Goal: Task Accomplishment & Management: Use online tool/utility

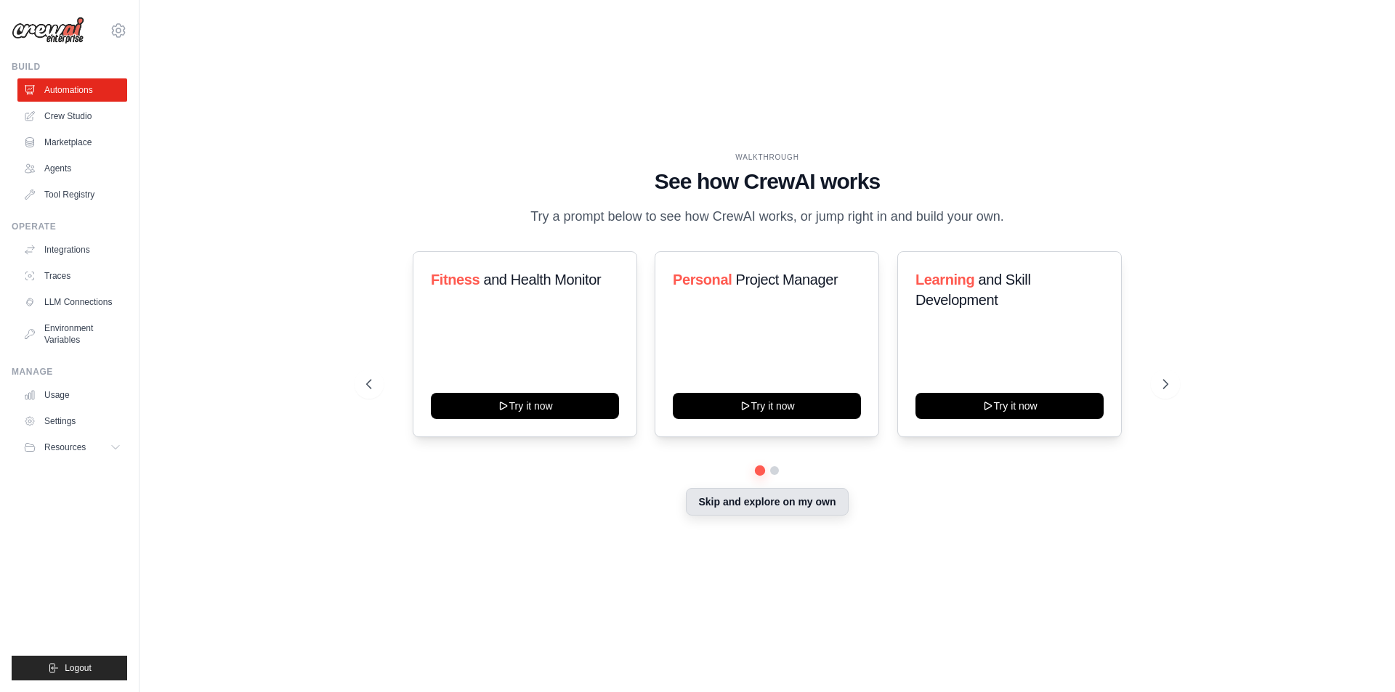
click at [745, 503] on button "Skip and explore on my own" at bounding box center [767, 502] width 162 height 28
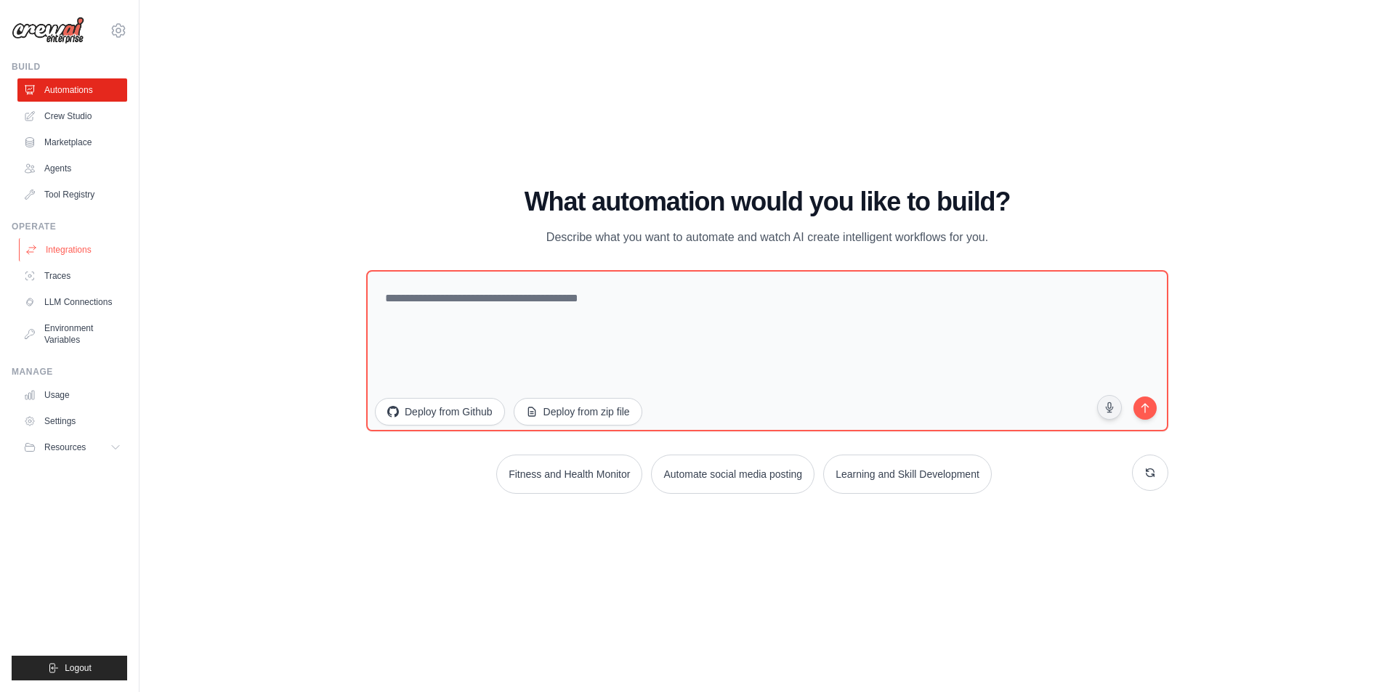
click at [63, 248] on link "Integrations" at bounding box center [74, 249] width 110 height 23
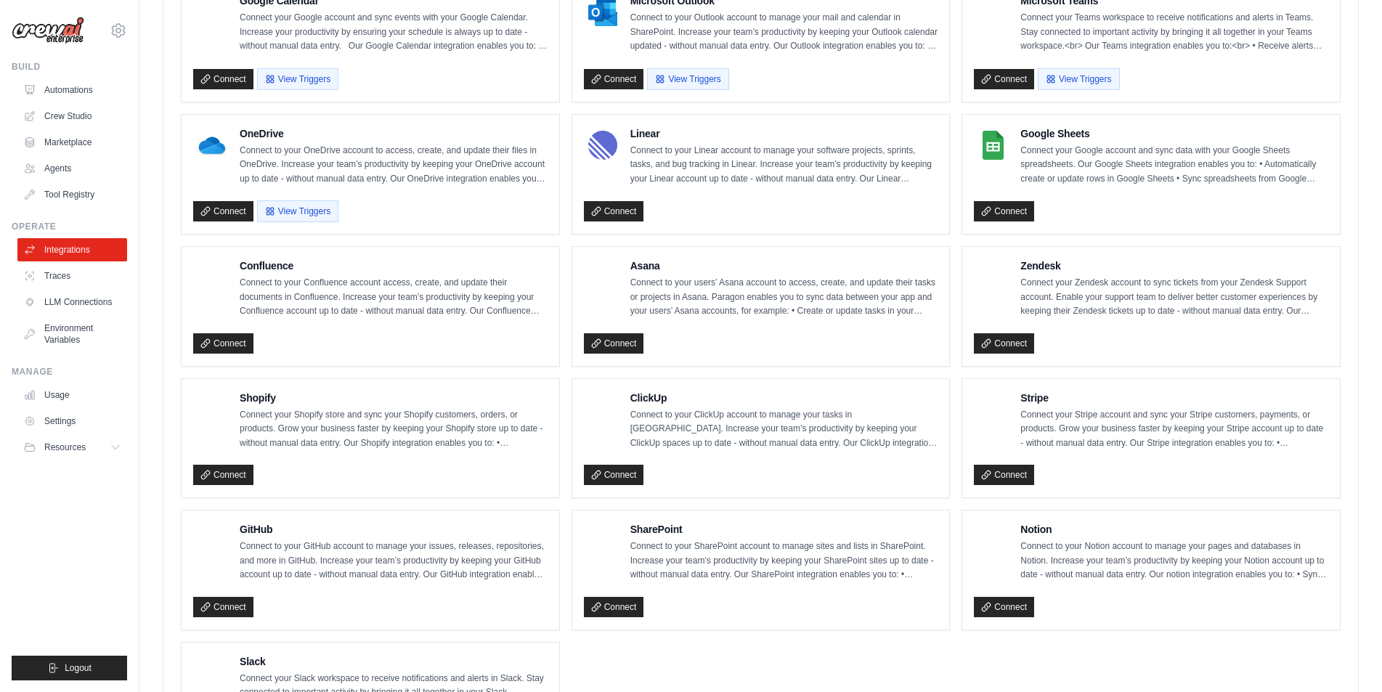
scroll to position [726, 0]
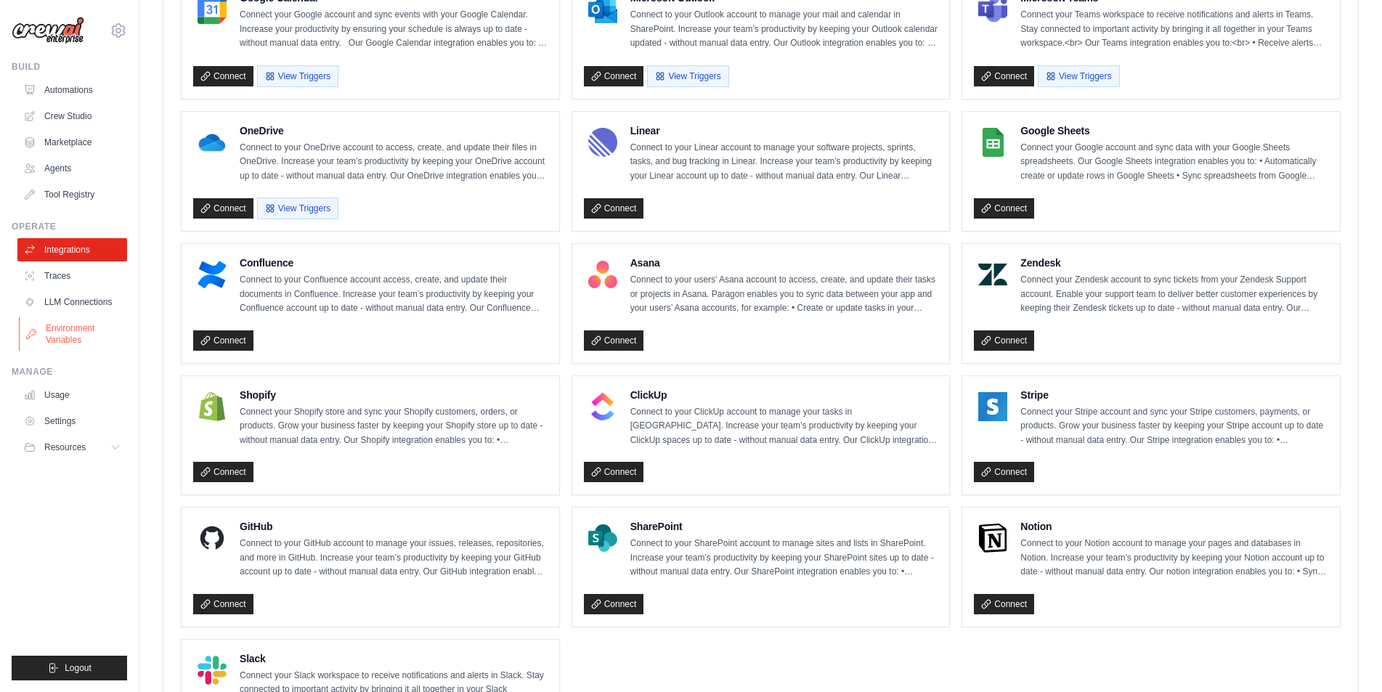
click at [102, 336] on link "Environment Variables" at bounding box center [74, 334] width 110 height 35
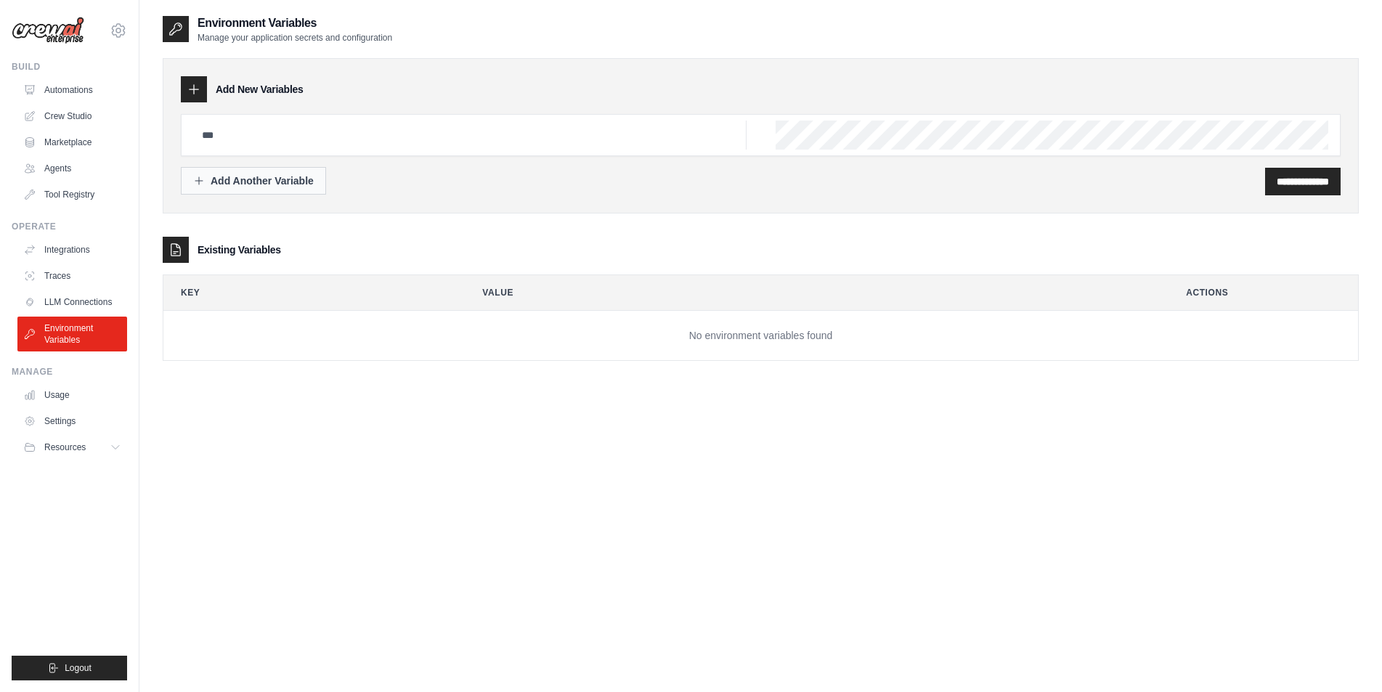
click at [266, 182] on div "Add Another Variable" at bounding box center [253, 181] width 121 height 15
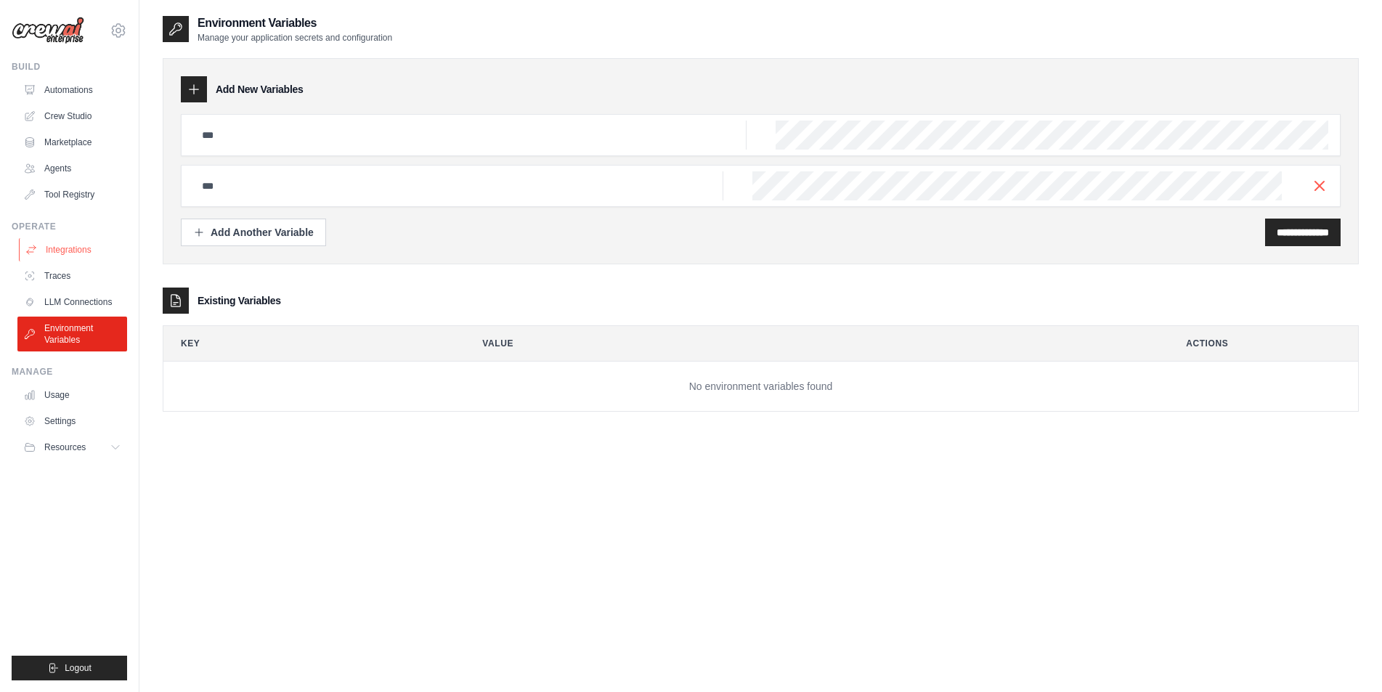
click at [74, 244] on link "Integrations" at bounding box center [74, 249] width 110 height 23
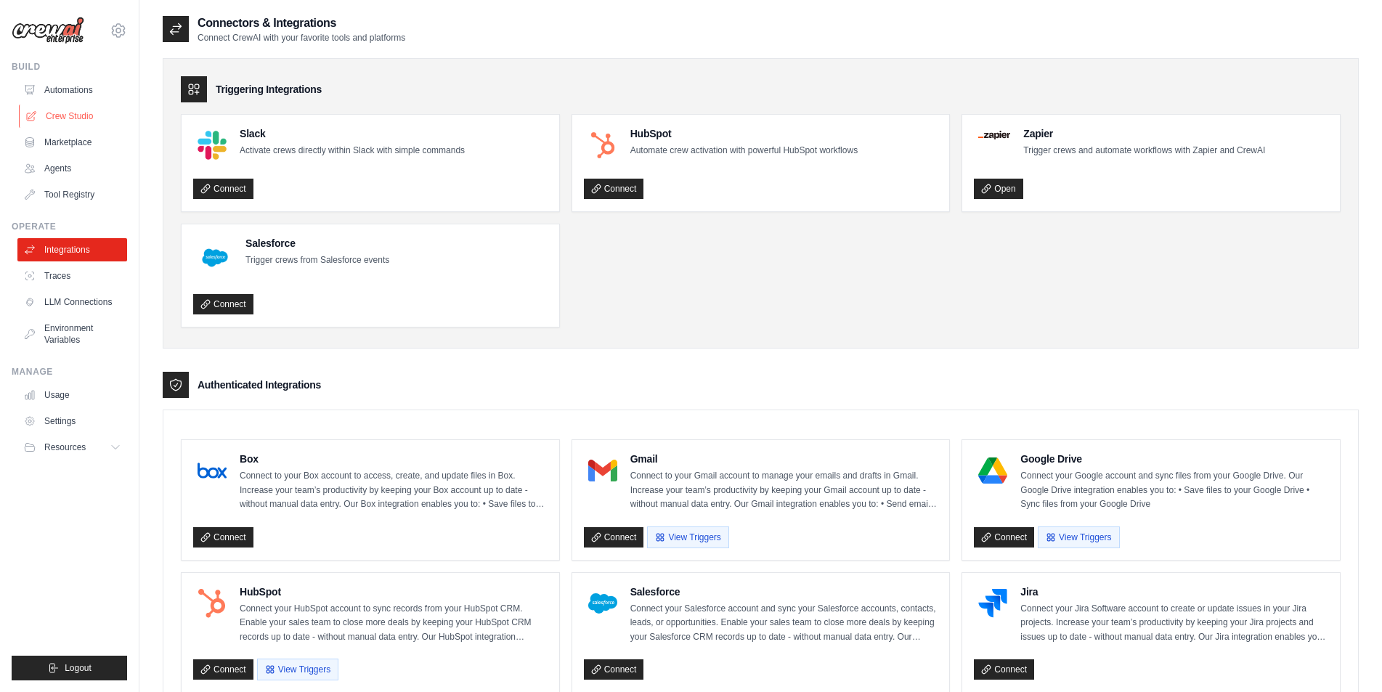
click at [84, 107] on link "Crew Studio" at bounding box center [74, 116] width 110 height 23
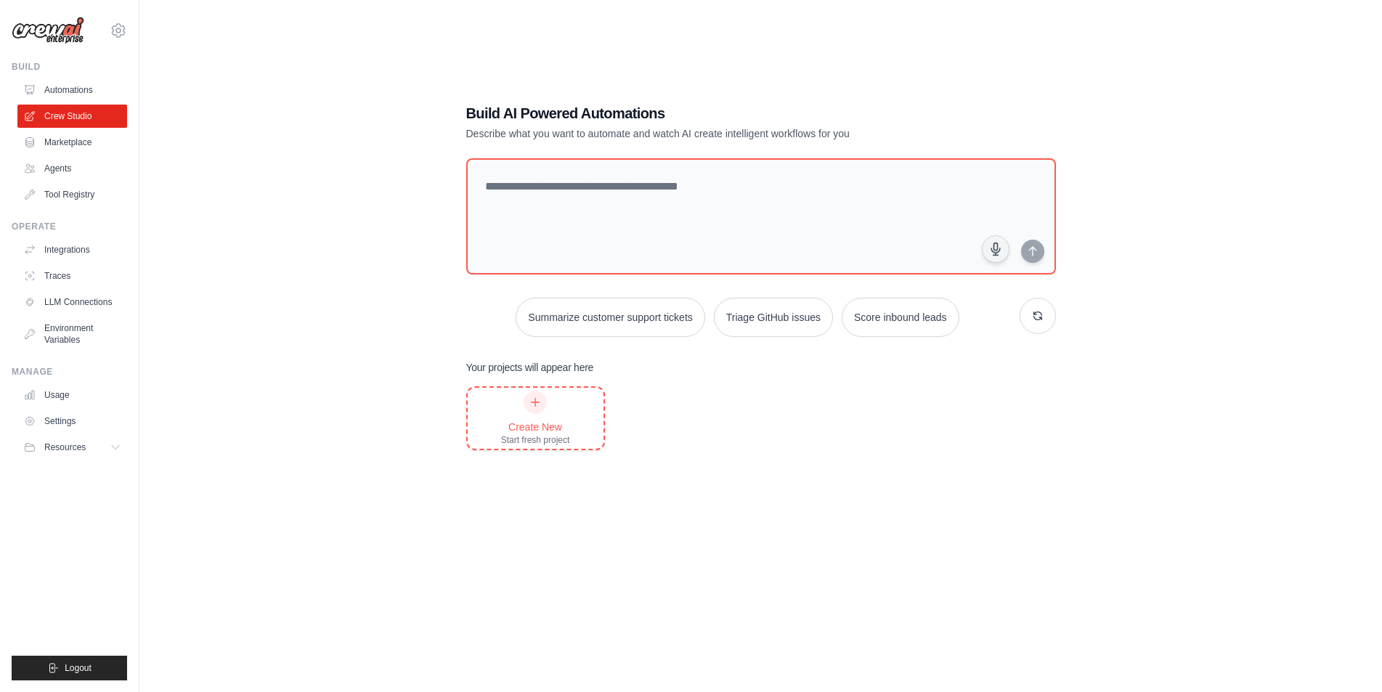
click at [544, 408] on div at bounding box center [535, 402] width 23 height 23
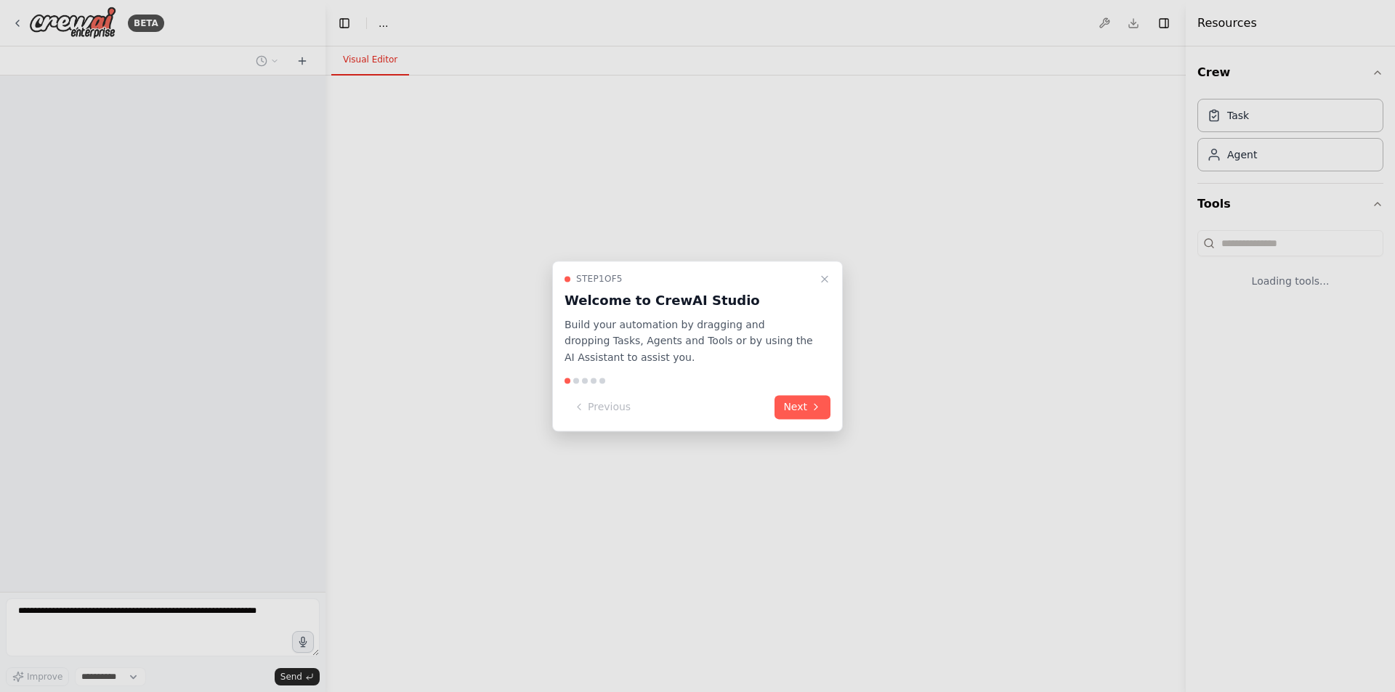
select select "****"
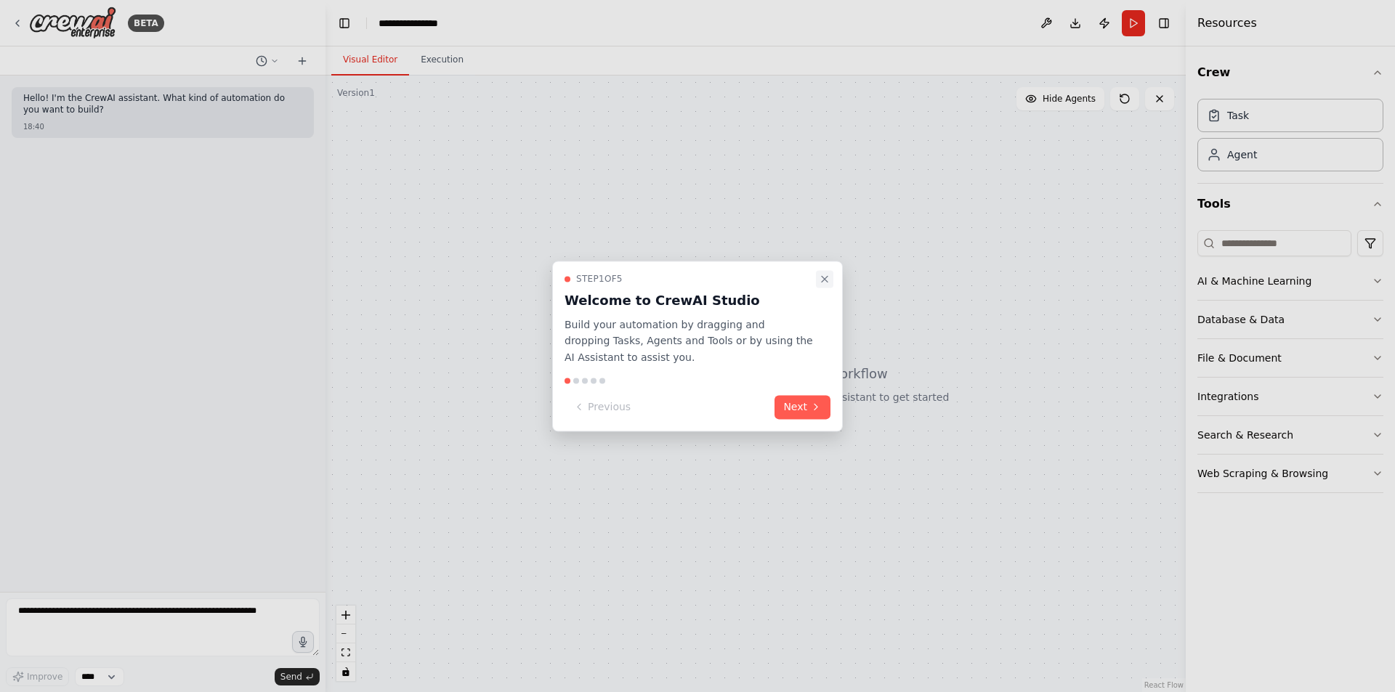
click at [821, 280] on icon "Close walkthrough" at bounding box center [825, 279] width 12 height 12
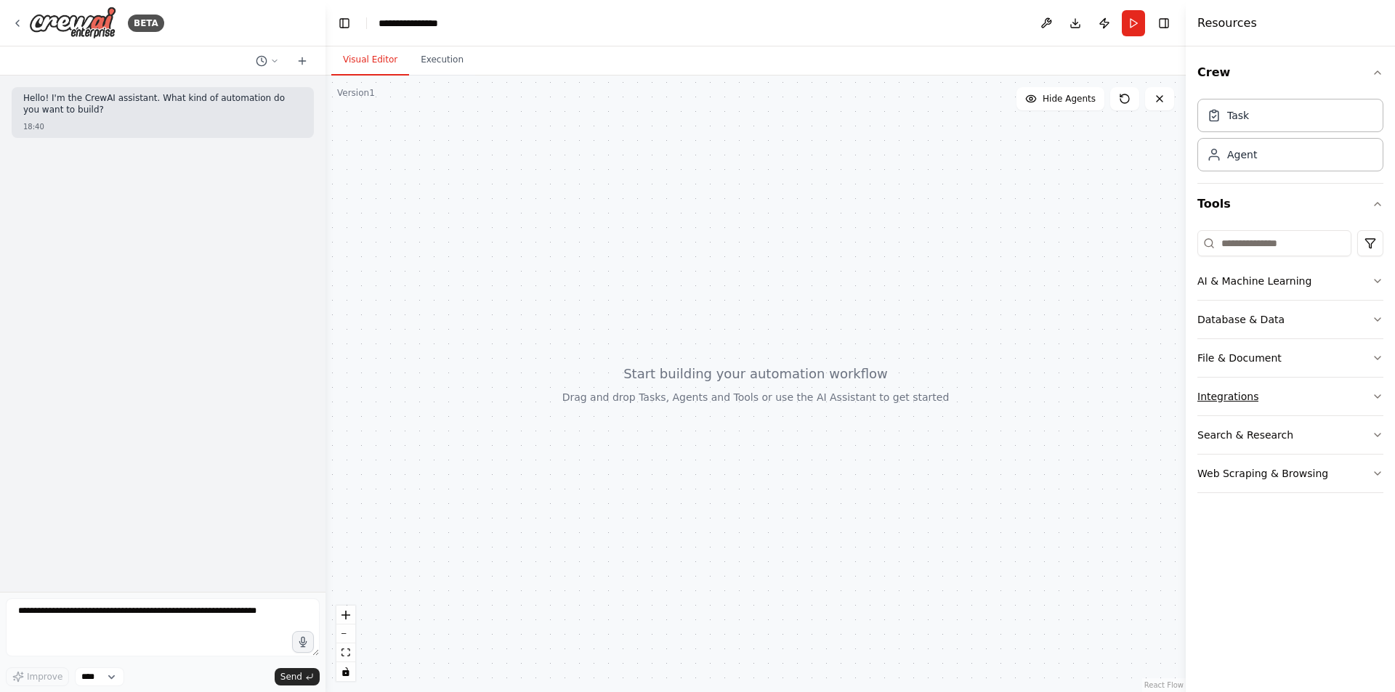
click at [1260, 405] on button "Integrations" at bounding box center [1290, 397] width 186 height 38
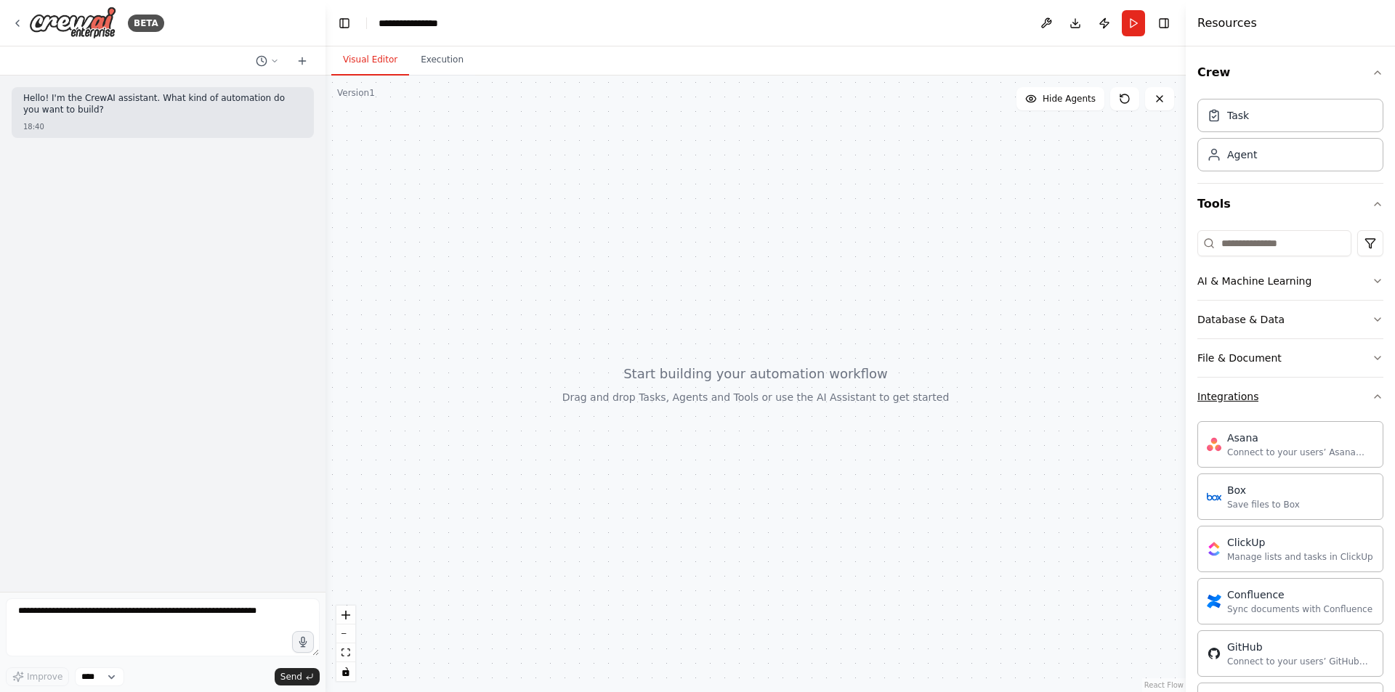
click at [1253, 388] on button "Integrations" at bounding box center [1290, 397] width 186 height 38
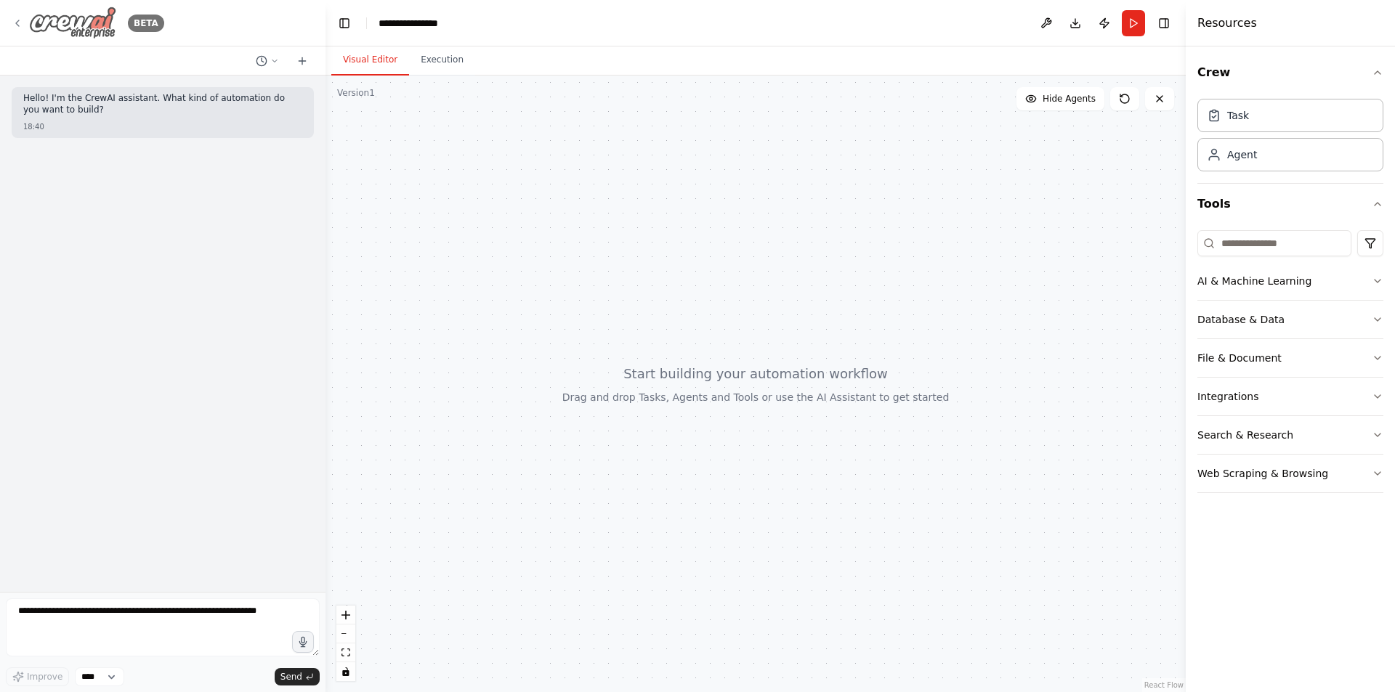
click at [25, 27] on div "BETA" at bounding box center [88, 23] width 153 height 33
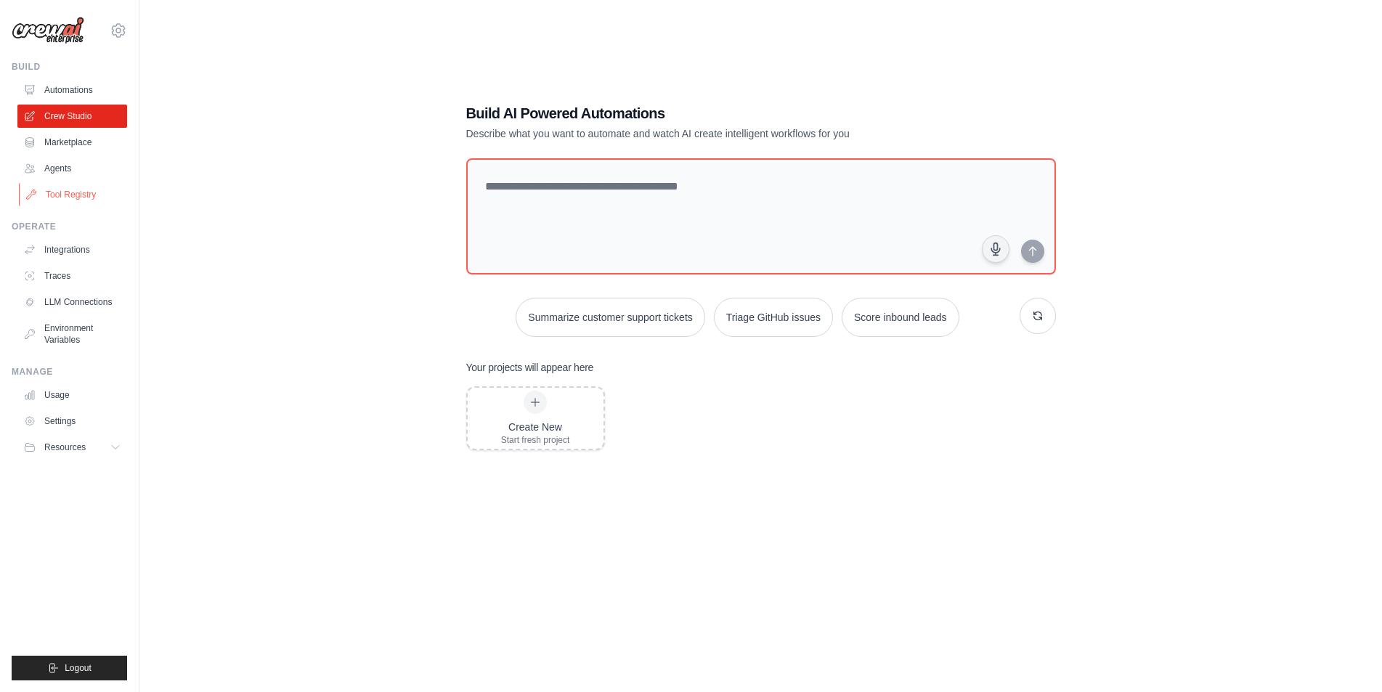
click at [69, 195] on link "Tool Registry" at bounding box center [74, 194] width 110 height 23
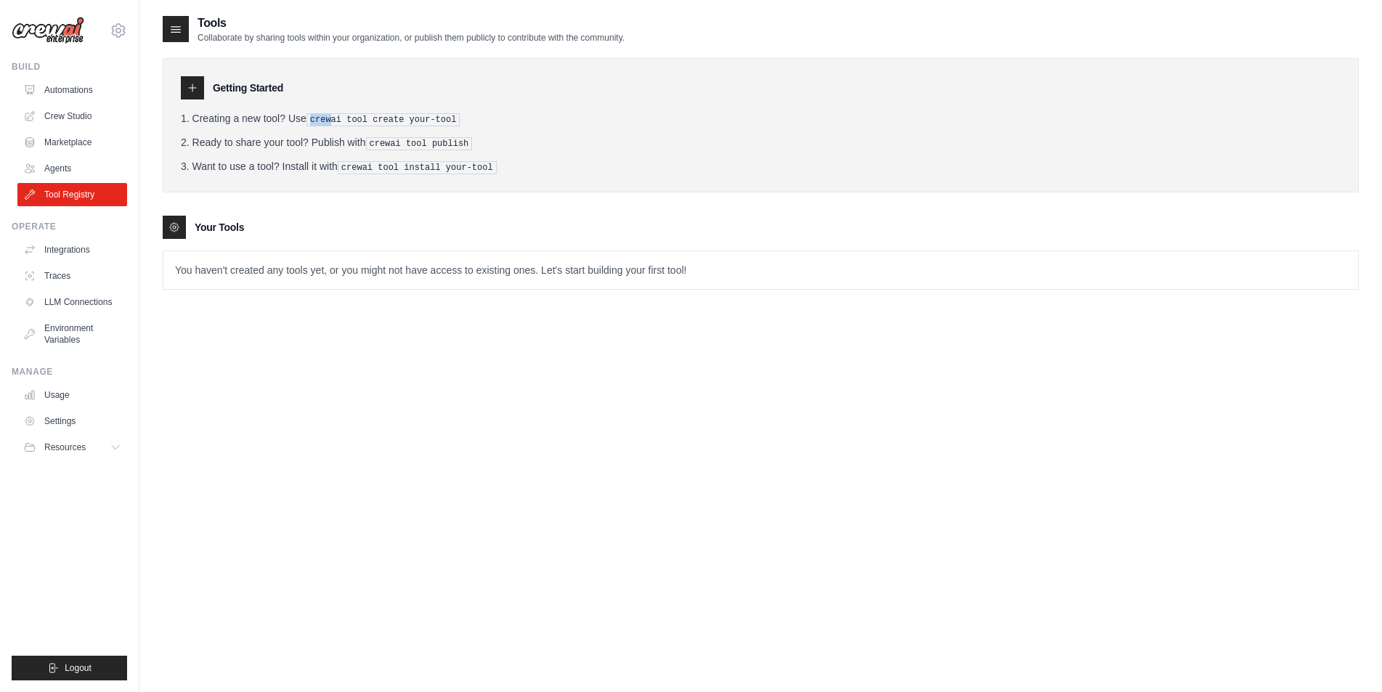
click at [333, 112] on li "Creating a new tool? Use crewai tool create your-tool" at bounding box center [761, 118] width 1160 height 15
click at [344, 120] on pre "crewai tool create your-tool" at bounding box center [384, 119] width 154 height 13
click at [190, 87] on icon at bounding box center [193, 88] width 12 height 12
click at [200, 275] on p "You haven't created any tools yet, or you might not have access to existing one…" at bounding box center [760, 270] width 1195 height 38
click at [201, 262] on p "You haven't created any tools yet, or you might not have access to existing one…" at bounding box center [760, 270] width 1195 height 38
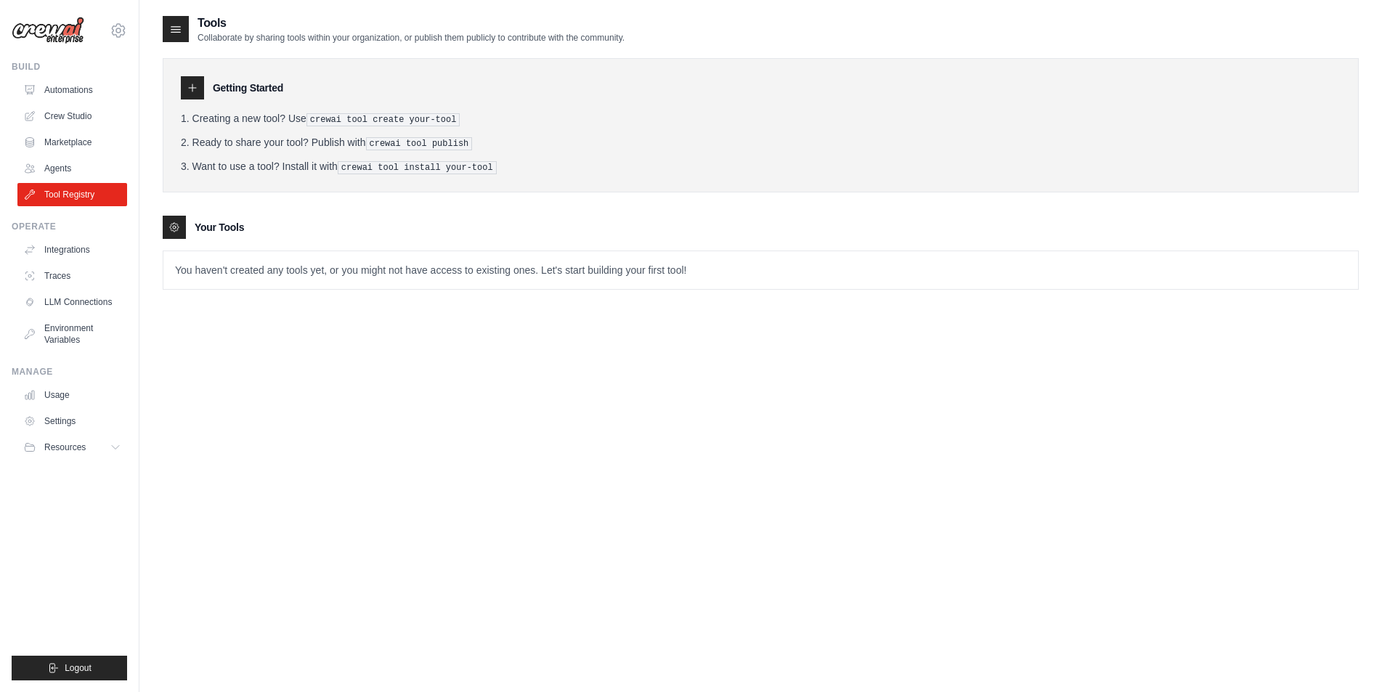
click at [193, 88] on icon at bounding box center [192, 87] width 7 height 7
click at [228, 89] on h3 "Getting Started" at bounding box center [248, 88] width 70 height 15
click at [356, 118] on pre "crewai tool create your-tool" at bounding box center [384, 119] width 154 height 13
click at [220, 120] on li "Creating a new tool? Use crewai tool create your-tool" at bounding box center [761, 118] width 1160 height 15
click at [99, 195] on link "Tool Registry" at bounding box center [74, 194] width 110 height 23
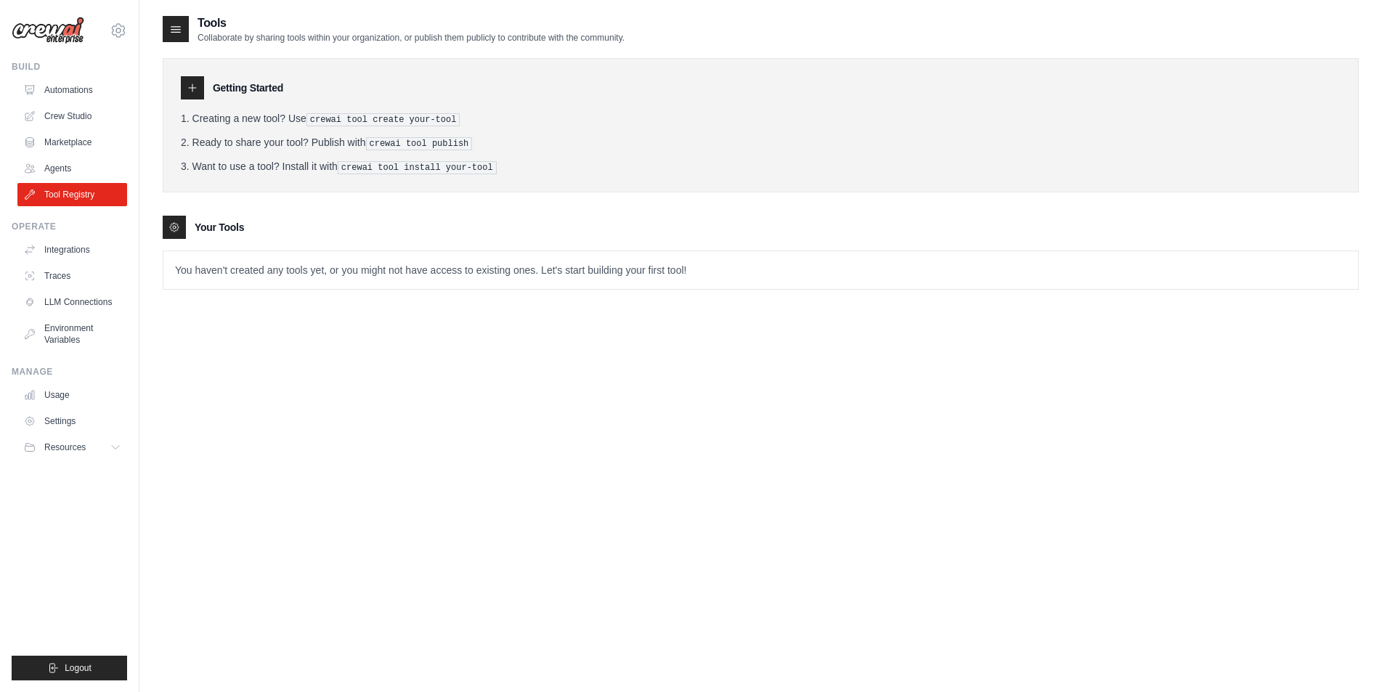
click at [180, 26] on icon at bounding box center [176, 29] width 15 height 15
click at [180, 33] on icon at bounding box center [176, 29] width 15 height 15
click at [939, 62] on div "Getting Started Creating a new tool? Use crewai tool create your-tool Ready to …" at bounding box center [761, 125] width 1196 height 134
click at [797, 118] on li "Creating a new tool? Use crewai tool create your-tool" at bounding box center [761, 118] width 1160 height 15
click at [320, 124] on ol "Creating a new tool? Use crewai tool create your-tool Ready to share your tool?…" at bounding box center [761, 142] width 1160 height 63
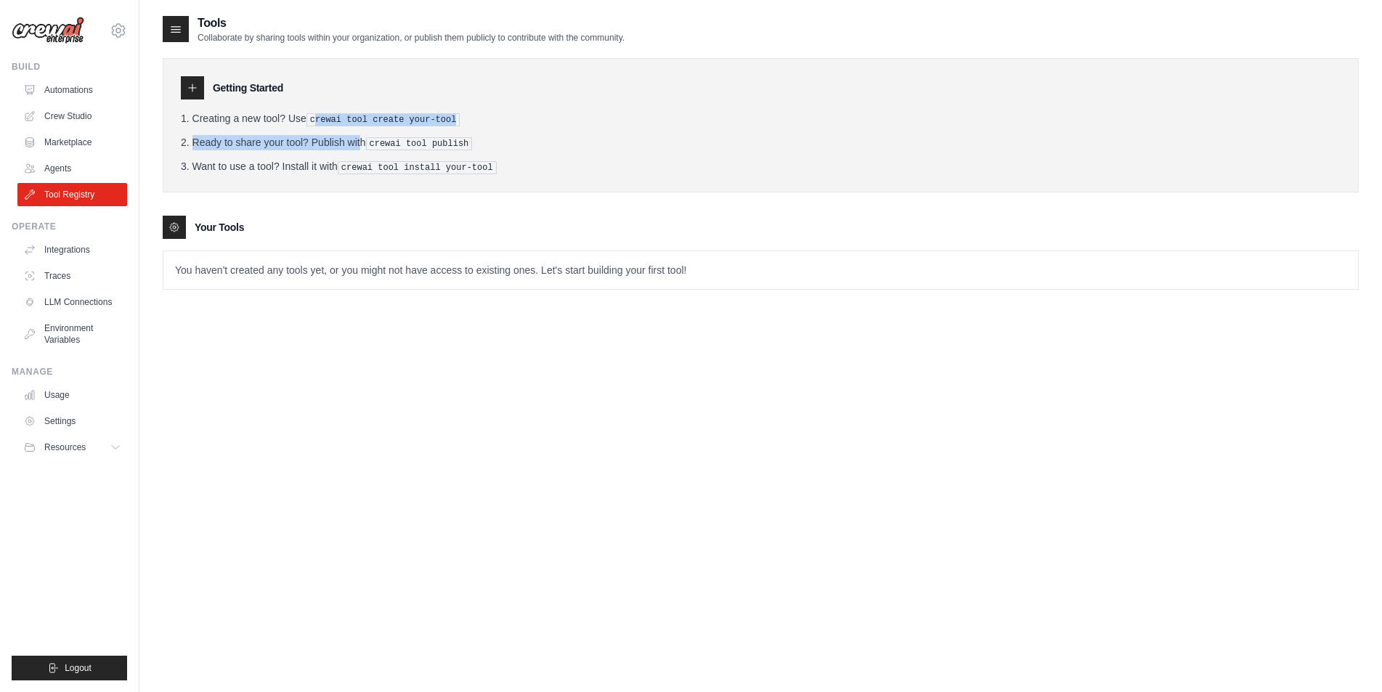
click at [344, 124] on pre "crewai tool create your-tool" at bounding box center [384, 119] width 154 height 13
drag, startPoint x: 452, startPoint y: 227, endPoint x: 492, endPoint y: 275, distance: 62.4
click at [453, 228] on div "Your Tools" at bounding box center [761, 227] width 1196 height 23
click at [175, 226] on icon at bounding box center [175, 228] width 12 height 12
click at [190, 91] on icon at bounding box center [193, 88] width 12 height 12
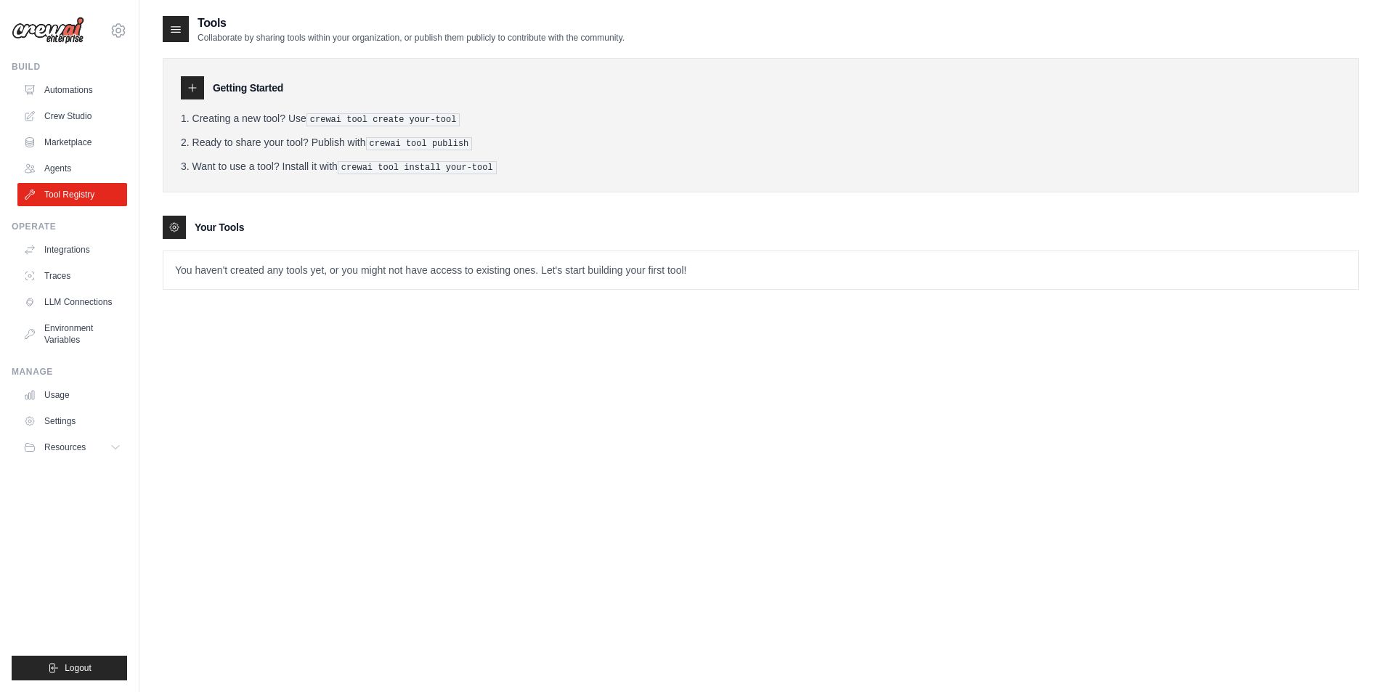
click at [174, 24] on icon at bounding box center [176, 29] width 15 height 15
click at [336, 122] on pre "crewai tool create your-tool" at bounding box center [384, 119] width 154 height 13
click at [341, 121] on pre "crewai tool create your-tool" at bounding box center [384, 119] width 154 height 13
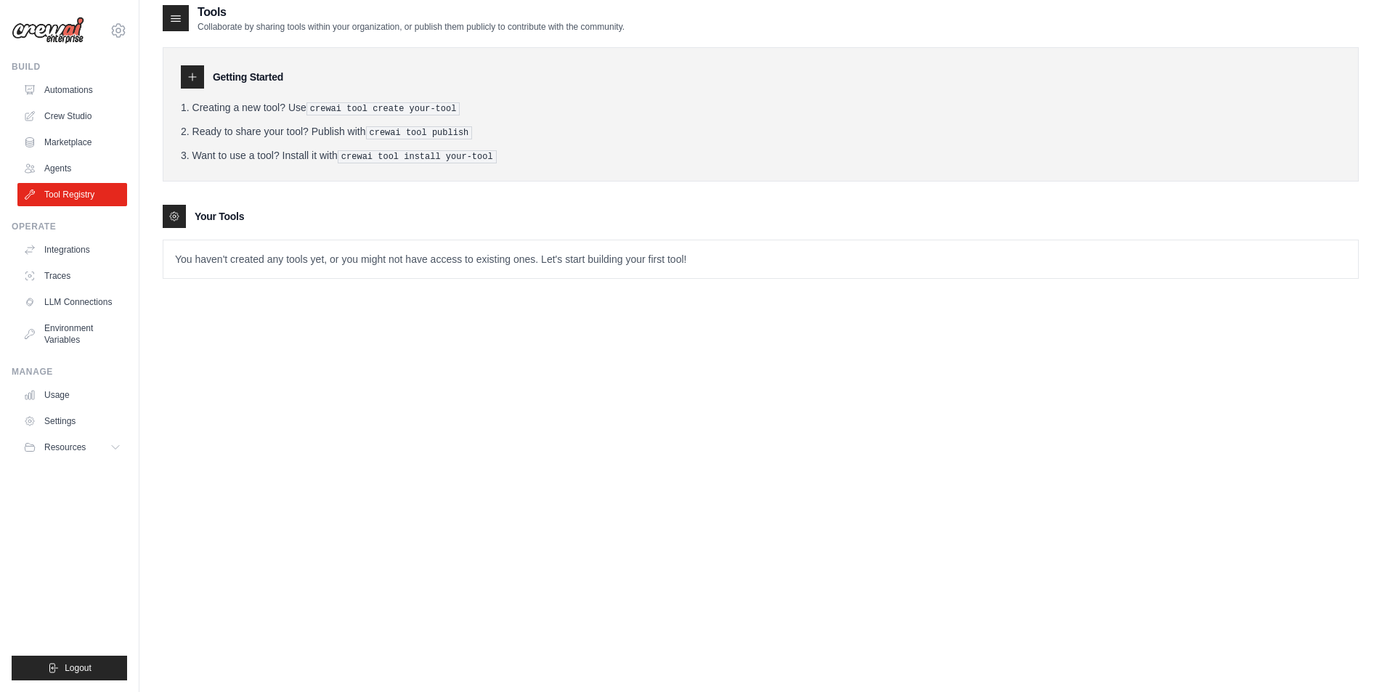
scroll to position [29, 0]
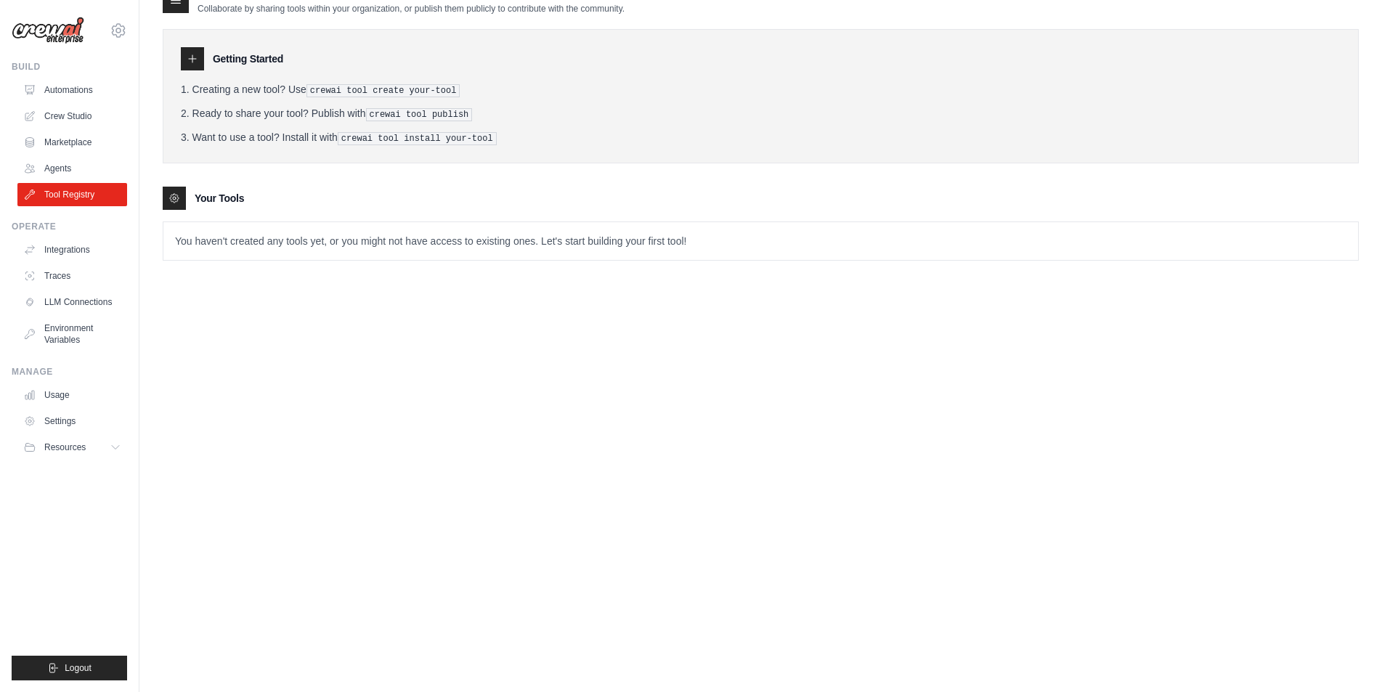
click at [194, 57] on icon at bounding box center [193, 59] width 12 height 12
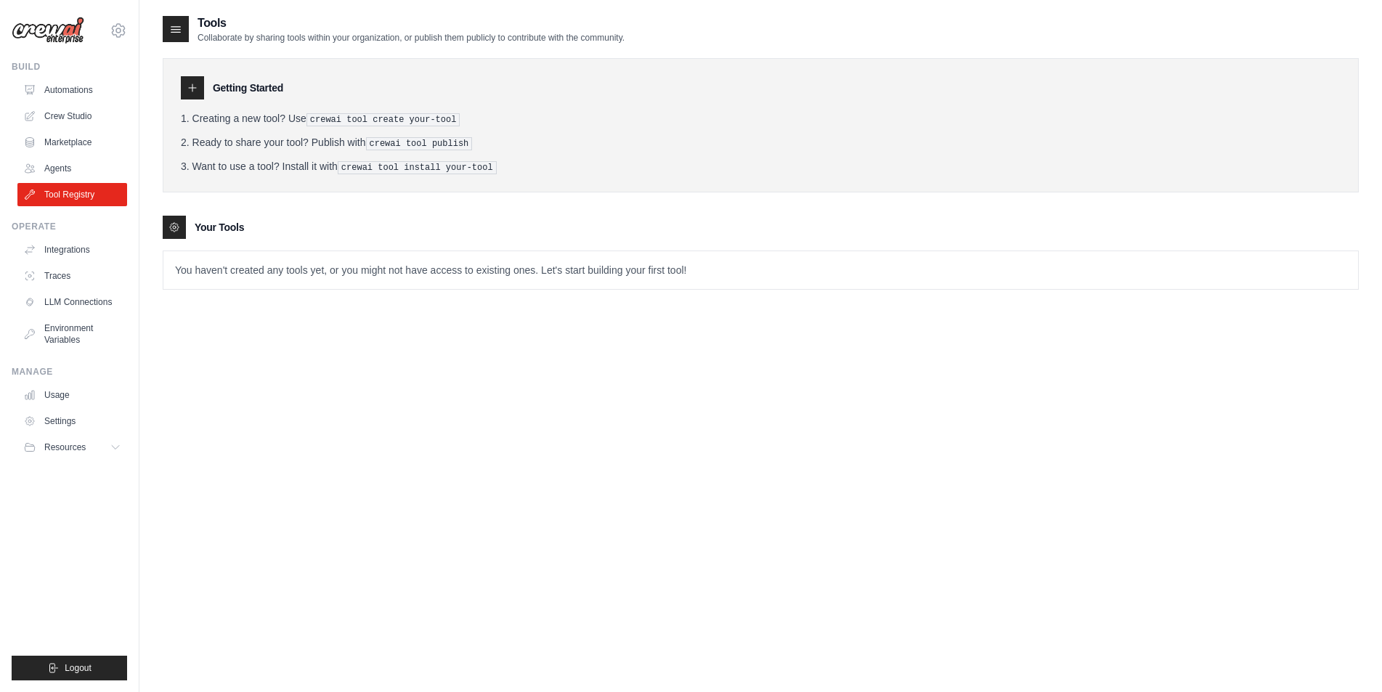
click at [190, 82] on icon at bounding box center [193, 88] width 12 height 12
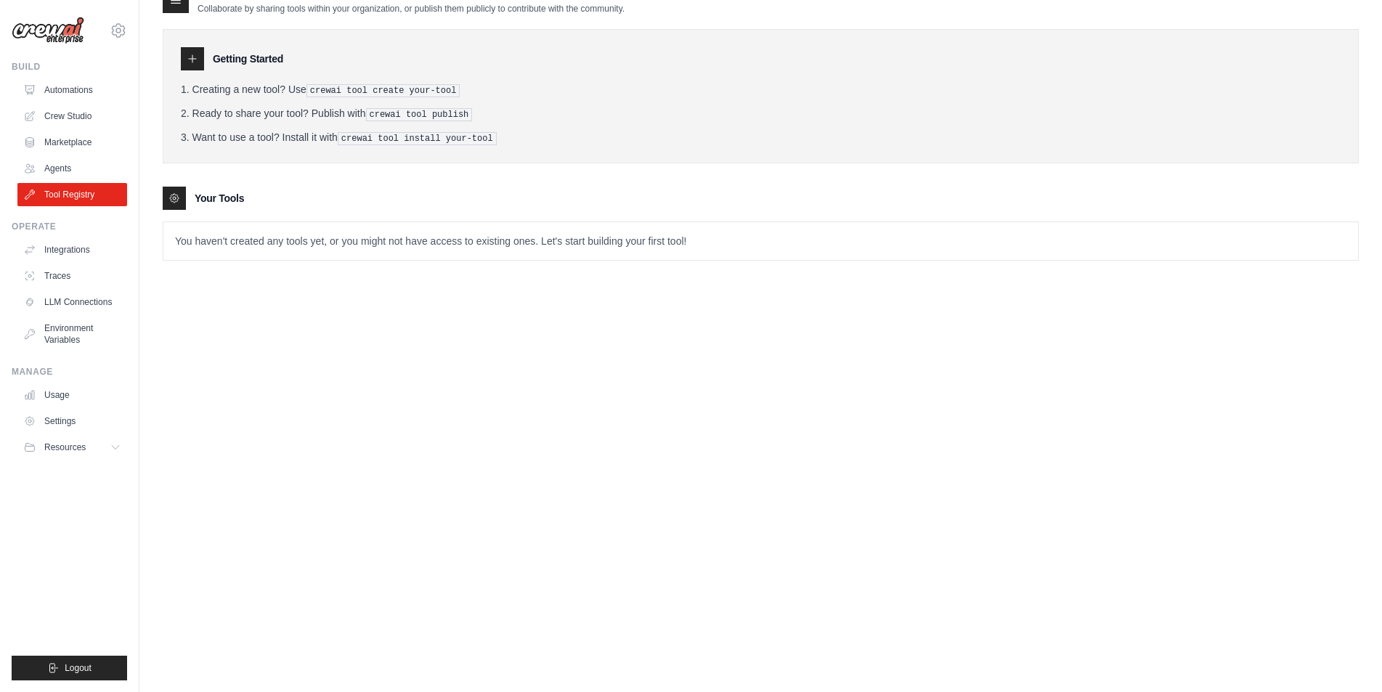
click at [190, 54] on icon at bounding box center [193, 59] width 12 height 12
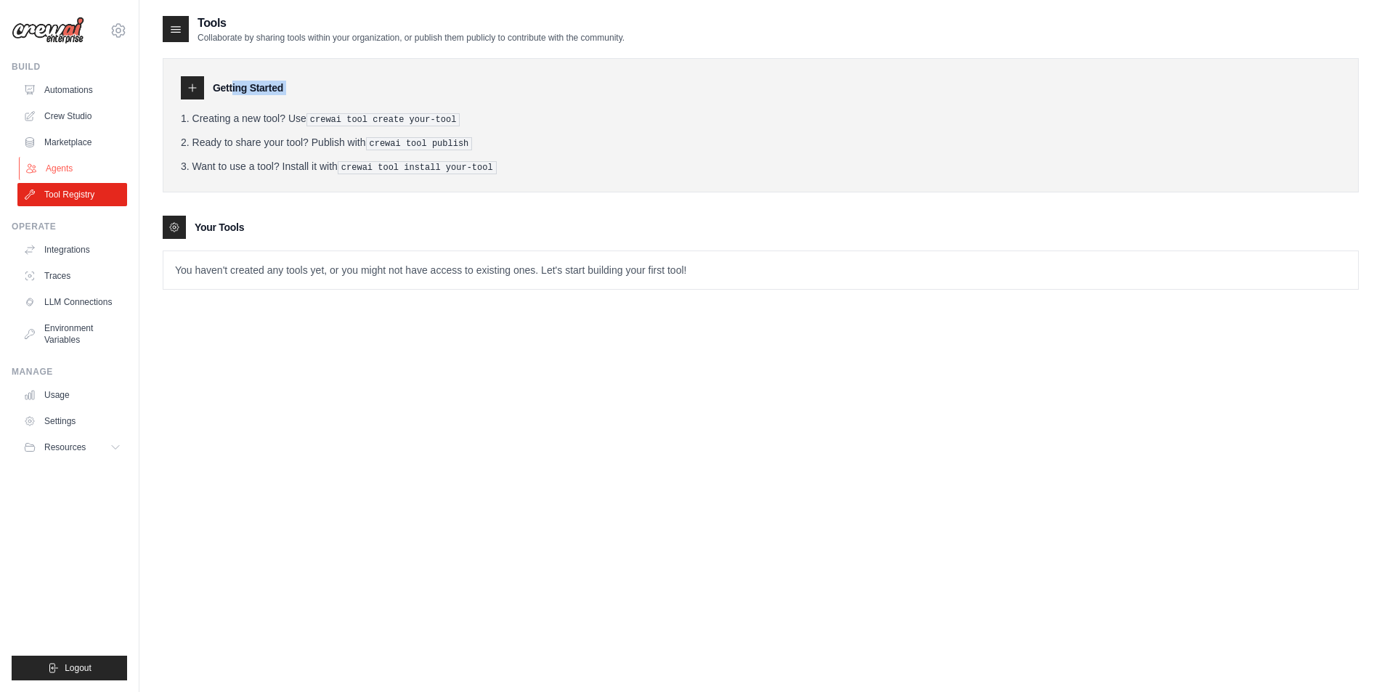
click at [59, 171] on link "Agents" at bounding box center [74, 168] width 110 height 23
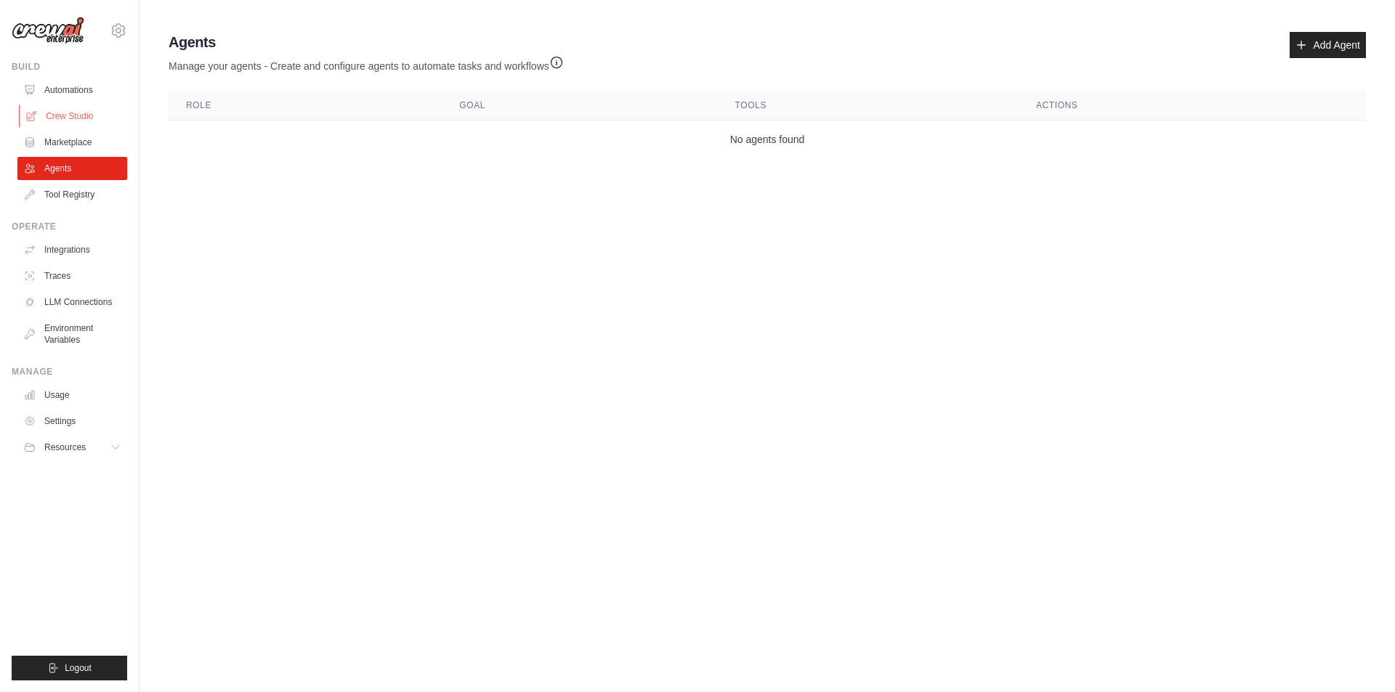
click at [57, 120] on link "Crew Studio" at bounding box center [74, 116] width 110 height 23
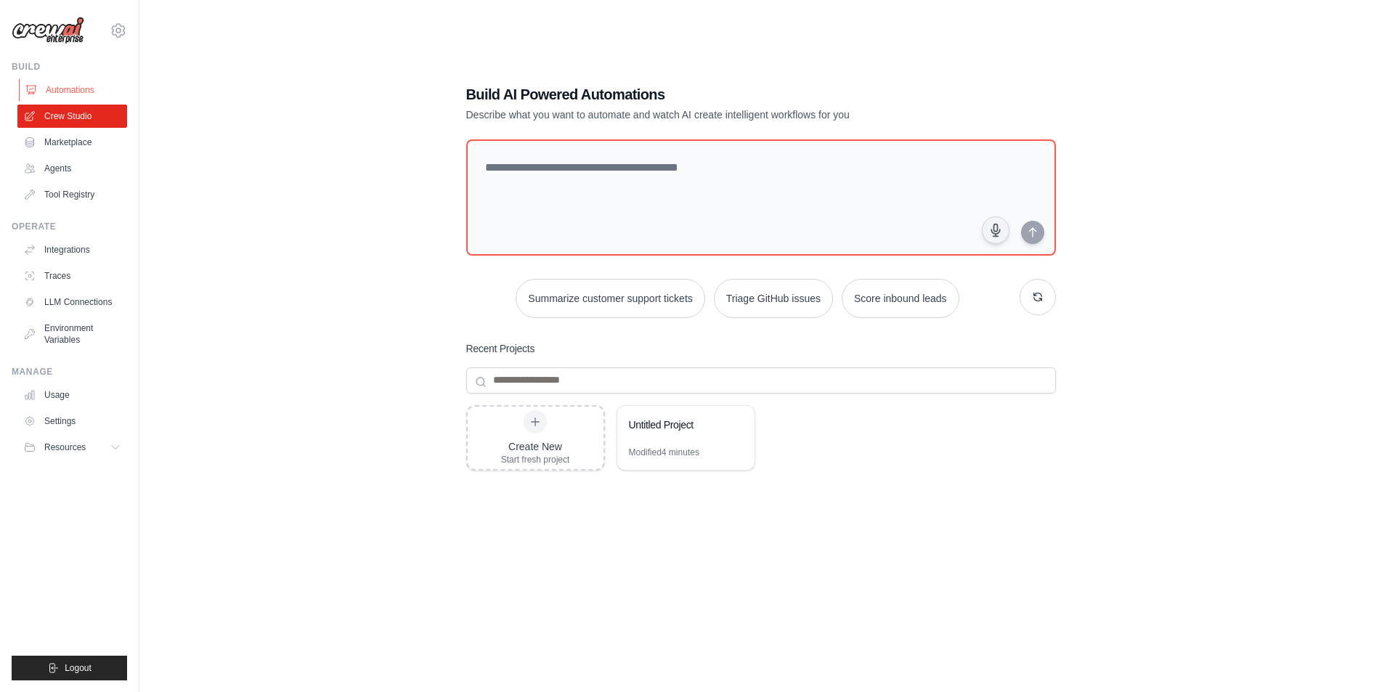
click at [32, 81] on link "Automations" at bounding box center [74, 89] width 110 height 23
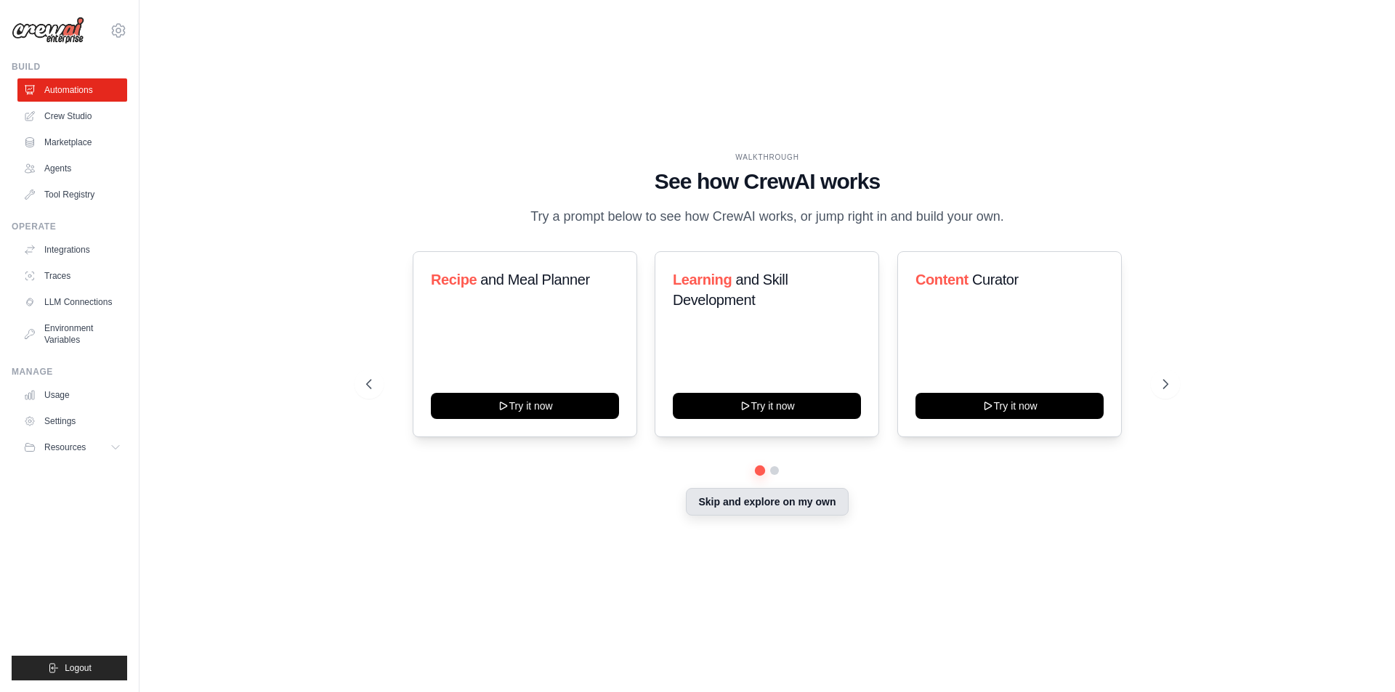
click at [742, 509] on button "Skip and explore on my own" at bounding box center [767, 502] width 162 height 28
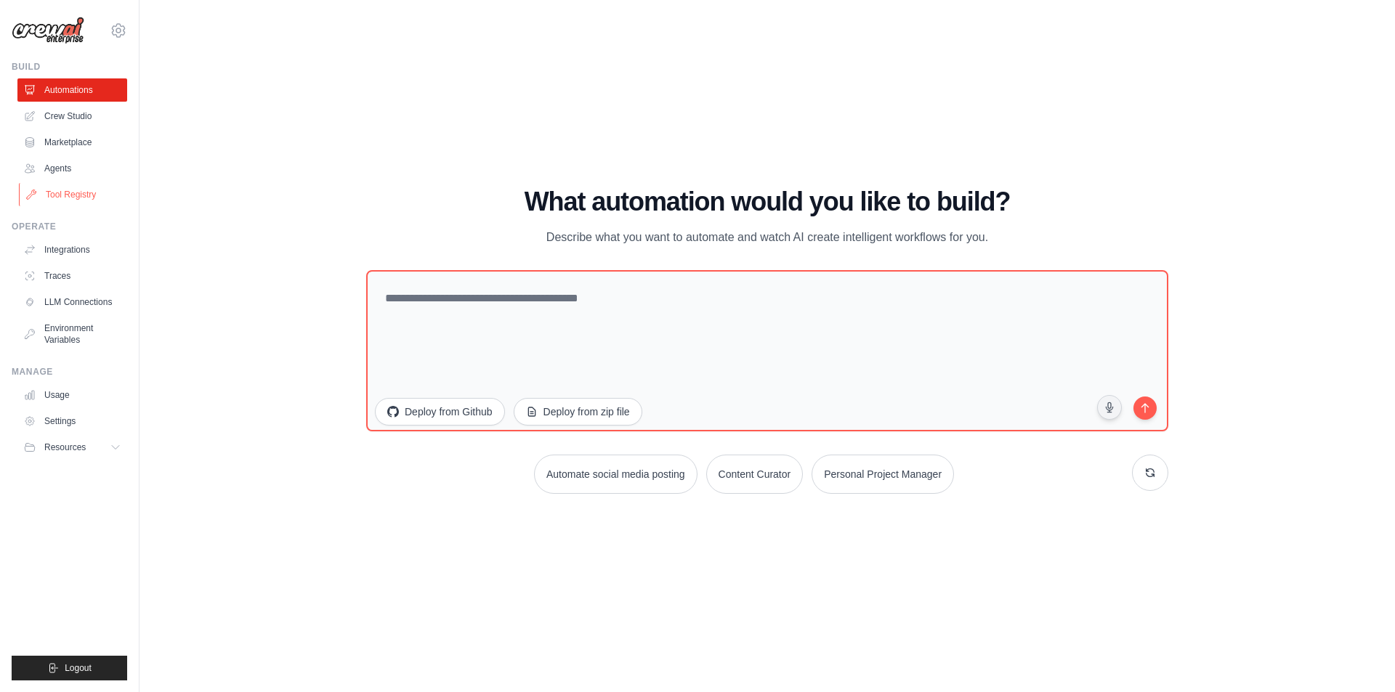
click at [60, 204] on link "Tool Registry" at bounding box center [74, 194] width 110 height 23
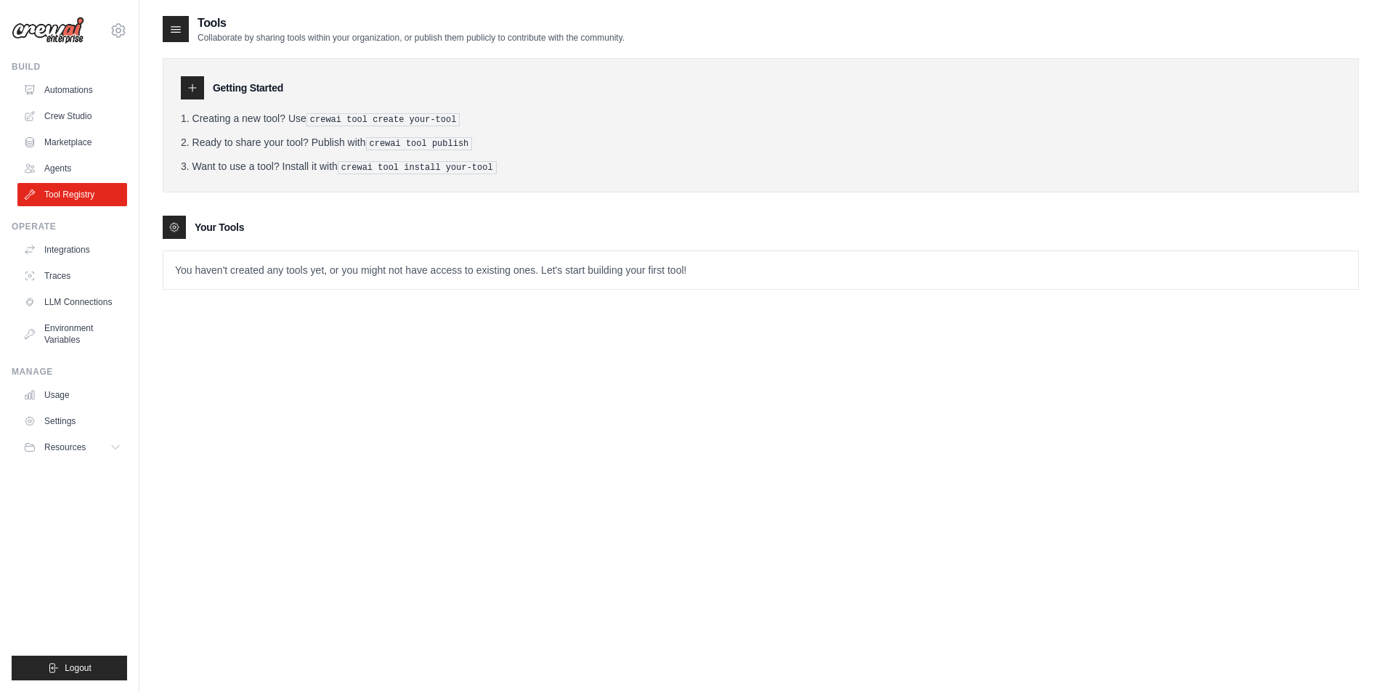
click at [188, 86] on icon at bounding box center [193, 88] width 12 height 12
click at [176, 29] on icon at bounding box center [175, 30] width 9 height 6
click at [172, 225] on icon at bounding box center [175, 228] width 12 height 12
click at [113, 29] on icon at bounding box center [118, 30] width 13 height 12
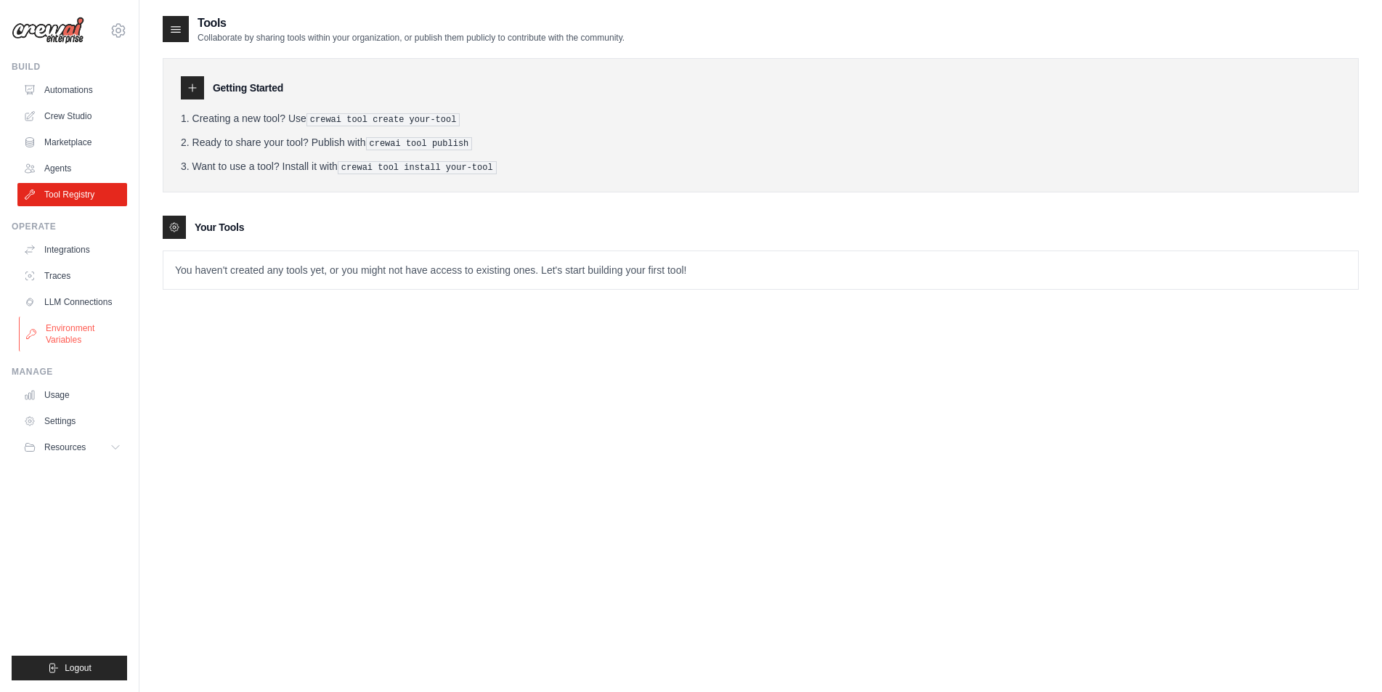
click at [80, 340] on link "Environment Variables" at bounding box center [74, 334] width 110 height 35
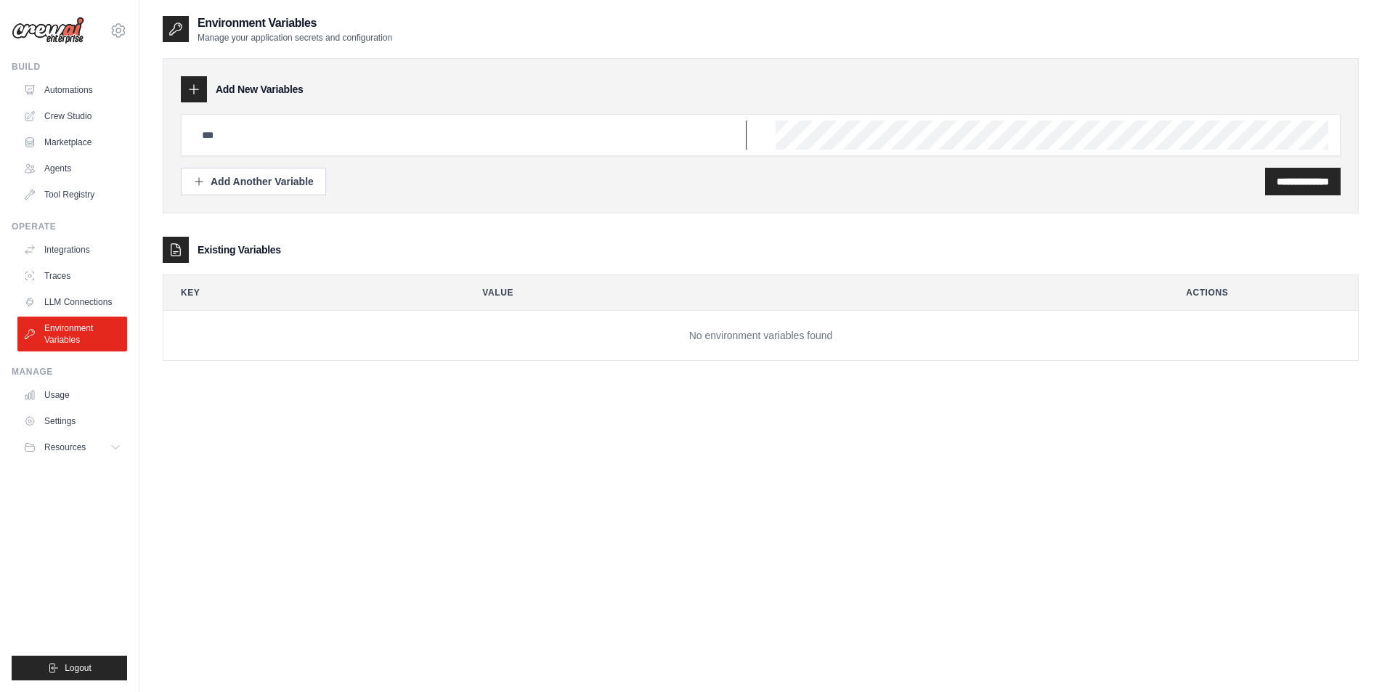
click at [218, 133] on input "text" at bounding box center [470, 135] width 554 height 29
click at [806, 198] on div "**********" at bounding box center [761, 135] width 1196 height 155
click at [194, 88] on icon at bounding box center [194, 89] width 15 height 15
click at [299, 149] on input "text" at bounding box center [470, 135] width 554 height 29
paste input "**********"
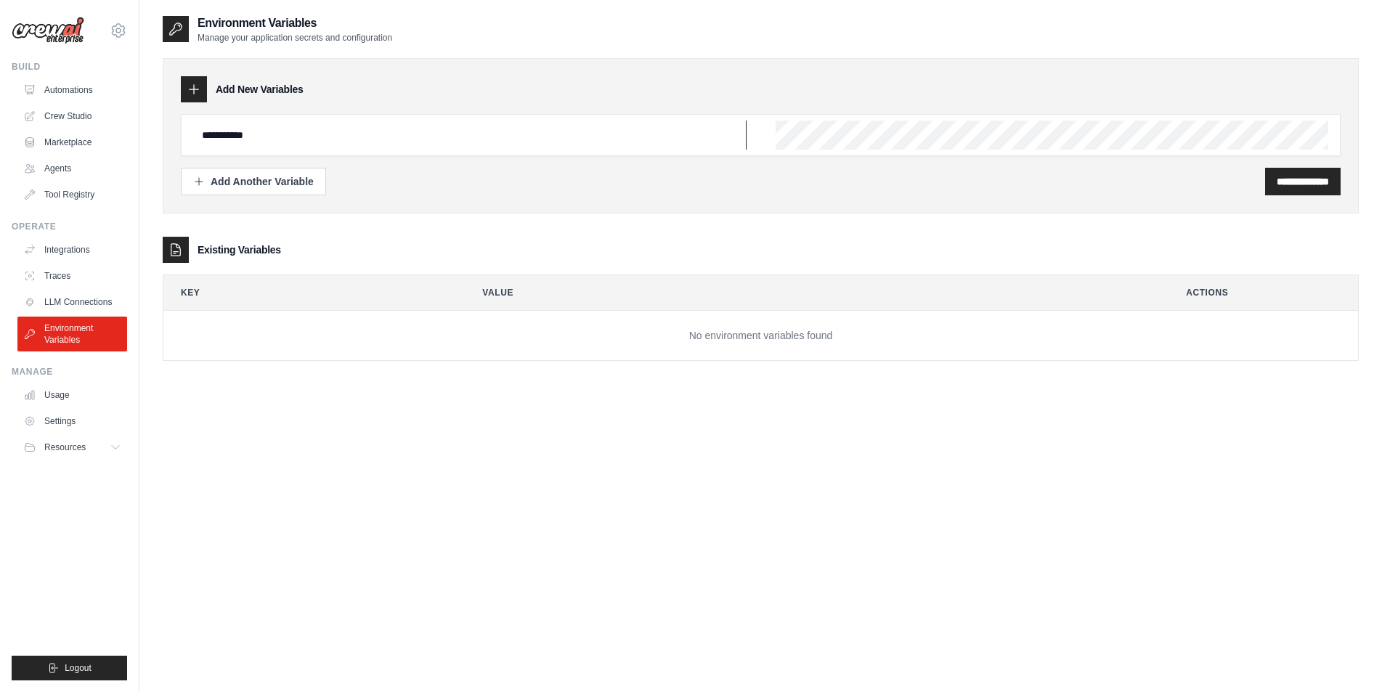
type input "**********"
click at [1277, 182] on input "**********" at bounding box center [1303, 181] width 52 height 15
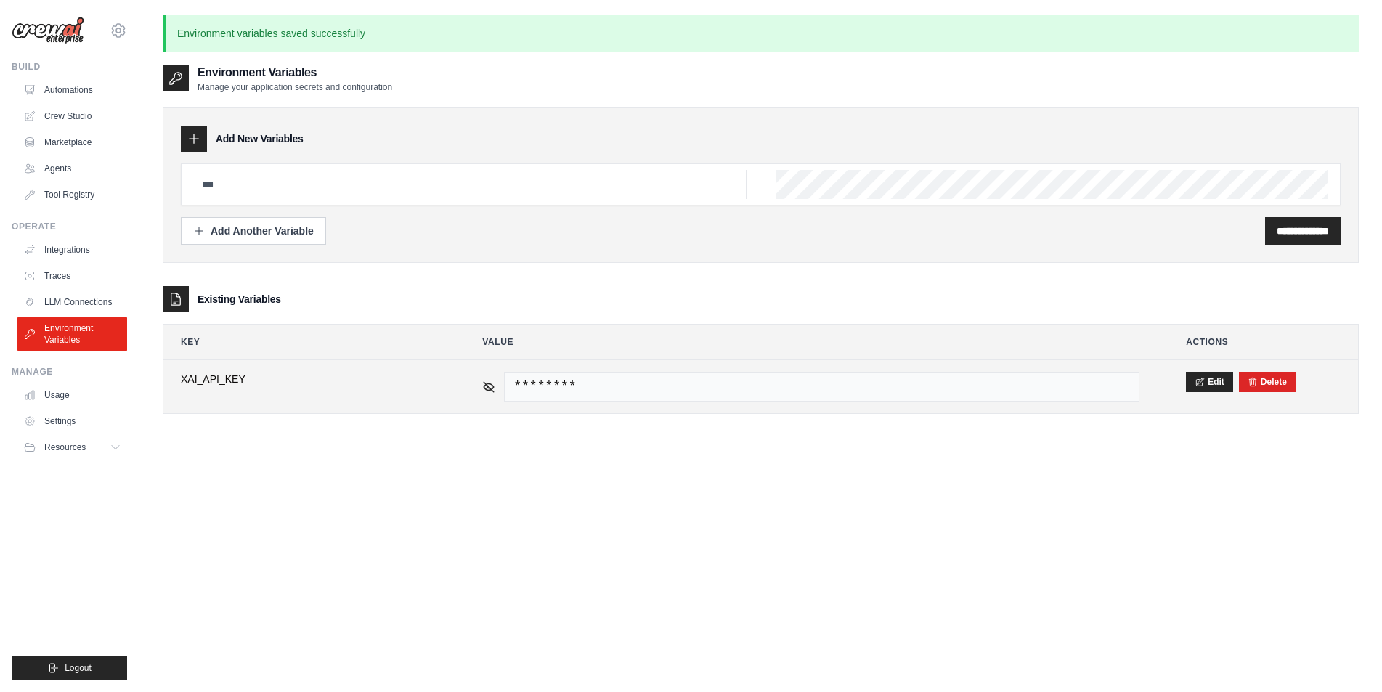
click at [479, 386] on td "********" at bounding box center [811, 386] width 692 height 53
click at [485, 386] on icon at bounding box center [490, 386] width 10 height 7
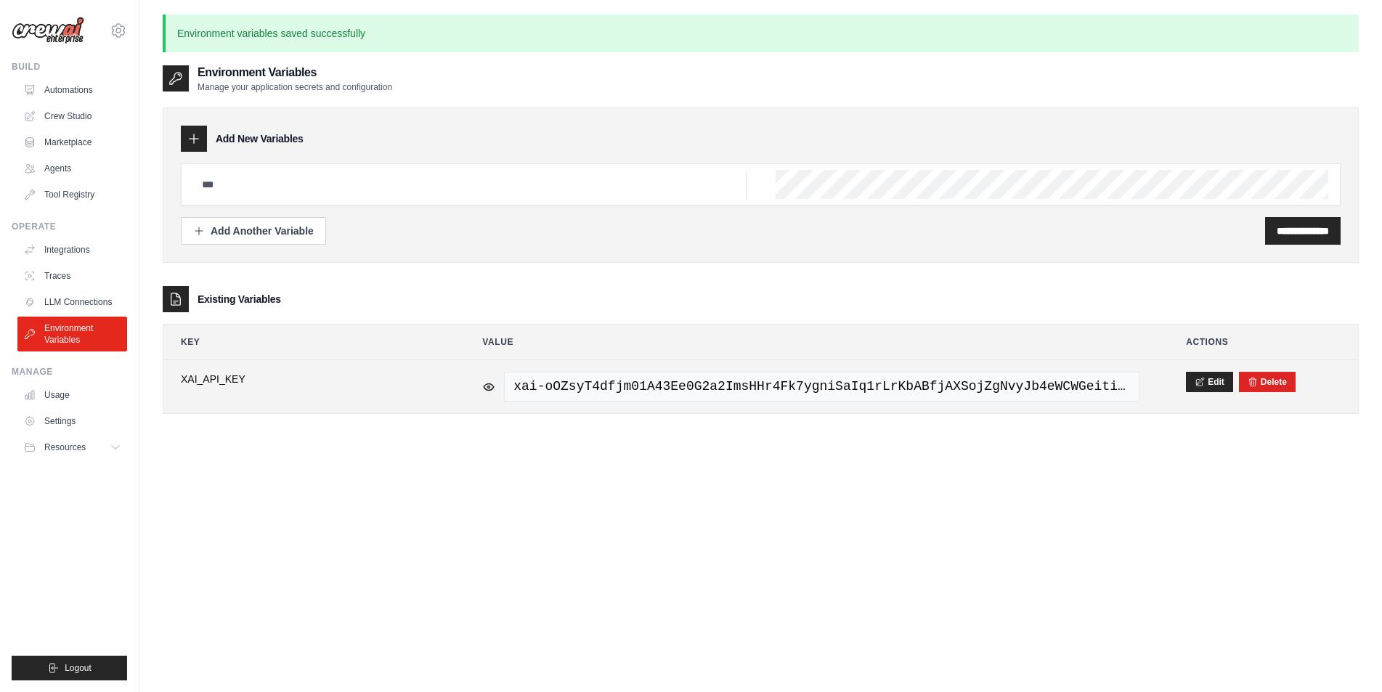
click at [492, 378] on div "xai-oOZsyT4dfjm01A43Ee0G2a2ImsHHr4Fk7ygniSaIq1rLrKbABfjAXSojZgNvyJb4eWCWGeitiEG…" at bounding box center [810, 387] width 657 height 30
click at [492, 384] on icon at bounding box center [490, 386] width 10 height 7
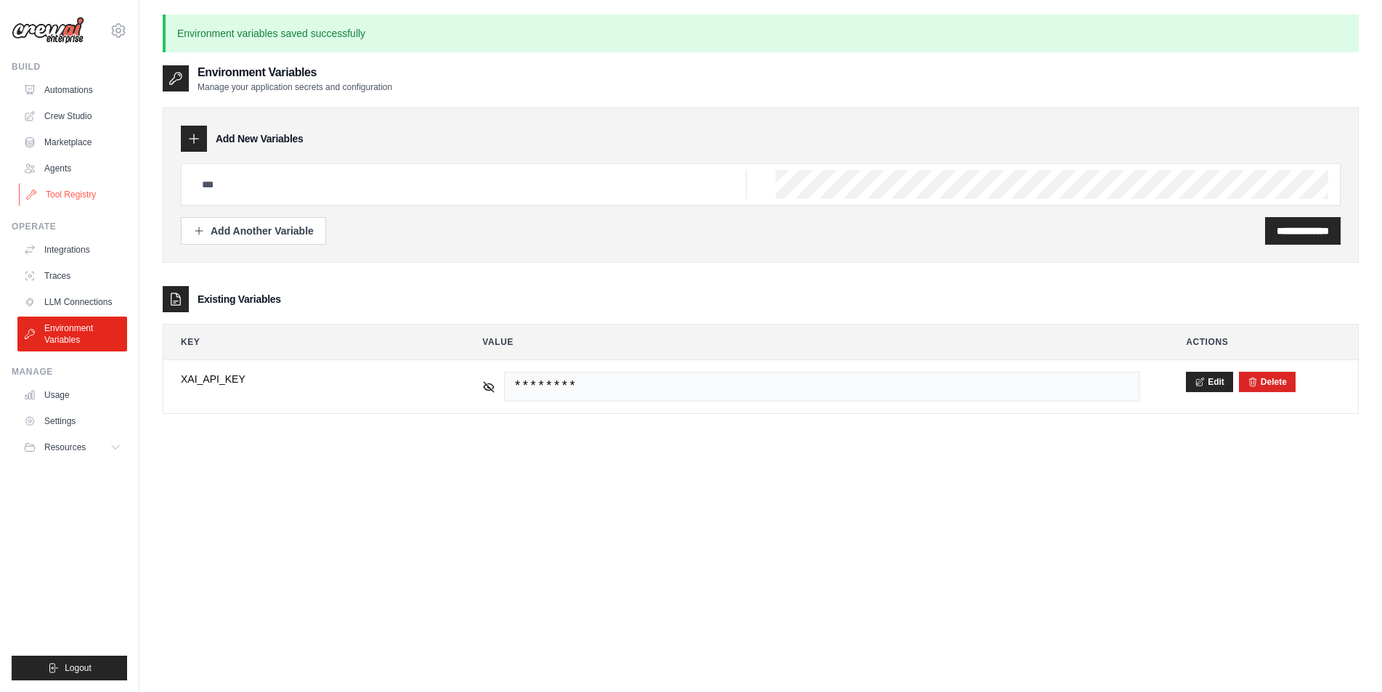
click at [69, 200] on link "Tool Registry" at bounding box center [74, 194] width 110 height 23
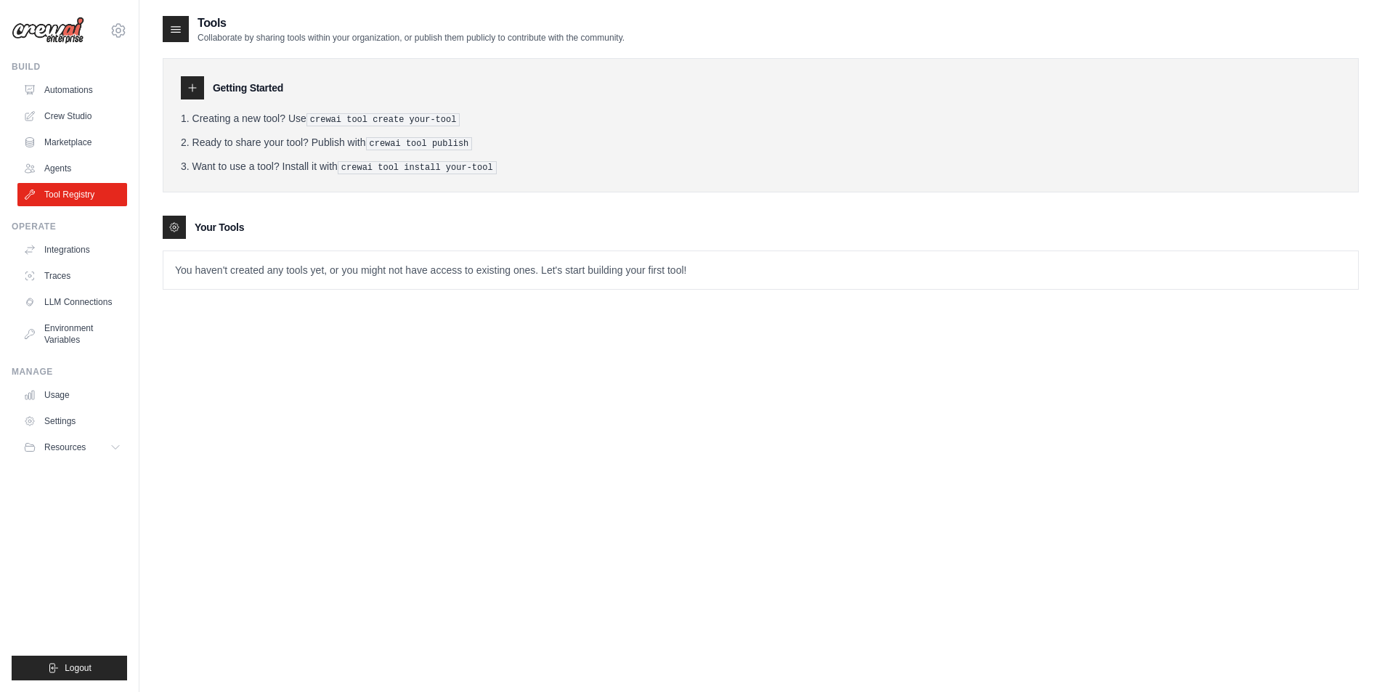
click at [185, 85] on div at bounding box center [192, 87] width 23 height 23
click at [183, 216] on div at bounding box center [174, 227] width 23 height 23
click at [62, 333] on link "Environment Variables" at bounding box center [74, 334] width 110 height 35
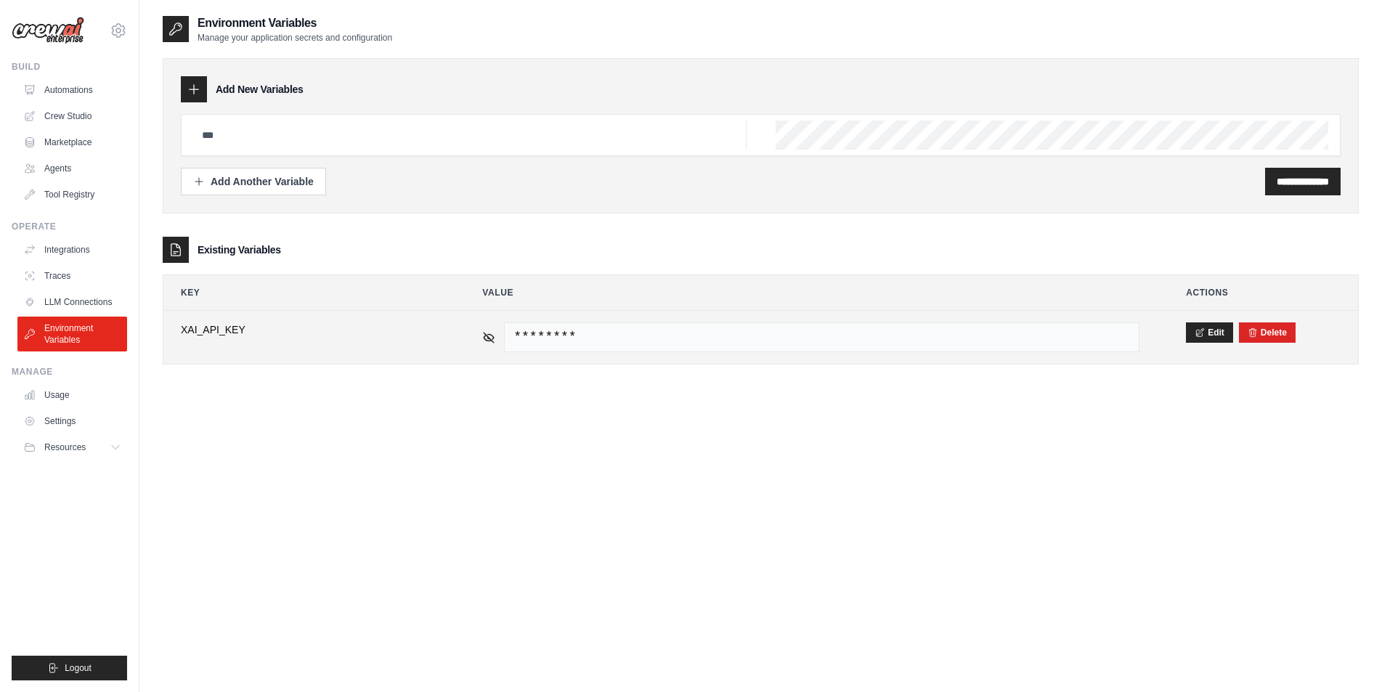
click at [224, 336] on span "XAI_API_KEY" at bounding box center [308, 330] width 255 height 15
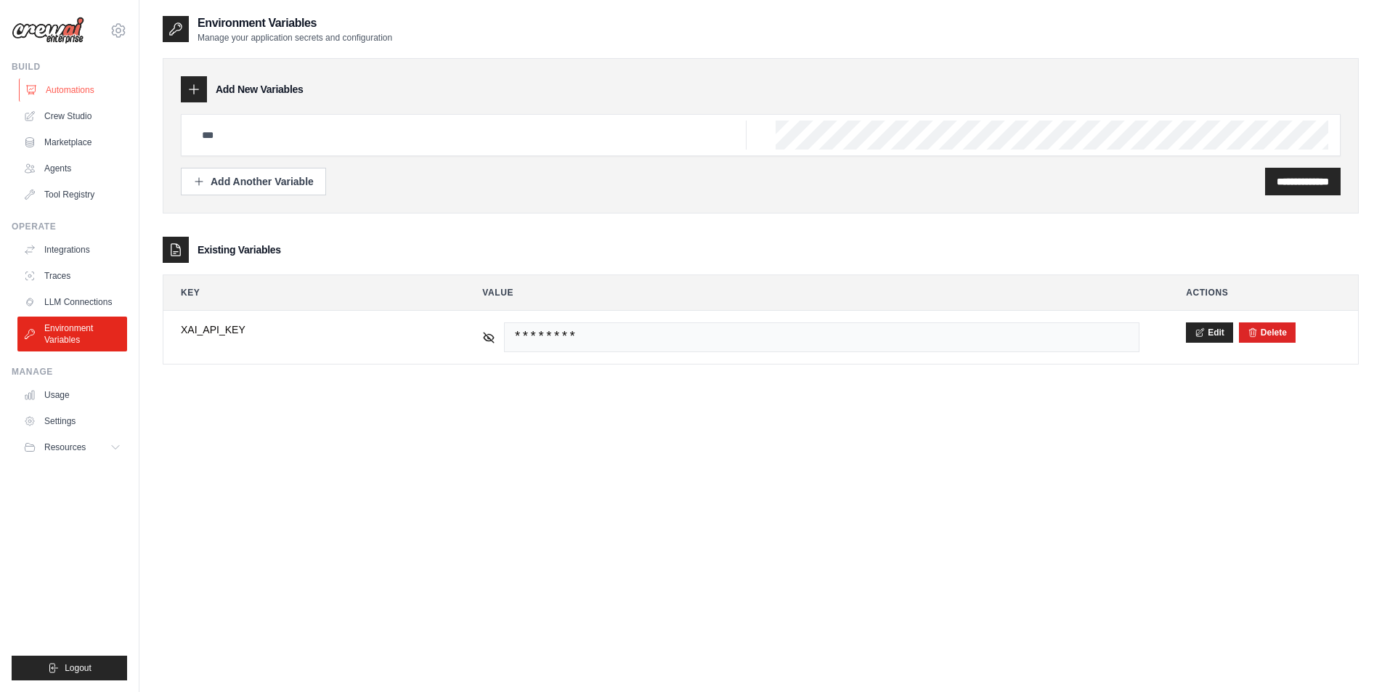
click at [62, 89] on link "Automations" at bounding box center [74, 89] width 110 height 23
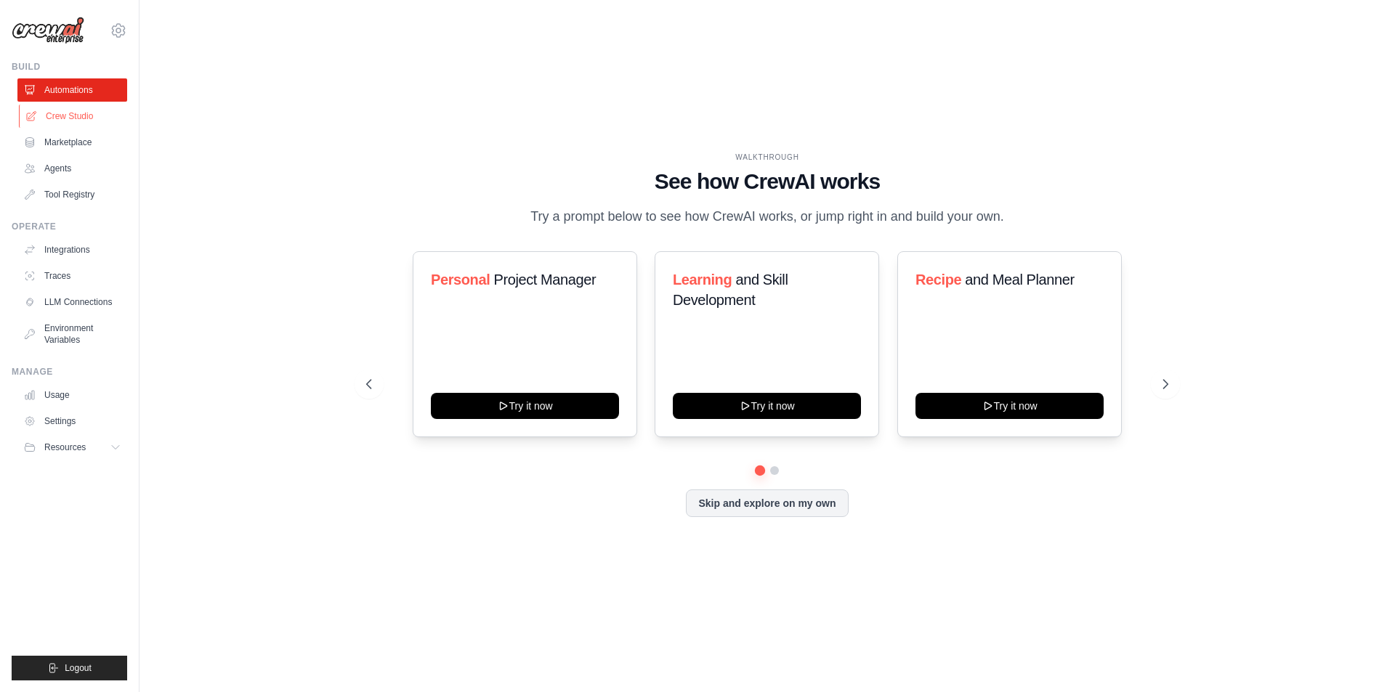
click at [62, 112] on link "Crew Studio" at bounding box center [74, 116] width 110 height 23
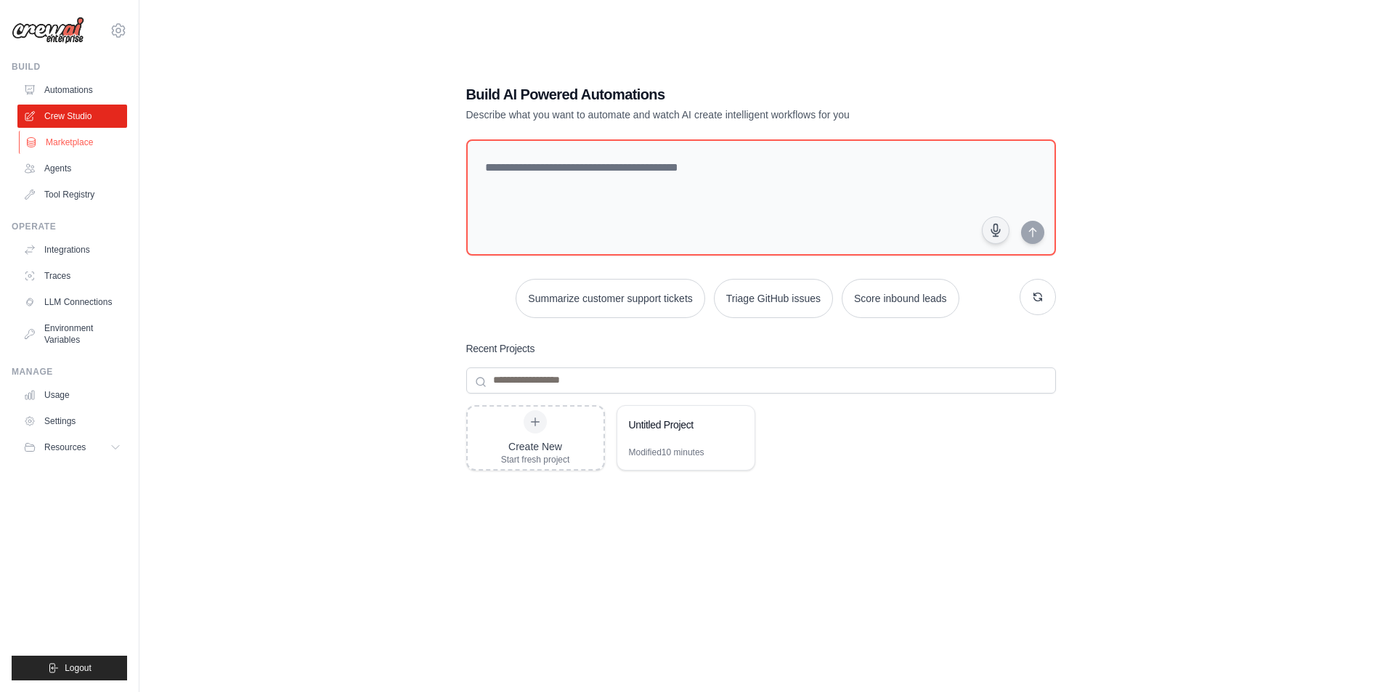
click at [53, 143] on link "Marketplace" at bounding box center [74, 142] width 110 height 23
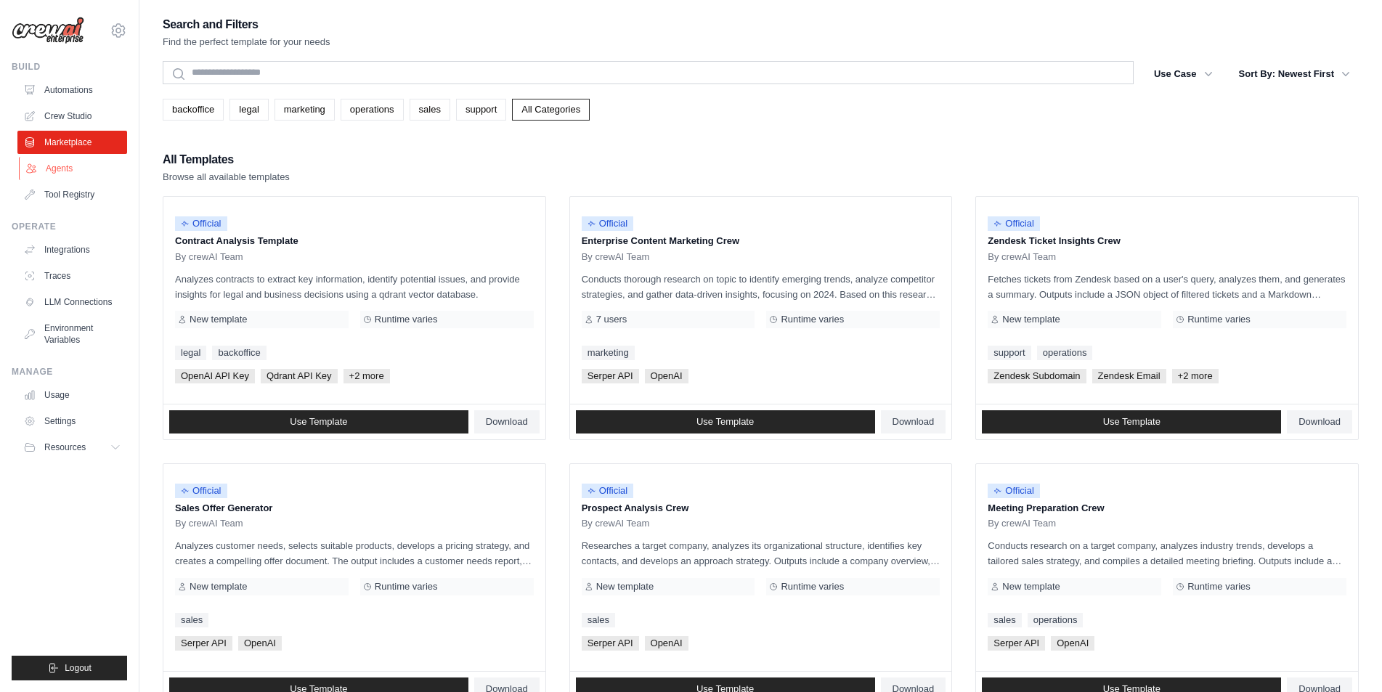
click at [51, 170] on link "Agents" at bounding box center [74, 168] width 110 height 23
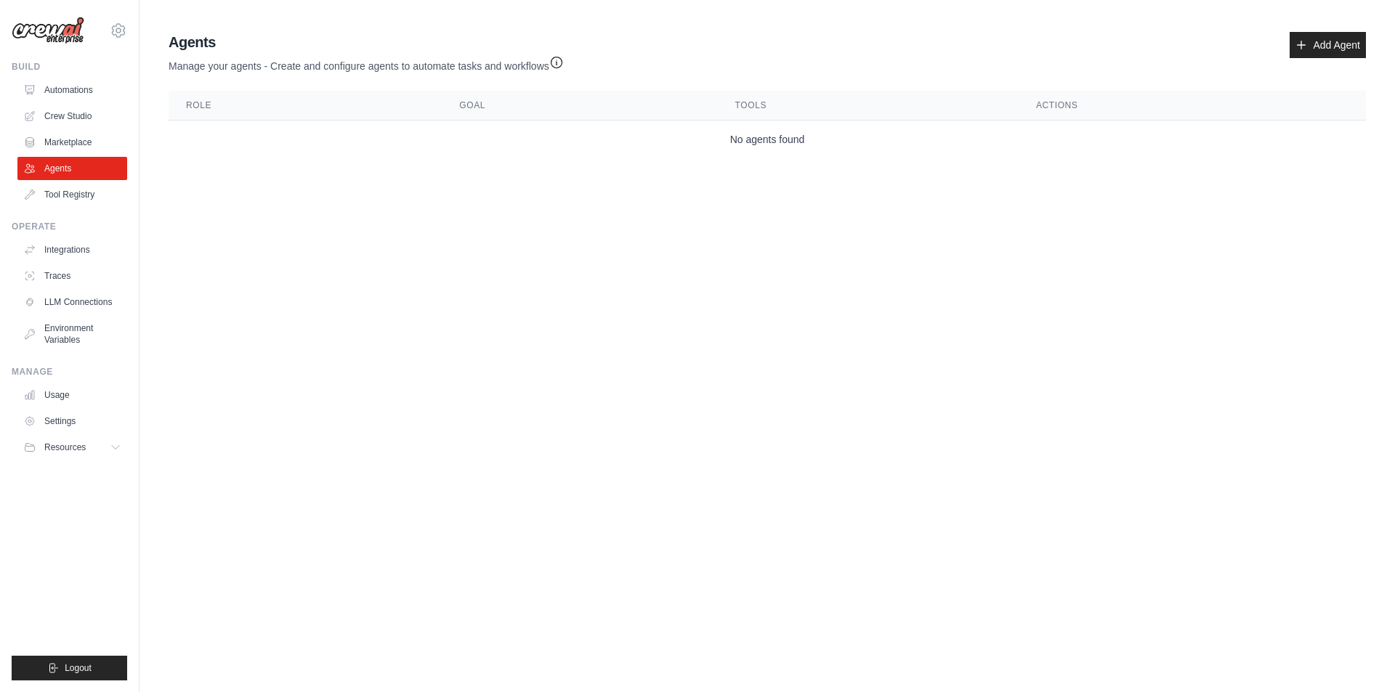
click at [203, 102] on th "Role" at bounding box center [305, 106] width 273 height 30
click at [1331, 50] on link "Add Agent" at bounding box center [1327, 45] width 76 height 26
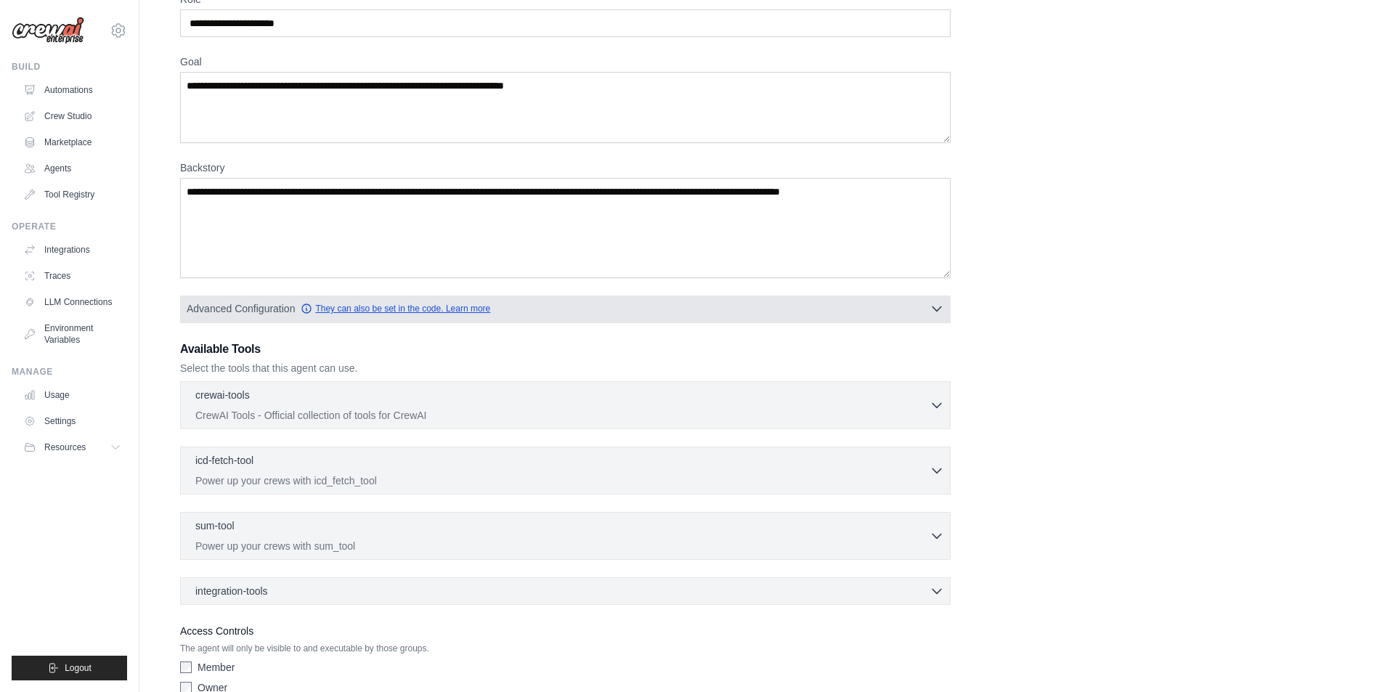
scroll to position [145, 0]
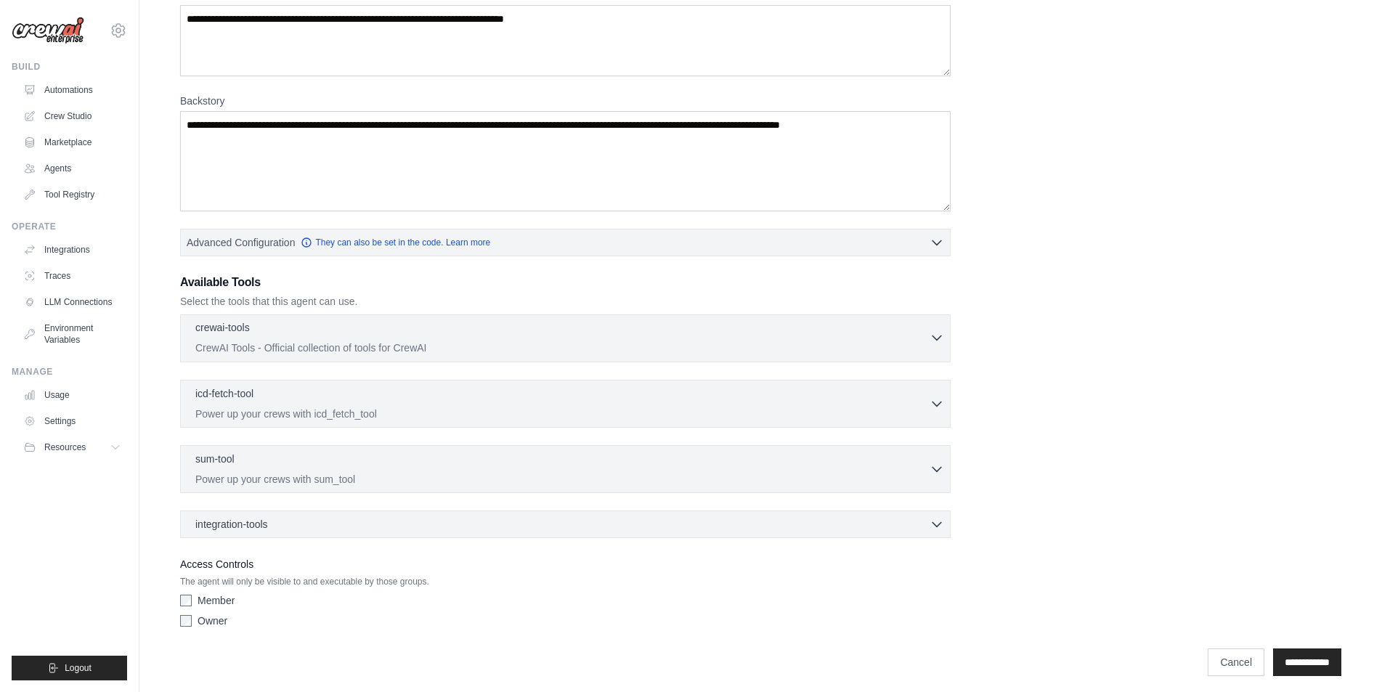
click at [281, 341] on p "CrewAI Tools - Official collection of tools for CrewAI" at bounding box center [562, 348] width 734 height 15
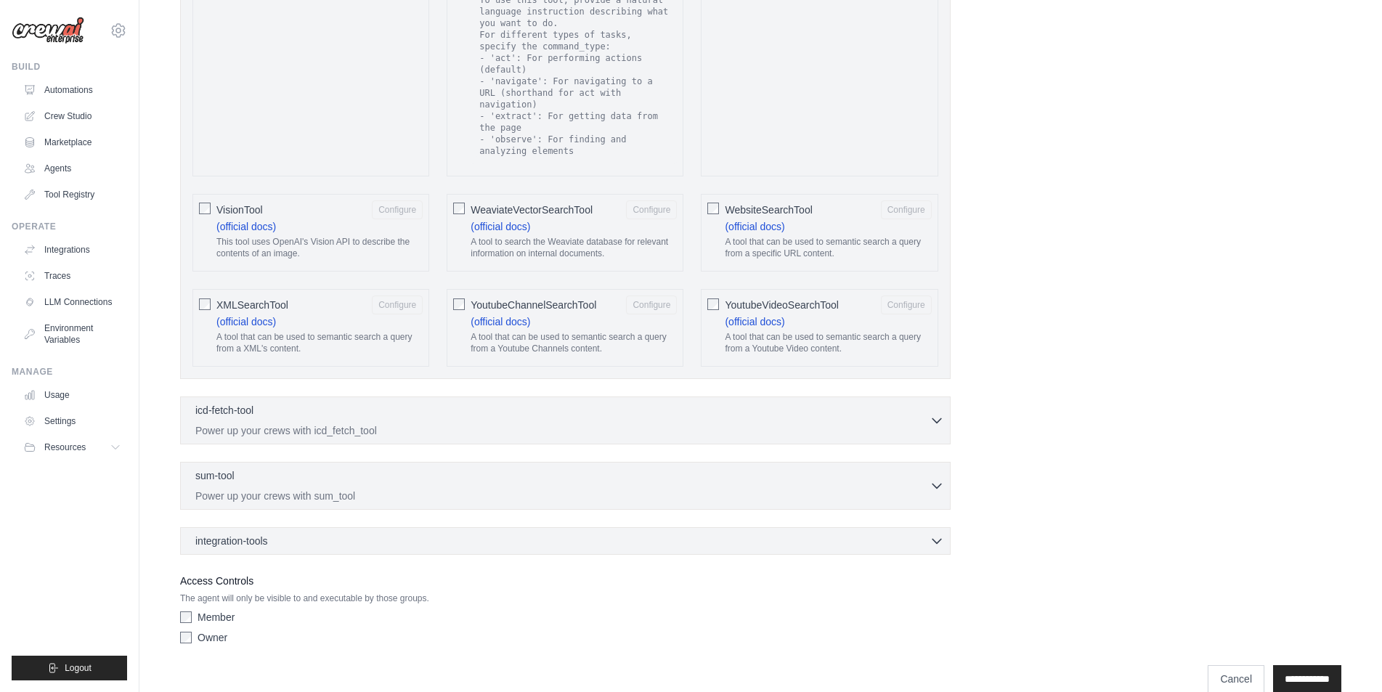
scroll to position [2601, 0]
click at [289, 422] on p "Power up your crews with icd_fetch_tool" at bounding box center [562, 429] width 734 height 15
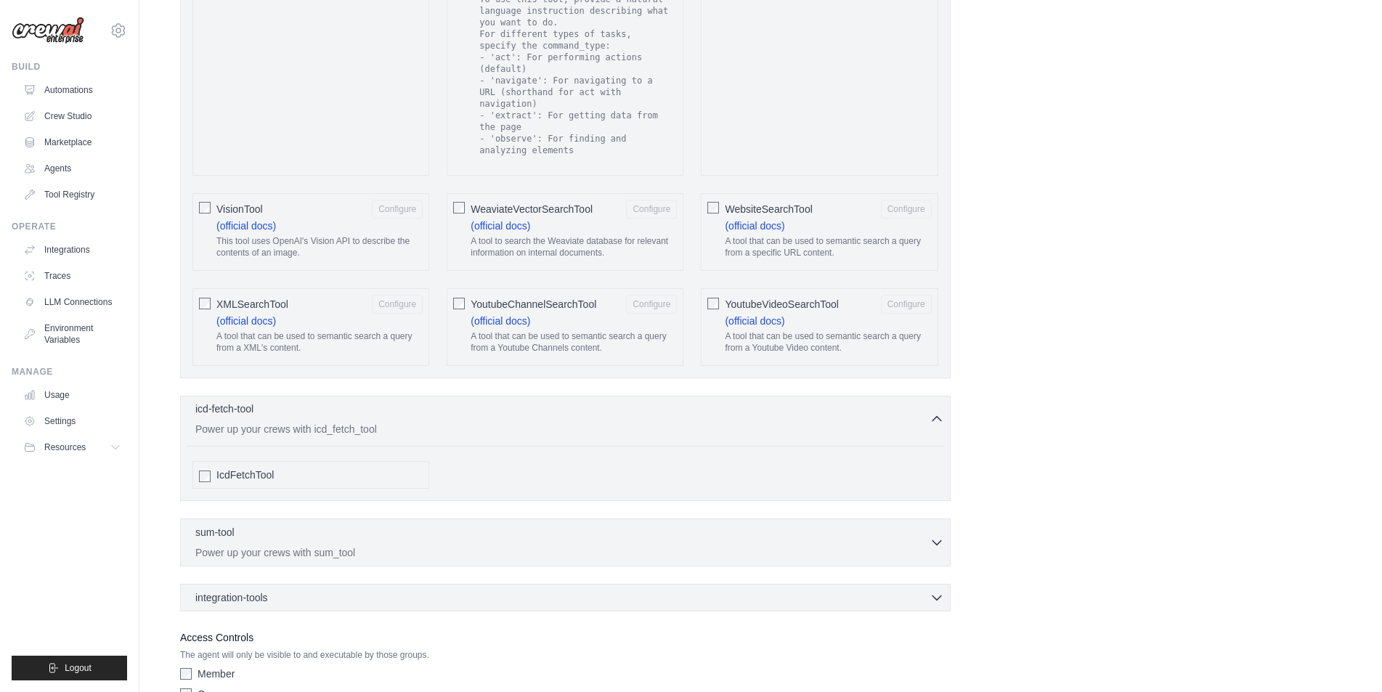
click at [289, 422] on p "Power up your crews with icd_fetch_tool" at bounding box center [562, 429] width 734 height 15
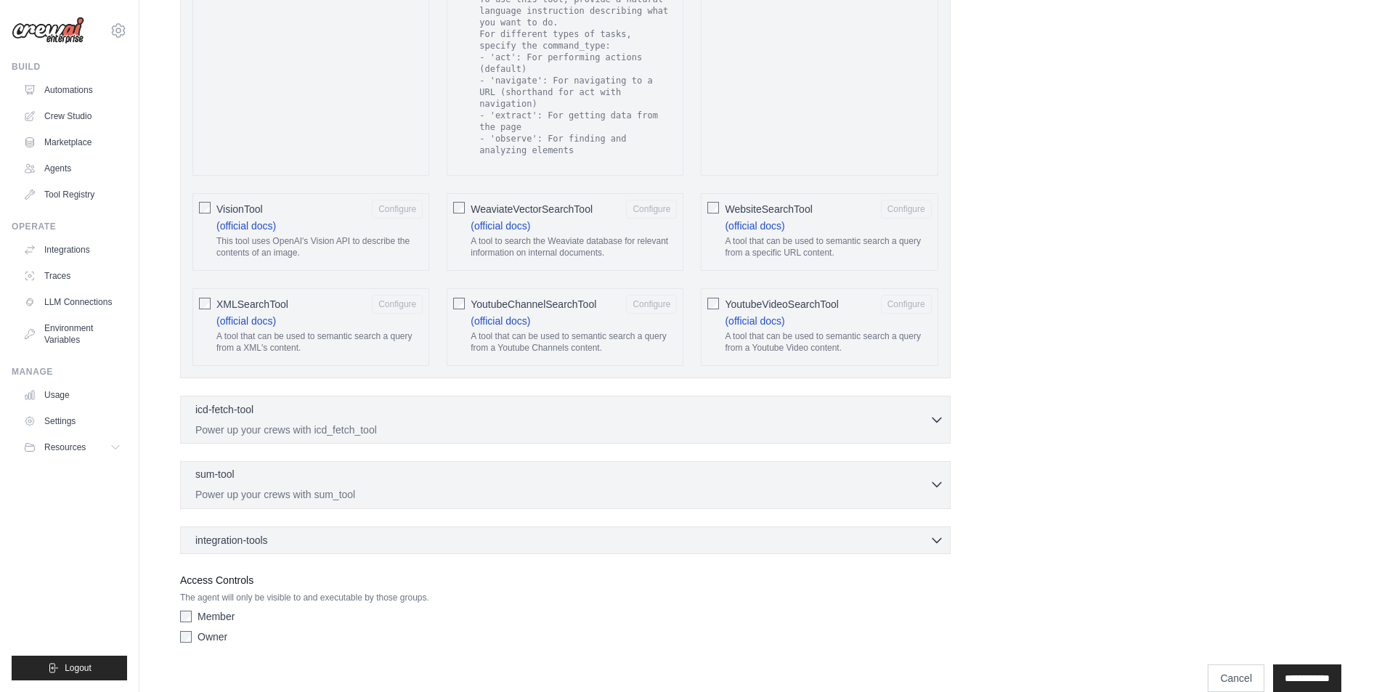
click at [272, 467] on div "sum-tool 0 selected" at bounding box center [562, 475] width 734 height 17
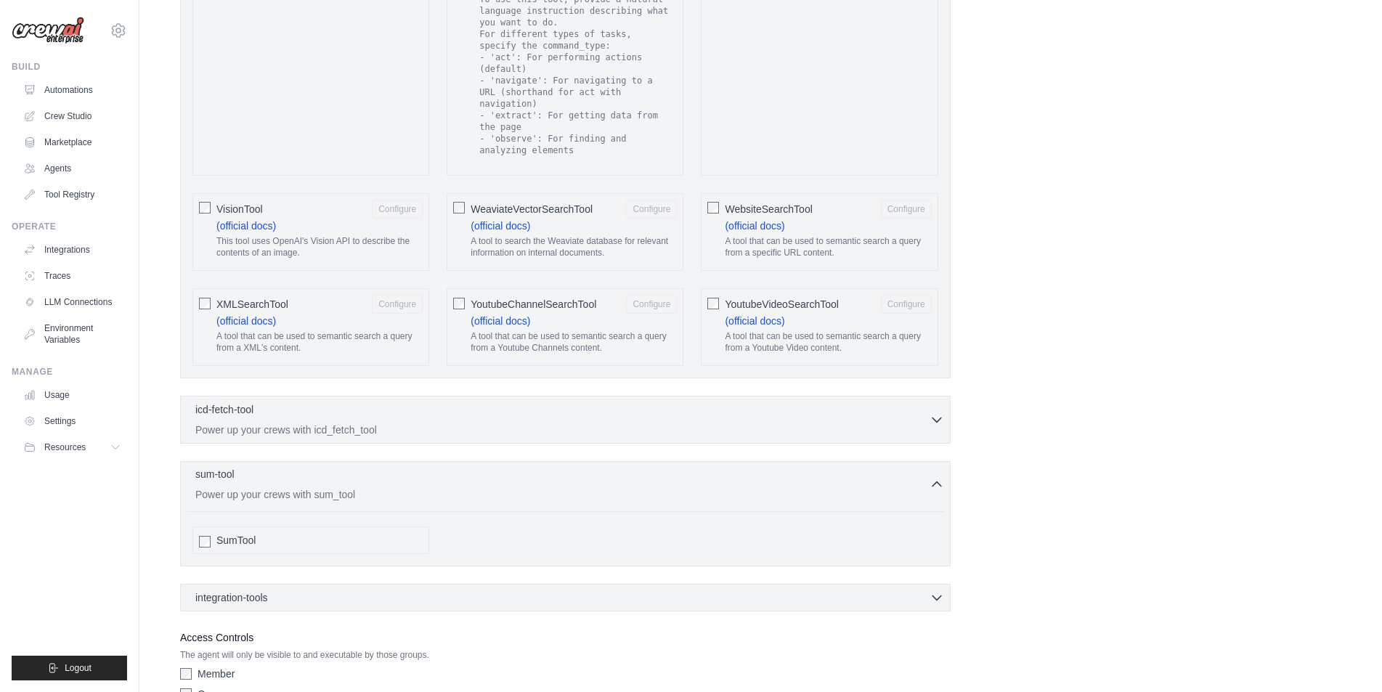
click at [272, 467] on div "sum-tool 0 selected" at bounding box center [562, 475] width 734 height 17
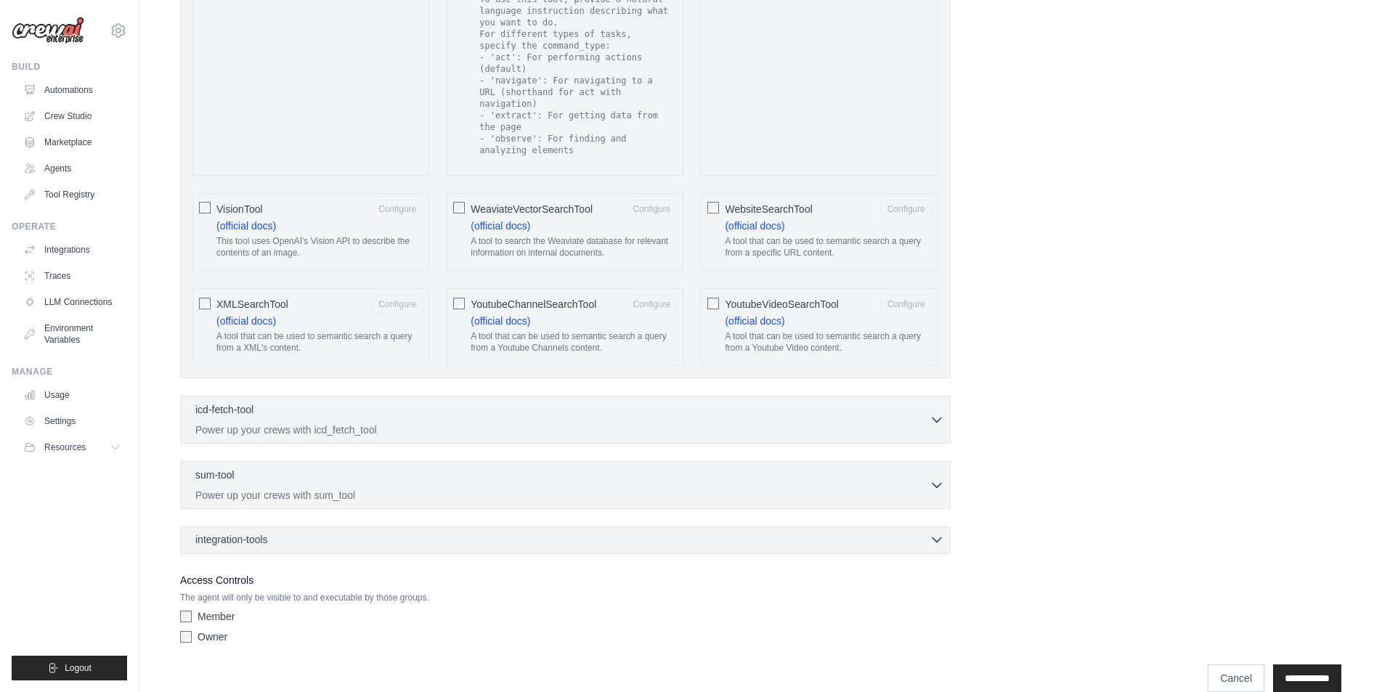
click at [246, 532] on span "integration-tools" at bounding box center [231, 539] width 73 height 15
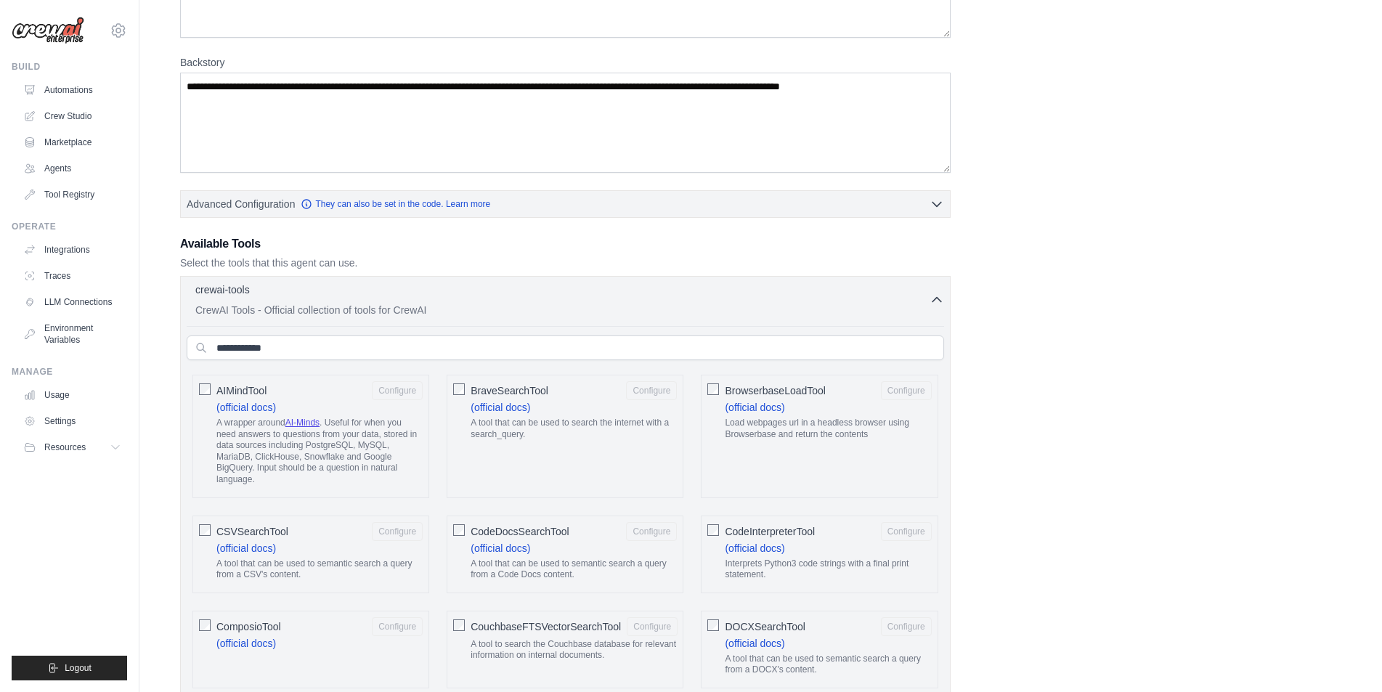
scroll to position [0, 0]
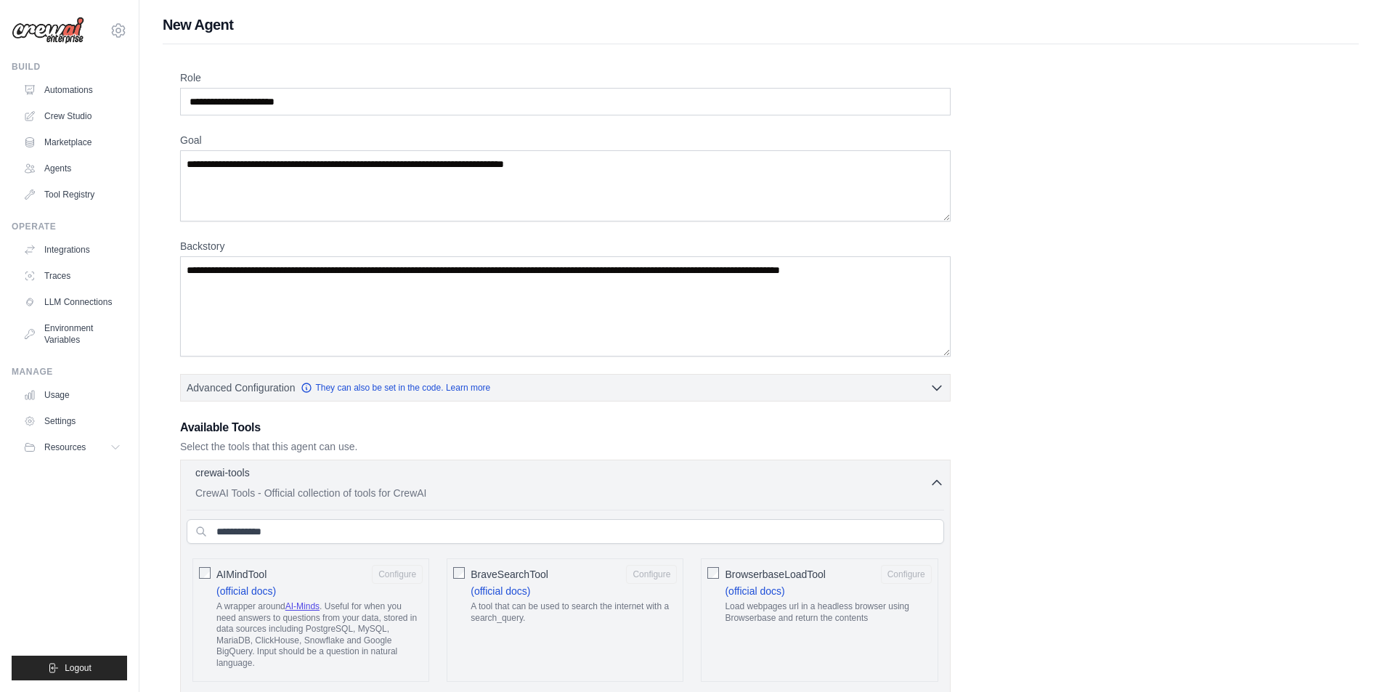
click at [931, 494] on button "crewai-tools 0 selected CrewAI Tools - Official collection of tools for CrewAI" at bounding box center [566, 483] width 758 height 35
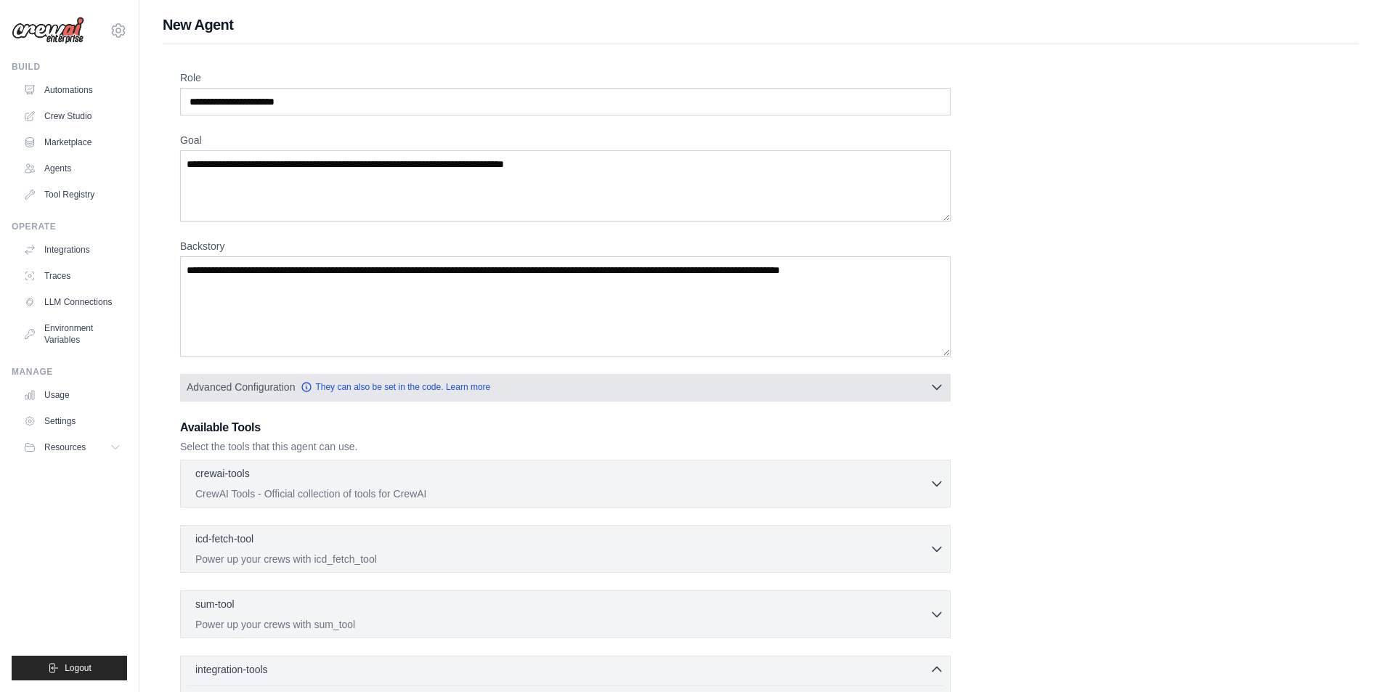
click at [944, 389] on button "Advanced Configuration They can also be set in the code. Learn more" at bounding box center [565, 387] width 769 height 26
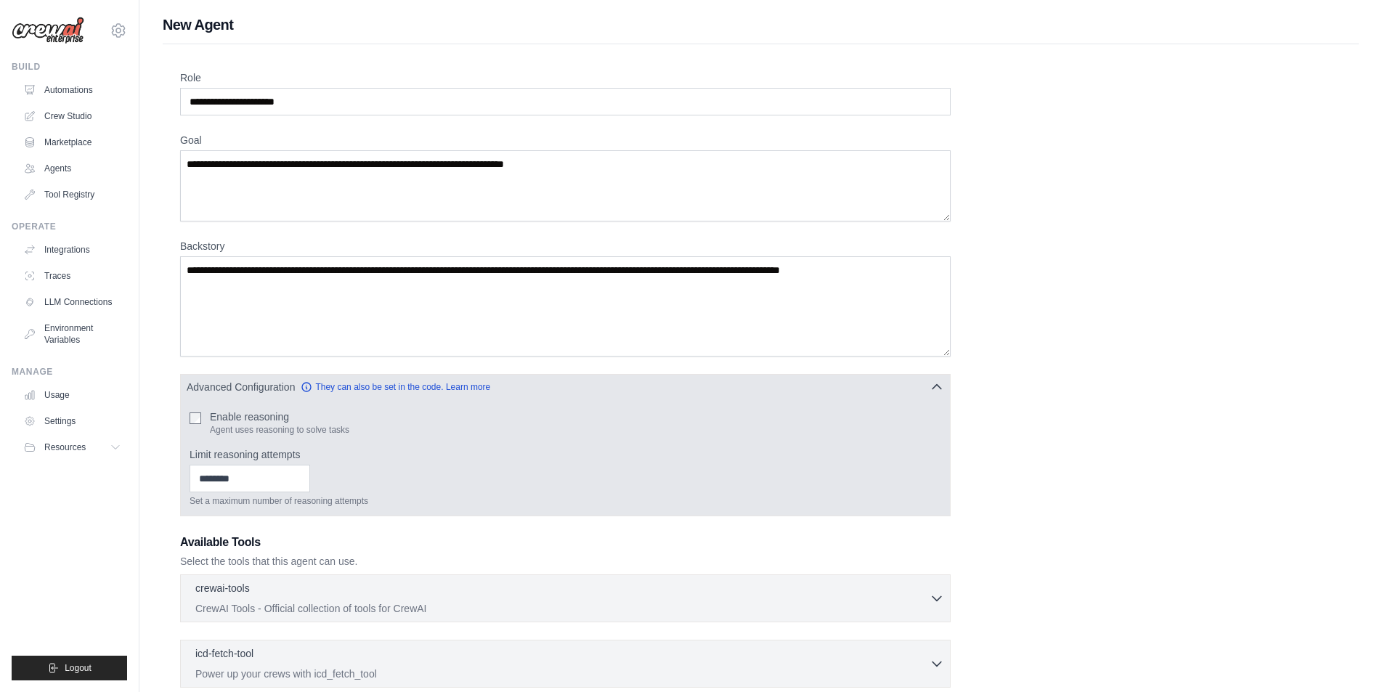
click at [939, 389] on icon "button" at bounding box center [937, 387] width 15 height 15
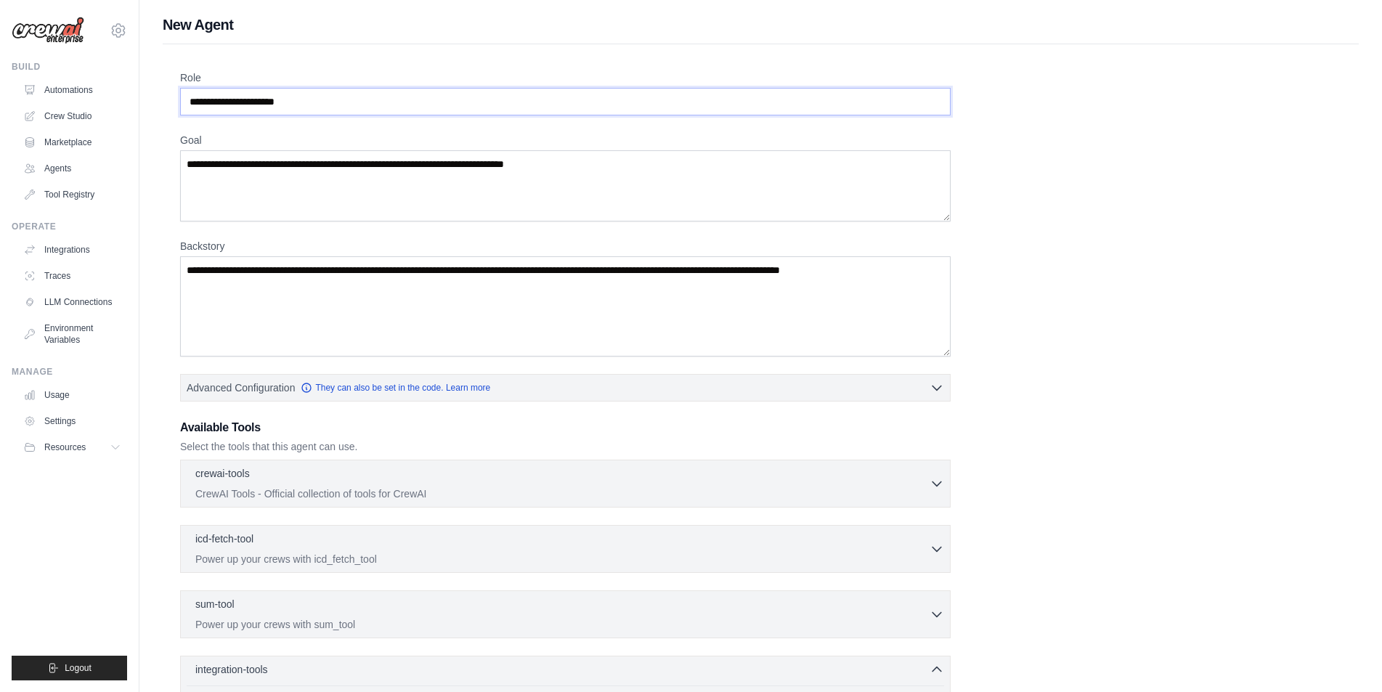
drag, startPoint x: 328, startPoint y: 102, endPoint x: 169, endPoint y: 100, distance: 159.8
click at [169, 100] on div "Role Goal Backstory Advanced Configuration They can also be set in the code. Le…" at bounding box center [761, 646] width 1196 height 1204
click at [304, 117] on div "Role Goal Backstory Advanced Configuration They can also be set in the code. Le…" at bounding box center [761, 633] width 1162 height 1127
click at [275, 108] on input "Role" at bounding box center [565, 102] width 771 height 28
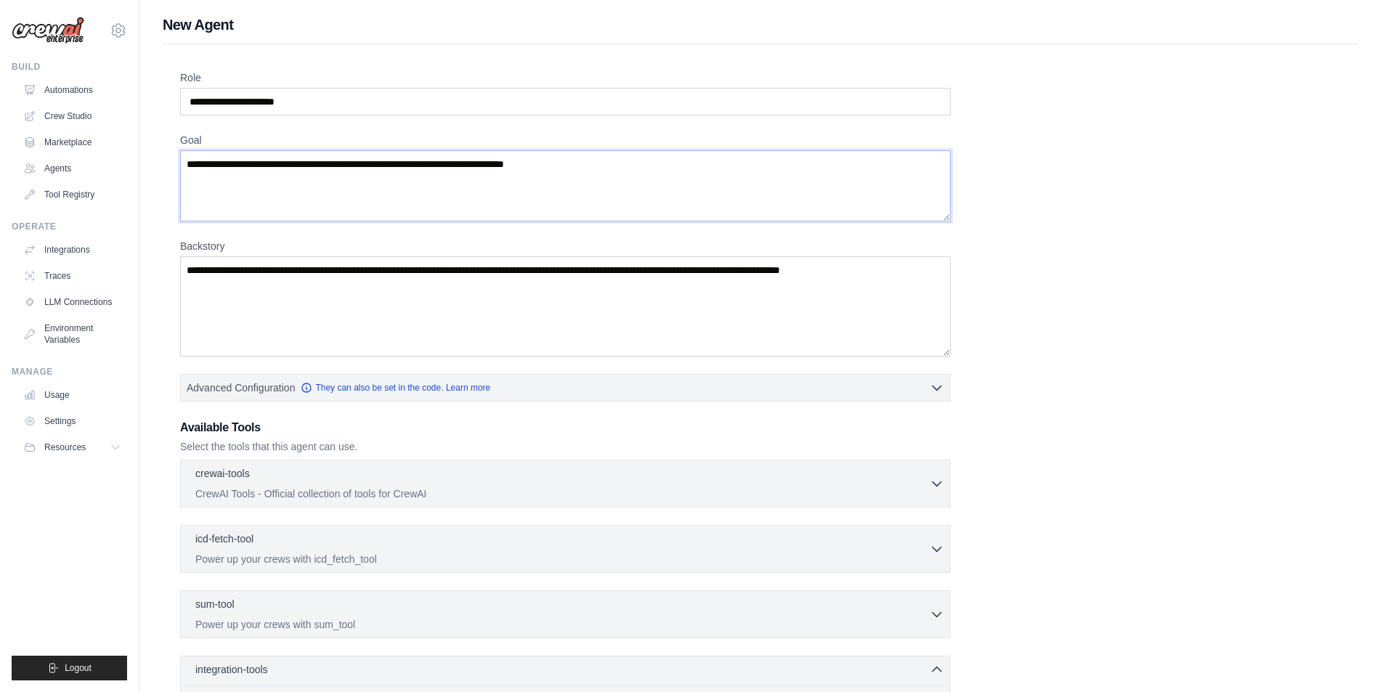
click at [275, 191] on textarea "Goal" at bounding box center [565, 185] width 771 height 71
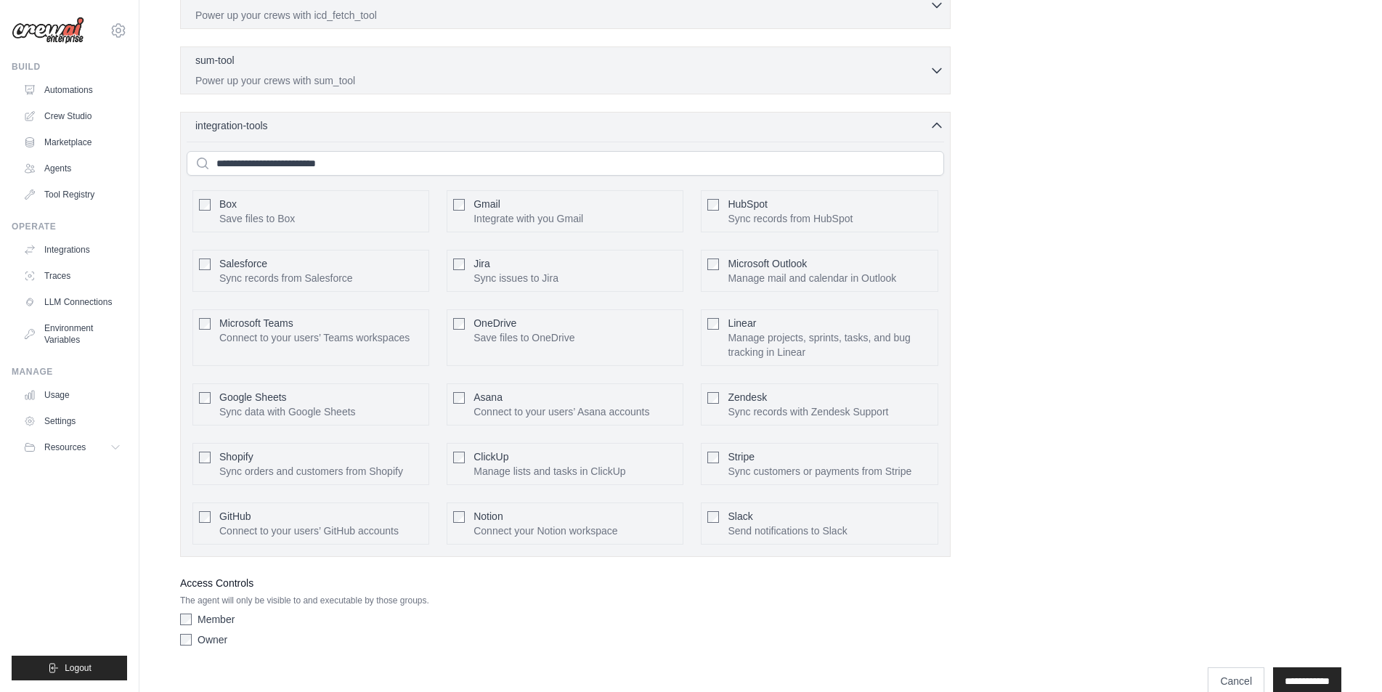
scroll to position [570, 0]
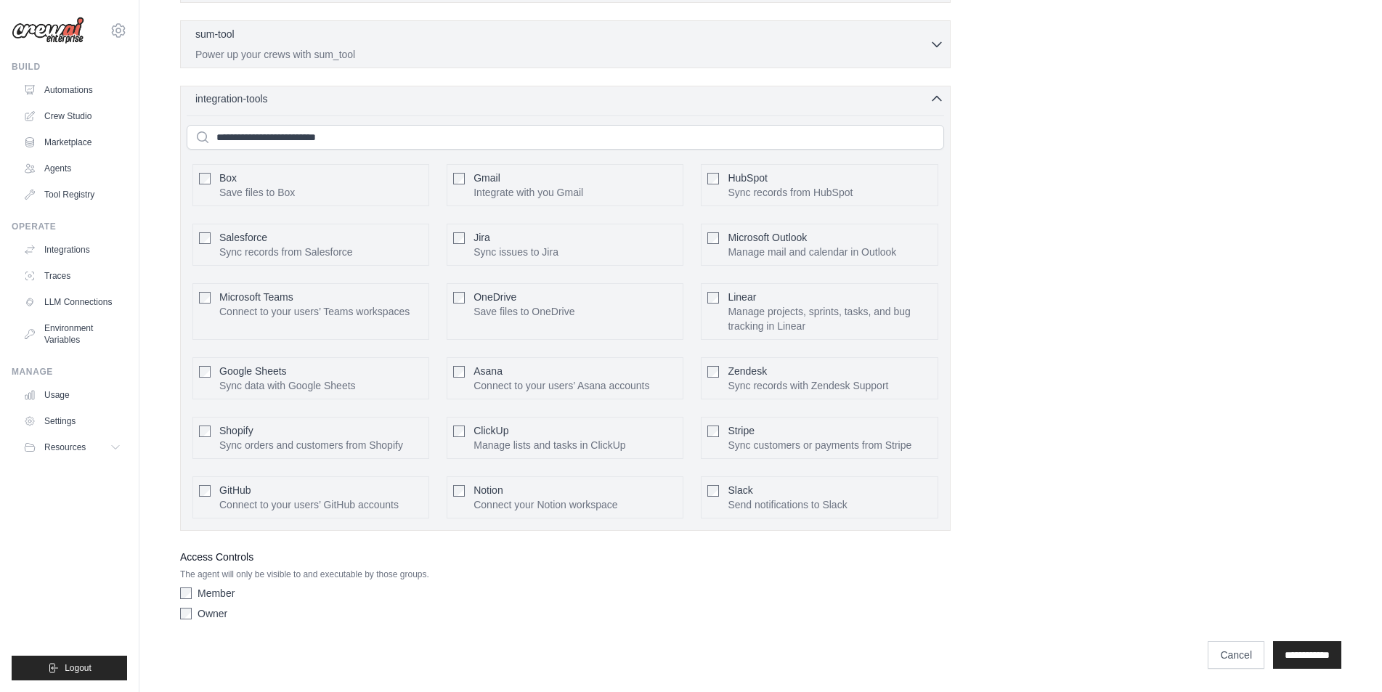
click at [926, 95] on div "integration-tools 0 selected" at bounding box center [569, 99] width 749 height 15
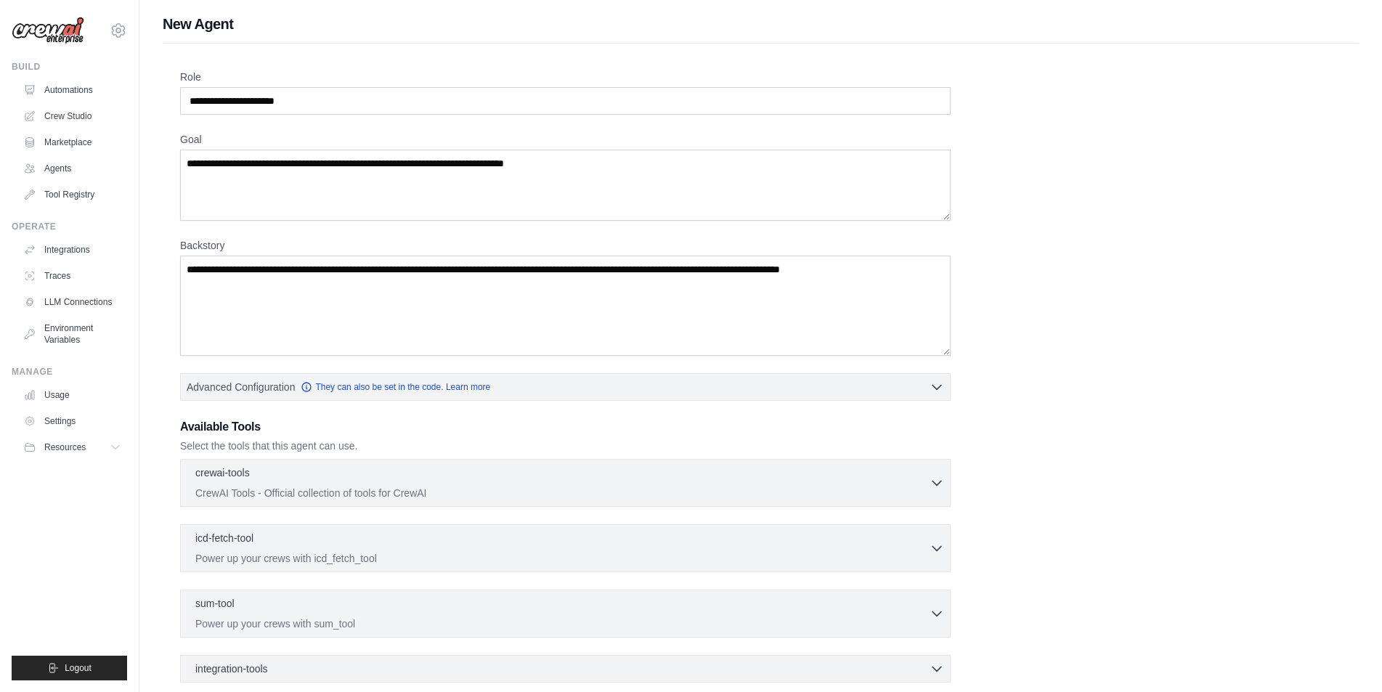
scroll to position [0, 0]
click at [81, 195] on link "Tool Registry" at bounding box center [74, 194] width 110 height 23
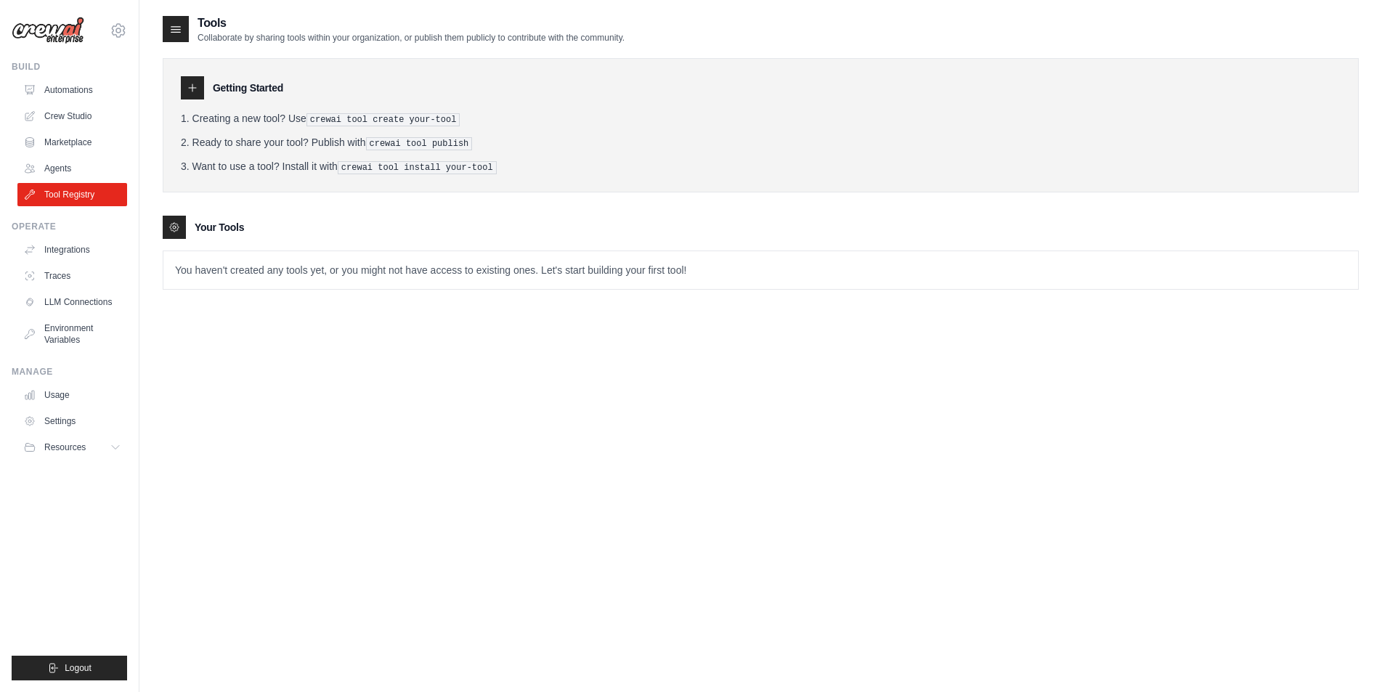
click at [191, 83] on icon at bounding box center [193, 88] width 12 height 12
click at [351, 115] on pre "crewai tool create your-tool" at bounding box center [384, 119] width 154 height 13
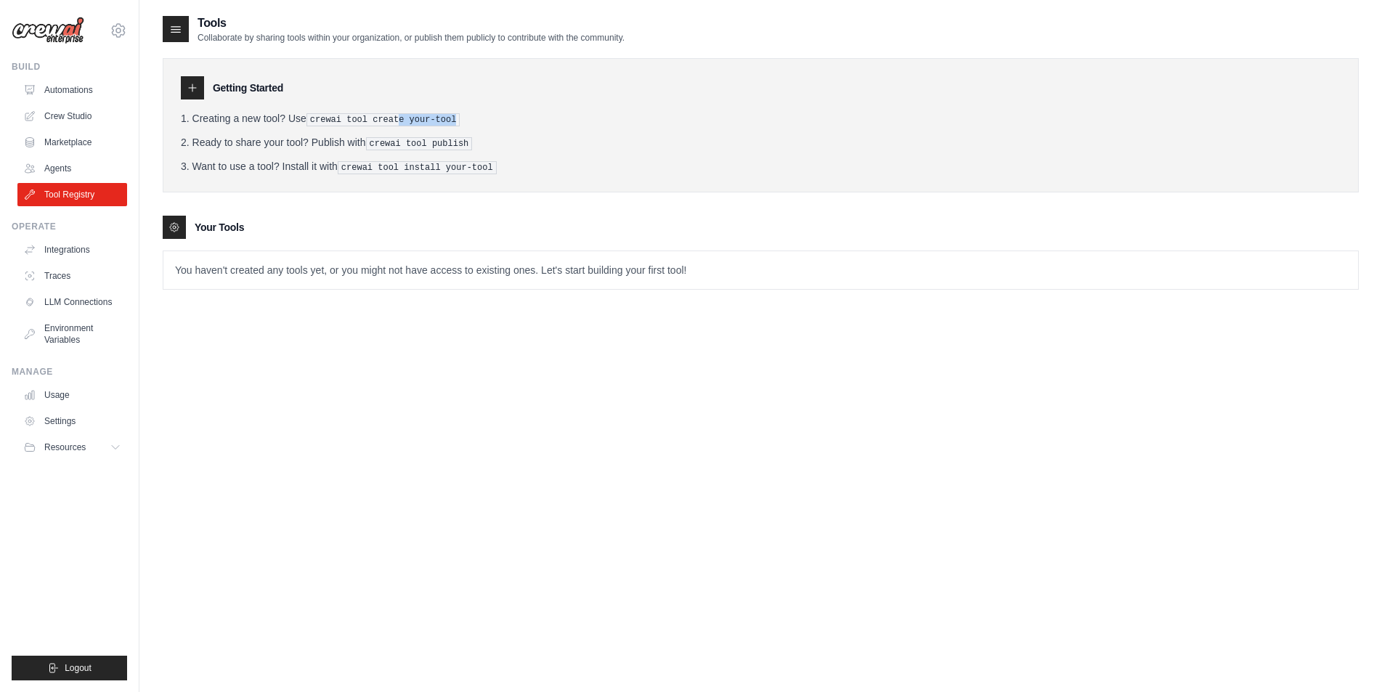
drag, startPoint x: 394, startPoint y: 120, endPoint x: 479, endPoint y: 121, distance: 85.0
click at [479, 121] on li "Creating a new tool? Use crewai tool create your-tool" at bounding box center [761, 118] width 1160 height 15
click at [482, 145] on li "Ready to share your tool? Publish with crewai tool publish" at bounding box center [761, 142] width 1160 height 15
drag, startPoint x: 477, startPoint y: 148, endPoint x: 333, endPoint y: 156, distance: 144.1
click at [333, 156] on ol "Creating a new tool? Use crewai tool create your-tool Ready to share your tool?…" at bounding box center [761, 142] width 1160 height 63
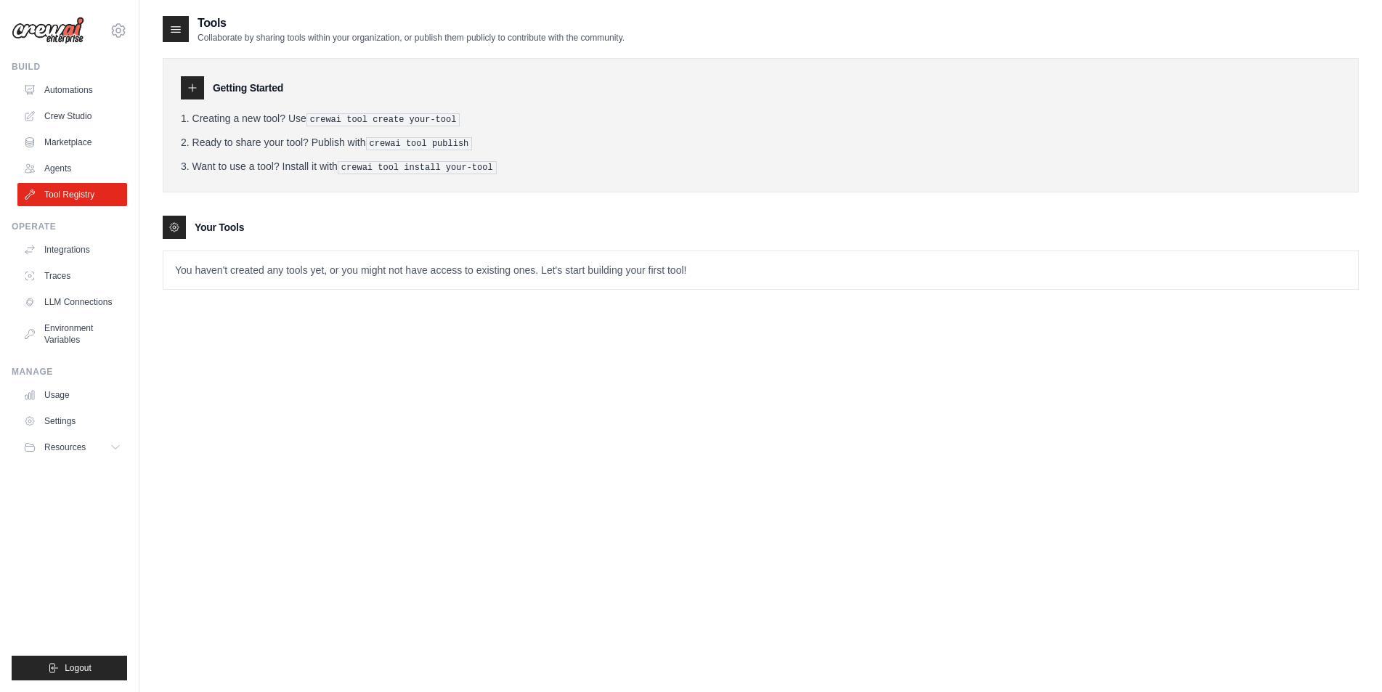
click at [278, 187] on div "Getting Started Creating a new tool? Use crewai tool create your-tool Ready to …" at bounding box center [761, 125] width 1196 height 134
click at [234, 179] on div "Getting Started Creating a new tool? Use crewai tool create your-tool Ready to …" at bounding box center [761, 125] width 1196 height 134
click at [230, 201] on div "Getting Started Creating a new tool? Use crewai tool create your-tool Ready to …" at bounding box center [761, 167] width 1196 height 246
click at [369, 169] on pre "crewai tool install your-tool" at bounding box center [417, 167] width 159 height 13
click at [369, 167] on pre "crewai tool install your-tool" at bounding box center [417, 167] width 159 height 13
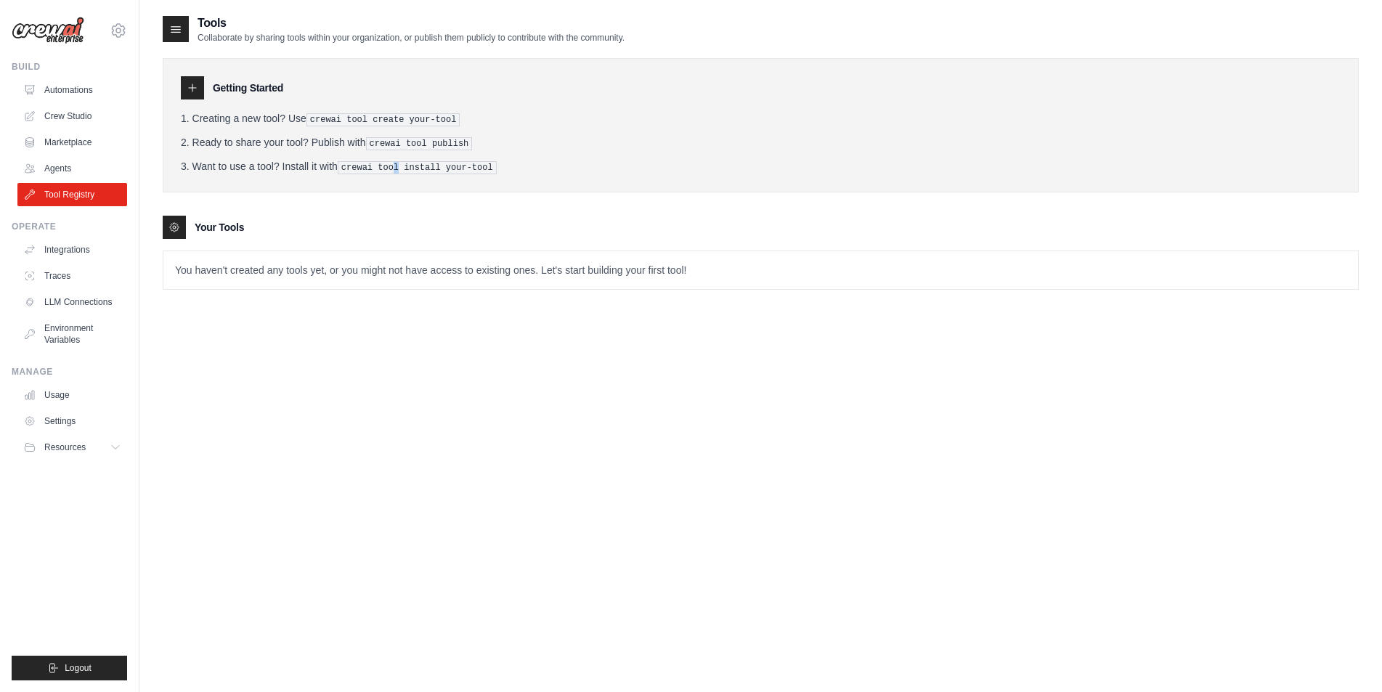
click at [394, 163] on pre "crewai tool install your-tool" at bounding box center [417, 167] width 159 height 13
click at [396, 163] on pre "crewai tool install your-tool" at bounding box center [417, 167] width 159 height 13
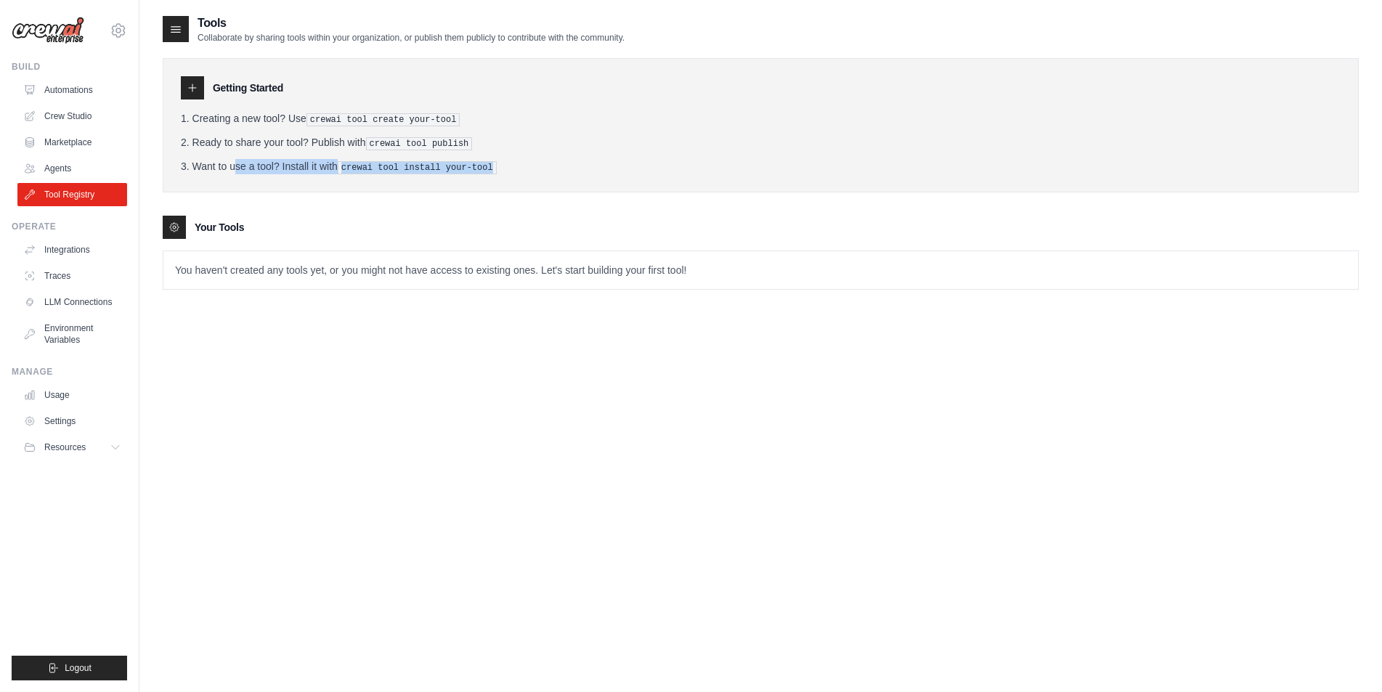
click at [396, 163] on pre "crewai tool install your-tool" at bounding box center [417, 167] width 159 height 13
click at [199, 86] on div at bounding box center [192, 87] width 23 height 23
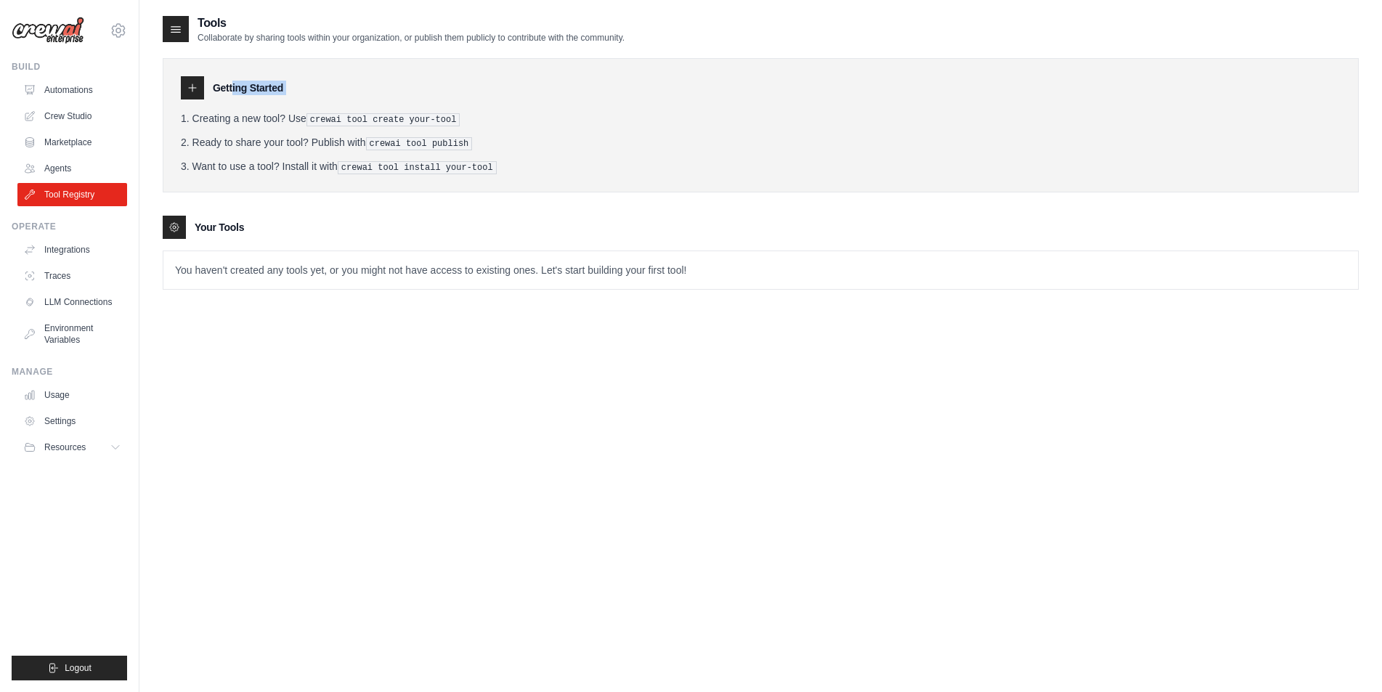
click at [199, 86] on div at bounding box center [192, 87] width 23 height 23
click at [198, 86] on div at bounding box center [192, 87] width 23 height 23
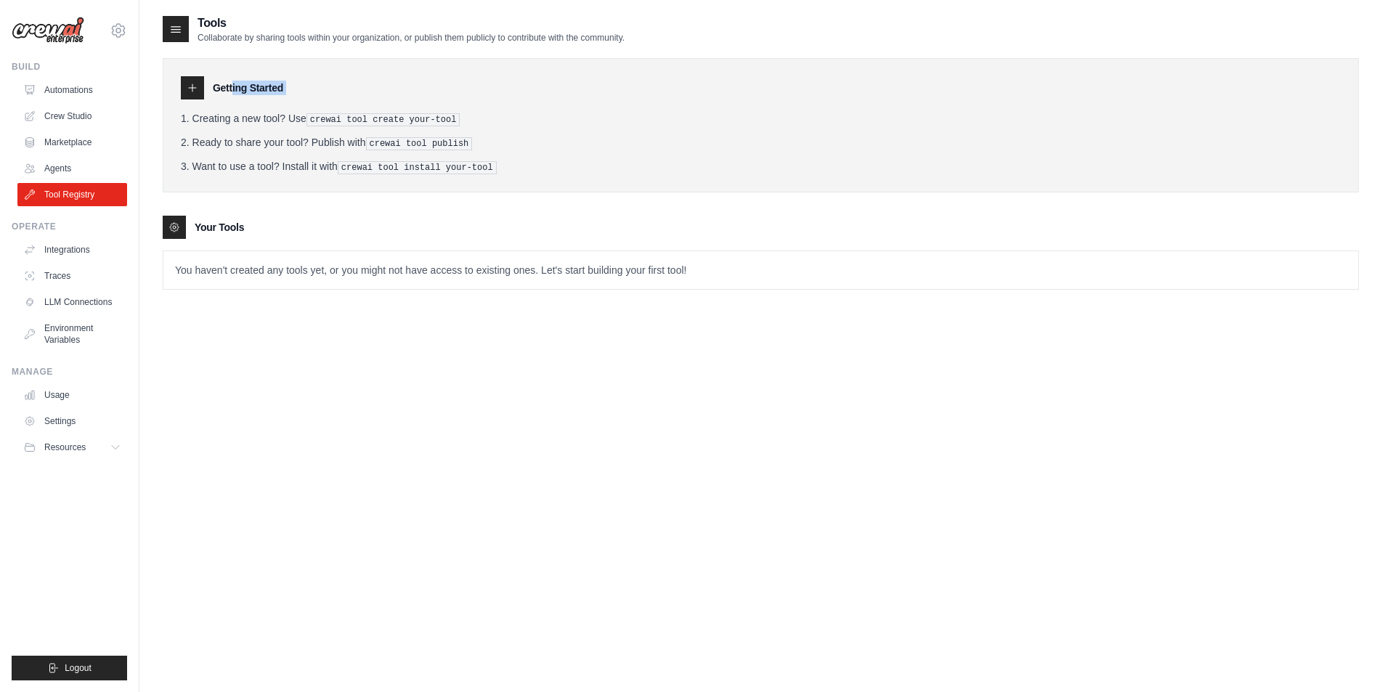
click at [198, 86] on div at bounding box center [192, 87] width 23 height 23
click at [174, 223] on icon at bounding box center [175, 228] width 12 height 12
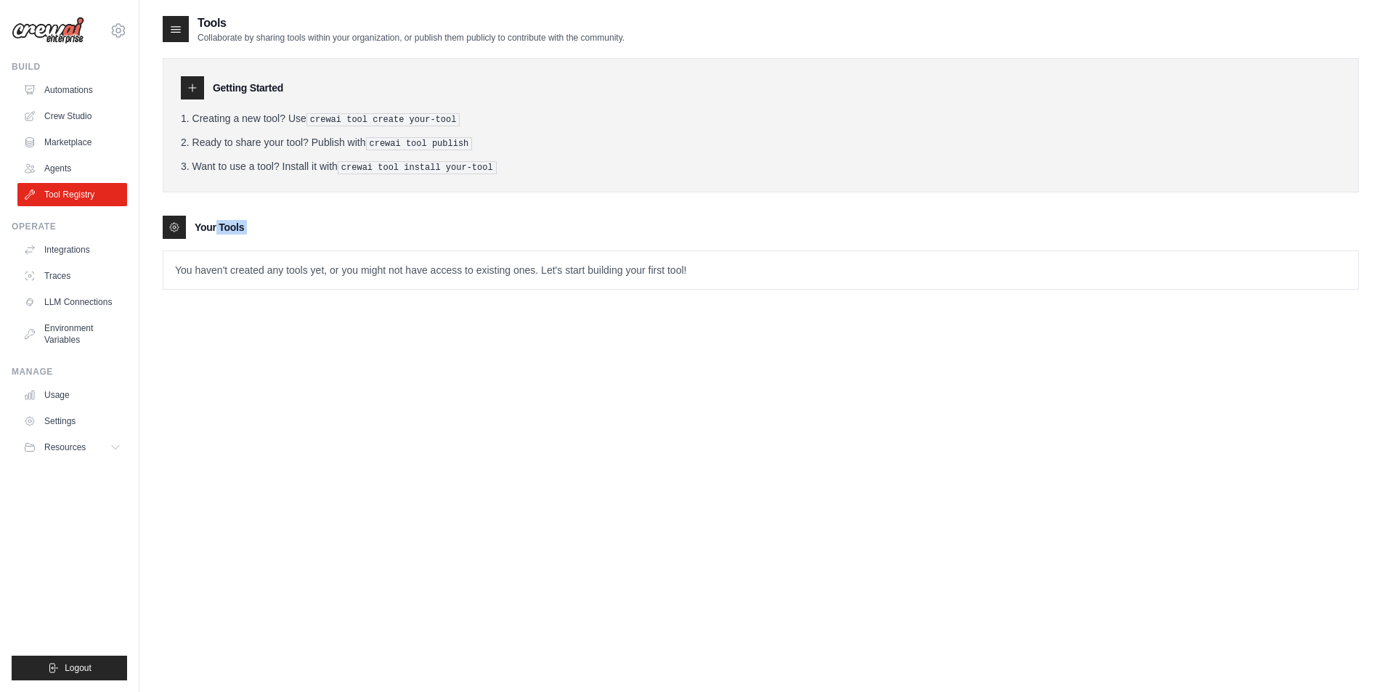
click at [174, 223] on icon at bounding box center [175, 228] width 12 height 12
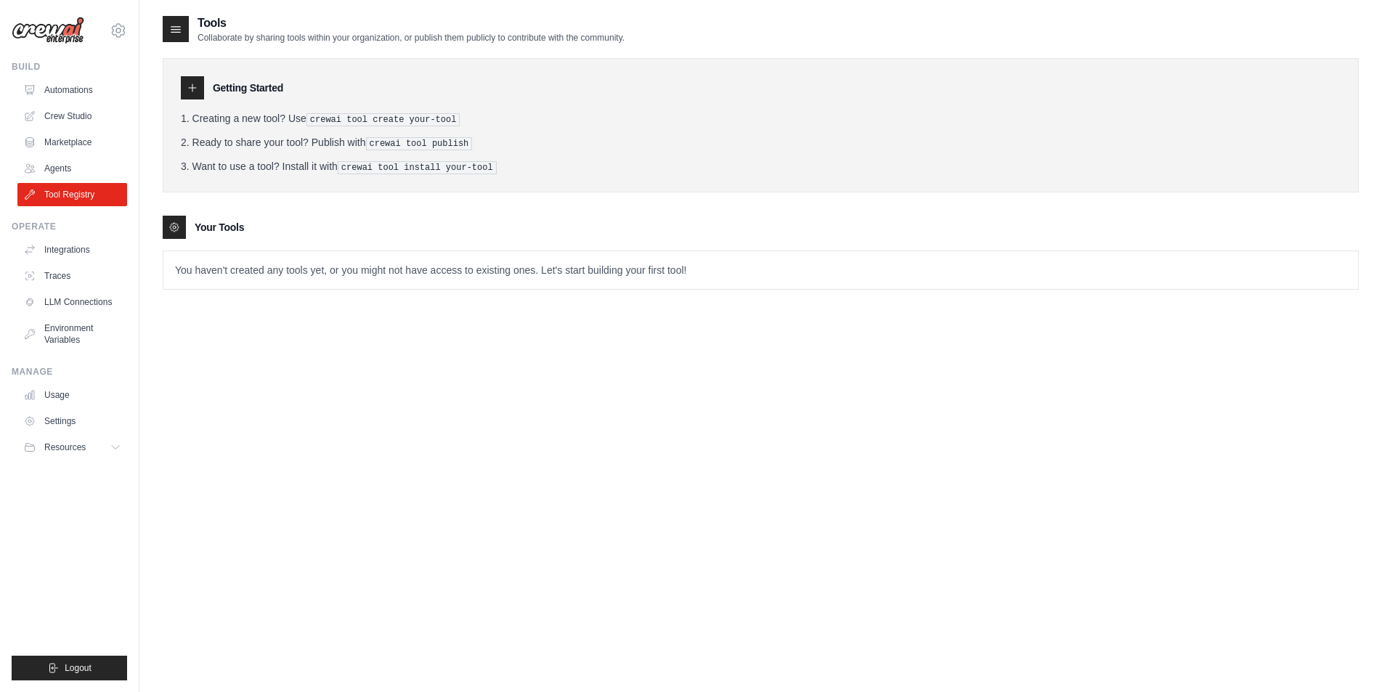
click at [169, 21] on div at bounding box center [176, 29] width 26 height 26
click at [170, 21] on div at bounding box center [176, 29] width 26 height 26
click at [174, 26] on icon at bounding box center [176, 29] width 15 height 15
drag, startPoint x: 174, startPoint y: 26, endPoint x: 171, endPoint y: 33, distance: 7.6
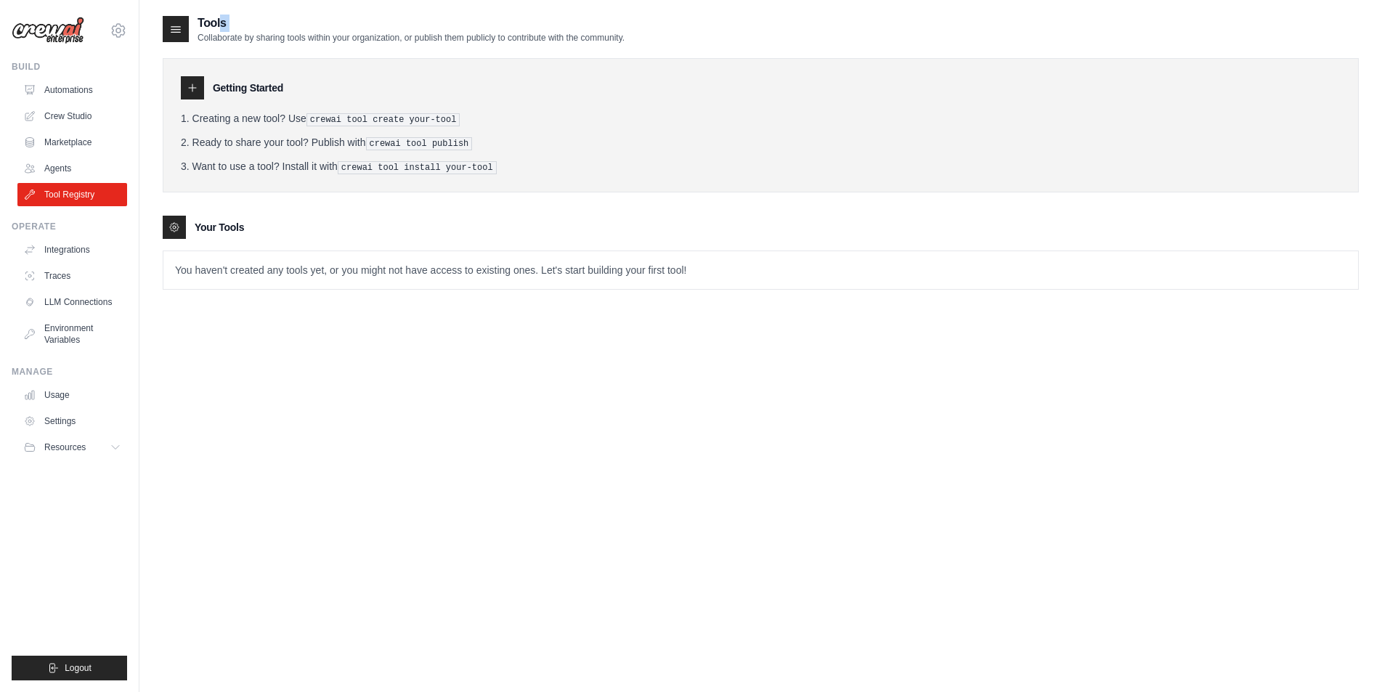
click at [174, 28] on icon at bounding box center [176, 29] width 15 height 15
click at [71, 308] on link "LLM Connections" at bounding box center [74, 302] width 110 height 23
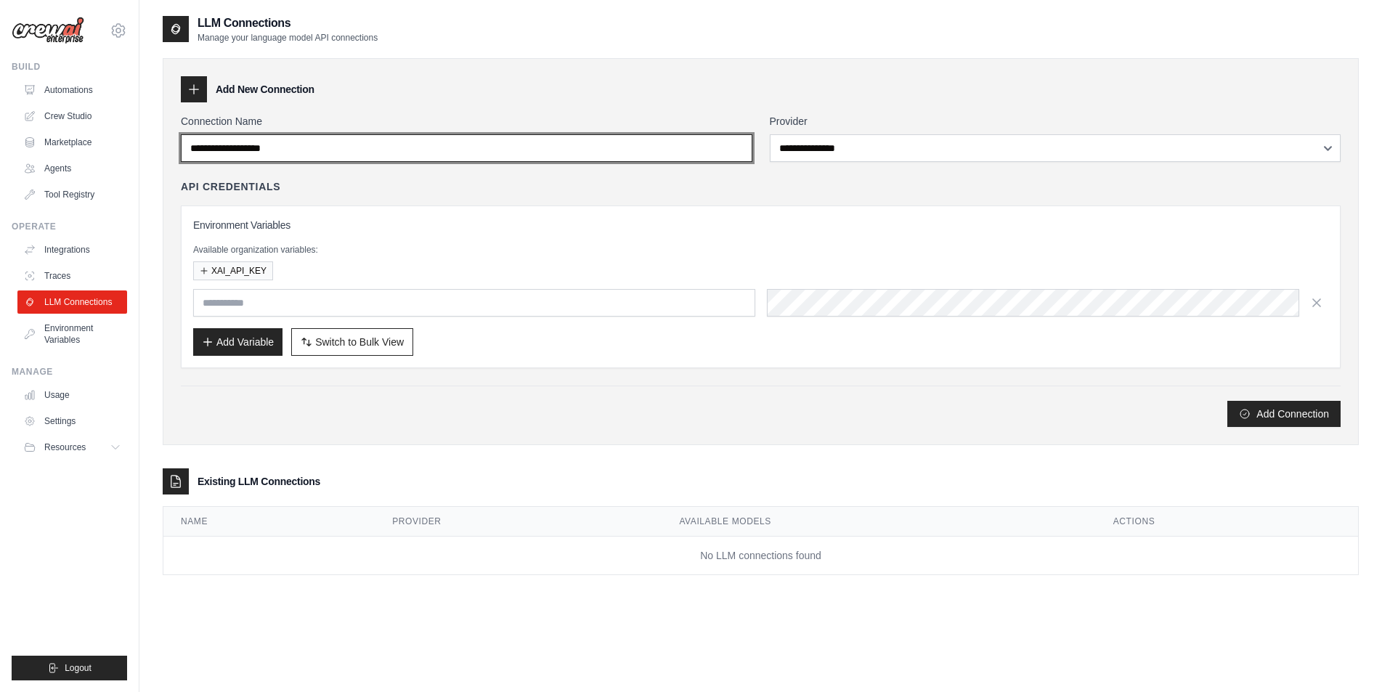
click at [250, 150] on input "Connection Name" at bounding box center [467, 148] width 572 height 28
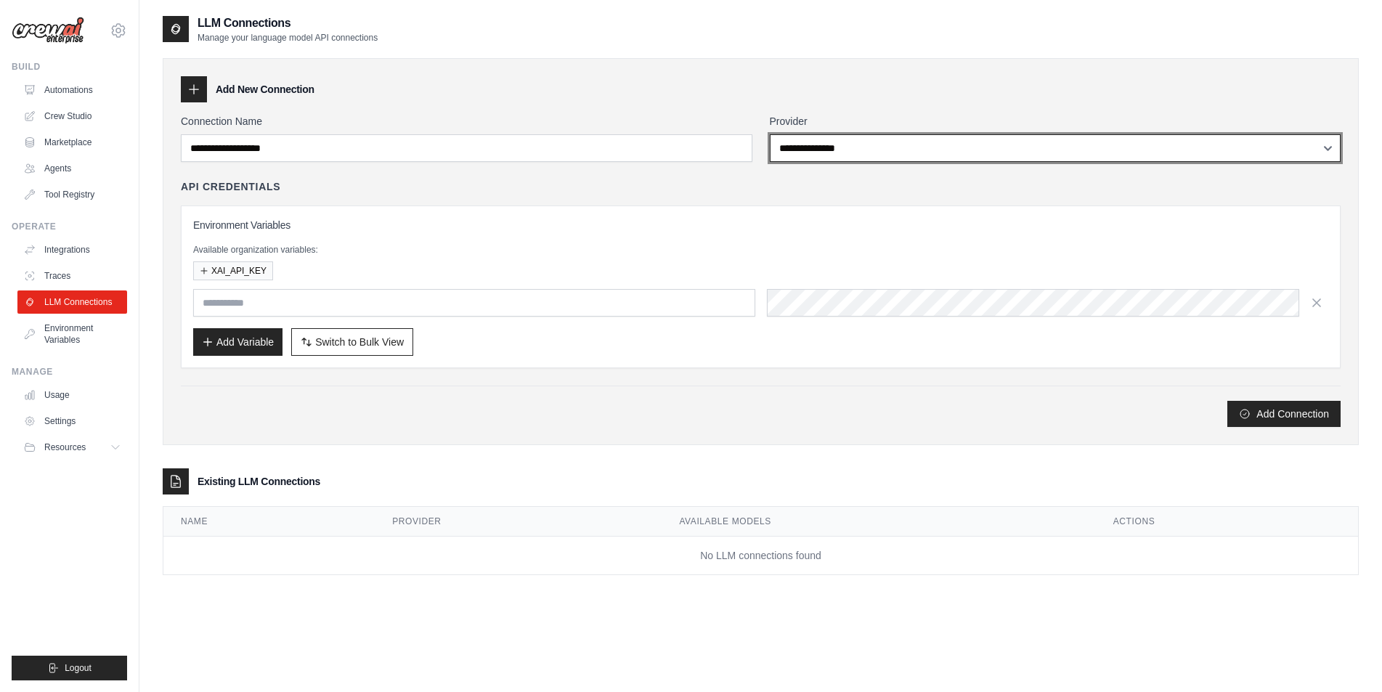
click at [855, 147] on select "**********" at bounding box center [1056, 148] width 572 height 28
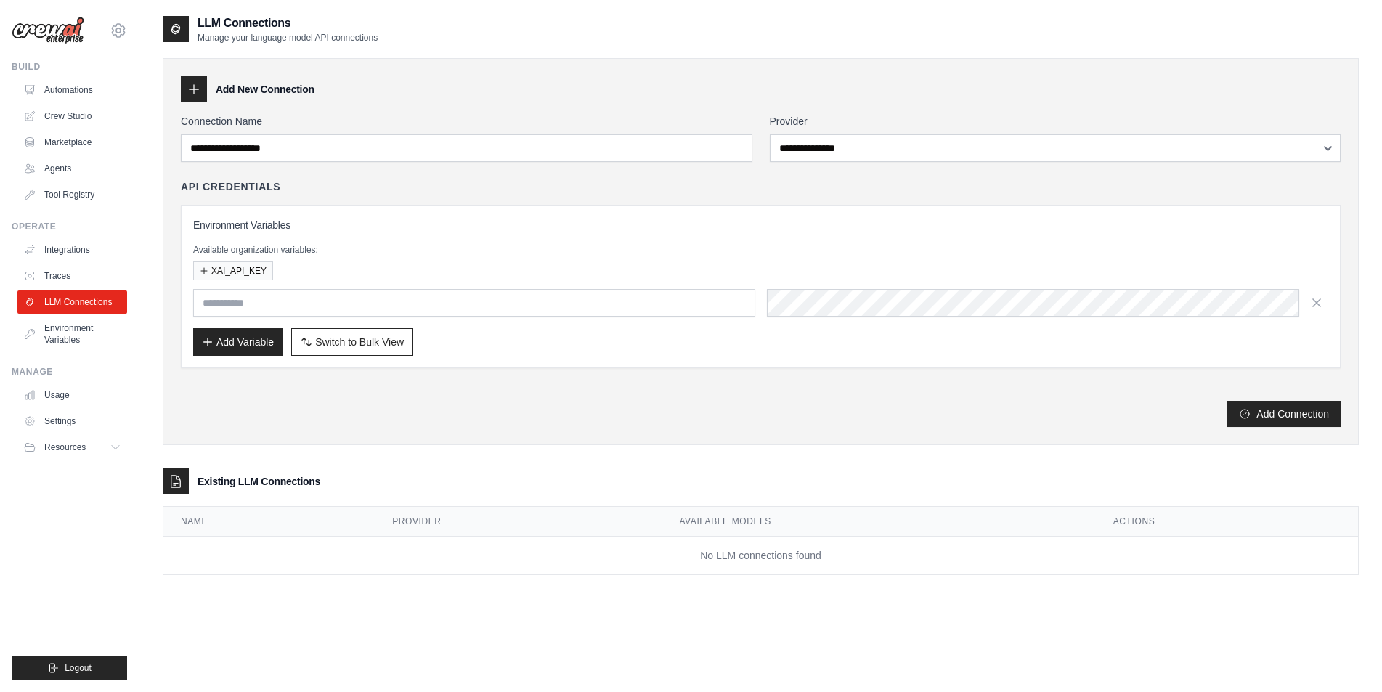
click at [860, 119] on label "Provider" at bounding box center [1056, 121] width 572 height 15
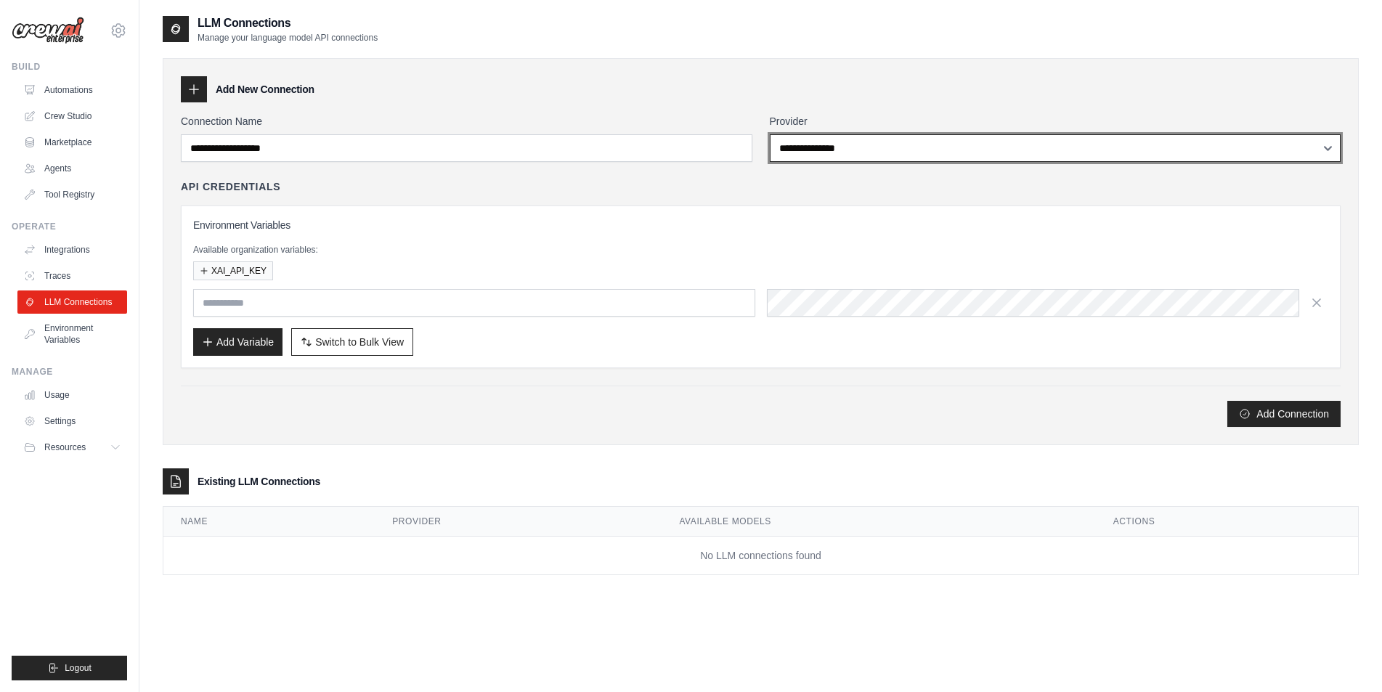
click at [860, 134] on select "**********" at bounding box center [1056, 148] width 572 height 28
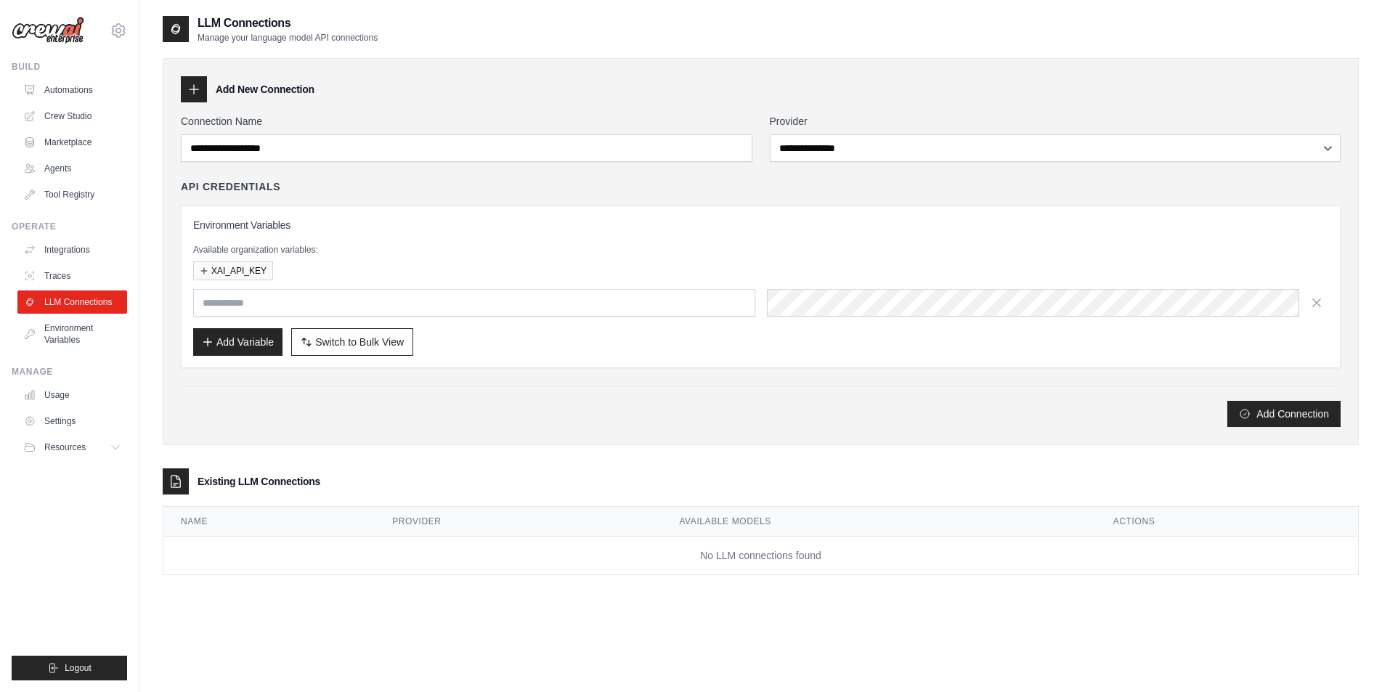
click at [345, 108] on div "**********" at bounding box center [761, 251] width 1196 height 387
click at [74, 179] on link "Agents" at bounding box center [74, 168] width 110 height 23
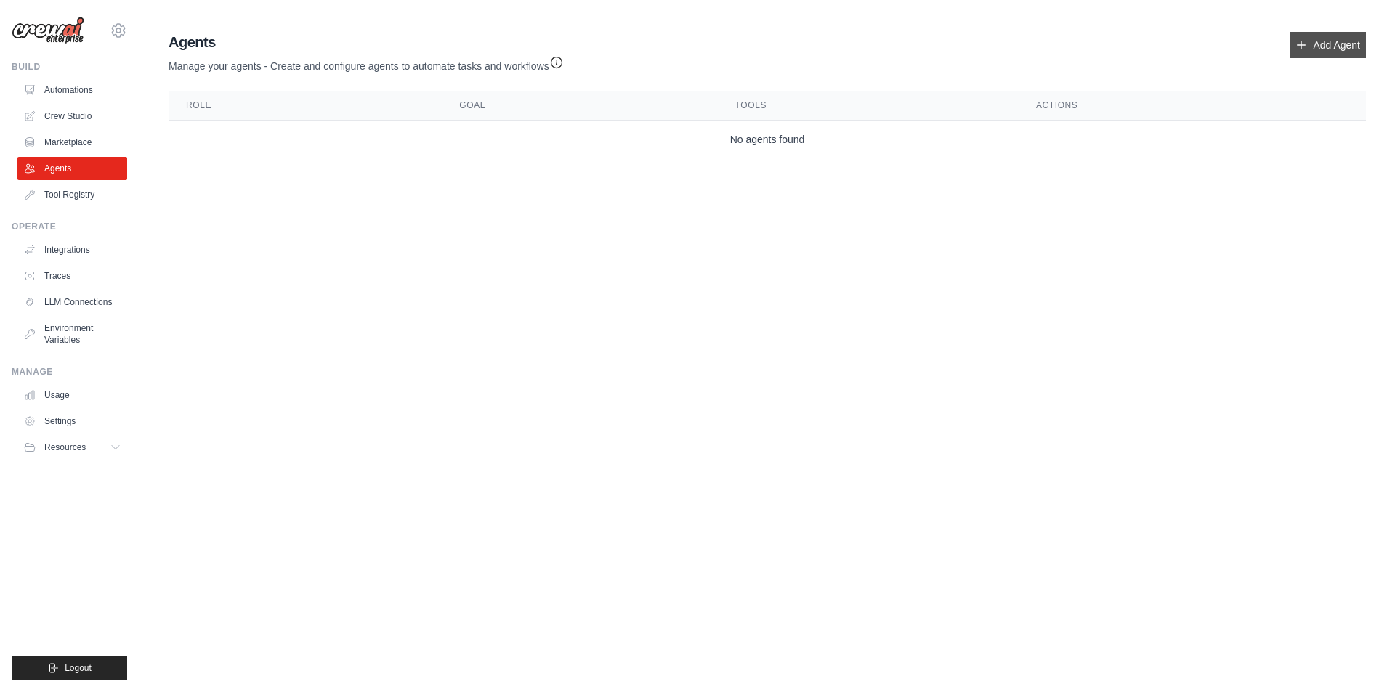
click at [1313, 45] on link "Add Agent" at bounding box center [1327, 45] width 76 height 26
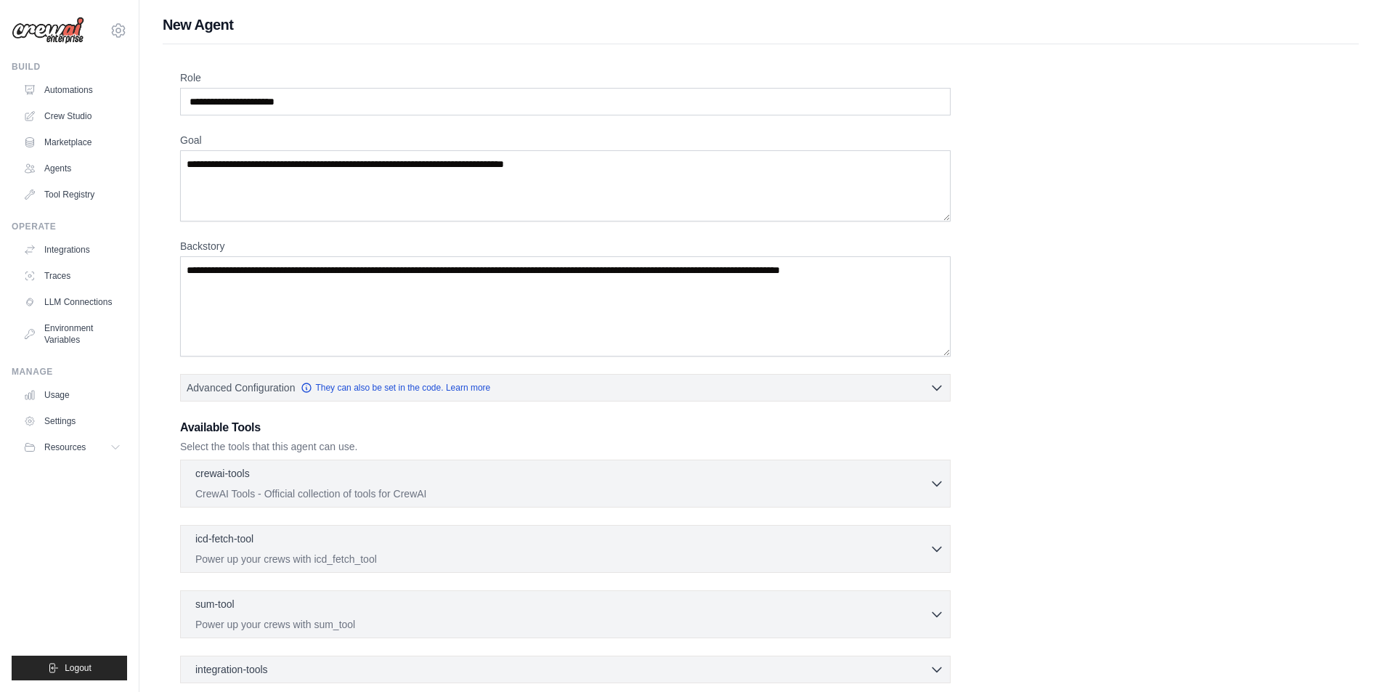
click at [78, 288] on ul "Integrations Traces LLM Connections Environment Variables" at bounding box center [72, 294] width 110 height 113
click at [78, 305] on link "LLM Connections" at bounding box center [74, 302] width 110 height 23
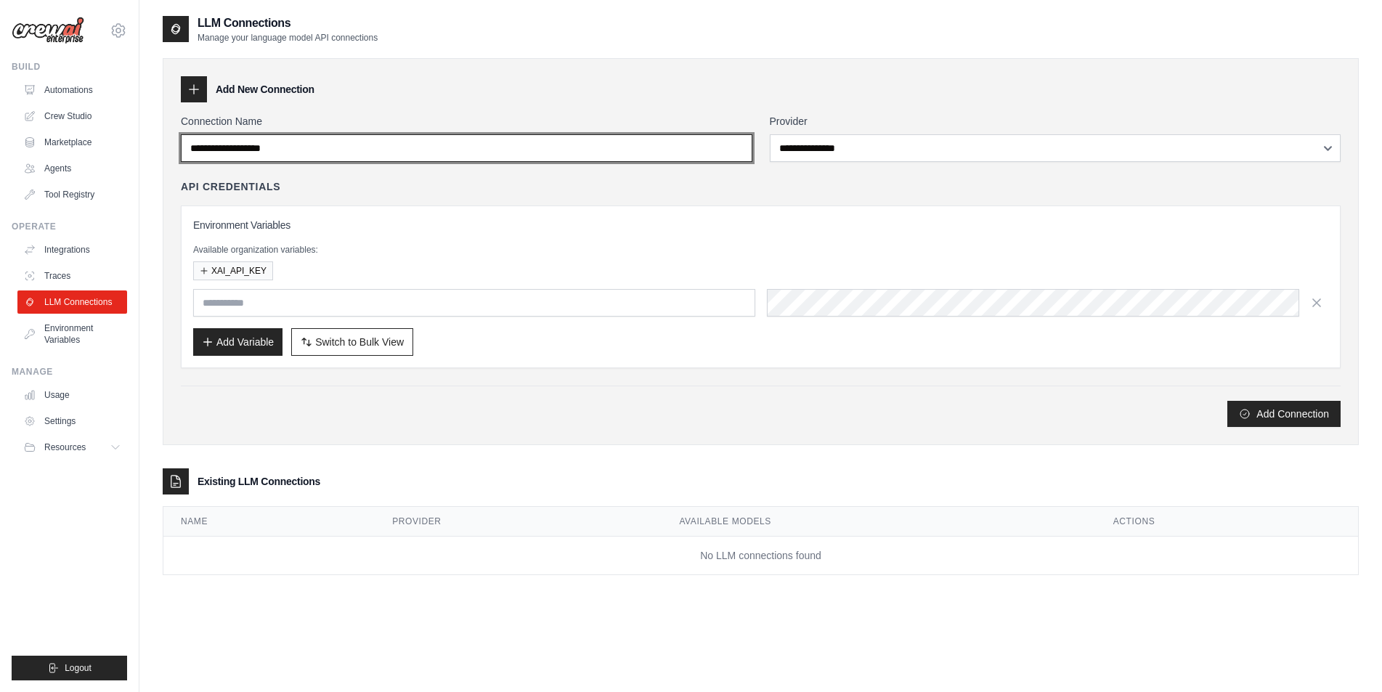
click at [465, 145] on input "Connection Name" at bounding box center [467, 148] width 572 height 28
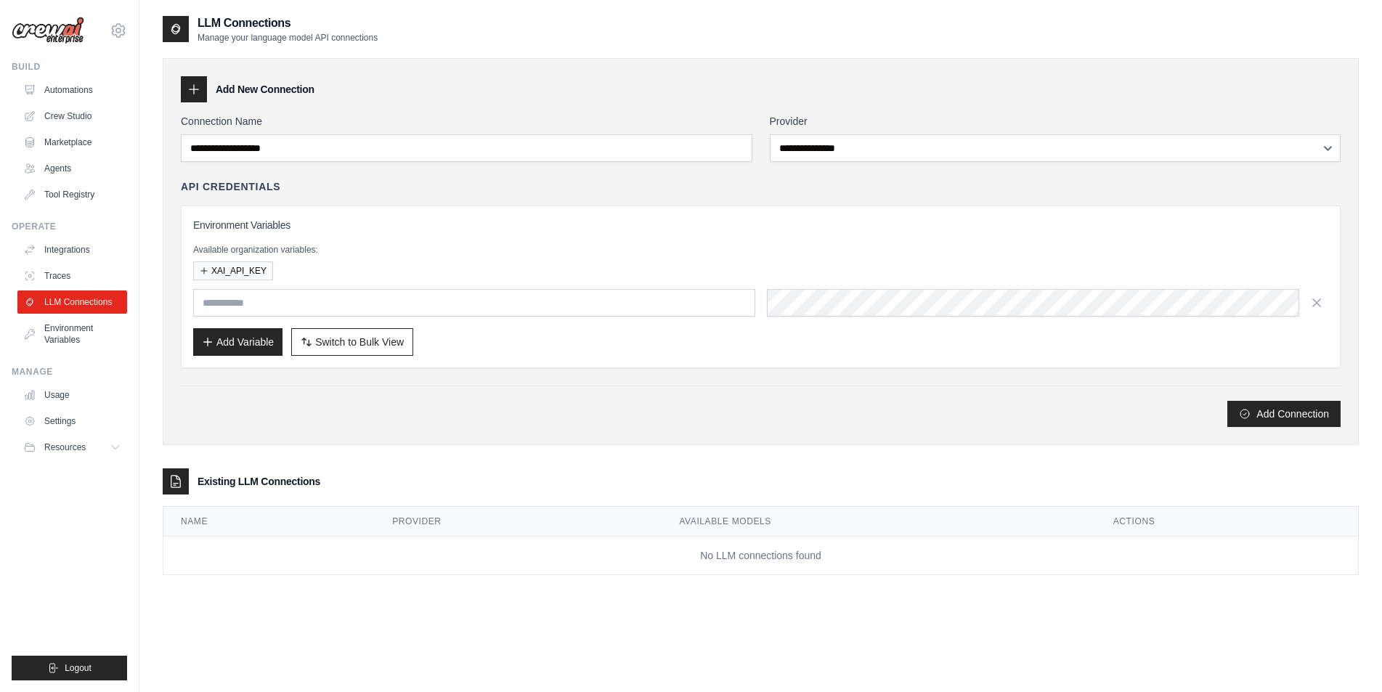
click at [186, 91] on div at bounding box center [194, 89] width 26 height 26
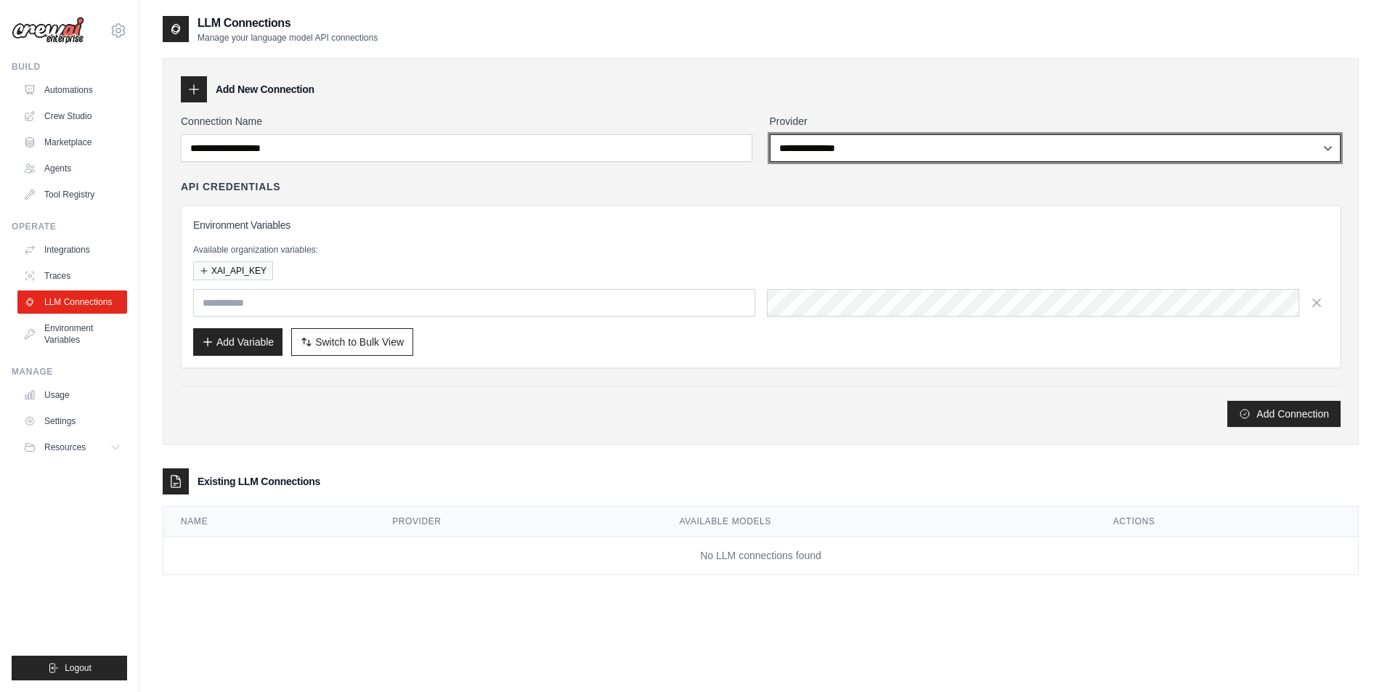
click at [784, 143] on select "**********" at bounding box center [1056, 148] width 572 height 28
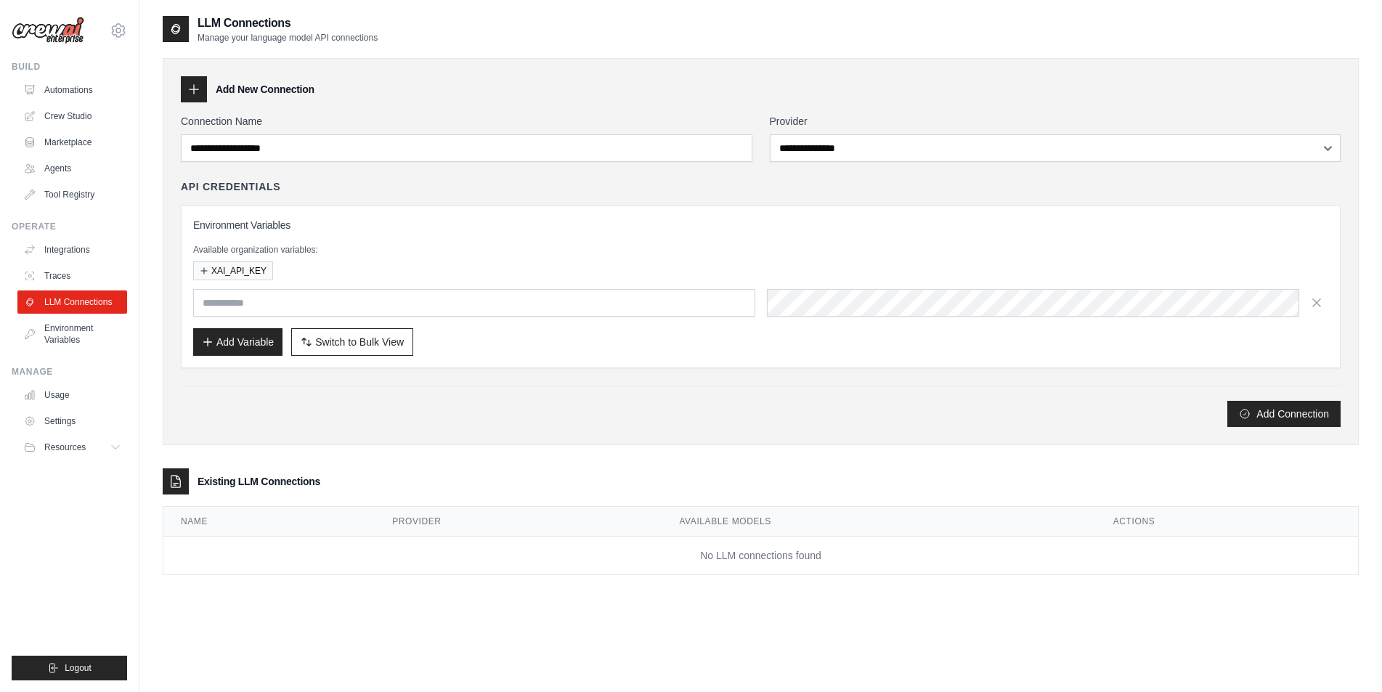
click at [705, 185] on div "API Credentials" at bounding box center [761, 186] width 1160 height 15
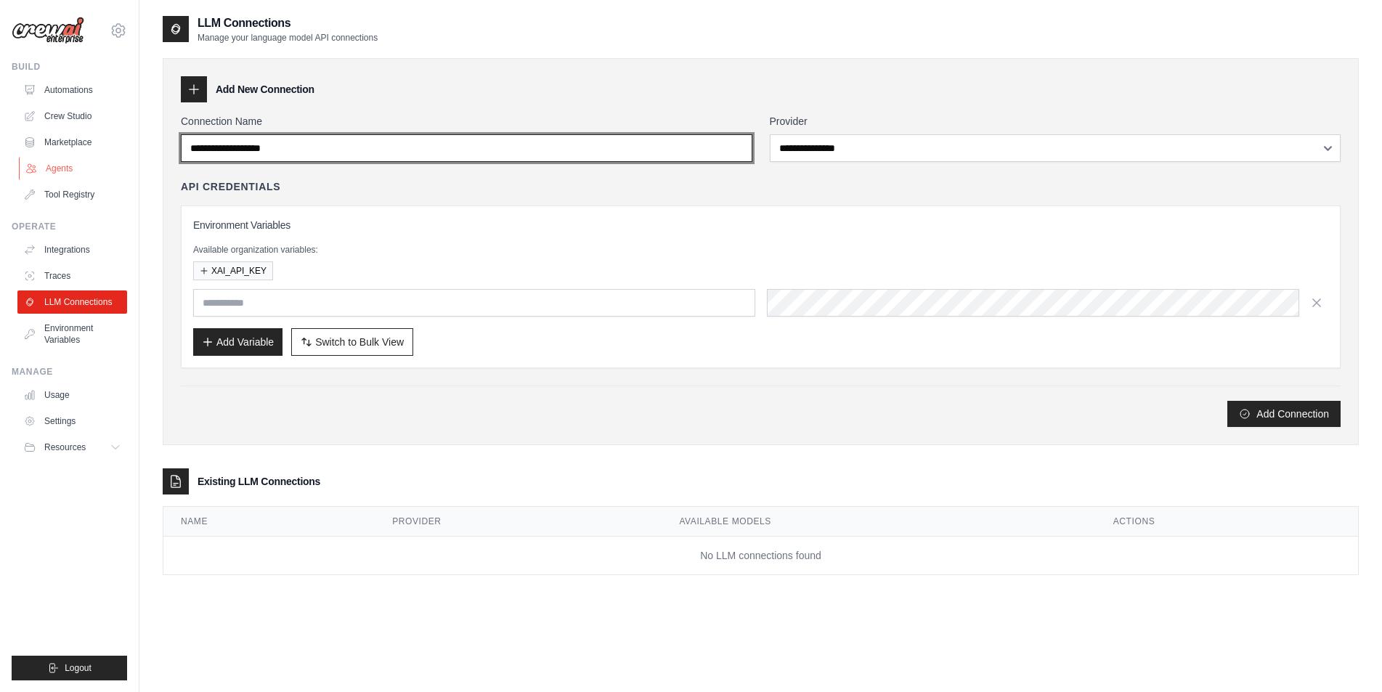
drag, startPoint x: 328, startPoint y: 157, endPoint x: 82, endPoint y: 159, distance: 245.5
click at [83, 159] on div "miroslav.simovic.mnrh@gmail.com Settings Build Automations Crew Studio" at bounding box center [691, 360] width 1382 height 721
paste input "**********"
type input "**********"
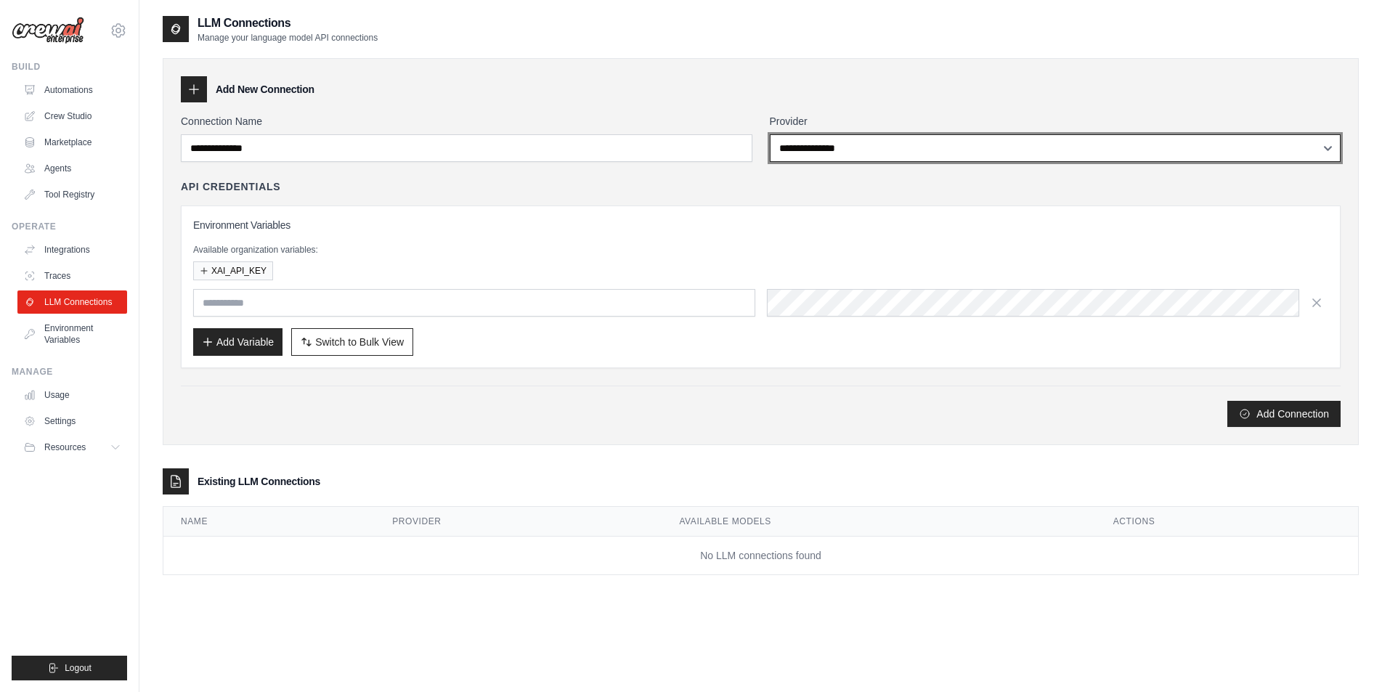
click at [914, 149] on select "**********" at bounding box center [1056, 148] width 572 height 28
select select "****"
click at [770, 134] on select "**********" at bounding box center [1056, 148] width 572 height 28
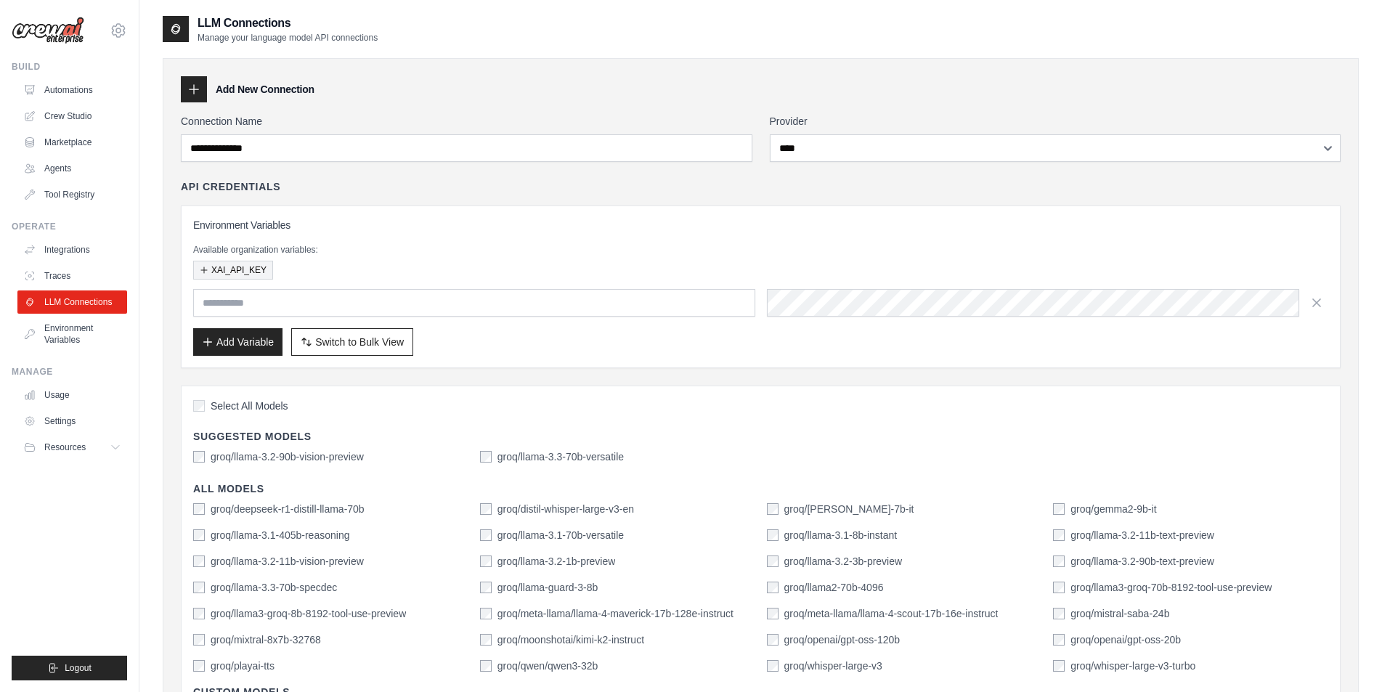
click at [212, 267] on button "XAI_API_KEY" at bounding box center [233, 270] width 80 height 19
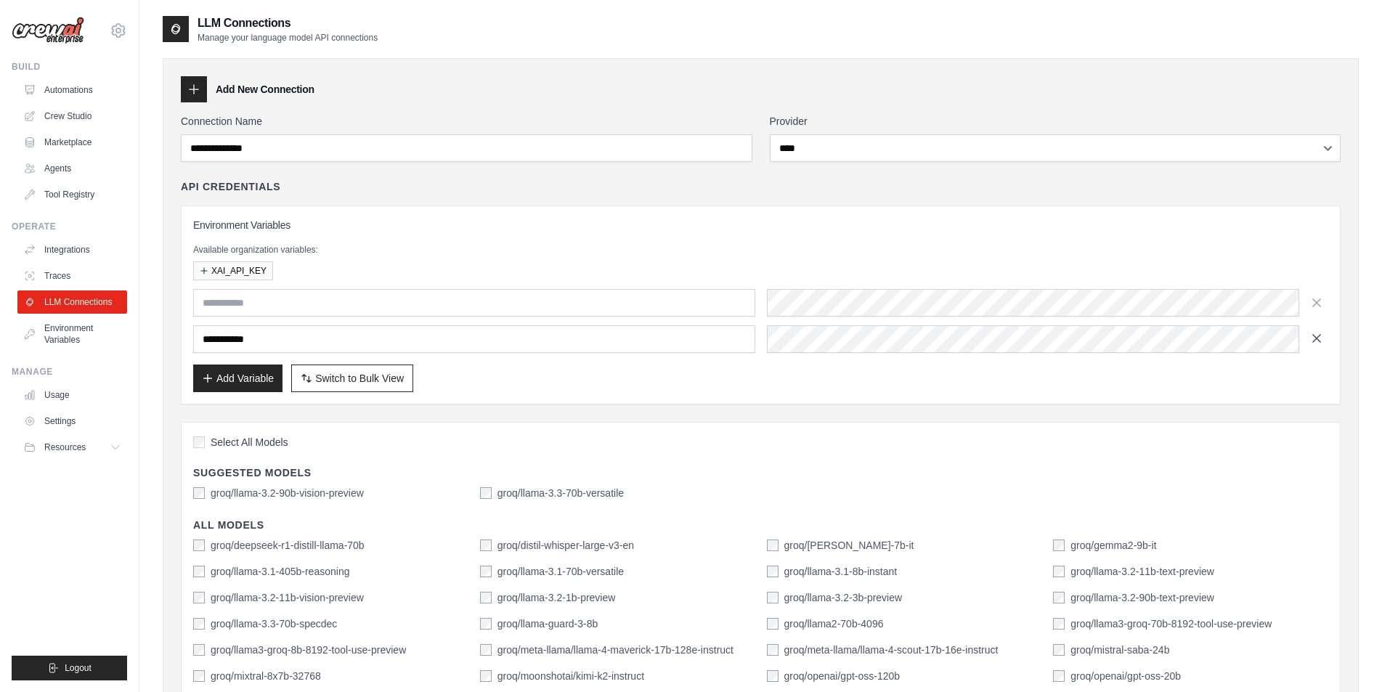
click at [1321, 306] on icon "button" at bounding box center [1317, 303] width 15 height 15
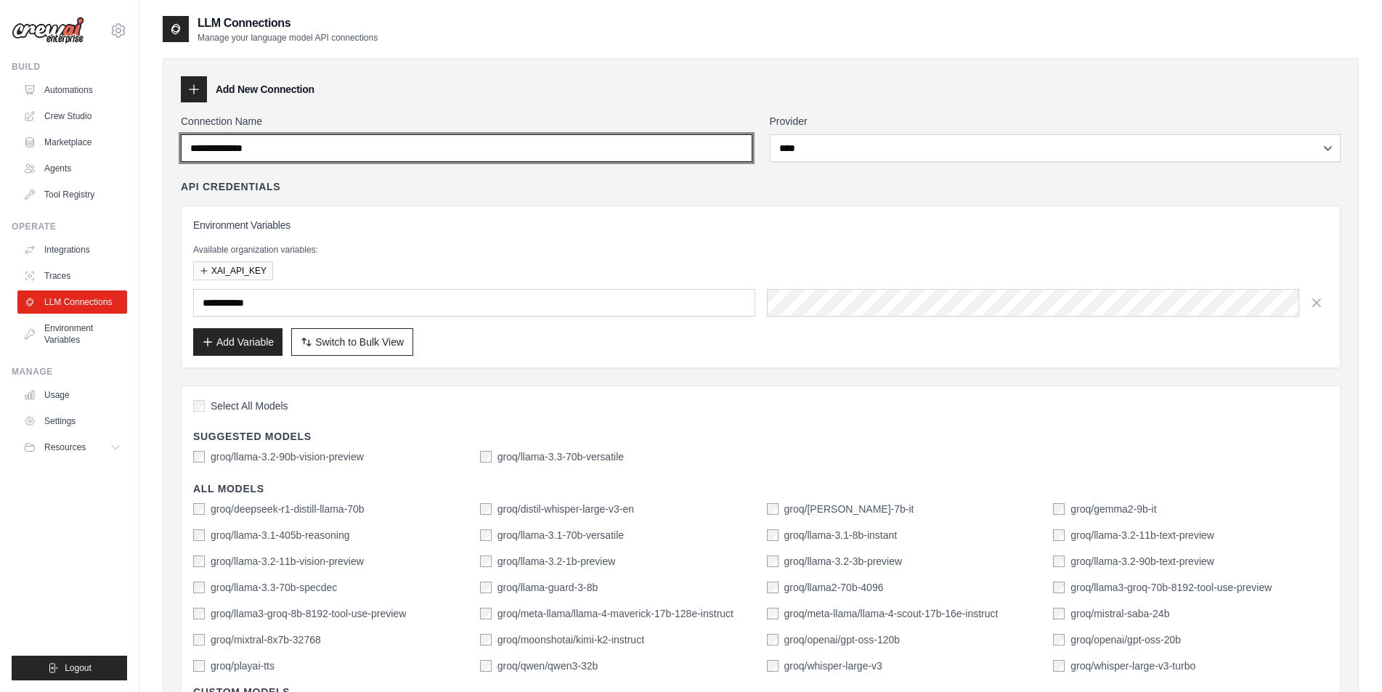
drag, startPoint x: 288, startPoint y: 153, endPoint x: 157, endPoint y: 153, distance: 131.5
click at [158, 153] on div "**********" at bounding box center [760, 503] width 1243 height 976
paste input "text"
type input "********"
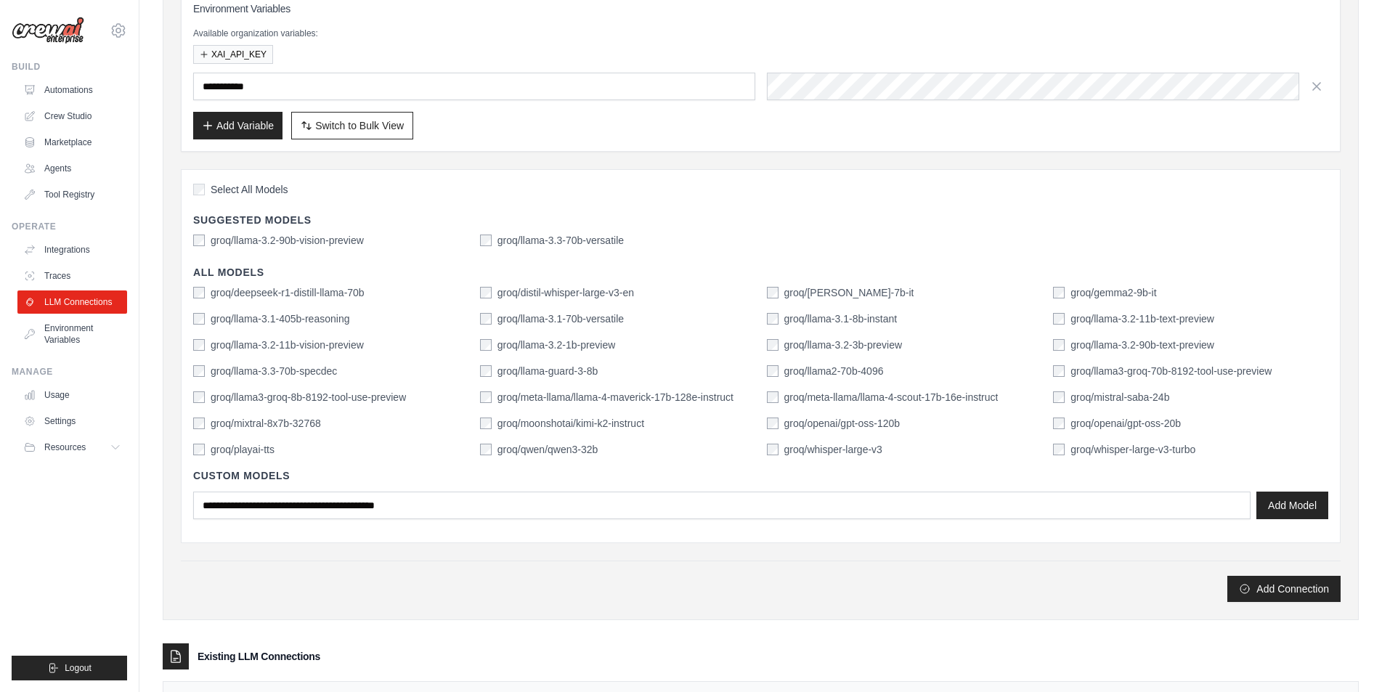
scroll to position [218, 0]
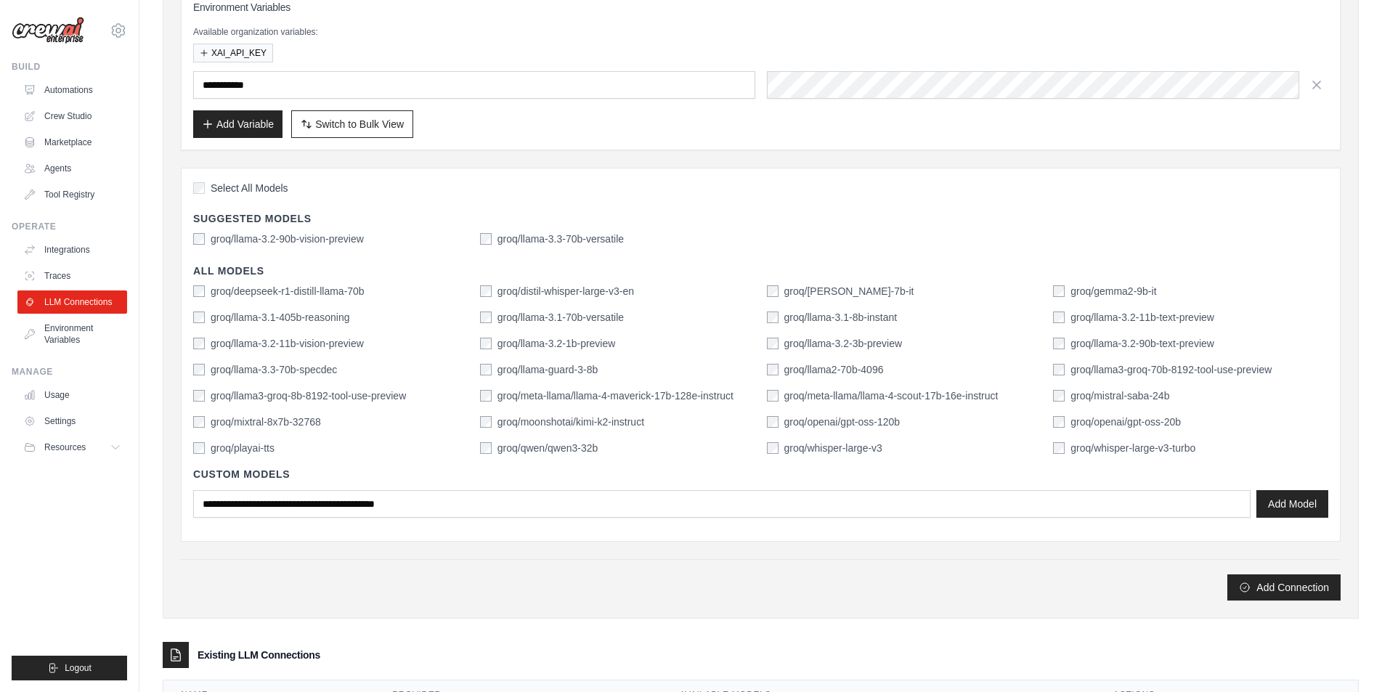
click at [248, 193] on span "Select All Models" at bounding box center [250, 188] width 78 height 15
click at [226, 195] on span "Select All Models" at bounding box center [250, 188] width 78 height 15
click at [1282, 501] on button "Add Model" at bounding box center [1293, 504] width 72 height 28
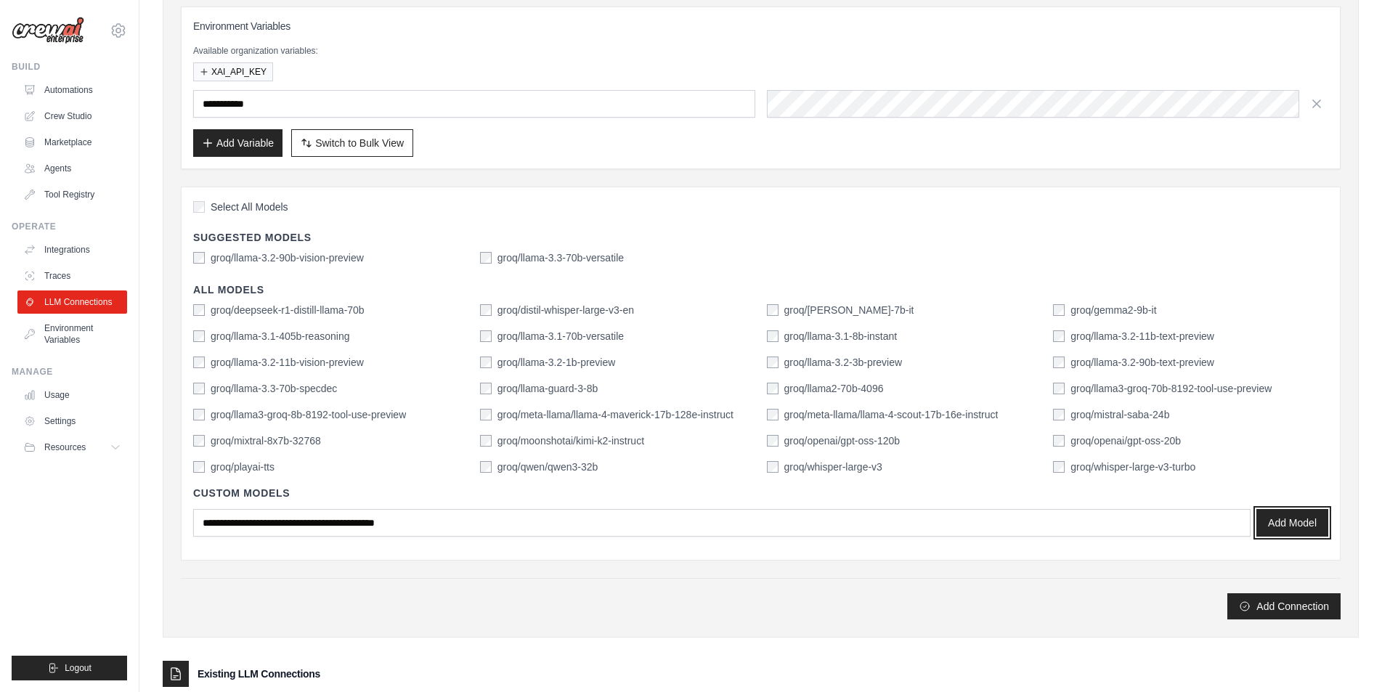
scroll to position [312, 0]
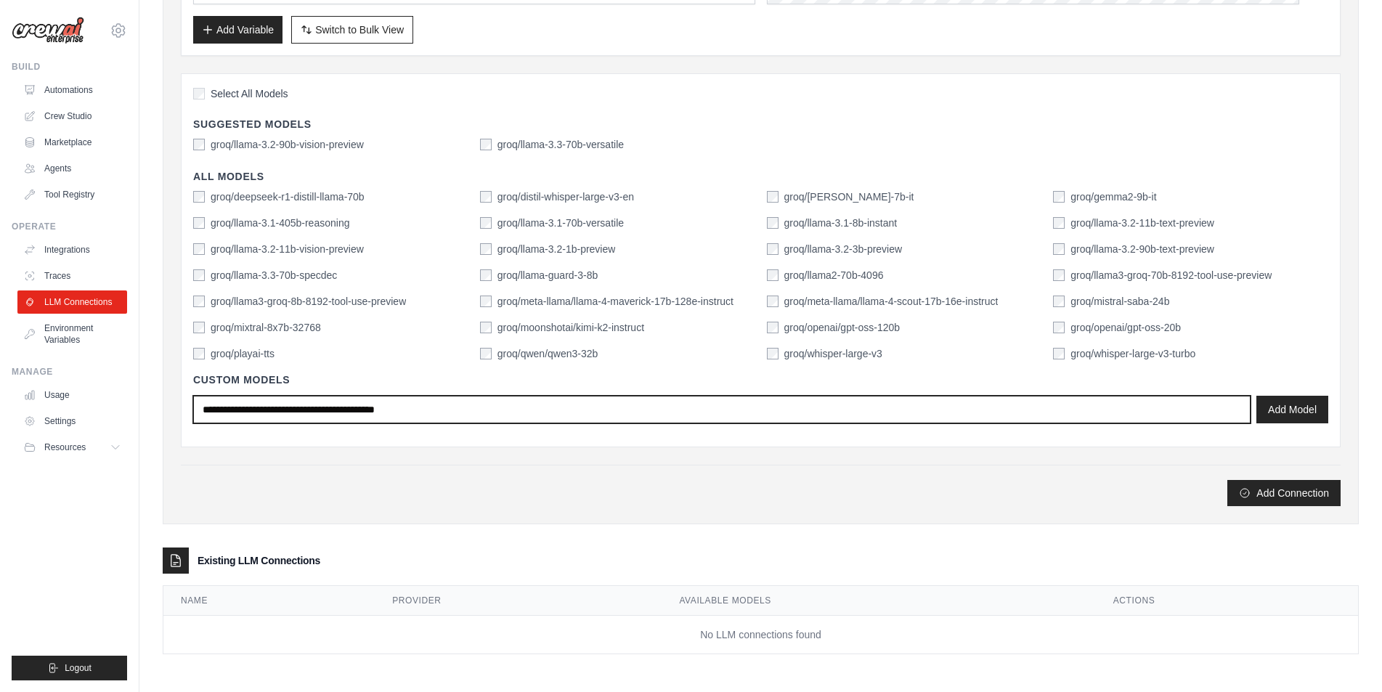
click at [398, 416] on input "text" at bounding box center [722, 410] width 1058 height 28
type input "*"
paste input "**********"
type input "**********"
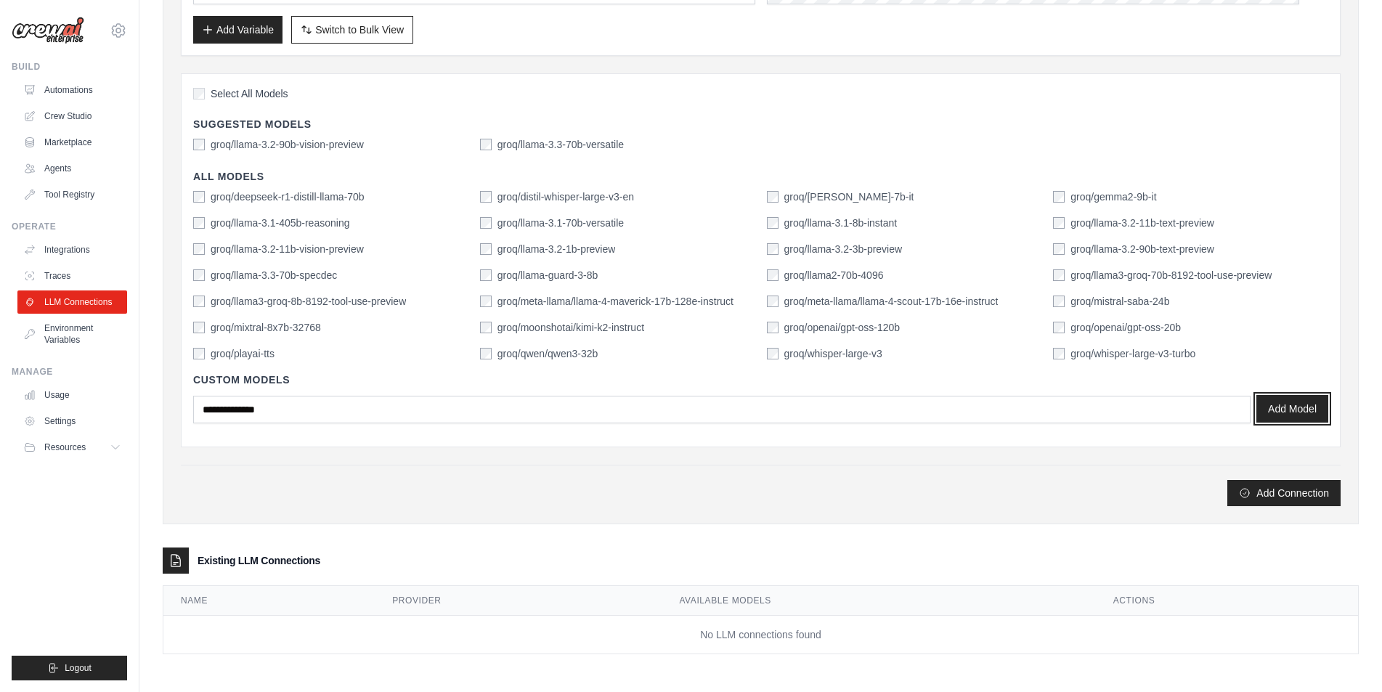
click at [1287, 405] on button "Add Model" at bounding box center [1293, 409] width 72 height 28
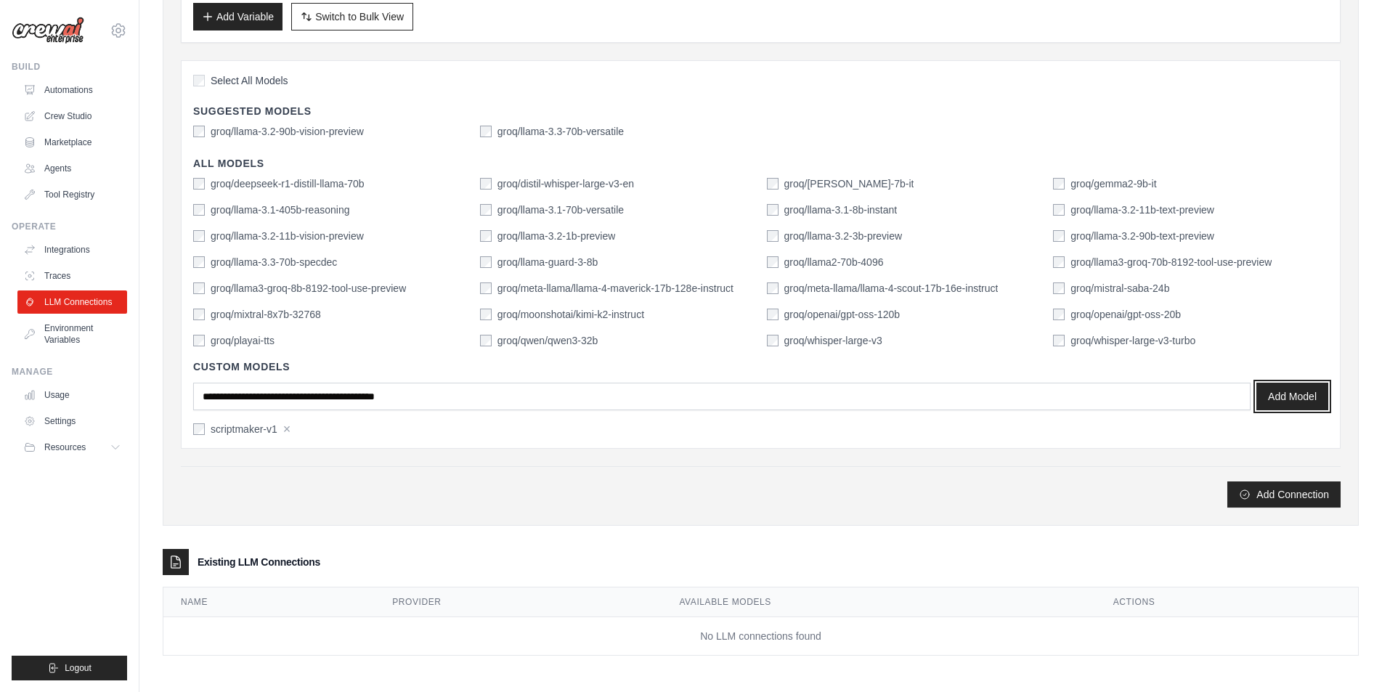
scroll to position [327, 0]
click at [349, 461] on div "**********" at bounding box center [761, 146] width 1160 height 719
click at [1246, 494] on icon "submit" at bounding box center [1245, 493] width 12 height 12
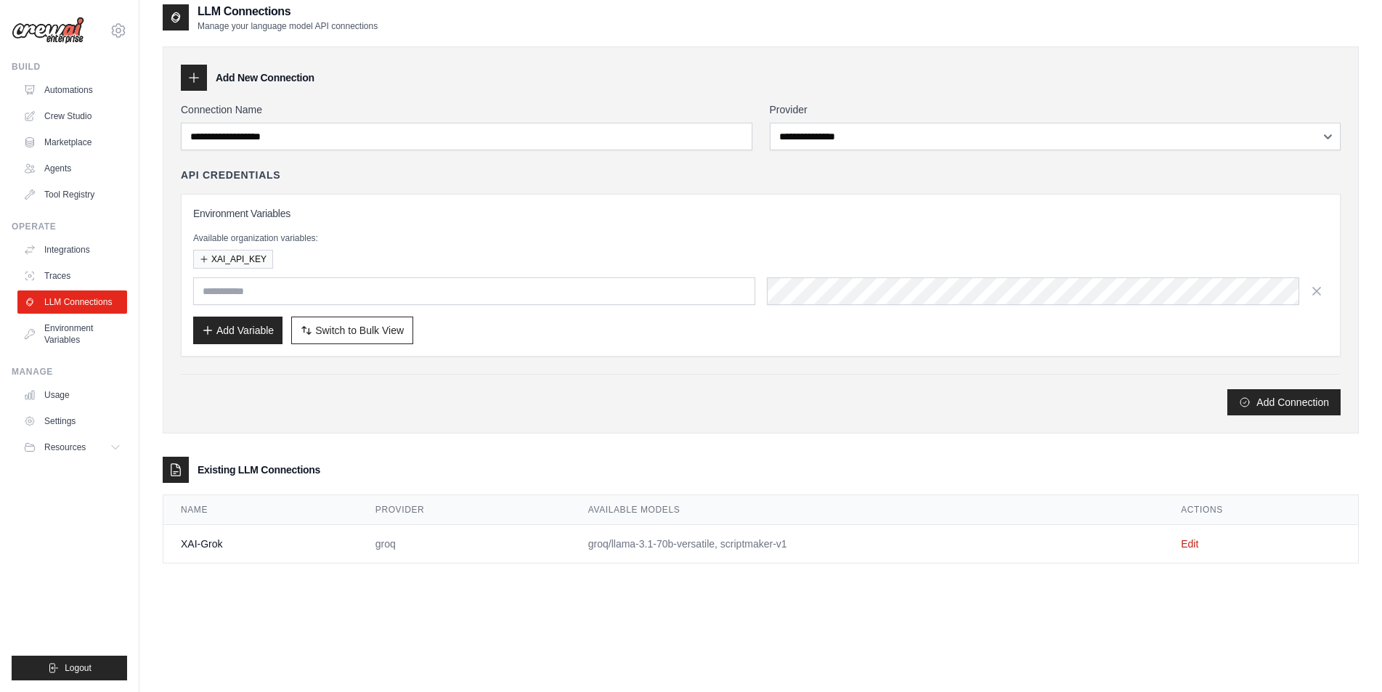
scroll to position [78, 0]
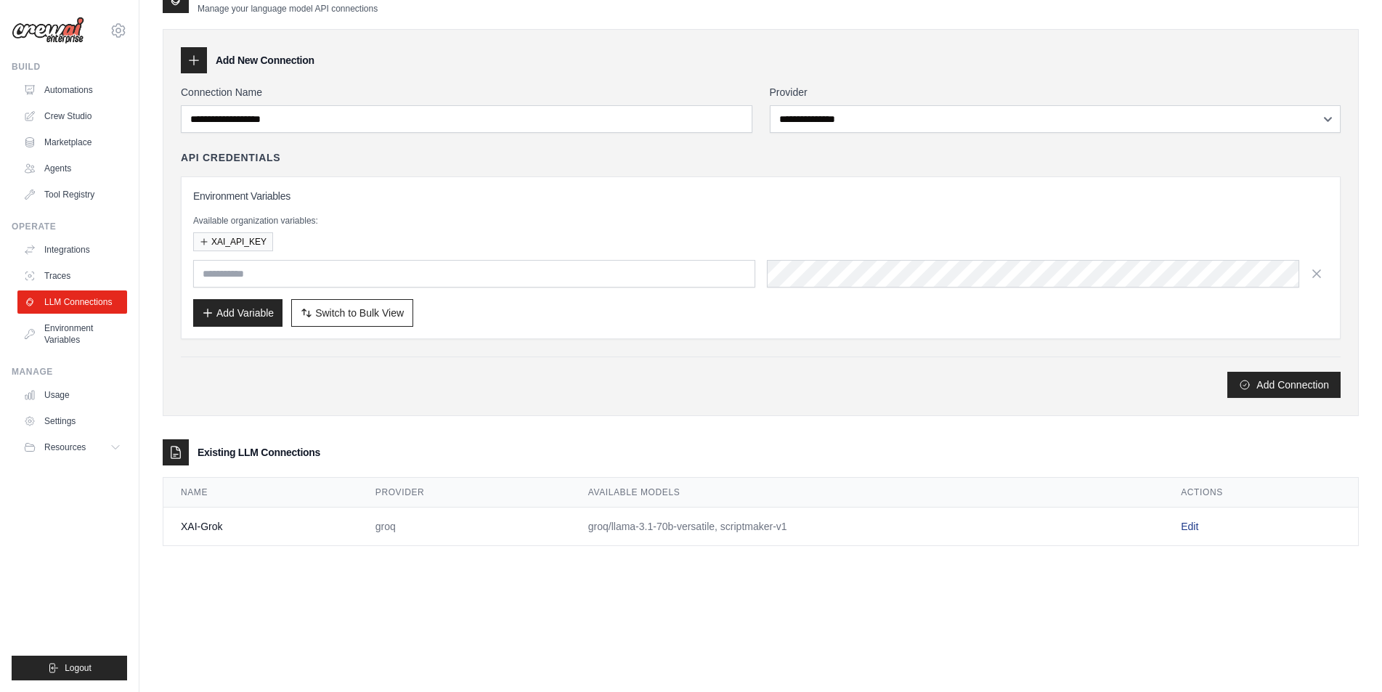
click at [1192, 529] on link "Edit" at bounding box center [1189, 527] width 17 height 12
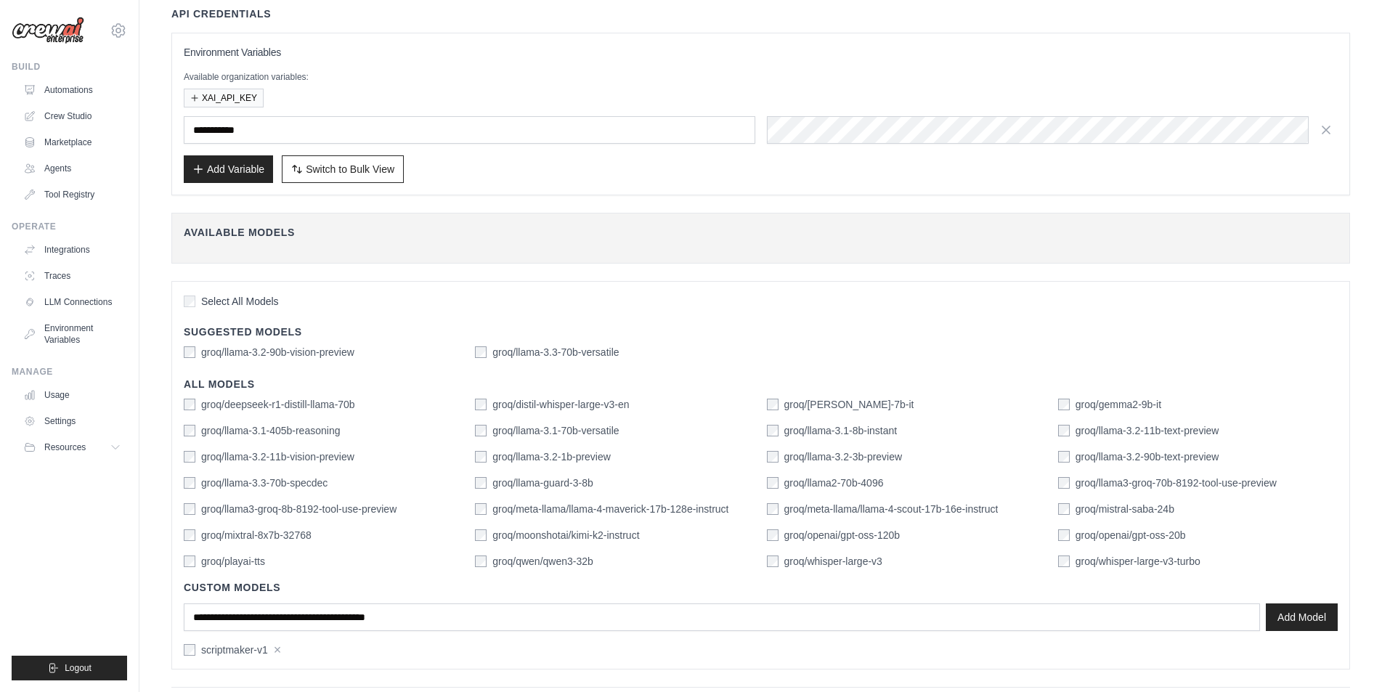
scroll to position [174, 0]
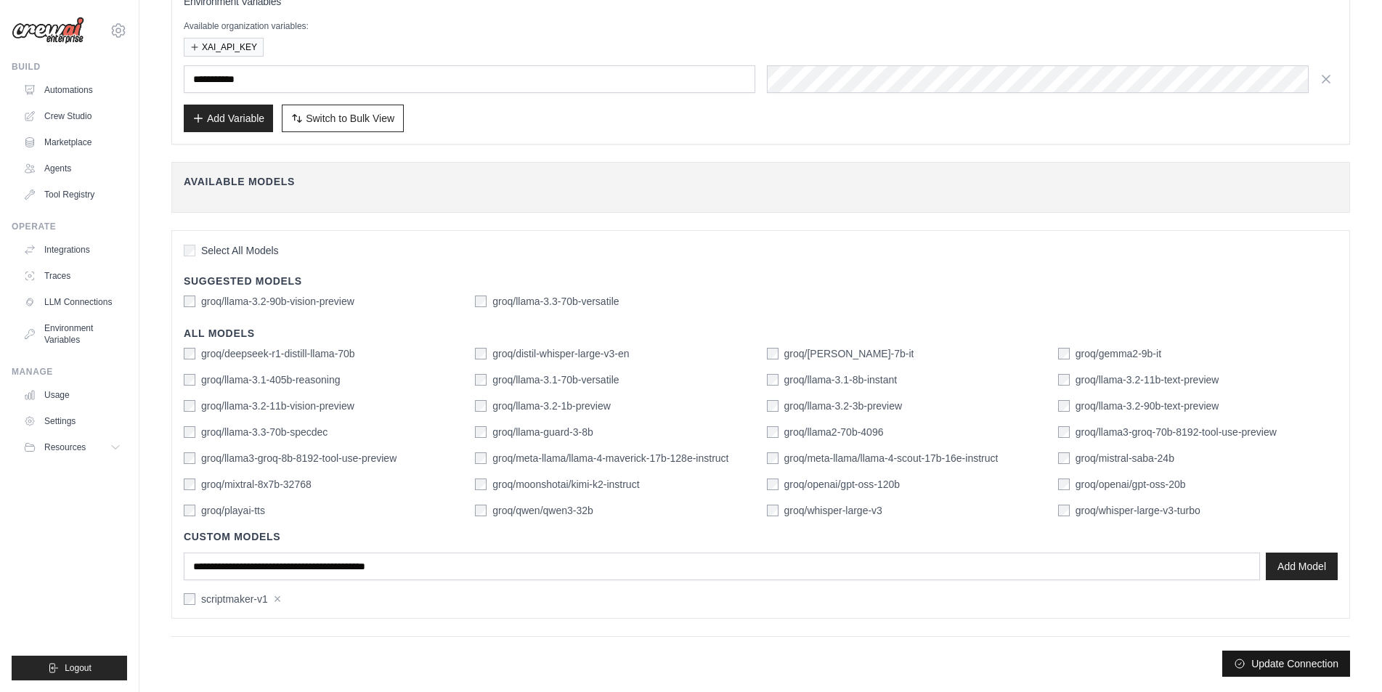
click at [1289, 665] on button "Update Connection" at bounding box center [1287, 664] width 128 height 26
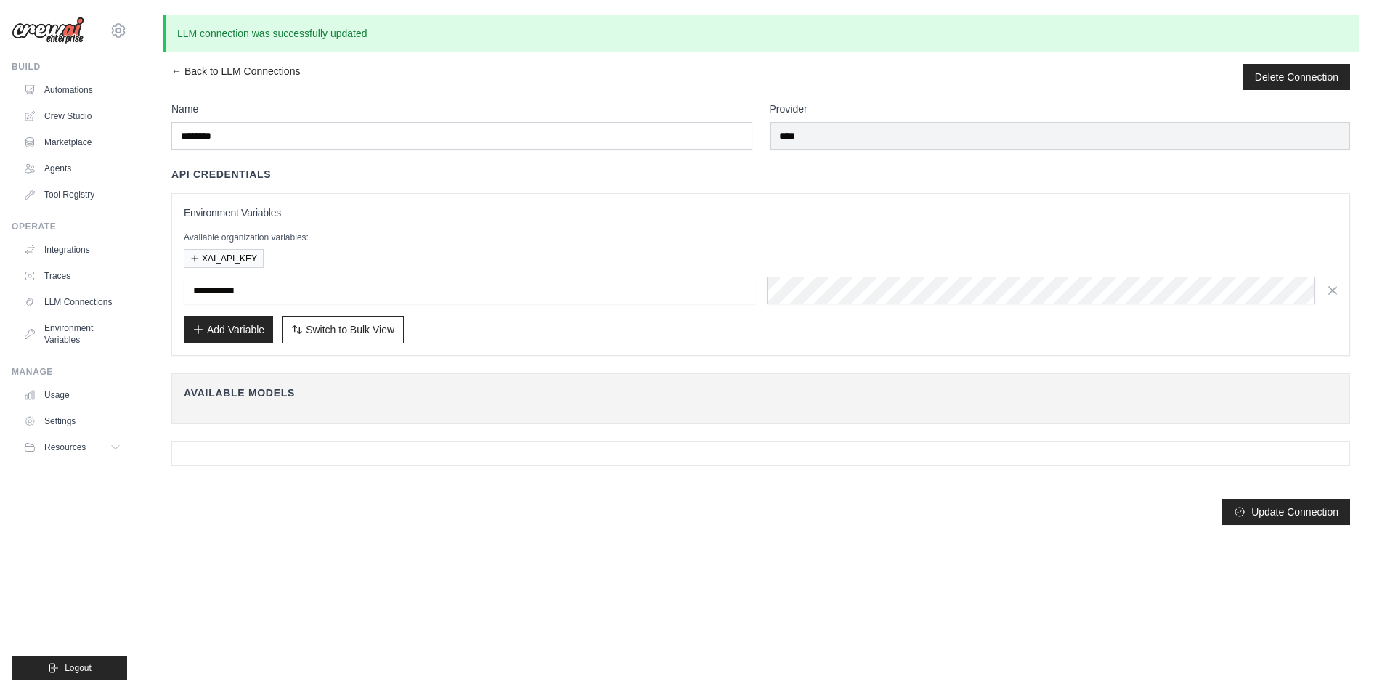
scroll to position [0, 0]
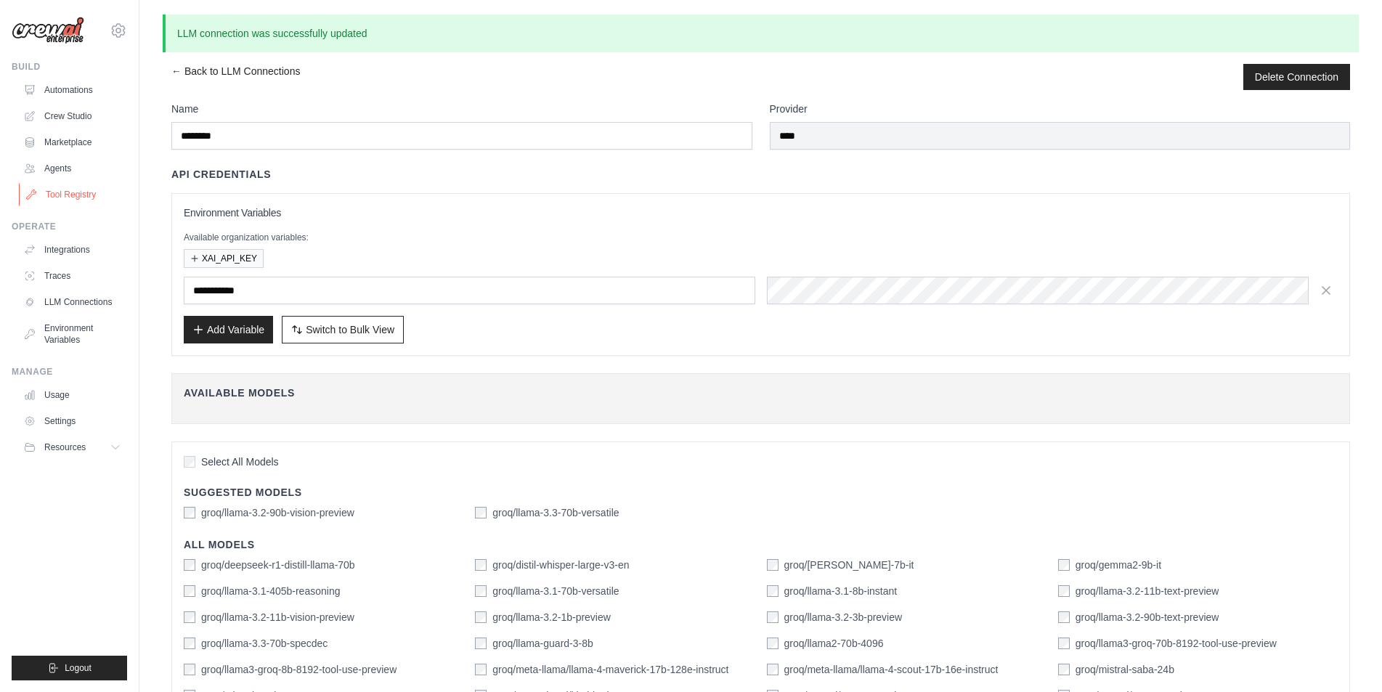
click at [57, 202] on link "Tool Registry" at bounding box center [74, 194] width 110 height 23
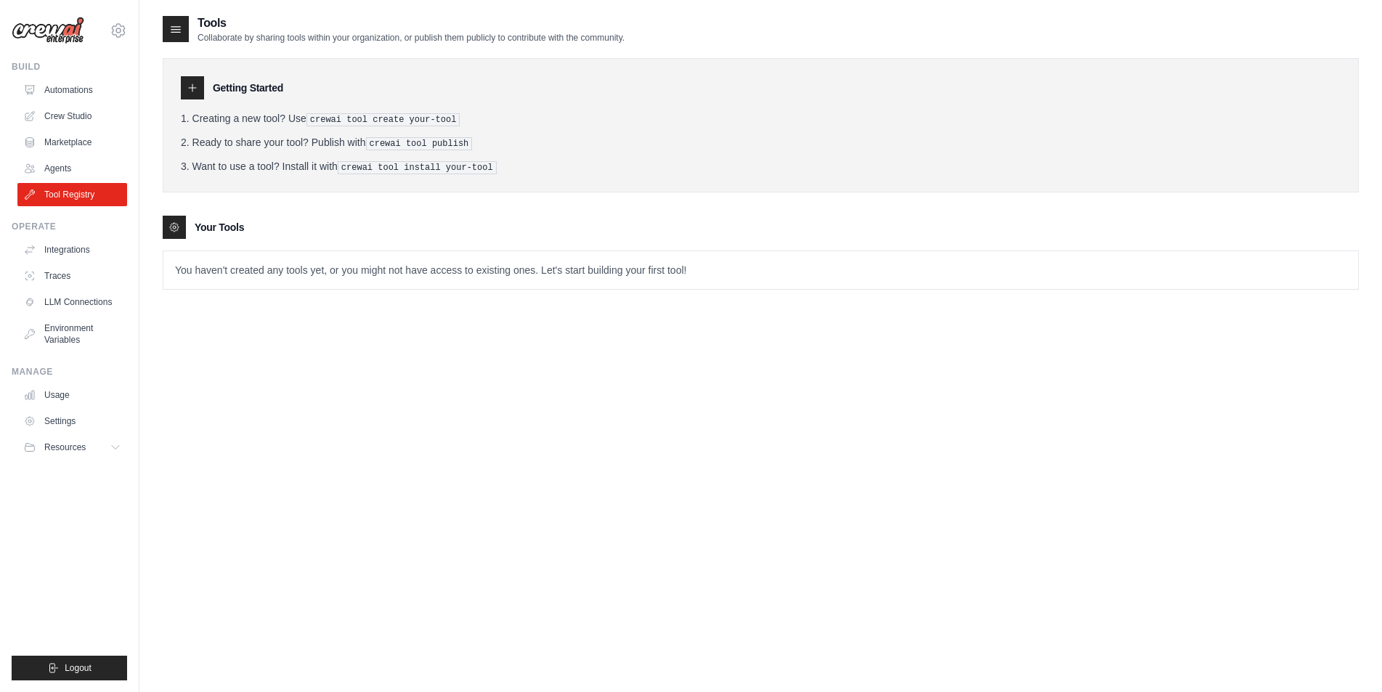
drag, startPoint x: 193, startPoint y: 83, endPoint x: 193, endPoint y: 93, distance: 10.2
click at [193, 83] on icon at bounding box center [193, 88] width 12 height 12
click at [66, 98] on link "Automations" at bounding box center [74, 89] width 110 height 23
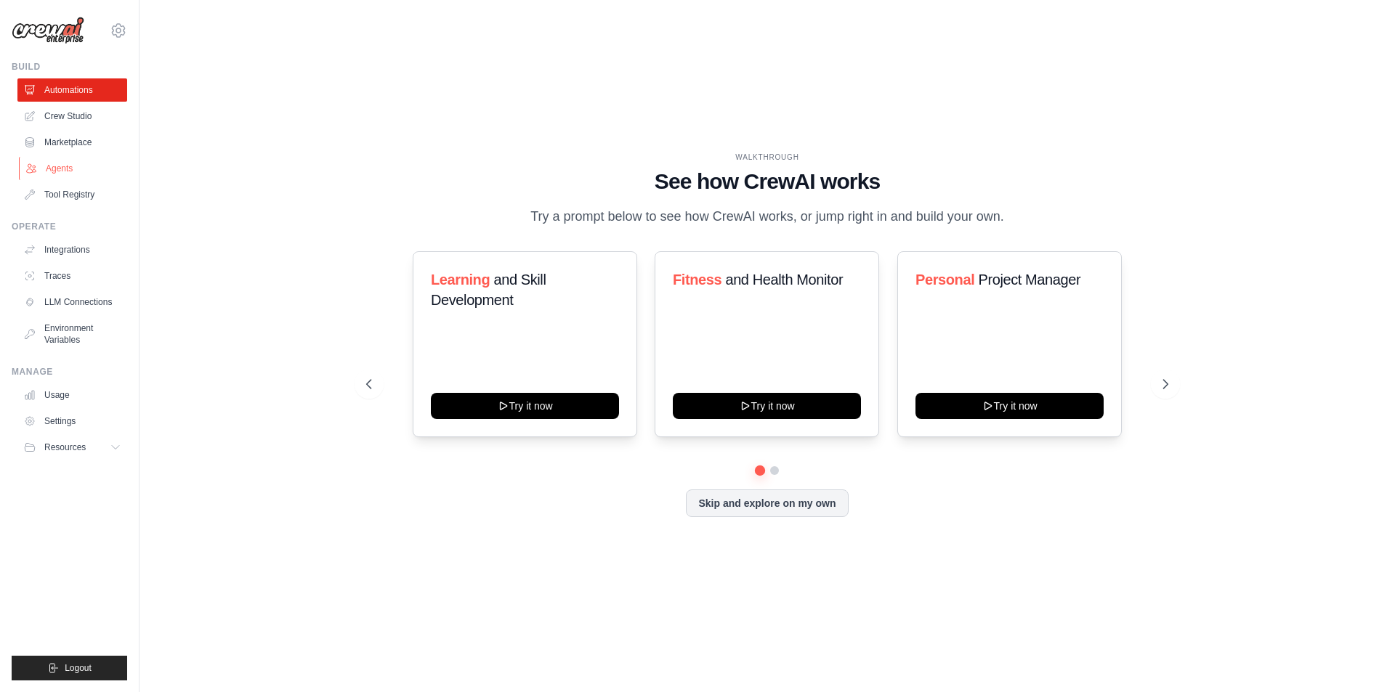
click at [65, 176] on link "Agents" at bounding box center [74, 168] width 110 height 23
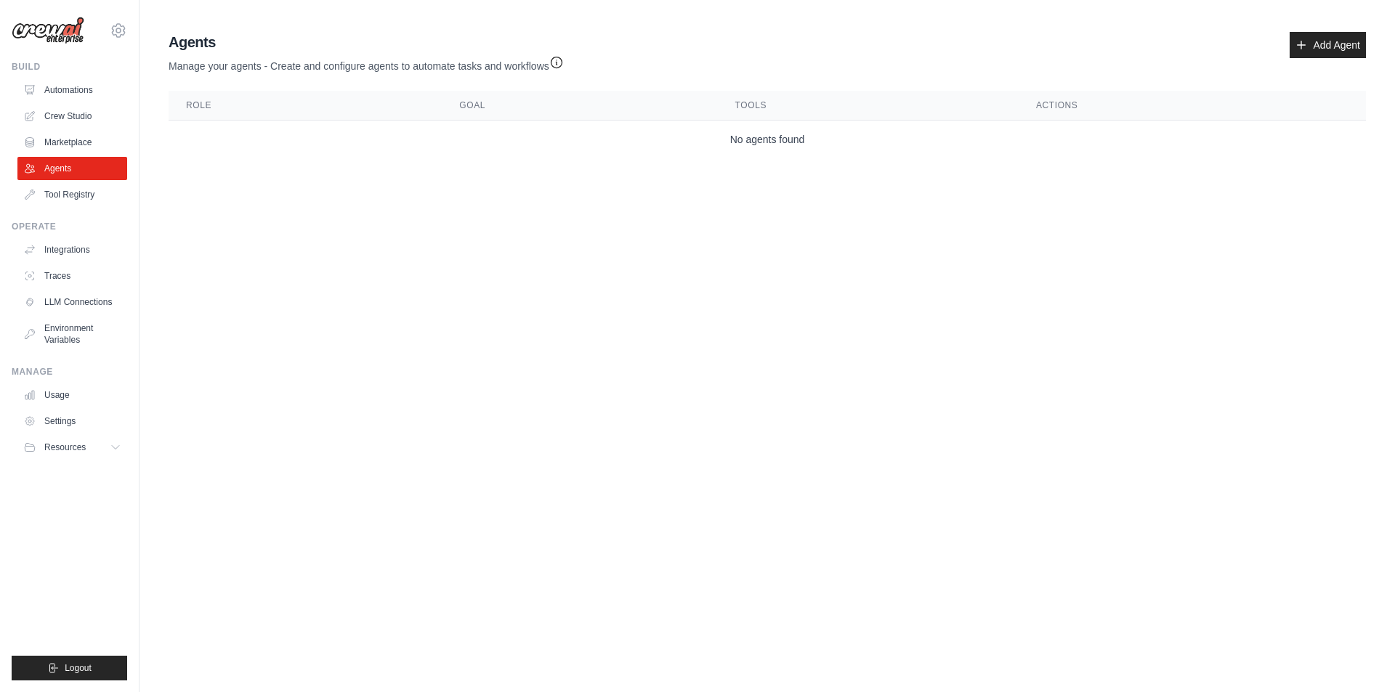
click at [780, 143] on td "No agents found" at bounding box center [767, 140] width 1197 height 39
click at [1336, 49] on link "Add Agent" at bounding box center [1327, 45] width 76 height 26
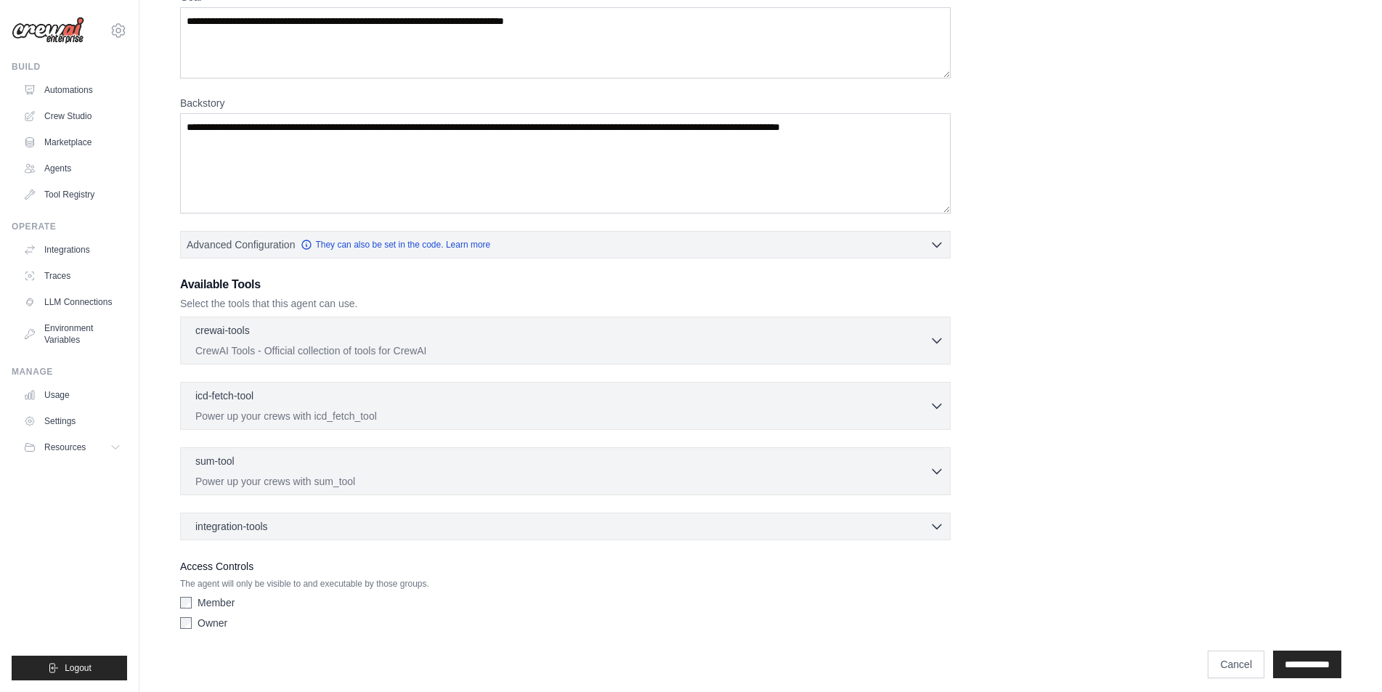
scroll to position [153, 0]
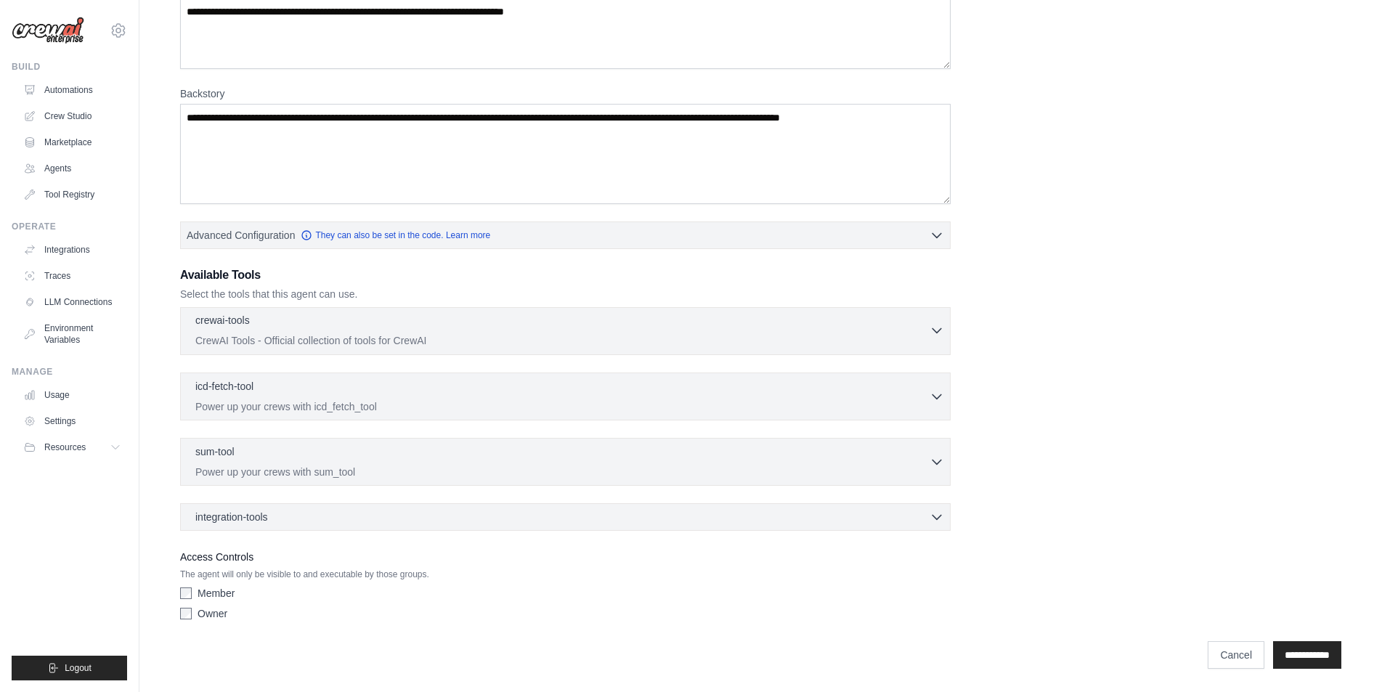
click at [272, 323] on div "crewai-tools 0 selected" at bounding box center [562, 321] width 734 height 17
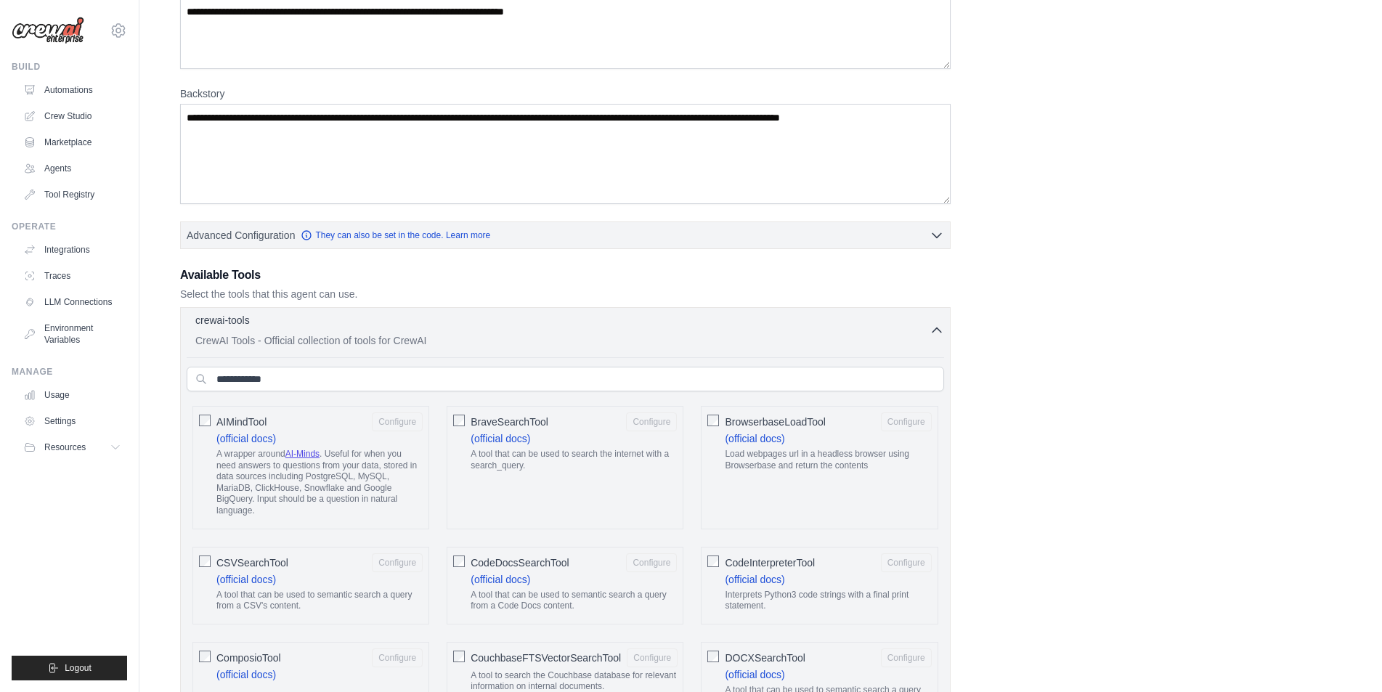
click at [272, 323] on div "crewai-tools 0 selected" at bounding box center [562, 321] width 734 height 17
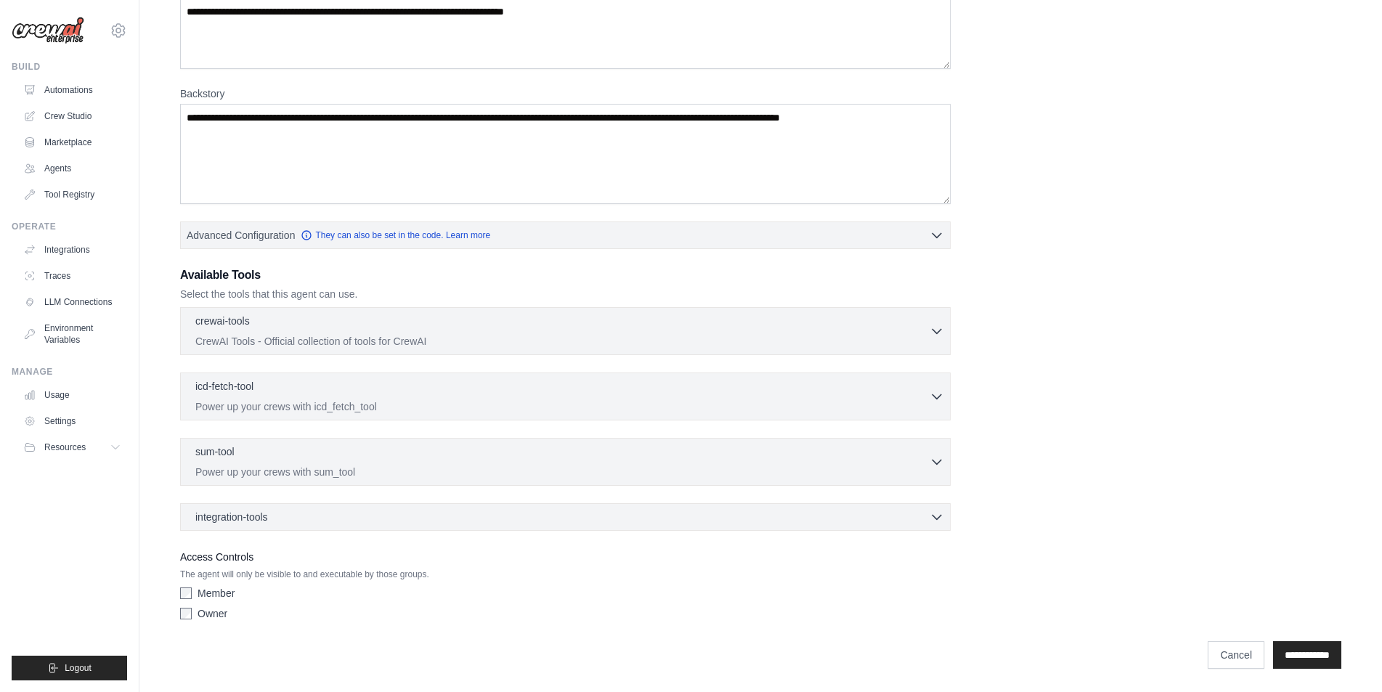
click at [271, 370] on div "crewai-tools 0 selected CrewAI Tools - Official collection of tools for CrewAI" at bounding box center [565, 419] width 771 height 224
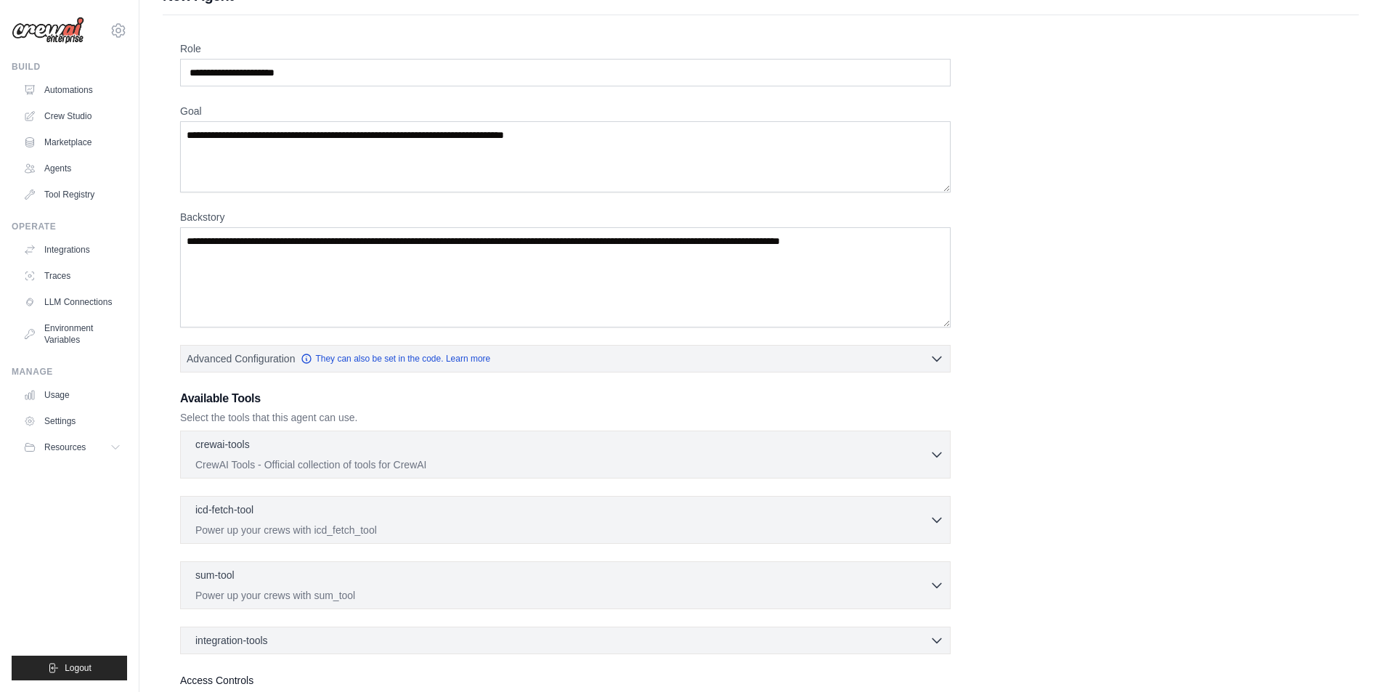
scroll to position [0, 0]
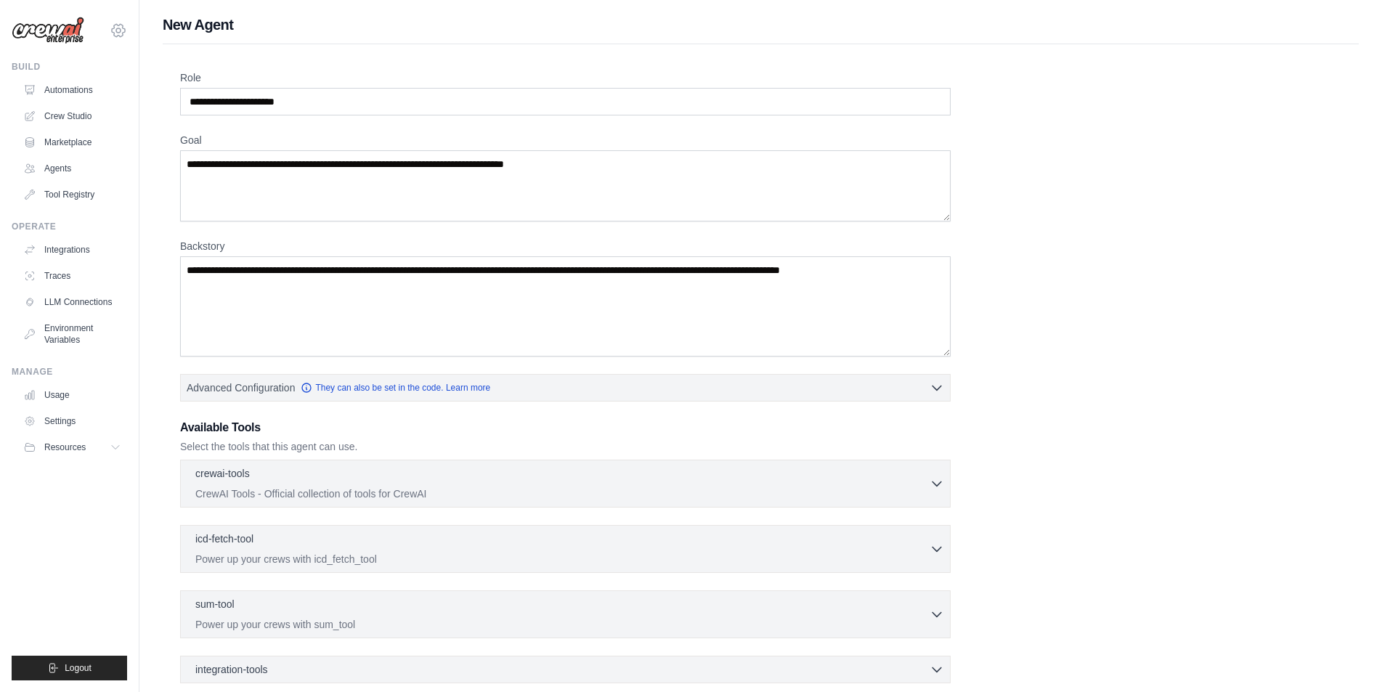
click at [122, 31] on icon at bounding box center [118, 30] width 17 height 17
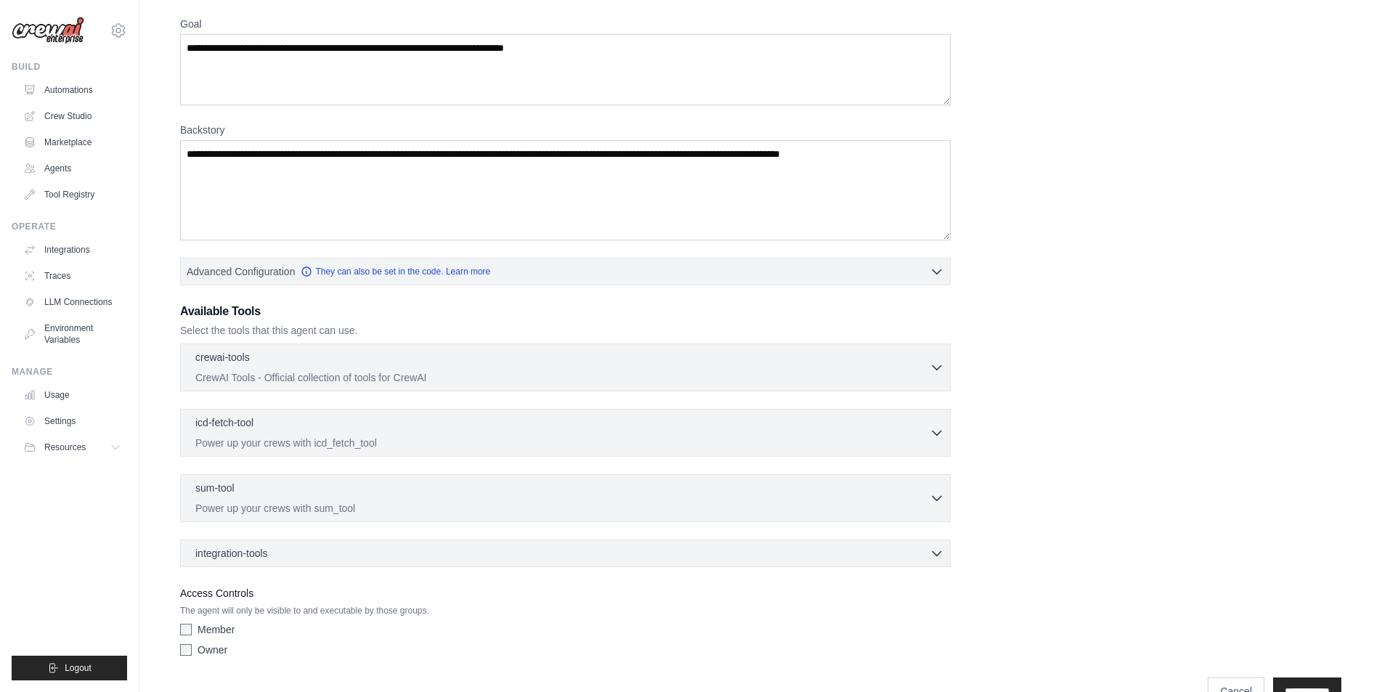
scroll to position [153, 0]
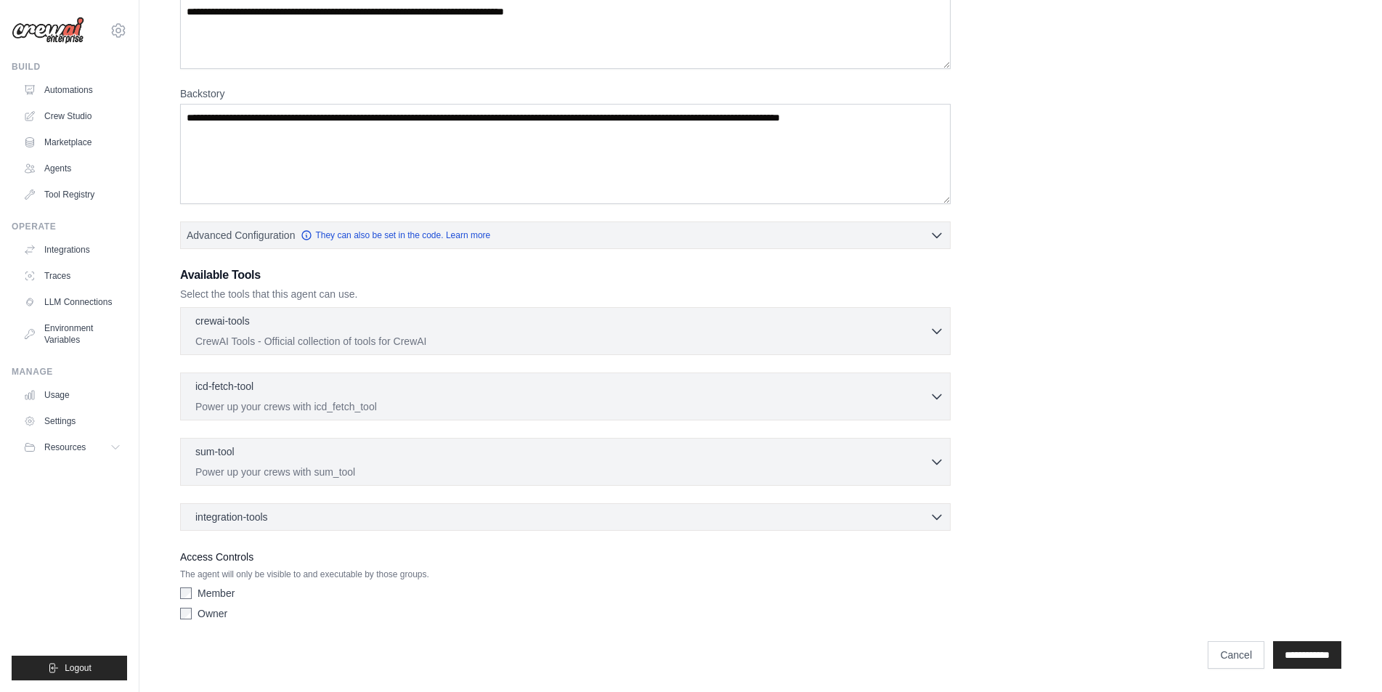
click at [272, 526] on div "integration-tools 0 selected Box Save files to Box Gmail" at bounding box center [565, 517] width 771 height 28
click at [280, 522] on div "integration-tools 0 selected" at bounding box center [569, 516] width 749 height 15
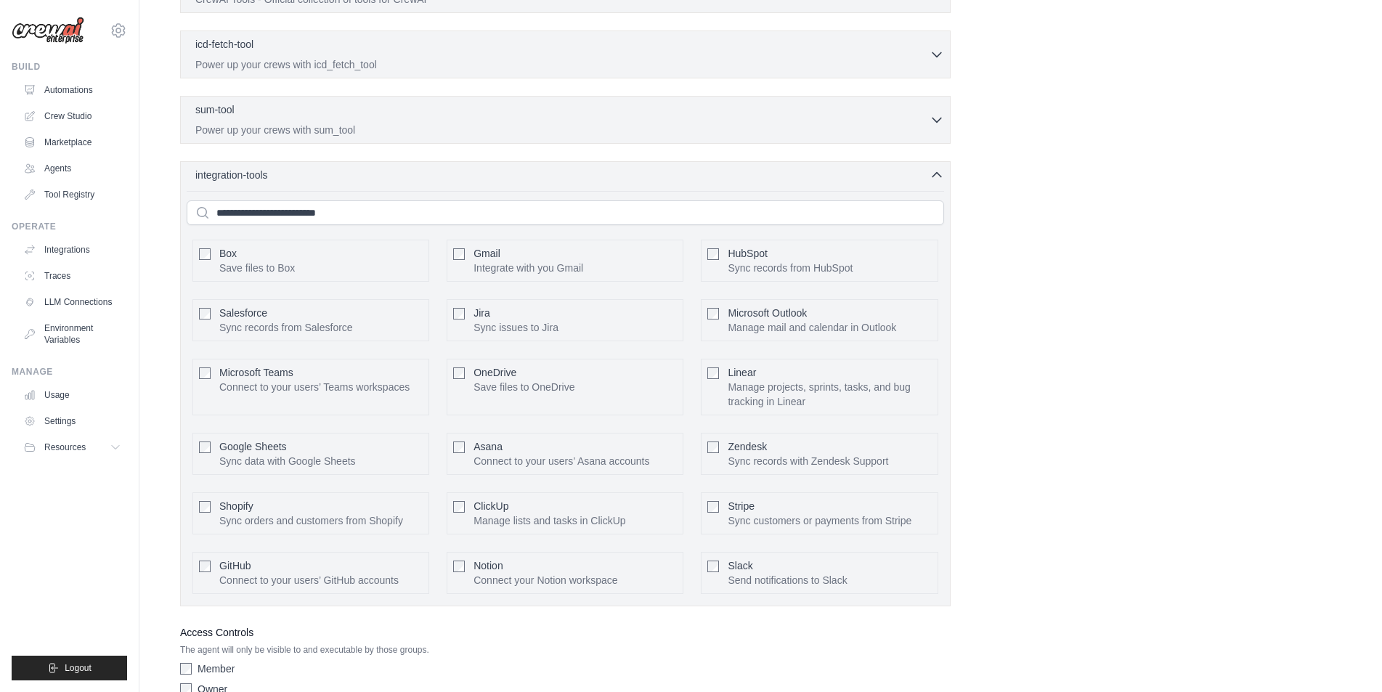
scroll to position [570, 0]
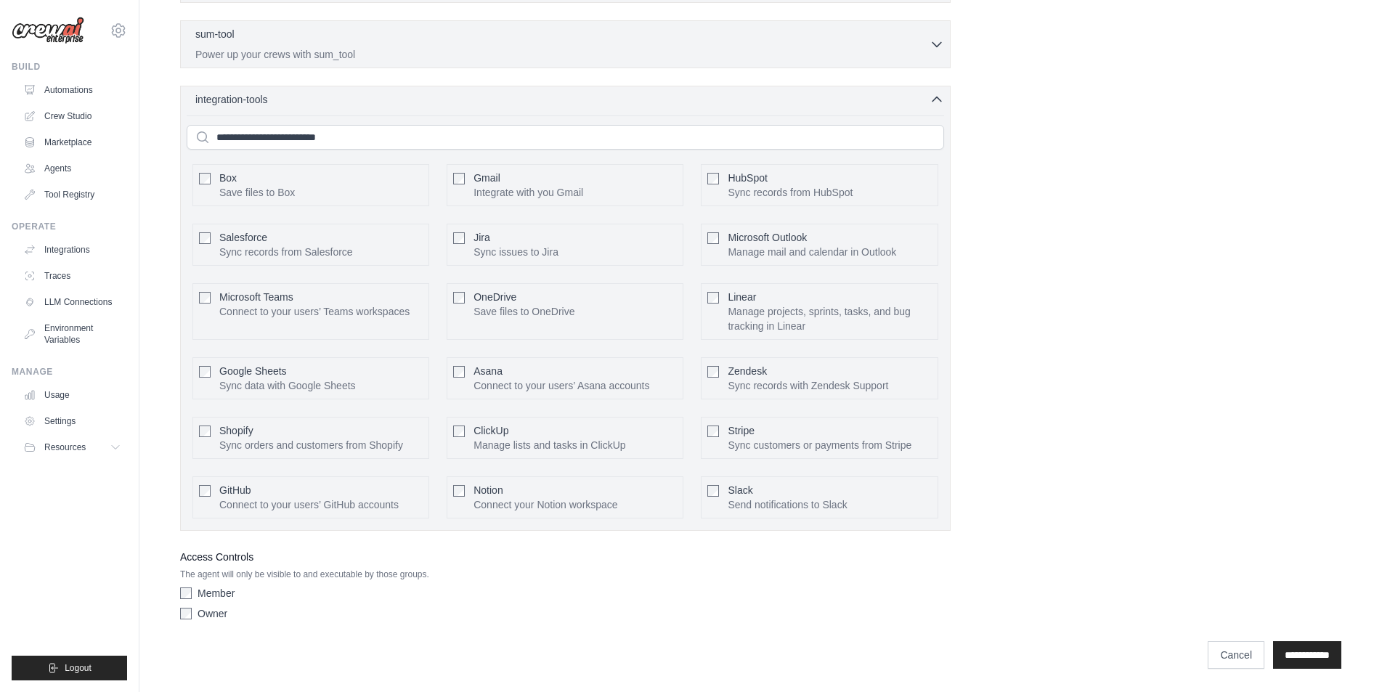
click at [266, 103] on span "integration-tools" at bounding box center [231, 99] width 73 height 15
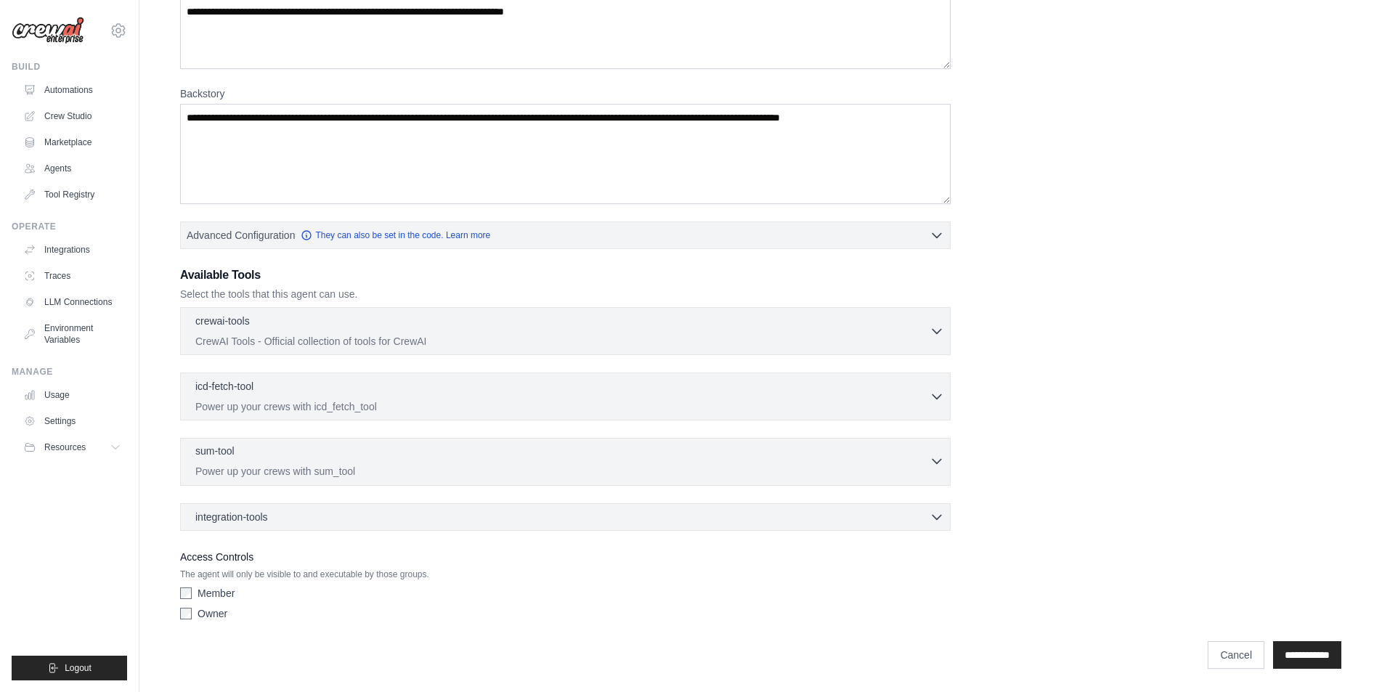
click at [251, 456] on div "sum-tool 0 selected" at bounding box center [562, 452] width 734 height 17
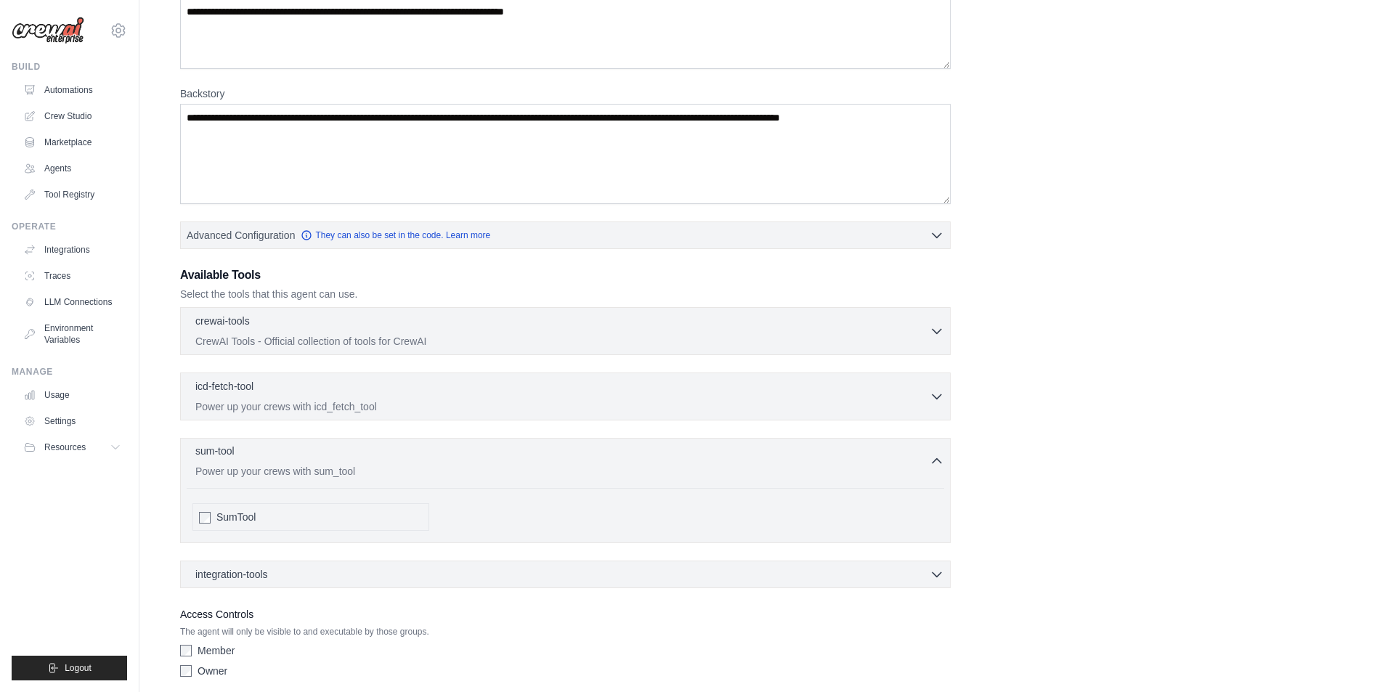
click at [251, 456] on div "sum-tool 0 selected" at bounding box center [562, 452] width 734 height 17
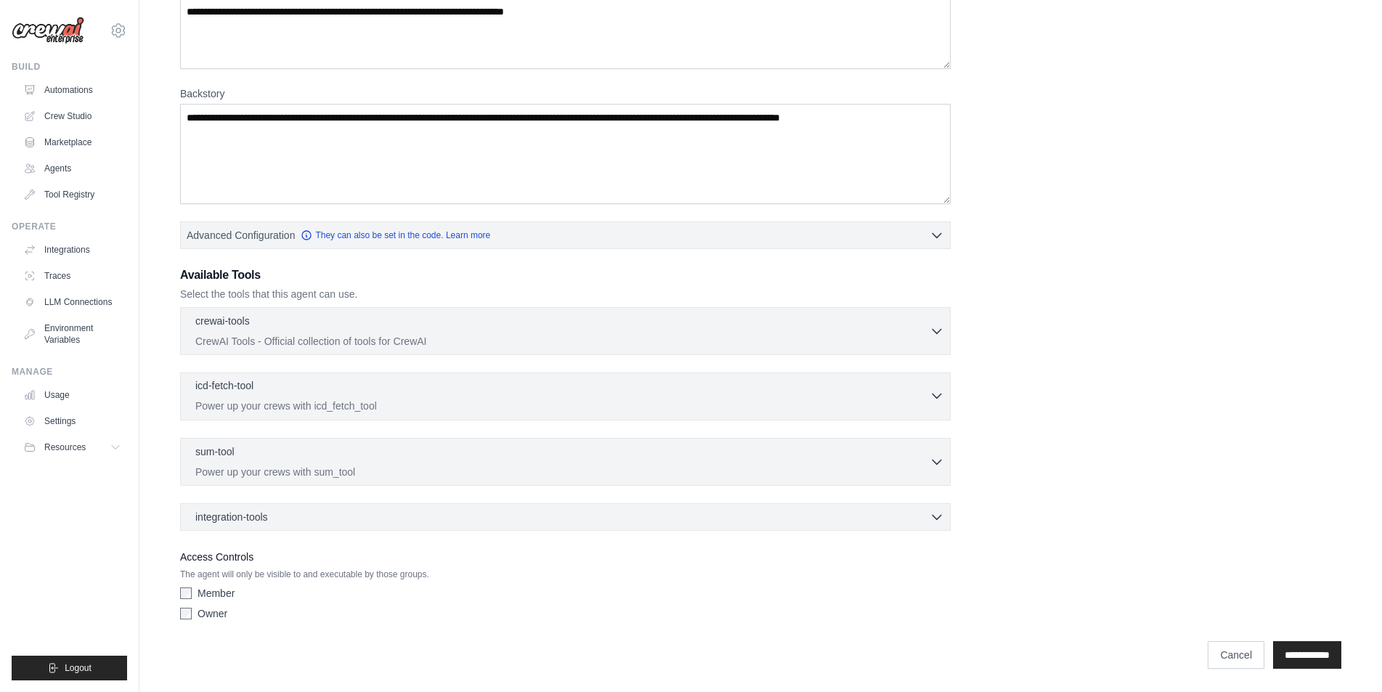
click at [251, 390] on p "icd-fetch-tool" at bounding box center [224, 385] width 58 height 15
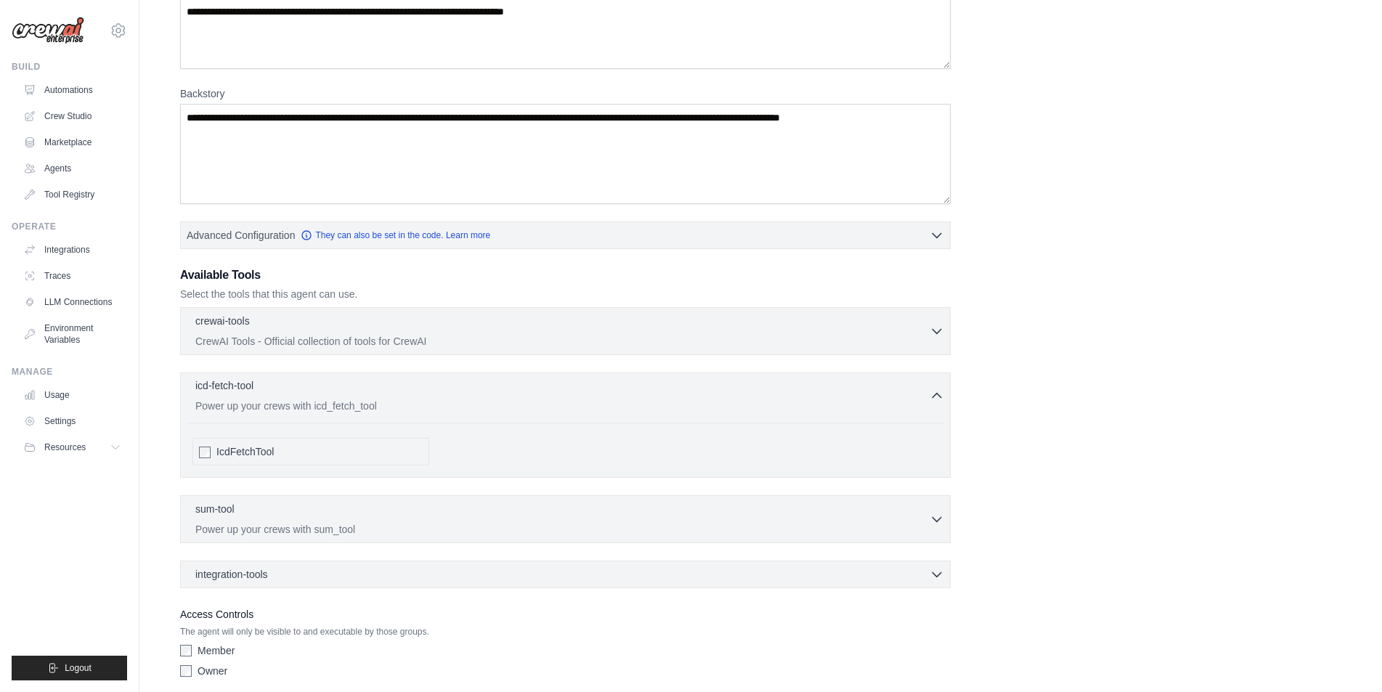
click at [251, 390] on p "icd-fetch-tool" at bounding box center [224, 385] width 58 height 15
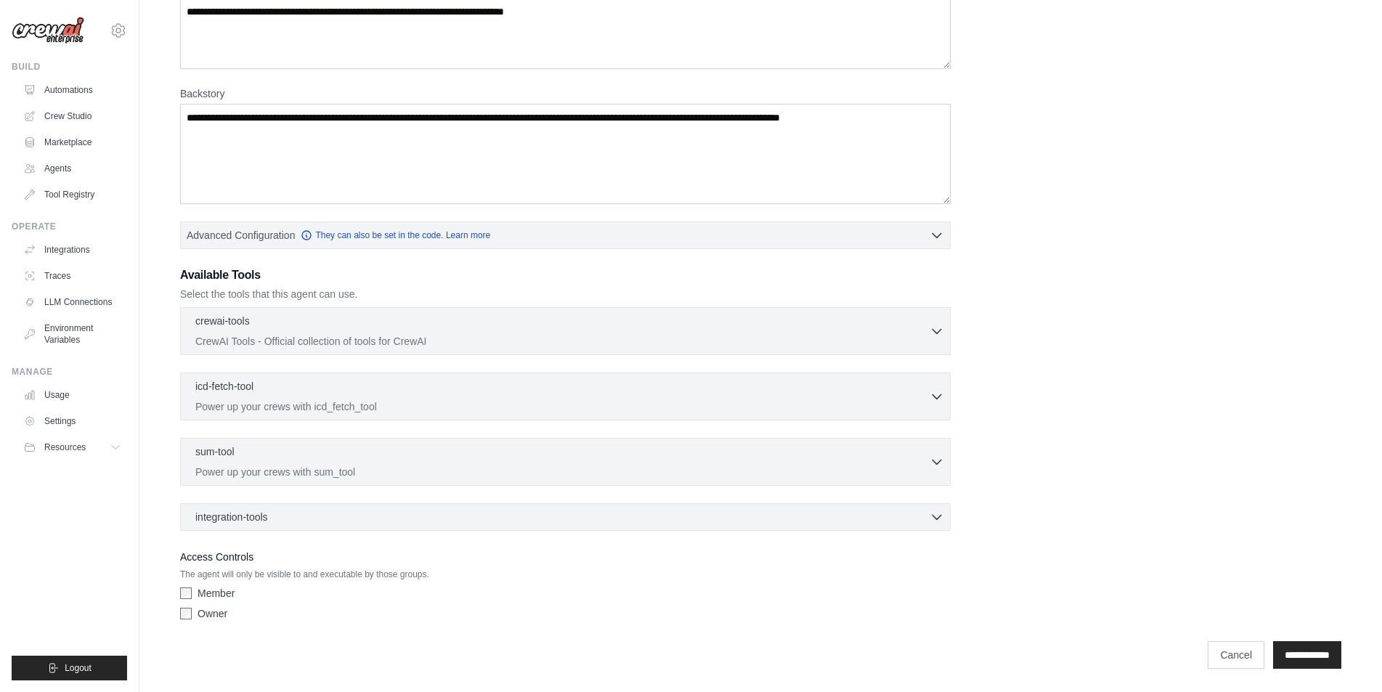
click at [262, 271] on h3 "Available Tools" at bounding box center [565, 275] width 771 height 17
click at [262, 329] on div "crewai-tools 0 selected" at bounding box center [562, 321] width 734 height 17
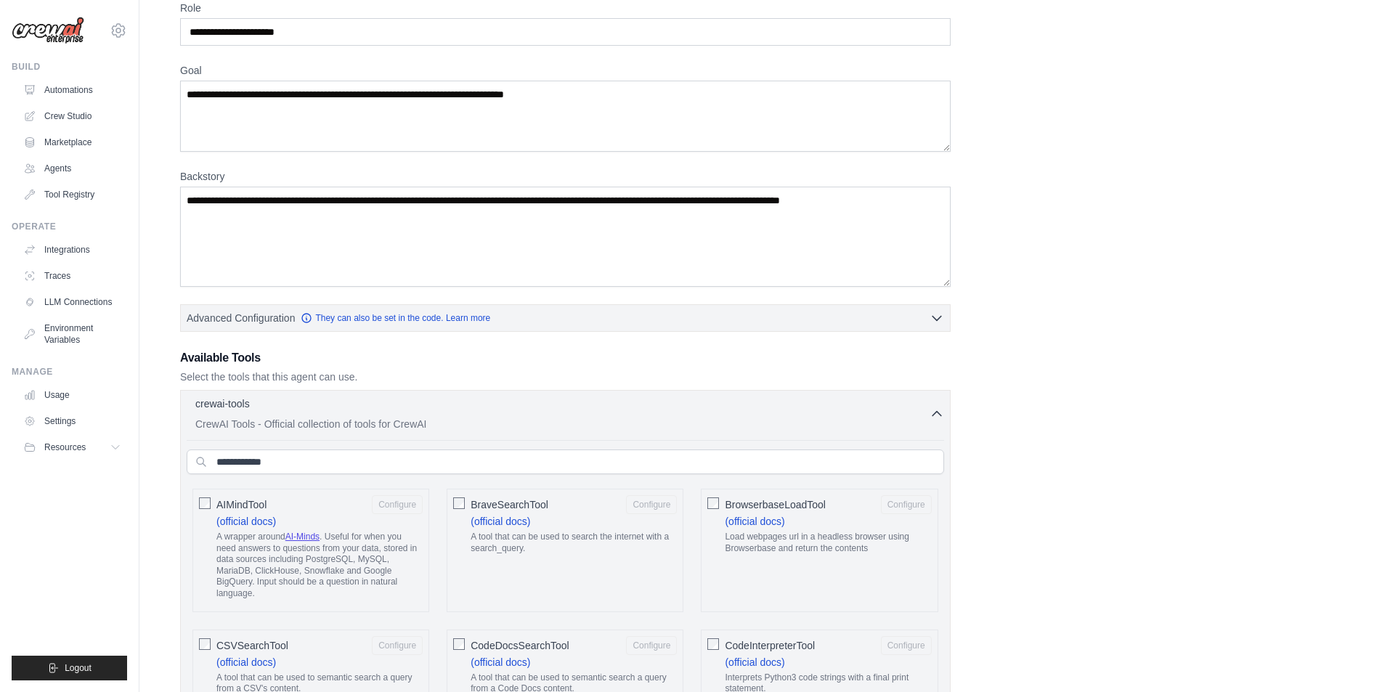
scroll to position [7, 0]
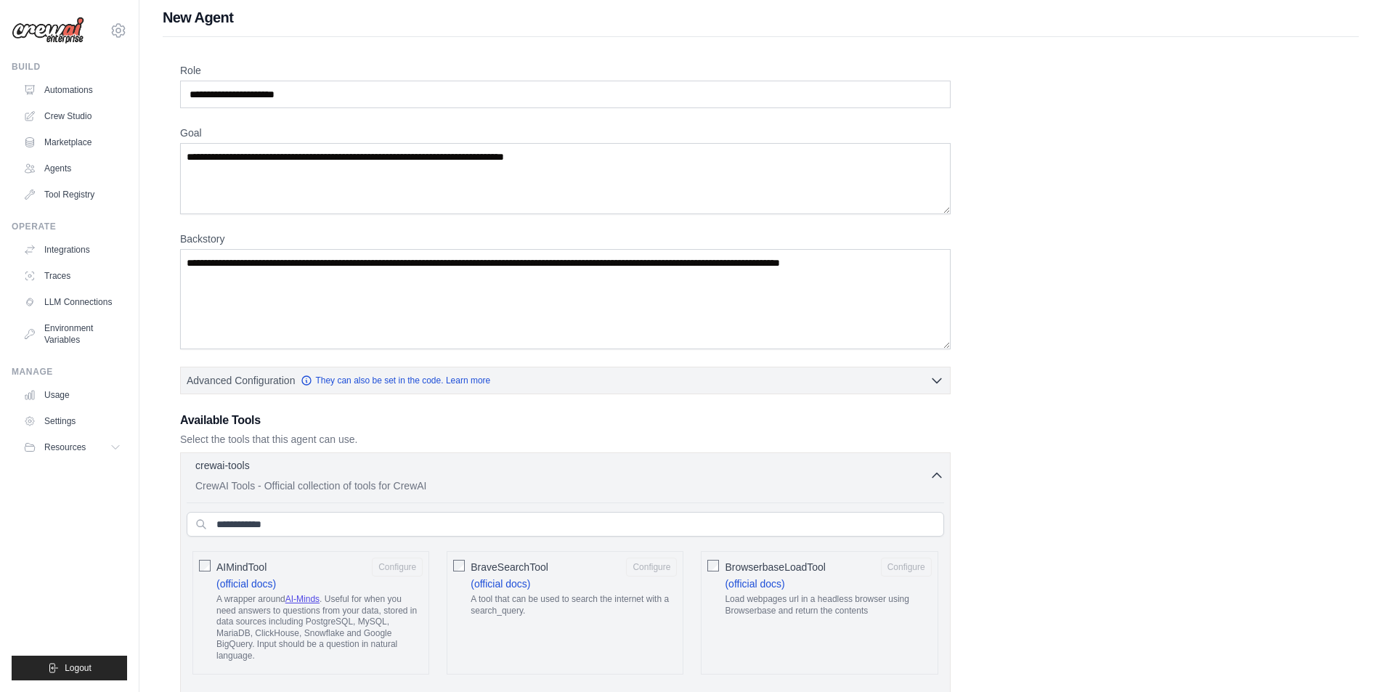
click at [259, 469] on div "crewai-tools 0 selected" at bounding box center [562, 466] width 734 height 17
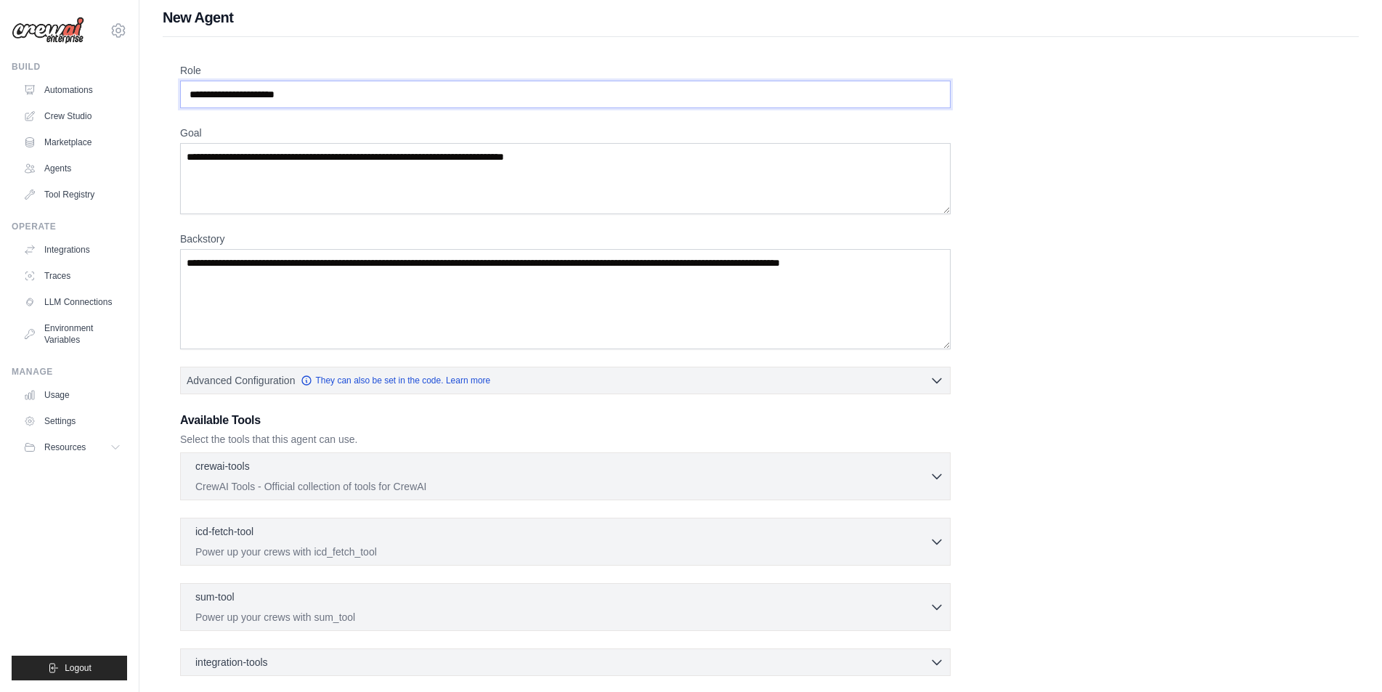
drag, startPoint x: 328, startPoint y: 101, endPoint x: 174, endPoint y: 94, distance: 154.1
click at [174, 94] on div "Role Goal Backstory Advanced Configuration They can also be set in the code. Le…" at bounding box center [761, 430] width 1196 height 786
type input "**********"
click at [225, 171] on textarea "Goal" at bounding box center [565, 178] width 771 height 71
type textarea "*"
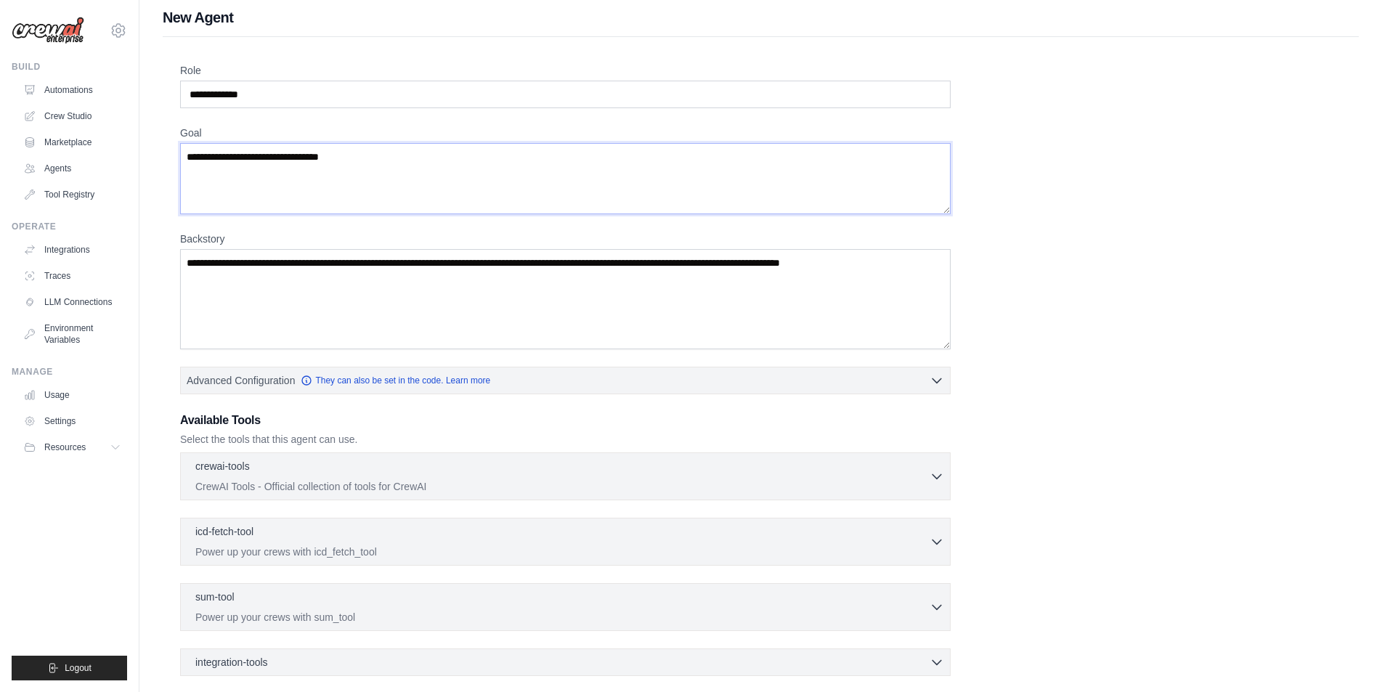
type textarea "**********"
click at [293, 284] on textarea "Backstory" at bounding box center [565, 299] width 771 height 100
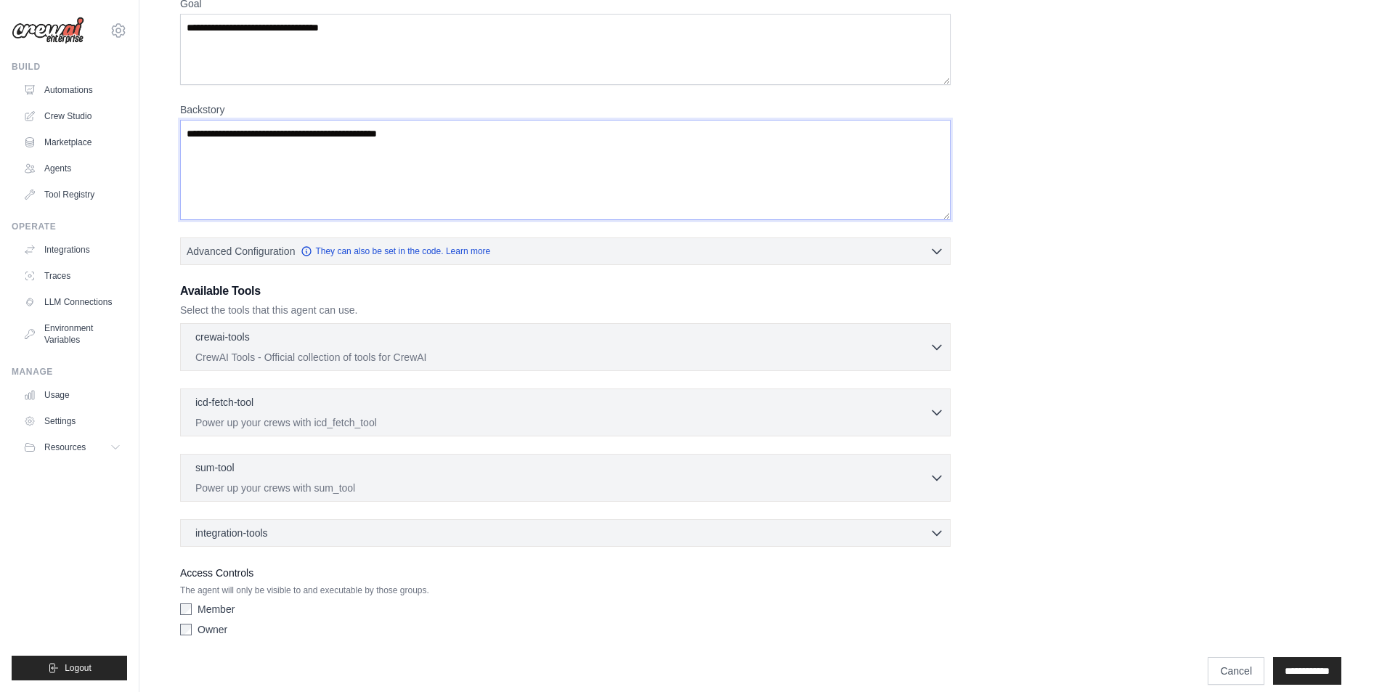
scroll to position [153, 0]
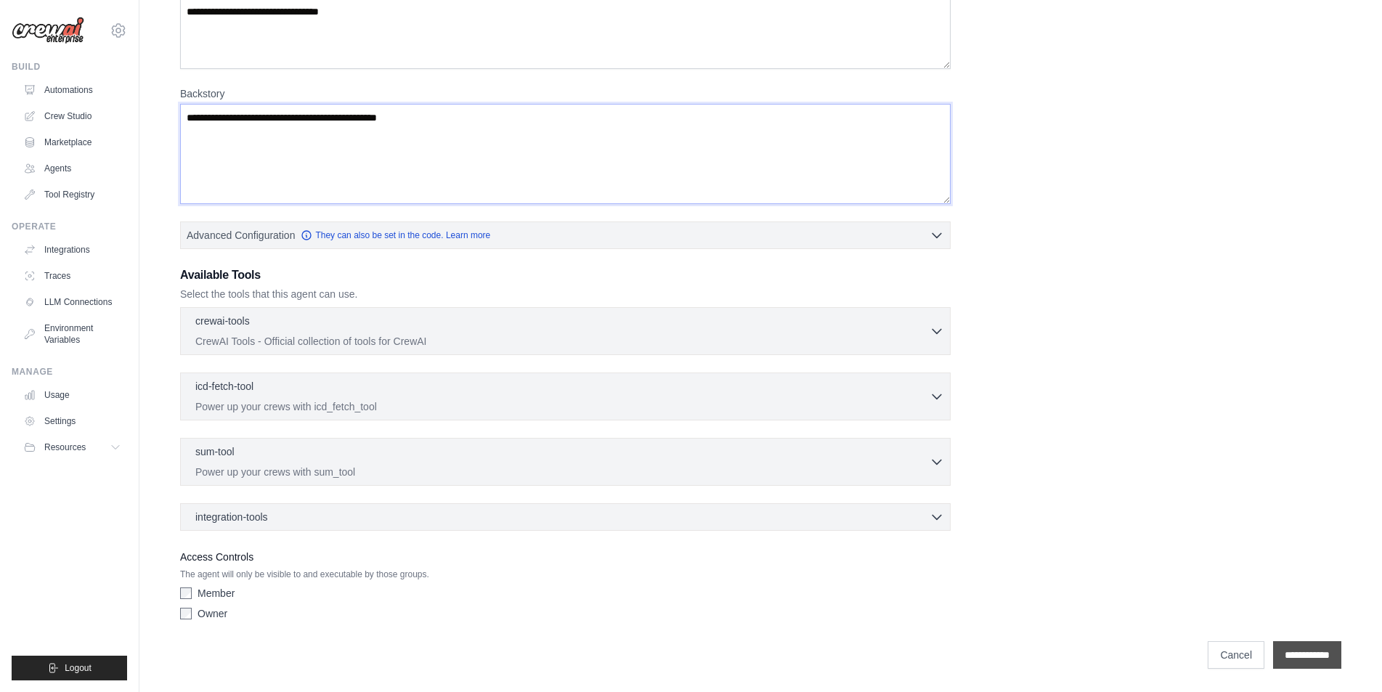
type textarea "**********"
click at [1289, 652] on input "**********" at bounding box center [1307, 655] width 68 height 28
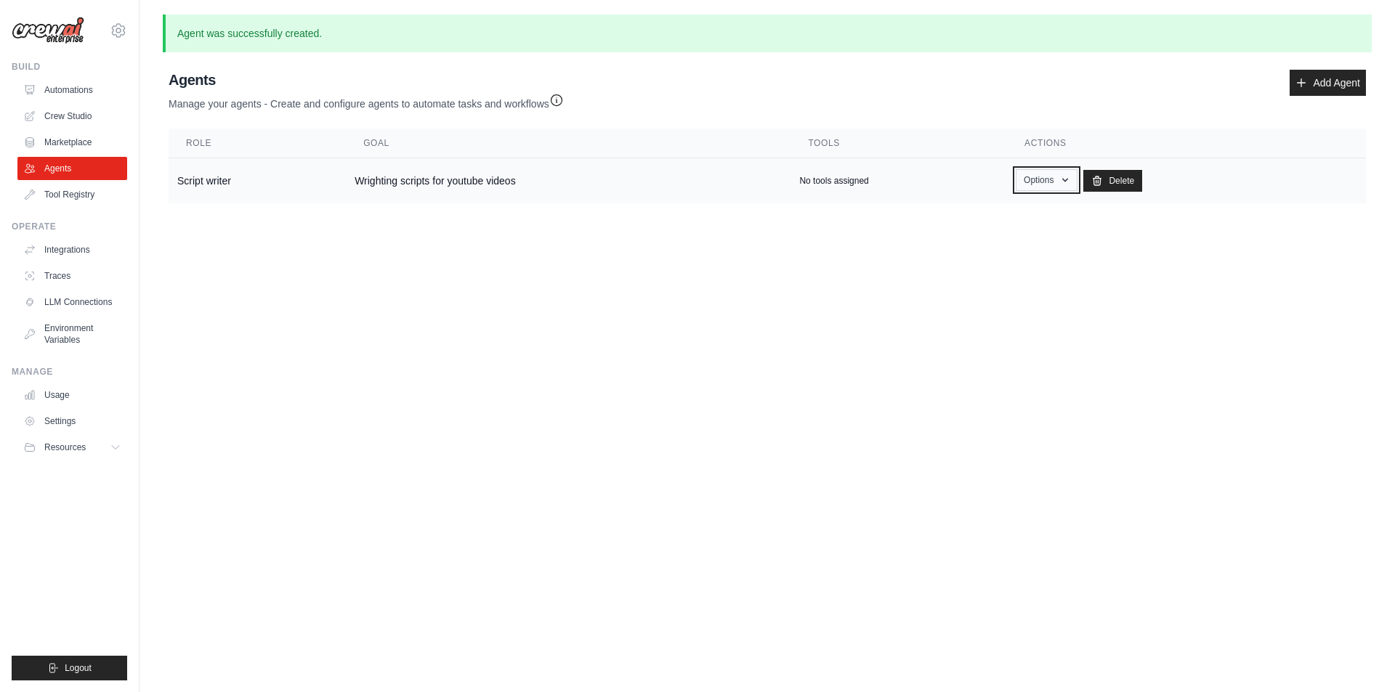
click at [1047, 182] on button "Options" at bounding box center [1047, 180] width 62 height 22
click at [826, 181] on p "No tools assigned" at bounding box center [833, 181] width 69 height 12
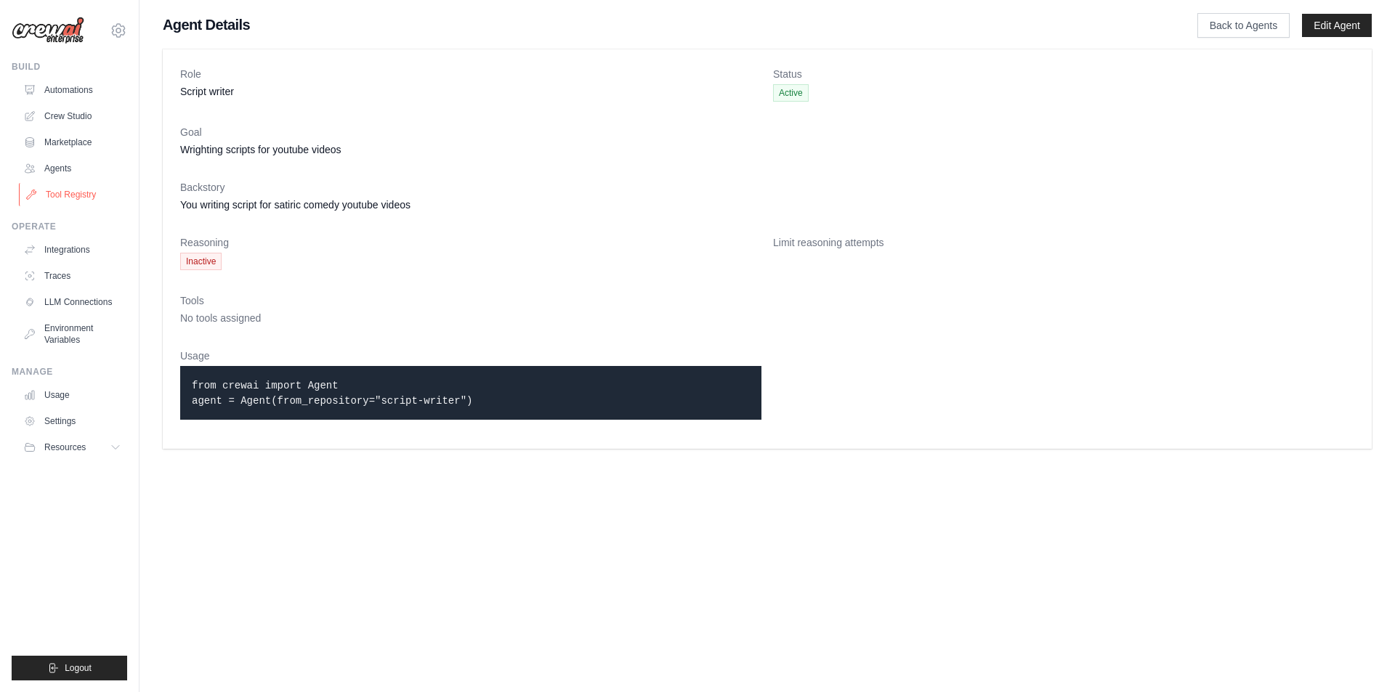
click at [54, 198] on link "Tool Registry" at bounding box center [74, 194] width 110 height 23
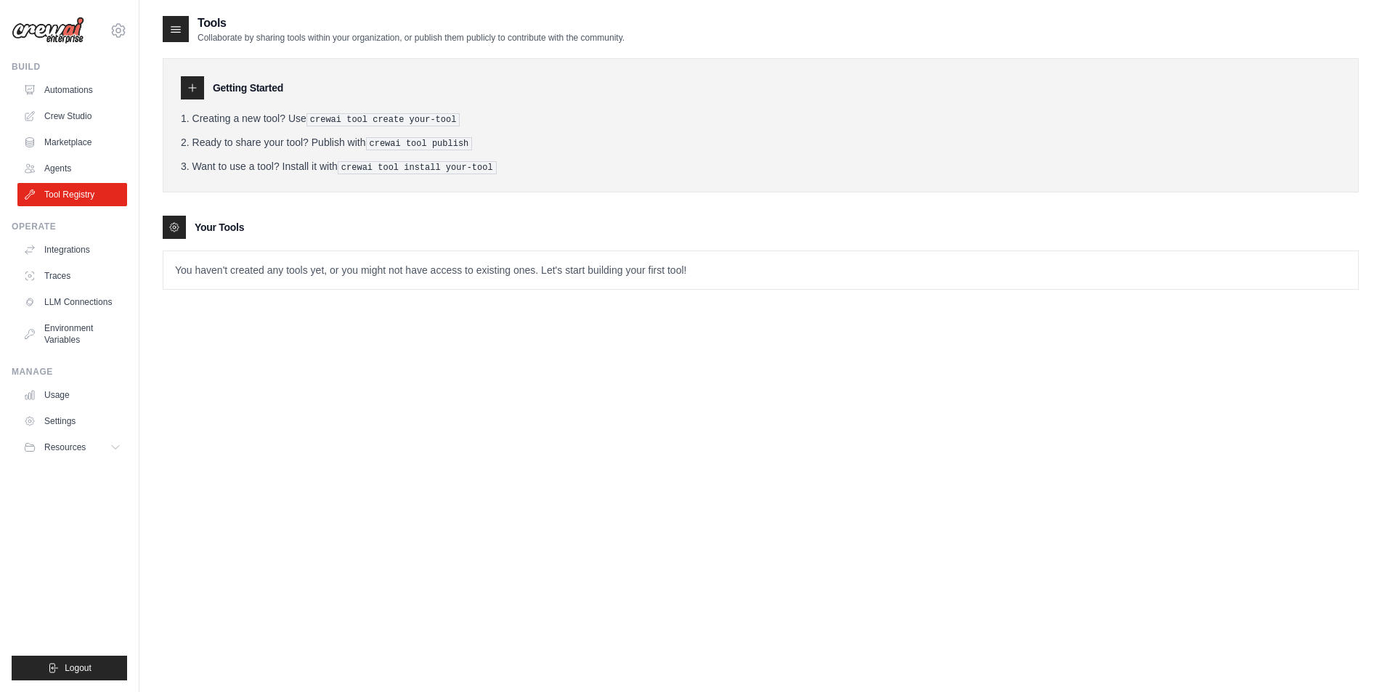
click at [171, 226] on icon at bounding box center [174, 227] width 9 height 9
click at [195, 86] on icon at bounding box center [193, 88] width 12 height 12
click at [166, 7] on main "Tools Collaborate by sharing tools within your organization, or publish them pu…" at bounding box center [760, 360] width 1243 height 721
click at [177, 41] on div at bounding box center [176, 29] width 26 height 26
click at [69, 281] on link "Traces" at bounding box center [74, 275] width 110 height 23
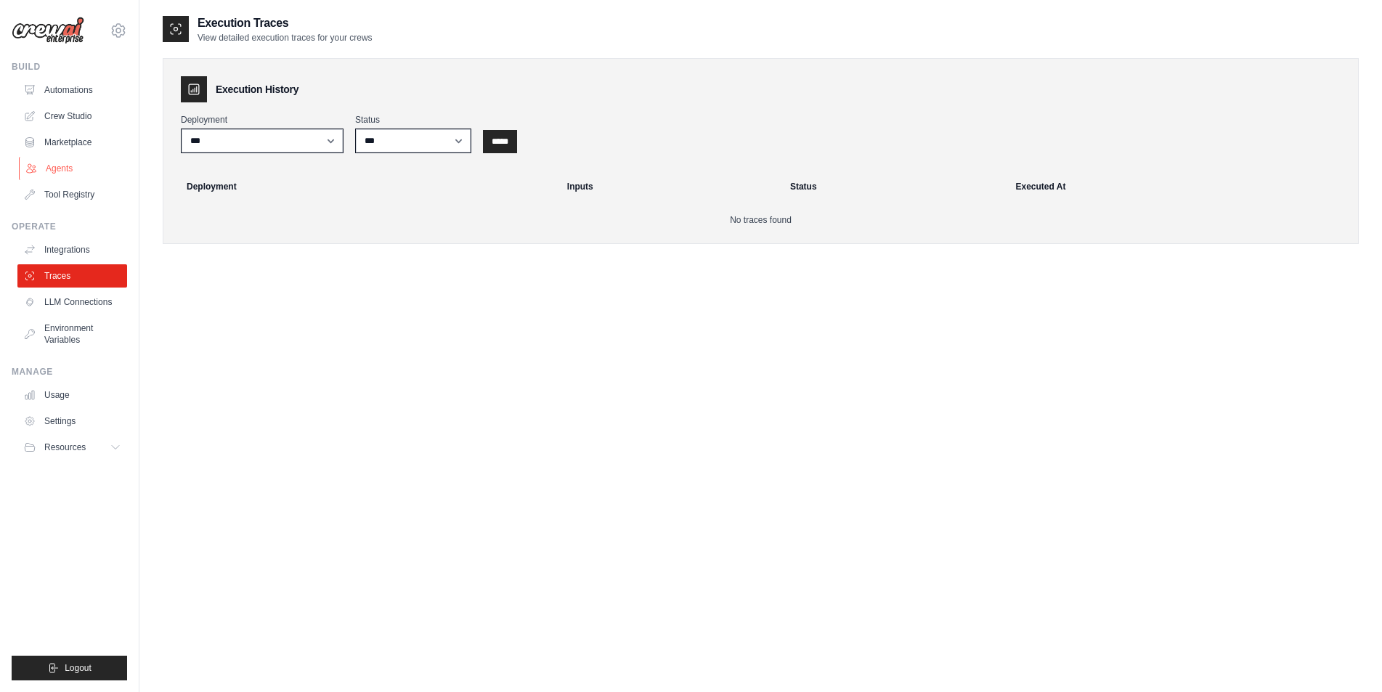
click at [65, 165] on link "Agents" at bounding box center [74, 168] width 110 height 23
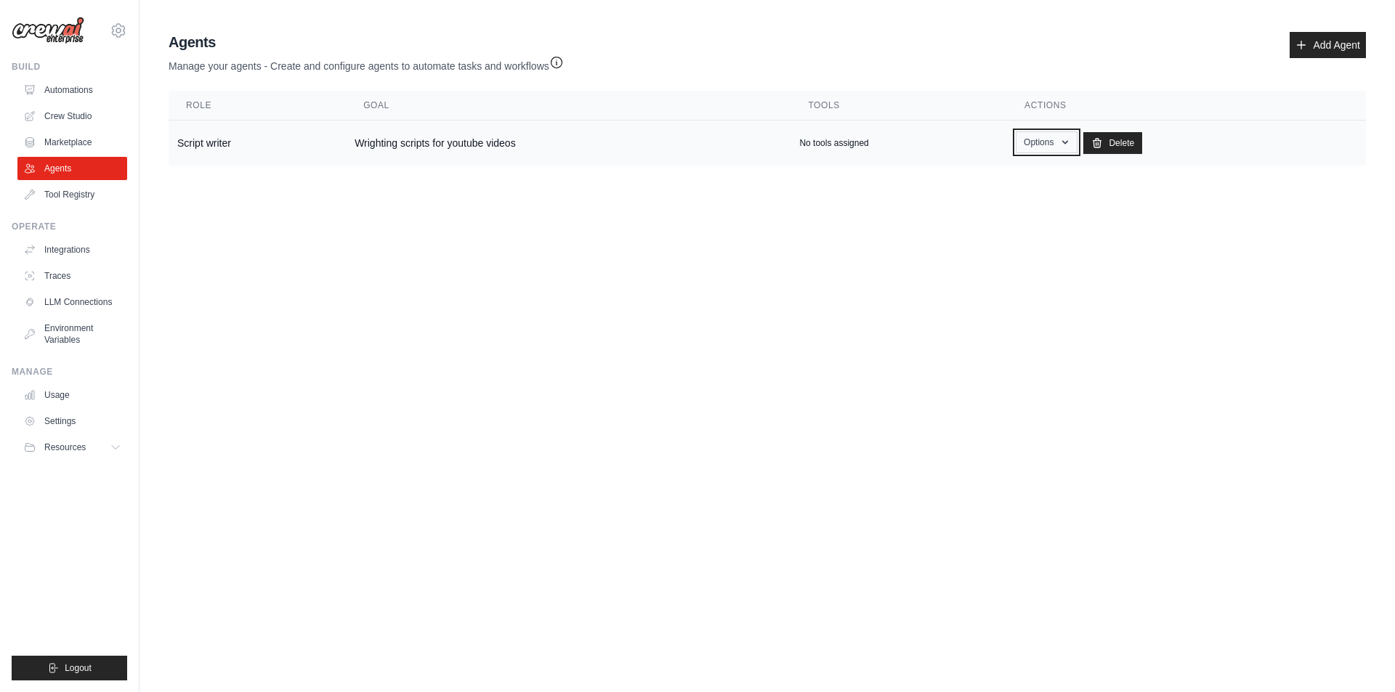
click at [1047, 147] on button "Options" at bounding box center [1047, 142] width 62 height 22
click at [990, 209] on link "Edit" at bounding box center [1025, 202] width 105 height 26
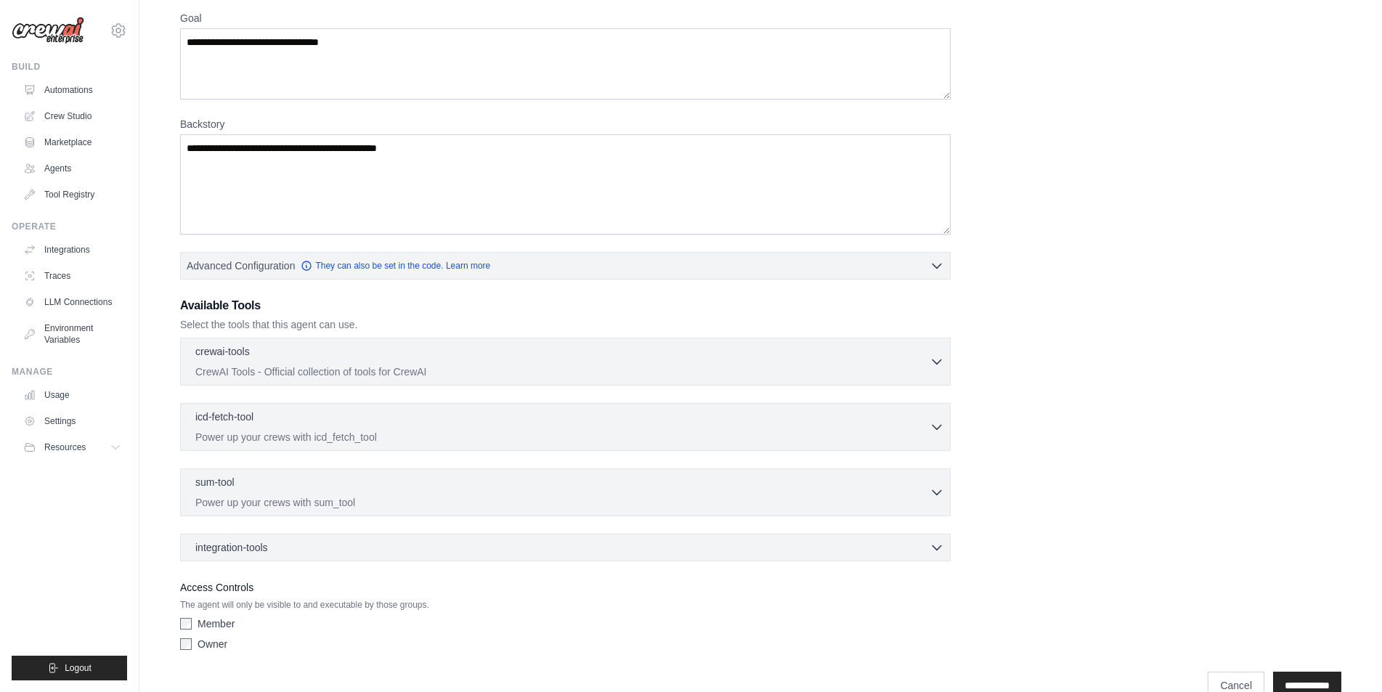
scroll to position [193, 0]
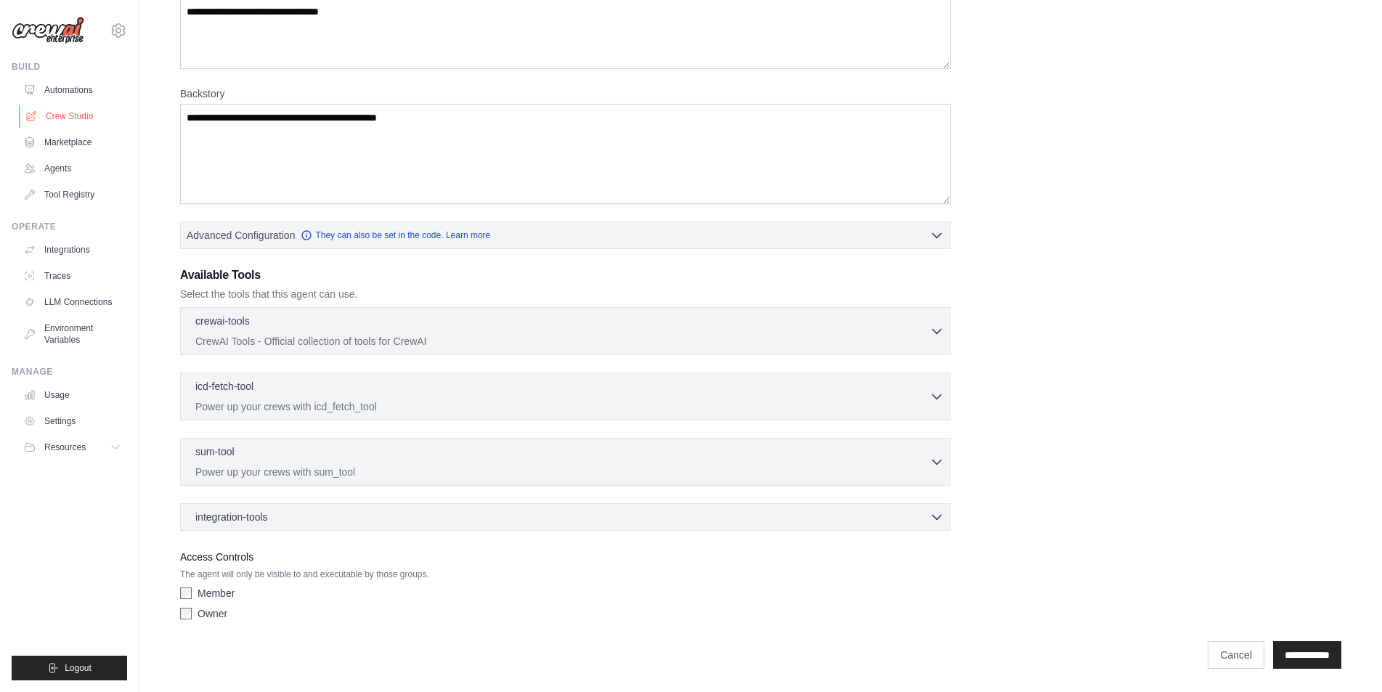
click at [67, 117] on link "Crew Studio" at bounding box center [74, 116] width 110 height 23
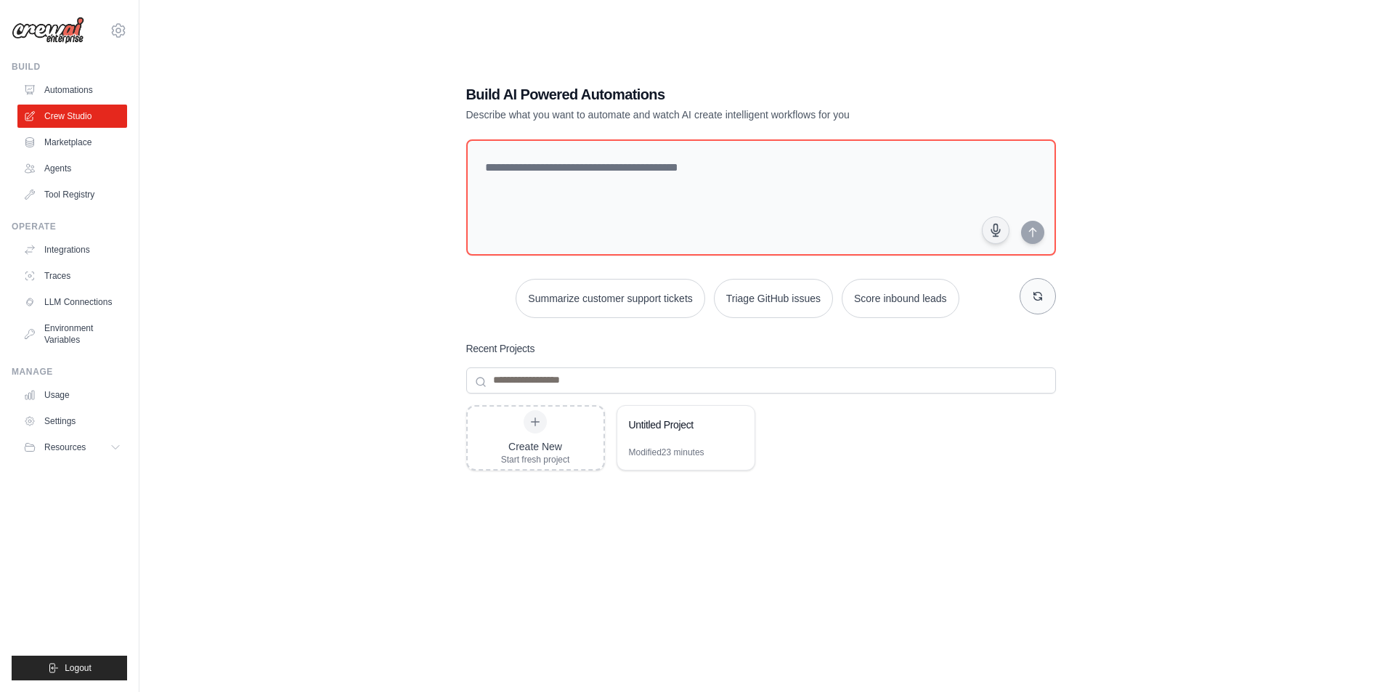
click at [1034, 301] on icon "button" at bounding box center [1038, 297] width 12 height 12
click at [1036, 299] on icon "button" at bounding box center [1038, 297] width 12 height 12
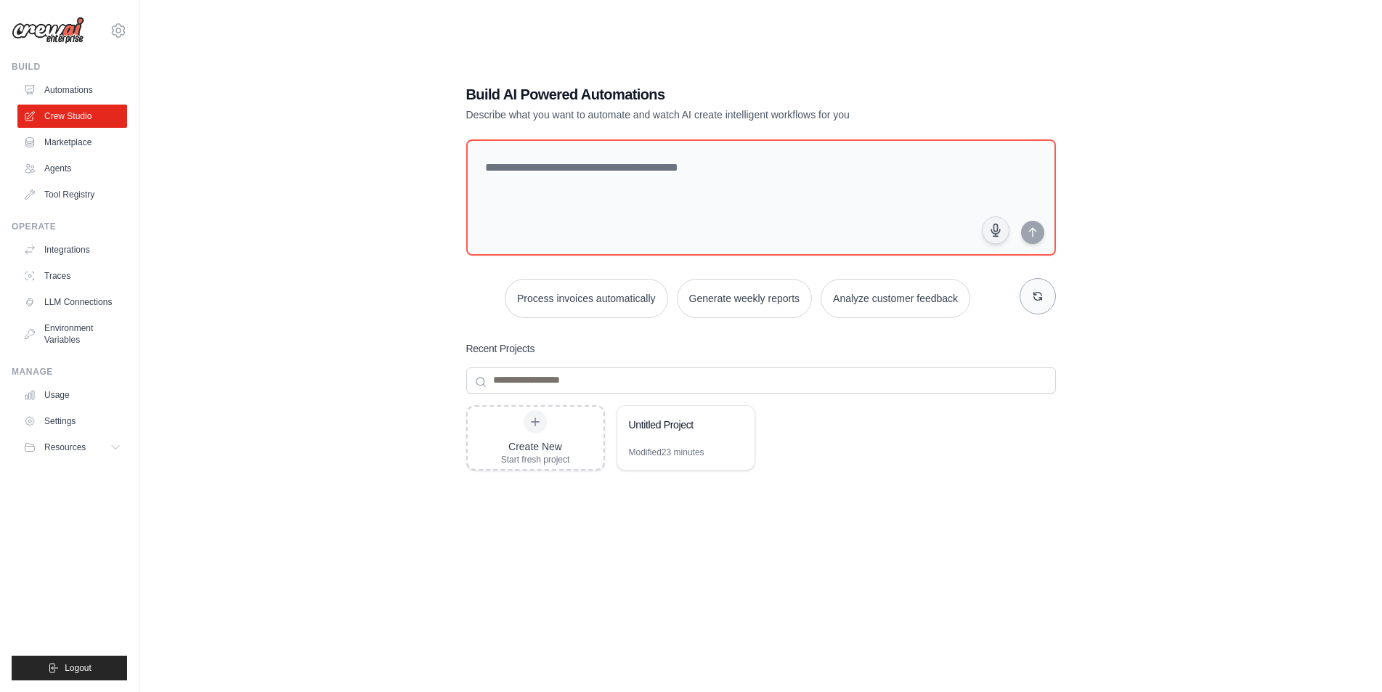
click at [1036, 299] on icon "button" at bounding box center [1038, 297] width 12 height 12
click at [501, 418] on div "Create New Start fresh project" at bounding box center [536, 438] width 136 height 62
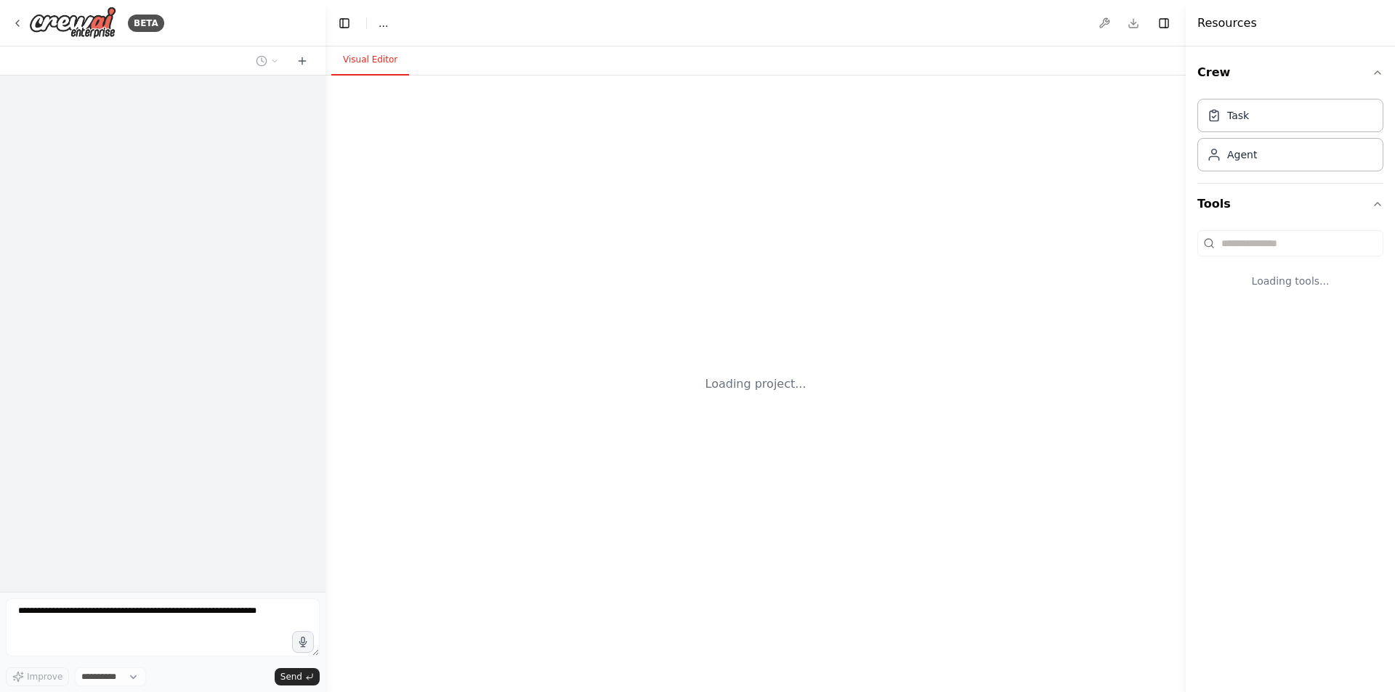
select select "****"
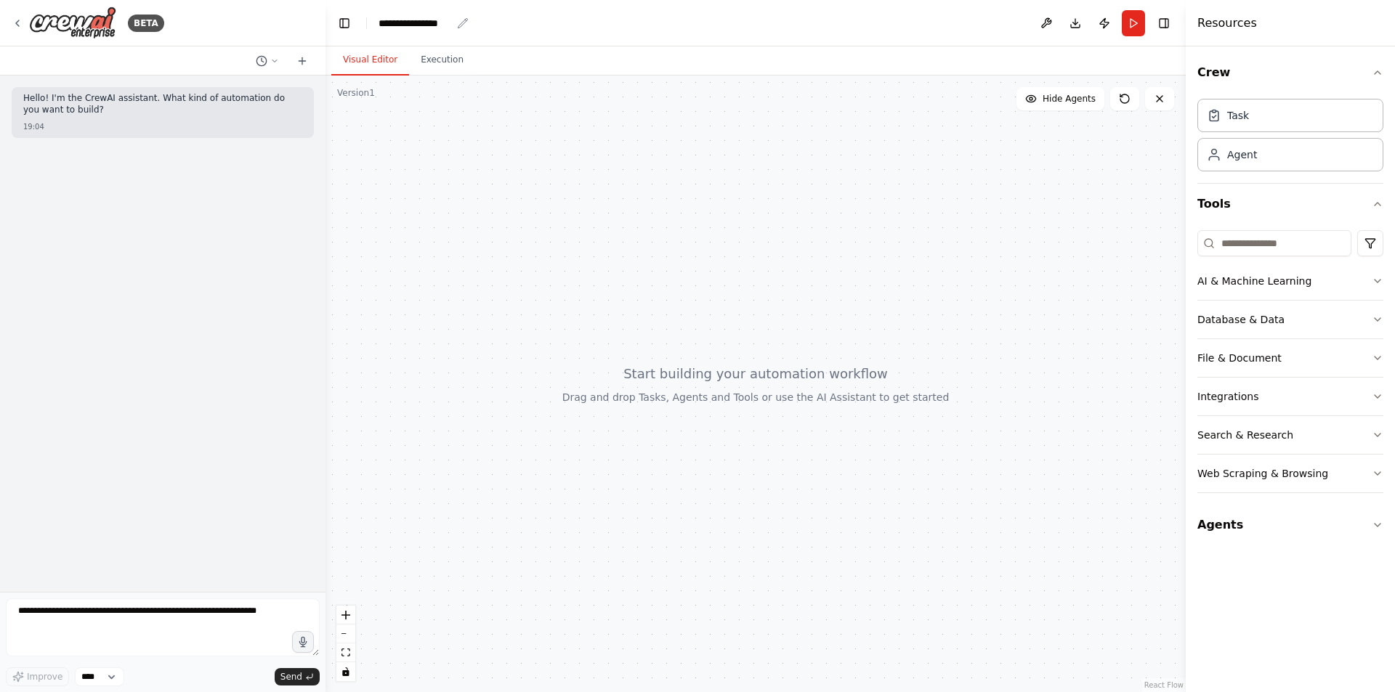
click at [422, 28] on div "**********" at bounding box center [414, 23] width 73 height 15
click at [460, 25] on div "**********" at bounding box center [432, 23] width 109 height 15
drag, startPoint x: 460, startPoint y: 25, endPoint x: 317, endPoint y: 20, distance: 142.5
click at [323, 20] on div "**********" at bounding box center [697, 346] width 1395 height 692
click at [1245, 166] on div "Agent" at bounding box center [1290, 153] width 186 height 33
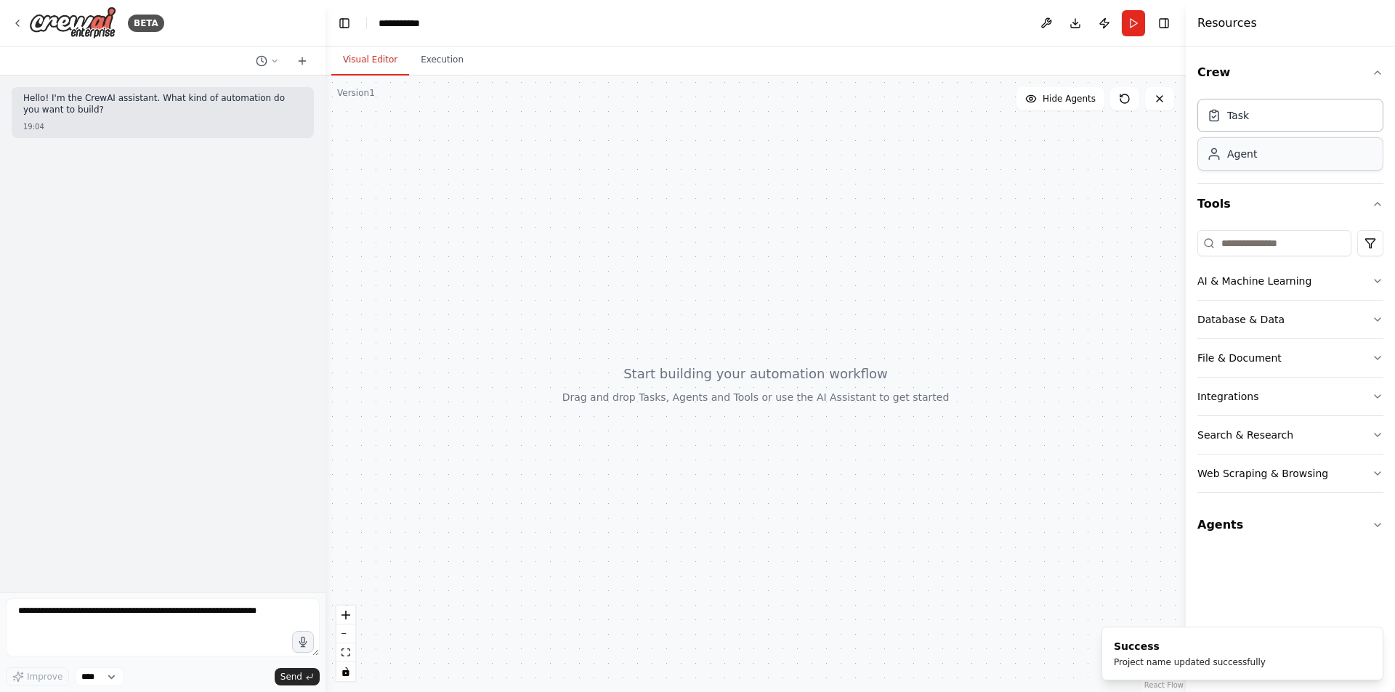
click at [1245, 157] on div "Agent" at bounding box center [1242, 154] width 30 height 15
click at [1245, 154] on div "Agent" at bounding box center [1242, 154] width 30 height 15
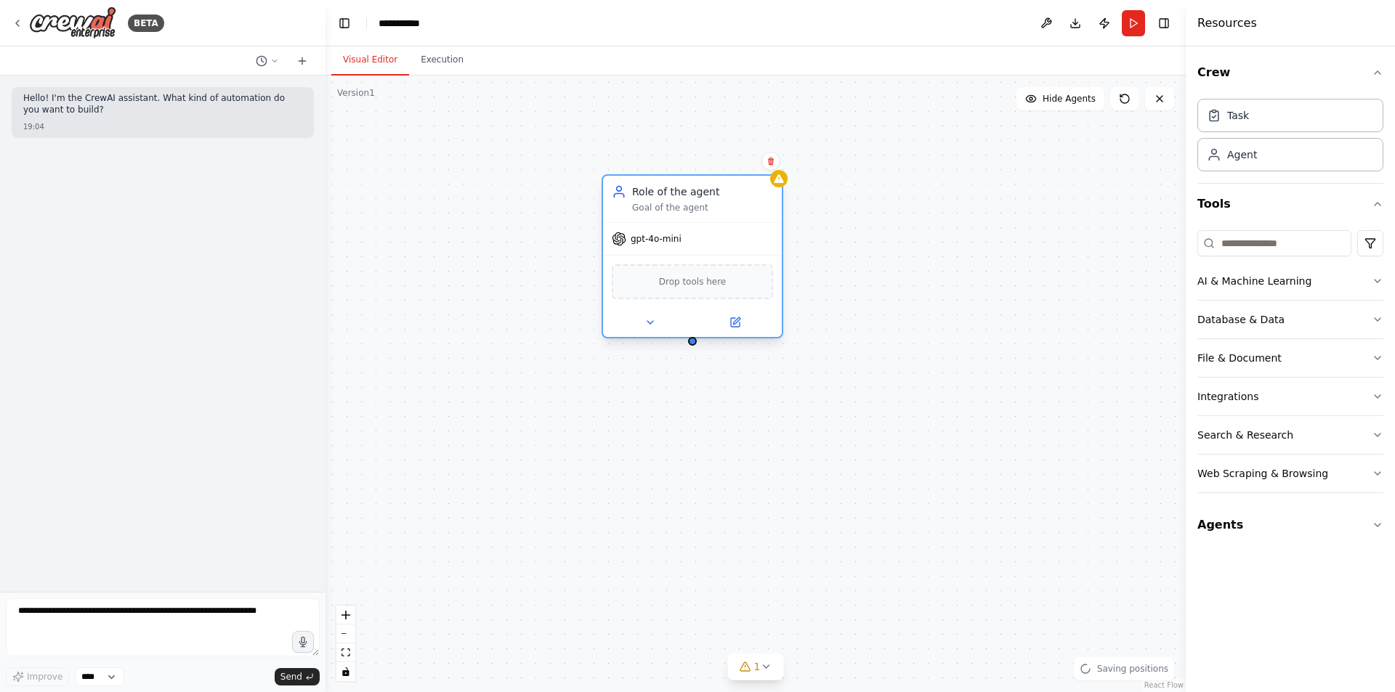
drag, startPoint x: 884, startPoint y: 197, endPoint x: 689, endPoint y: 195, distance: 195.4
click at [689, 195] on div "Role of the agent" at bounding box center [702, 192] width 141 height 15
click at [664, 244] on div "gpt-4o-mini" at bounding box center [692, 239] width 179 height 32
click at [686, 296] on div "Drop tools here" at bounding box center [692, 281] width 161 height 35
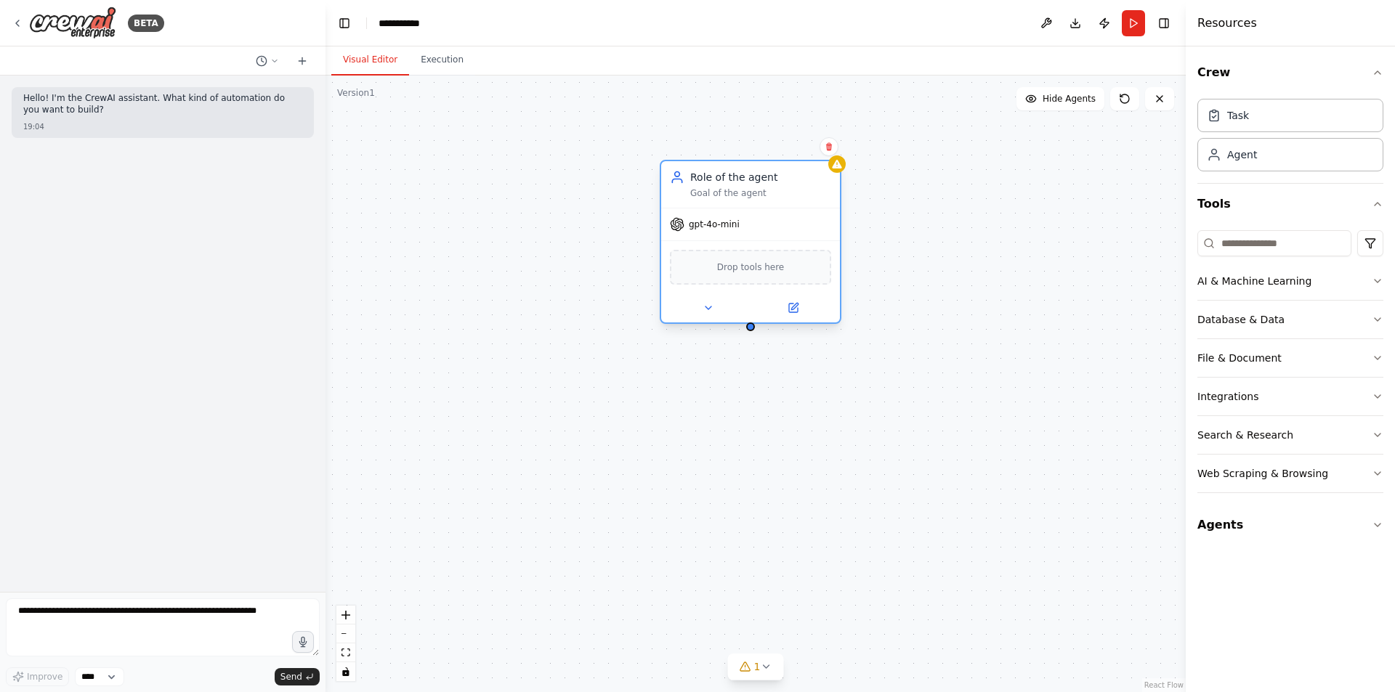
drag, startPoint x: 737, startPoint y: 199, endPoint x: 795, endPoint y: 182, distance: 60.0
click at [795, 182] on div "Role of the agent Goal of the agent" at bounding box center [760, 184] width 141 height 29
click at [726, 314] on button at bounding box center [708, 307] width 82 height 17
click at [716, 310] on button at bounding box center [708, 307] width 82 height 17
click at [706, 305] on icon at bounding box center [708, 308] width 12 height 12
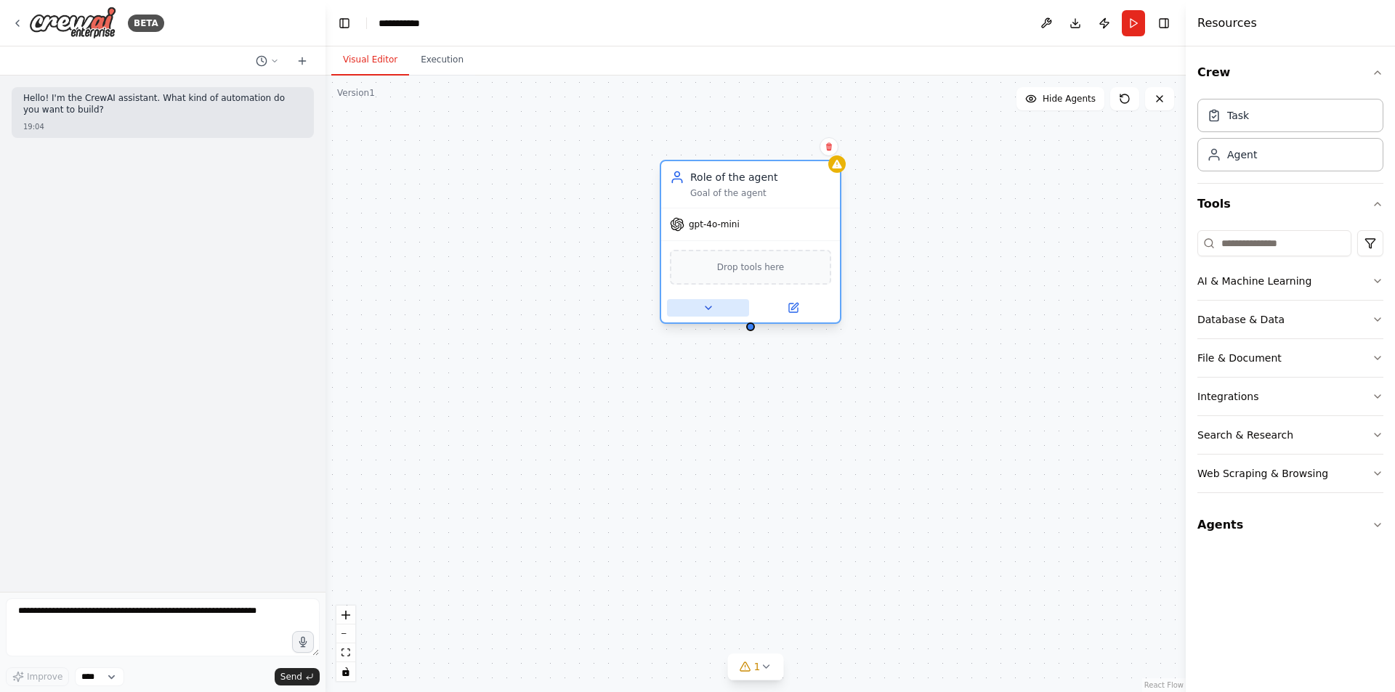
click at [706, 305] on icon at bounding box center [708, 308] width 12 height 12
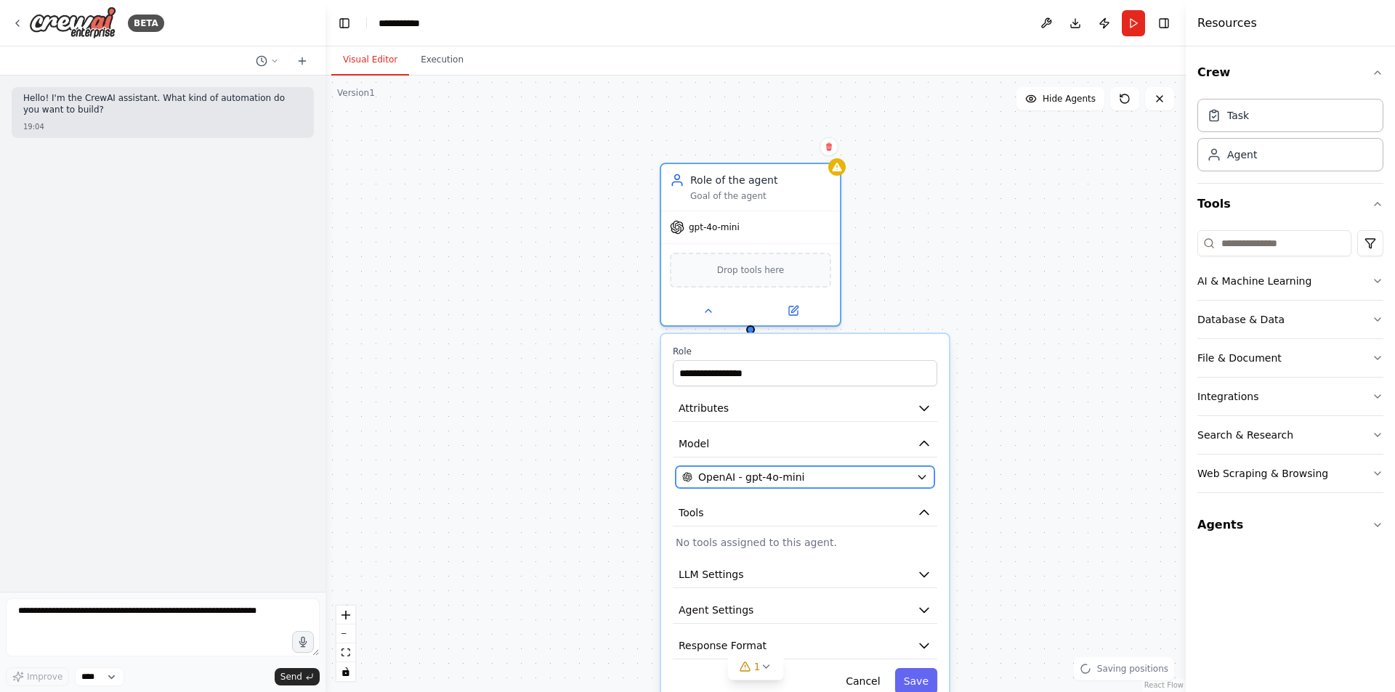
click at [769, 480] on span "OpenAI - gpt-4o-mini" at bounding box center [751, 477] width 106 height 15
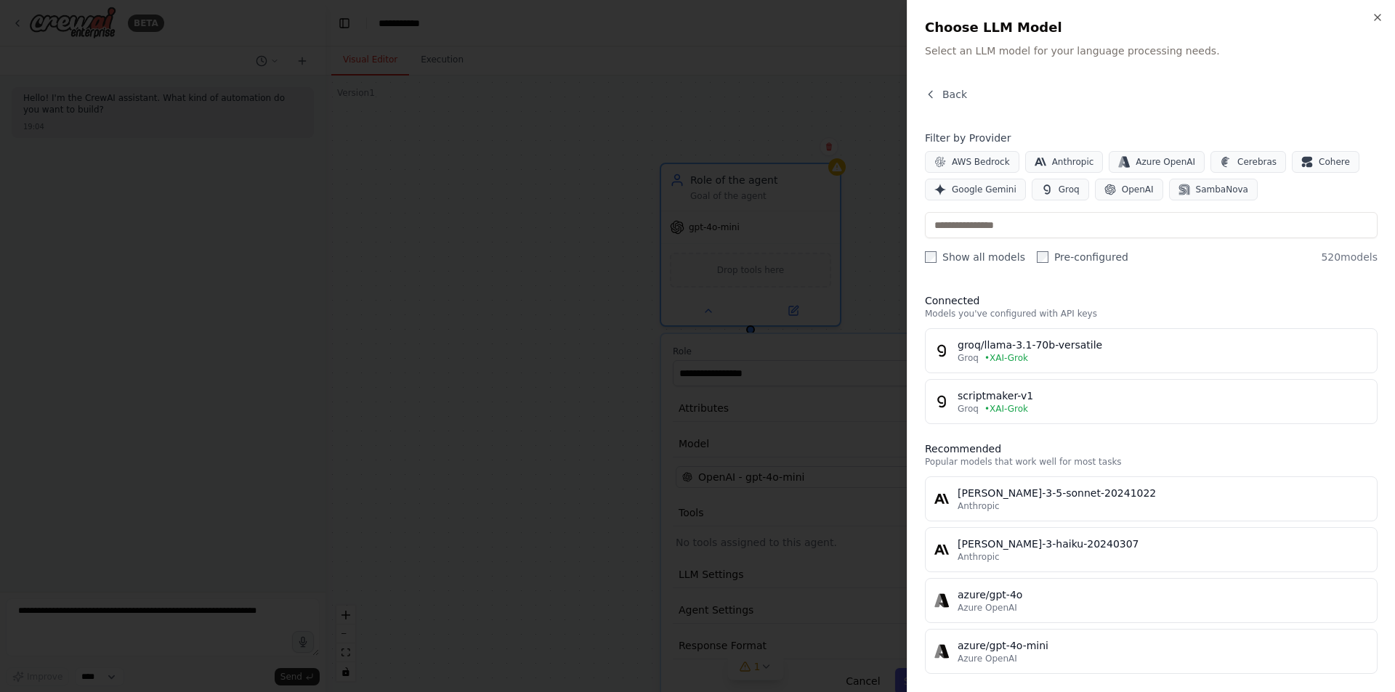
click at [994, 413] on span "• XAI-Grok" at bounding box center [1006, 409] width 44 height 12
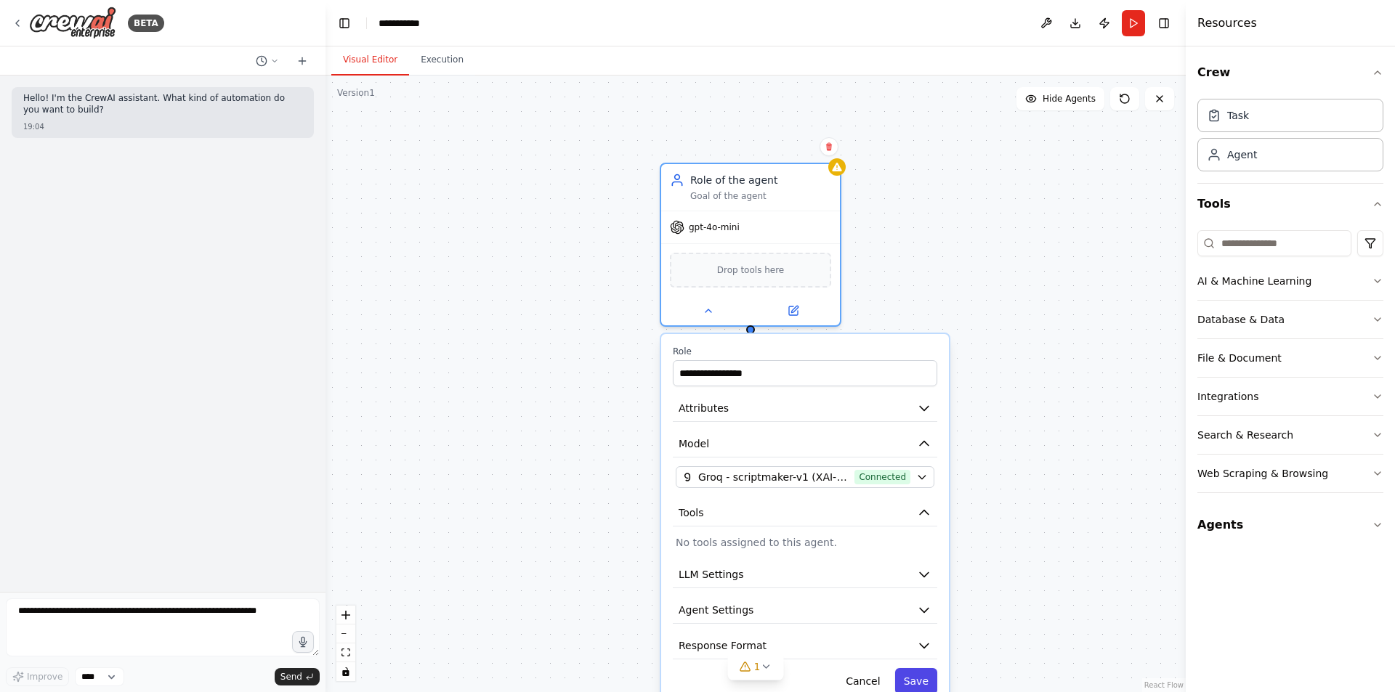
click at [911, 681] on button "Save" at bounding box center [916, 681] width 42 height 26
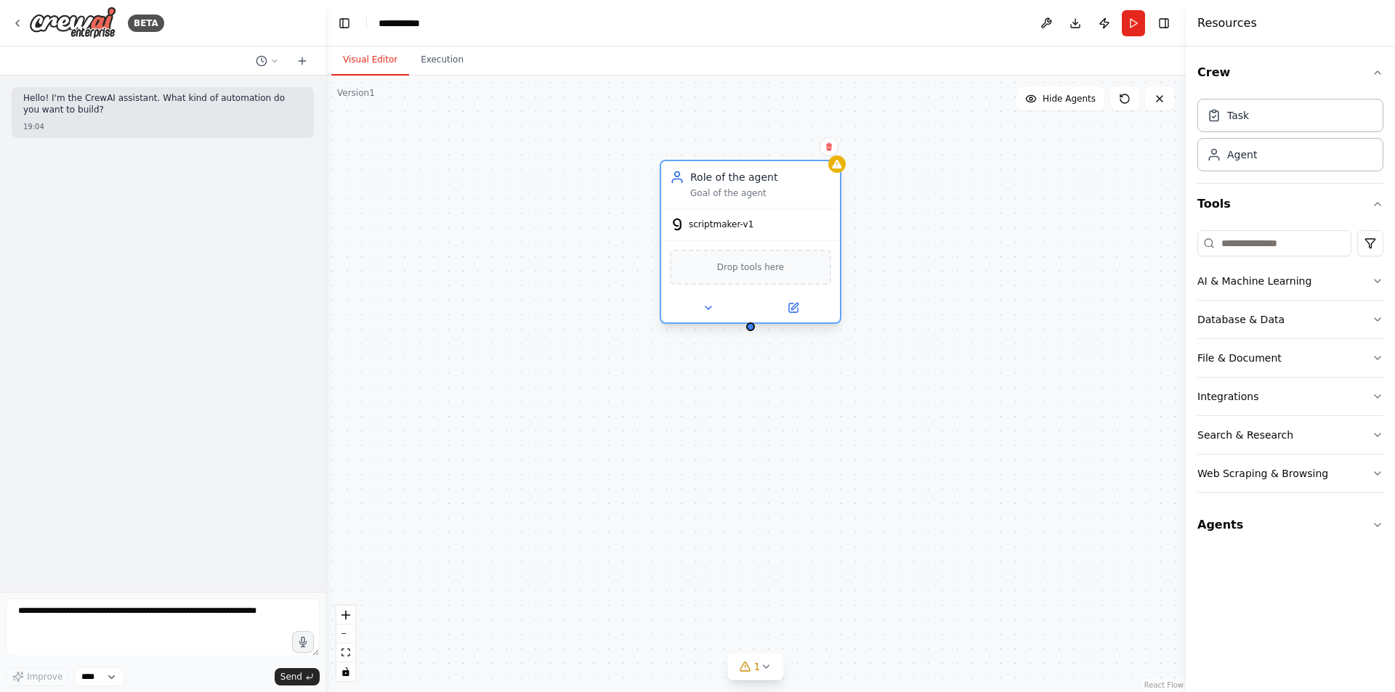
click at [732, 227] on span "scriptmaker-v1" at bounding box center [721, 225] width 65 height 12
click at [840, 165] on icon at bounding box center [836, 164] width 9 height 9
click at [689, 184] on div "Role of the agent Goal of the agent" at bounding box center [750, 184] width 161 height 29
click at [732, 179] on div "Role of the agent" at bounding box center [760, 177] width 141 height 15
click at [732, 195] on div "Goal of the agent" at bounding box center [760, 193] width 141 height 12
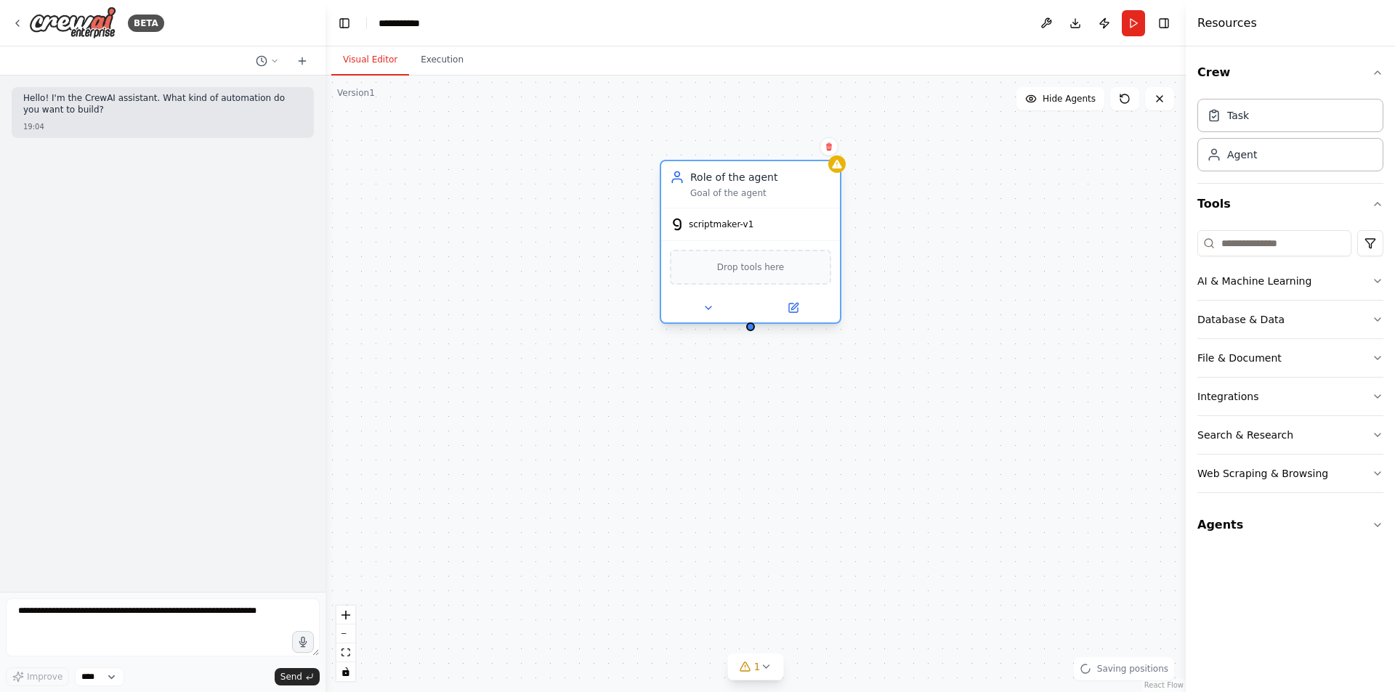
click at [732, 195] on div "Goal of the agent" at bounding box center [760, 193] width 141 height 12
click at [790, 311] on icon at bounding box center [793, 308] width 9 height 9
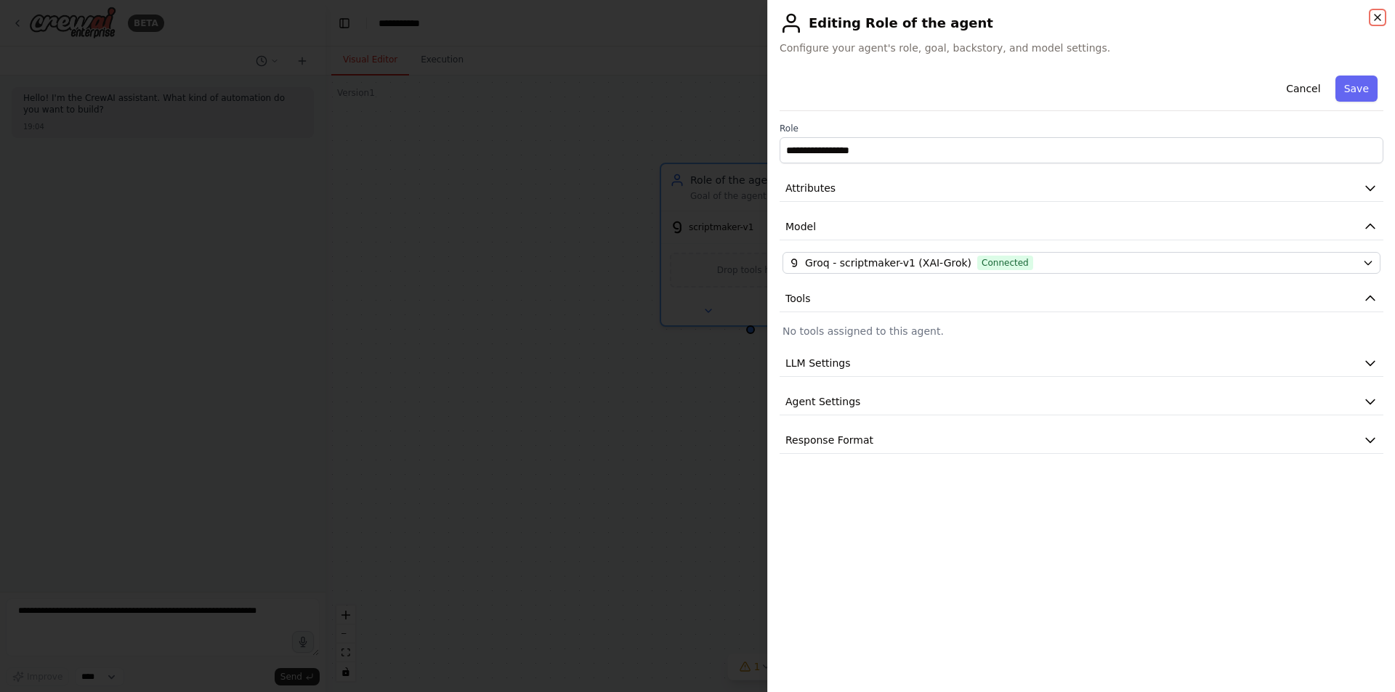
click at [1376, 15] on icon "button" at bounding box center [1377, 18] width 12 height 12
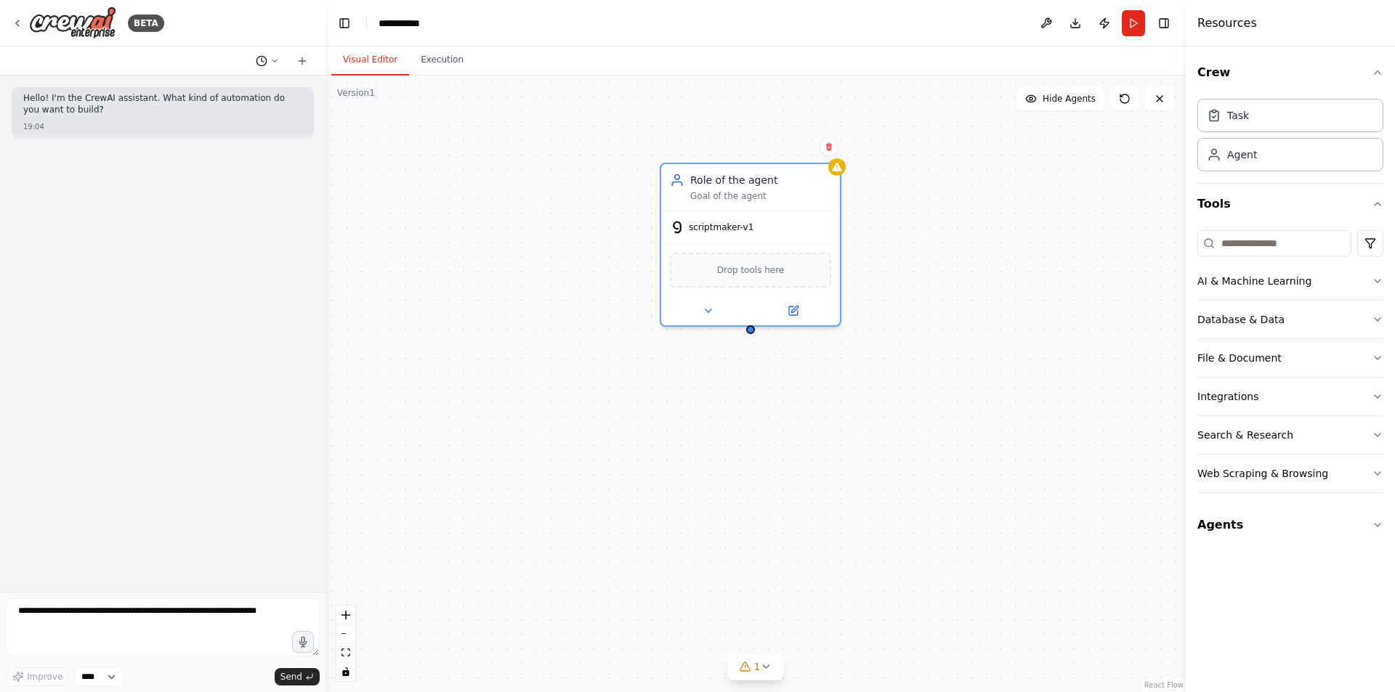
click at [277, 59] on icon at bounding box center [274, 61] width 9 height 9
click at [277, 59] on div at bounding box center [162, 346] width 325 height 692
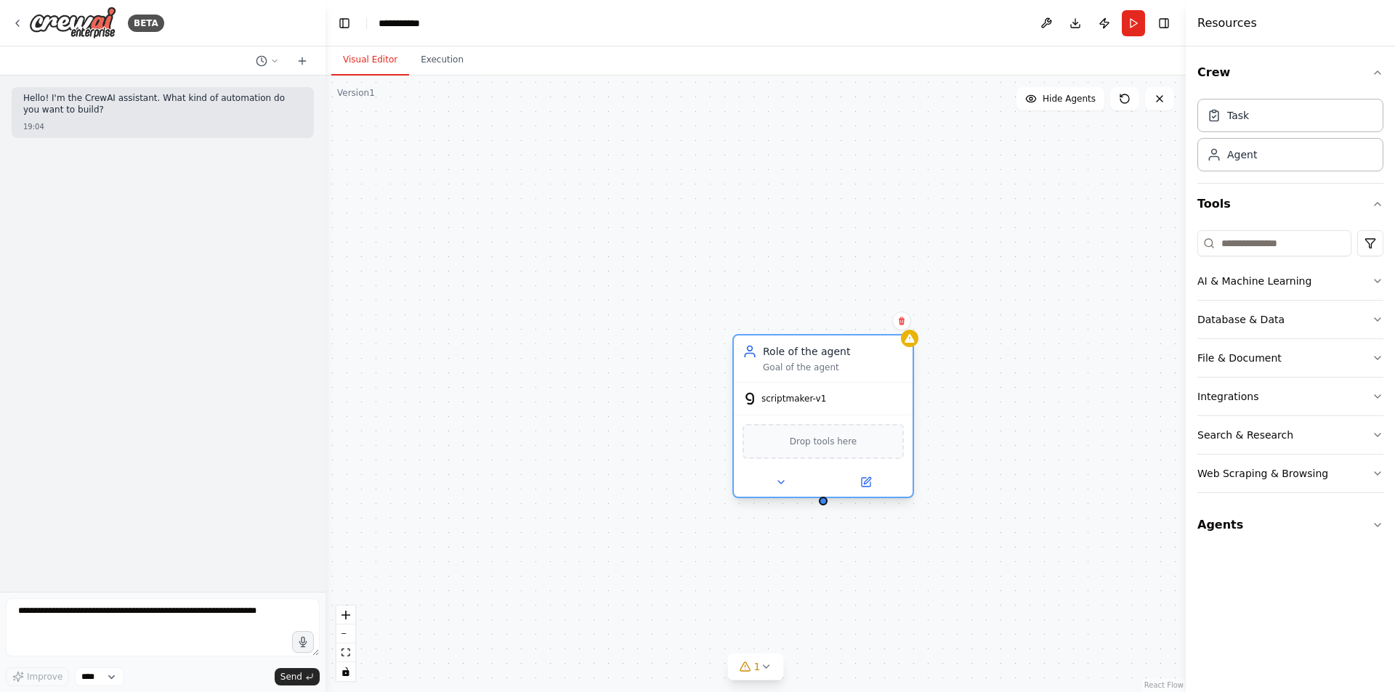
drag, startPoint x: 791, startPoint y: 219, endPoint x: 881, endPoint y: 418, distance: 219.1
click at [881, 415] on div "scriptmaker-v1" at bounding box center [823, 399] width 179 height 32
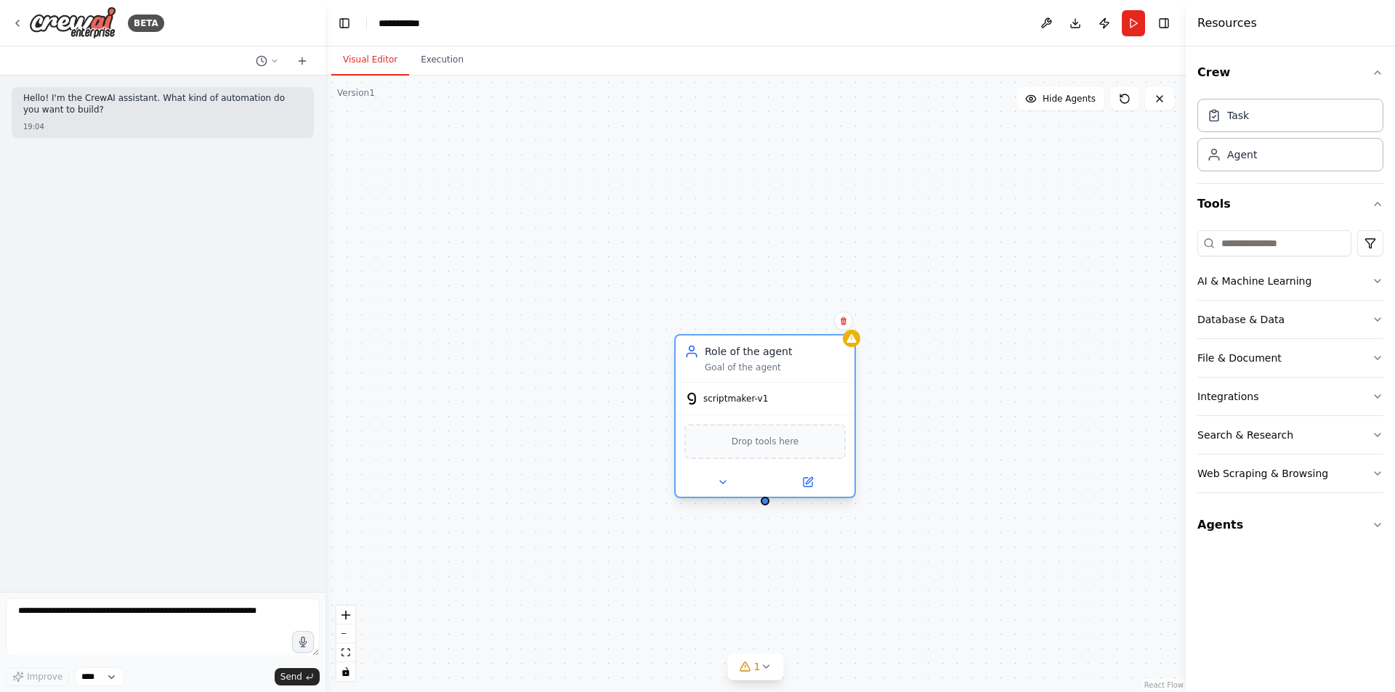
drag, startPoint x: 840, startPoint y: 408, endPoint x: 762, endPoint y: 372, distance: 86.1
click at [762, 372] on div "Role of the agent Goal of the agent" at bounding box center [765, 359] width 179 height 46
click at [730, 349] on div "Role of the agent" at bounding box center [775, 351] width 141 height 15
click at [700, 362] on div "Role of the agent Goal of the agent" at bounding box center [764, 358] width 161 height 29
click at [730, 377] on div "Role of the agent Goal of the agent" at bounding box center [765, 359] width 179 height 46
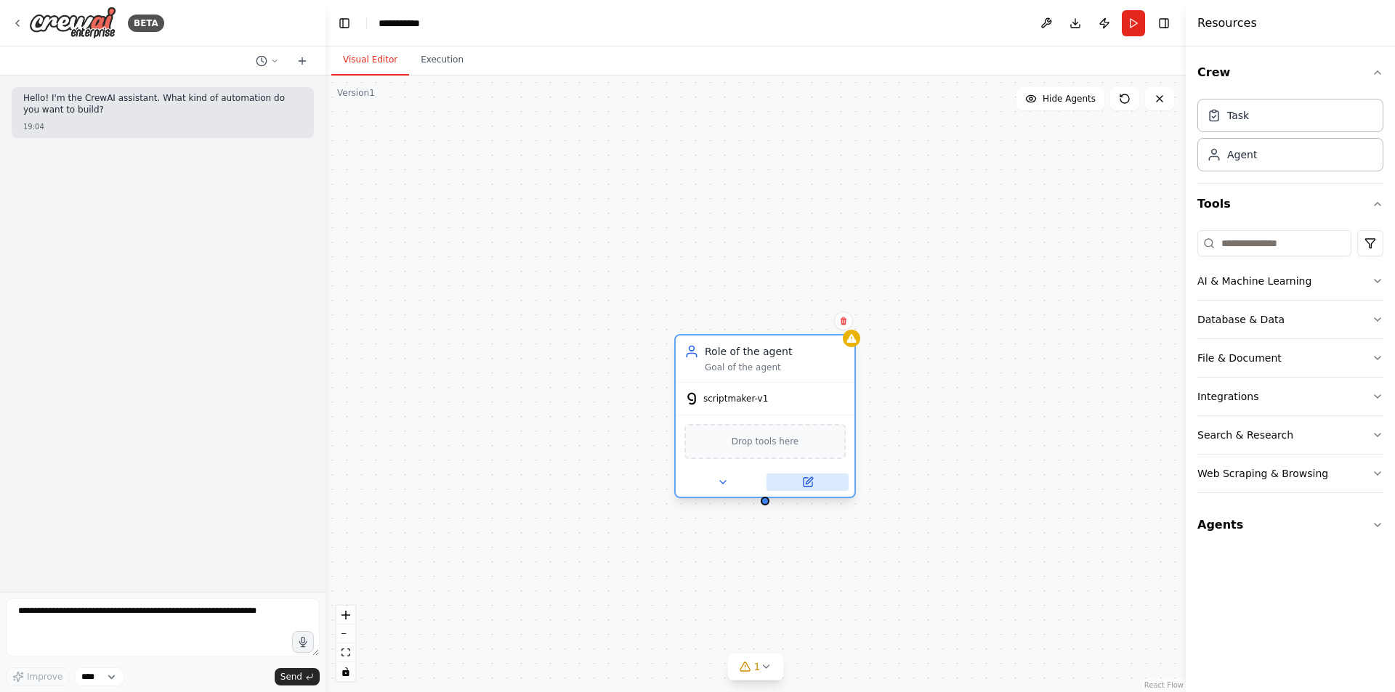
click at [801, 488] on button at bounding box center [807, 482] width 82 height 17
click at [807, 487] on icon at bounding box center [808, 483] width 12 height 12
click at [715, 481] on button at bounding box center [722, 482] width 82 height 17
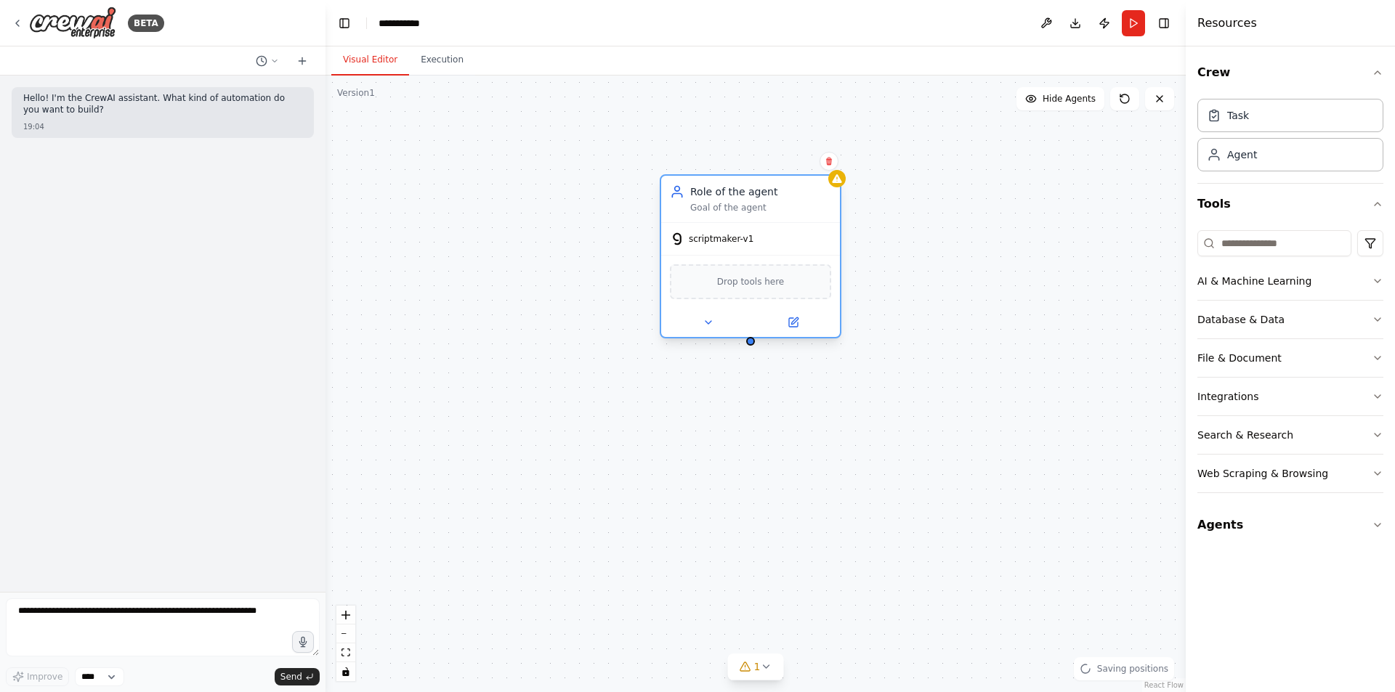
drag, startPoint x: 790, startPoint y: 386, endPoint x: 771, endPoint y: 224, distance: 163.9
click at [771, 224] on div "scriptmaker-v1" at bounding box center [750, 239] width 179 height 32
click at [798, 331] on div at bounding box center [750, 322] width 179 height 29
drag, startPoint x: 678, startPoint y: 257, endPoint x: 733, endPoint y: 214, distance: 70.3
click at [733, 214] on div "Role of the agent Goal of the agent" at bounding box center [750, 199] width 179 height 46
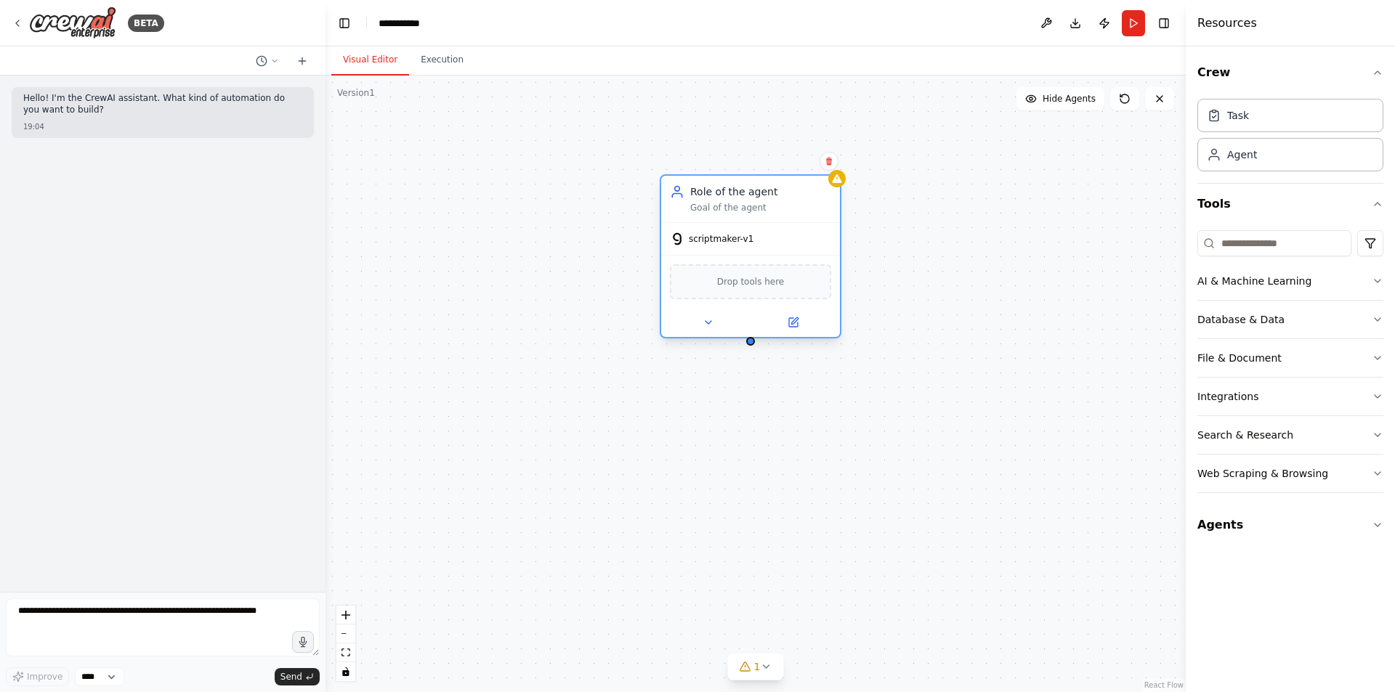
click at [725, 245] on div "scriptmaker-v1" at bounding box center [712, 239] width 84 height 15
click at [711, 296] on div "Drop tools here" at bounding box center [750, 281] width 161 height 35
click at [739, 287] on span "Drop tools here" at bounding box center [751, 282] width 68 height 15
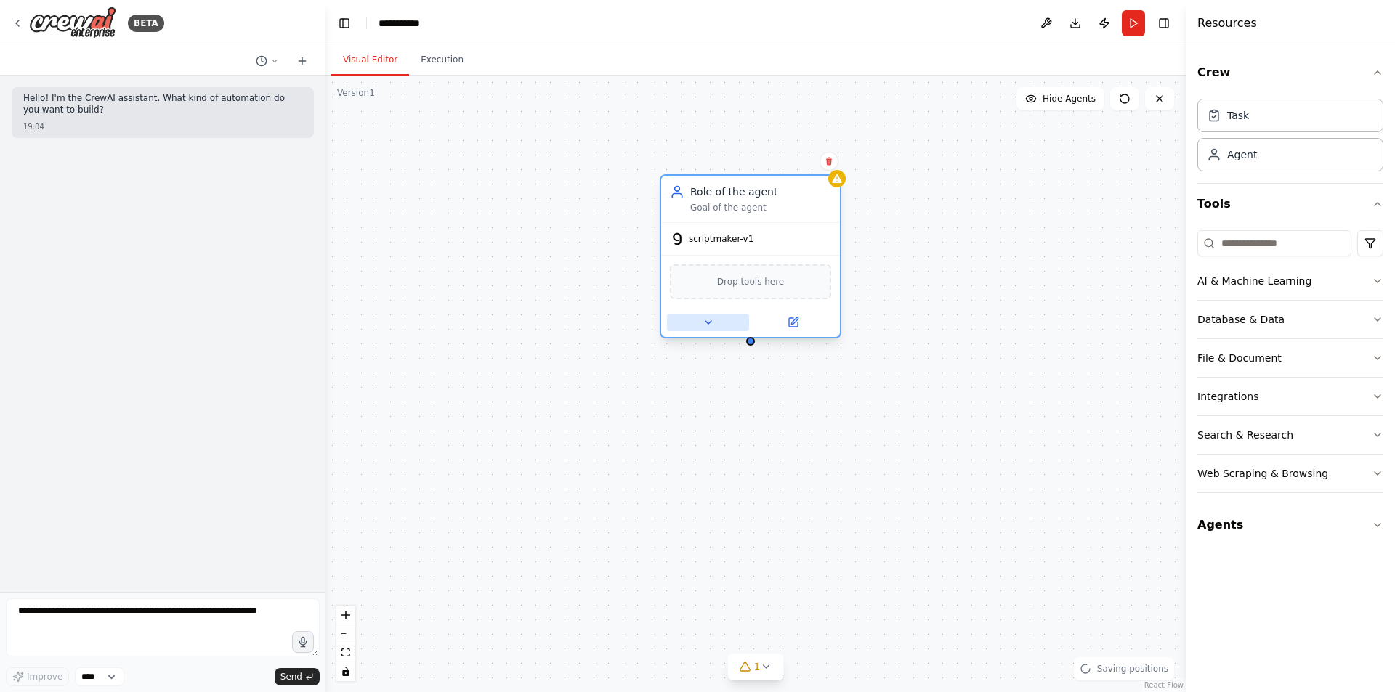
click at [712, 327] on icon at bounding box center [708, 323] width 12 height 12
click at [712, 323] on icon at bounding box center [708, 323] width 12 height 12
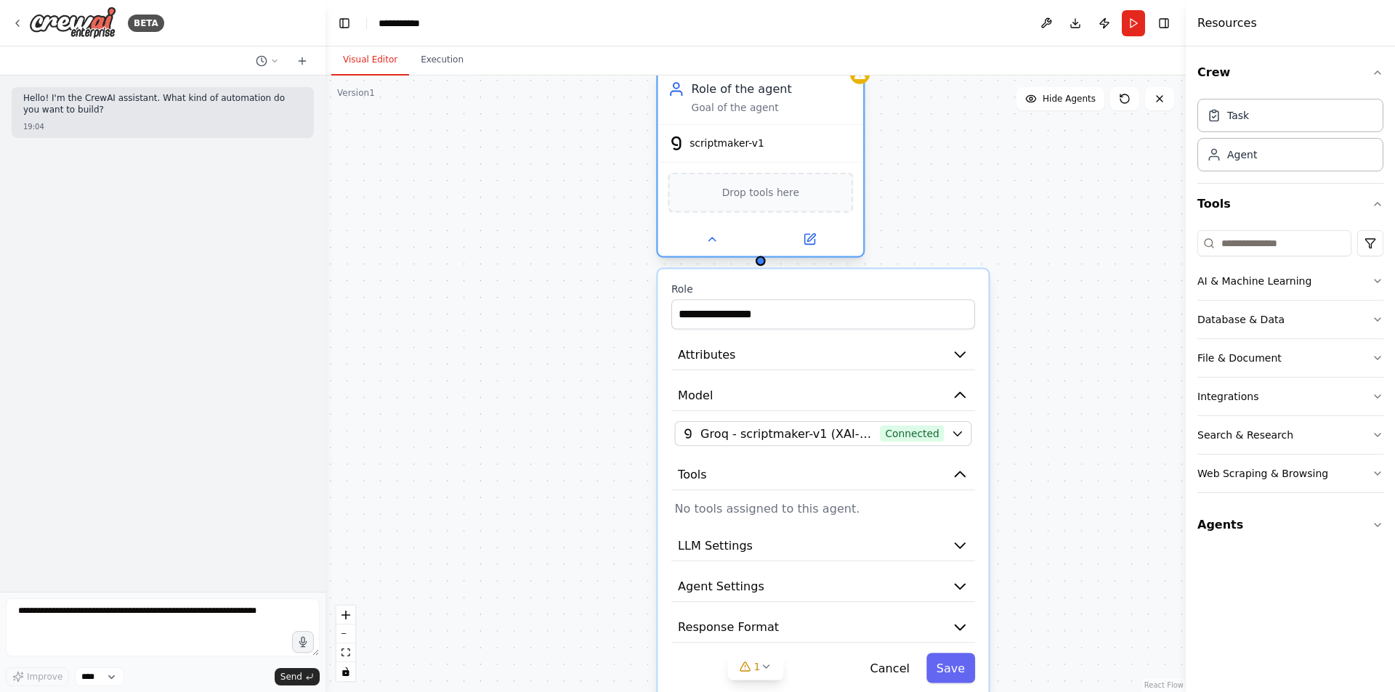
drag, startPoint x: 756, startPoint y: 248, endPoint x: 800, endPoint y: 142, distance: 114.7
click at [800, 142] on div "scriptmaker-v1" at bounding box center [761, 143] width 206 height 37
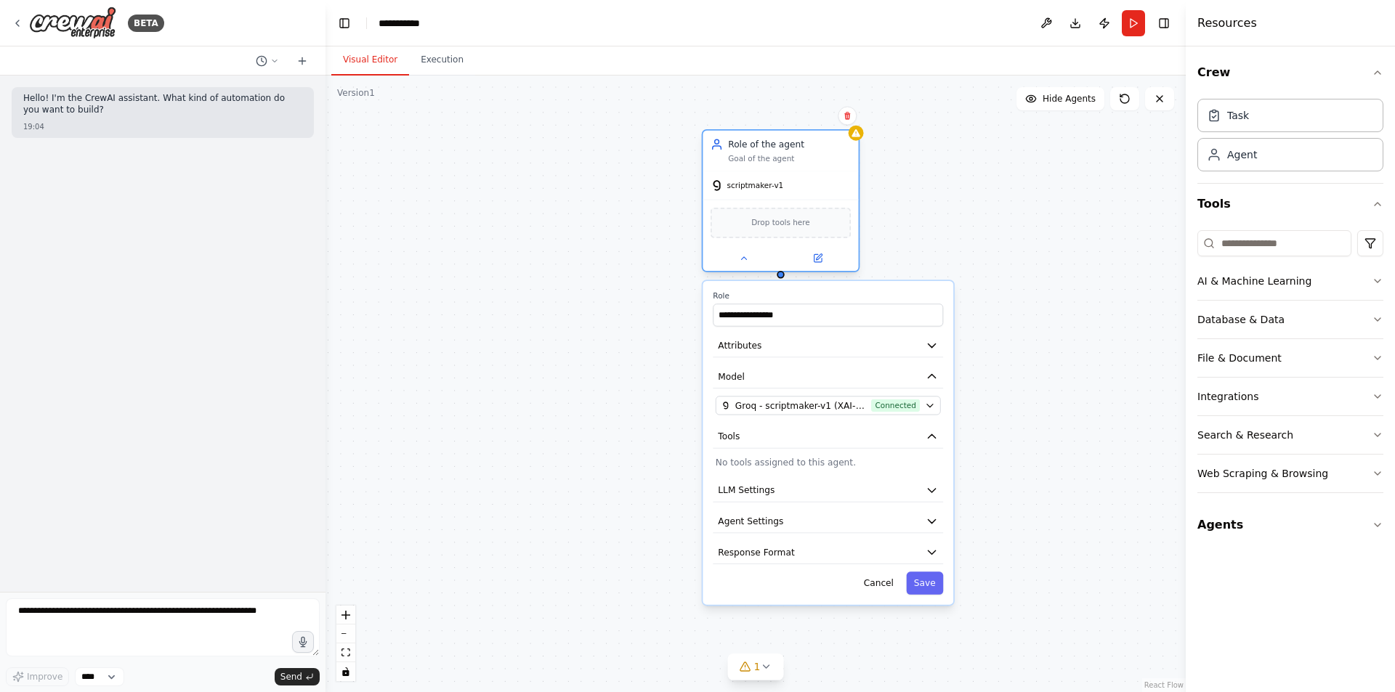
drag, startPoint x: 875, startPoint y: 215, endPoint x: 793, endPoint y: 185, distance: 88.0
click at [793, 185] on div "scriptmaker-v1" at bounding box center [779, 185] width 155 height 28
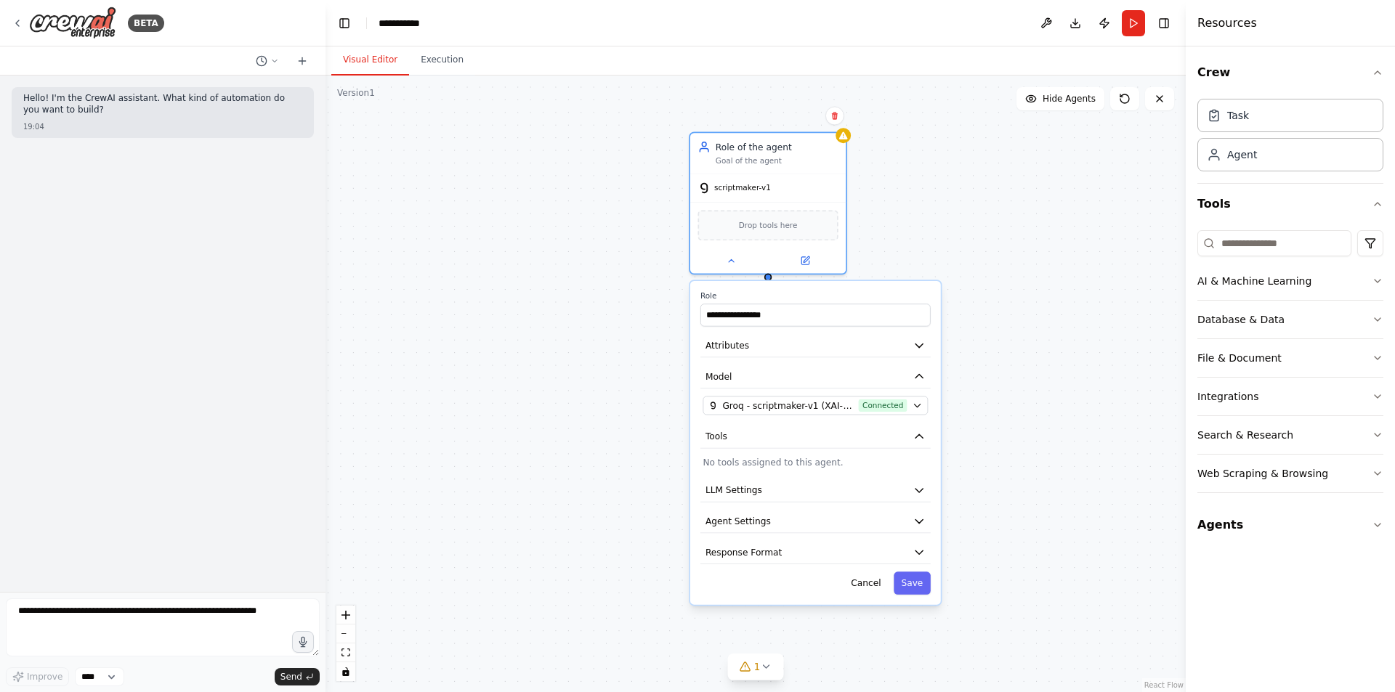
click at [766, 472] on div "**********" at bounding box center [815, 443] width 251 height 324
click at [910, 581] on button "Save" at bounding box center [911, 583] width 37 height 23
click at [809, 179] on div "scriptmaker-v1" at bounding box center [767, 185] width 155 height 28
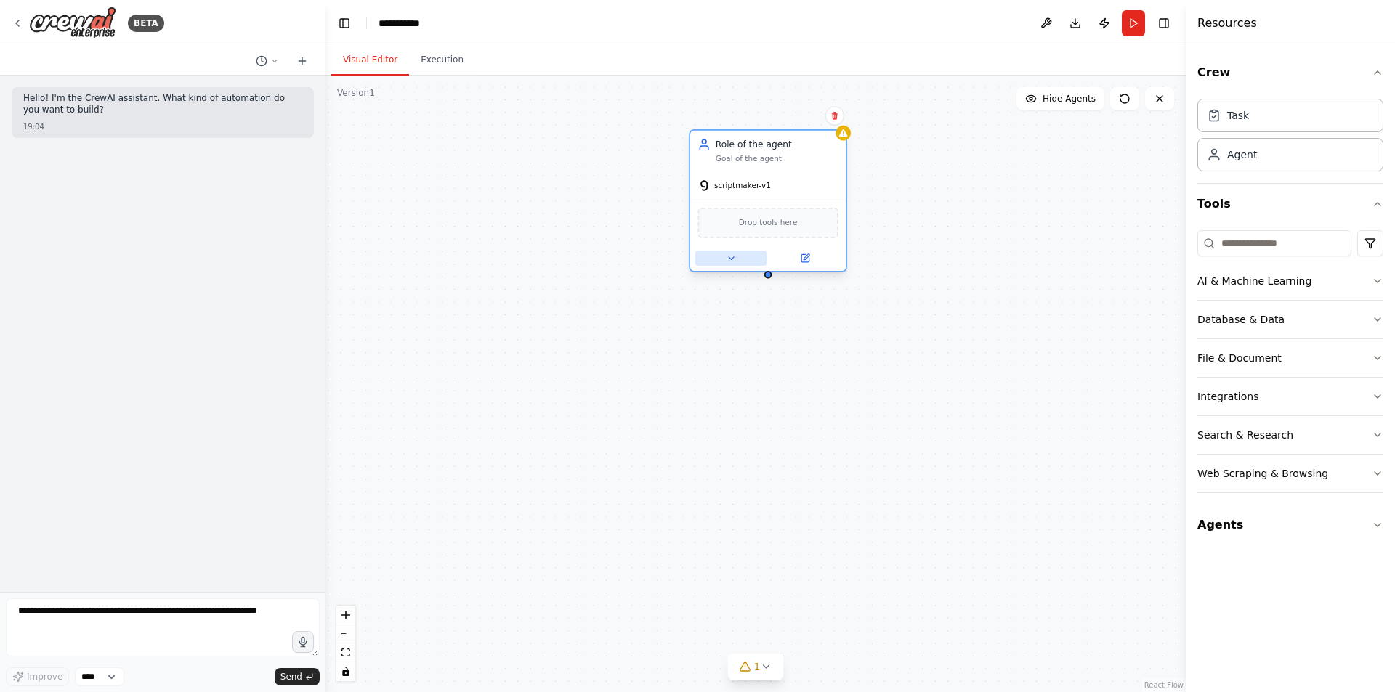
click at [726, 264] on button at bounding box center [730, 258] width 71 height 15
click at [731, 245] on div "scriptmaker-v1 Drop tools here" at bounding box center [767, 221] width 155 height 100
click at [731, 260] on icon at bounding box center [731, 259] width 10 height 10
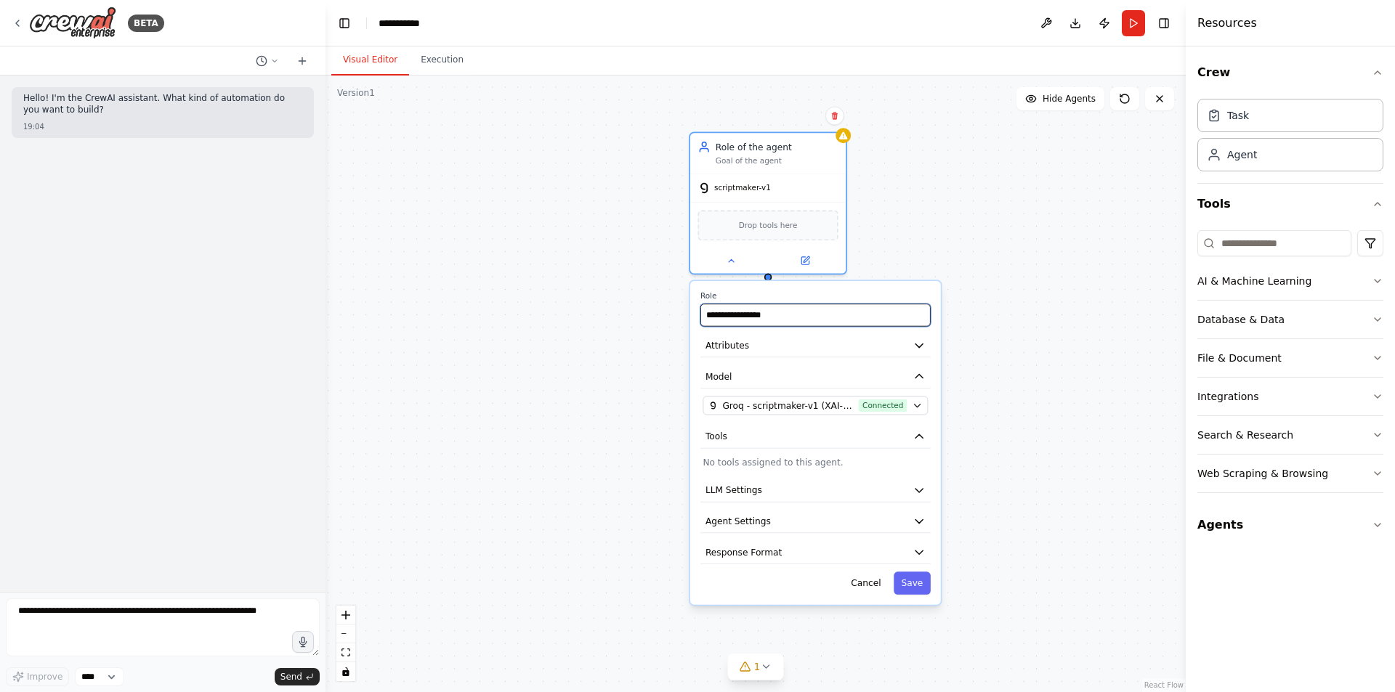
drag, startPoint x: 796, startPoint y: 320, endPoint x: 663, endPoint y: 313, distance: 133.1
click at [664, 313] on div "**********" at bounding box center [755, 384] width 860 height 617
drag, startPoint x: 803, startPoint y: 313, endPoint x: 698, endPoint y: 312, distance: 105.3
click at [698, 312] on div "**********" at bounding box center [815, 443] width 251 height 324
paste input "**********"
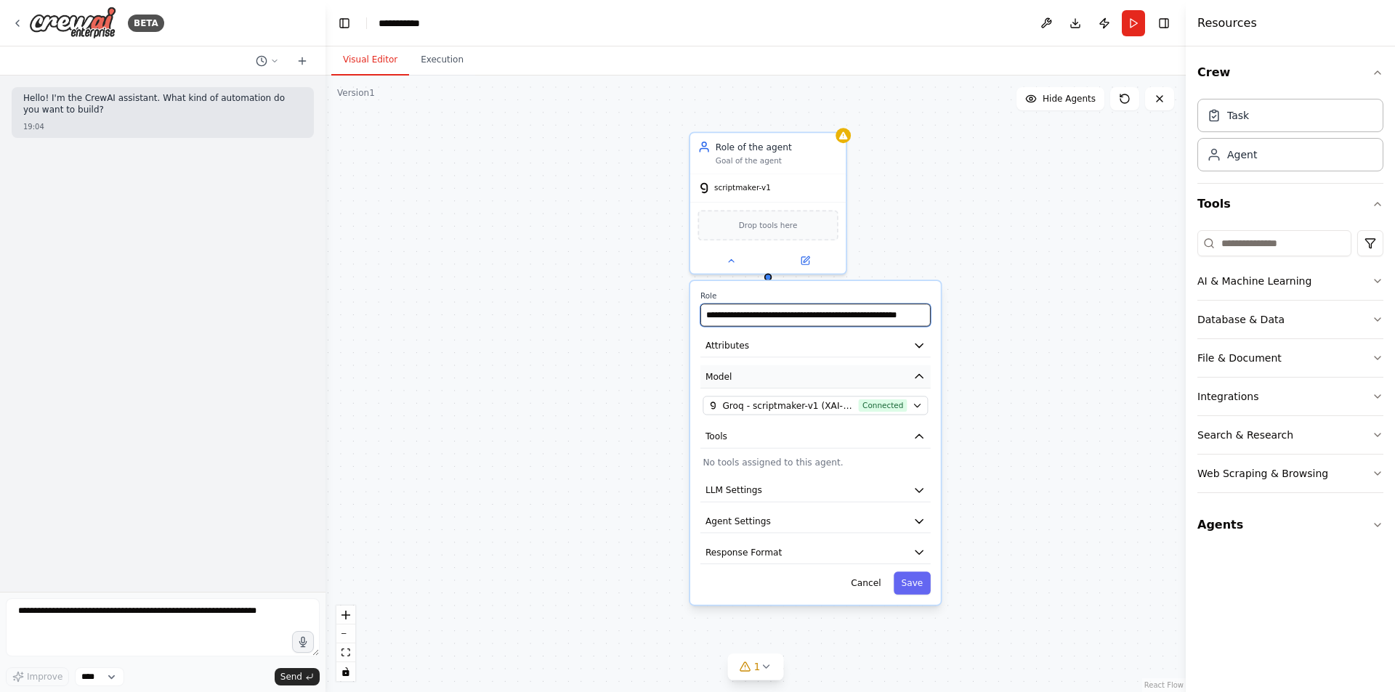
scroll to position [0, 2]
type input "**********"
click at [925, 598] on div "**********" at bounding box center [815, 443] width 251 height 324
click at [922, 597] on div "**********" at bounding box center [815, 443] width 251 height 324
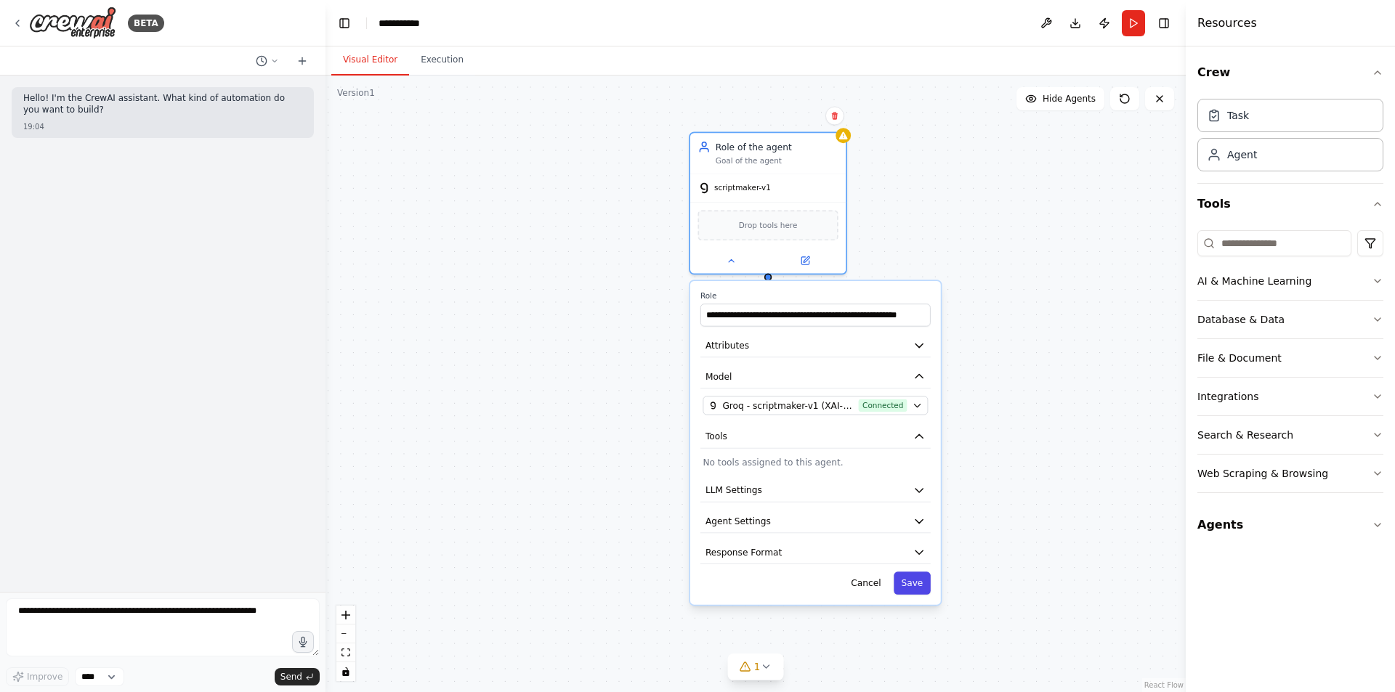
click at [907, 580] on button "Save" at bounding box center [911, 583] width 37 height 23
click at [915, 579] on button "Save" at bounding box center [911, 583] width 37 height 23
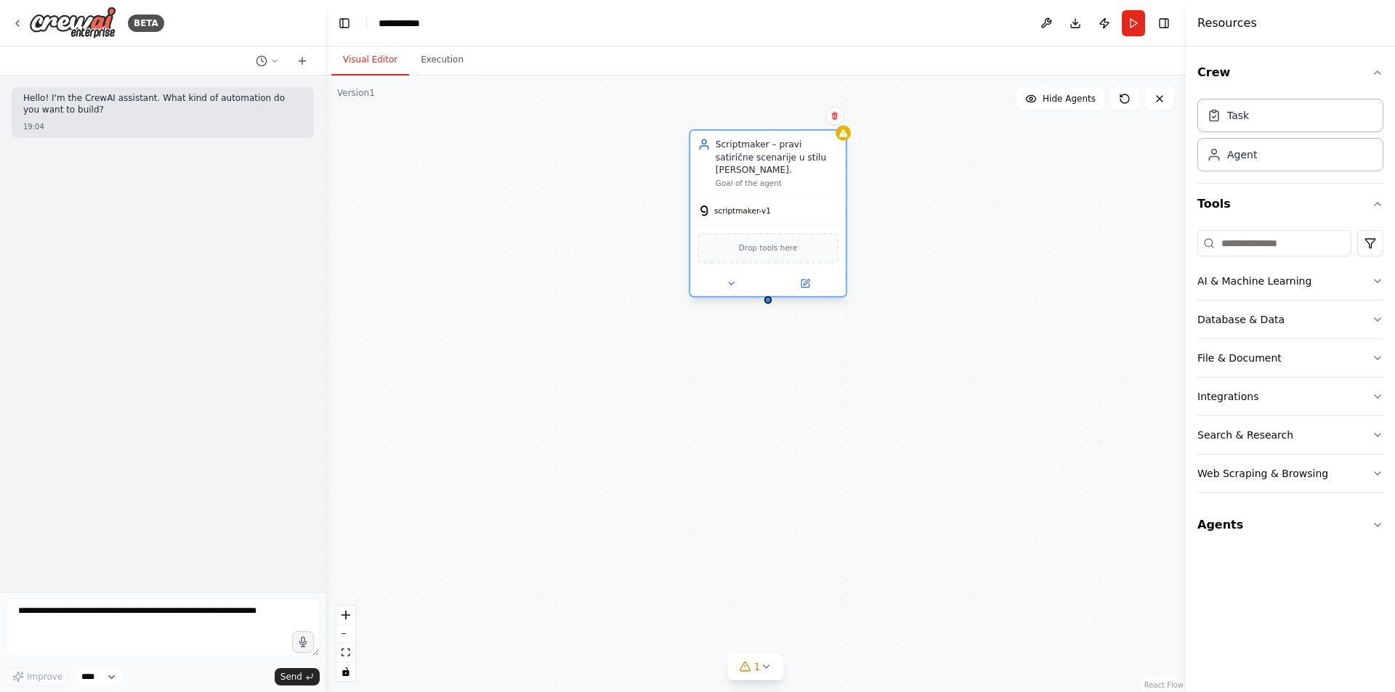
click at [740, 244] on div "Drop tools here" at bounding box center [767, 248] width 140 height 31
click at [722, 276] on button at bounding box center [730, 283] width 71 height 15
click at [768, 668] on icon at bounding box center [766, 667] width 12 height 12
click at [947, 596] on icon at bounding box center [953, 591] width 12 height 12
click at [729, 278] on icon at bounding box center [731, 283] width 10 height 10
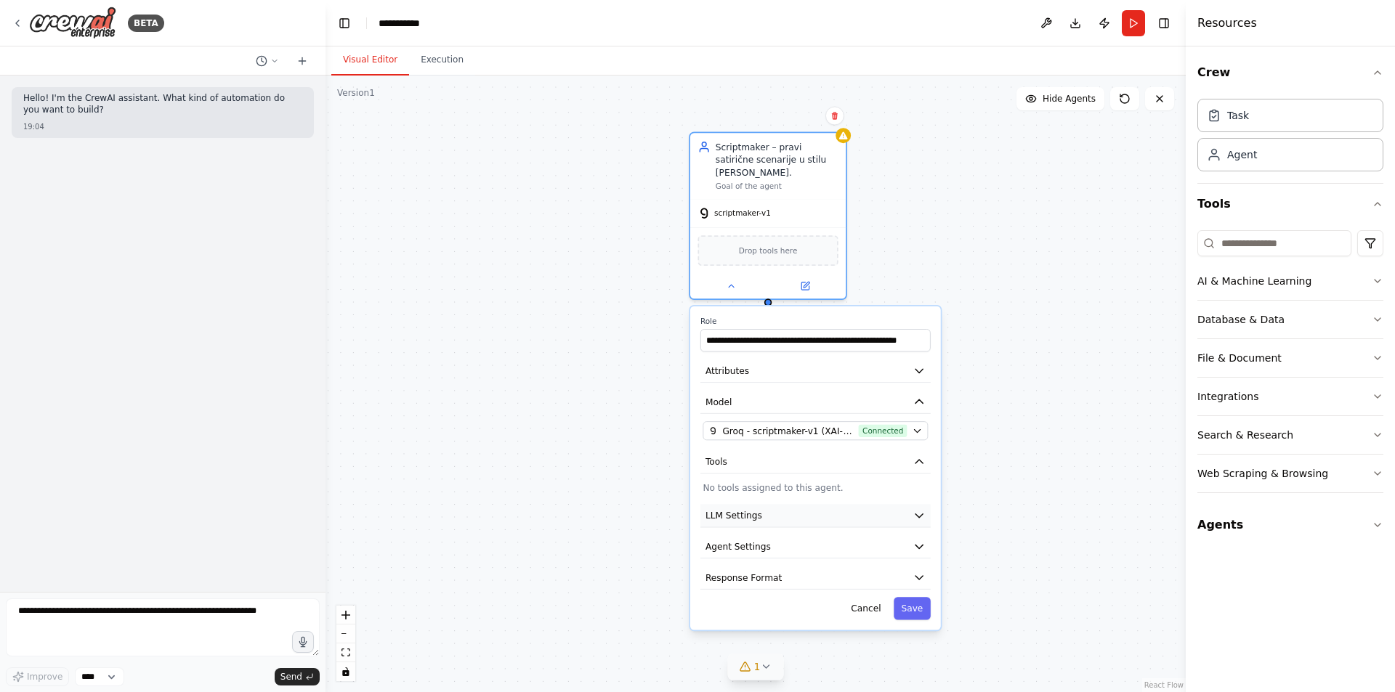
click at [798, 504] on button "LLM Settings" at bounding box center [815, 515] width 230 height 23
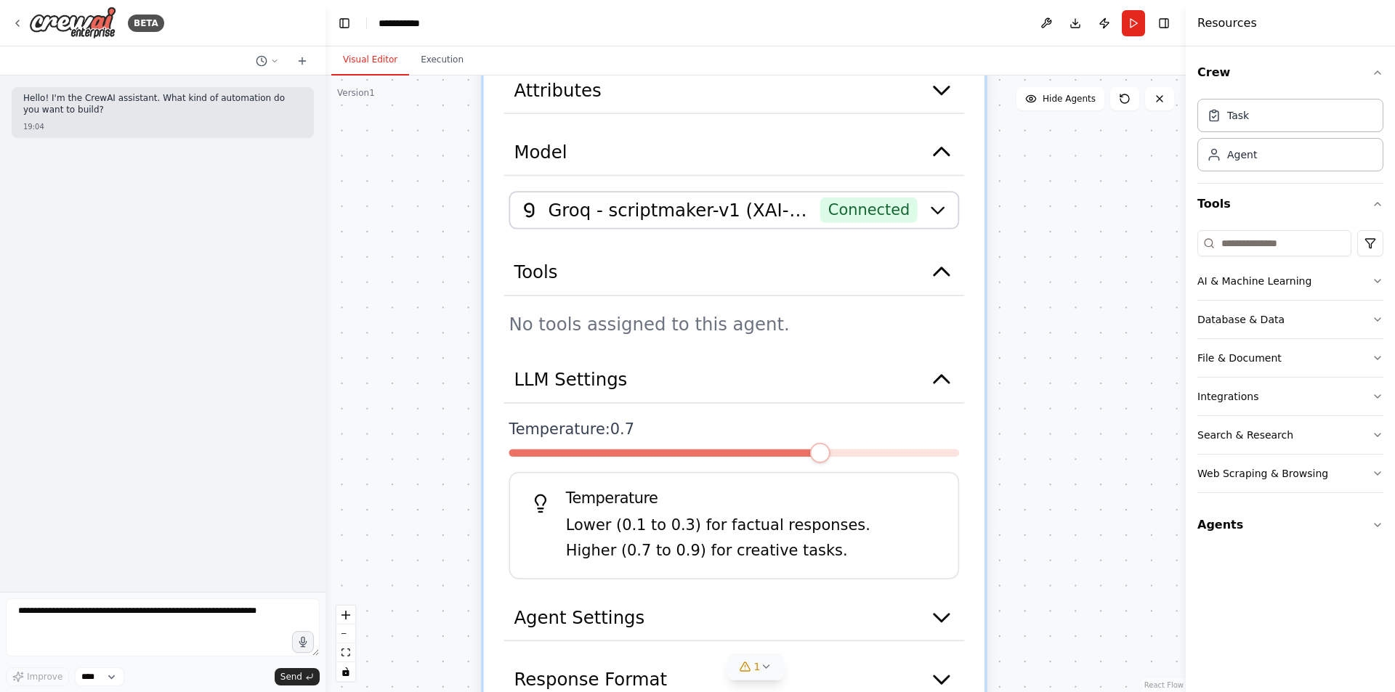
drag, startPoint x: 990, startPoint y: 464, endPoint x: 1175, endPoint y: 246, distance: 286.0
click at [1175, 246] on div "**********" at bounding box center [755, 384] width 860 height 617
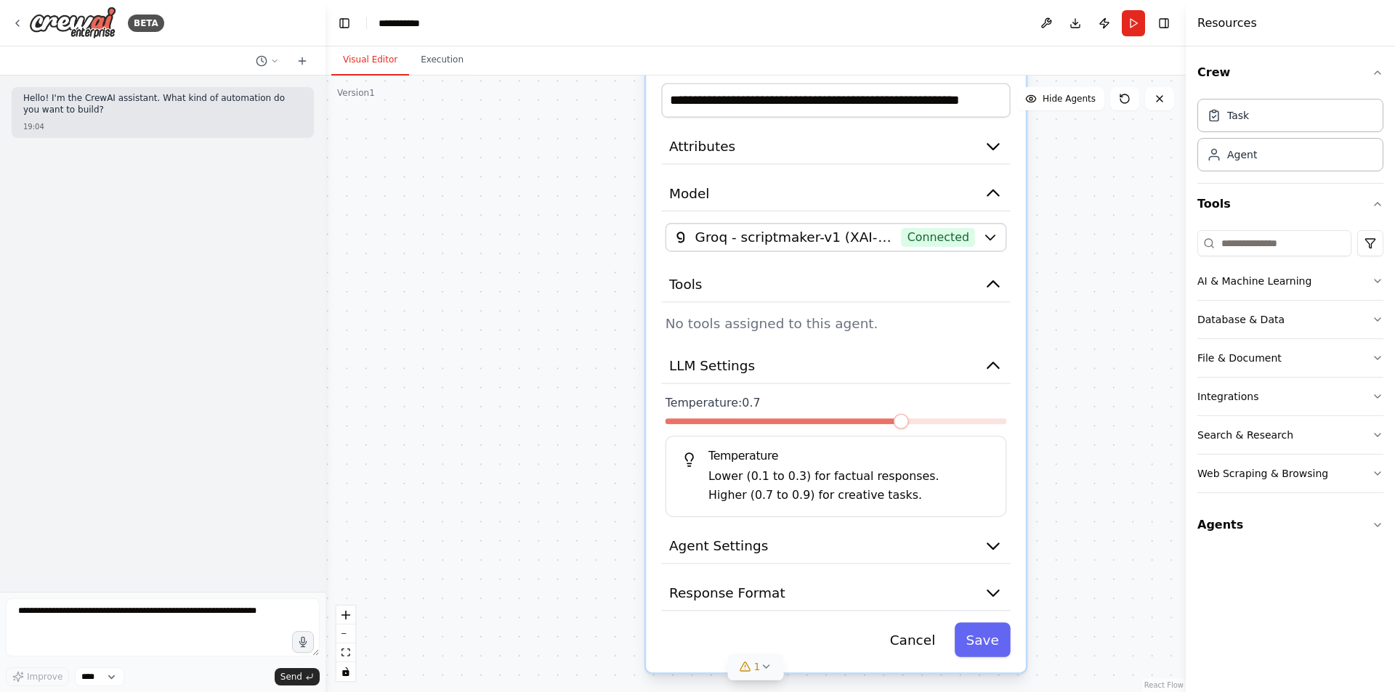
click at [909, 421] on span at bounding box center [900, 421] width 15 height 15
click at [737, 314] on p "No tools assigned to this agent." at bounding box center [835, 323] width 341 height 19
click at [750, 537] on span "Agent Settings" at bounding box center [718, 546] width 99 height 19
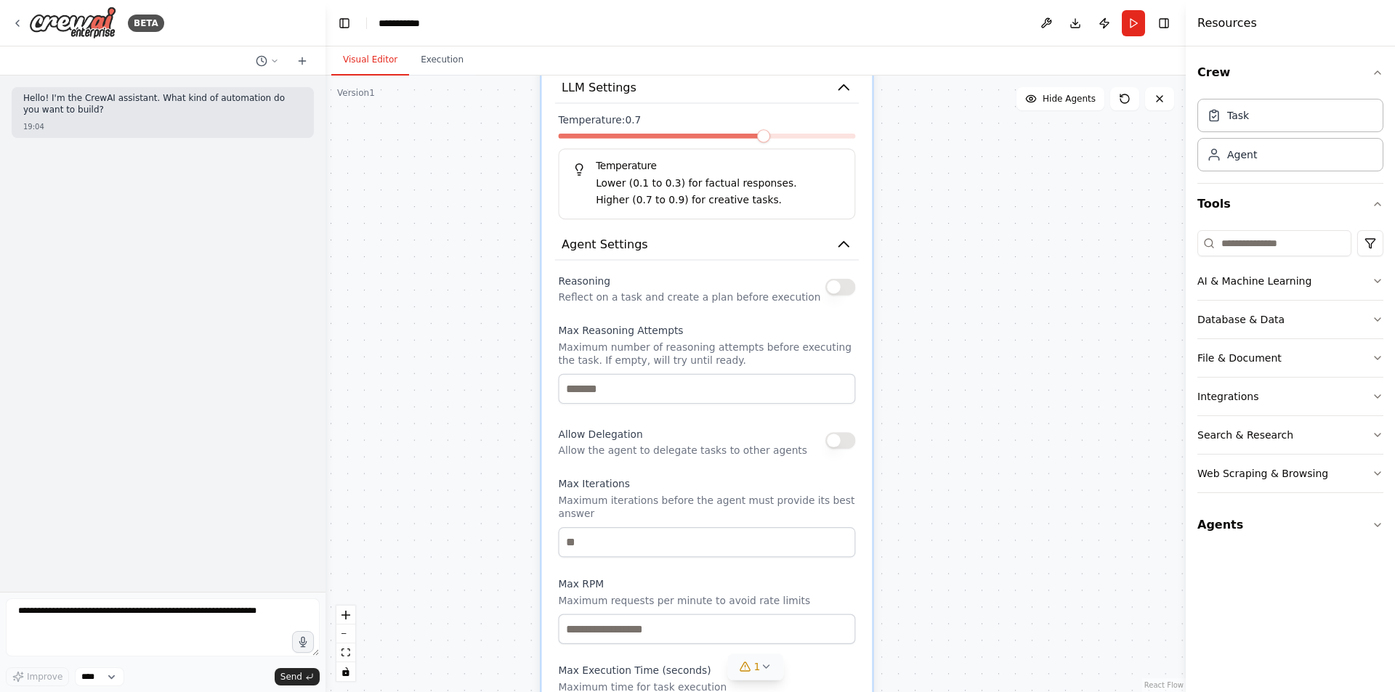
drag, startPoint x: 1067, startPoint y: 539, endPoint x: 989, endPoint y: 229, distance: 319.8
click at [990, 227] on div "**********" at bounding box center [755, 384] width 860 height 617
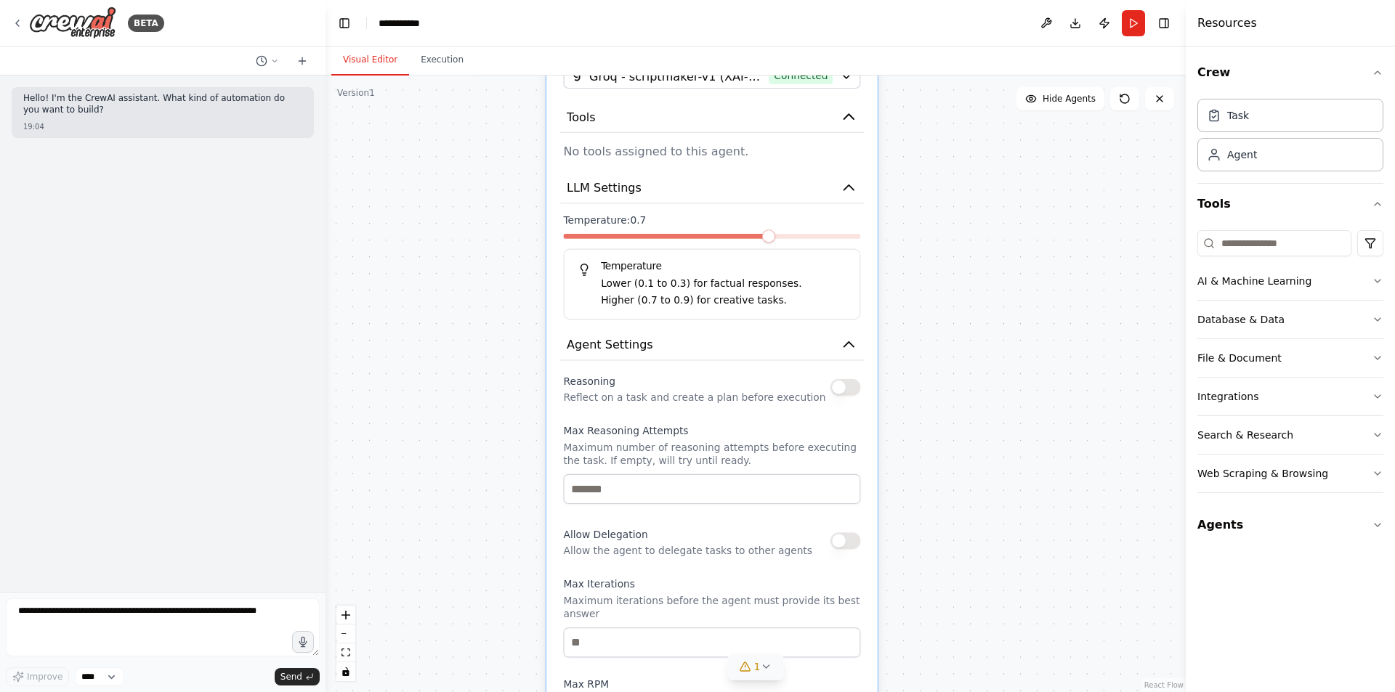
drag, startPoint x: 952, startPoint y: 403, endPoint x: 960, endPoint y: 546, distance: 143.3
click at [960, 546] on div "**********" at bounding box center [755, 384] width 860 height 617
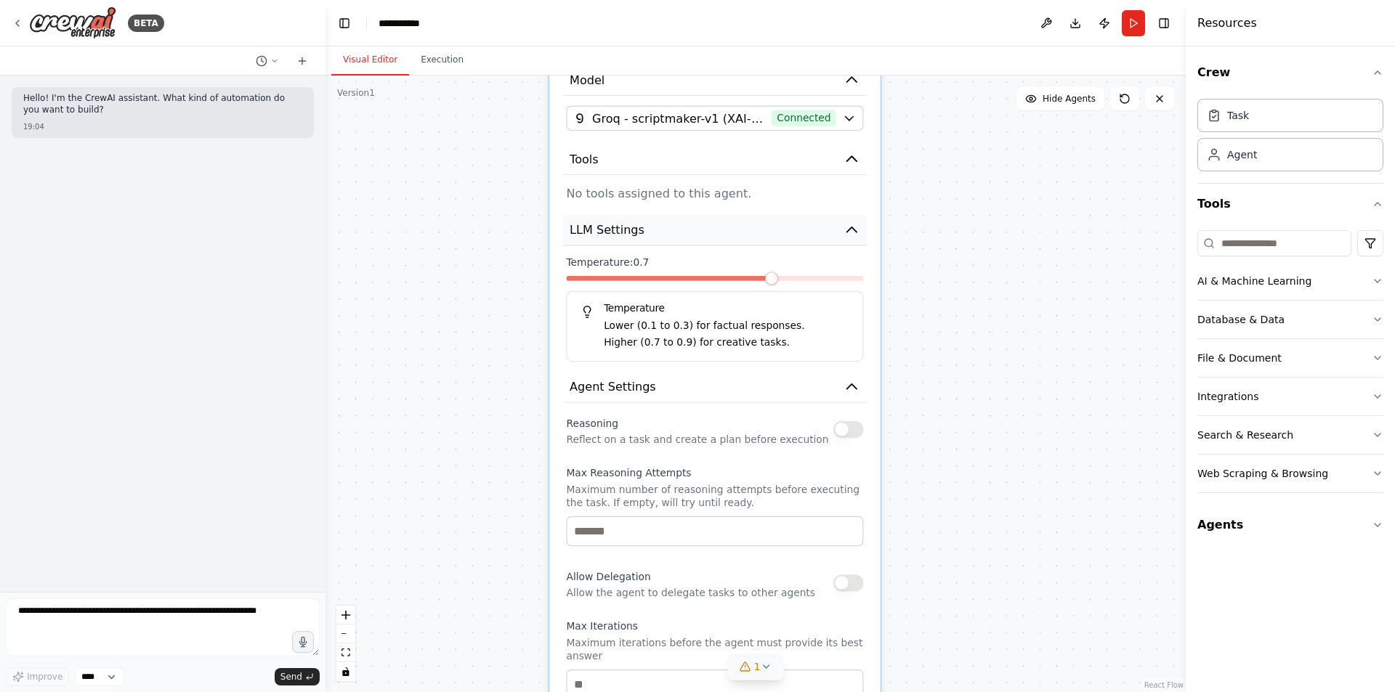
click at [845, 222] on icon "button" at bounding box center [851, 230] width 17 height 17
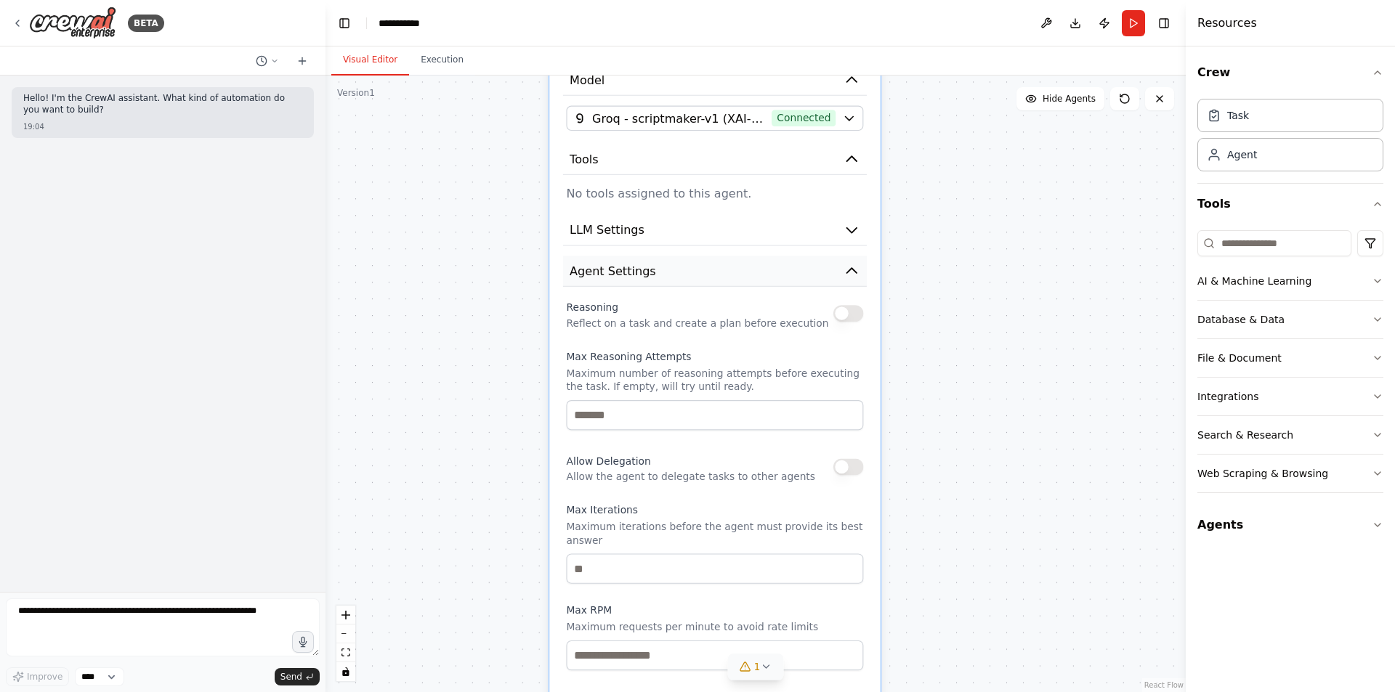
click at [848, 263] on icon "button" at bounding box center [851, 271] width 17 height 17
click at [862, 256] on button "Agent Settings" at bounding box center [715, 271] width 304 height 31
click at [847, 268] on icon "button" at bounding box center [851, 270] width 9 height 5
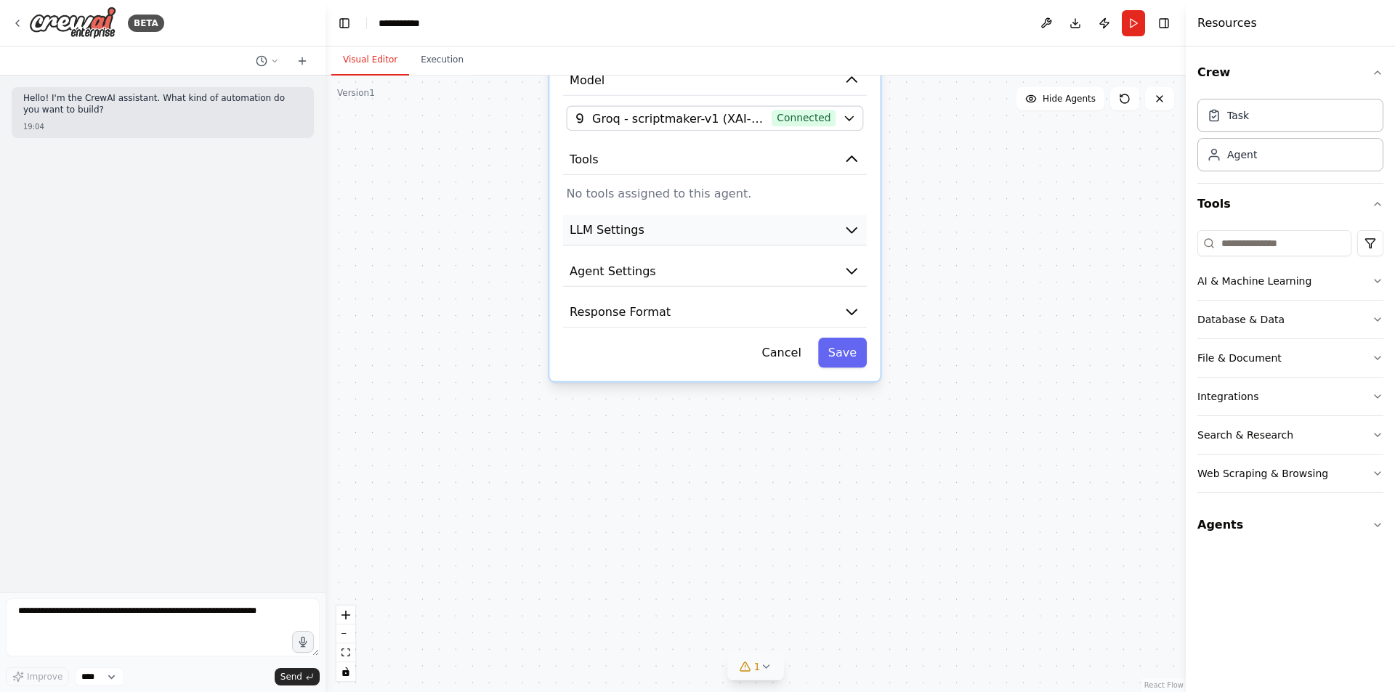
click at [856, 222] on icon "button" at bounding box center [851, 230] width 17 height 17
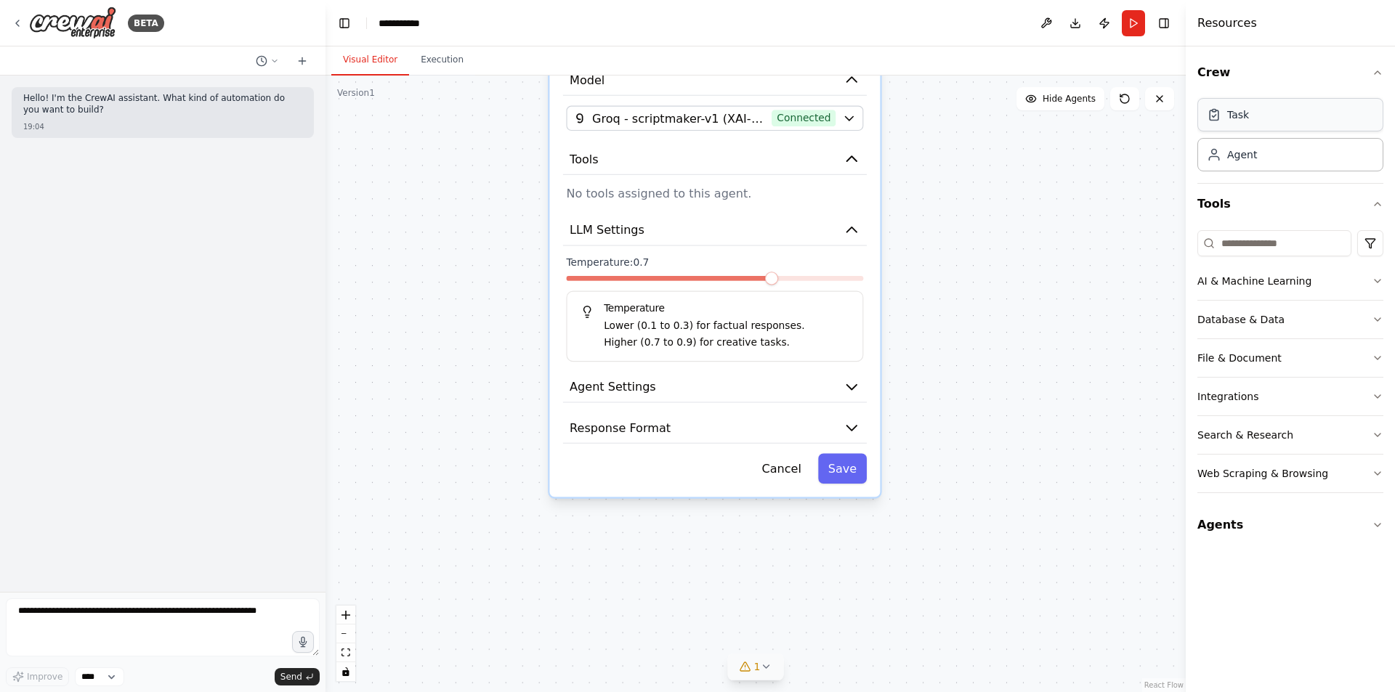
click at [1227, 127] on div "Task" at bounding box center [1290, 114] width 186 height 33
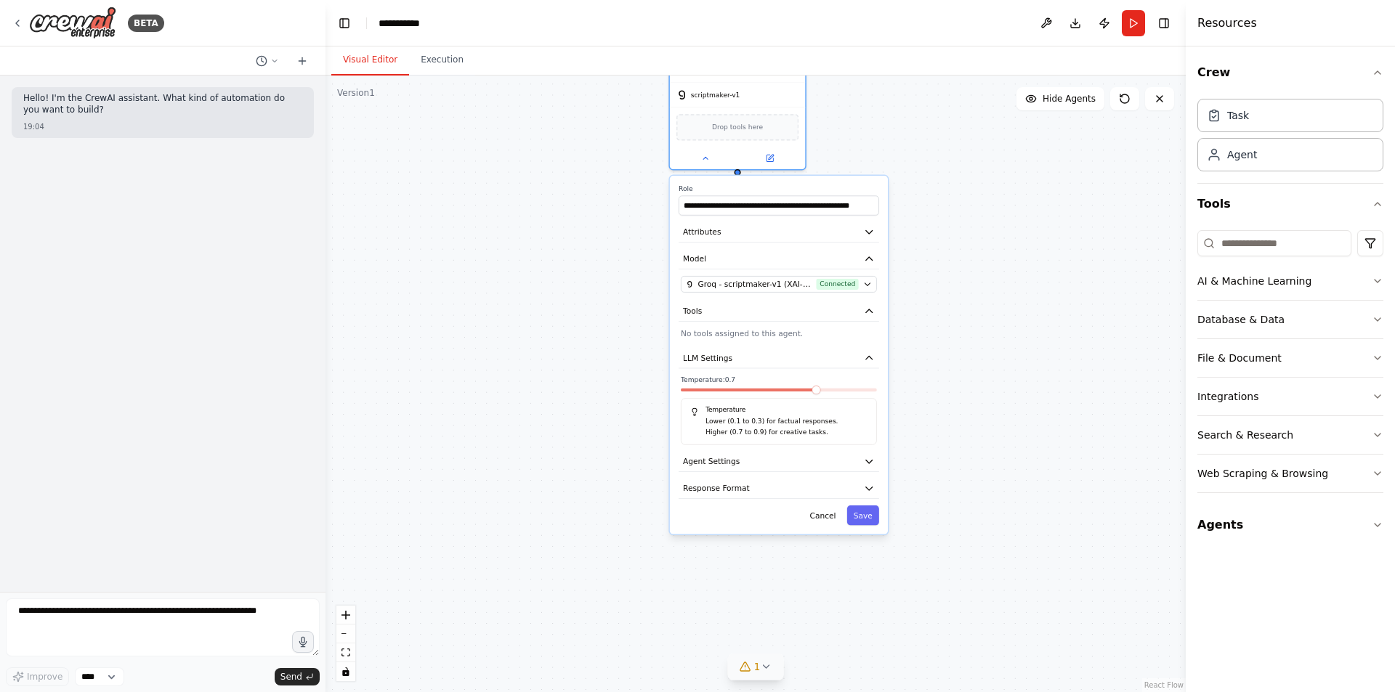
drag, startPoint x: 1052, startPoint y: 286, endPoint x: 1037, endPoint y: 357, distance: 72.8
click at [1037, 357] on div "**********" at bounding box center [755, 384] width 860 height 617
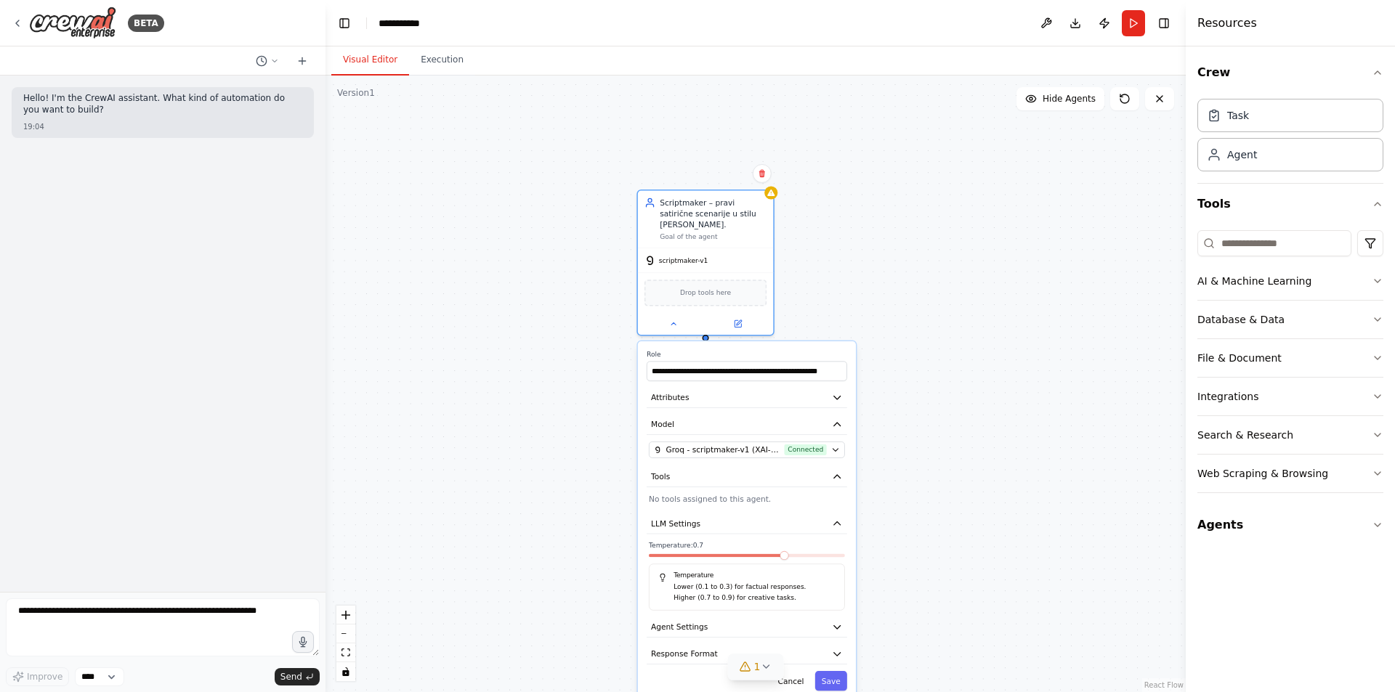
drag, startPoint x: 1002, startPoint y: 271, endPoint x: 968, endPoint y: 419, distance: 152.1
click at [968, 419] on div "**********" at bounding box center [755, 384] width 860 height 617
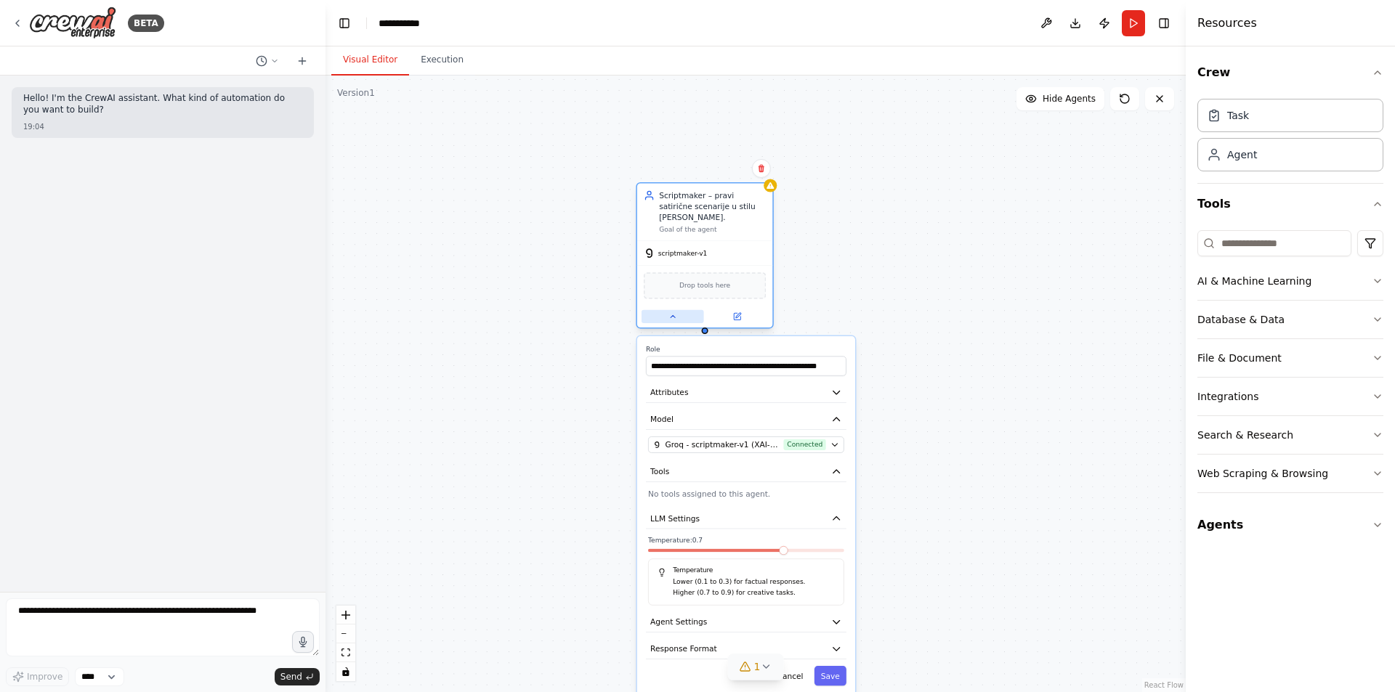
click at [658, 310] on button at bounding box center [672, 316] width 62 height 13
click at [423, 65] on button "Execution" at bounding box center [442, 60] width 66 height 31
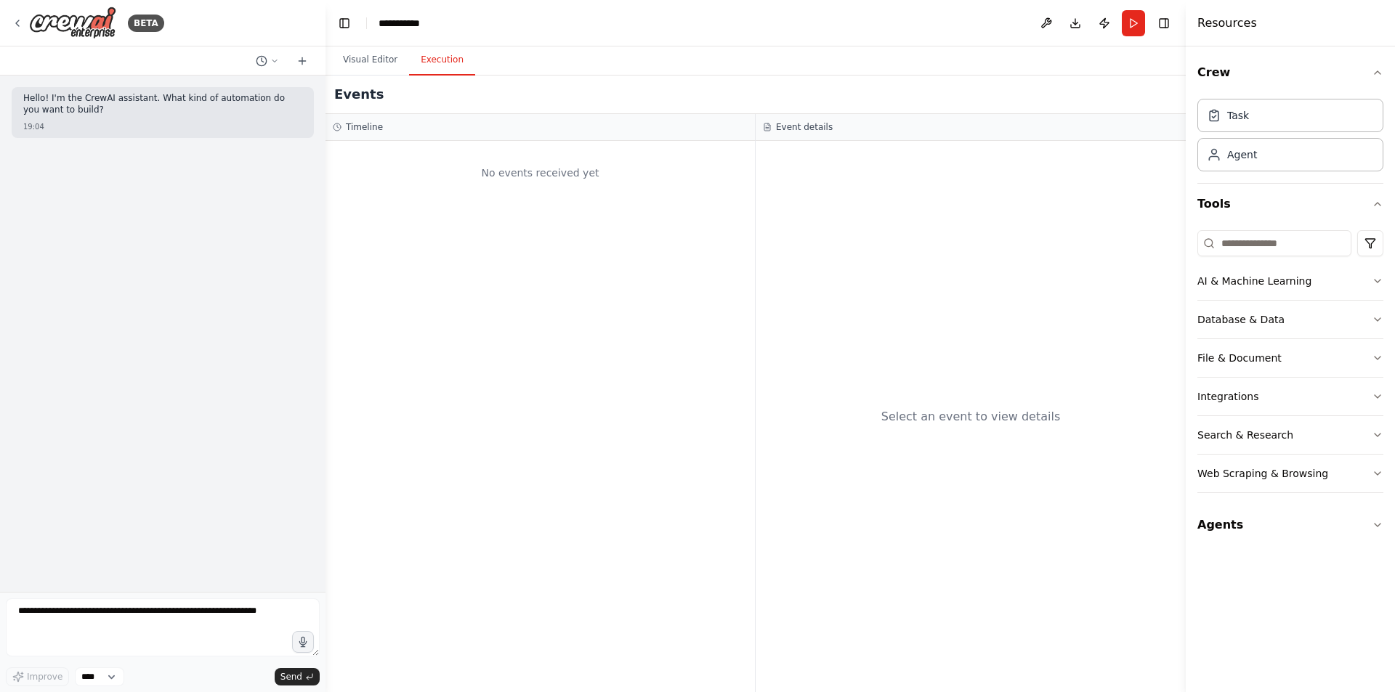
drag, startPoint x: 450, startPoint y: 168, endPoint x: 640, endPoint y: 262, distance: 211.8
click at [452, 169] on div "No events received yet" at bounding box center [540, 172] width 415 height 49
click at [952, 370] on div "Select an event to view details" at bounding box center [970, 416] width 430 height 551
click at [931, 429] on div "Select an event to view details" at bounding box center [970, 416] width 430 height 551
click at [794, 134] on div "Event details" at bounding box center [970, 127] width 430 height 27
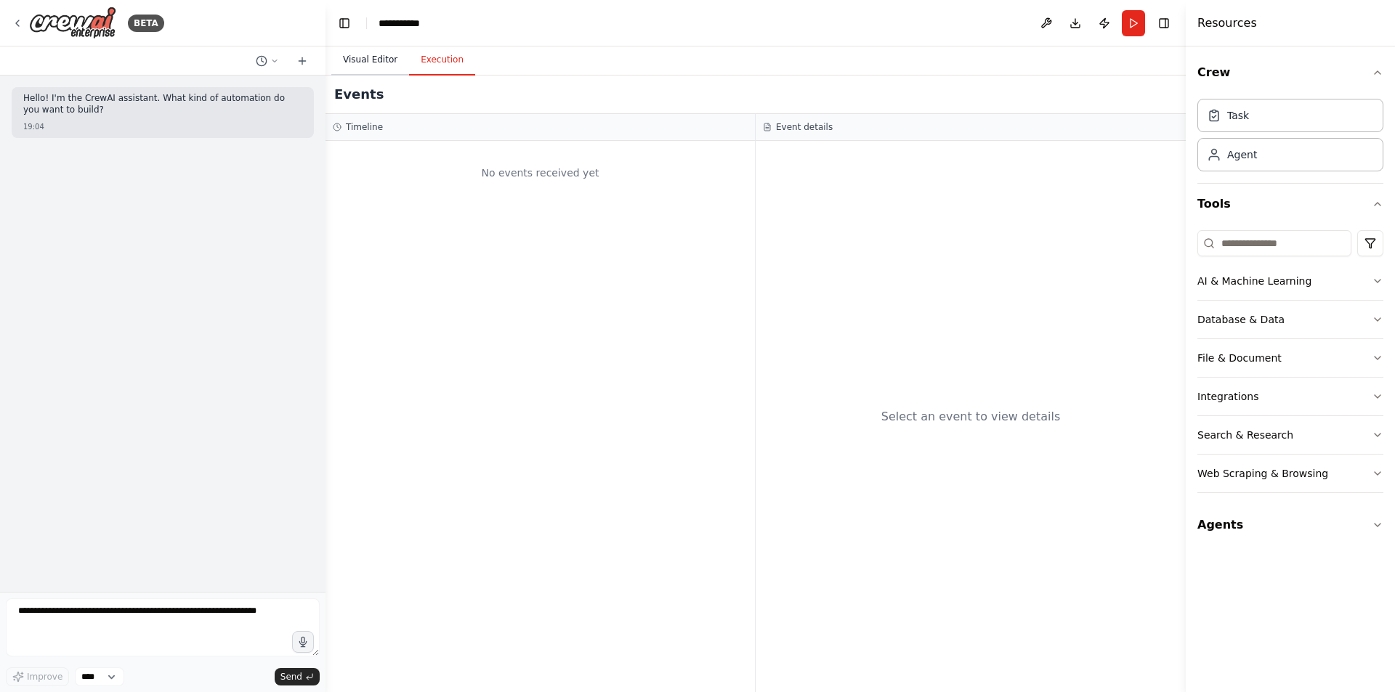
click at [360, 68] on button "Visual Editor" at bounding box center [370, 60] width 78 height 31
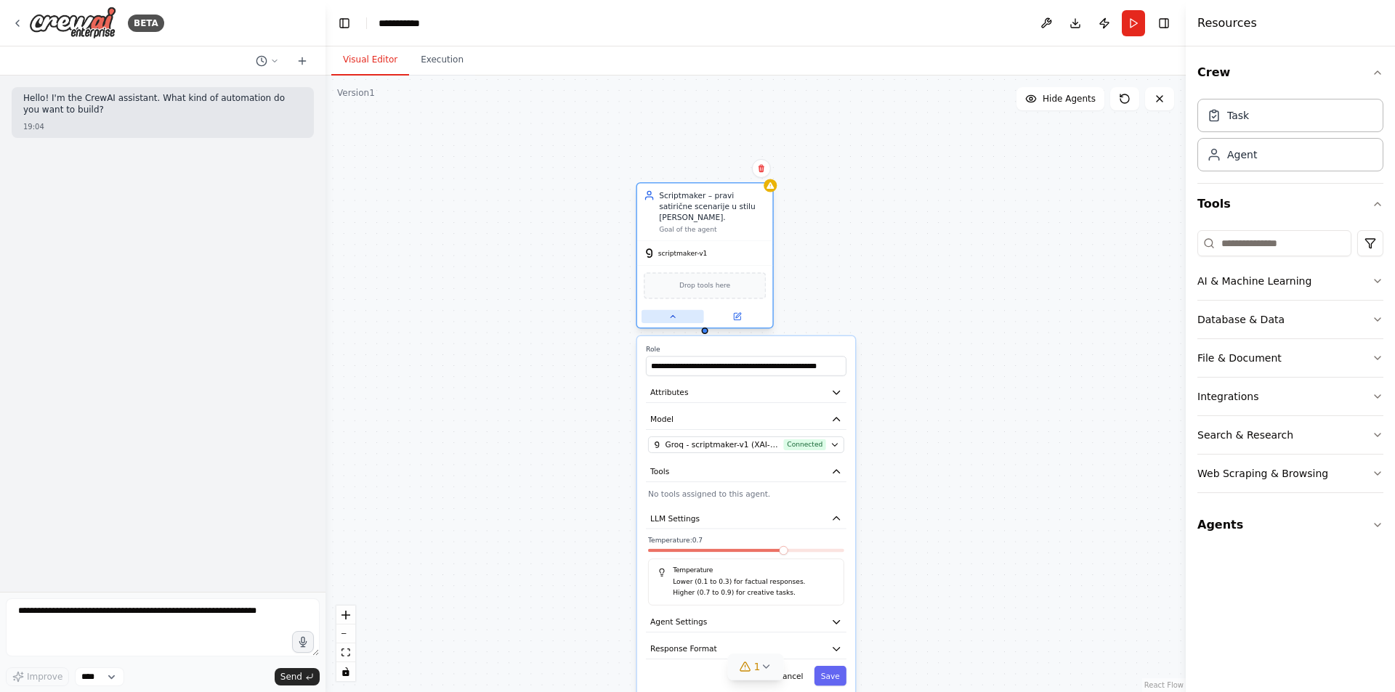
click at [673, 312] on icon at bounding box center [672, 316] width 9 height 9
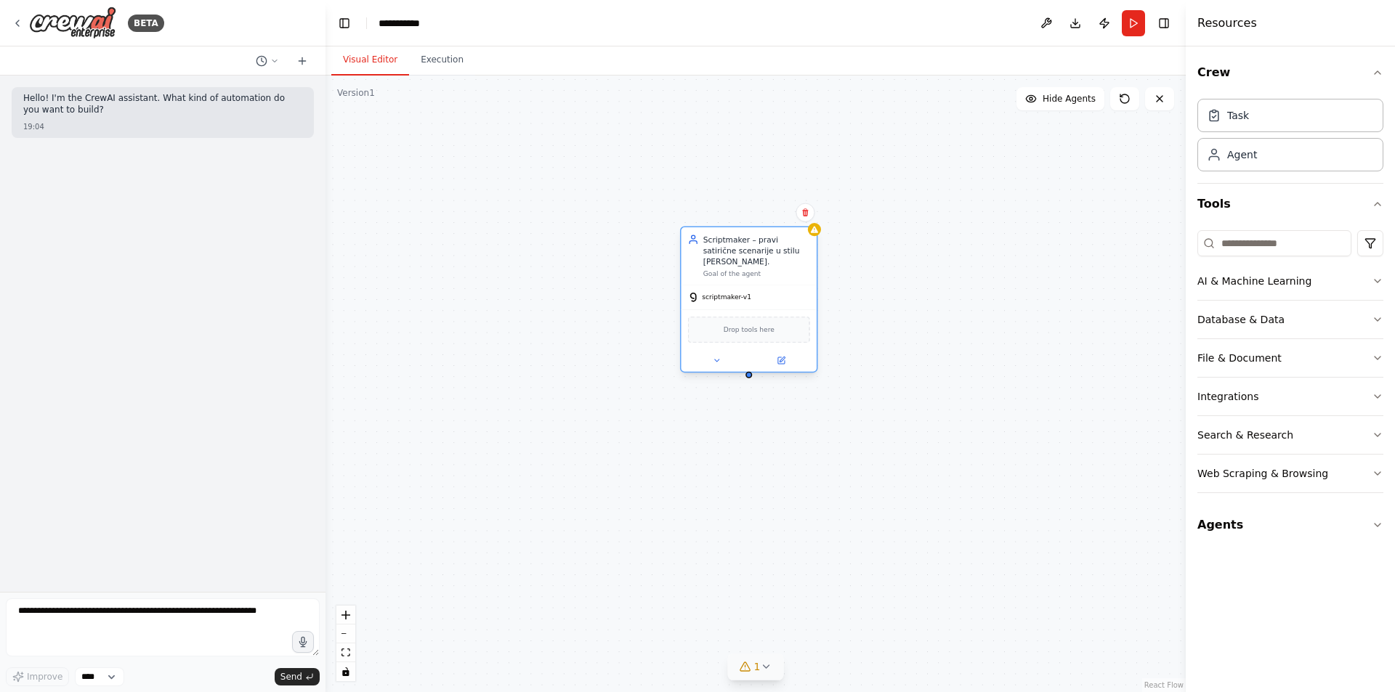
drag, startPoint x: 689, startPoint y: 214, endPoint x: 729, endPoint y: 263, distance: 64.0
click at [729, 270] on div "Goal of the agent" at bounding box center [756, 274] width 107 height 9
drag, startPoint x: 749, startPoint y: 370, endPoint x: 757, endPoint y: 368, distance: 8.1
click at [750, 375] on div "Scriptmaker – pravi satirične scenarije u stilu Jon Stewart. Goal of the agent …" at bounding box center [755, 384] width 860 height 617
click at [1273, 118] on div "Task" at bounding box center [1290, 114] width 186 height 33
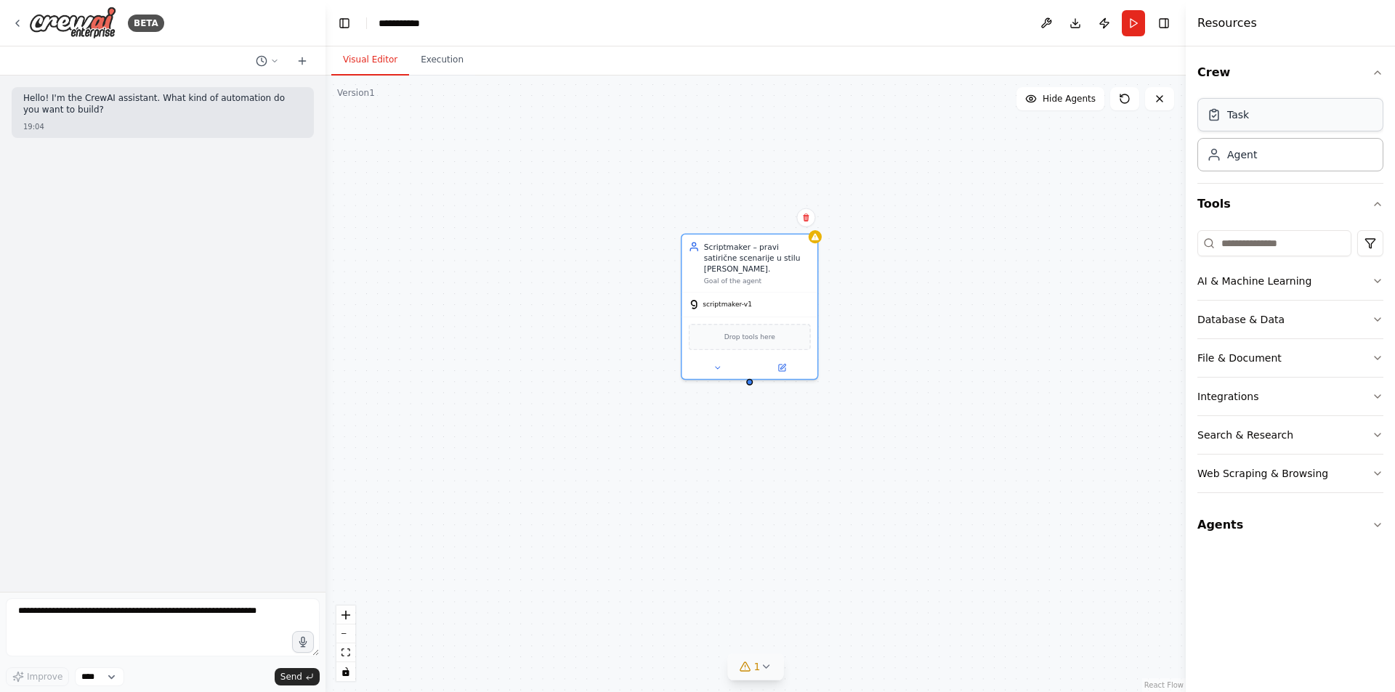
click at [1273, 118] on div "Task" at bounding box center [1290, 114] width 186 height 33
click at [783, 362] on icon at bounding box center [782, 364] width 5 height 5
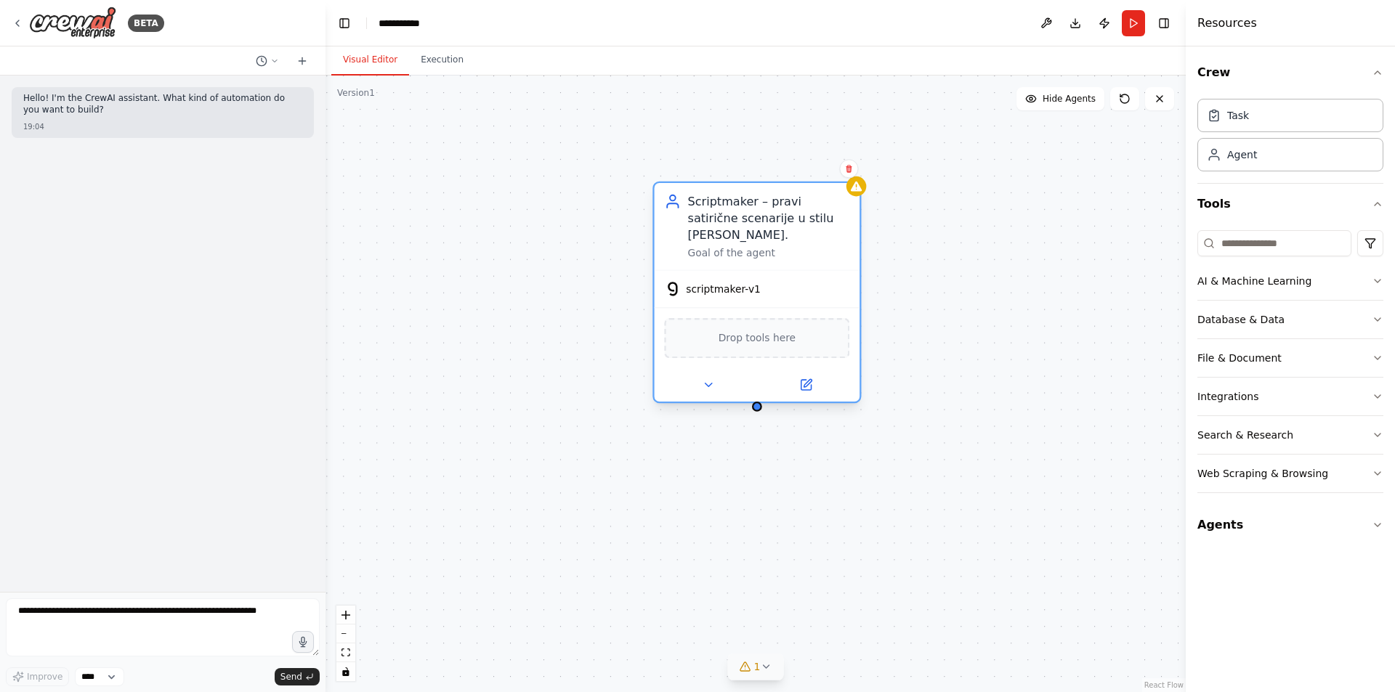
click at [775, 330] on span "Drop tools here" at bounding box center [756, 338] width 77 height 17
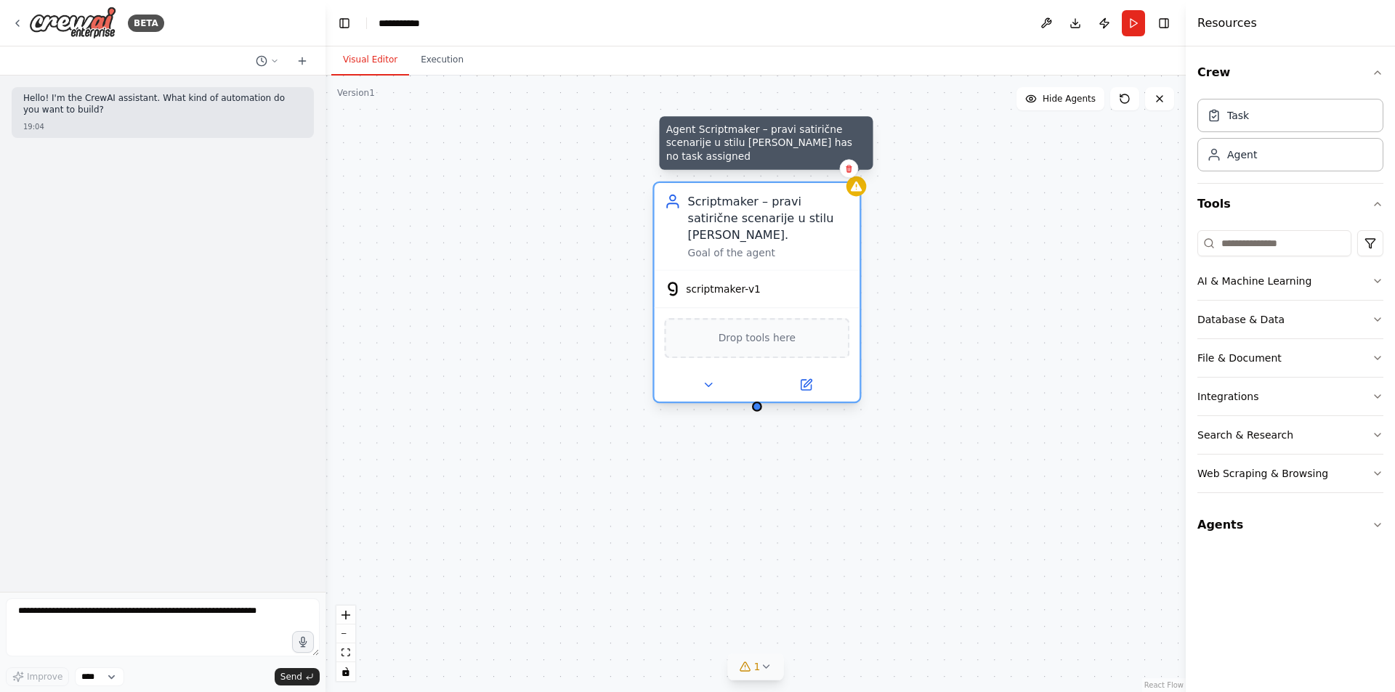
click at [861, 190] on icon at bounding box center [856, 187] width 11 height 10
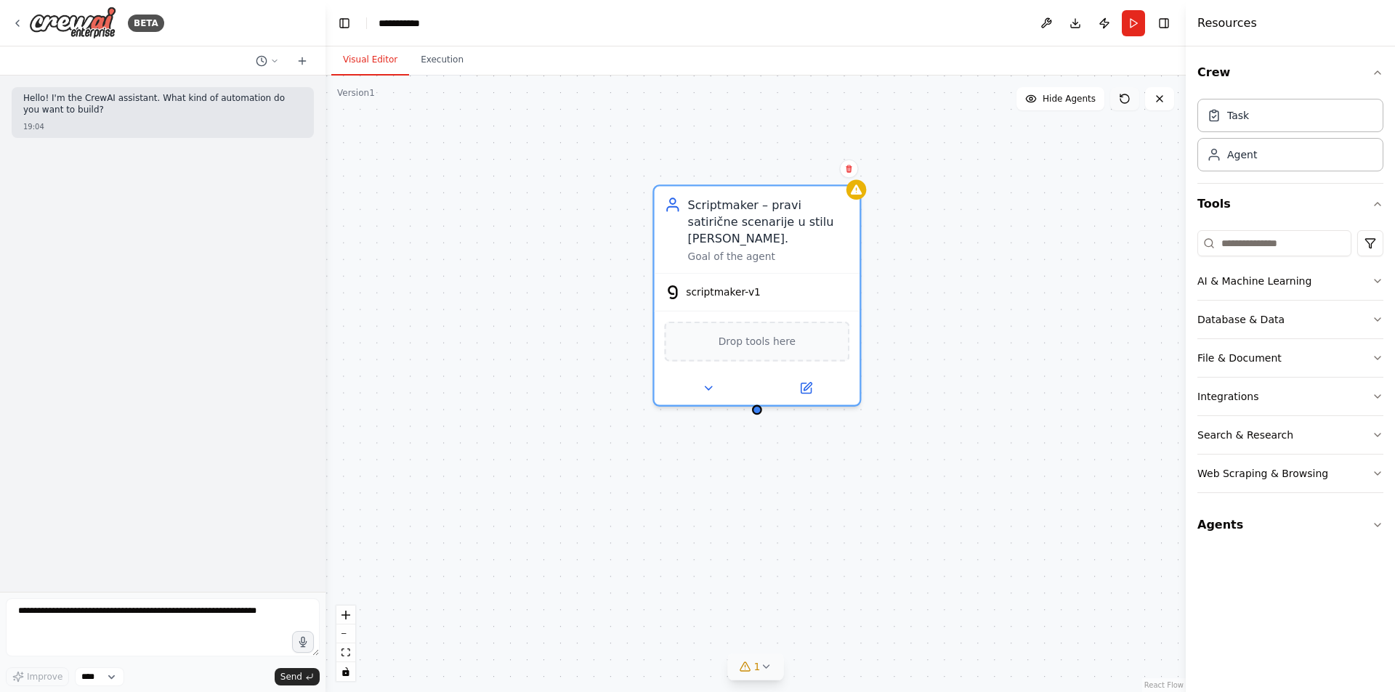
click at [1122, 102] on icon at bounding box center [1124, 98] width 9 height 9
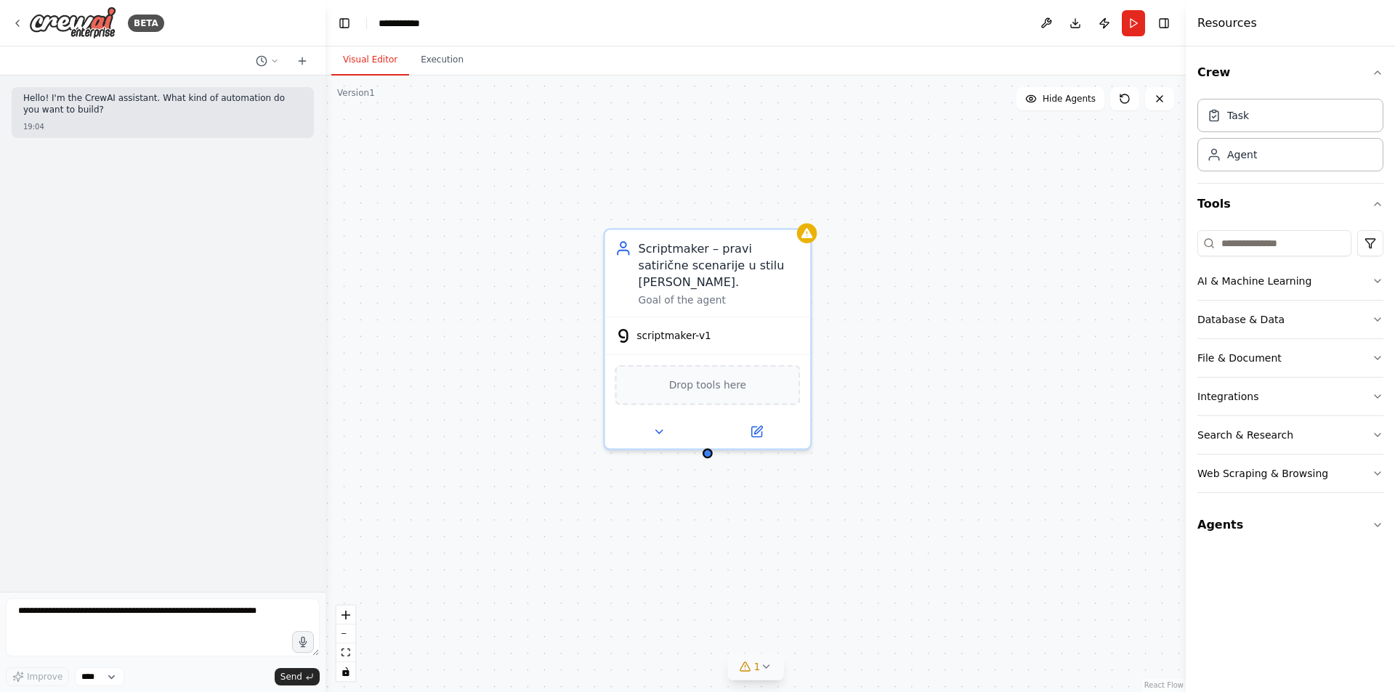
drag, startPoint x: 1059, startPoint y: 320, endPoint x: 1006, endPoint y: 367, distance: 70.5
click at [1006, 367] on div "Scriptmaker – pravi satirične scenarije u stilu Jon Stewart. Goal of the agent …" at bounding box center [755, 384] width 860 height 617
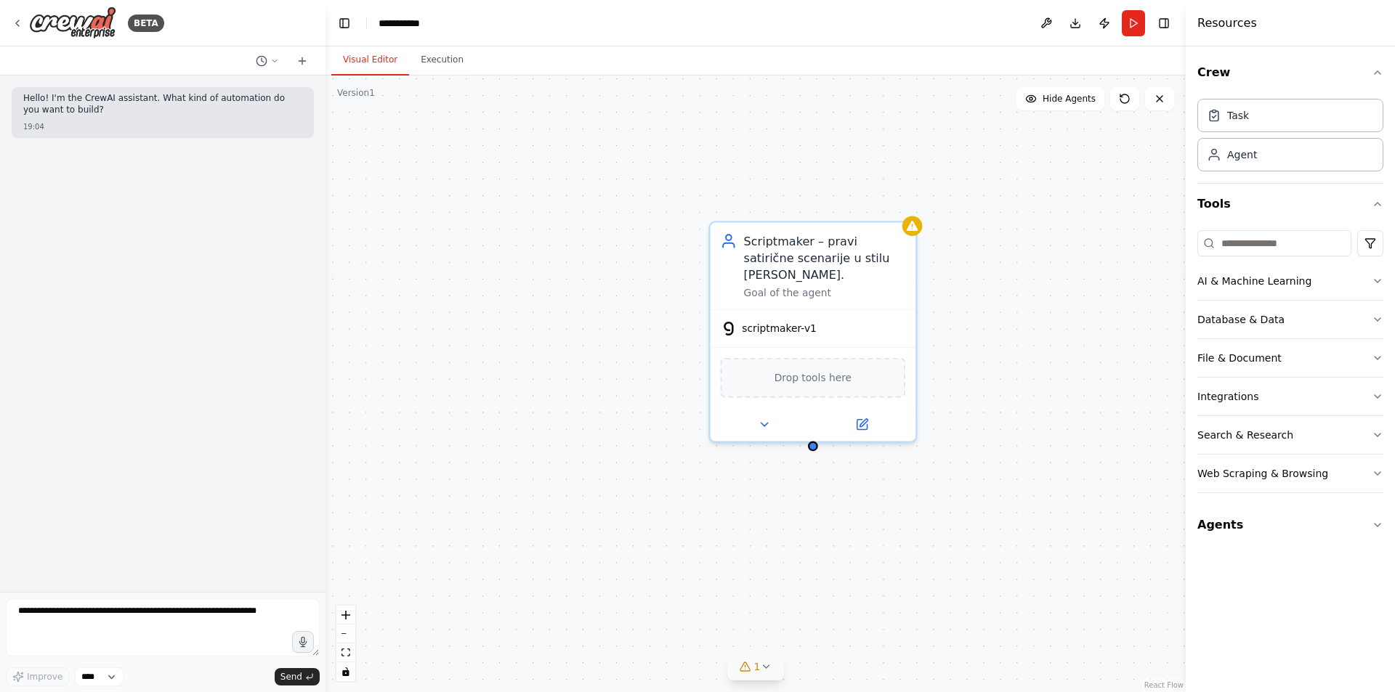
drag, startPoint x: 819, startPoint y: 348, endPoint x: 936, endPoint y: 329, distance: 118.5
click at [936, 329] on div "Scriptmaker – pravi satirične scenarije u stilu Jon Stewart. Goal of the agent …" at bounding box center [755, 384] width 860 height 617
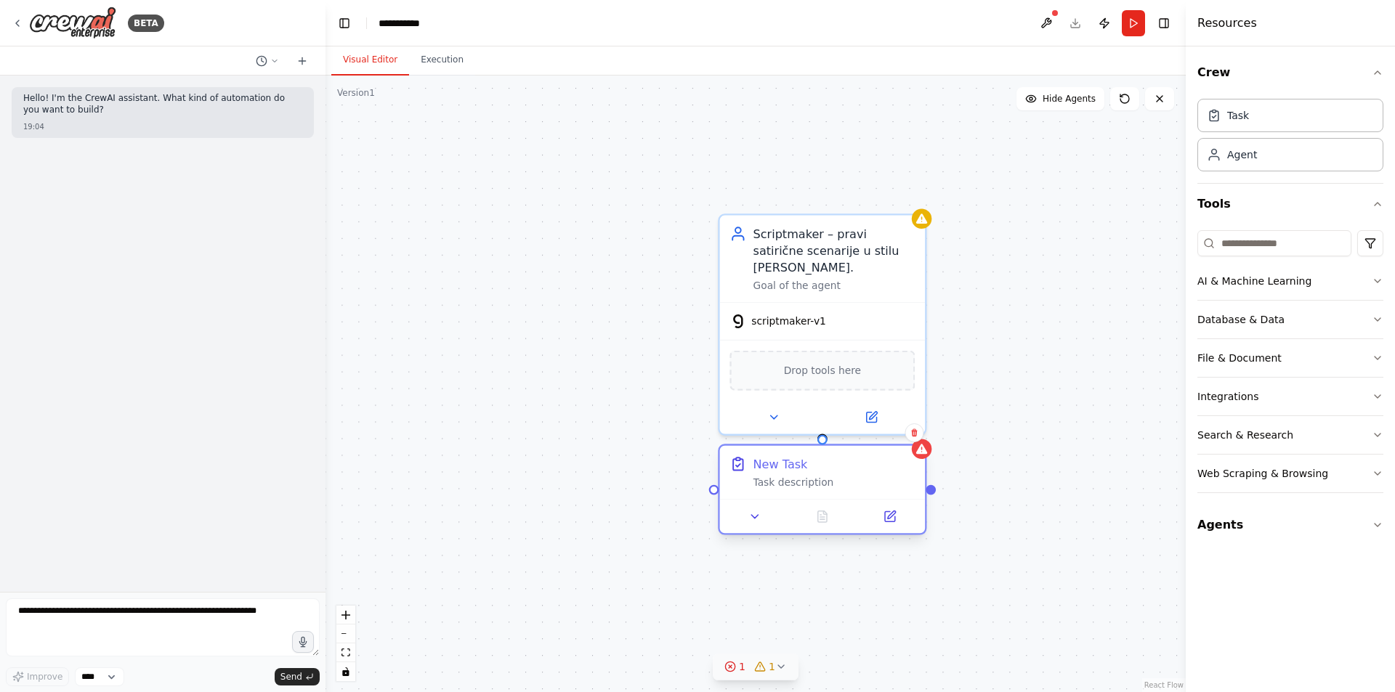
drag, startPoint x: 926, startPoint y: 495, endPoint x: 835, endPoint y: 476, distance: 93.6
click at [835, 476] on div "Task description" at bounding box center [834, 482] width 162 height 13
click at [822, 442] on div at bounding box center [822, 440] width 10 height 10
drag, startPoint x: 822, startPoint y: 442, endPoint x: 823, endPoint y: 419, distance: 22.5
click at [823, 419] on div "Scriptmaker – pravi satirične scenarije u stilu Jon Stewart. Goal of the agent …" at bounding box center [828, 517] width 988 height 708
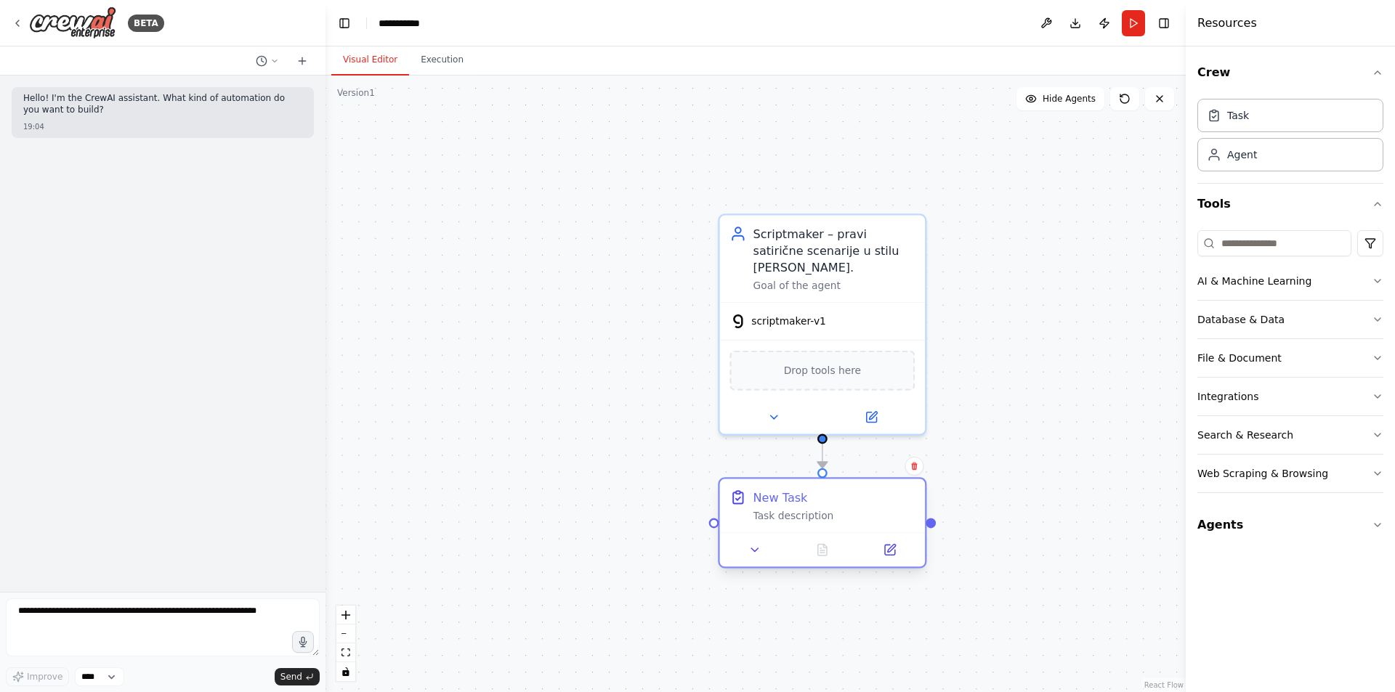
drag, startPoint x: 831, startPoint y: 495, endPoint x: 820, endPoint y: 531, distance: 37.2
click at [820, 531] on div "New Task Task description" at bounding box center [823, 506] width 206 height 54
drag, startPoint x: 830, startPoint y: 525, endPoint x: 845, endPoint y: 524, distance: 15.3
click at [845, 524] on div "New Task Task description" at bounding box center [823, 506] width 206 height 54
click at [784, 511] on div "Task description" at bounding box center [834, 515] width 162 height 13
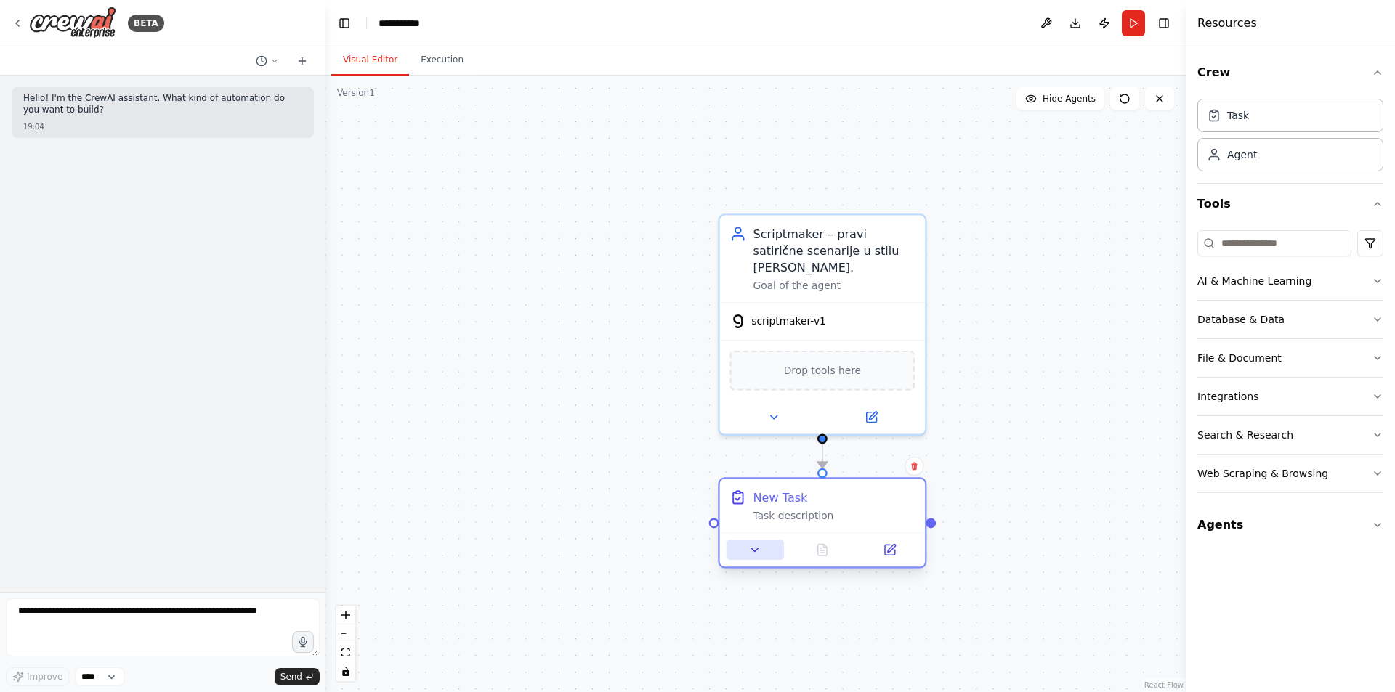
click at [763, 554] on button at bounding box center [754, 550] width 57 height 20
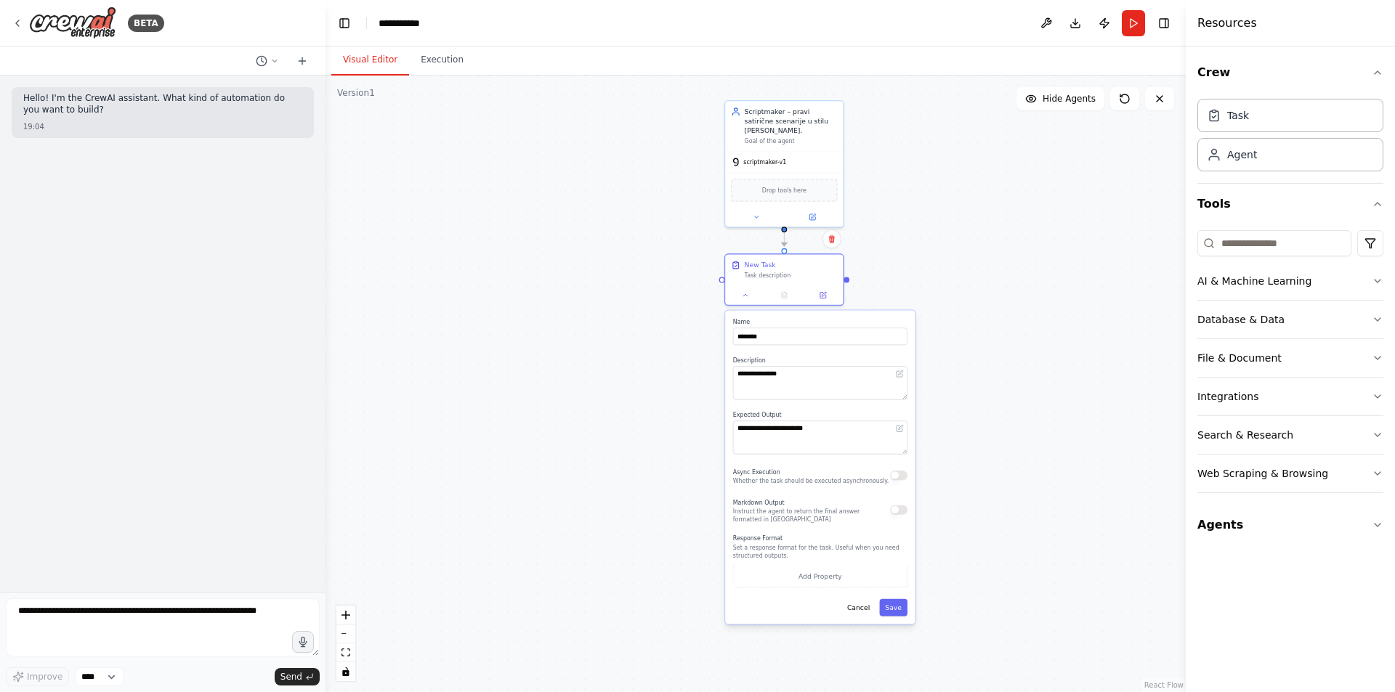
drag, startPoint x: 1131, startPoint y: 553, endPoint x: 1063, endPoint y: 191, distance: 368.0
click at [1066, 185] on div ".deletable-edge-delete-btn { width: 20px; height: 20px; border: 0px solid #ffff…" at bounding box center [755, 384] width 860 height 617
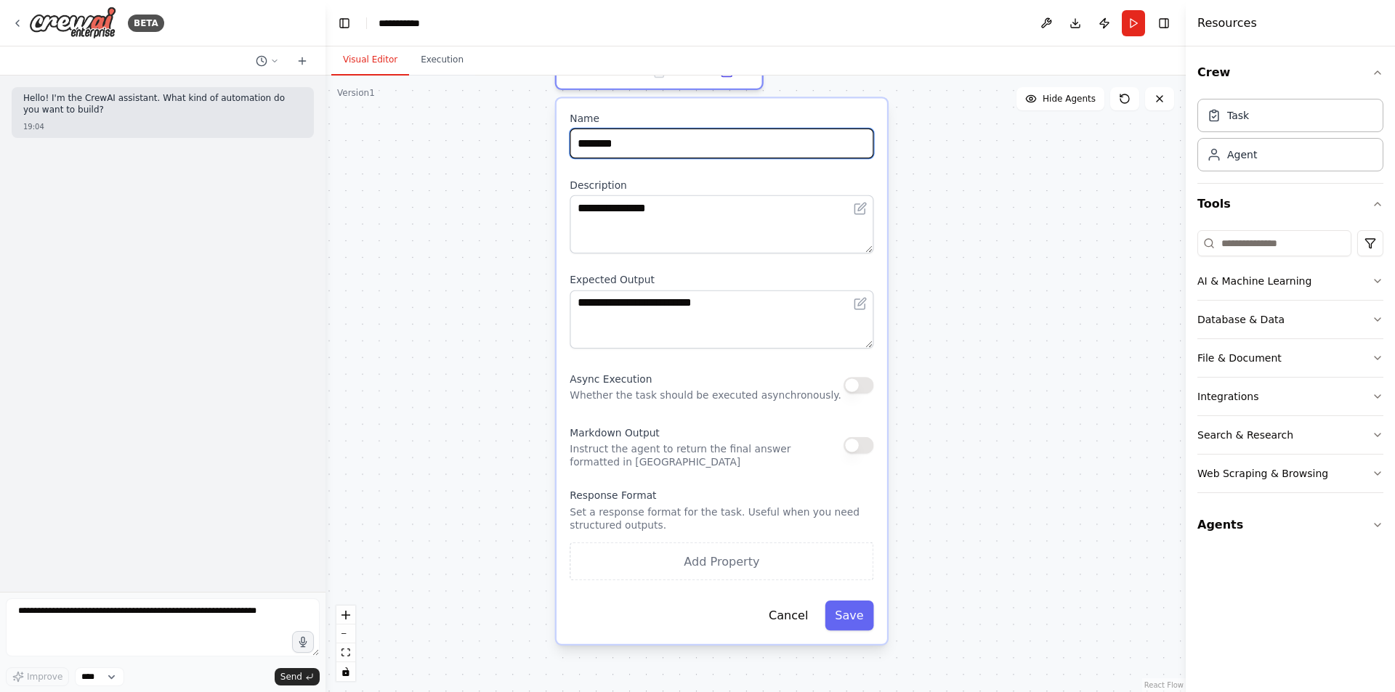
drag, startPoint x: 681, startPoint y: 147, endPoint x: 524, endPoint y: 145, distance: 156.9
click at [527, 145] on div ".deletable-edge-delete-btn { width: 20px; height: 20px; border: 0px solid #ffff…" at bounding box center [755, 384] width 860 height 617
drag, startPoint x: 643, startPoint y: 147, endPoint x: 567, endPoint y: 144, distance: 76.3
click at [567, 144] on div "**********" at bounding box center [721, 371] width 331 height 546
type input "**********"
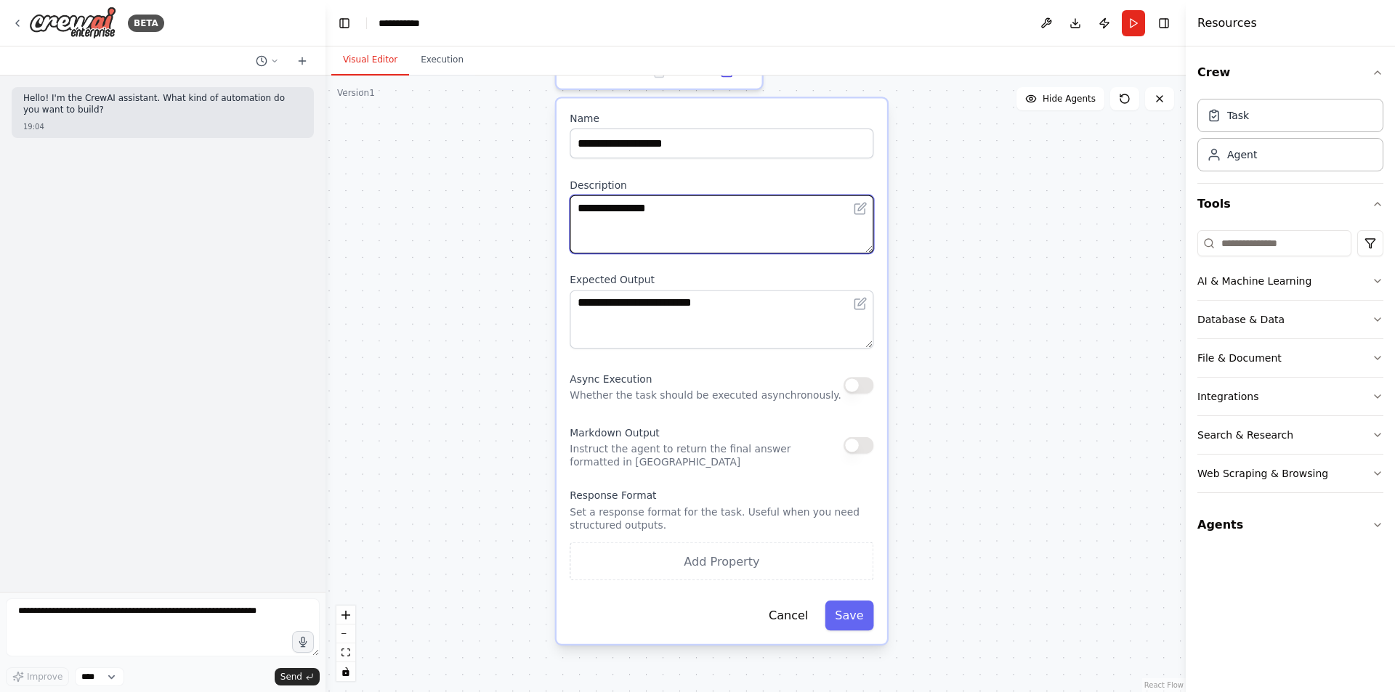
click at [648, 225] on textarea "**********" at bounding box center [722, 224] width 304 height 58
drag, startPoint x: 681, startPoint y: 212, endPoint x: 535, endPoint y: 211, distance: 146.0
click at [535, 211] on div ".deletable-edge-delete-btn { width: 20px; height: 20px; border: 0px solid #ffff…" at bounding box center [755, 384] width 860 height 617
click at [662, 222] on textarea "**********" at bounding box center [722, 224] width 304 height 58
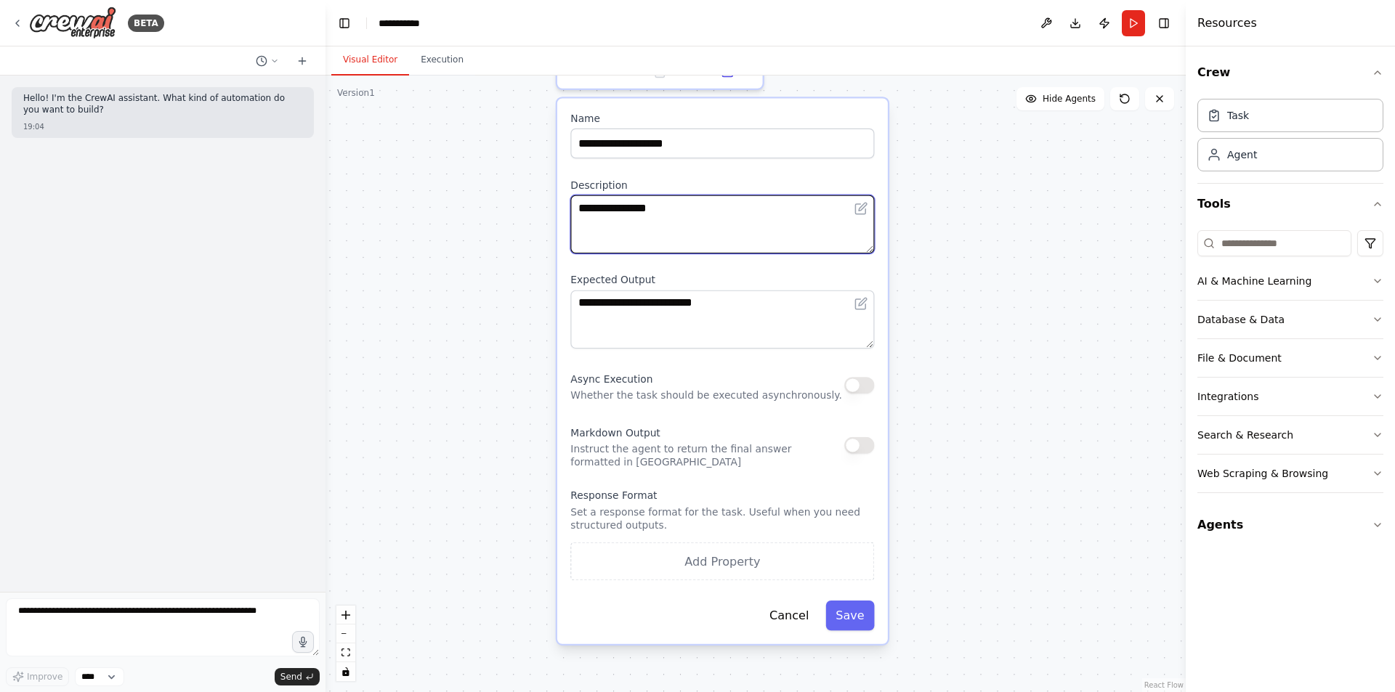
drag, startPoint x: 686, startPoint y: 229, endPoint x: 511, endPoint y: 223, distance: 175.9
click at [511, 223] on div ".deletable-edge-delete-btn { width: 20px; height: 20px; border: 0px solid #ffff…" at bounding box center [755, 384] width 860 height 617
drag, startPoint x: 694, startPoint y: 219, endPoint x: 567, endPoint y: 210, distance: 127.4
click at [567, 210] on div "**********" at bounding box center [722, 371] width 331 height 546
paste textarea "**********"
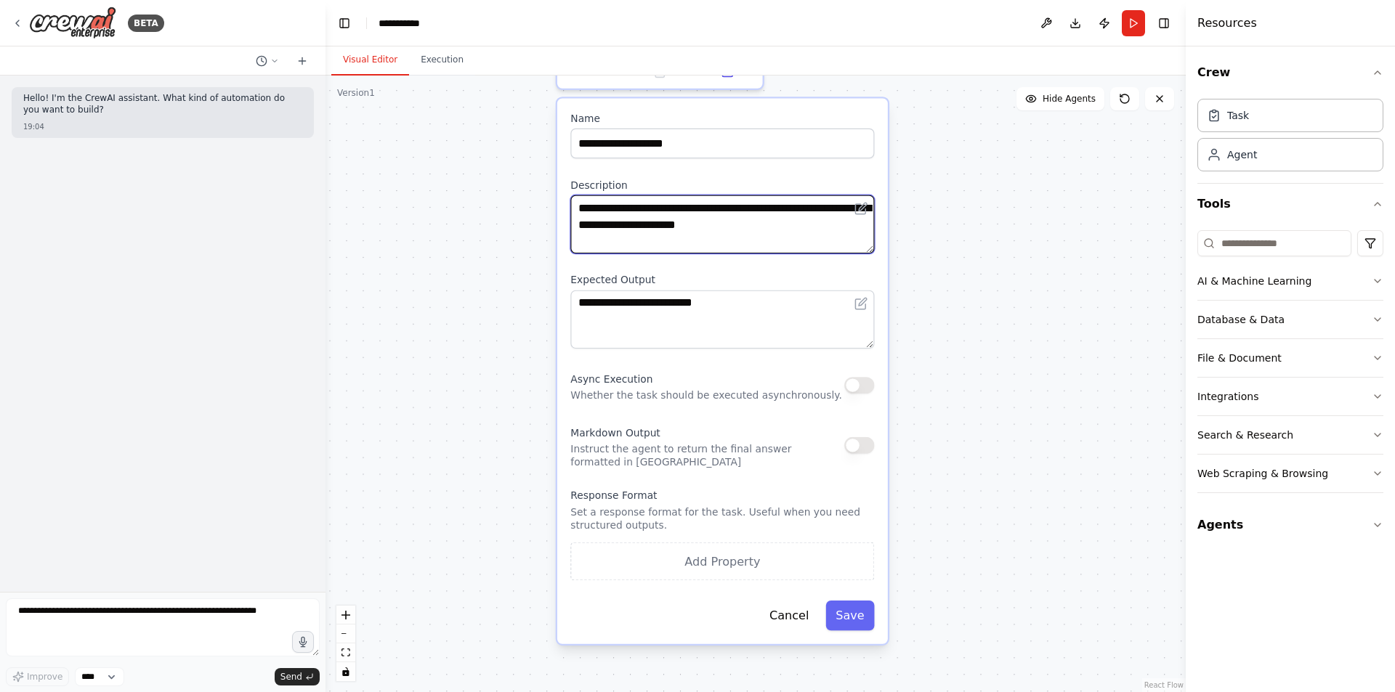
drag, startPoint x: 787, startPoint y: 230, endPoint x: 752, endPoint y: 239, distance: 36.6
click at [752, 239] on textarea "**********" at bounding box center [722, 224] width 304 height 58
type textarea "**********"
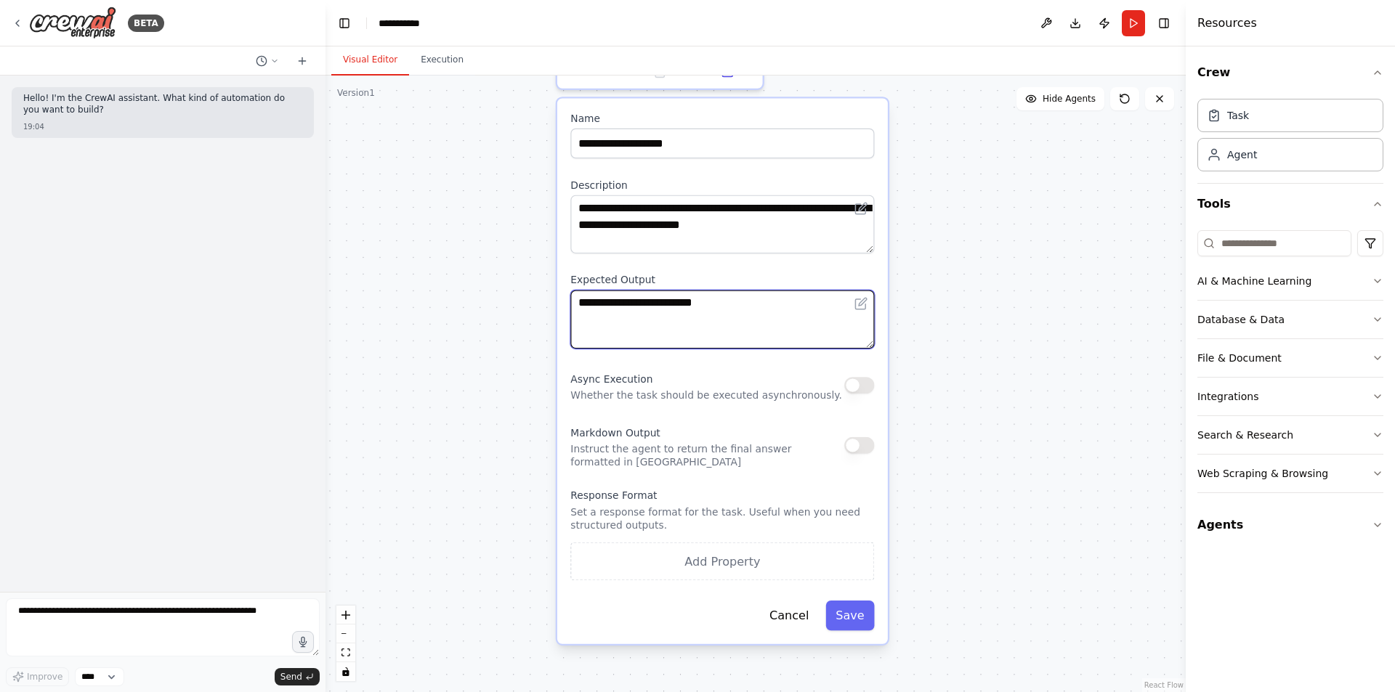
click at [737, 293] on textarea "**********" at bounding box center [722, 320] width 304 height 58
click at [851, 626] on button "Save" at bounding box center [849, 616] width 49 height 30
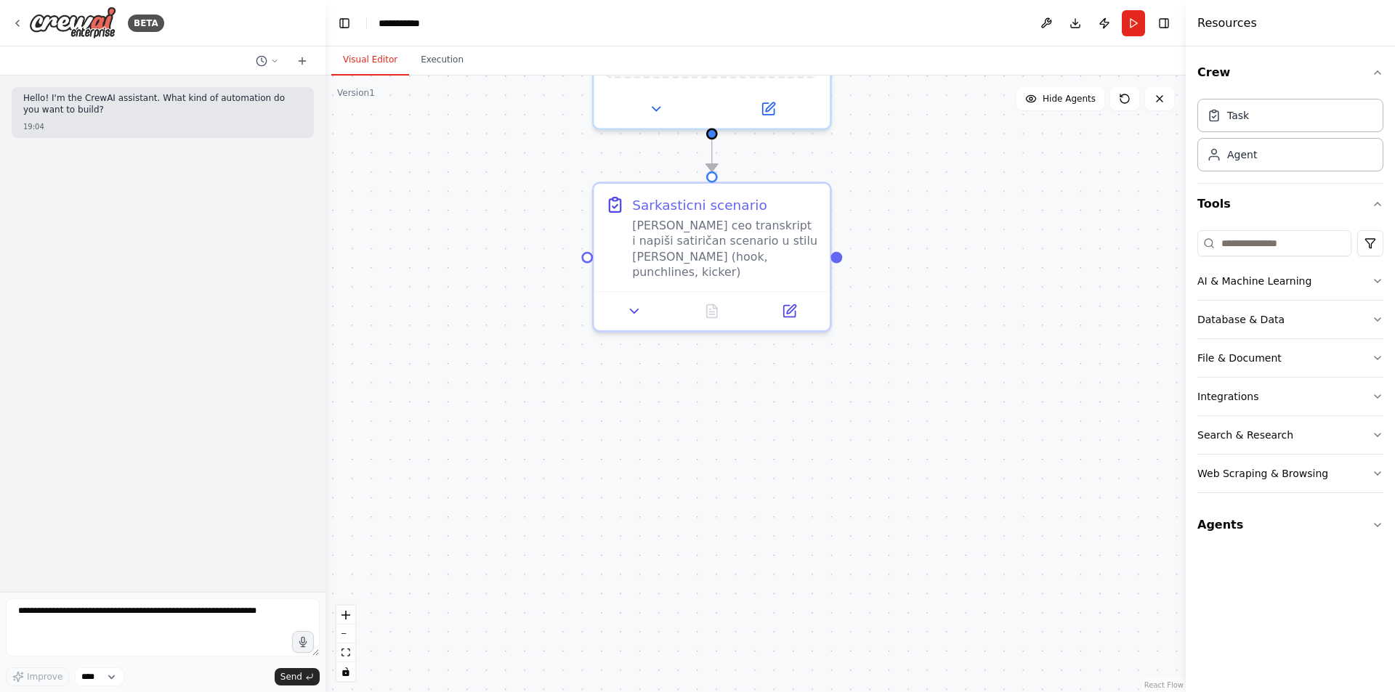
drag, startPoint x: 721, startPoint y: 292, endPoint x: 782, endPoint y: 485, distance: 202.4
click at [785, 562] on div ".deletable-edge-delete-btn { width: 20px; height: 20px; border: 0px solid #ffff…" at bounding box center [755, 384] width 860 height 617
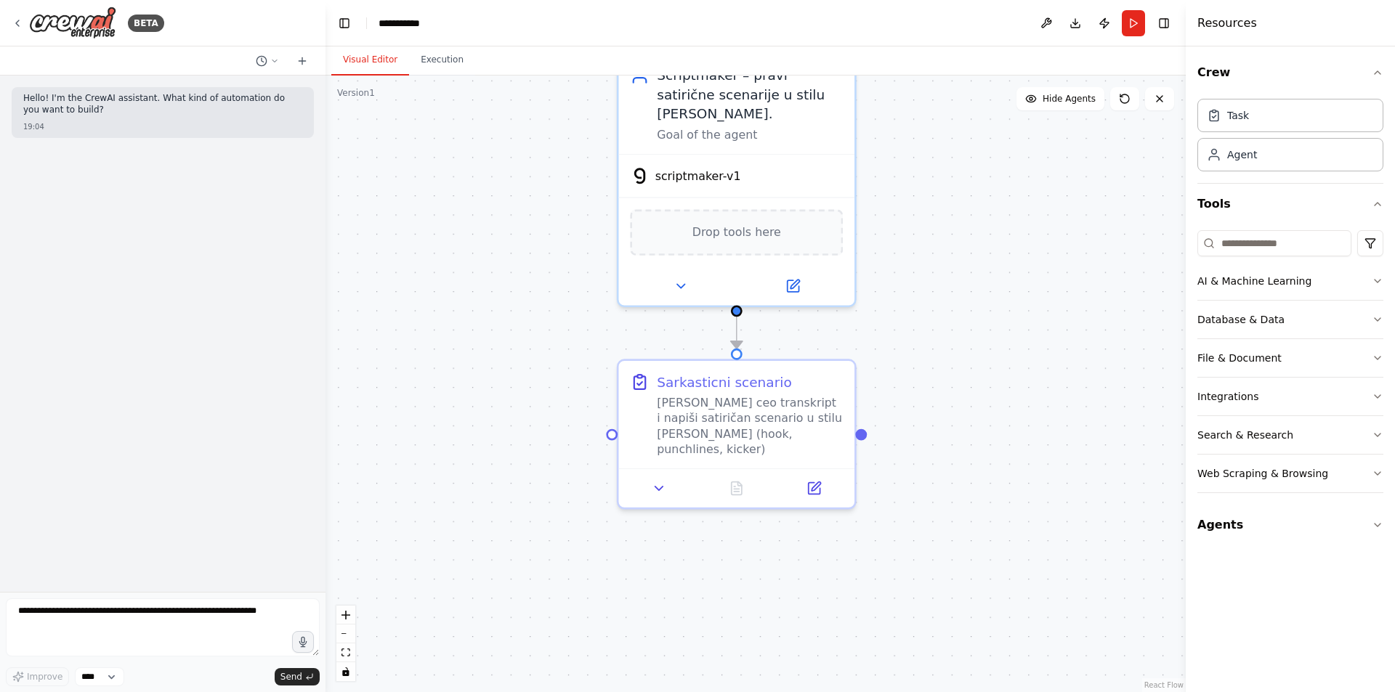
drag, startPoint x: 776, startPoint y: 369, endPoint x: 810, endPoint y: 541, distance: 175.5
click at [805, 543] on div ".deletable-edge-delete-btn { width: 20px; height: 20px; border: 0px solid #ffff…" at bounding box center [755, 384] width 860 height 617
click at [1132, 25] on button "Run" at bounding box center [1133, 23] width 23 height 26
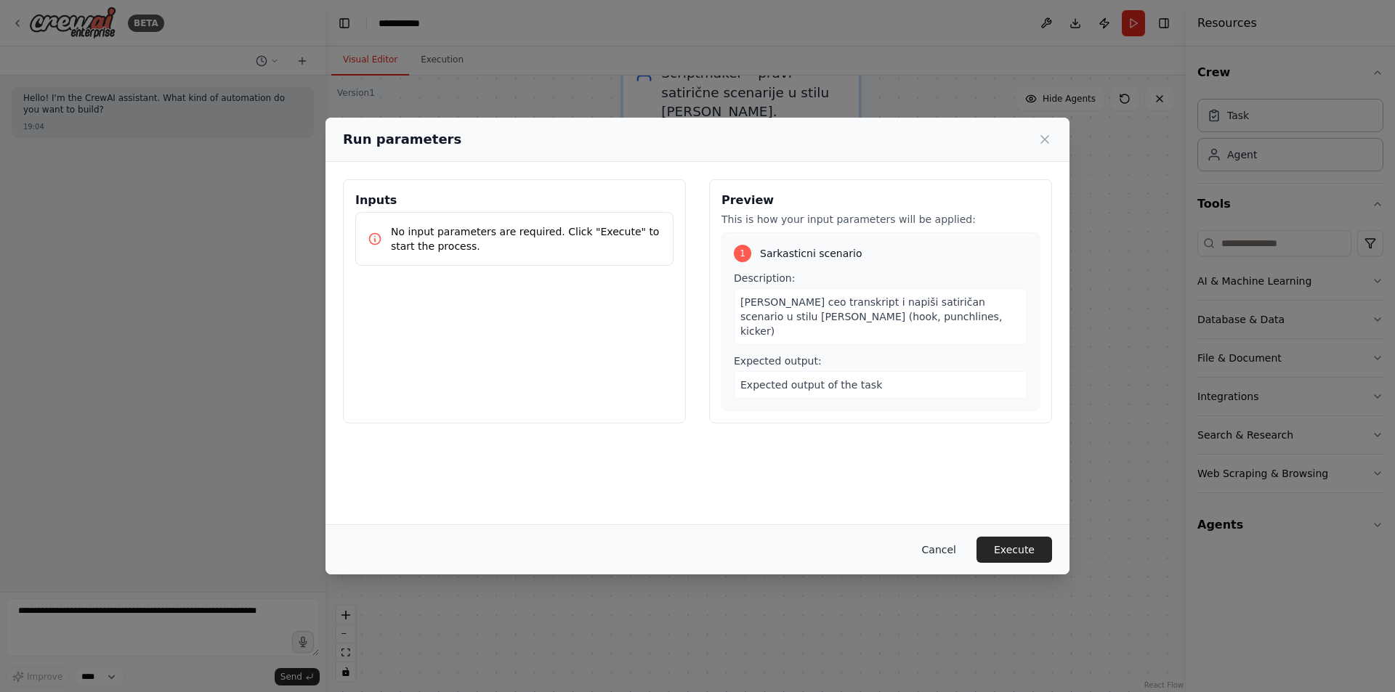
click at [944, 556] on button "Cancel" at bounding box center [938, 550] width 57 height 26
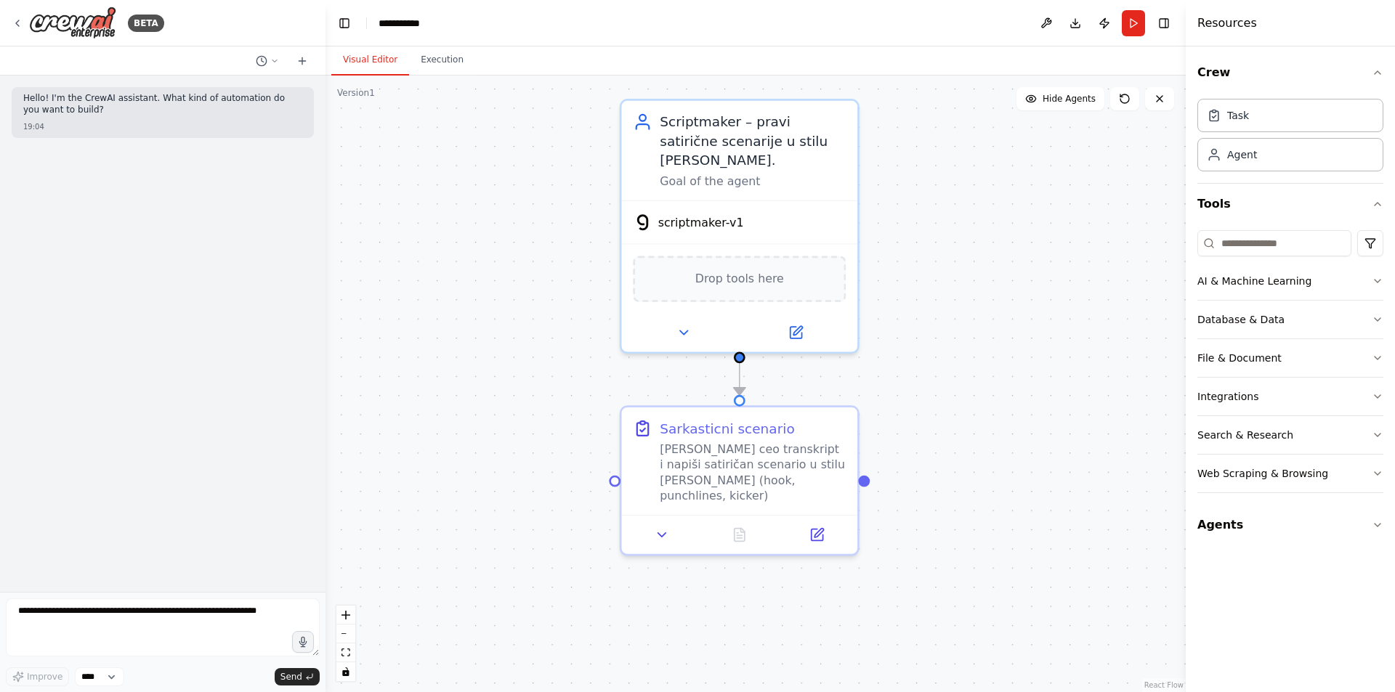
drag, startPoint x: 1026, startPoint y: 345, endPoint x: 1023, endPoint y: 437, distance: 91.6
click at [1023, 437] on div ".deletable-edge-delete-btn { width: 20px; height: 20px; border: 0px solid #ffff…" at bounding box center [755, 384] width 860 height 617
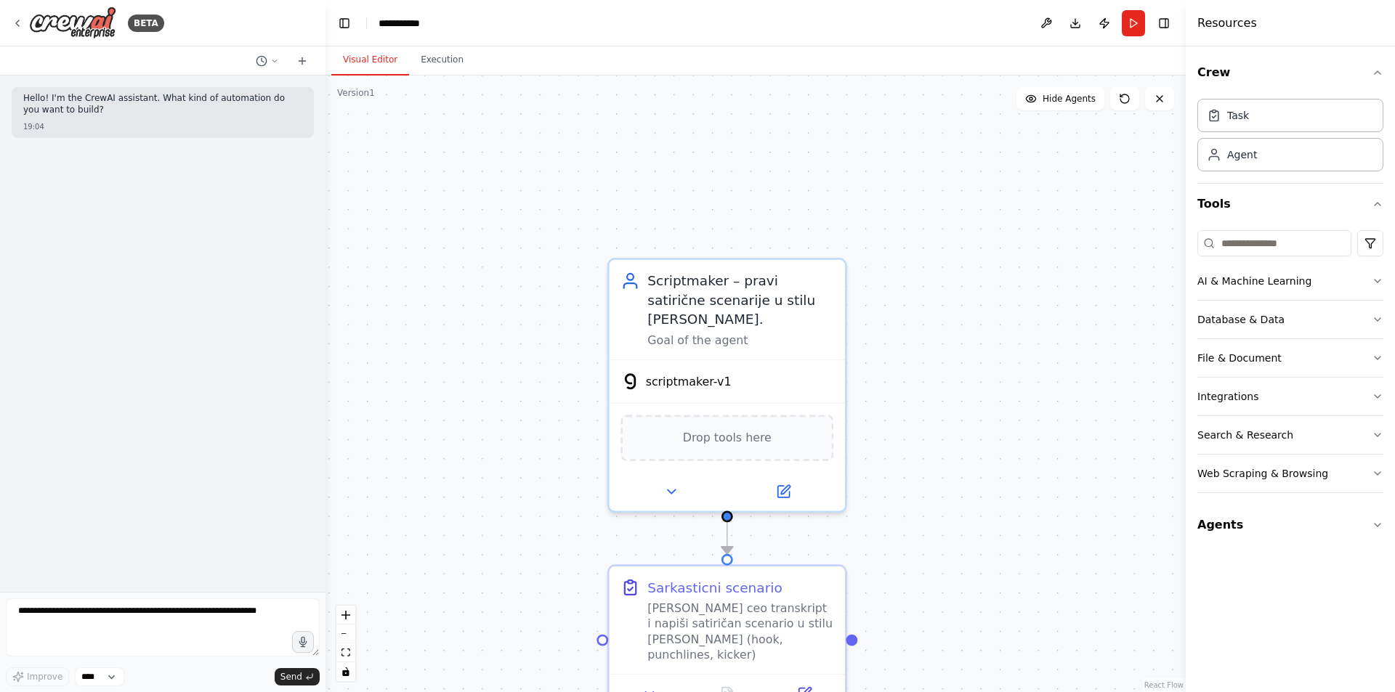
drag, startPoint x: 1088, startPoint y: 206, endPoint x: 1078, endPoint y: 327, distance: 121.0
click at [1078, 327] on div ".deletable-edge-delete-btn { width: 20px; height: 20px; border: 0px solid #ffff…" at bounding box center [755, 384] width 860 height 617
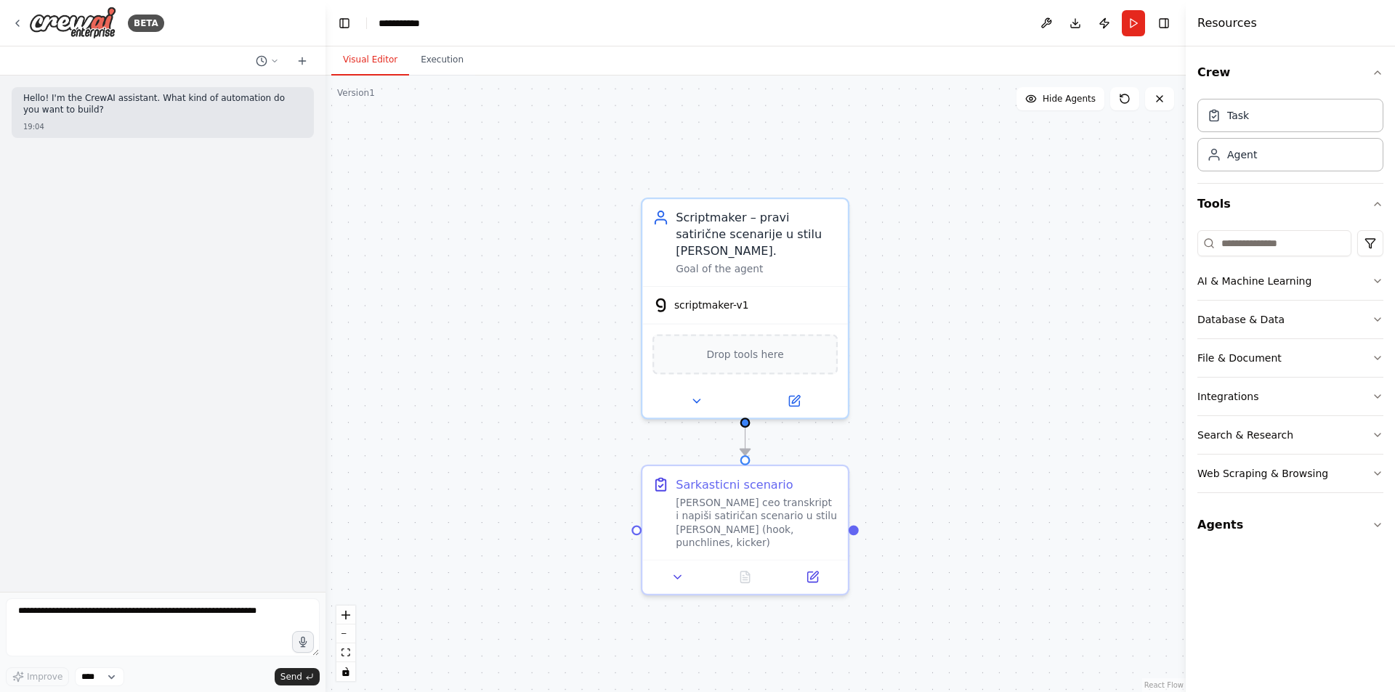
drag, startPoint x: 899, startPoint y: 487, endPoint x: 899, endPoint y: 405, distance: 82.1
click at [899, 405] on div ".deletable-edge-delete-btn { width: 20px; height: 20px; border: 0px solid #ffff…" at bounding box center [755, 384] width 860 height 617
click at [1277, 389] on button "Integrations" at bounding box center [1290, 397] width 186 height 38
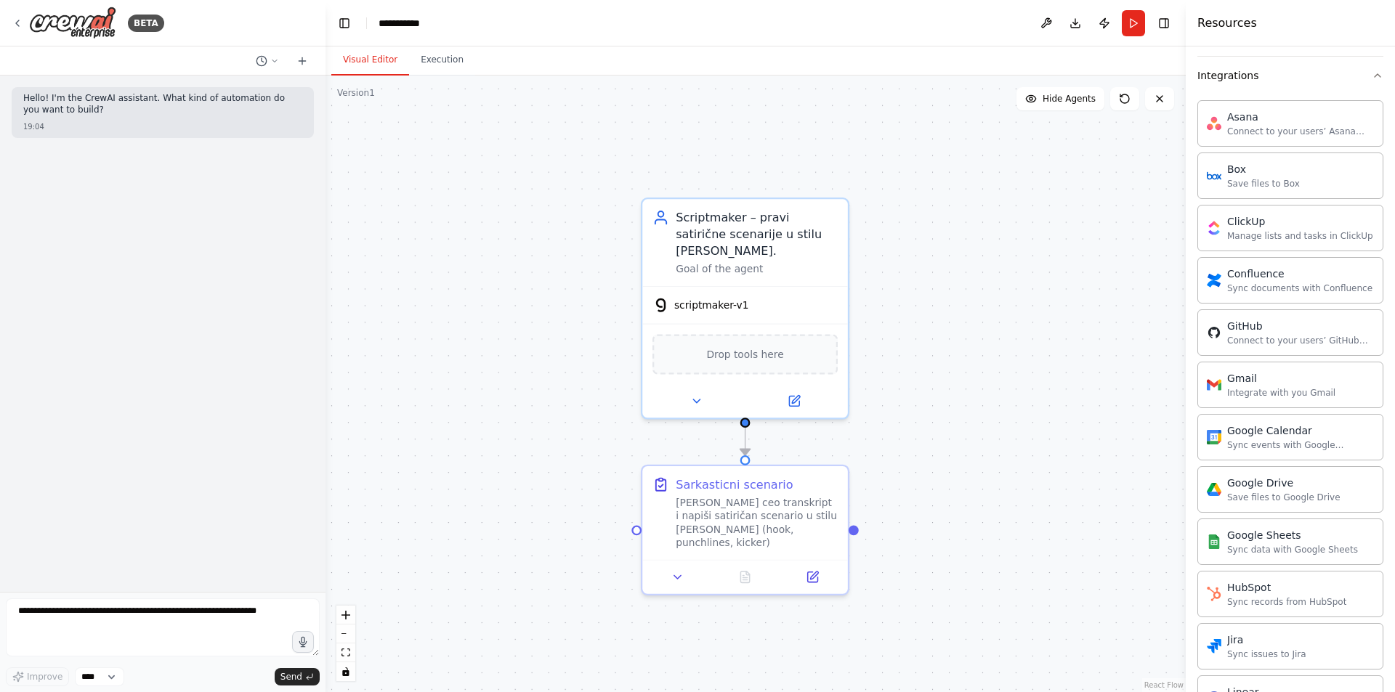
scroll to position [363, 0]
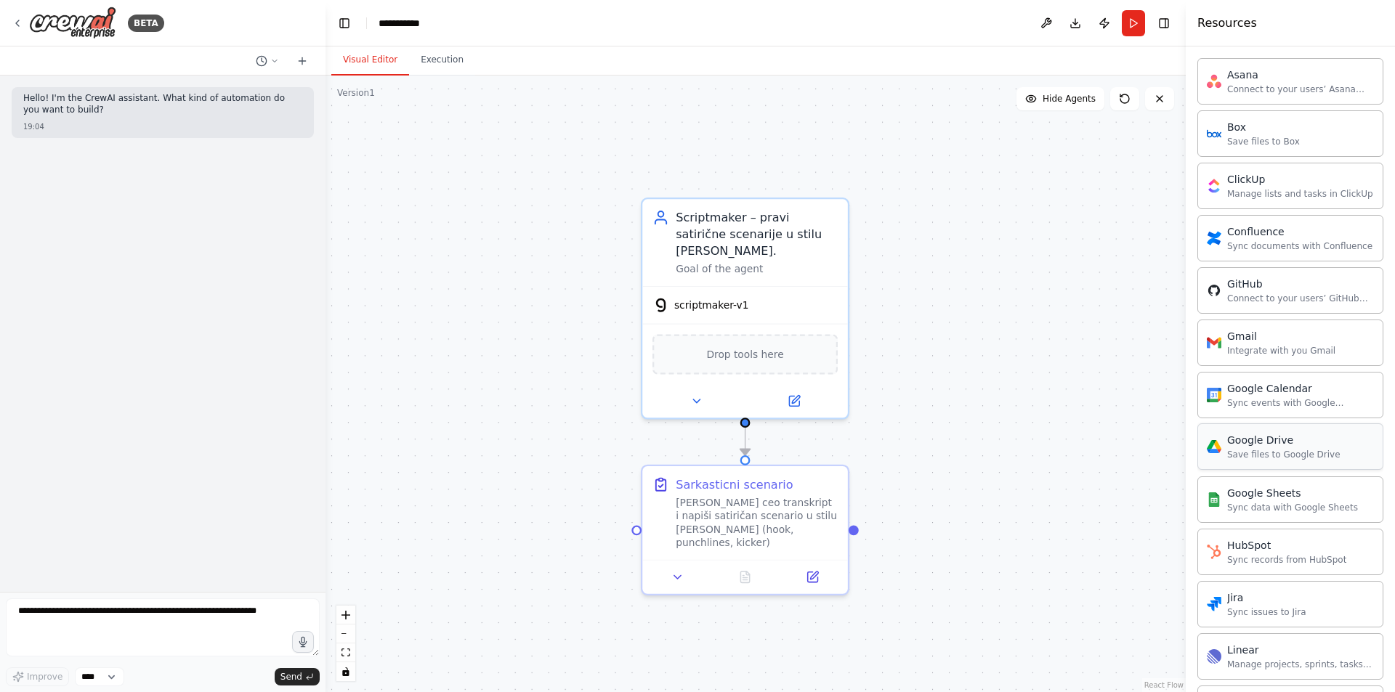
click at [1258, 453] on div "Save files to Google Drive" at bounding box center [1283, 455] width 113 height 12
click at [1231, 452] on div "Save files to Google Drive" at bounding box center [1283, 455] width 113 height 12
click at [1278, 450] on div "Save files to Google Drive" at bounding box center [1283, 455] width 113 height 12
click at [753, 347] on div "Google Drive" at bounding box center [744, 353] width 185 height 44
click at [729, 347] on div "Google Drive" at bounding box center [744, 353] width 185 height 44
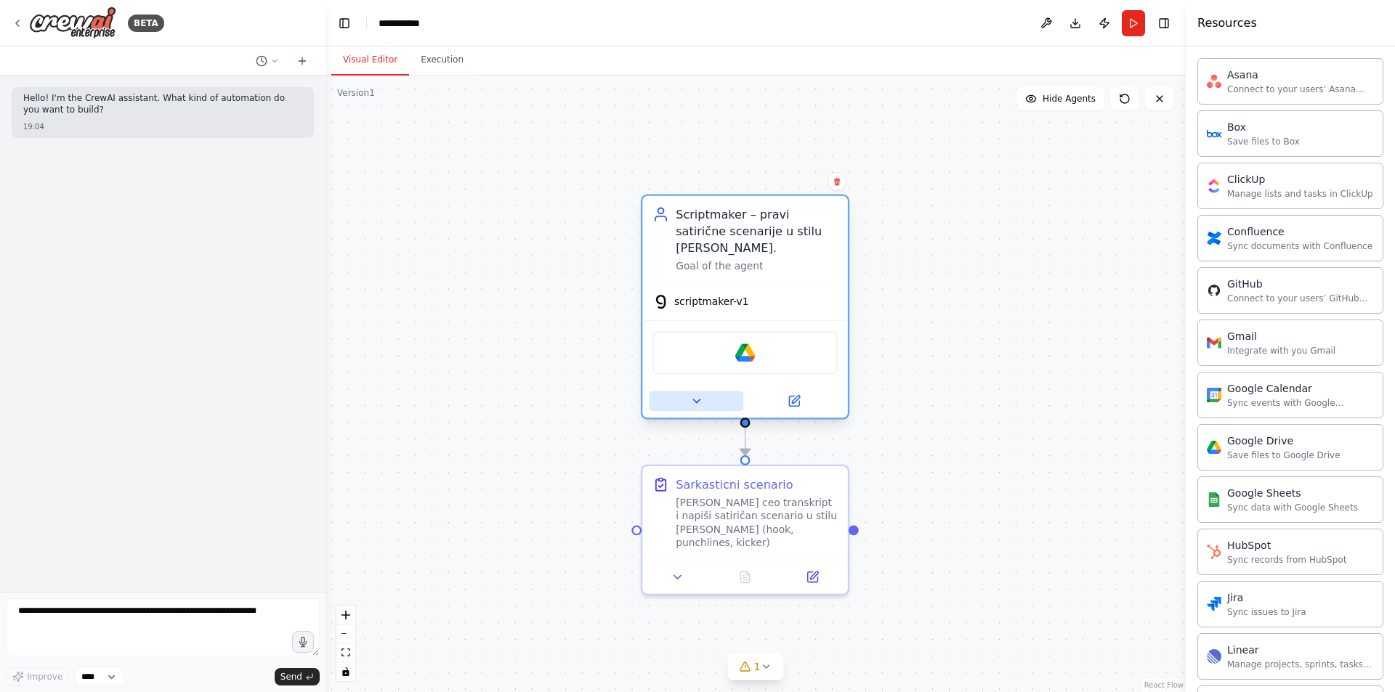
click at [705, 392] on button at bounding box center [696, 402] width 94 height 20
click at [693, 400] on icon at bounding box center [696, 402] width 7 height 4
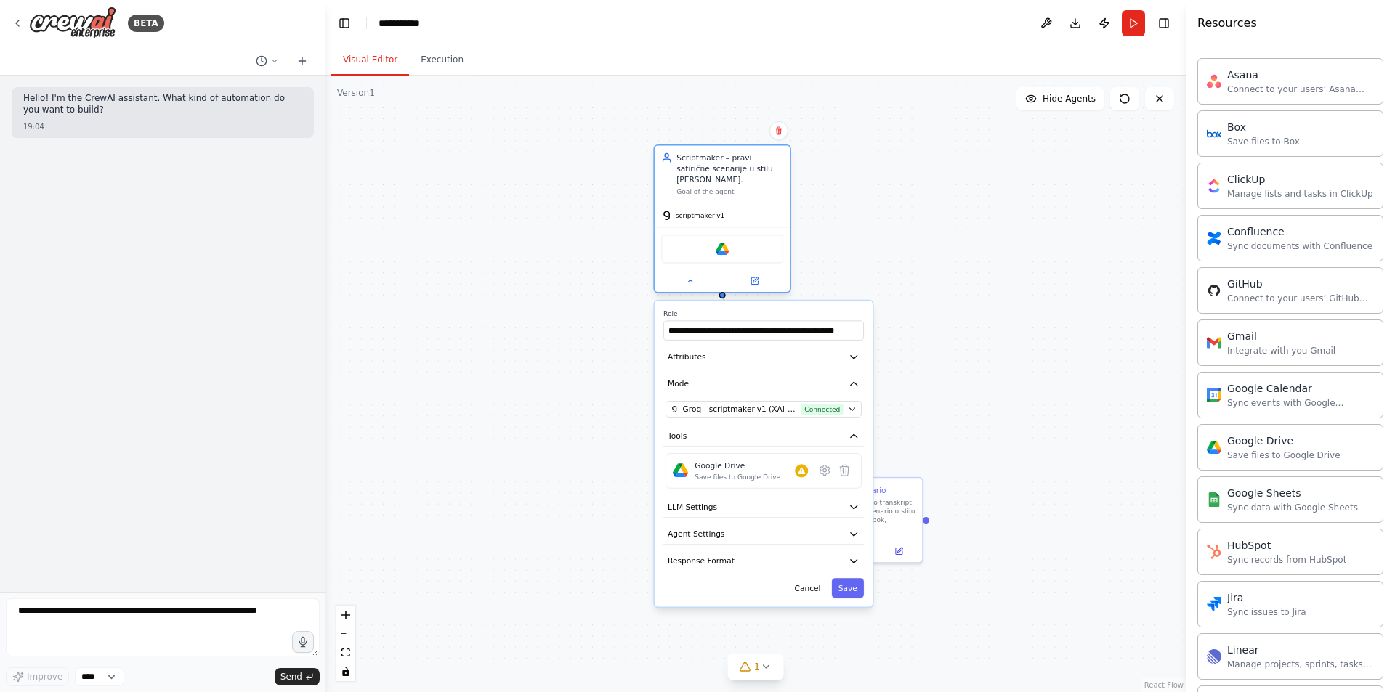
drag, startPoint x: 843, startPoint y: 355, endPoint x: 698, endPoint y: 168, distance: 237.1
click at [698, 210] on div "scriptmaker-v1" at bounding box center [692, 215] width 63 height 11
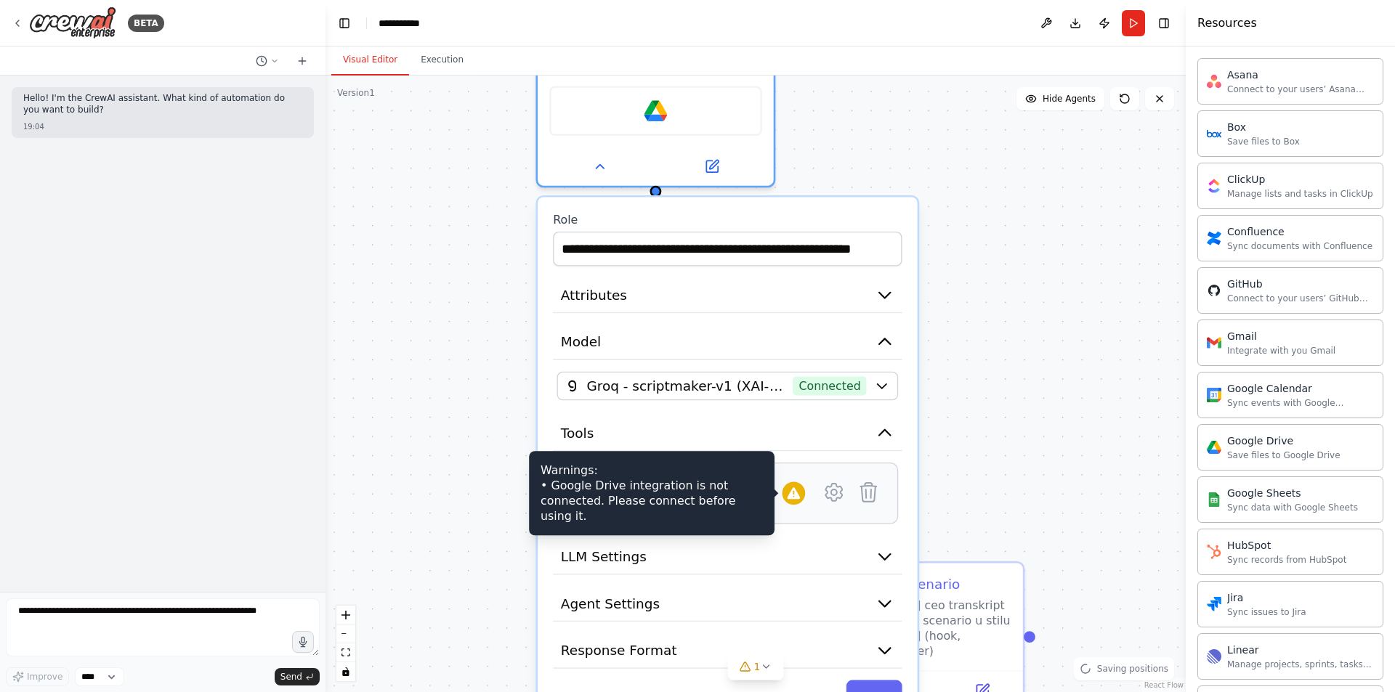
click at [793, 486] on icon at bounding box center [793, 493] width 15 height 15
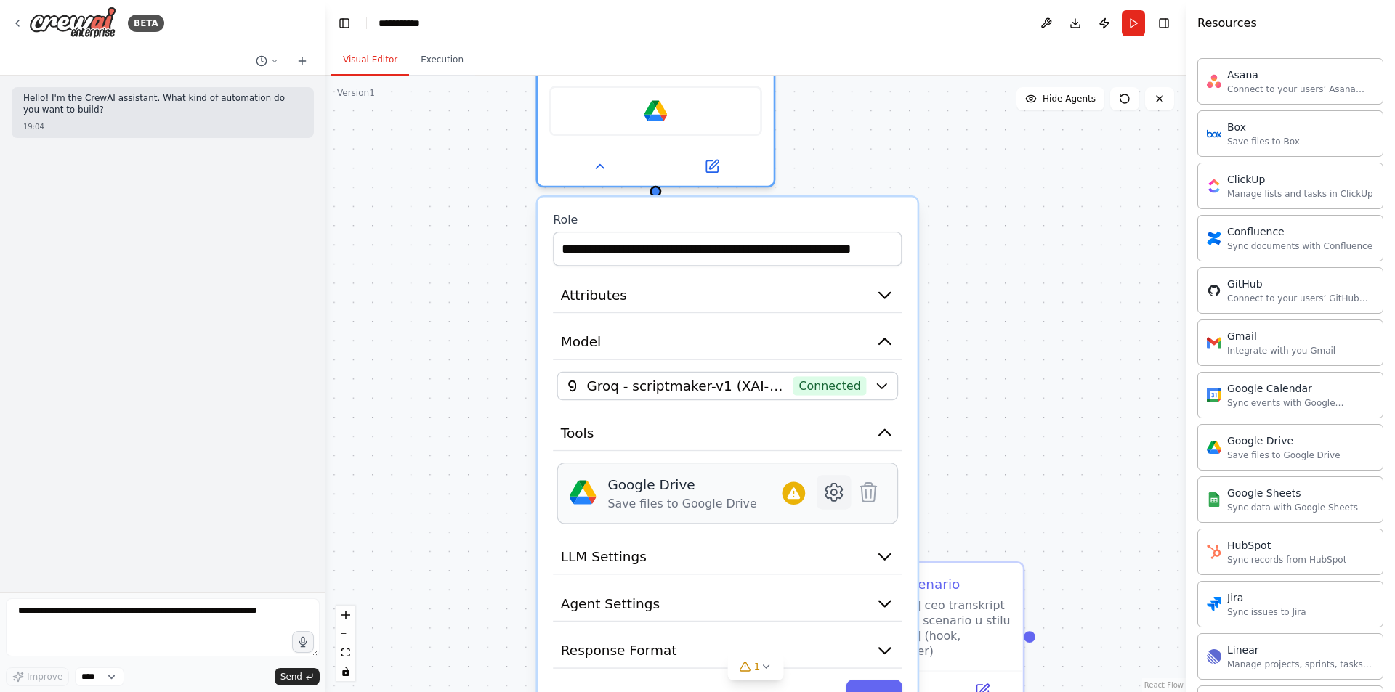
click at [833, 484] on icon at bounding box center [833, 492] width 17 height 17
click at [828, 481] on icon at bounding box center [833, 492] width 23 height 23
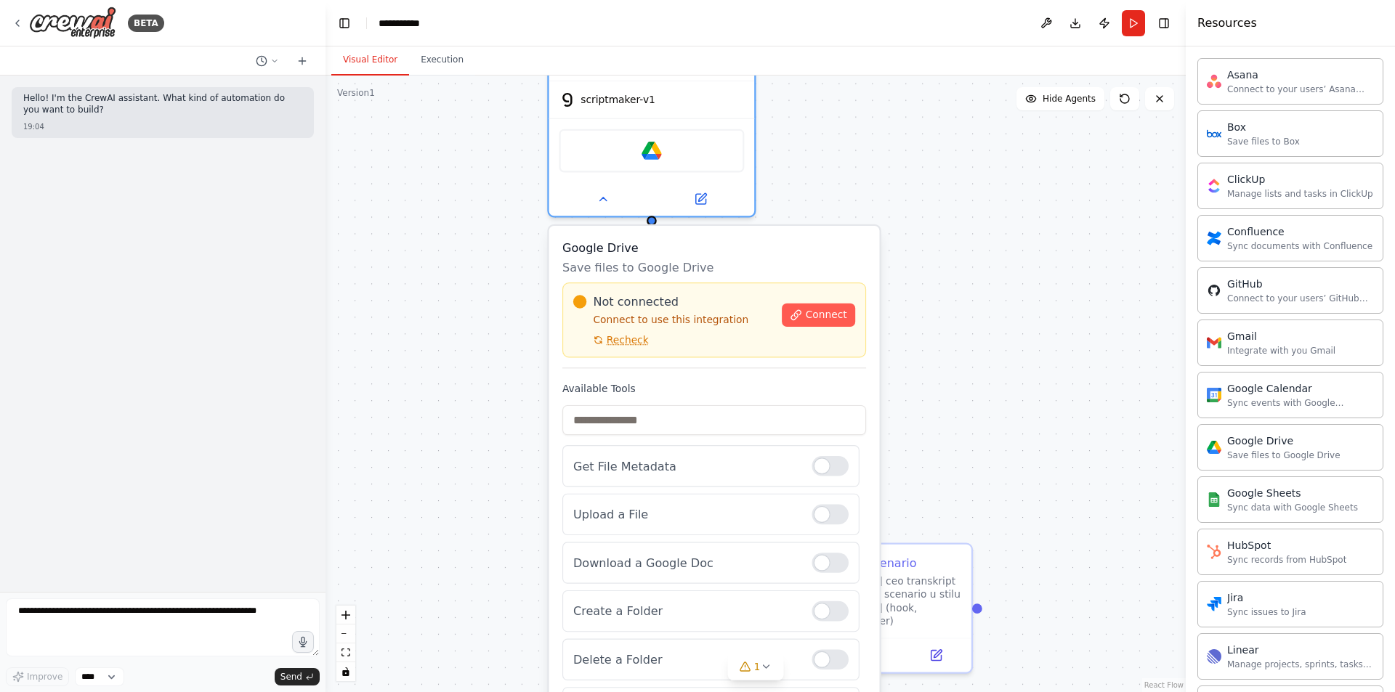
click at [824, 309] on span "Connect" at bounding box center [826, 315] width 41 height 13
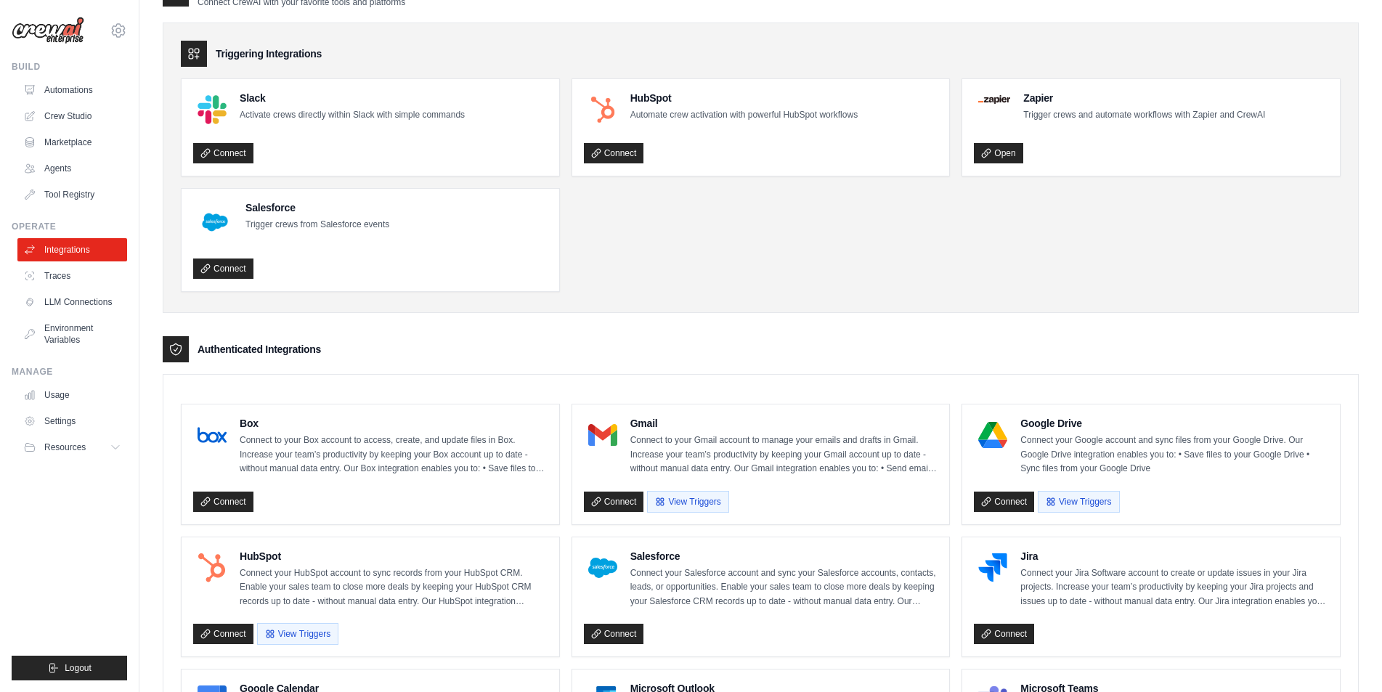
scroll to position [218, 0]
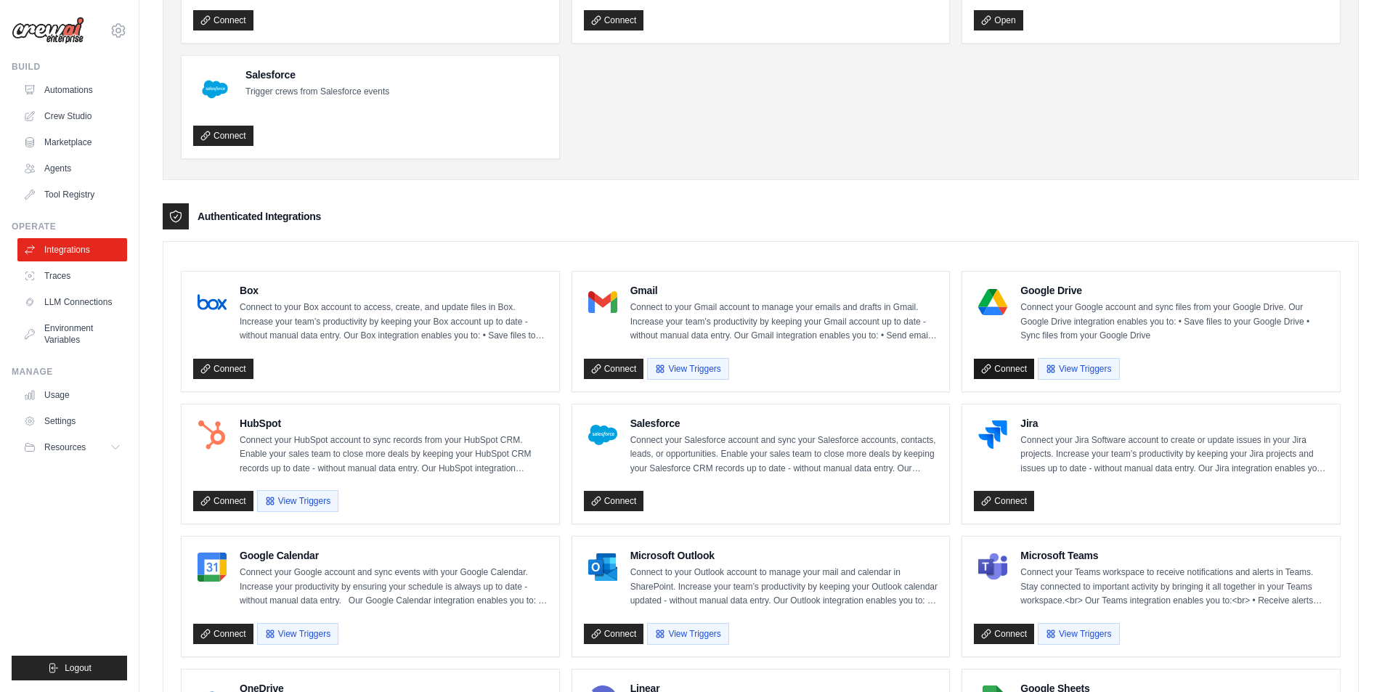
click at [995, 368] on link "Connect" at bounding box center [1004, 369] width 60 height 20
click at [1065, 368] on button "View Triggers" at bounding box center [1078, 368] width 81 height 22
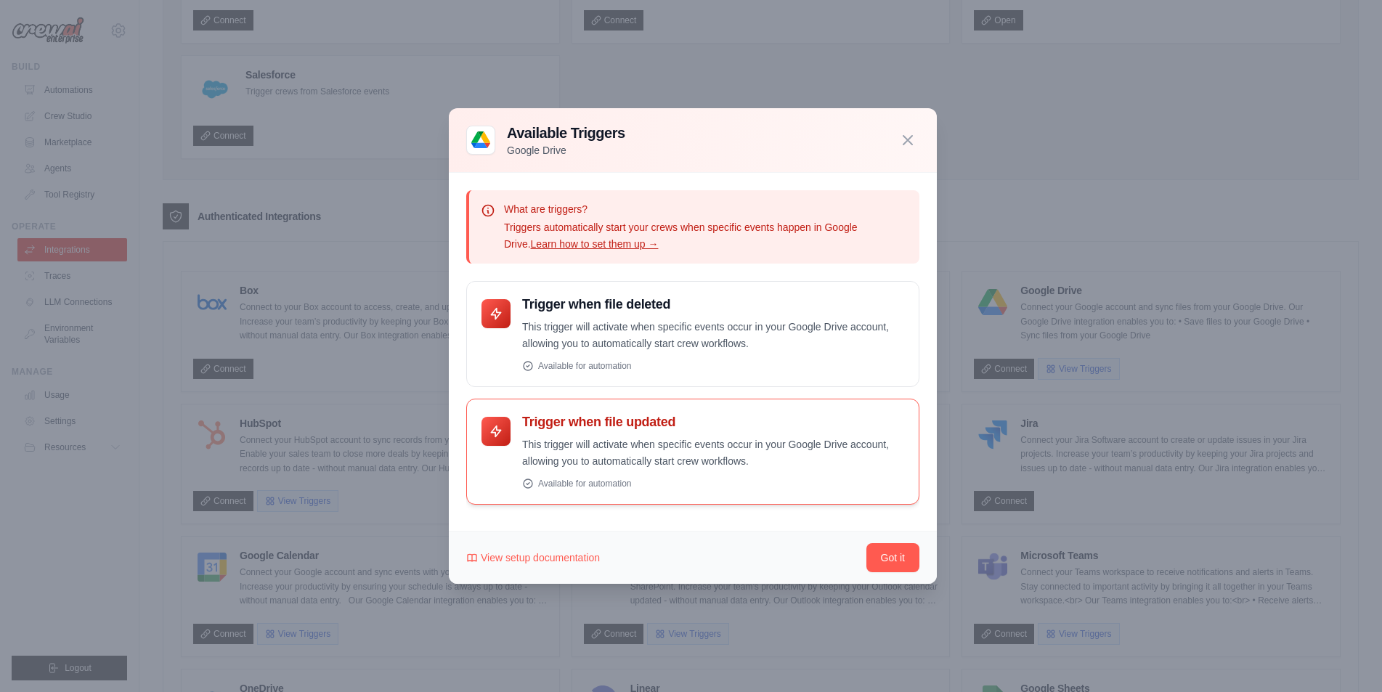
click at [651, 439] on p "This trigger will activate when specific events occur in your Google Drive acco…" at bounding box center [713, 453] width 382 height 33
click at [891, 554] on button "Got it" at bounding box center [893, 557] width 53 height 29
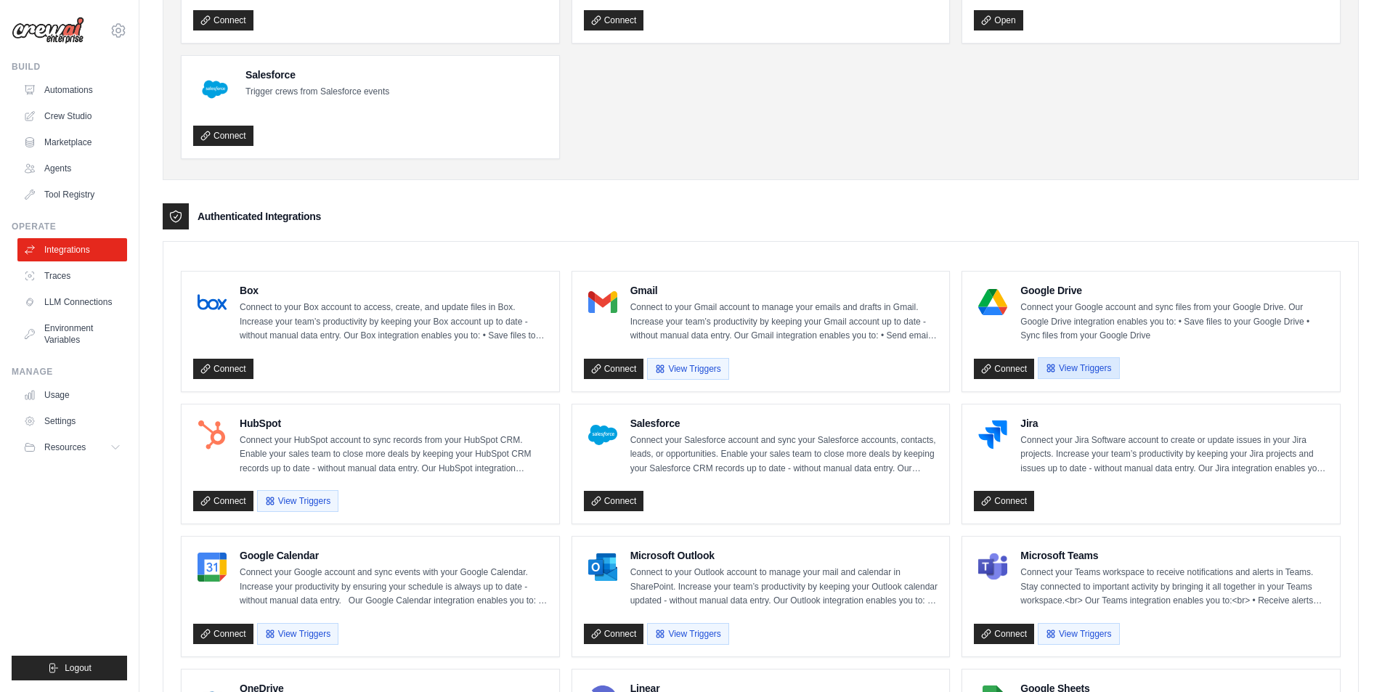
click at [1074, 370] on button "View Triggers" at bounding box center [1078, 368] width 81 height 22
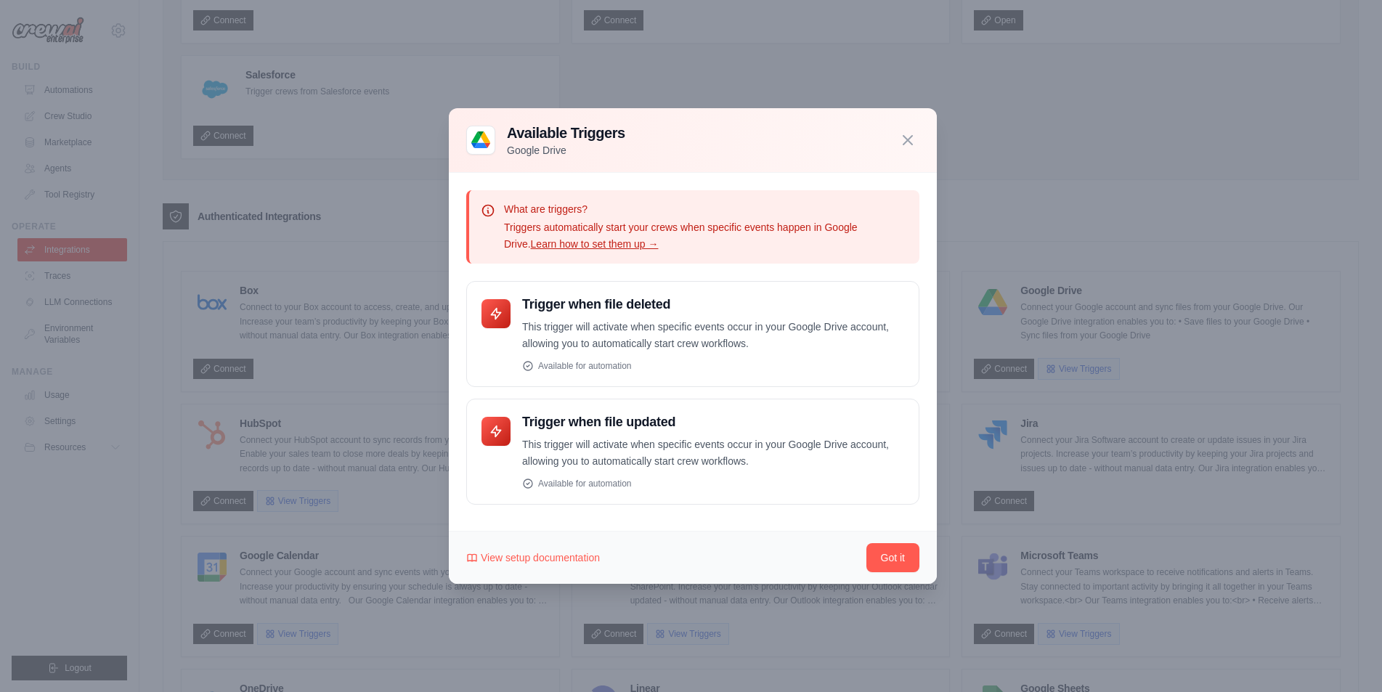
click at [593, 246] on link "Learn how to set them up →" at bounding box center [595, 244] width 128 height 12
click at [897, 567] on button "Got it" at bounding box center [893, 557] width 53 height 29
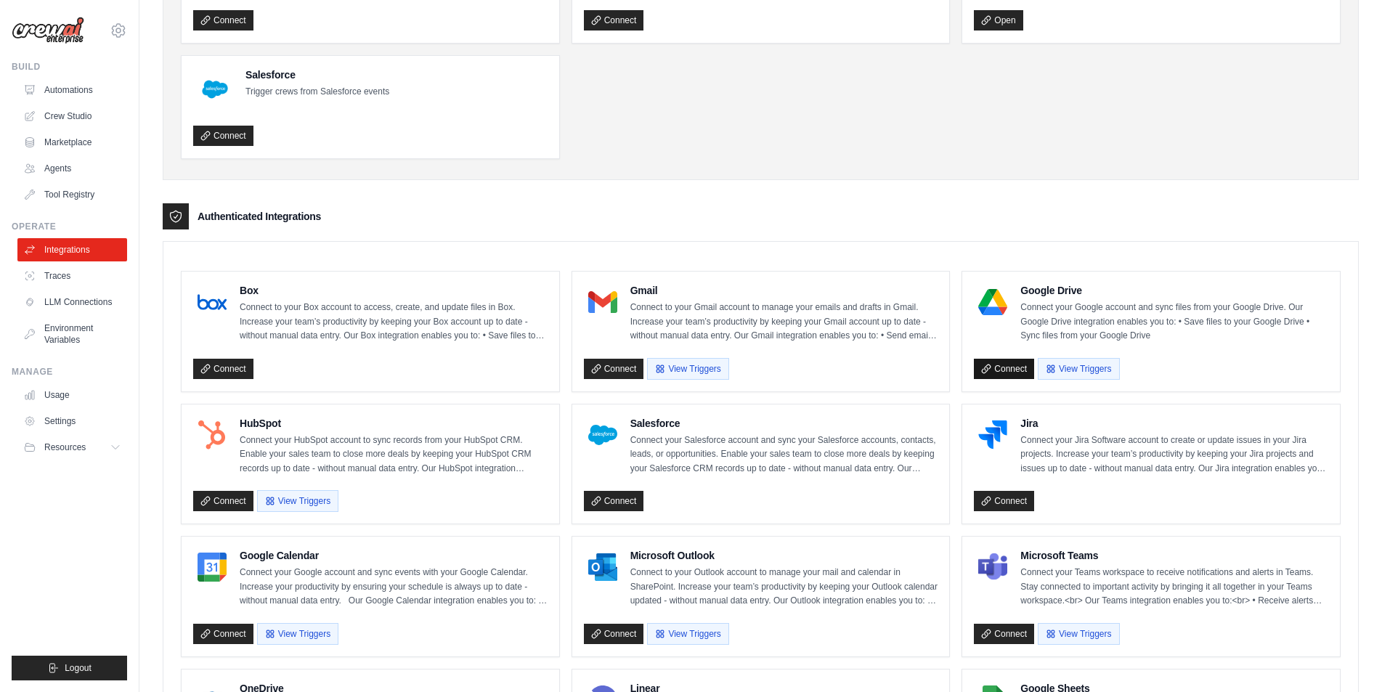
click at [1010, 375] on link "Connect" at bounding box center [1004, 369] width 60 height 20
click at [78, 322] on link "Environment Variables" at bounding box center [74, 334] width 110 height 35
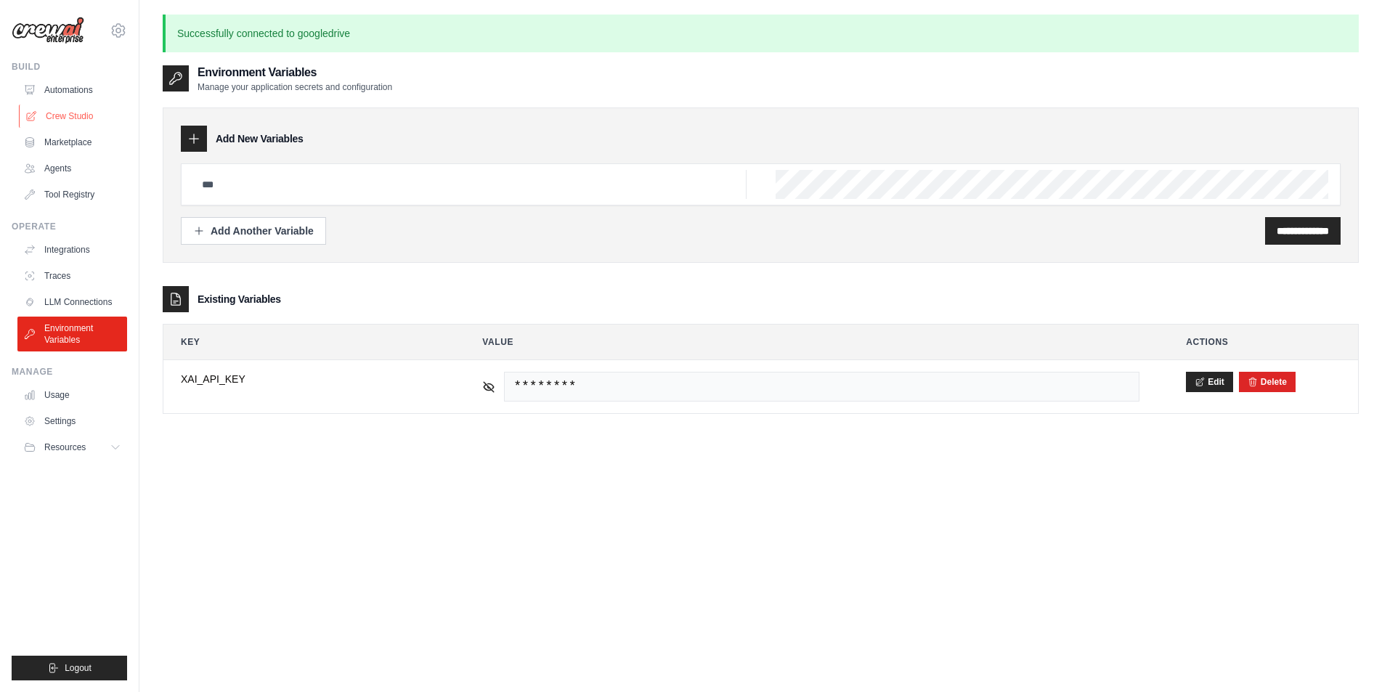
click at [84, 121] on link "Crew Studio" at bounding box center [74, 116] width 110 height 23
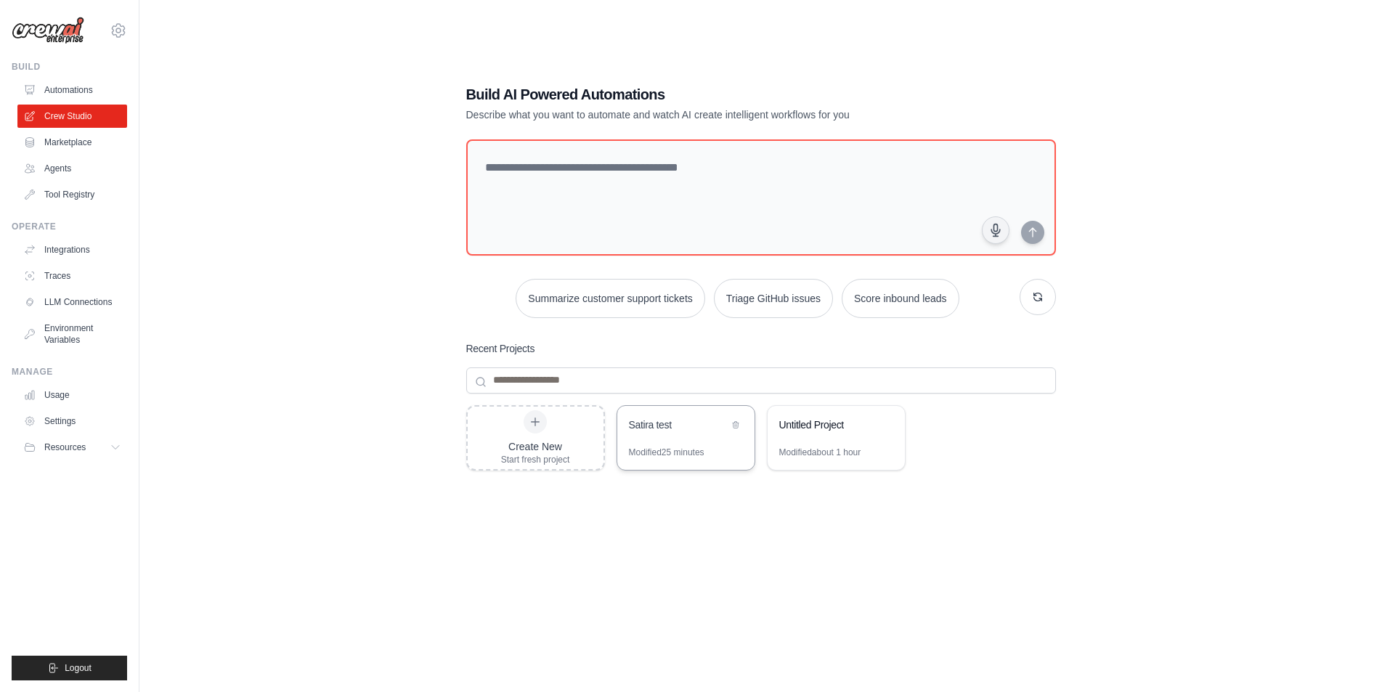
click at [645, 454] on div "Modified 25 minutes" at bounding box center [667, 453] width 76 height 12
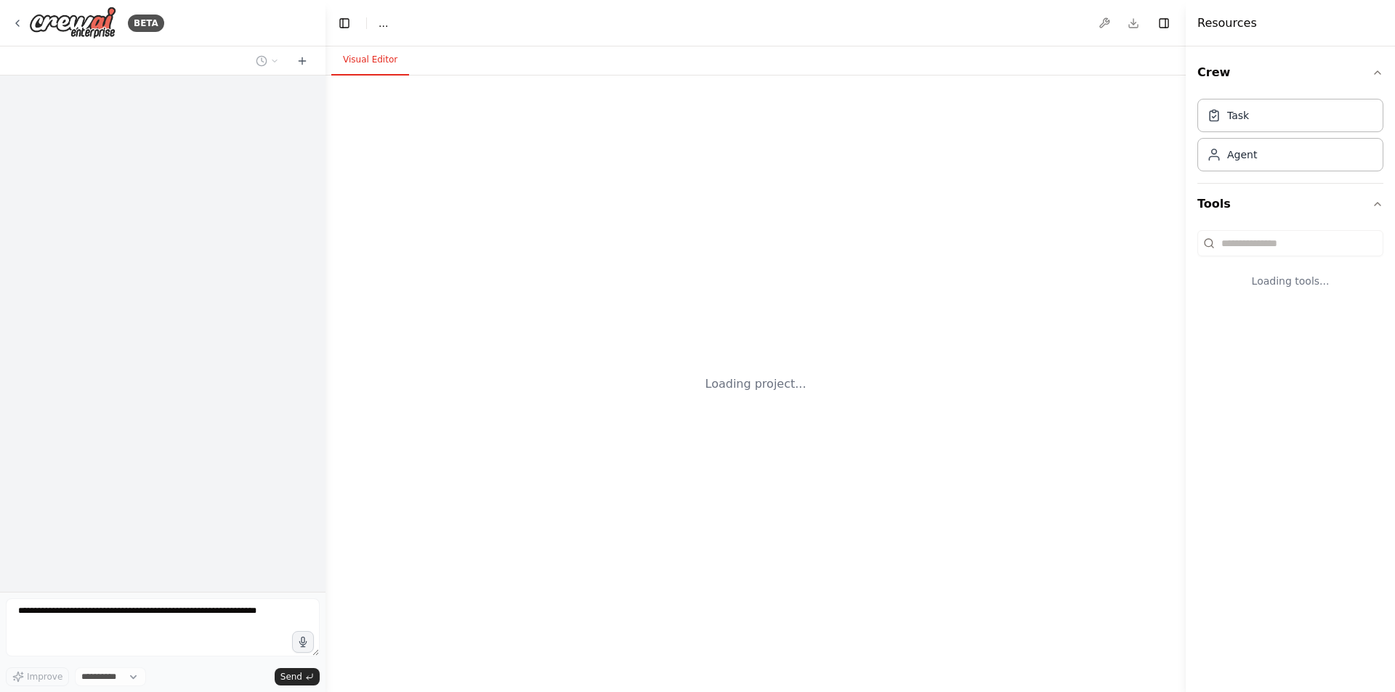
select select "****"
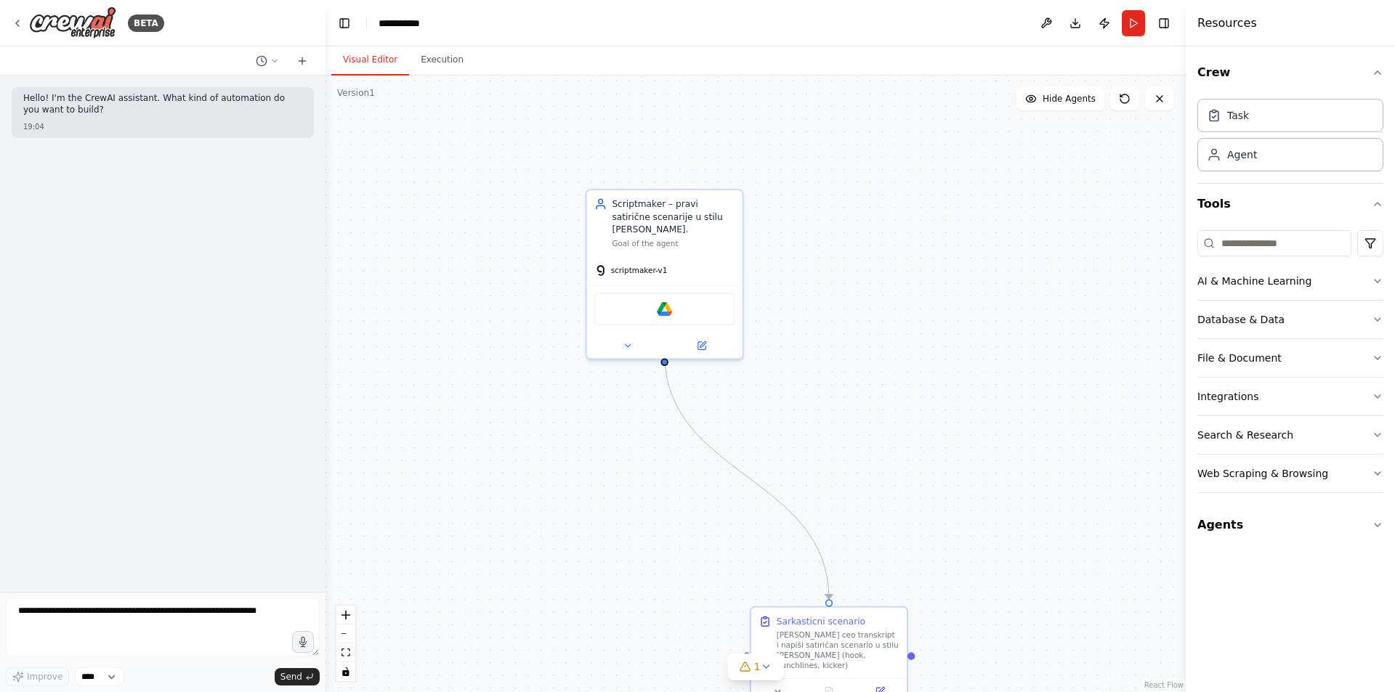
drag, startPoint x: 728, startPoint y: 238, endPoint x: 845, endPoint y: 564, distance: 347.2
click at [846, 566] on div ".deletable-edge-delete-btn { width: 20px; height: 20px; border: 0px solid #ffff…" at bounding box center [755, 384] width 860 height 617
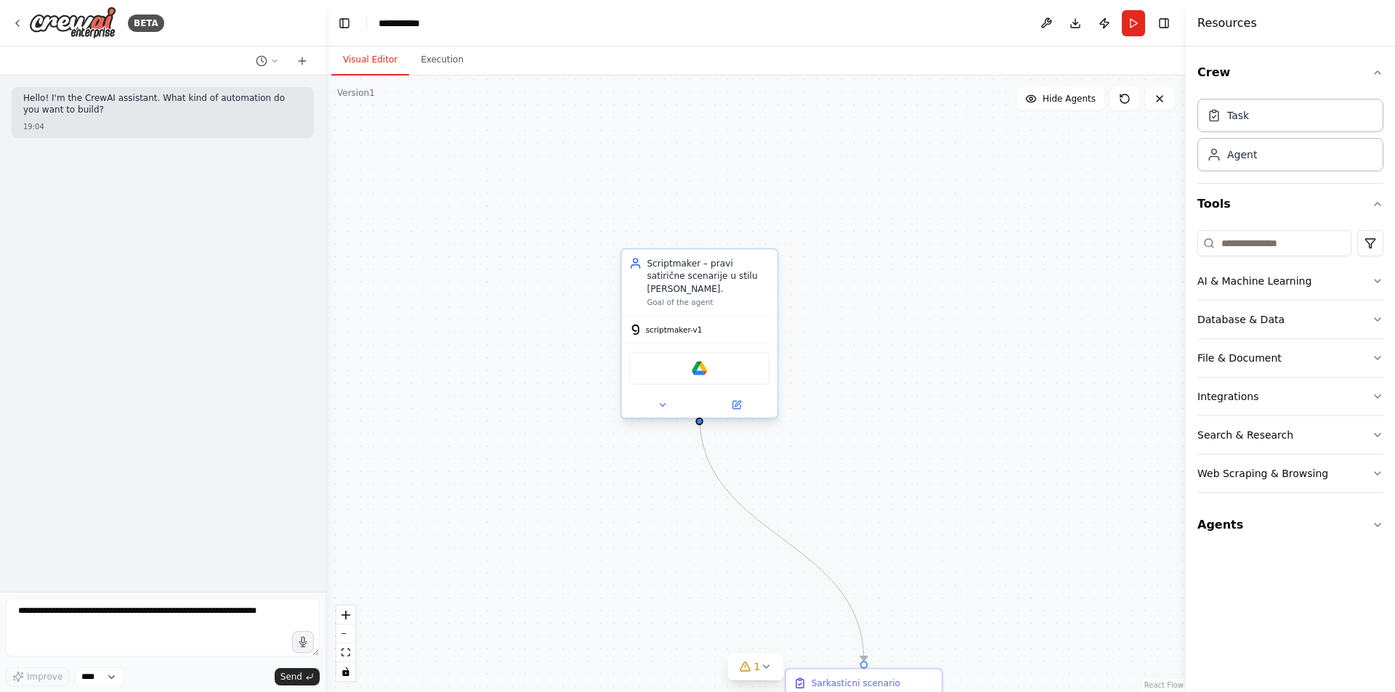
click at [694, 368] on div "Google Drive" at bounding box center [699, 368] width 140 height 33
click at [692, 365] on div "Google Drive" at bounding box center [699, 368] width 140 height 33
click at [698, 361] on img at bounding box center [699, 368] width 15 height 15
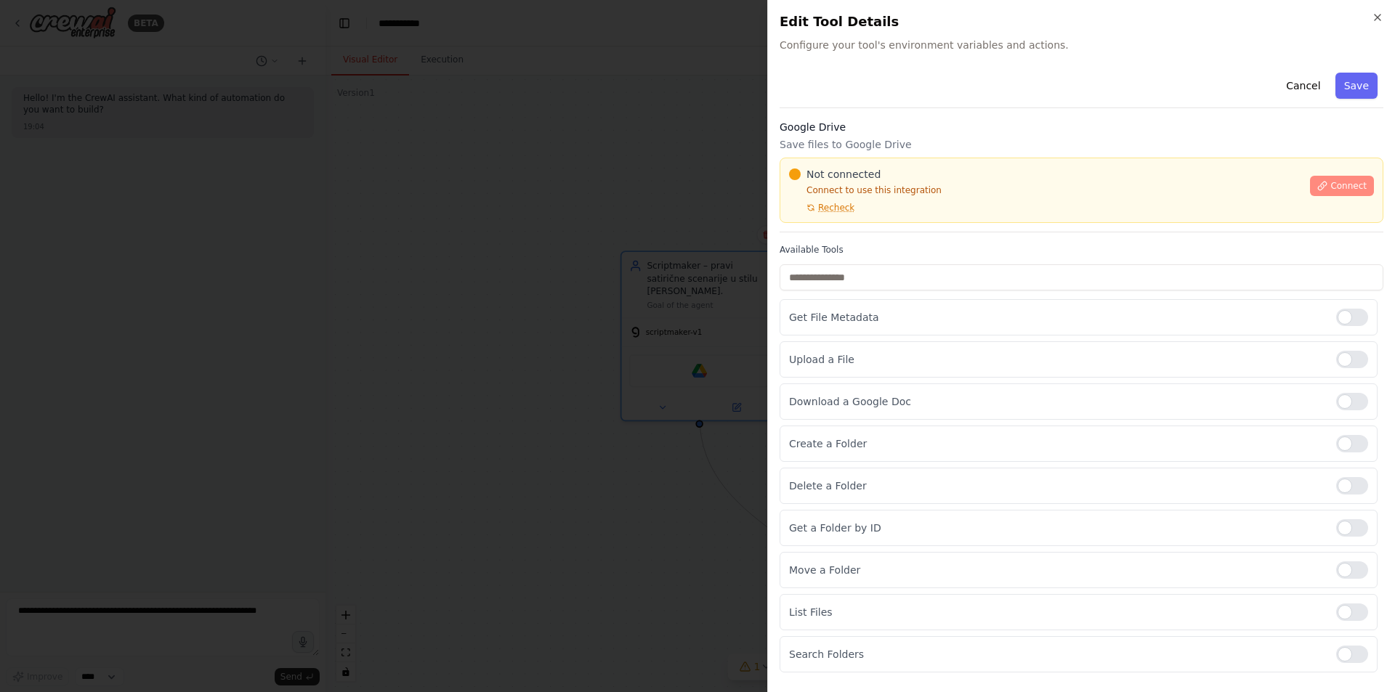
click at [1339, 183] on span "Connect" at bounding box center [1348, 186] width 36 height 12
click at [846, 219] on div "Not connected Connect to use this integration Recheck Connect" at bounding box center [1081, 190] width 604 height 65
click at [846, 227] on div "Google Drive Save files to Google Drive Not connected Connect to use this integ…" at bounding box center [1081, 176] width 604 height 113
click at [837, 224] on div "Google Drive Save files to Google Drive Not connected Connect to use this integ…" at bounding box center [1081, 176] width 604 height 113
click at [803, 227] on div "Google Drive Save files to Google Drive Not connected Connect to use this integ…" at bounding box center [1081, 176] width 604 height 113
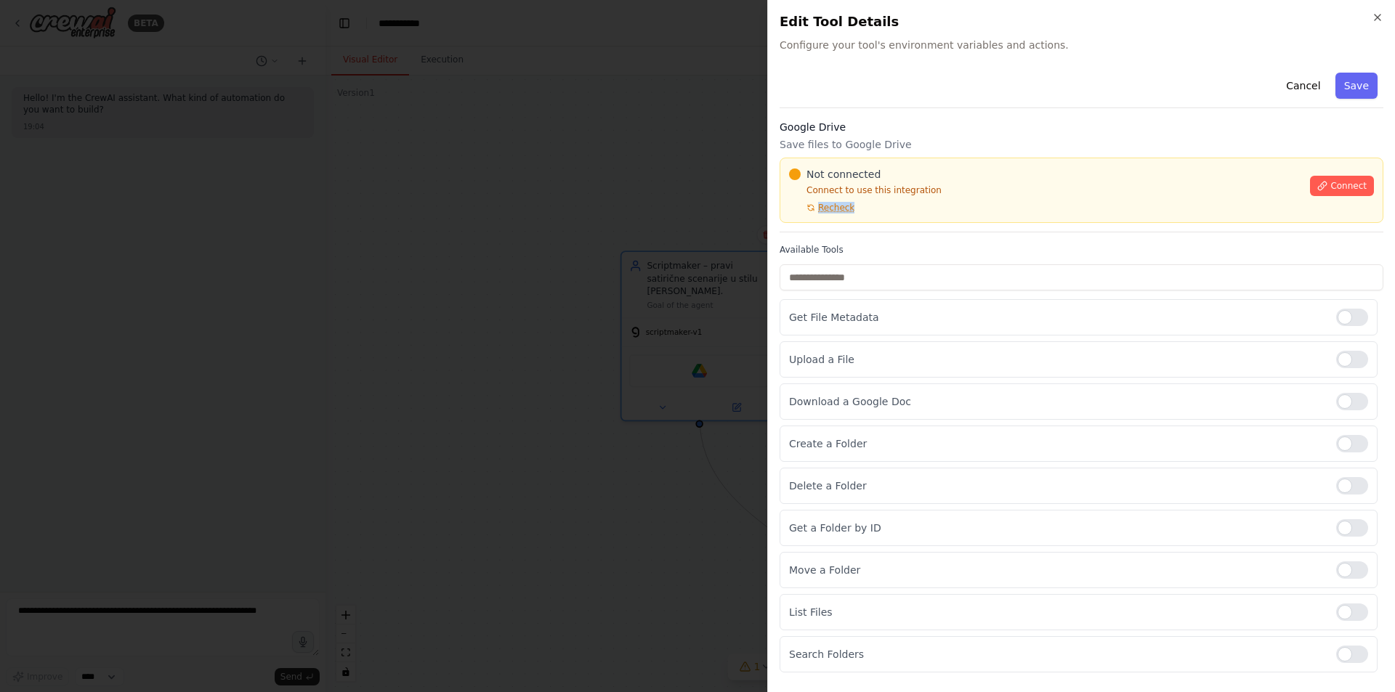
click at [803, 227] on div "Google Drive Save files to Google Drive Not connected Connect to use this integ…" at bounding box center [1081, 176] width 604 height 113
click at [950, 200] on div "Not connected Connect to use this integration Recheck" at bounding box center [1045, 190] width 512 height 46
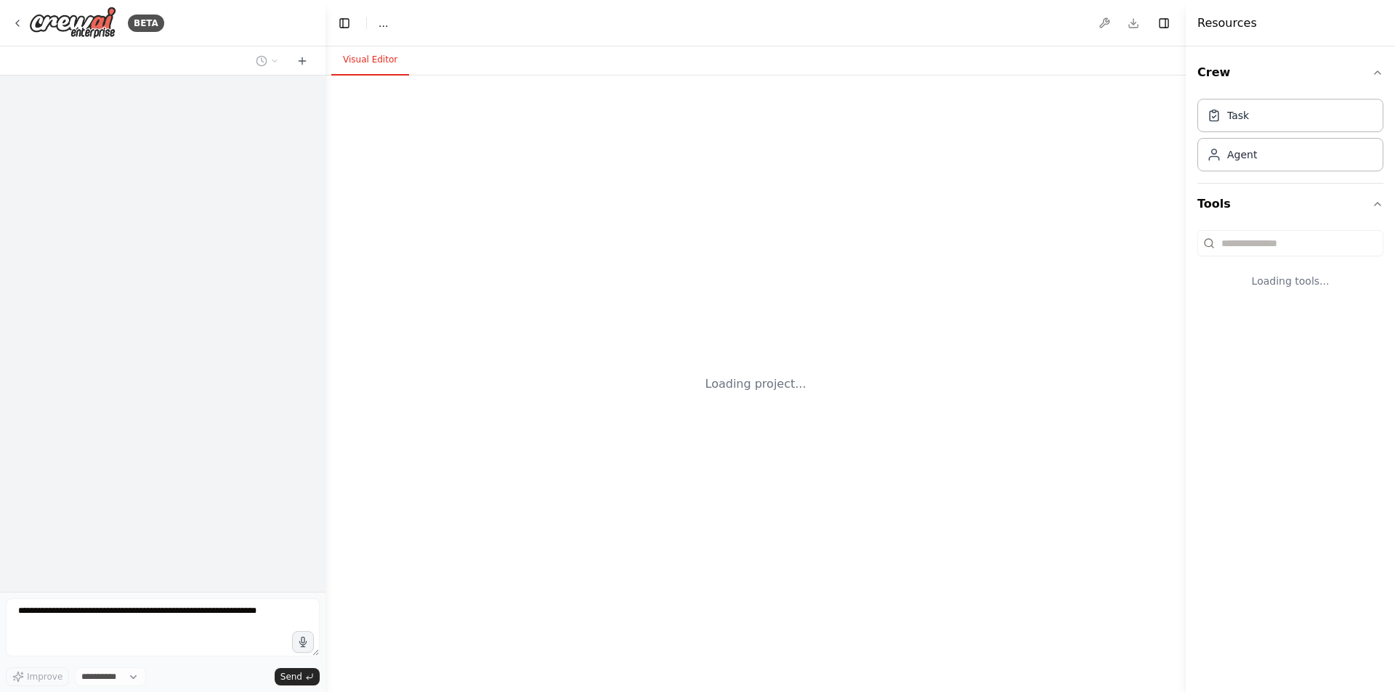
select select "****"
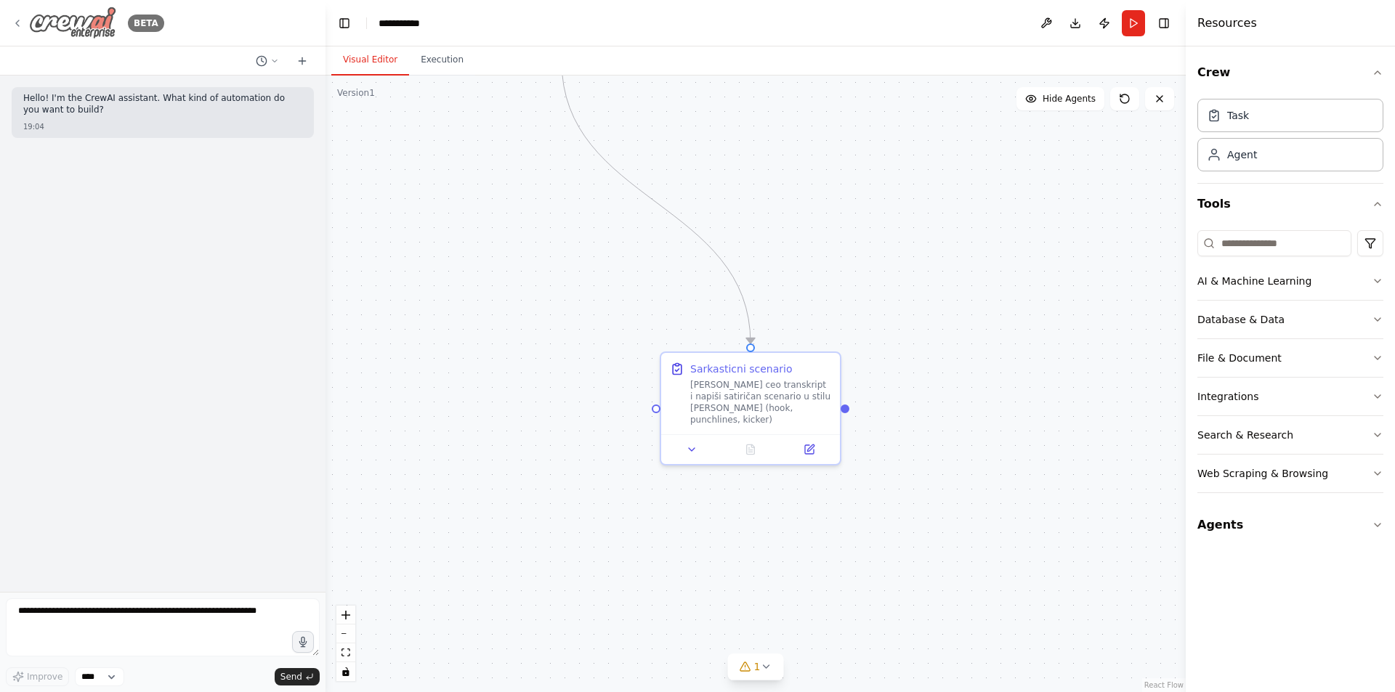
click at [19, 26] on icon at bounding box center [17, 23] width 3 height 6
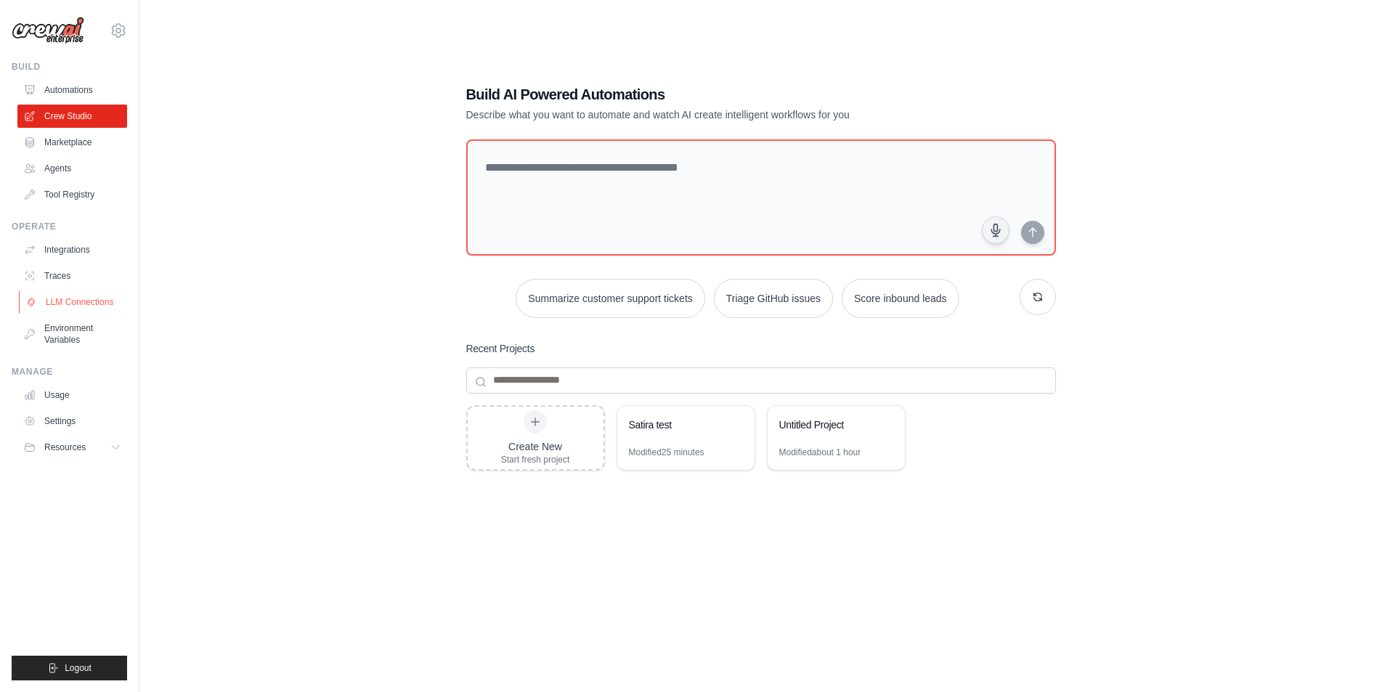
click at [66, 296] on link "LLM Connections" at bounding box center [74, 302] width 110 height 23
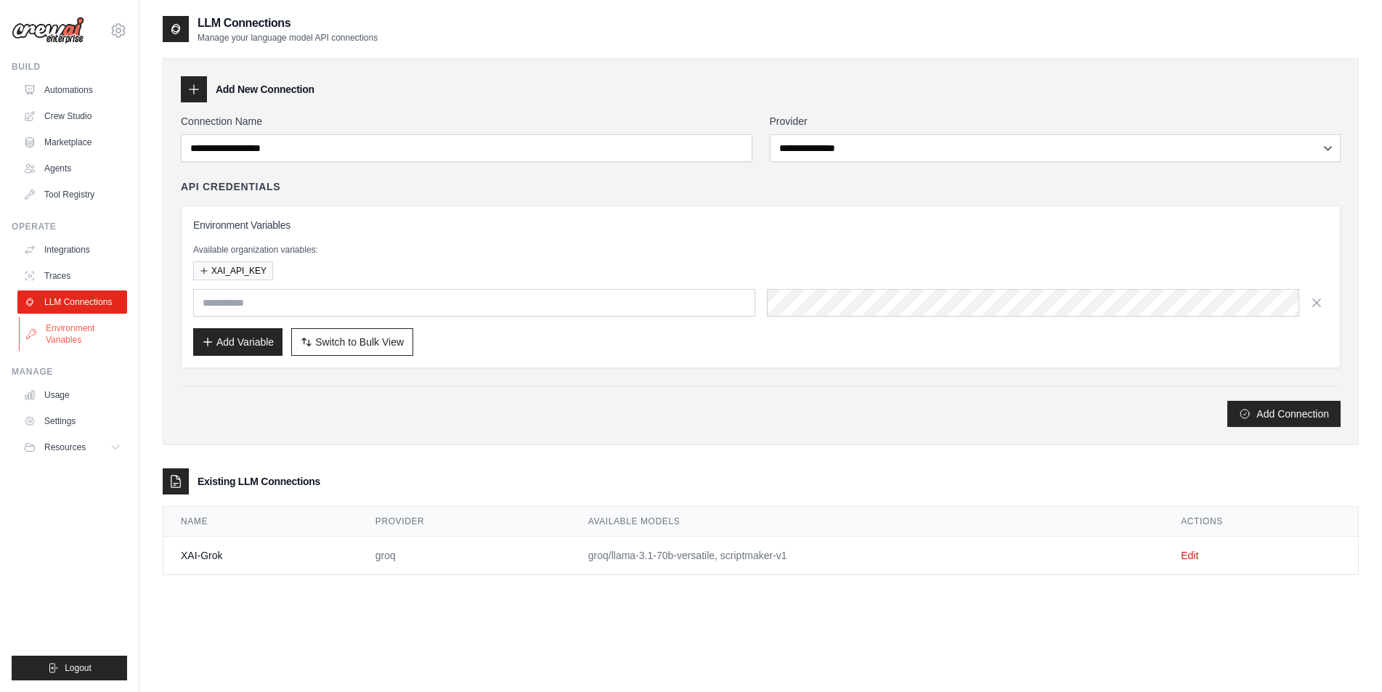
click at [60, 340] on link "Environment Variables" at bounding box center [74, 334] width 110 height 35
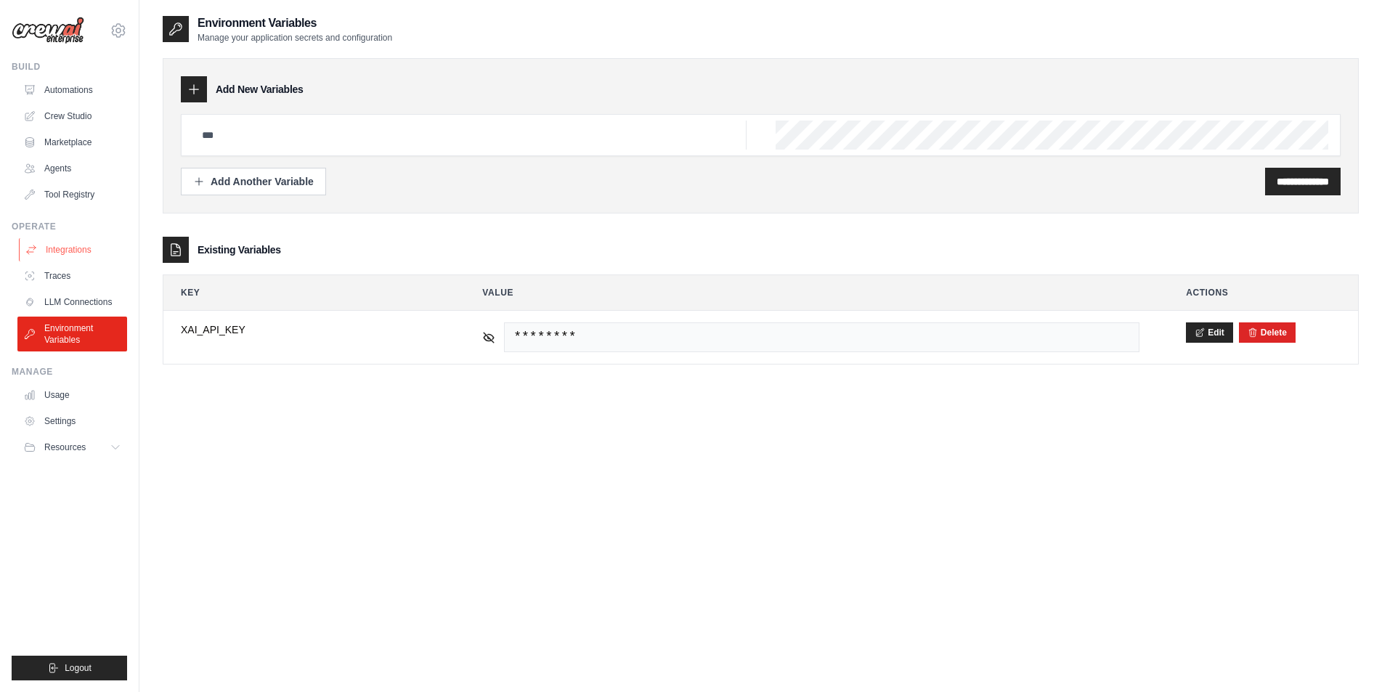
click at [57, 242] on link "Integrations" at bounding box center [74, 249] width 110 height 23
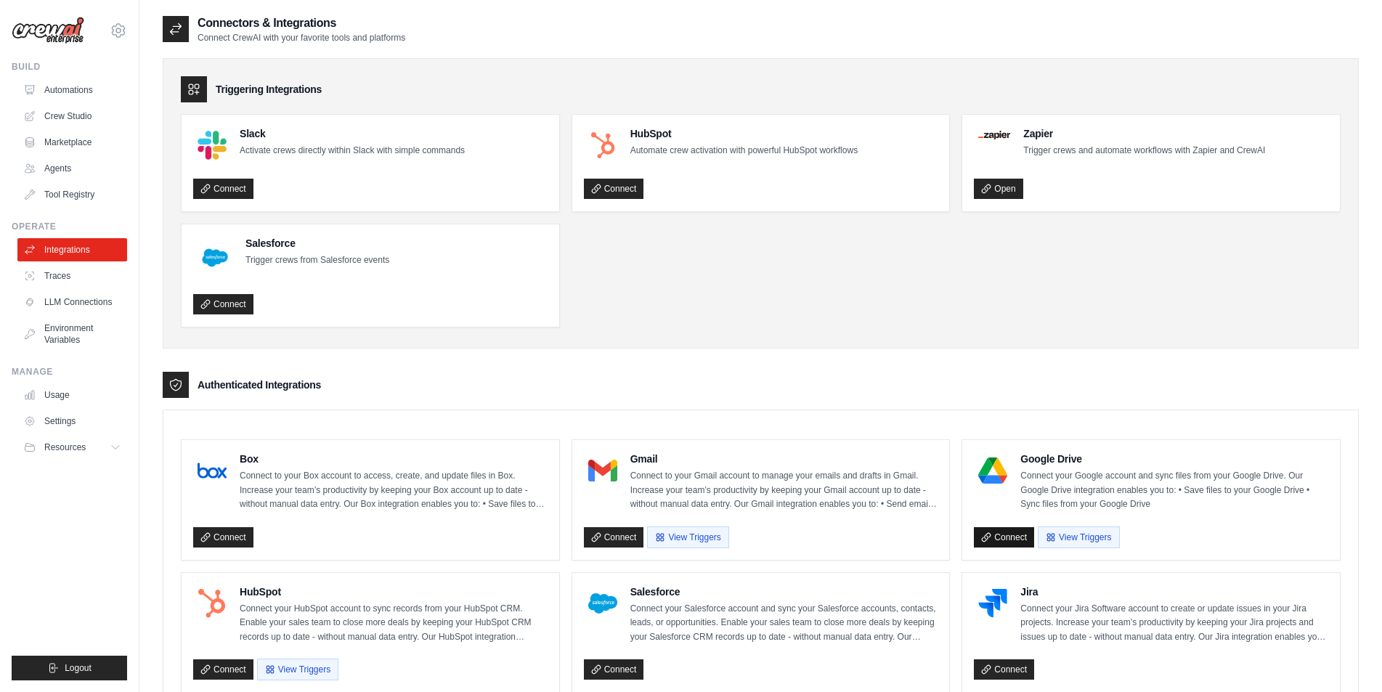
click at [1004, 540] on link "Connect" at bounding box center [1004, 537] width 60 height 20
click at [101, 309] on link "LLM Connections" at bounding box center [74, 302] width 110 height 23
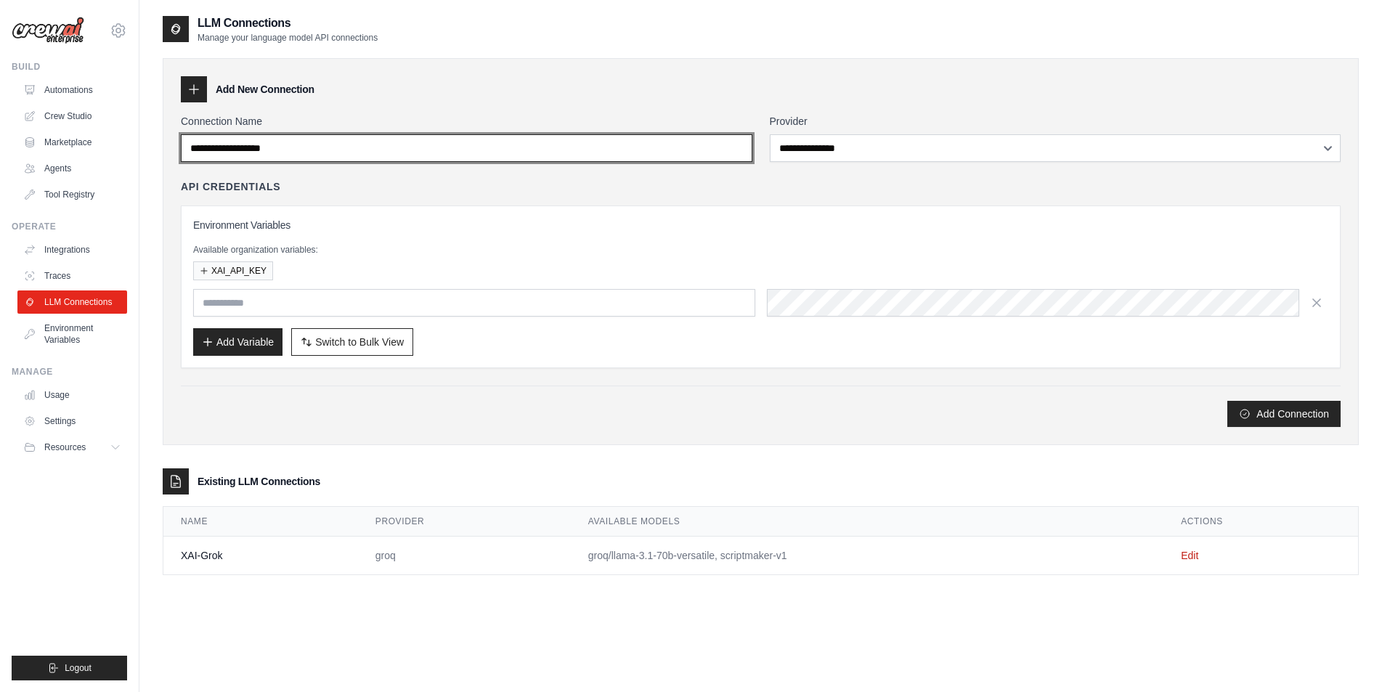
drag, startPoint x: 392, startPoint y: 156, endPoint x: 270, endPoint y: 156, distance: 121.3
click at [270, 156] on input "Connection Name" at bounding box center [467, 148] width 572 height 28
type input "**********"
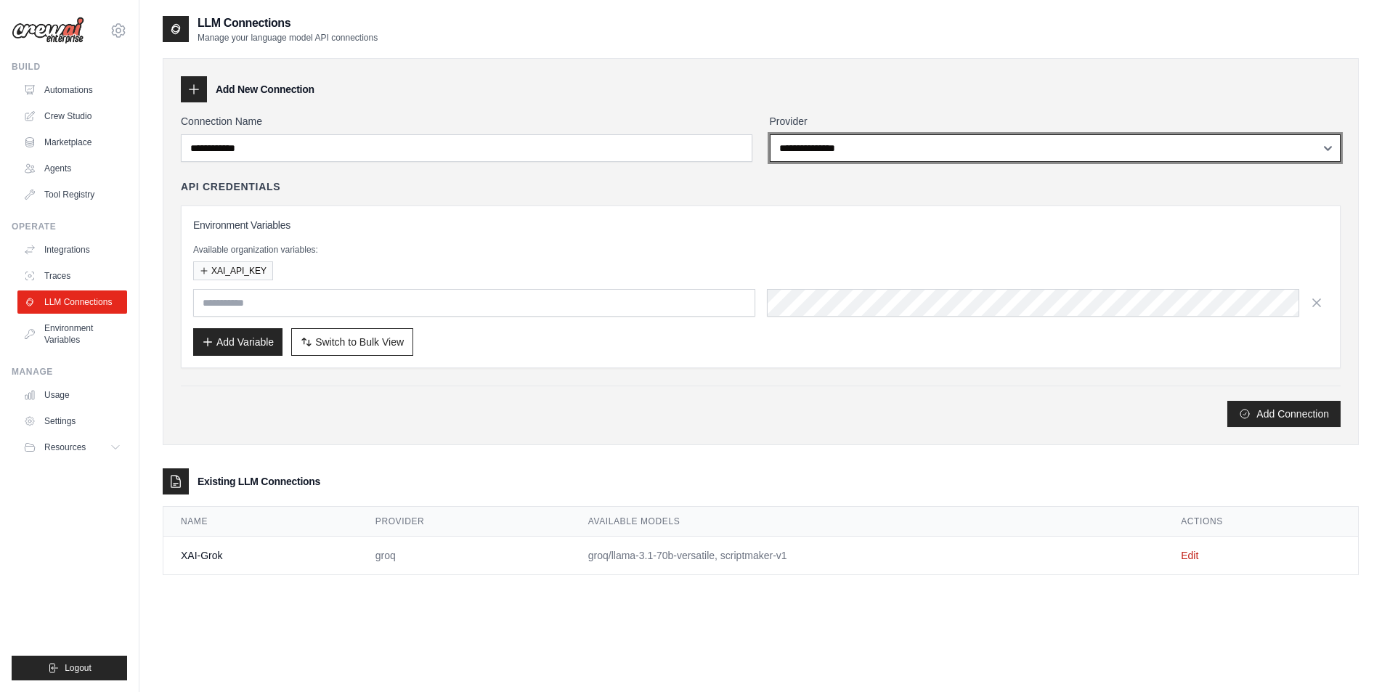
click at [787, 146] on select "**********" at bounding box center [1056, 148] width 572 height 28
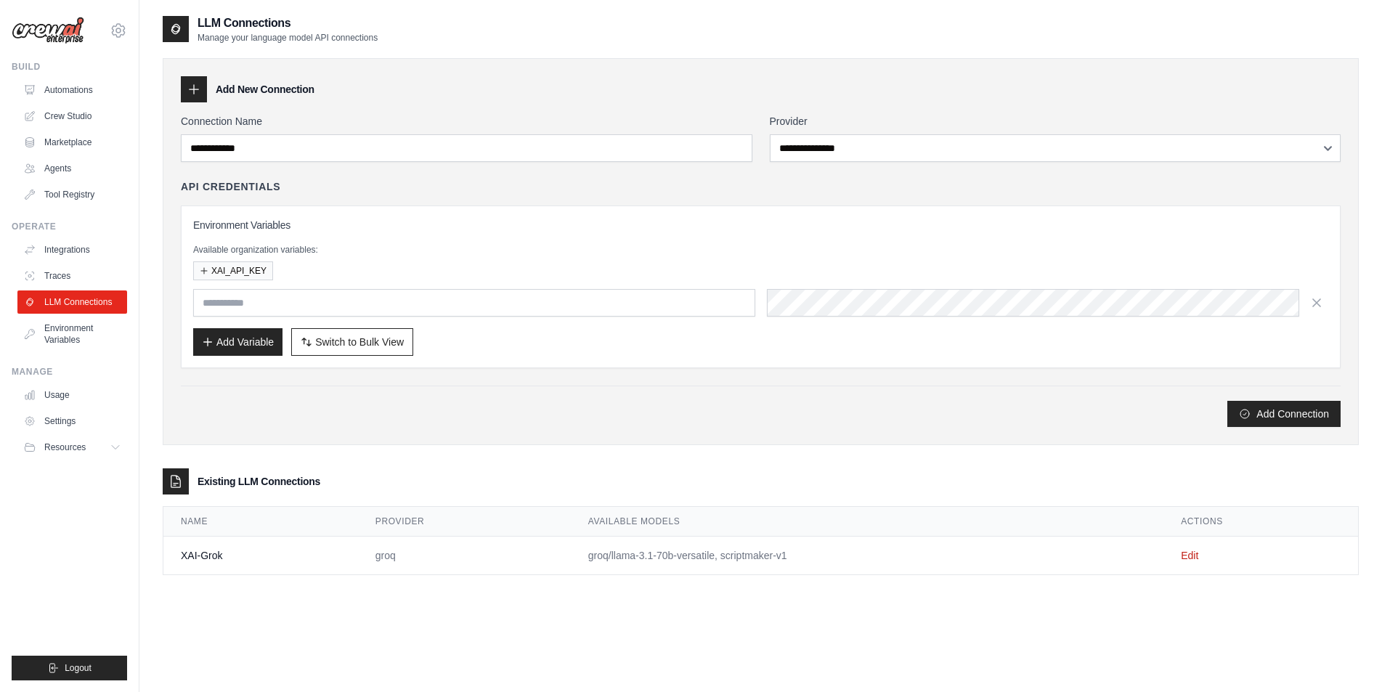
click at [605, 204] on div "API Credentials Environment Variables Available organization variables: XAI_API…" at bounding box center [761, 273] width 1160 height 189
click at [57, 255] on link "Integrations" at bounding box center [74, 249] width 110 height 23
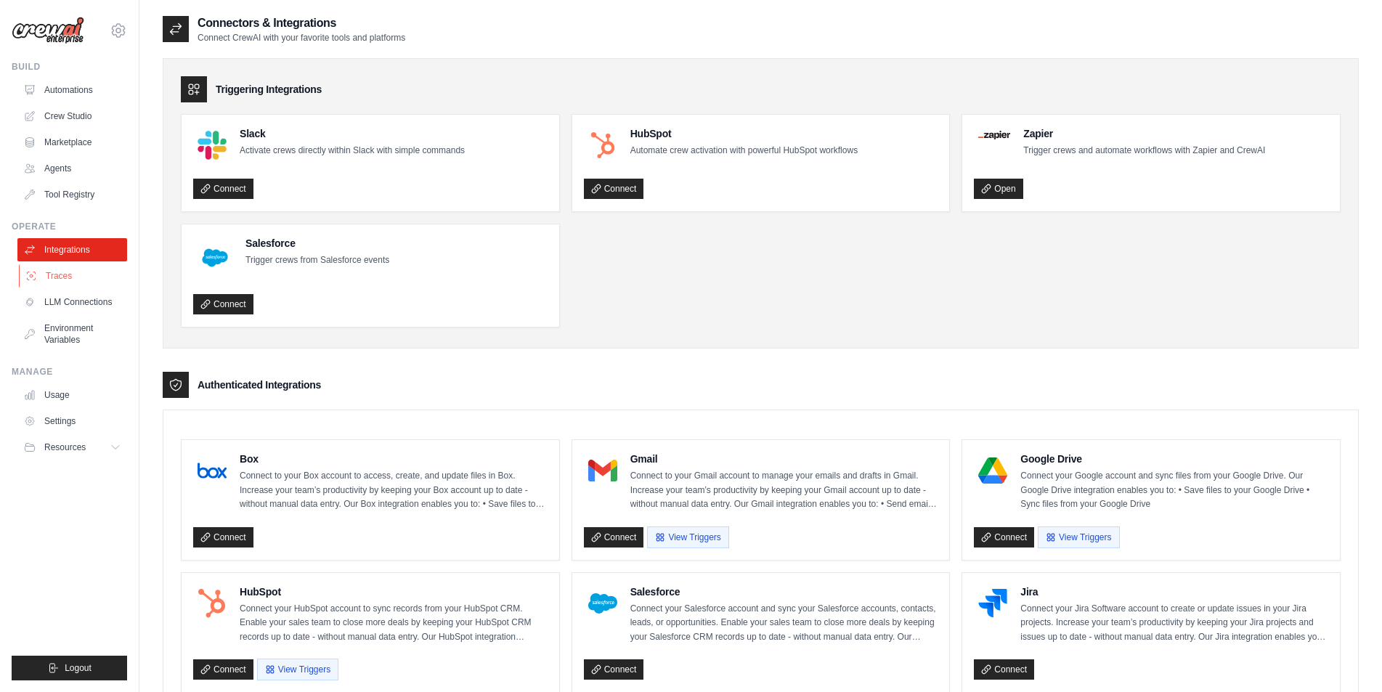
click at [57, 281] on link "Traces" at bounding box center [74, 275] width 110 height 23
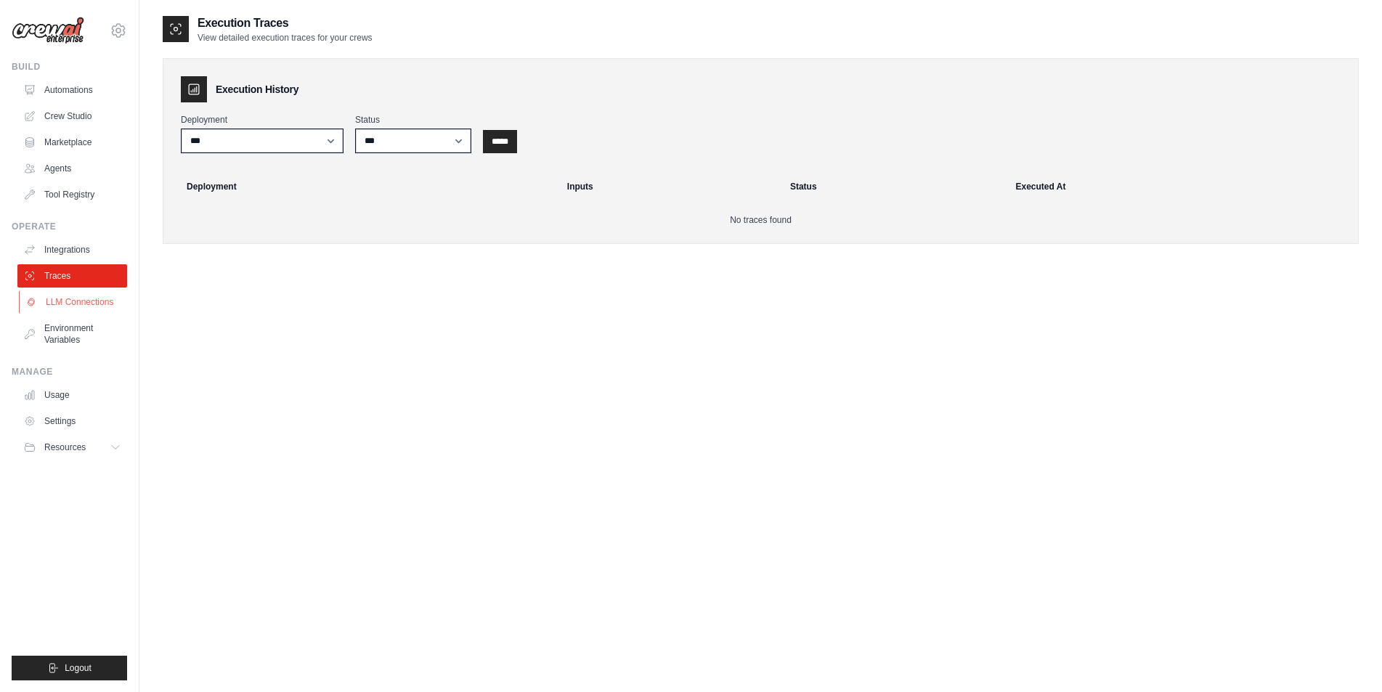
click at [57, 307] on link "LLM Connections" at bounding box center [74, 302] width 110 height 23
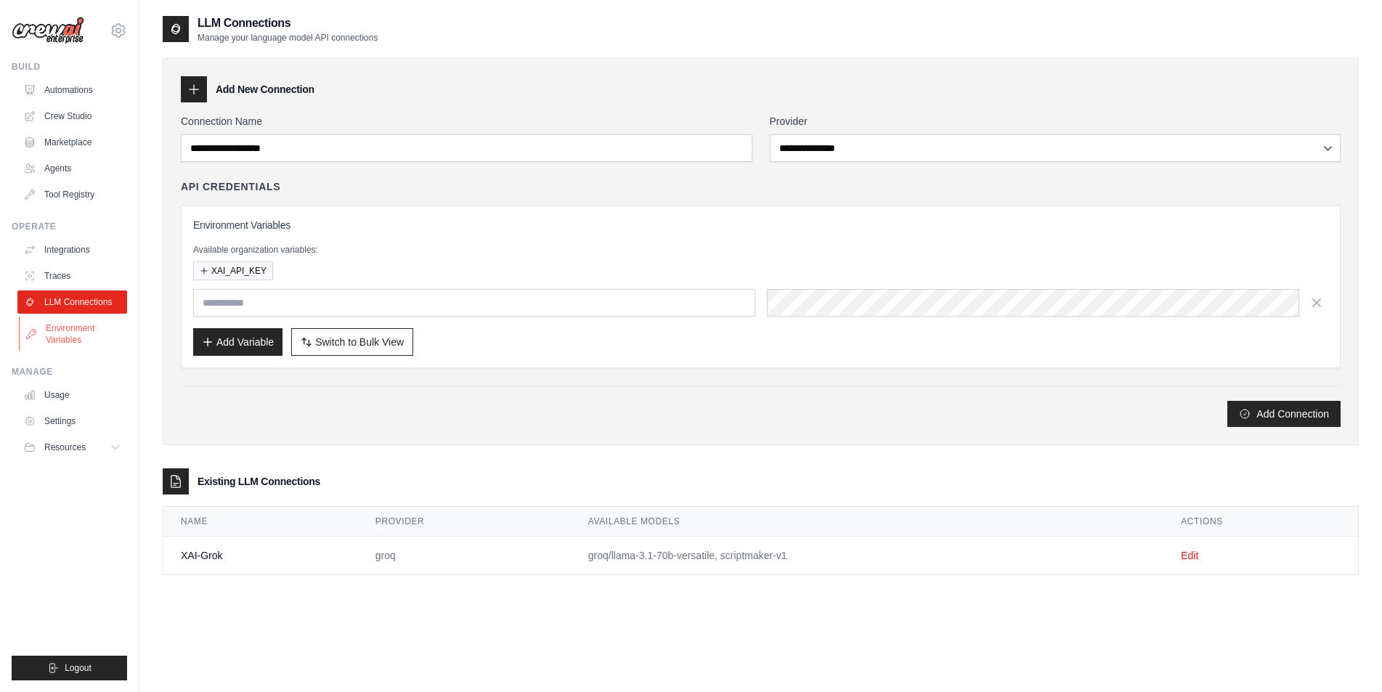
click at [73, 327] on link "Environment Variables" at bounding box center [74, 334] width 110 height 35
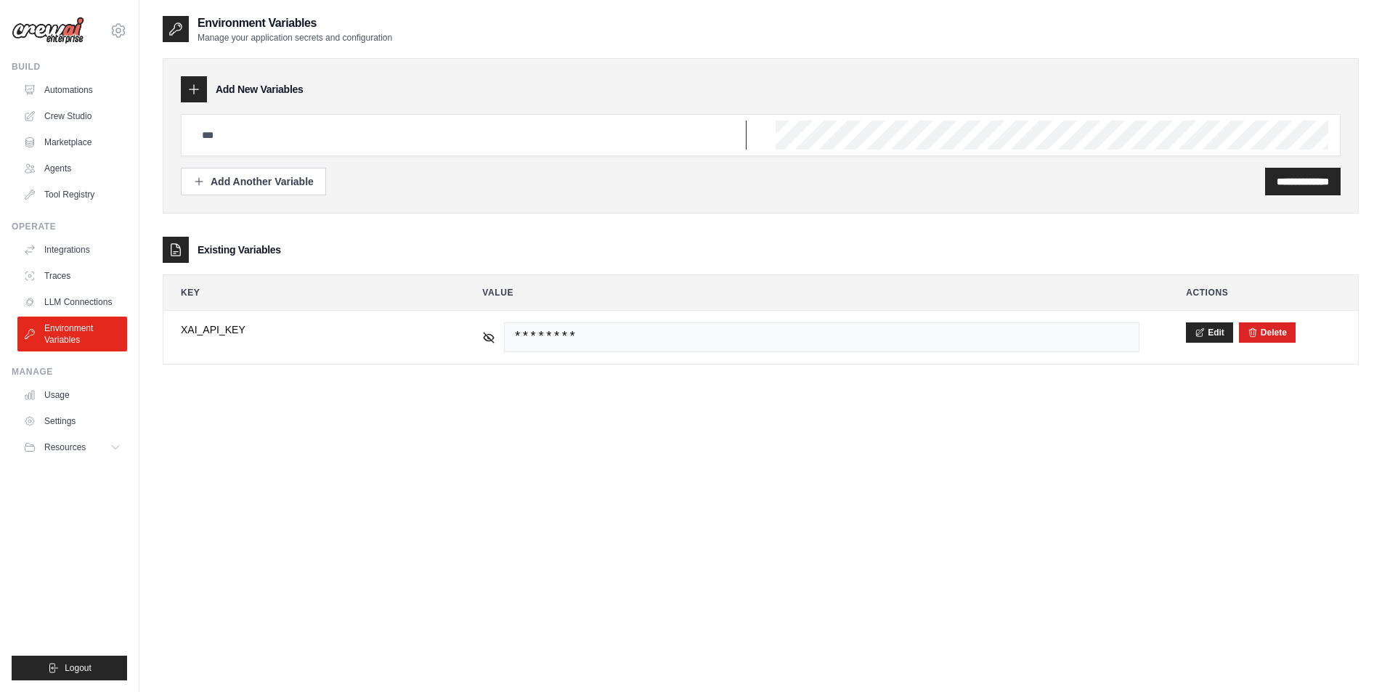
click at [333, 143] on input "text" at bounding box center [470, 135] width 554 height 29
paste input "**********"
type input "**********"
click at [1277, 182] on input "**********" at bounding box center [1303, 181] width 52 height 15
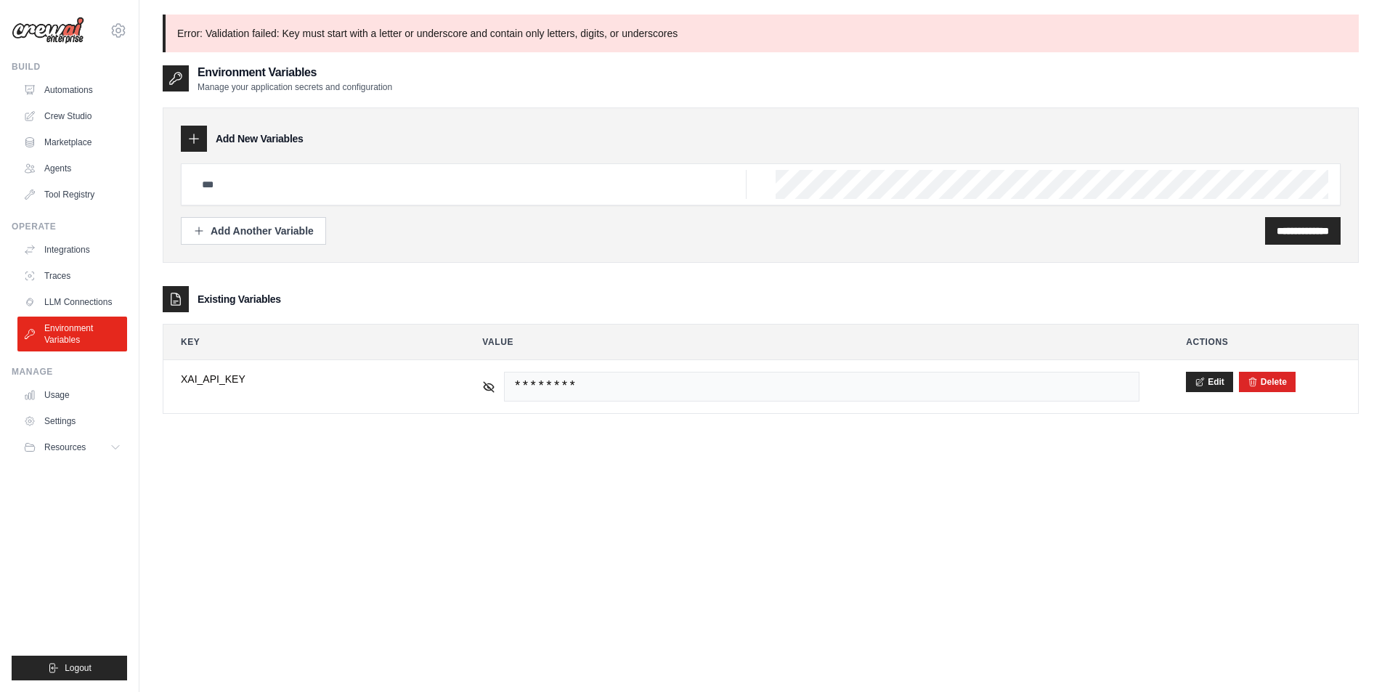
click at [230, 138] on h3 "Add New Variables" at bounding box center [260, 138] width 88 height 15
click at [288, 198] on input "text" at bounding box center [470, 184] width 554 height 29
click at [246, 176] on input "text" at bounding box center [470, 184] width 554 height 29
click at [224, 185] on input "text" at bounding box center [470, 184] width 554 height 29
click at [264, 187] on input "text" at bounding box center [470, 184] width 554 height 29
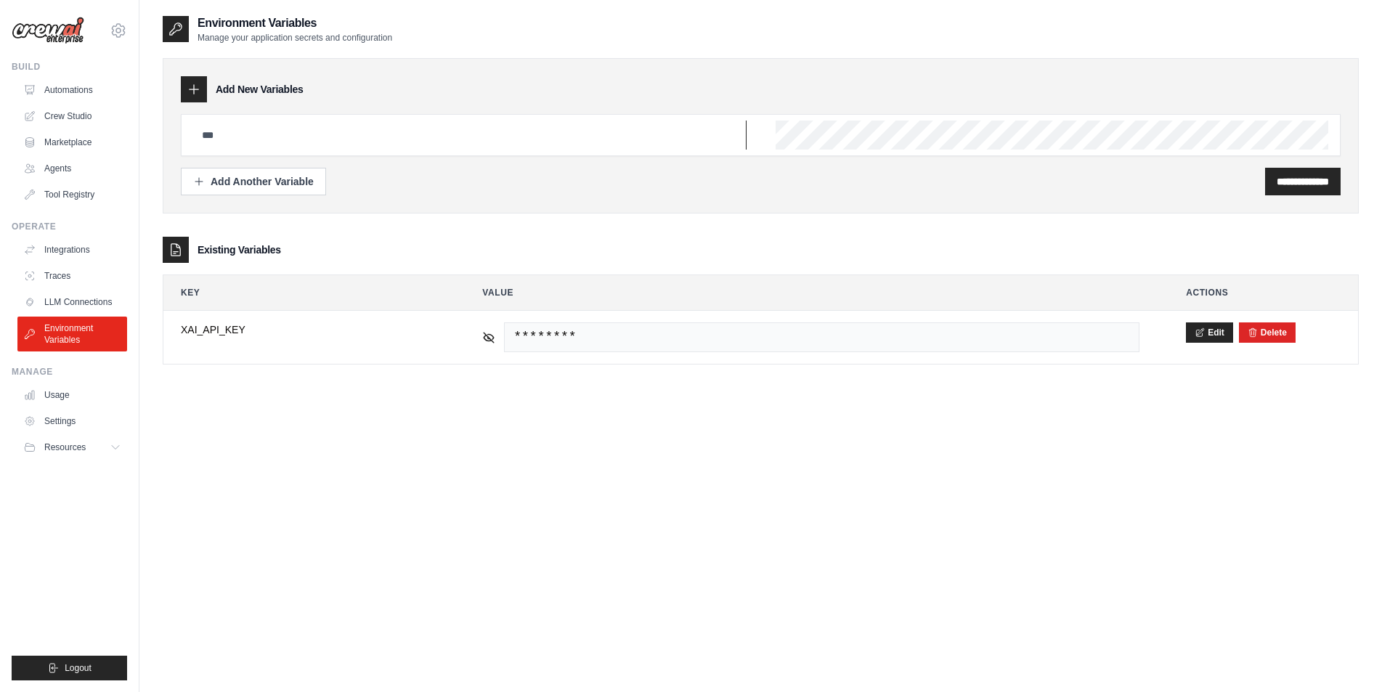
click at [210, 146] on input "text" at bounding box center [470, 135] width 554 height 29
paste input "**********"
type input "**********"
click at [268, 177] on div "Add Another Variable" at bounding box center [253, 181] width 121 height 15
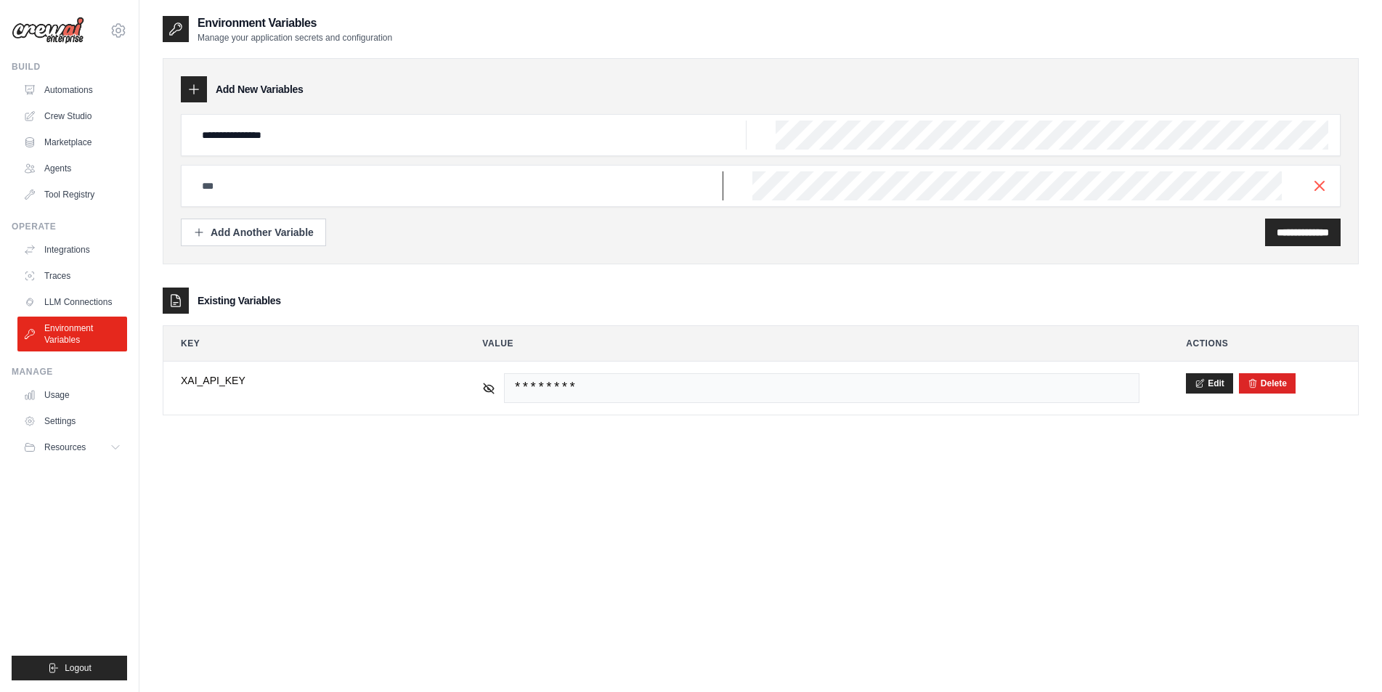
click at [246, 186] on input "text" at bounding box center [458, 185] width 530 height 29
paste input "**********"
type input "**********"
click at [1277, 234] on input "**********" at bounding box center [1303, 232] width 52 height 15
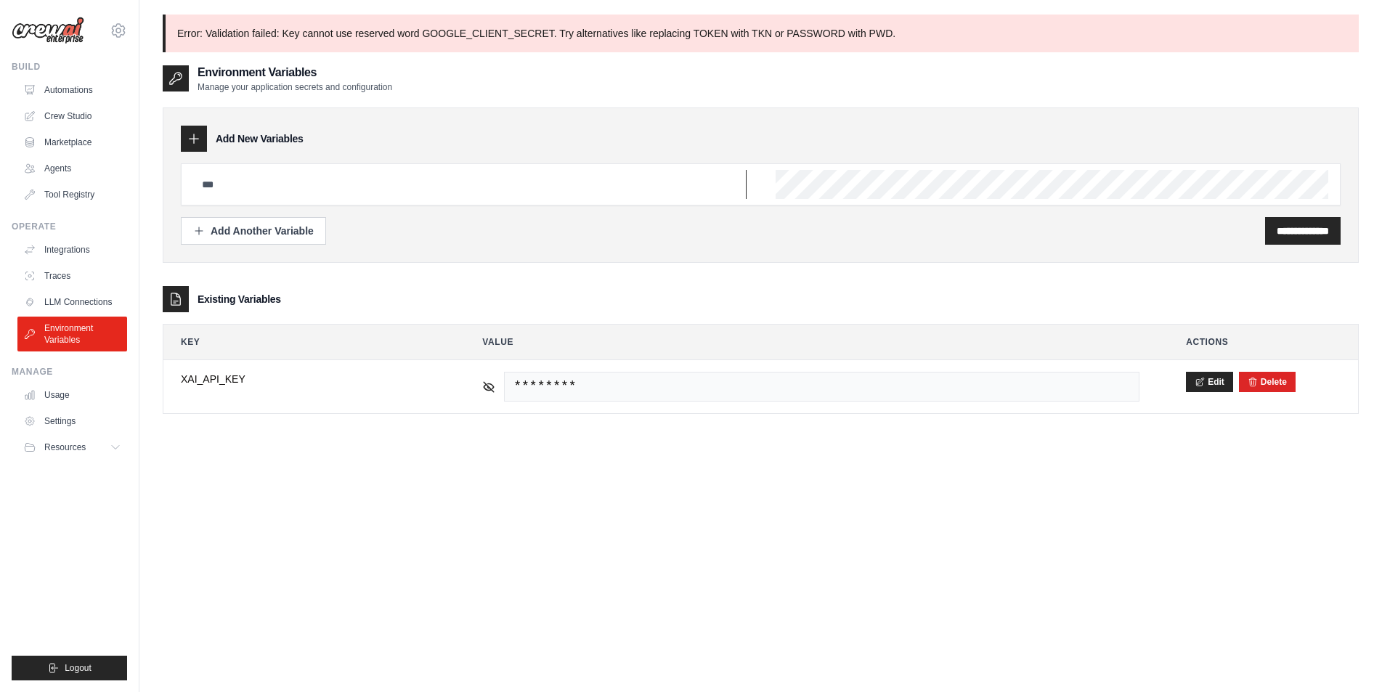
click at [361, 187] on input "text" at bounding box center [470, 184] width 554 height 29
click at [331, 185] on input "text" at bounding box center [470, 184] width 554 height 29
paste input "**********"
type input "**********"
click at [268, 228] on div "Add Another Variable" at bounding box center [253, 230] width 121 height 15
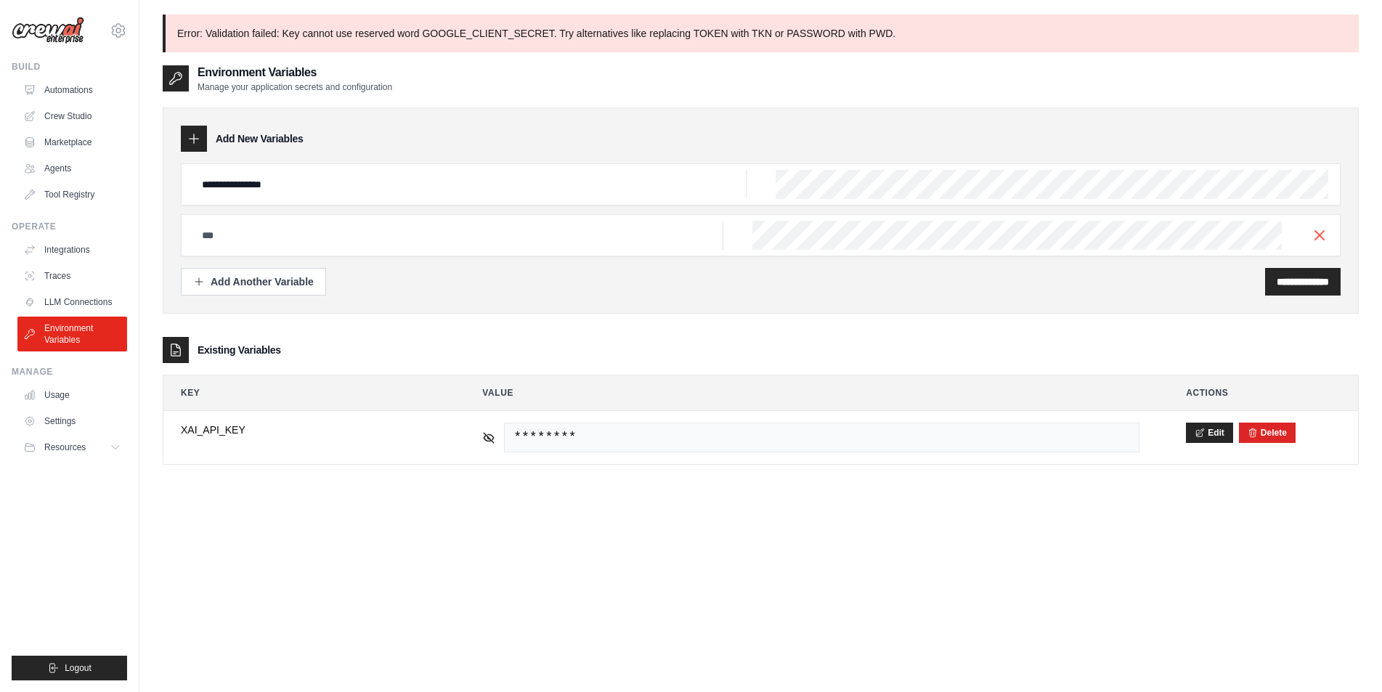
click at [288, 254] on div at bounding box center [761, 235] width 1160 height 42
click at [232, 230] on input "text" at bounding box center [458, 235] width 530 height 29
paste input "**********"
type input "**********"
click at [1278, 284] on input "**********" at bounding box center [1303, 282] width 52 height 15
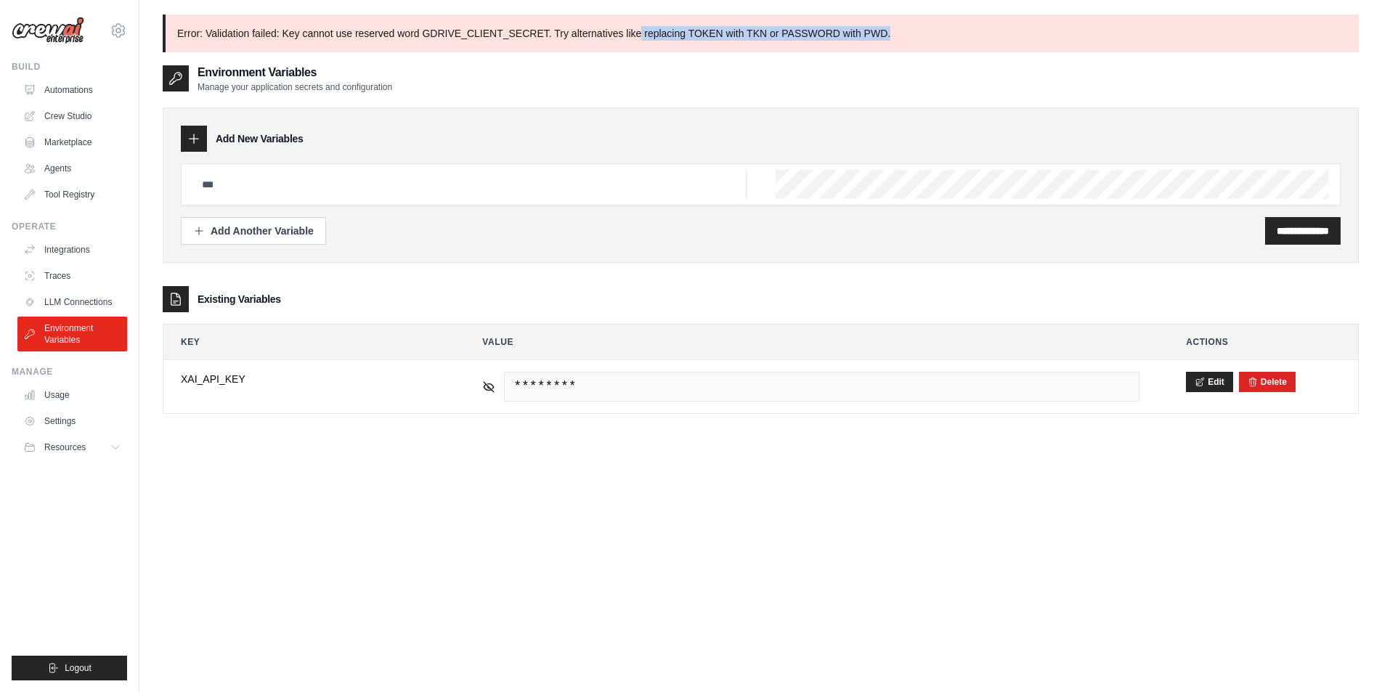
drag, startPoint x: 639, startPoint y: 36, endPoint x: 927, endPoint y: 37, distance: 287.7
click at [927, 37] on p "Error: Validation failed: Key cannot use reserved word GDRIVE_CLIENT_SECRET. Tr…" at bounding box center [761, 34] width 1196 height 38
drag, startPoint x: 927, startPoint y: 37, endPoint x: 171, endPoint y: 47, distance: 756.3
click at [171, 47] on p "Error: Validation failed: Key cannot use reserved word GDRIVE_CLIENT_SECRET. Tr…" at bounding box center [761, 34] width 1196 height 38
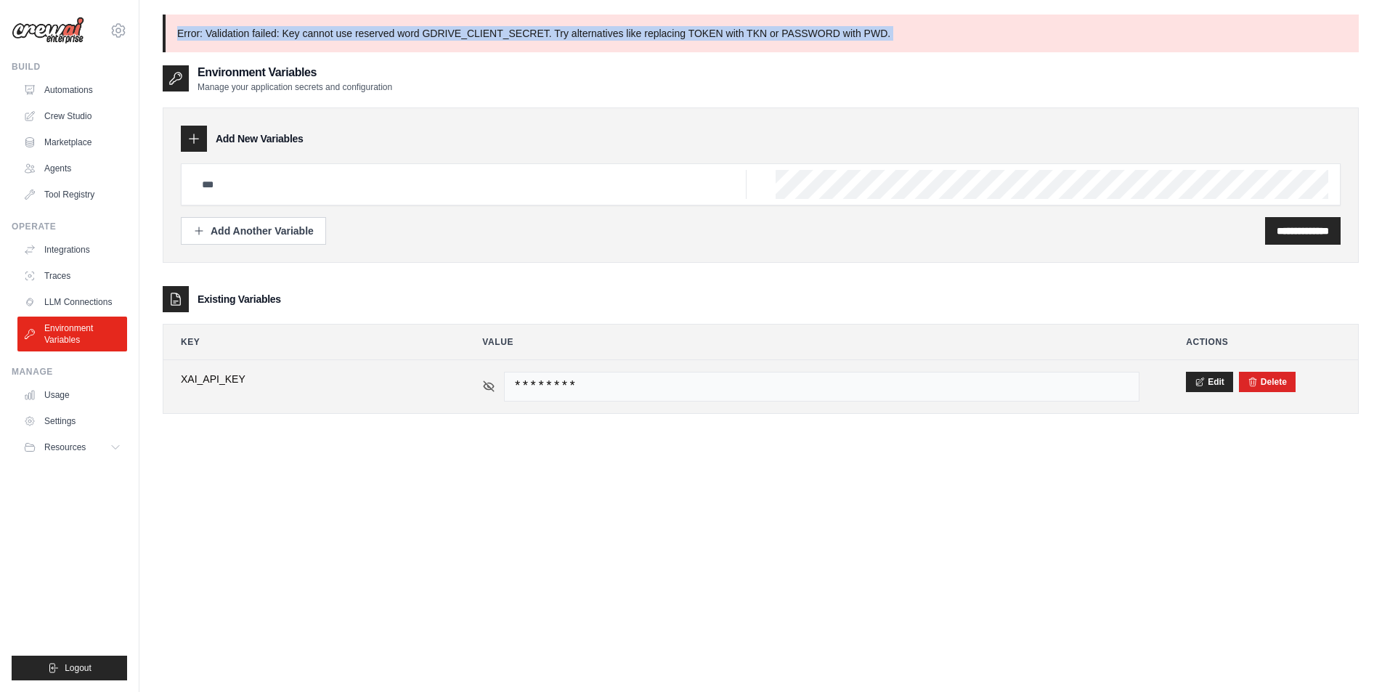
click at [483, 389] on icon at bounding box center [488, 386] width 13 height 13
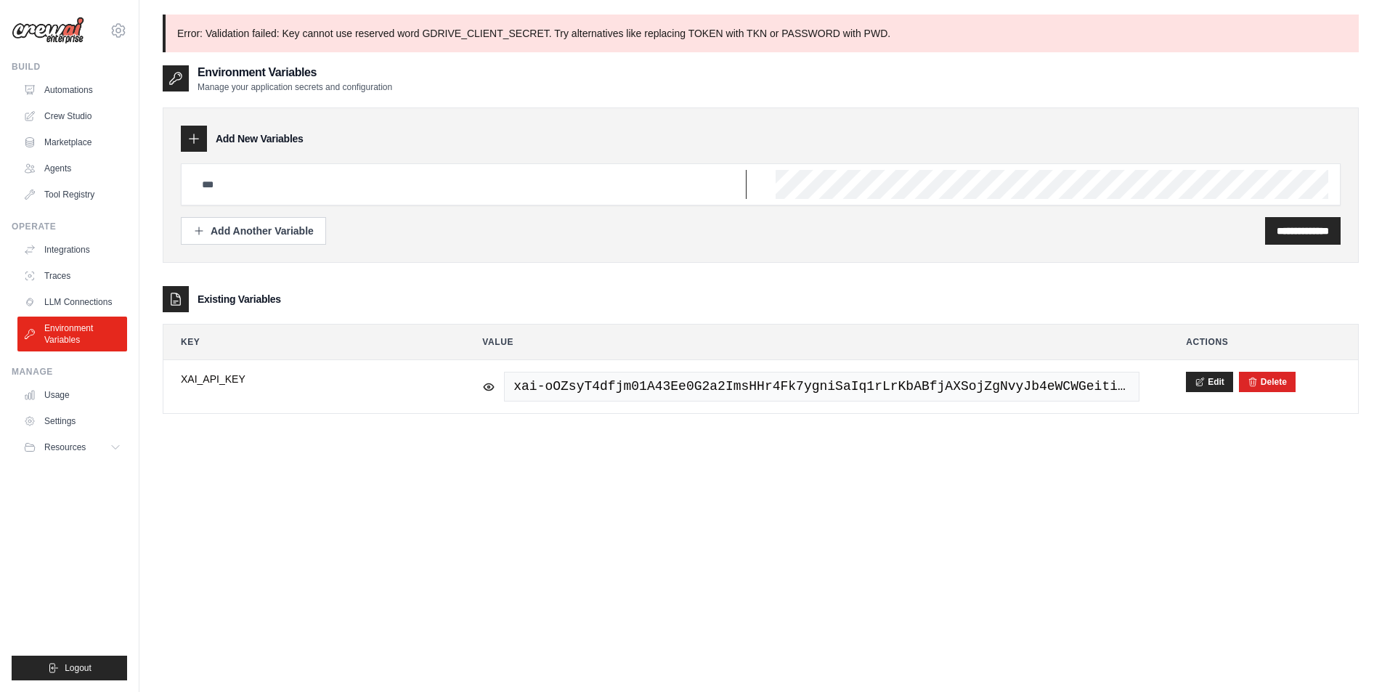
click at [302, 185] on input "text" at bounding box center [470, 184] width 554 height 29
paste input "**********"
type input "**********"
click at [289, 227] on div "Add Another Variable" at bounding box center [253, 230] width 121 height 15
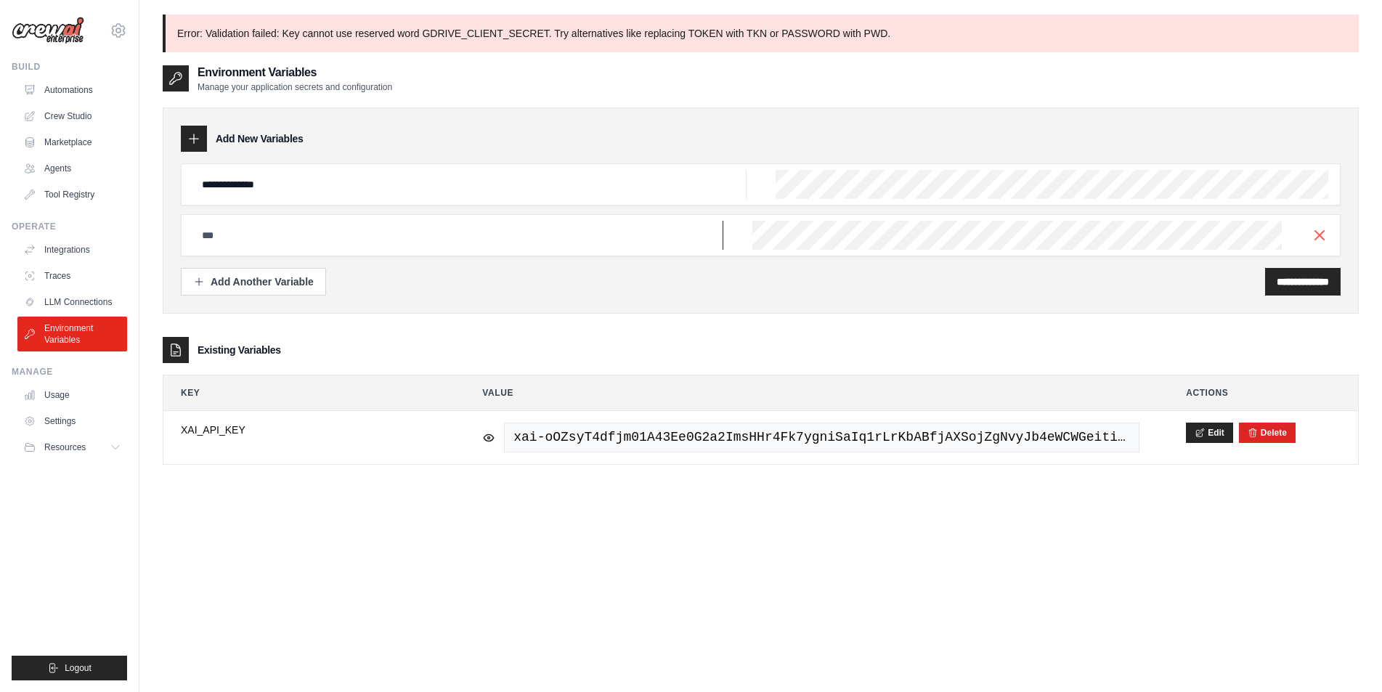
click at [268, 246] on input "text" at bounding box center [458, 235] width 530 height 29
paste input "**********"
type input "**********"
click at [1277, 287] on input "**********" at bounding box center [1303, 282] width 52 height 15
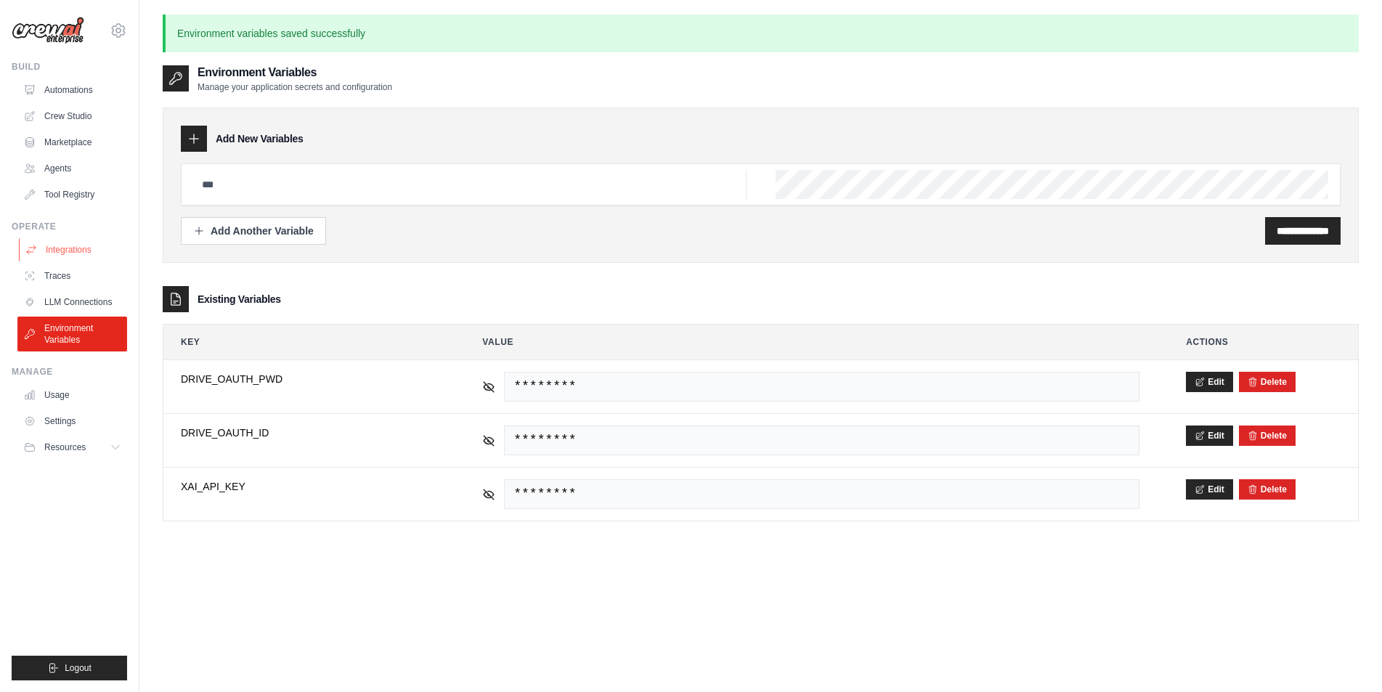
click at [49, 245] on link "Integrations" at bounding box center [74, 249] width 110 height 23
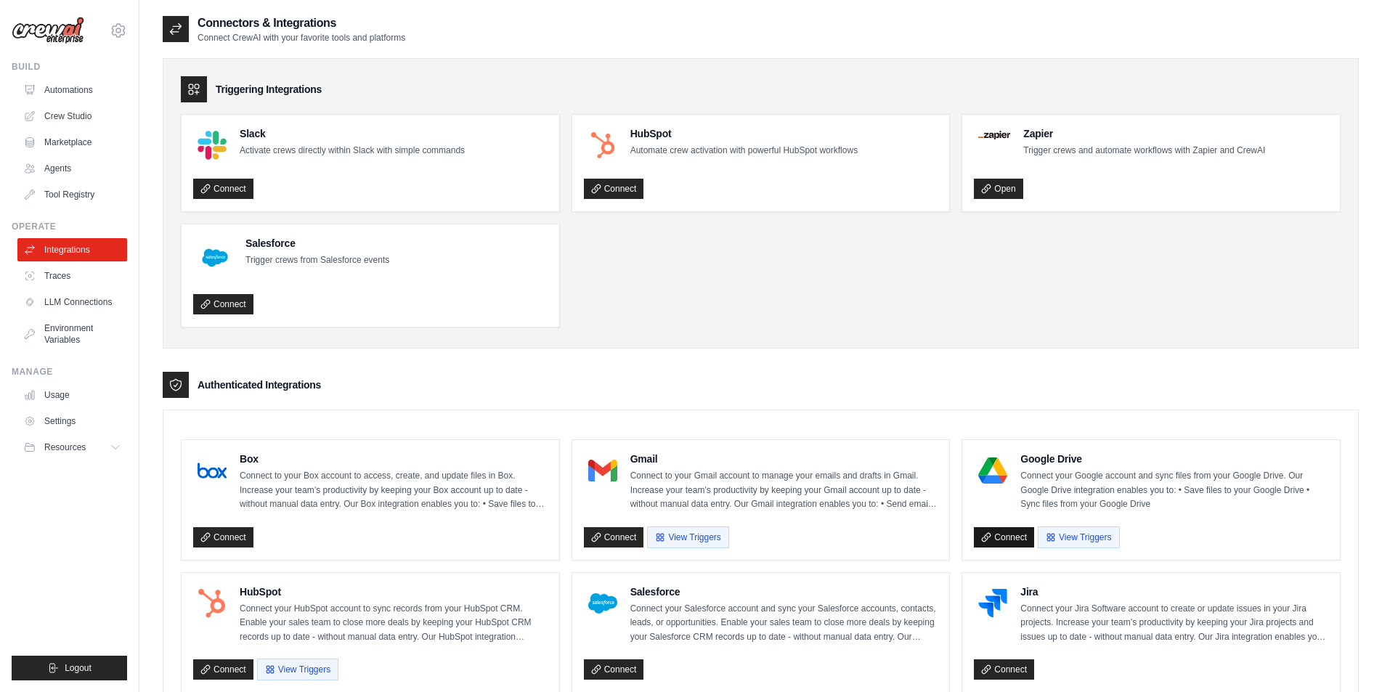
click at [1012, 535] on link "Connect" at bounding box center [1004, 537] width 60 height 20
click at [1009, 538] on link "Connect" at bounding box center [1004, 537] width 60 height 20
click at [998, 535] on link "Connect" at bounding box center [1004, 537] width 60 height 20
click at [1006, 533] on link "Connect" at bounding box center [1004, 537] width 60 height 20
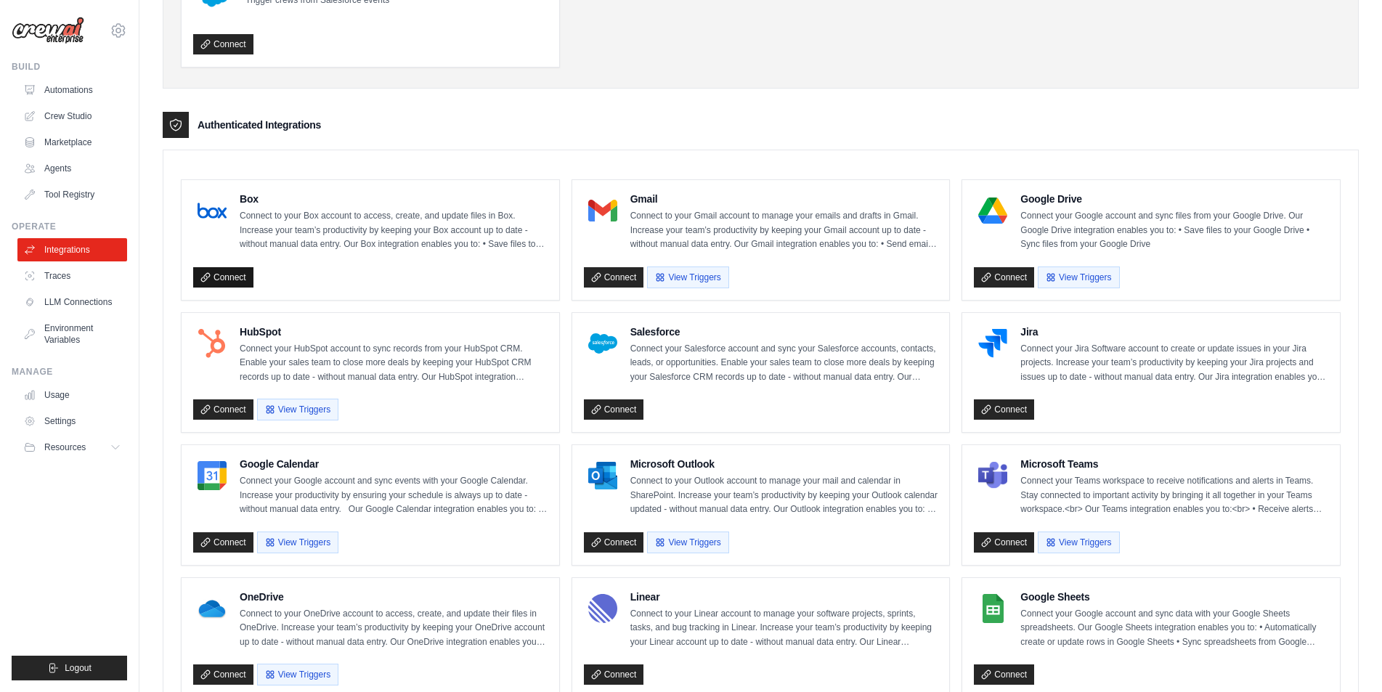
scroll to position [363, 0]
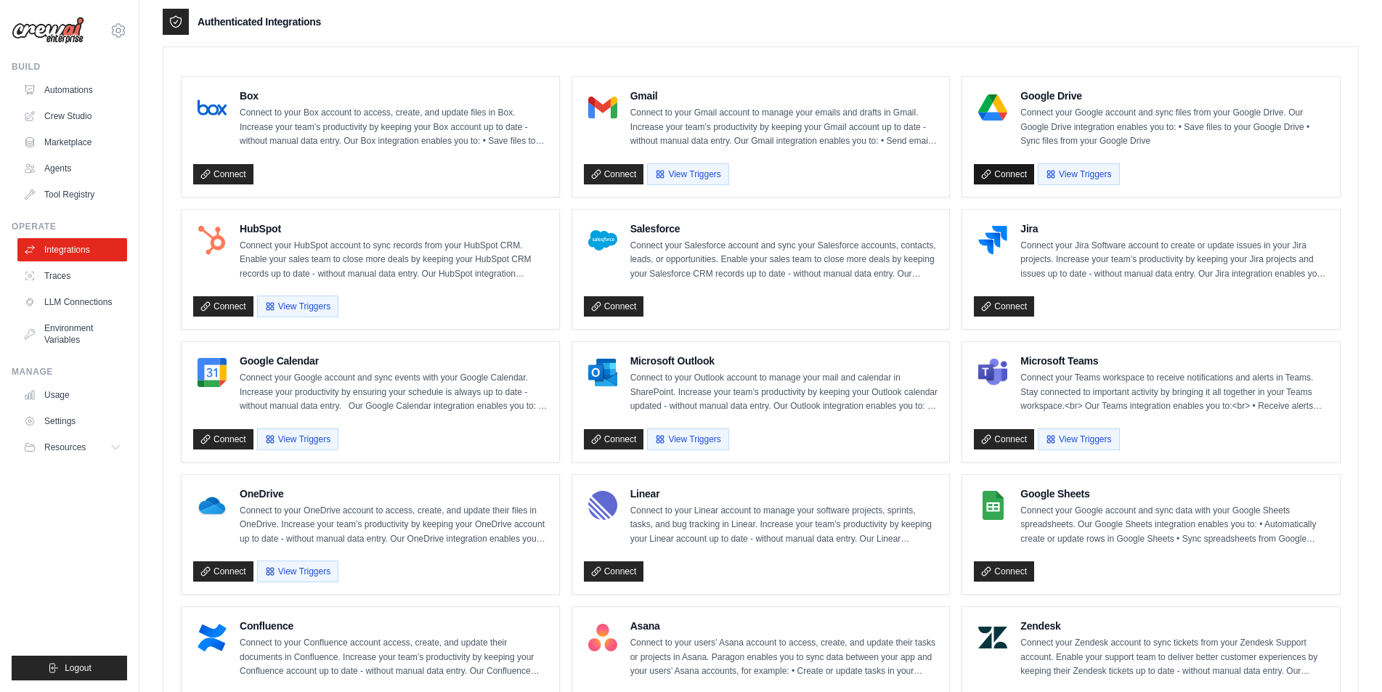
click at [1013, 177] on link "Connect" at bounding box center [1004, 174] width 60 height 20
click at [1020, 174] on link "Connect" at bounding box center [1004, 174] width 60 height 20
click at [1021, 176] on link "Connect" at bounding box center [1004, 174] width 60 height 20
click at [1014, 177] on link "Connect" at bounding box center [1004, 174] width 60 height 20
click at [1018, 178] on link "Connect" at bounding box center [1004, 174] width 60 height 20
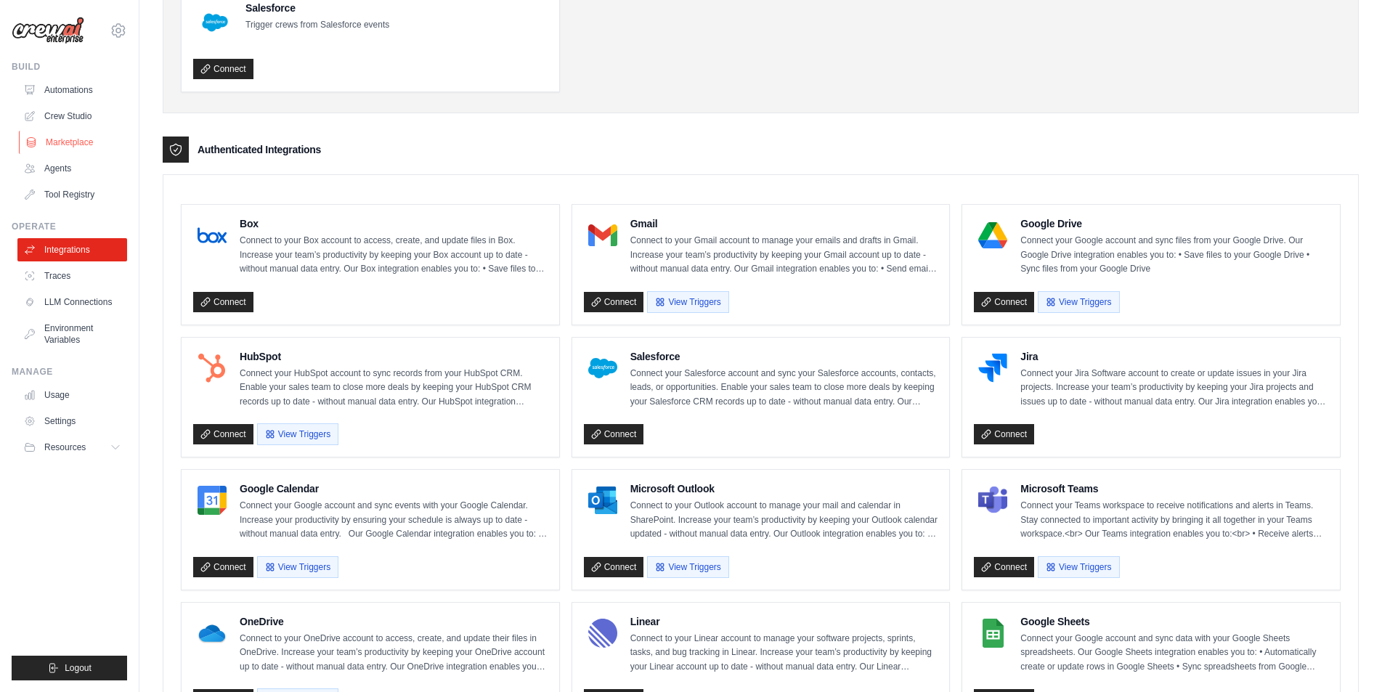
scroll to position [195, 0]
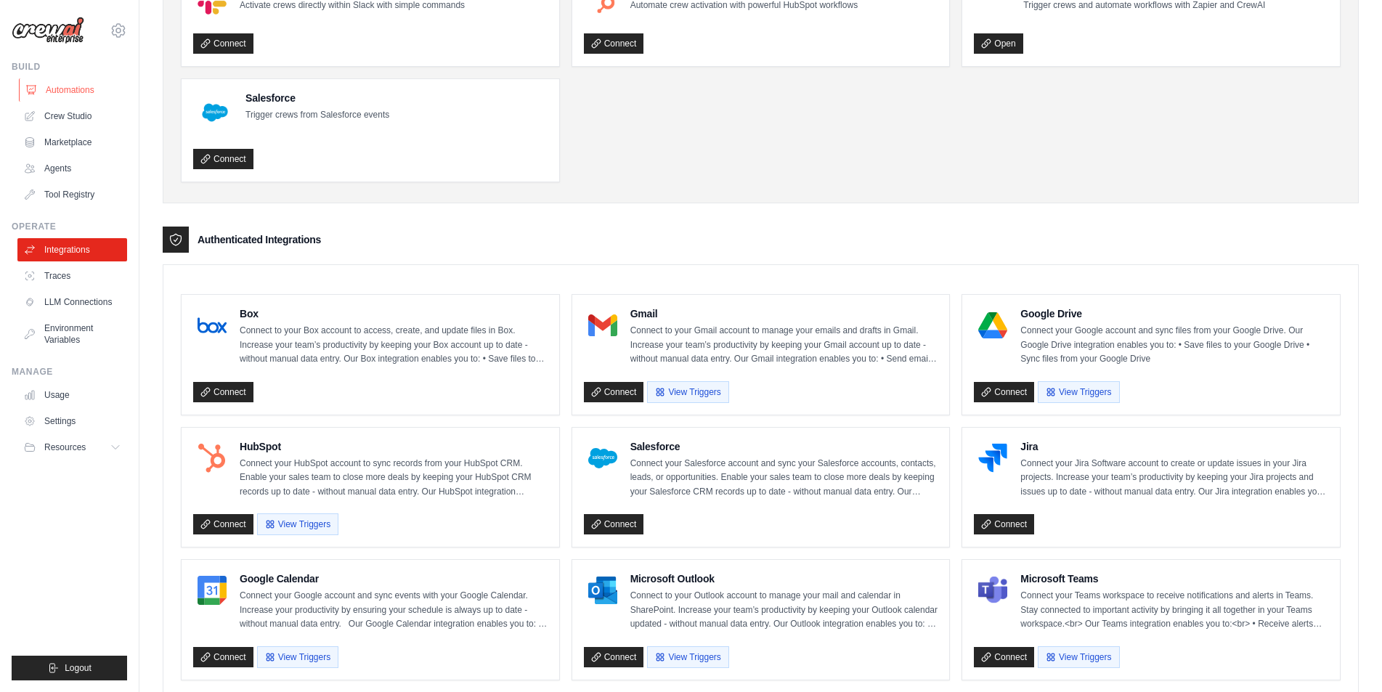
click at [64, 89] on link "Automations" at bounding box center [74, 89] width 110 height 23
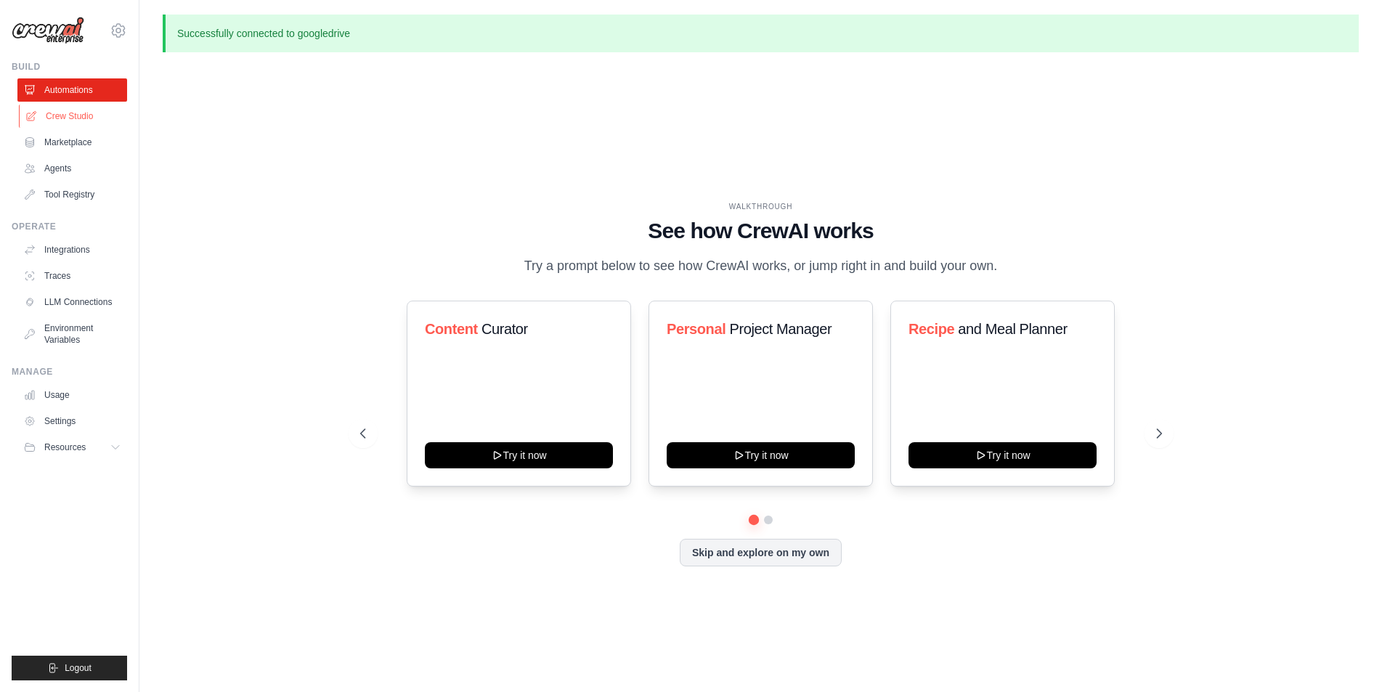
click at [63, 113] on link "Crew Studio" at bounding box center [74, 116] width 110 height 23
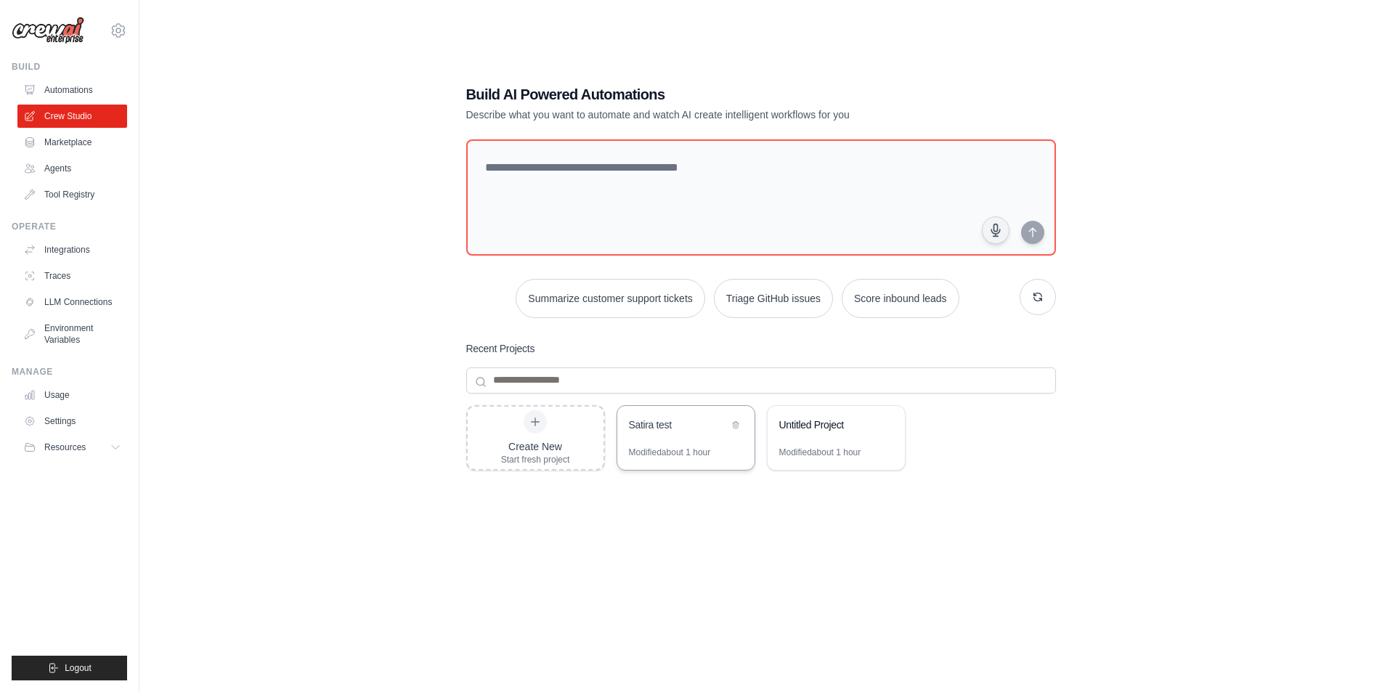
click at [661, 445] on div "Satira test" at bounding box center [685, 426] width 137 height 41
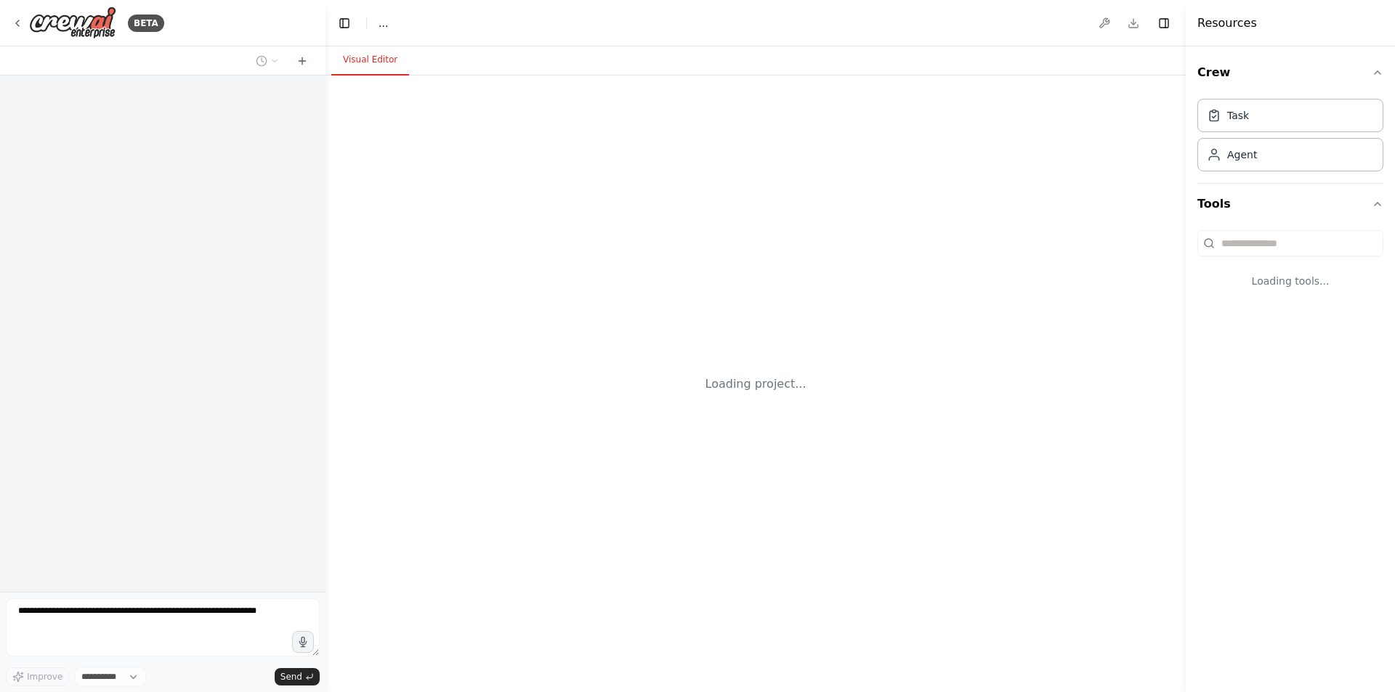
select select "****"
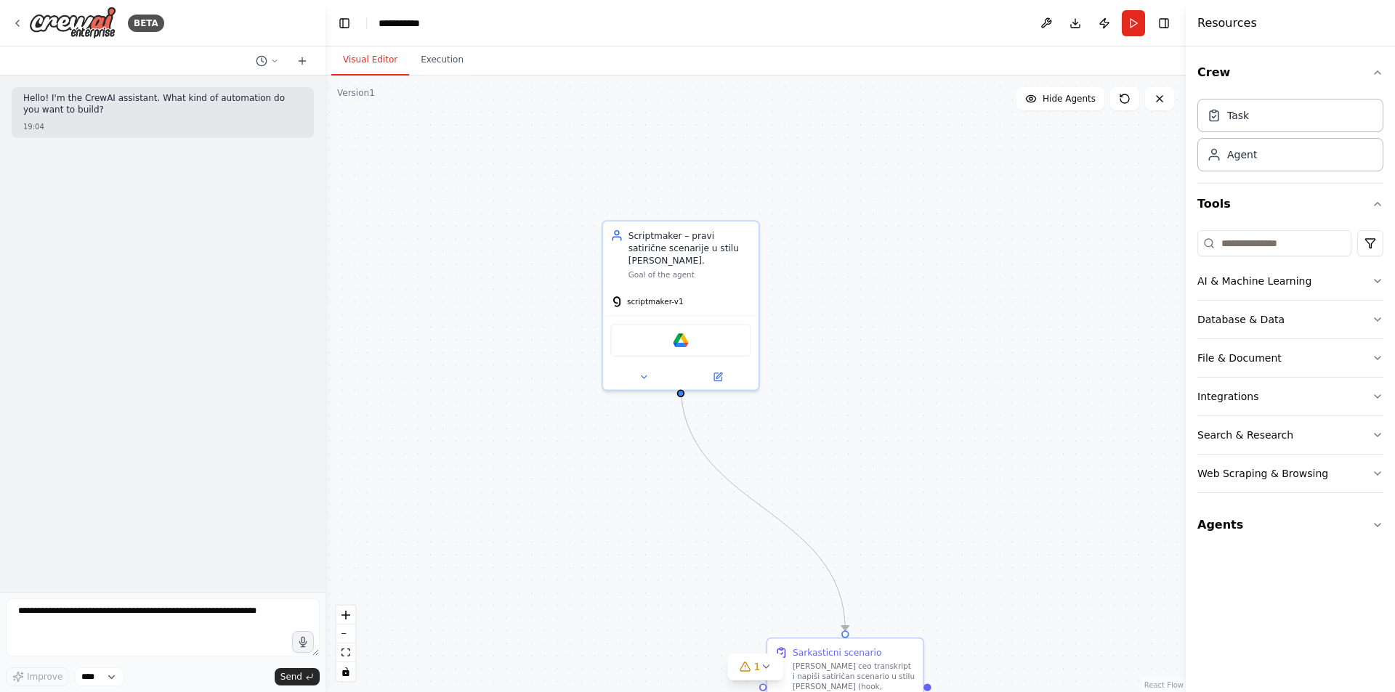
drag, startPoint x: 838, startPoint y: 193, endPoint x: 857, endPoint y: 578, distance: 385.5
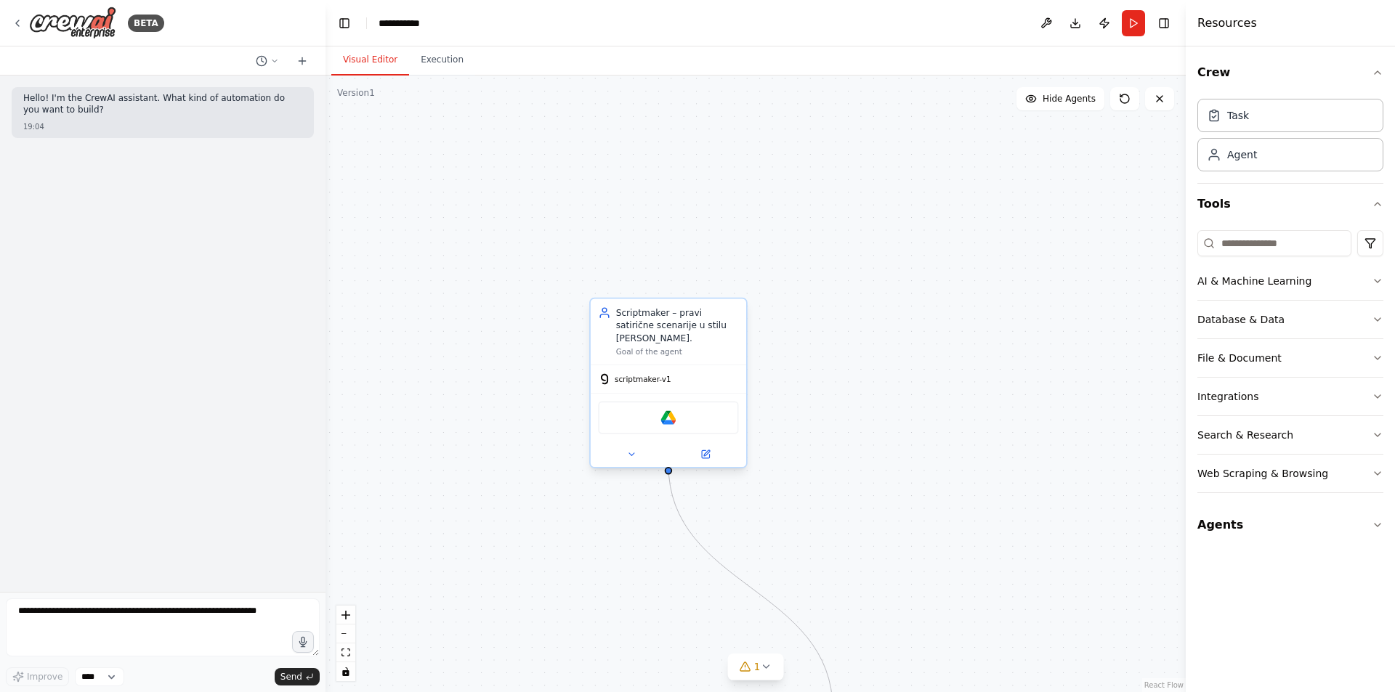
click at [691, 407] on div "Google Drive" at bounding box center [668, 418] width 140 height 33
click at [650, 413] on div "Google Drive" at bounding box center [668, 418] width 140 height 33
click at [635, 450] on icon at bounding box center [631, 455] width 10 height 10
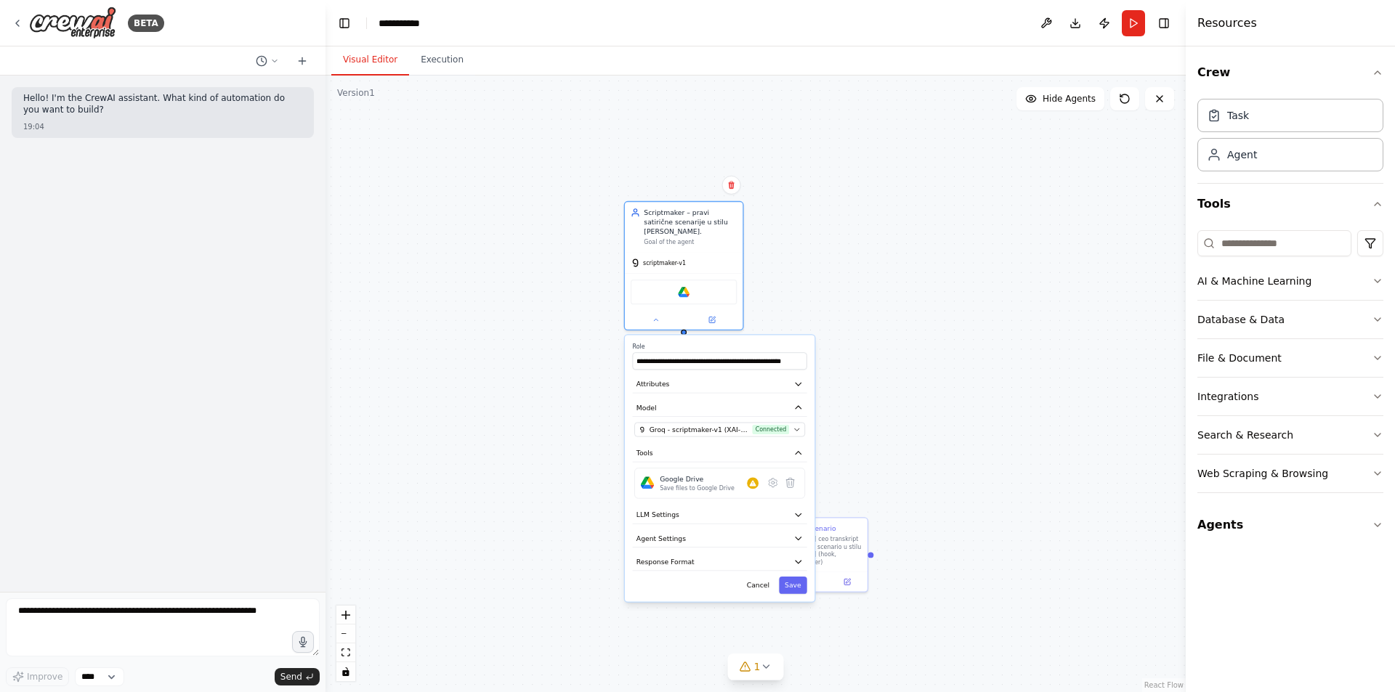
drag, startPoint x: 940, startPoint y: 519, endPoint x: 949, endPoint y: 347, distance: 172.4
click at [741, 474] on div "Warnings: • Google Drive integration is not connected. Please connect before us…" at bounding box center [681, 483] width 123 height 42
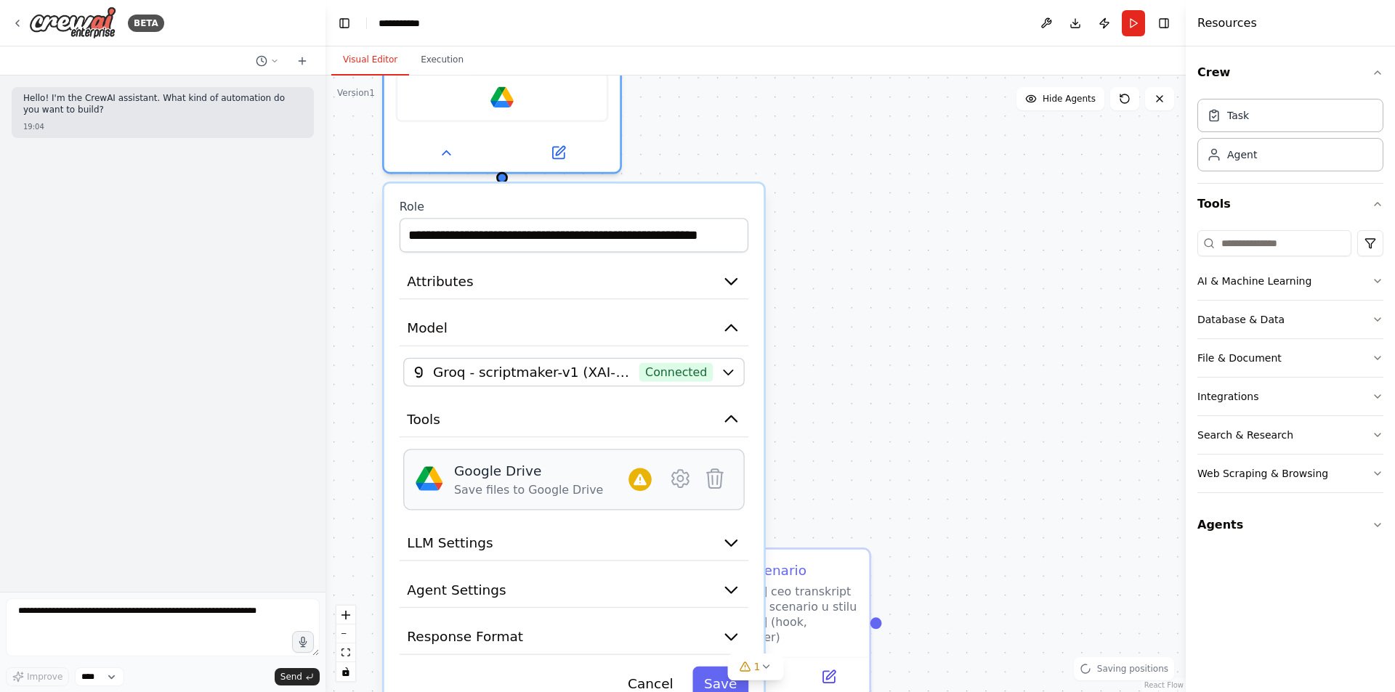
click at [464, 482] on div "Save files to Google Drive" at bounding box center [528, 489] width 149 height 15
click at [627, 466] on div "Google Drive Save files to Google Drive" at bounding box center [553, 479] width 198 height 36
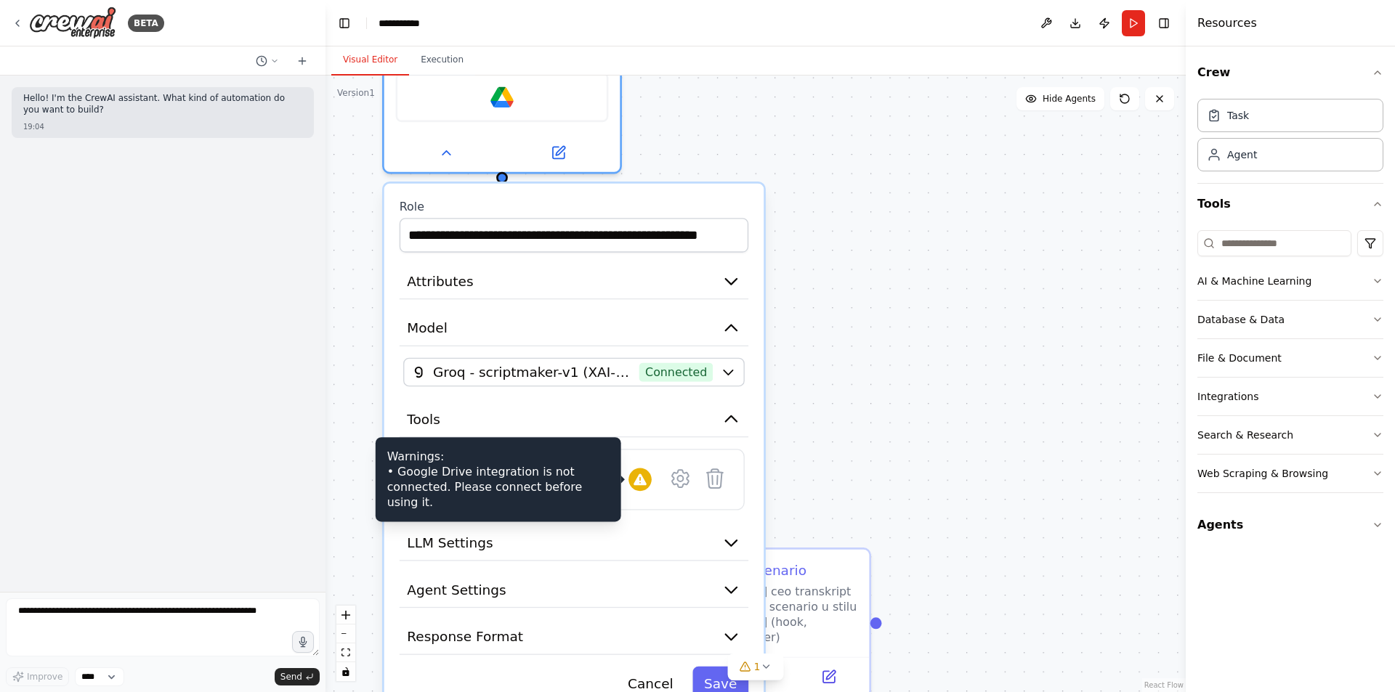
click at [650, 469] on div at bounding box center [639, 480] width 23 height 23
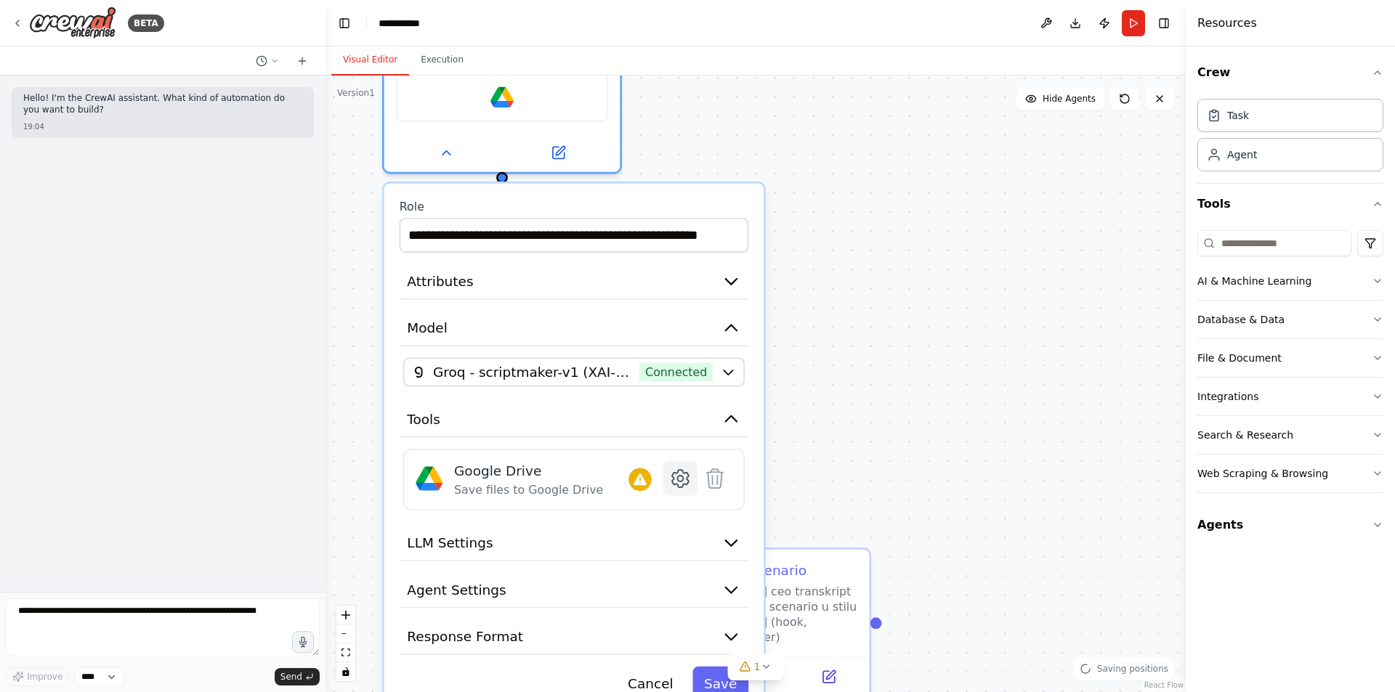
click at [678, 470] on icon at bounding box center [680, 478] width 17 height 17
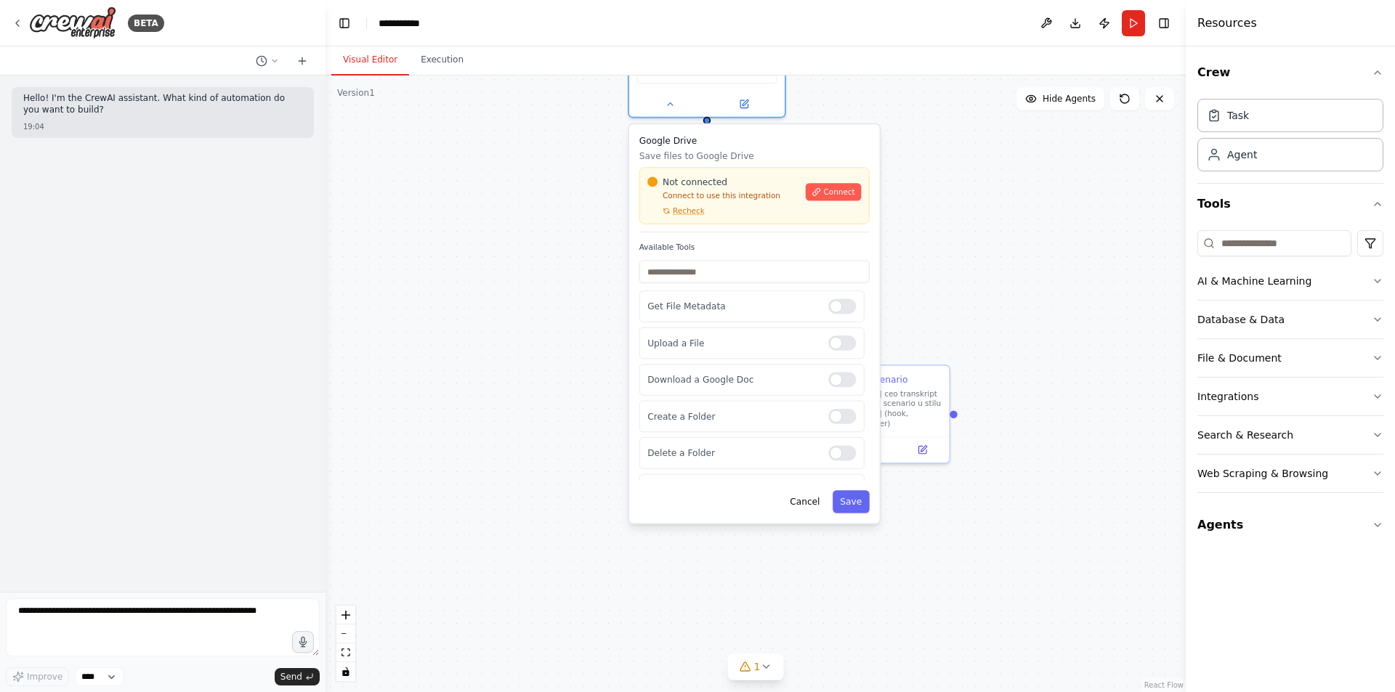
drag, startPoint x: 880, startPoint y: 422, endPoint x: 992, endPoint y: 253, distance: 203.3
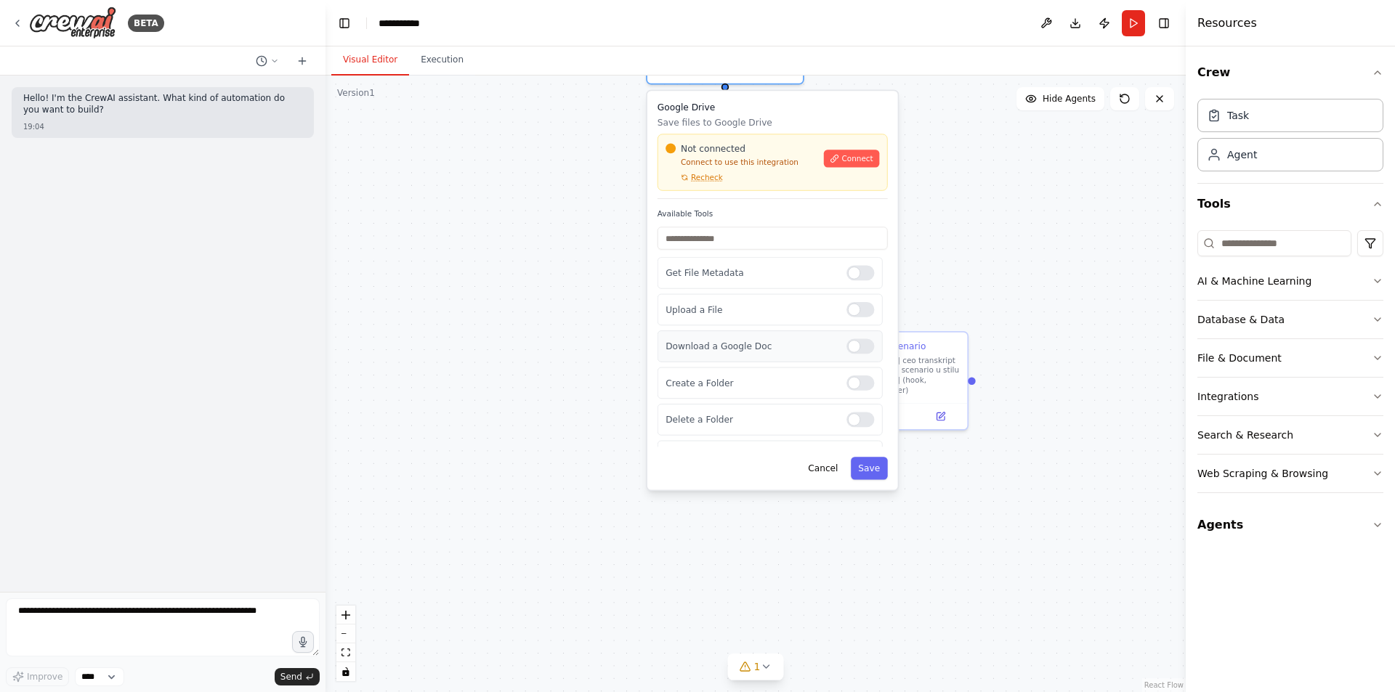
click at [846, 341] on div at bounding box center [860, 346] width 28 height 15
click at [847, 307] on div "Upload a File" at bounding box center [769, 310] width 225 height 32
click at [847, 302] on div at bounding box center [860, 309] width 28 height 15
click at [846, 302] on div at bounding box center [860, 309] width 28 height 15
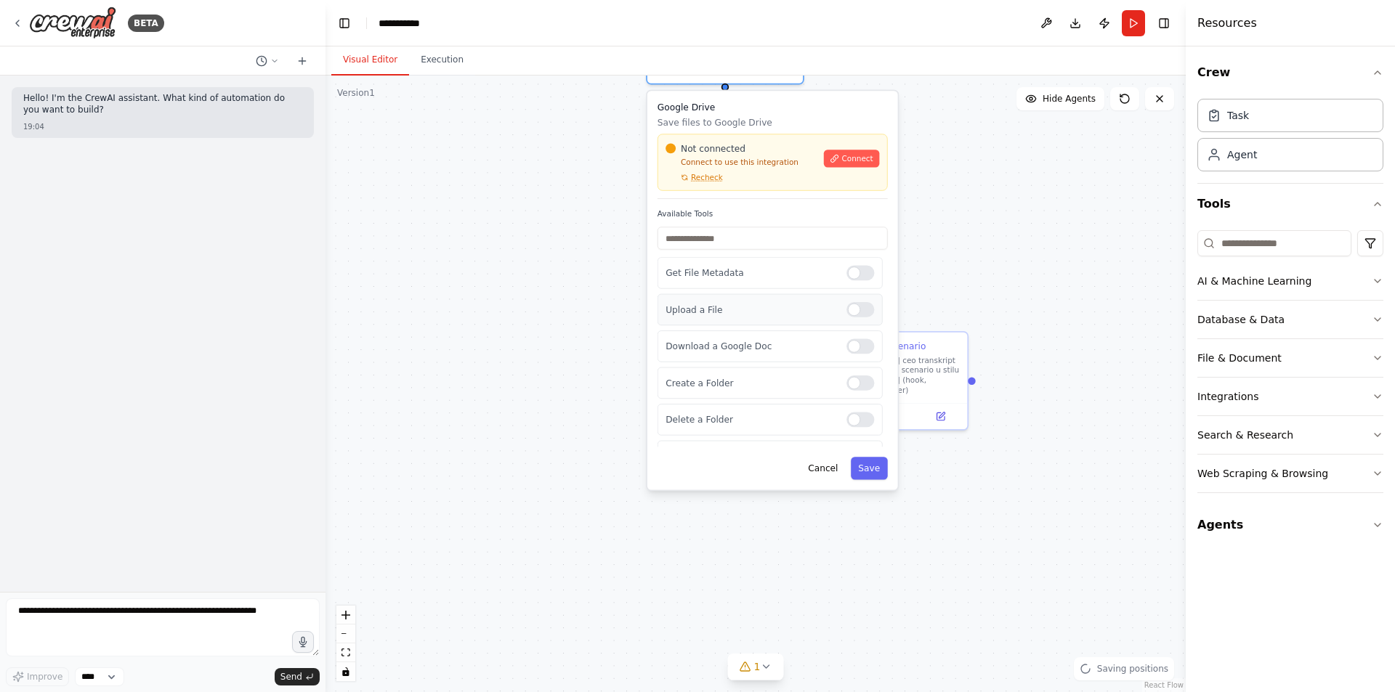
click at [846, 302] on div at bounding box center [860, 309] width 28 height 15
click at [848, 302] on div at bounding box center [860, 309] width 28 height 15
click at [846, 302] on label at bounding box center [860, 309] width 28 height 15
click at [846, 302] on div at bounding box center [860, 309] width 28 height 15
click at [854, 153] on span "Connect" at bounding box center [856, 158] width 31 height 10
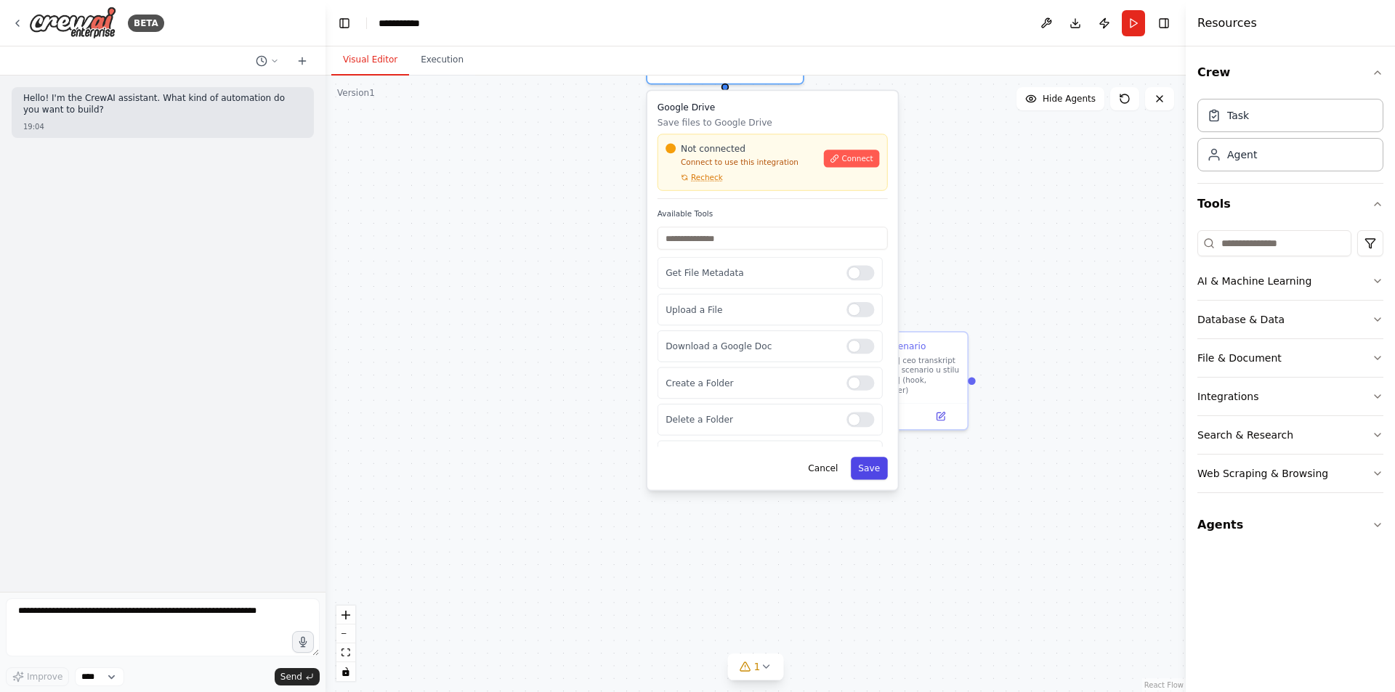
click at [867, 464] on button "Save" at bounding box center [869, 468] width 37 height 23
click at [867, 460] on button "Save" at bounding box center [869, 468] width 37 height 23
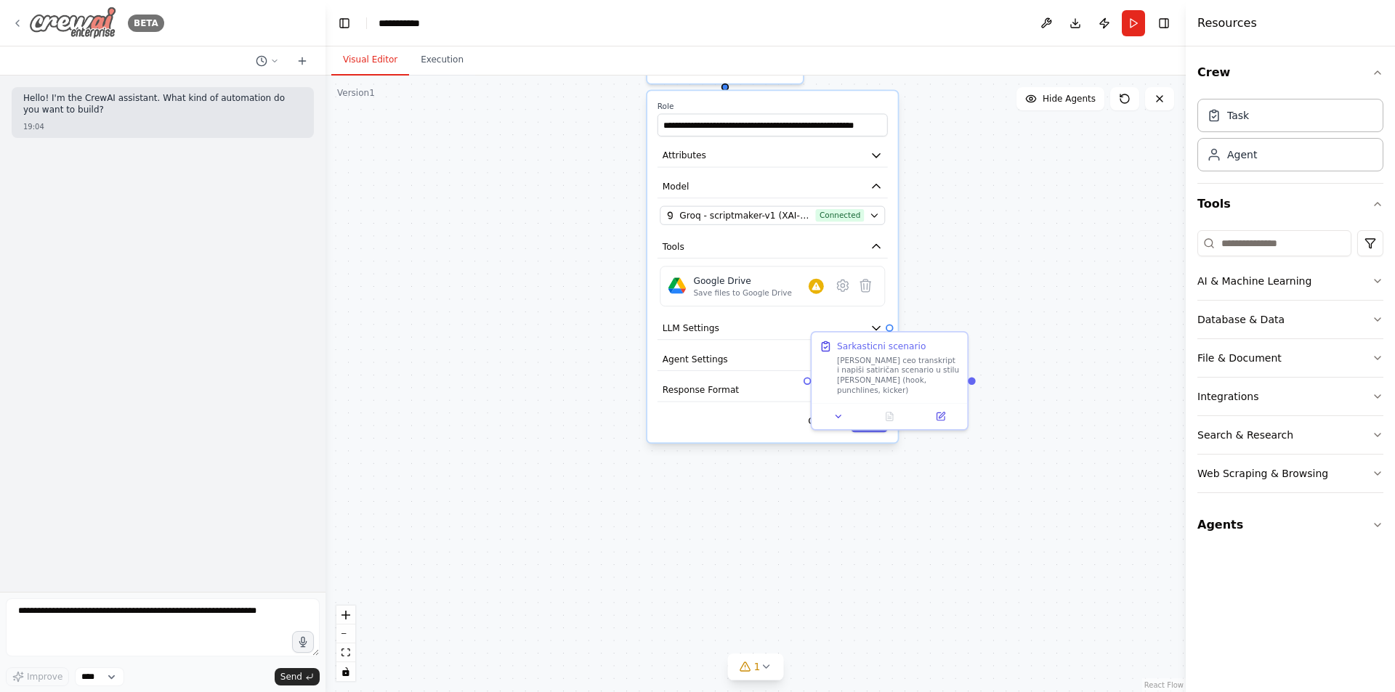
click at [17, 25] on icon at bounding box center [18, 23] width 12 height 12
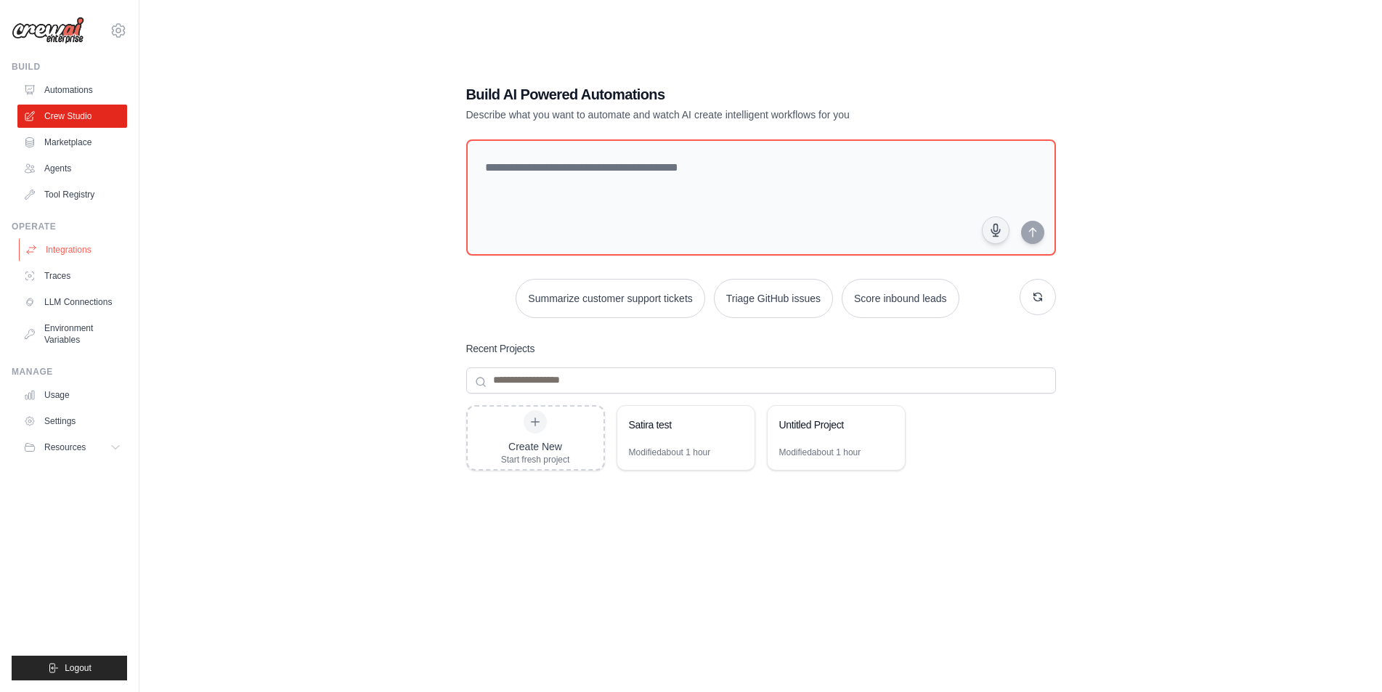
click at [78, 249] on link "Integrations" at bounding box center [74, 249] width 110 height 23
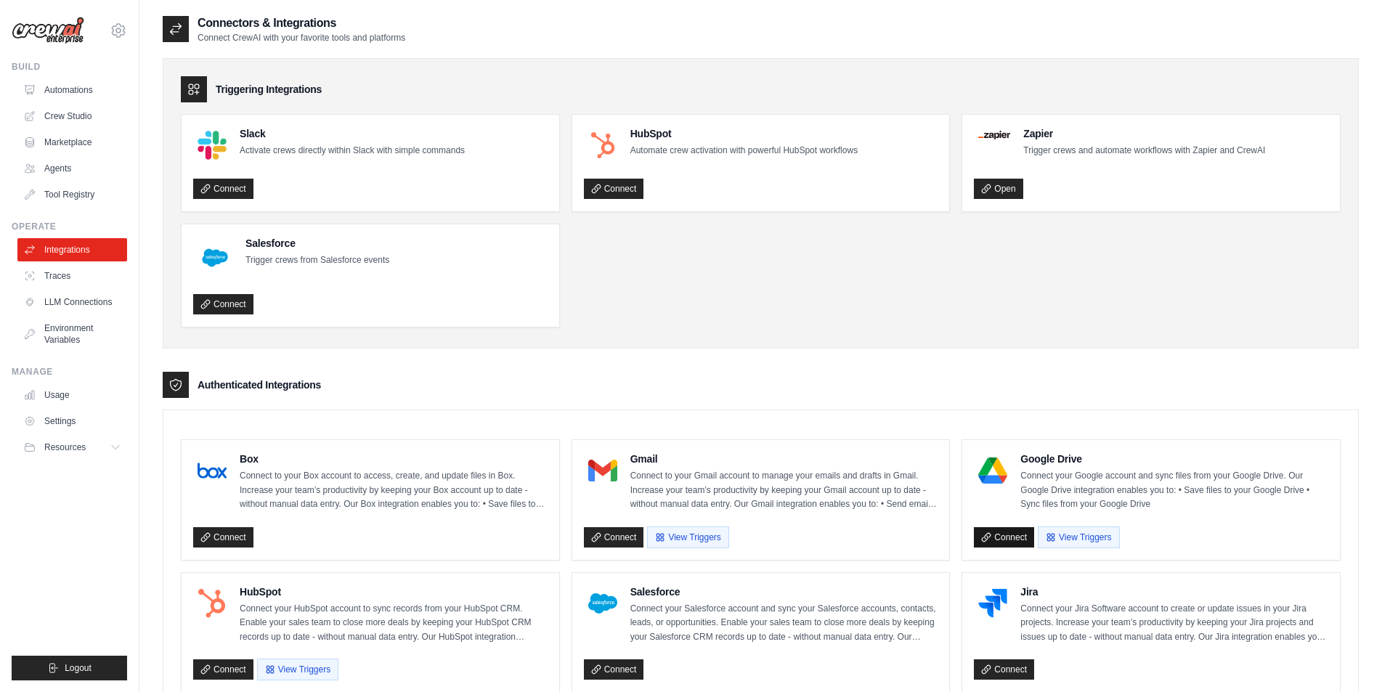
click at [1008, 538] on link "Connect" at bounding box center [1004, 537] width 60 height 20
click at [1017, 543] on link "Connect" at bounding box center [1004, 537] width 60 height 20
click at [992, 535] on link "Connect" at bounding box center [1004, 537] width 60 height 20
click at [1005, 539] on link "Connect" at bounding box center [1004, 537] width 60 height 20
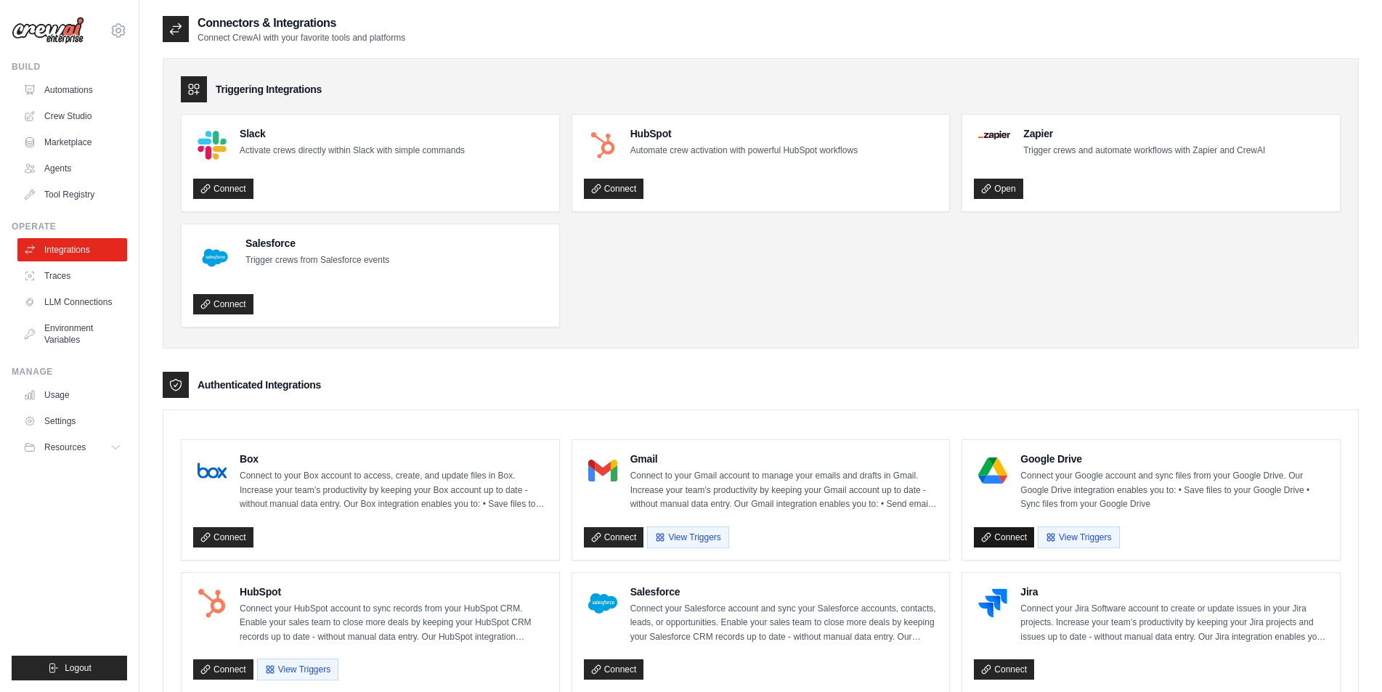
click at [994, 543] on link "Connect" at bounding box center [1004, 537] width 60 height 20
click at [58, 325] on link "Environment Variables" at bounding box center [74, 334] width 110 height 35
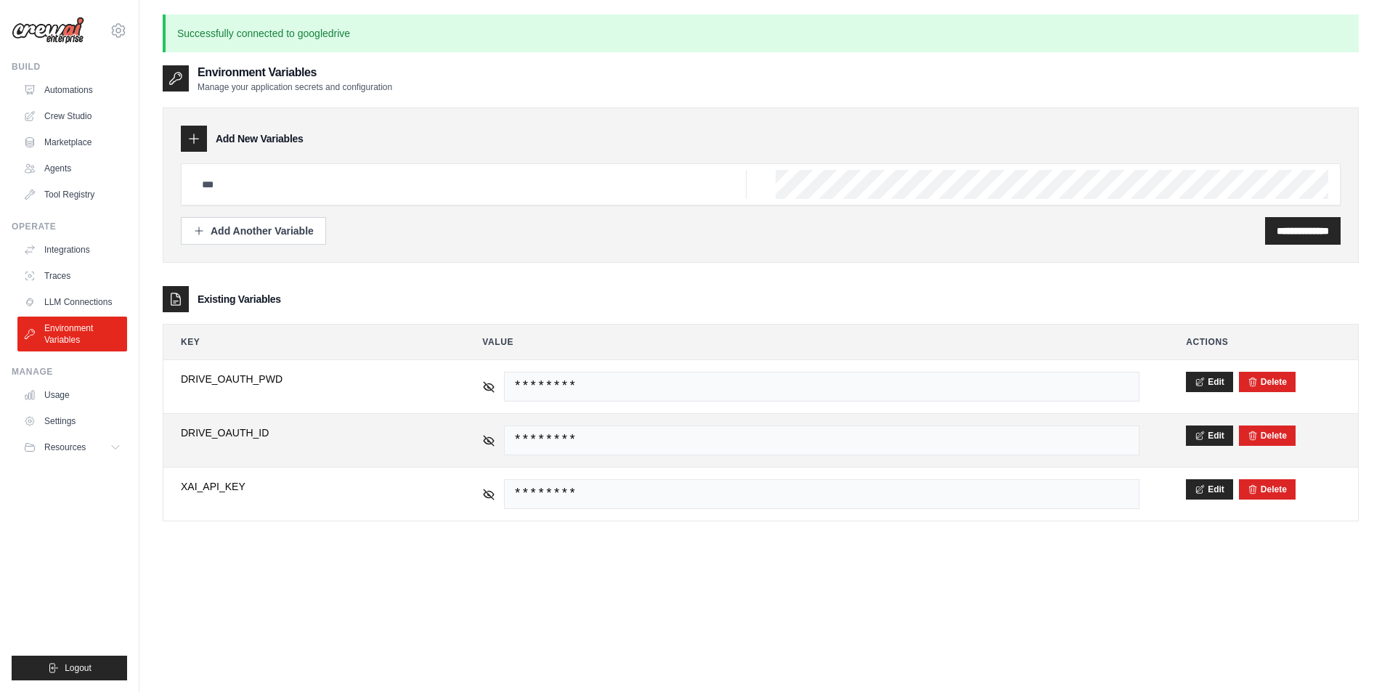
click at [477, 439] on td "********" at bounding box center [811, 440] width 692 height 53
click at [484, 436] on icon at bounding box center [488, 440] width 13 height 13
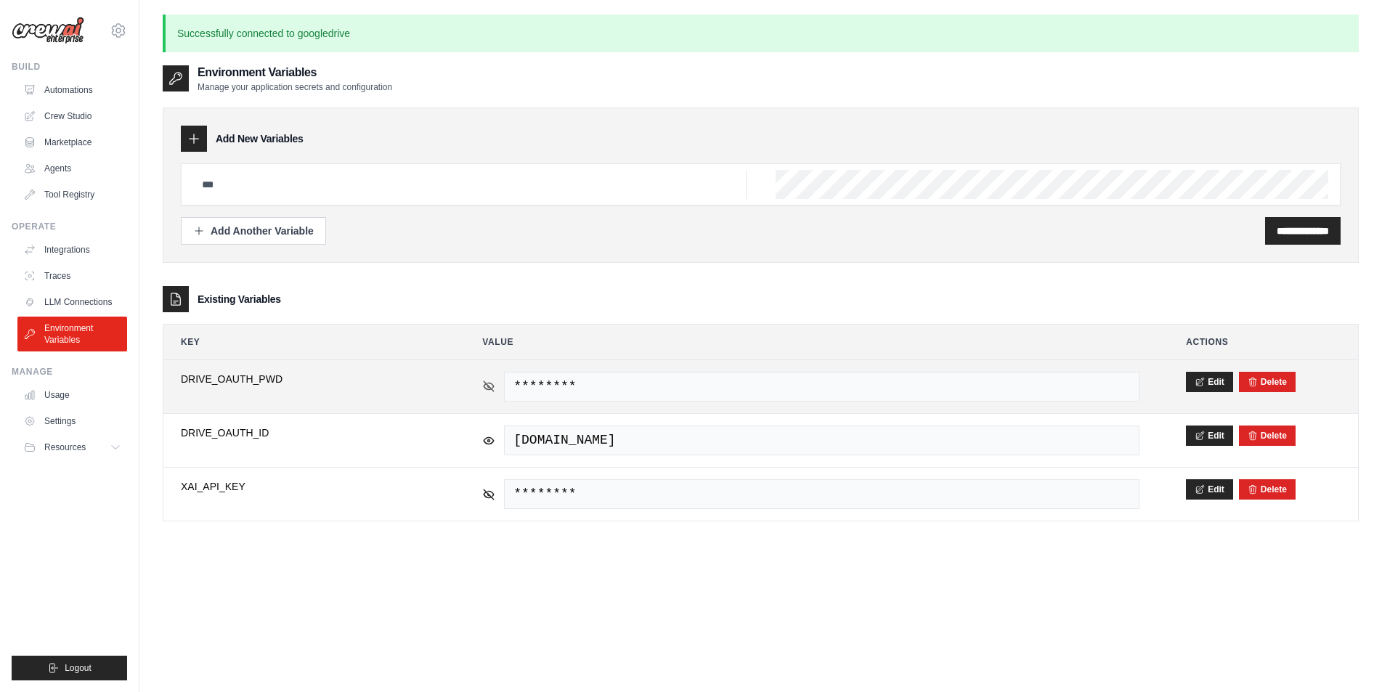
click at [487, 388] on icon at bounding box center [488, 386] width 13 height 13
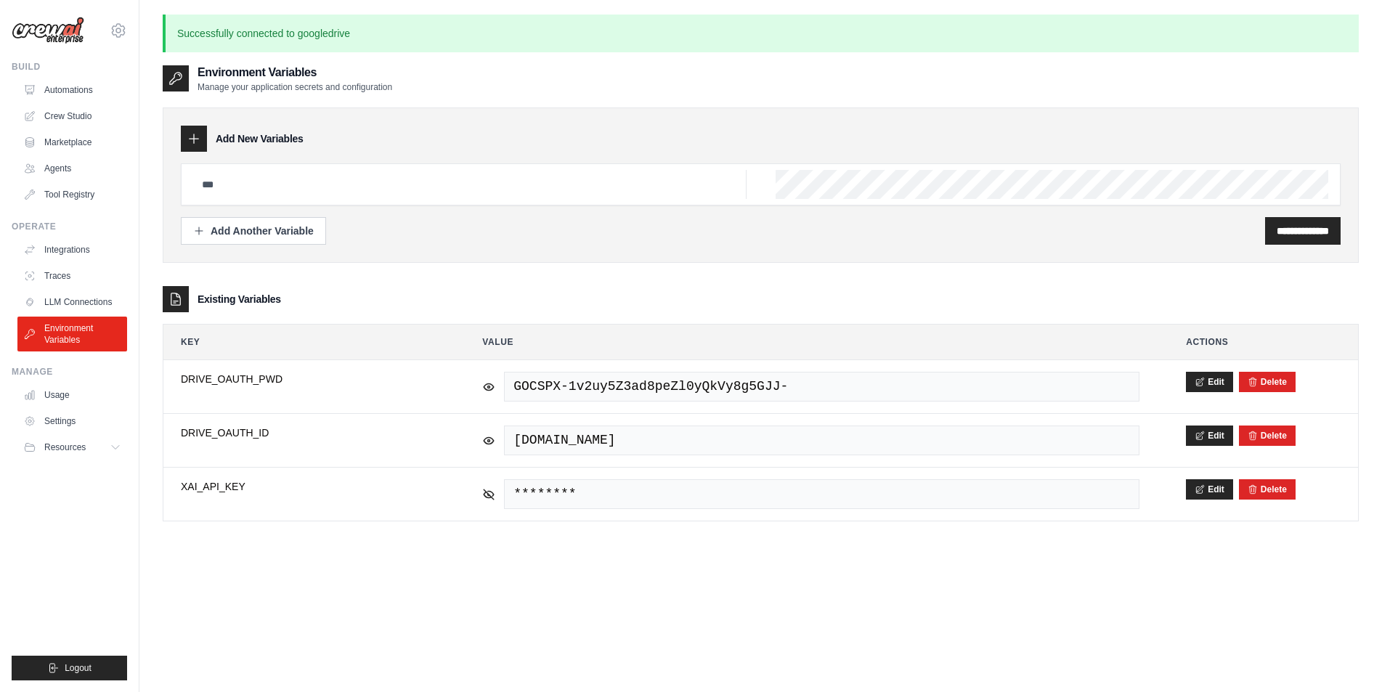
click at [274, 29] on p "Successfully connected to googledrive" at bounding box center [761, 34] width 1196 height 38
drag, startPoint x: 177, startPoint y: 30, endPoint x: 360, endPoint y: 29, distance: 182.3
click at [360, 29] on p "Successfully connected to googledrive" at bounding box center [761, 34] width 1196 height 38
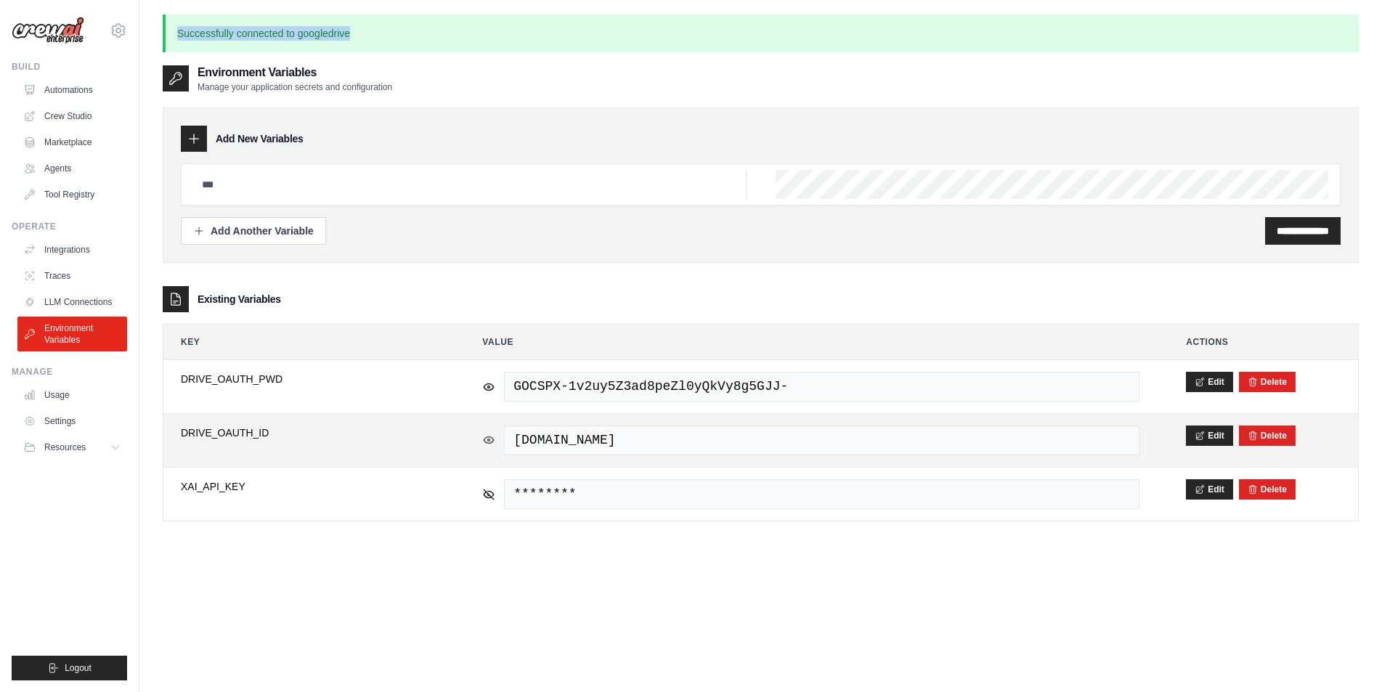
click at [495, 439] on icon at bounding box center [488, 440] width 13 height 13
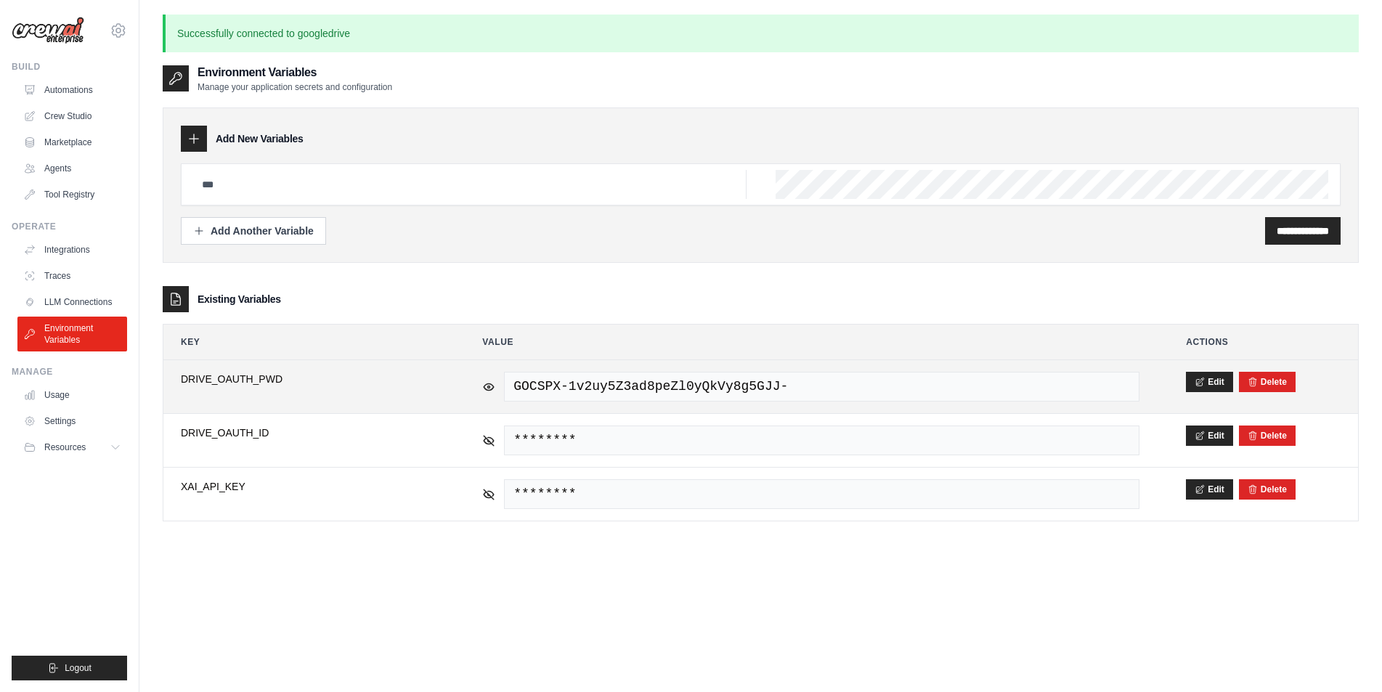
click at [472, 394] on td "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" at bounding box center [811, 386] width 692 height 53
click at [482, 389] on icon at bounding box center [488, 386] width 13 height 13
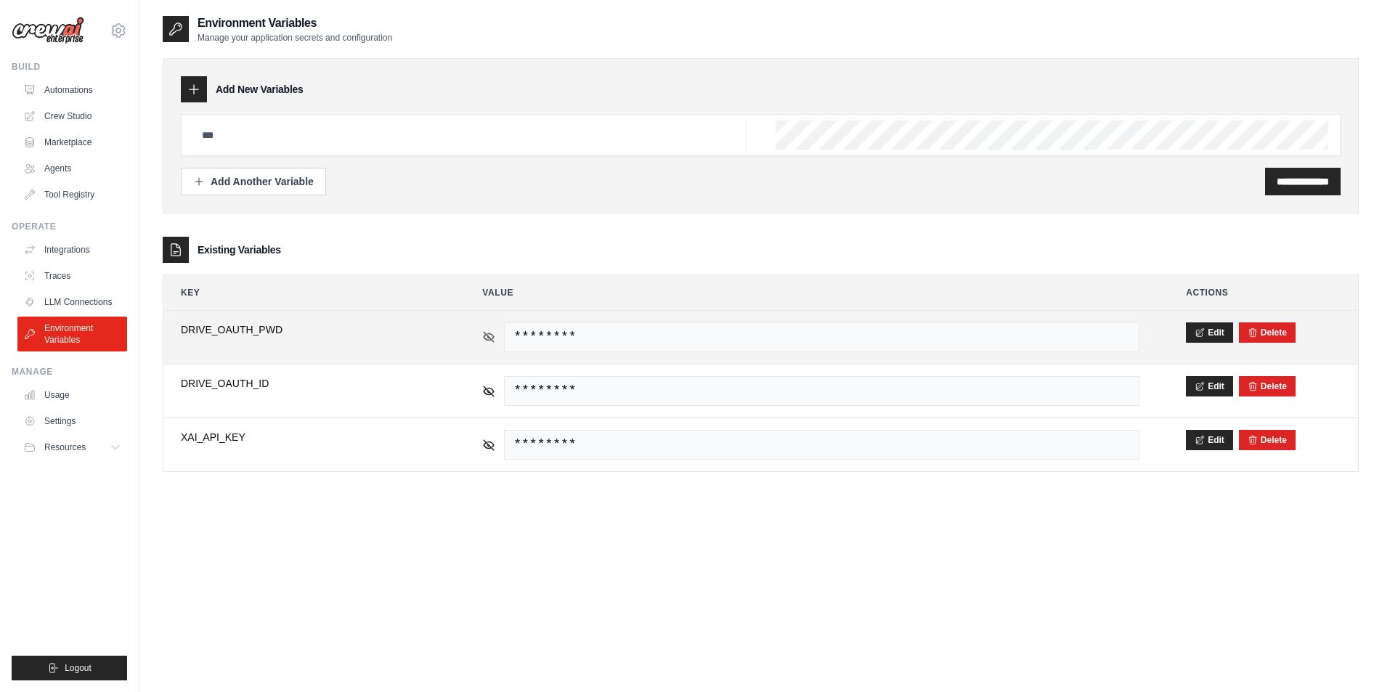
click at [490, 337] on icon at bounding box center [490, 337] width 10 height 10
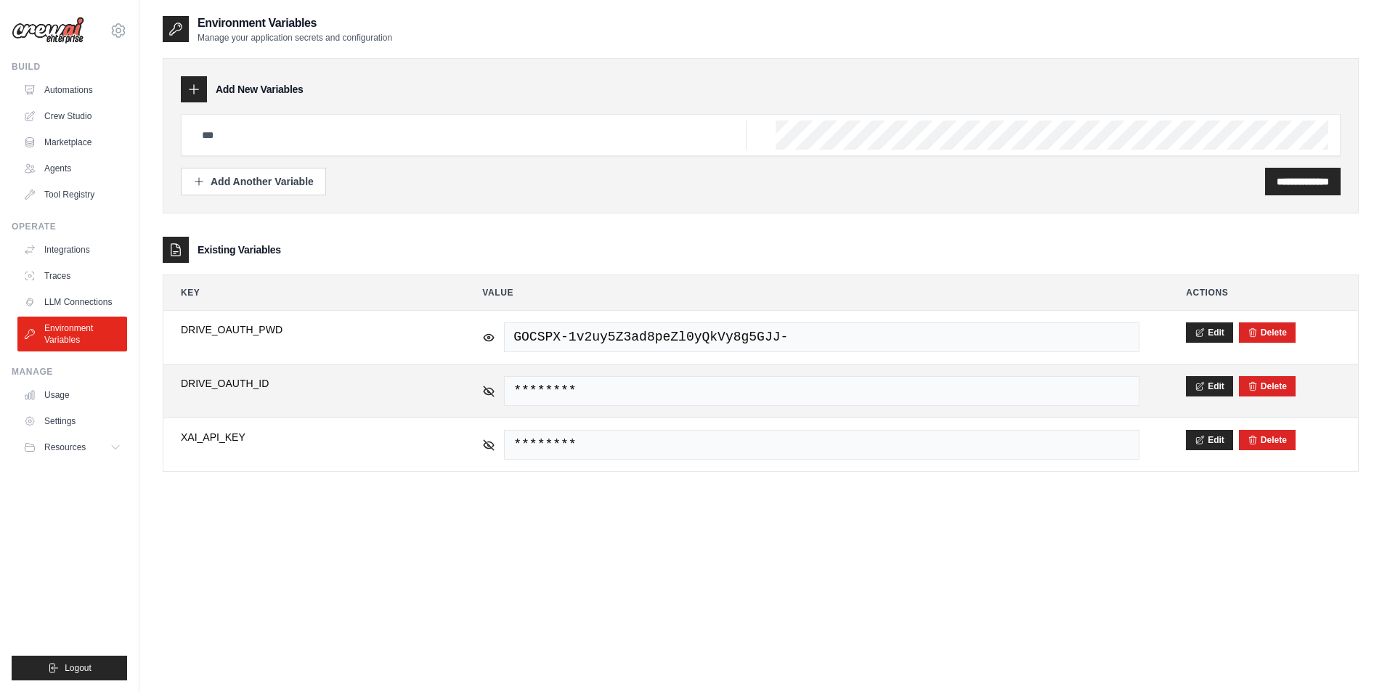
click at [488, 383] on div "********" at bounding box center [810, 391] width 657 height 30
click at [488, 388] on icon at bounding box center [488, 390] width 13 height 13
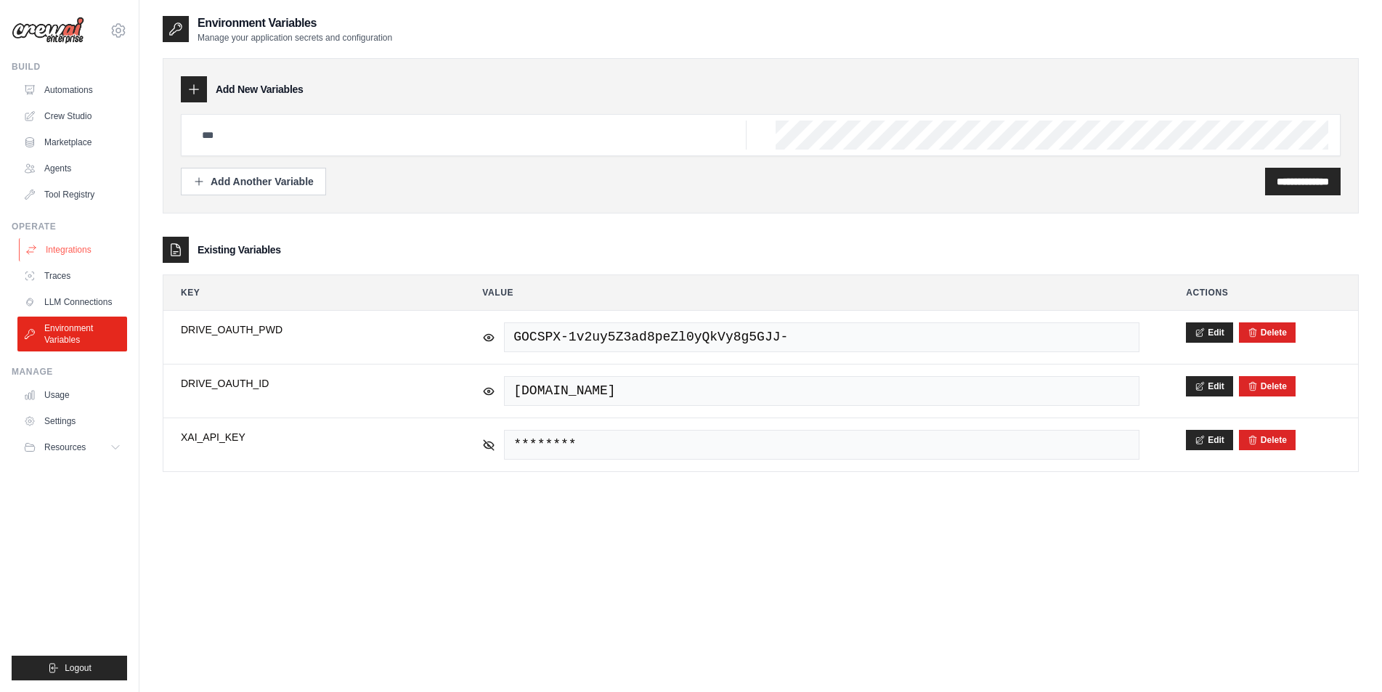
click at [52, 254] on link "Integrations" at bounding box center [74, 249] width 110 height 23
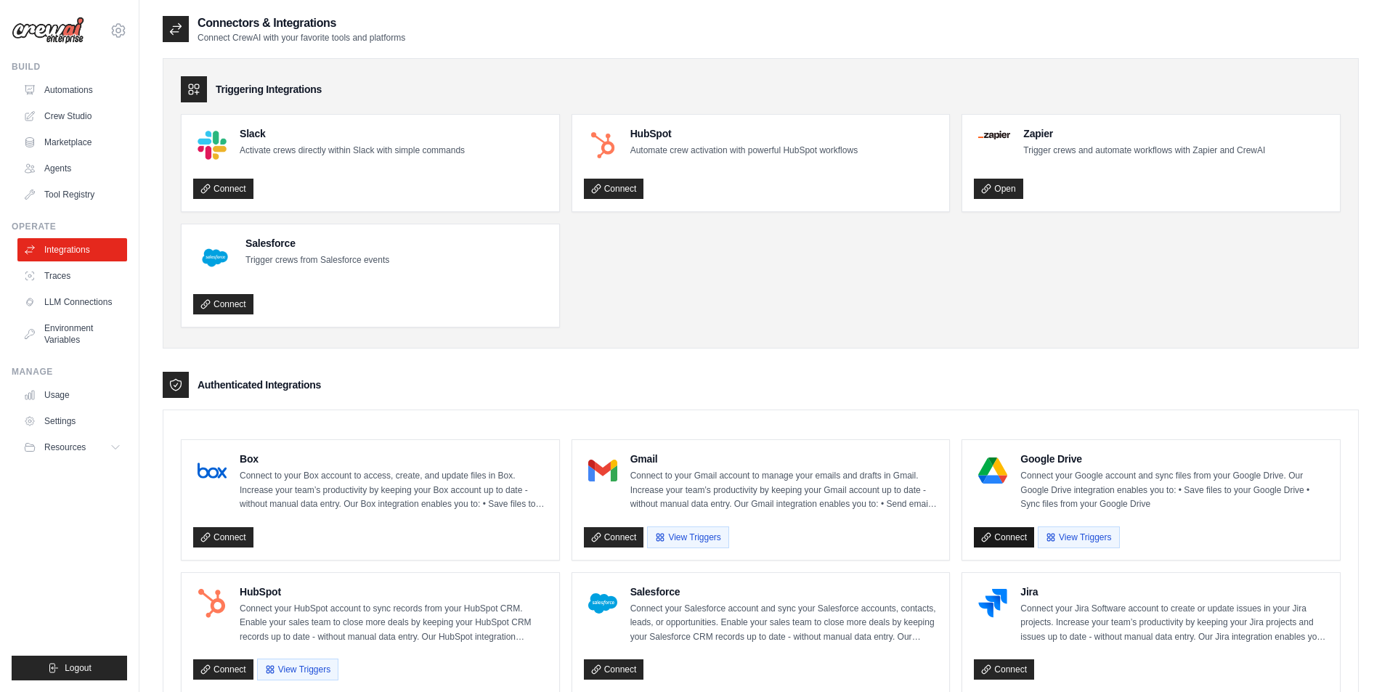
click at [1010, 532] on link "Connect" at bounding box center [1004, 537] width 60 height 20
click at [62, 71] on div "Build Automations Crew Studio Marketplace Agents" at bounding box center [70, 133] width 116 height 145
click at [68, 89] on link "Automations" at bounding box center [74, 89] width 110 height 23
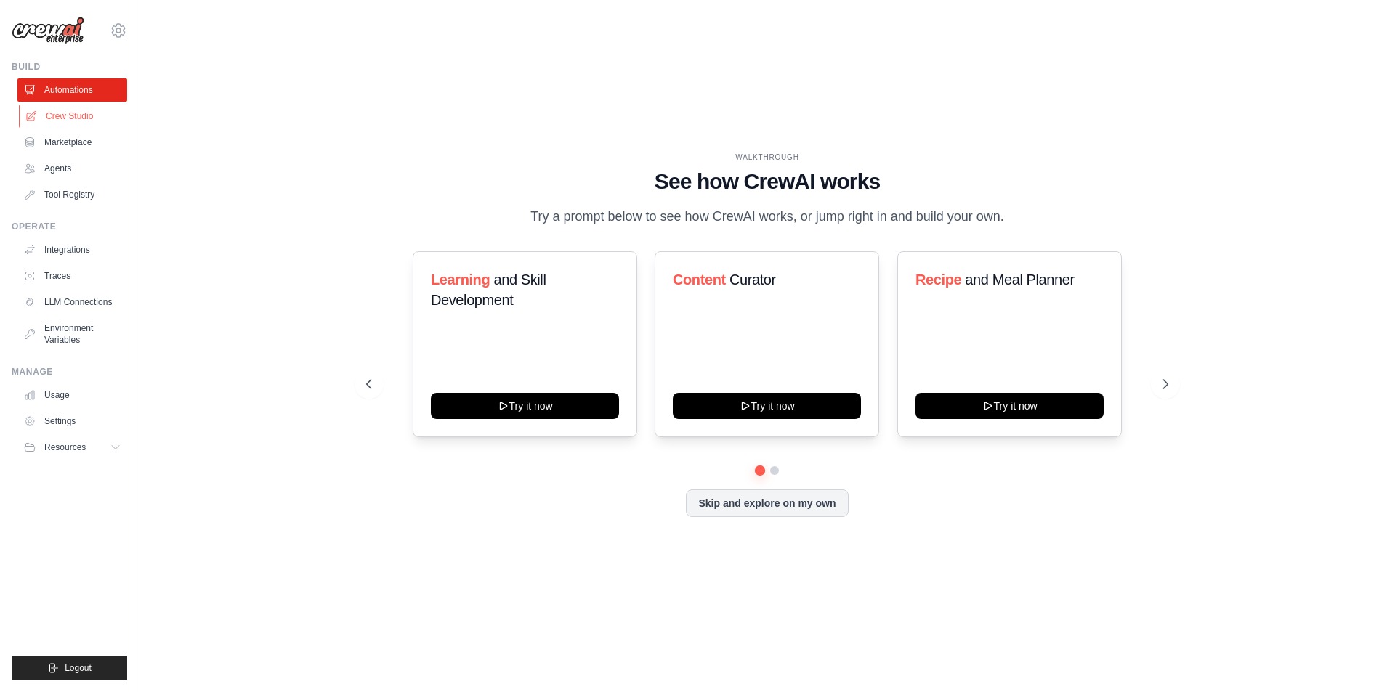
click at [64, 114] on link "Crew Studio" at bounding box center [74, 116] width 110 height 23
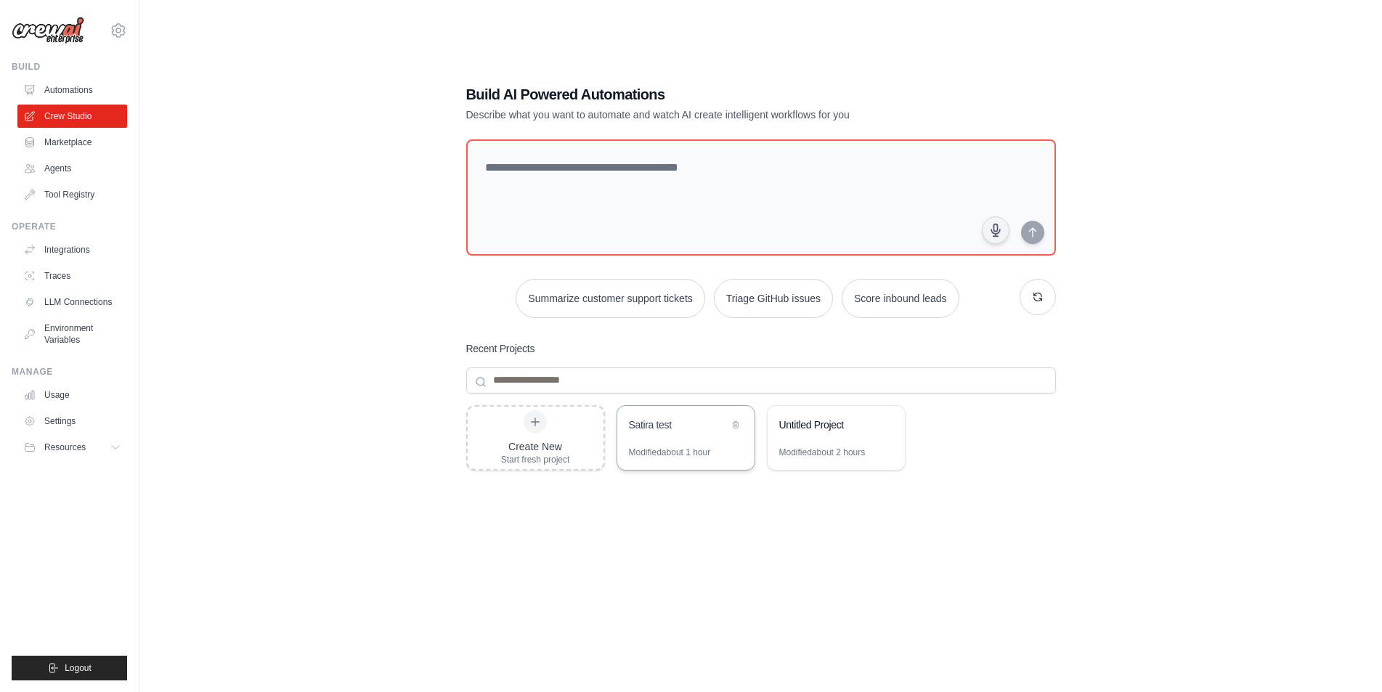
click at [664, 438] on div "Satira test" at bounding box center [685, 426] width 137 height 41
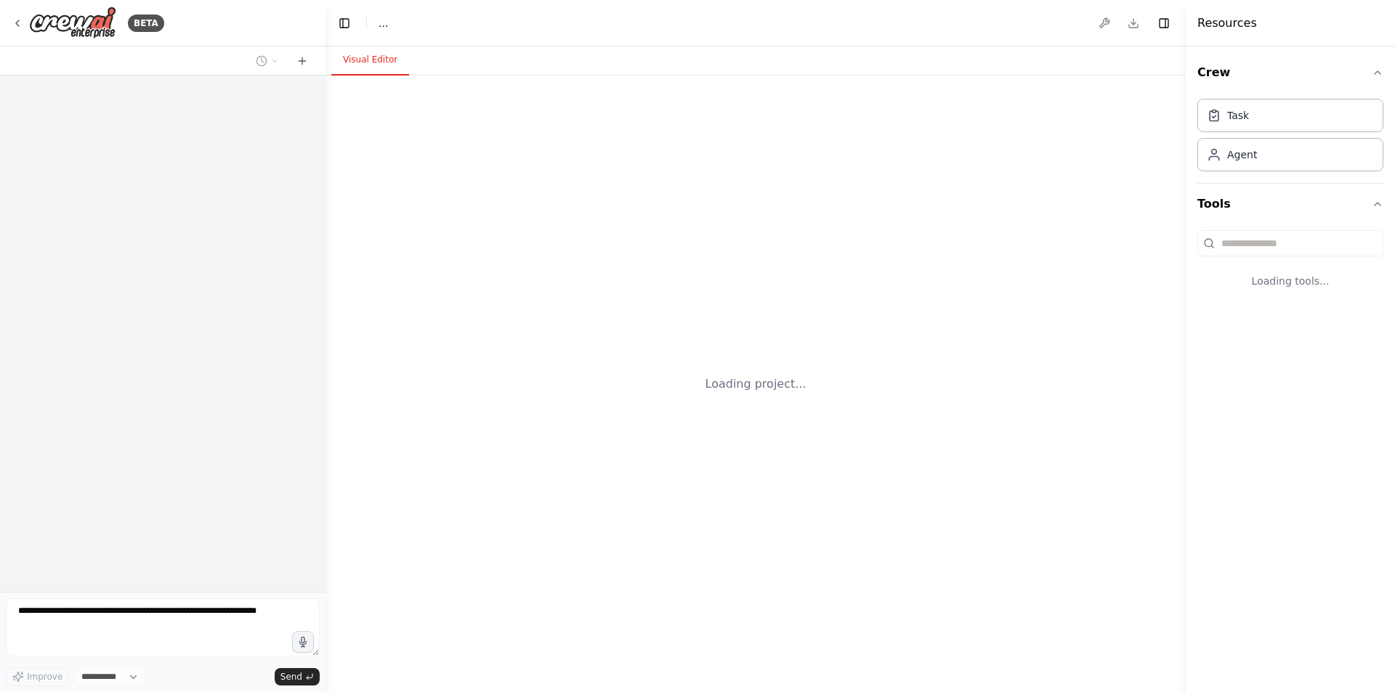
select select "****"
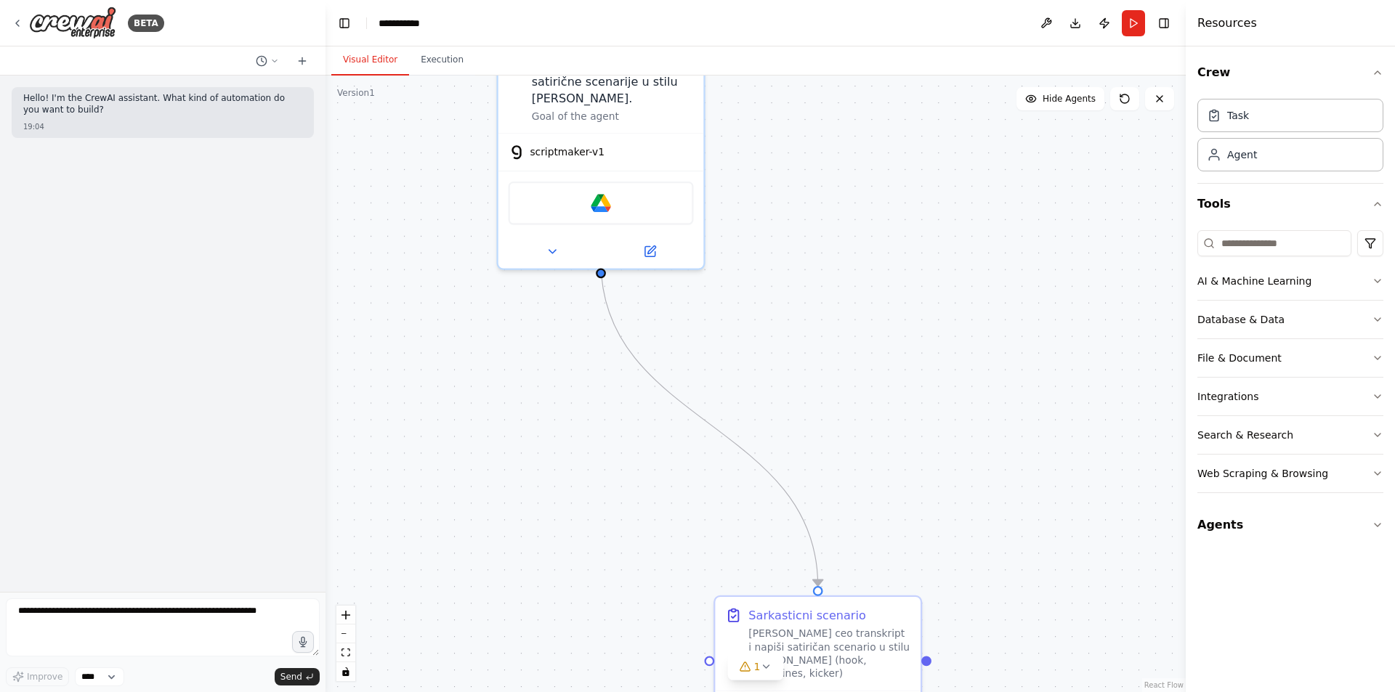
drag, startPoint x: 722, startPoint y: 238, endPoint x: 848, endPoint y: 617, distance: 400.2
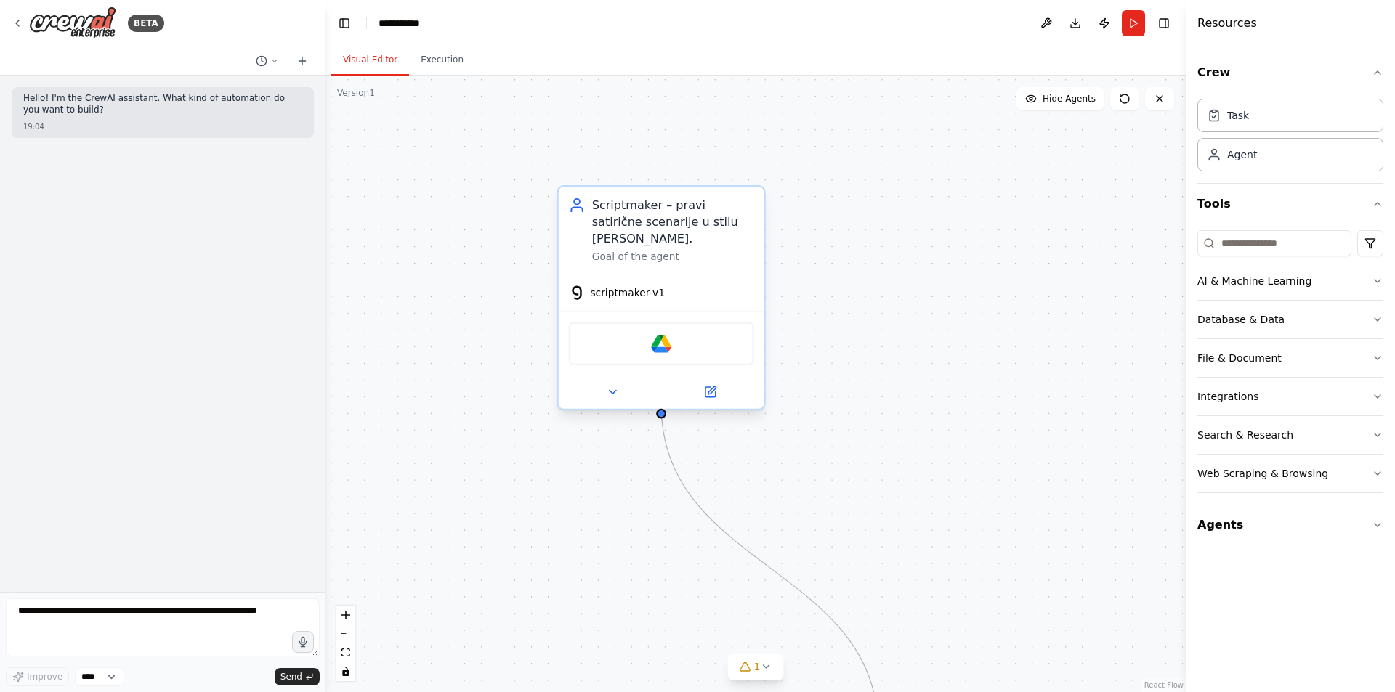
click at [686, 322] on div "Google Drive" at bounding box center [661, 344] width 185 height 44
click at [612, 391] on icon at bounding box center [612, 393] width 7 height 4
click at [662, 333] on img at bounding box center [661, 343] width 20 height 20
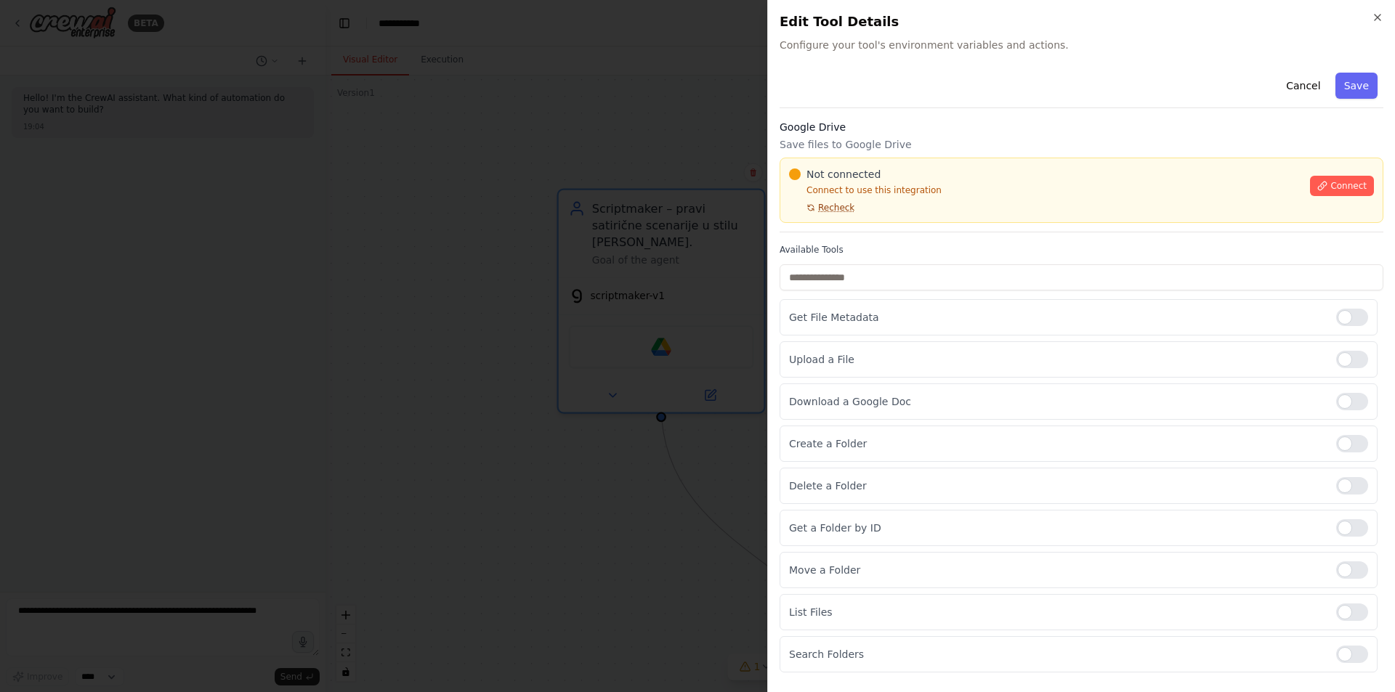
click at [821, 210] on span "Recheck" at bounding box center [836, 208] width 36 height 12
click at [836, 209] on span "Recheck" at bounding box center [836, 208] width 36 height 12
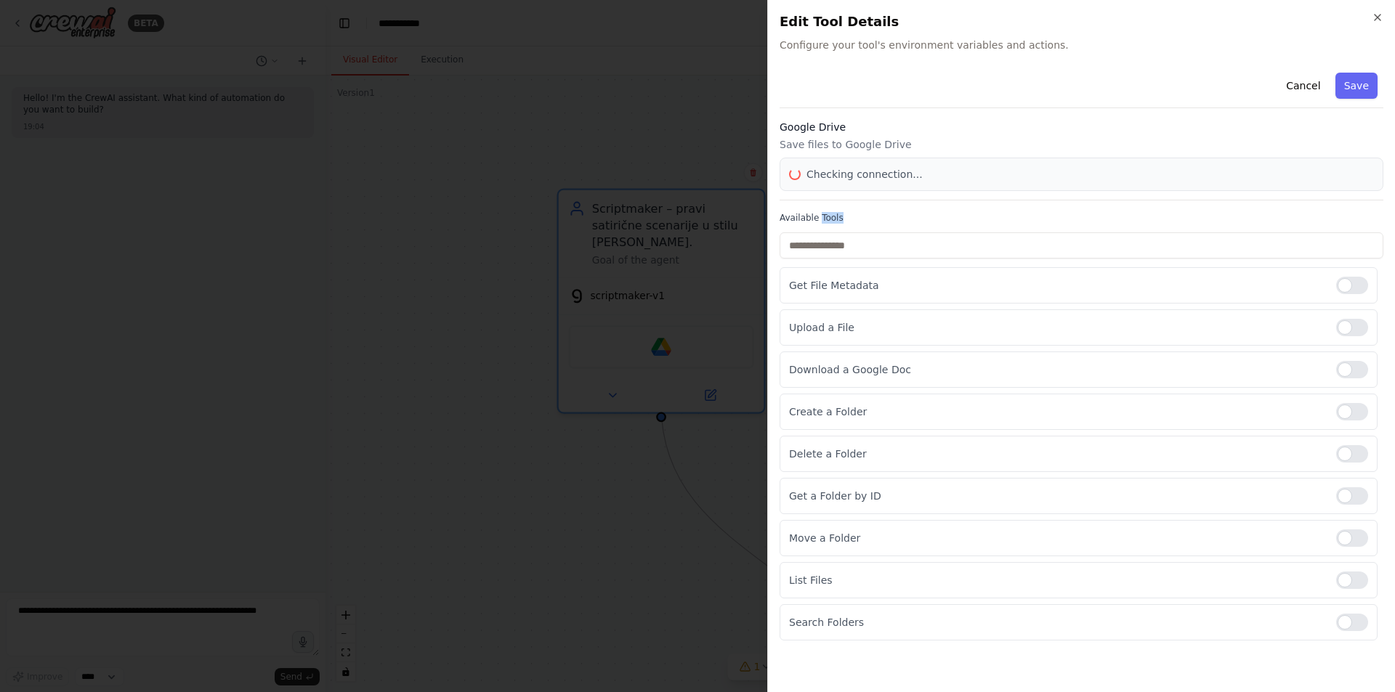
click at [836, 209] on div "Cancel Save Google Drive Save files to Google Drive Checking connection... Avai…" at bounding box center [1081, 354] width 604 height 574
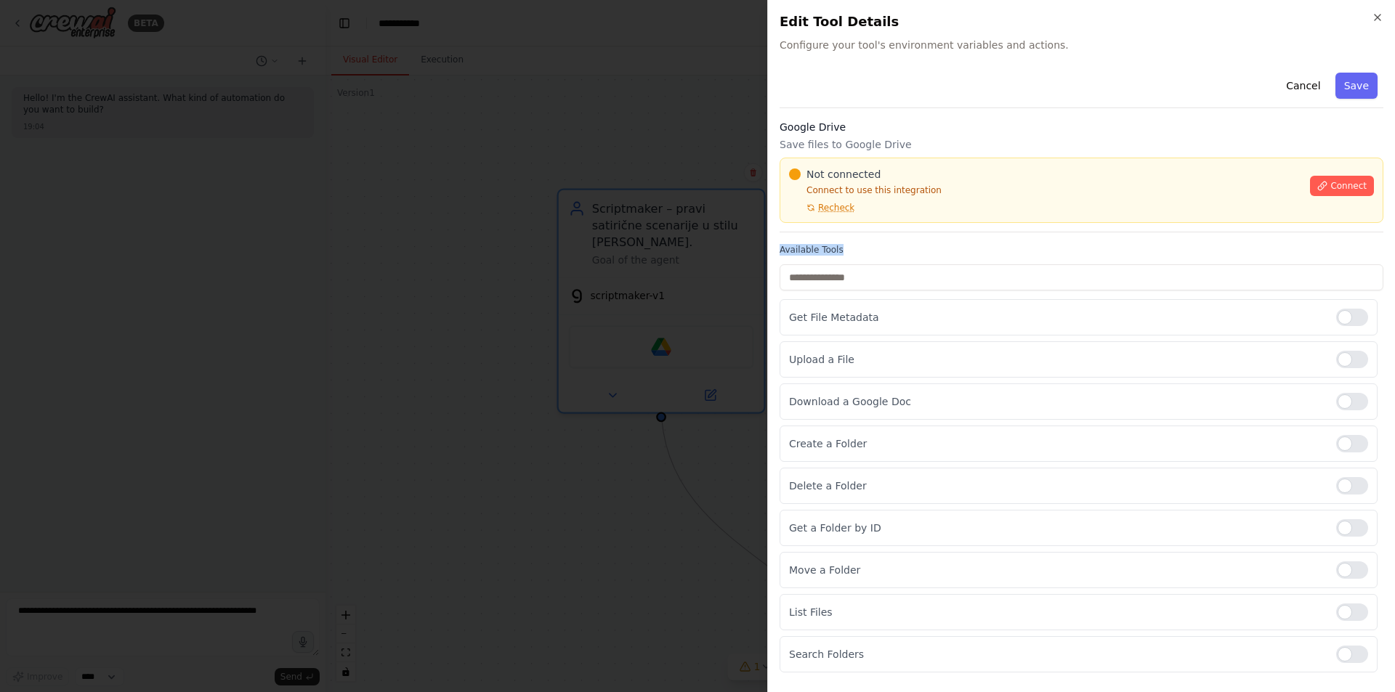
click at [836, 209] on div "Cancel Save Google Drive Save files to Google Drive Not connected Connect to us…" at bounding box center [1081, 370] width 604 height 606
click at [836, 209] on span "Recheck" at bounding box center [836, 208] width 36 height 12
click at [1355, 182] on span "Connect" at bounding box center [1348, 186] width 36 height 12
click at [585, 300] on div at bounding box center [697, 346] width 1395 height 692
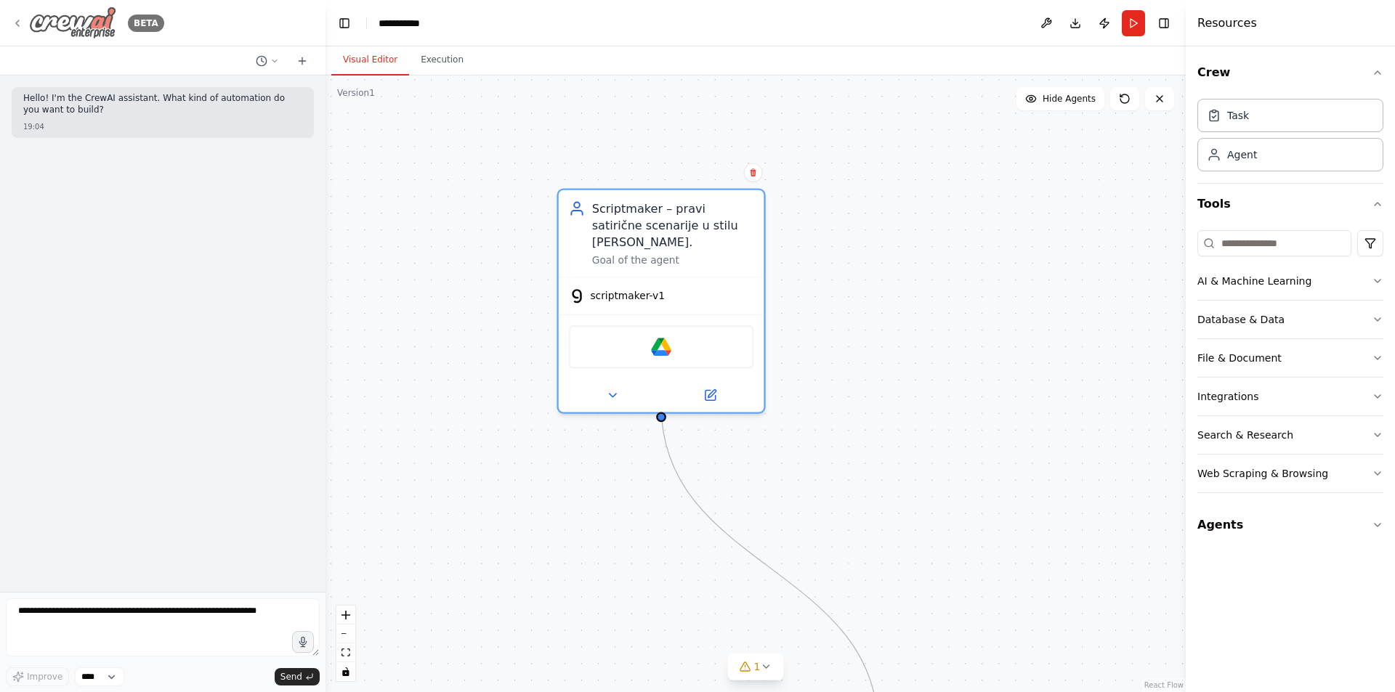
click at [16, 17] on icon at bounding box center [18, 23] width 12 height 12
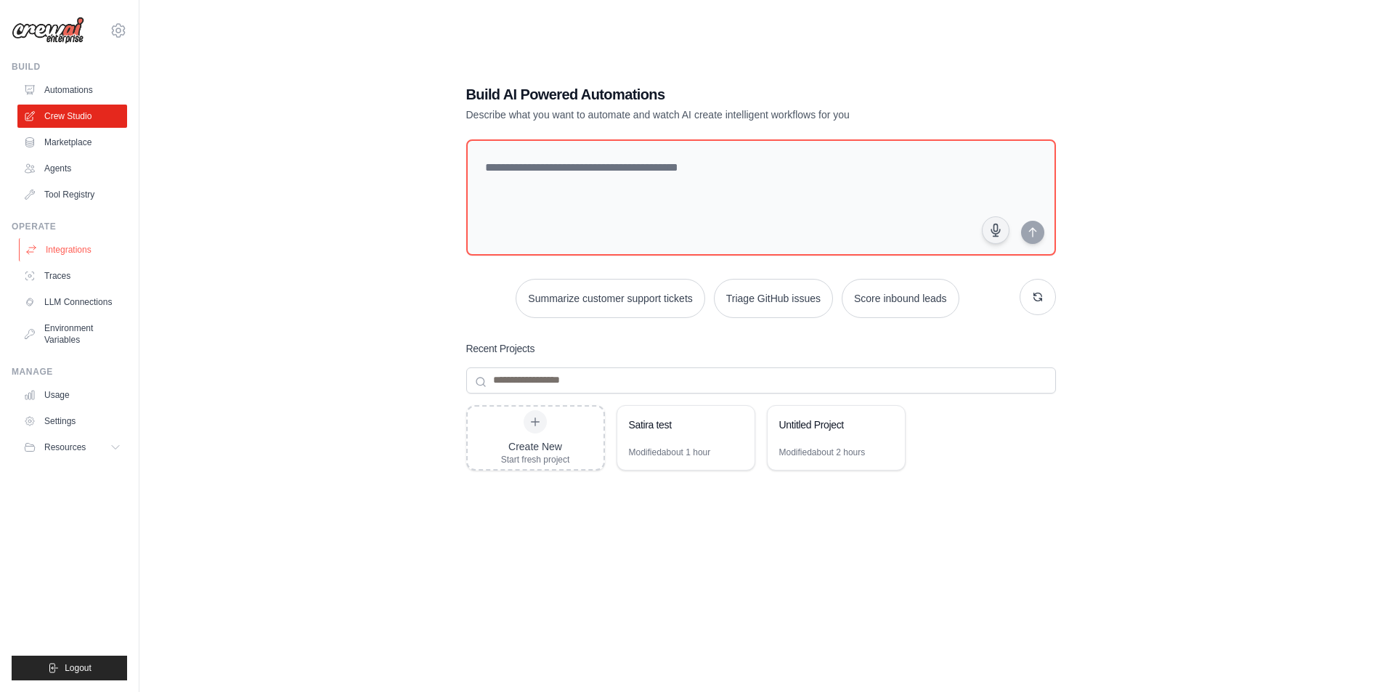
click at [68, 255] on link "Integrations" at bounding box center [74, 249] width 110 height 23
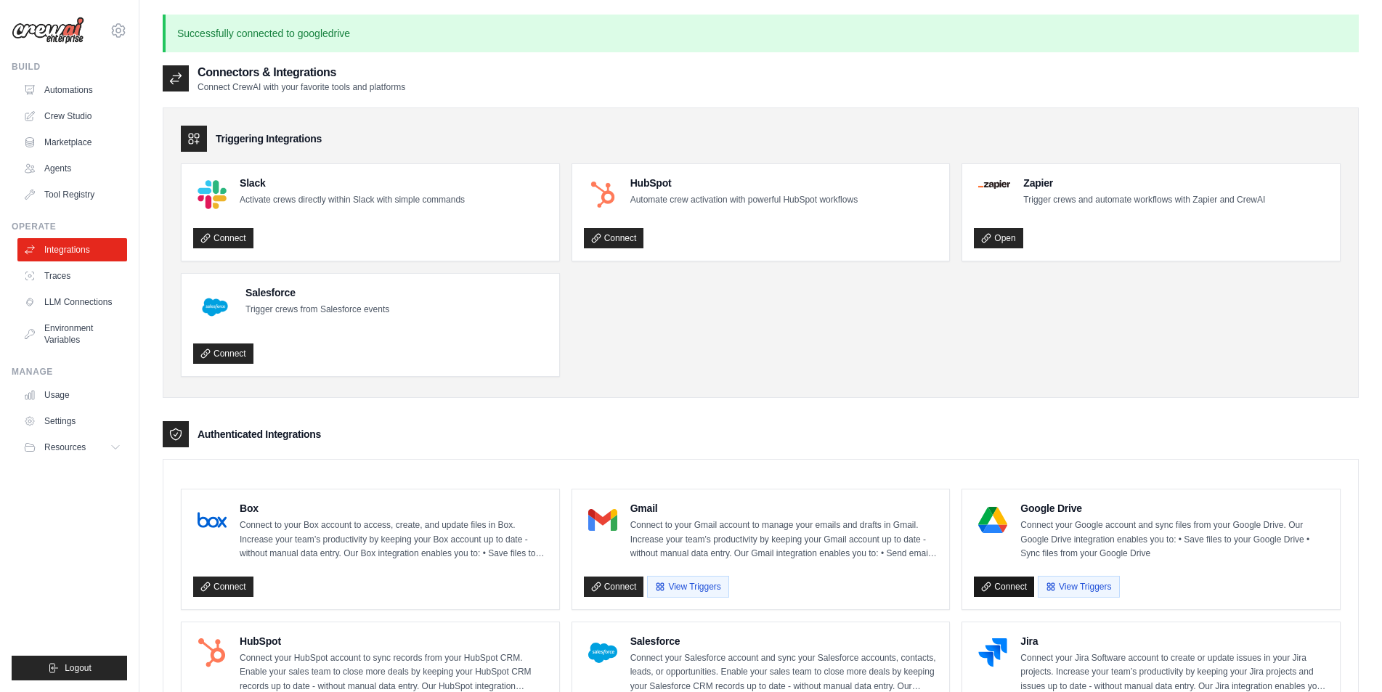
click at [1002, 590] on link "Connect" at bounding box center [1004, 587] width 60 height 20
click at [67, 110] on link "Crew Studio" at bounding box center [74, 116] width 110 height 23
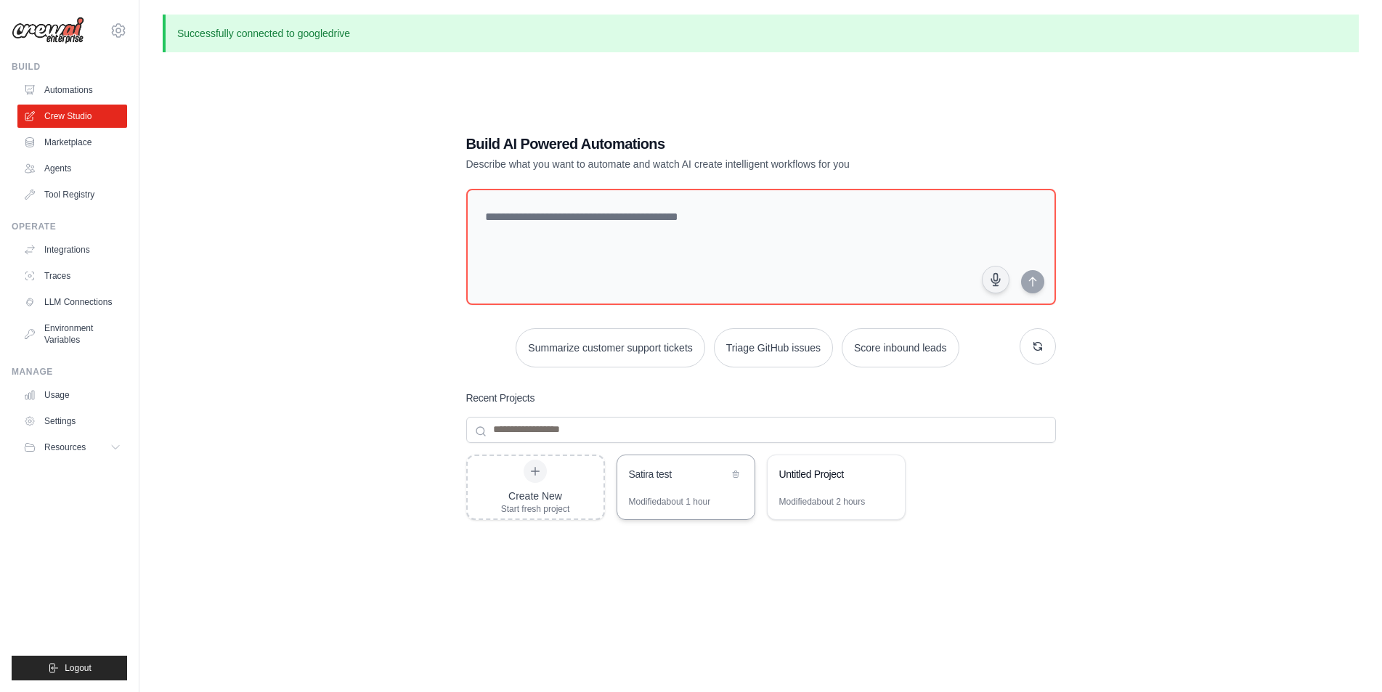
click at [683, 485] on div "Satira test" at bounding box center [685, 475] width 137 height 41
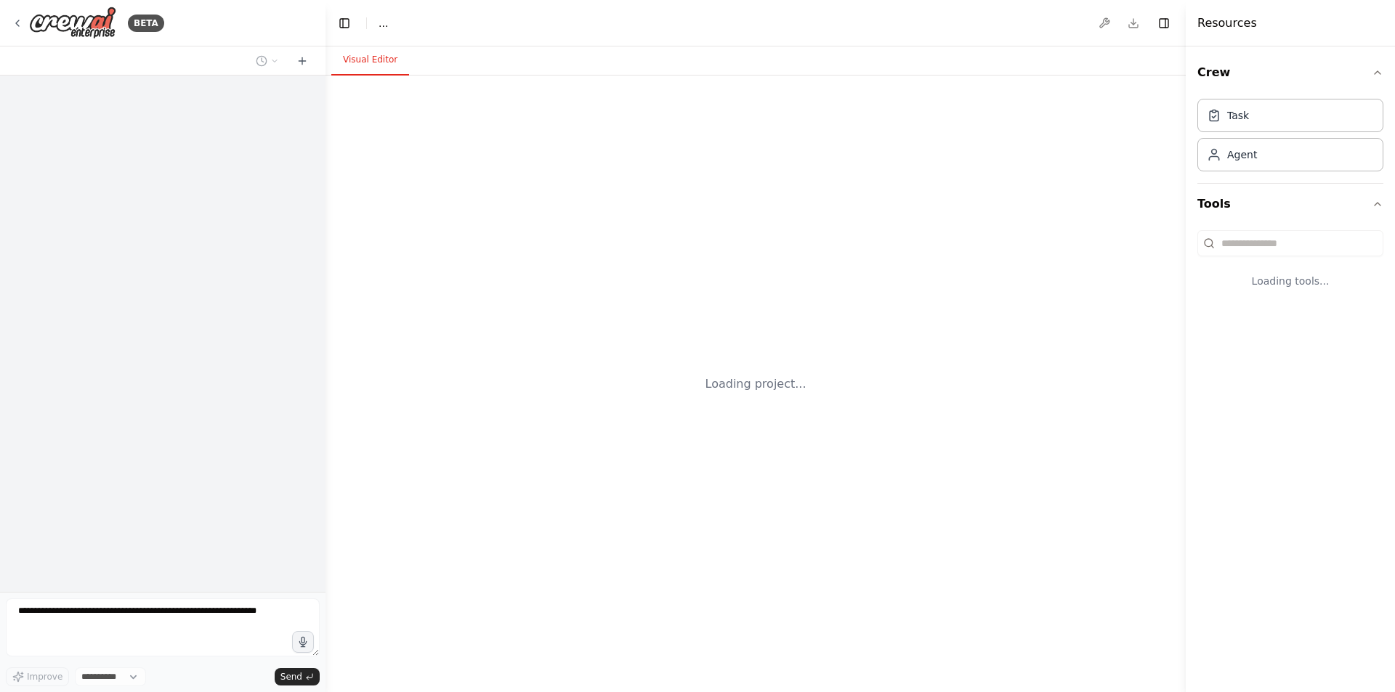
select select "****"
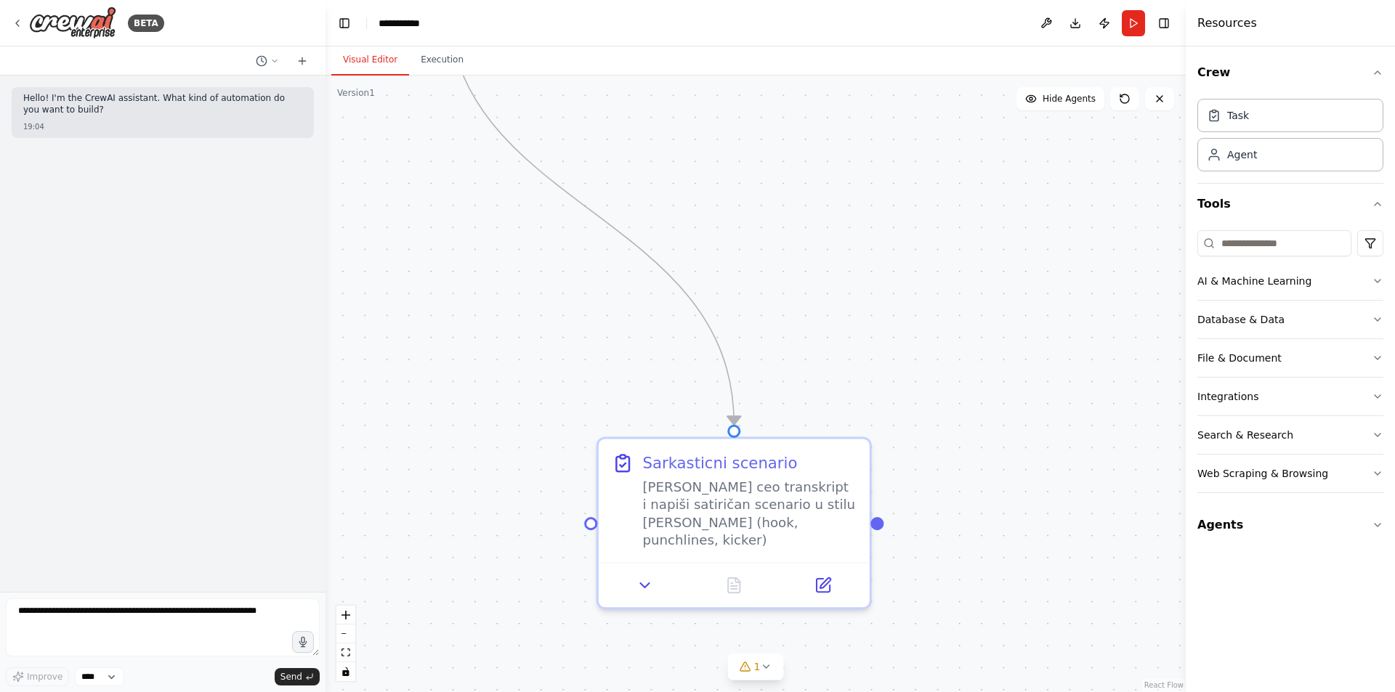
drag, startPoint x: 654, startPoint y: 258, endPoint x: 809, endPoint y: 331, distance: 170.9
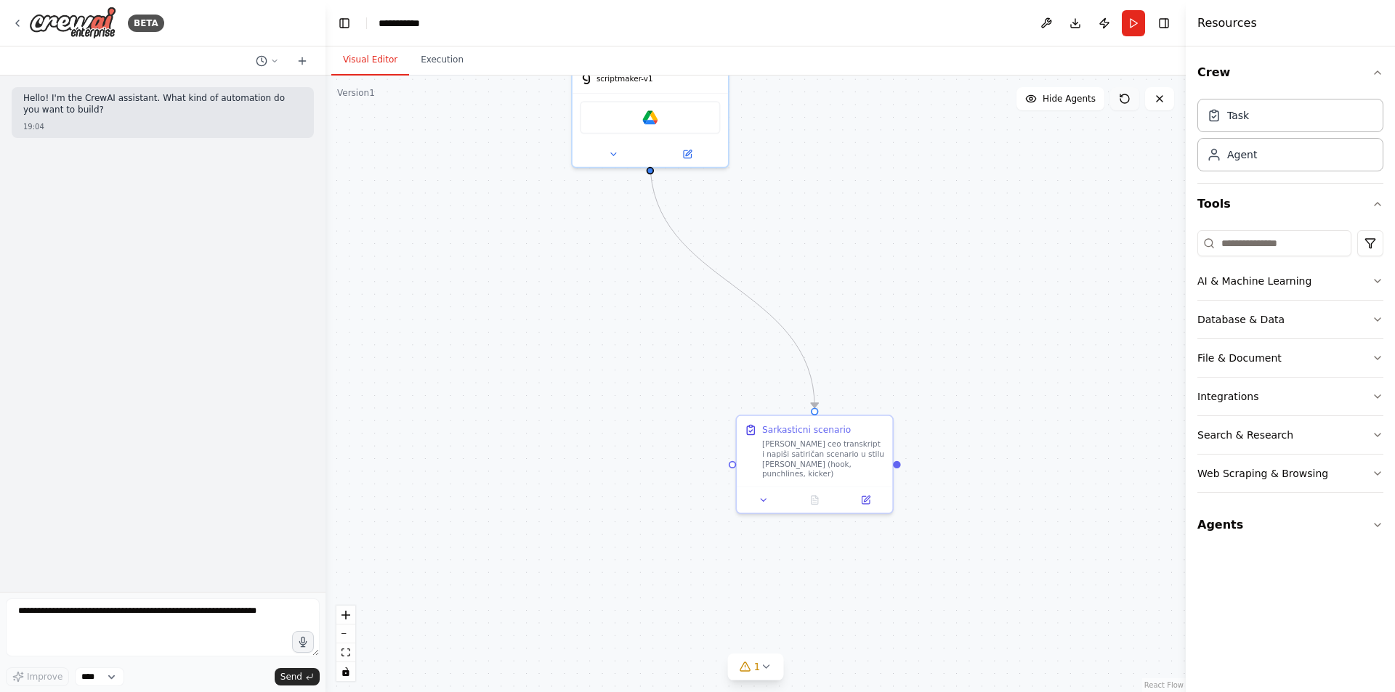
click at [1124, 104] on button at bounding box center [1124, 98] width 29 height 23
click at [1124, 104] on icon at bounding box center [1125, 99] width 12 height 12
click at [1121, 102] on icon at bounding box center [1125, 99] width 12 height 12
click at [1120, 96] on icon at bounding box center [1125, 99] width 12 height 12
click at [1120, 96] on icon at bounding box center [1121, 95] width 2 height 2
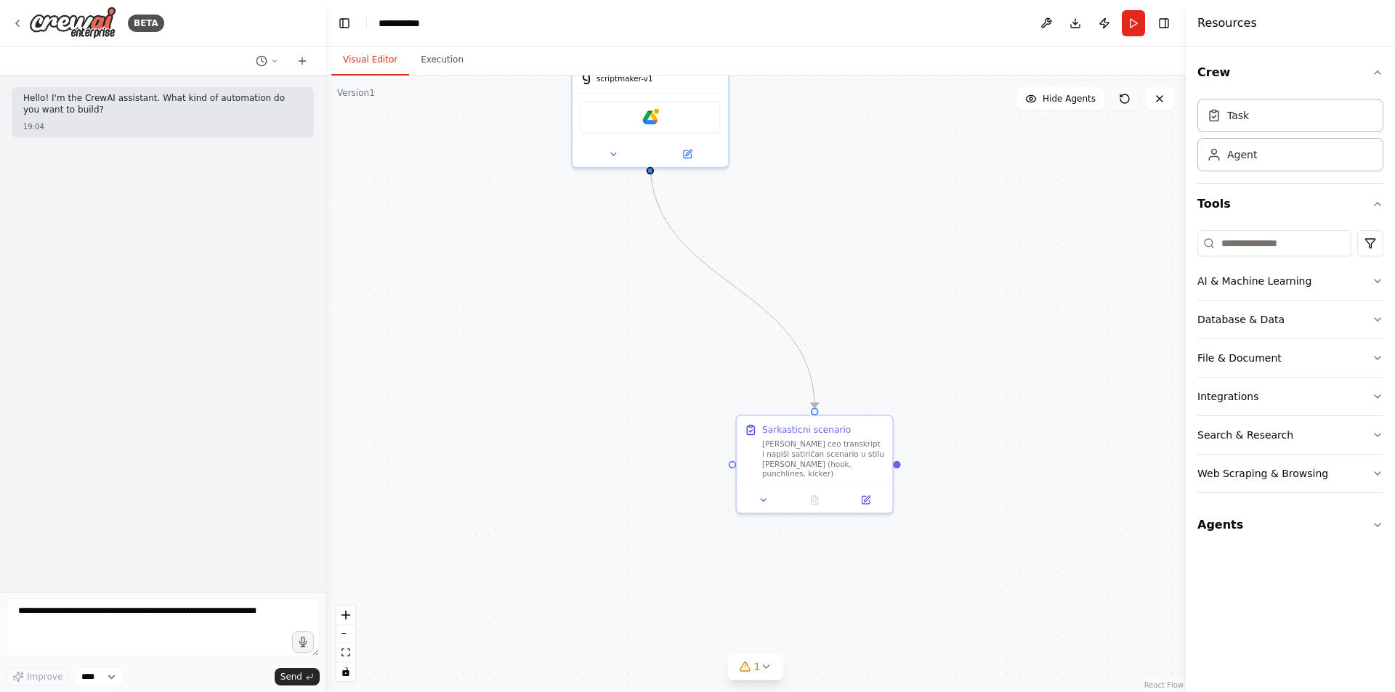
click at [1120, 96] on icon at bounding box center [1121, 95] width 2 height 2
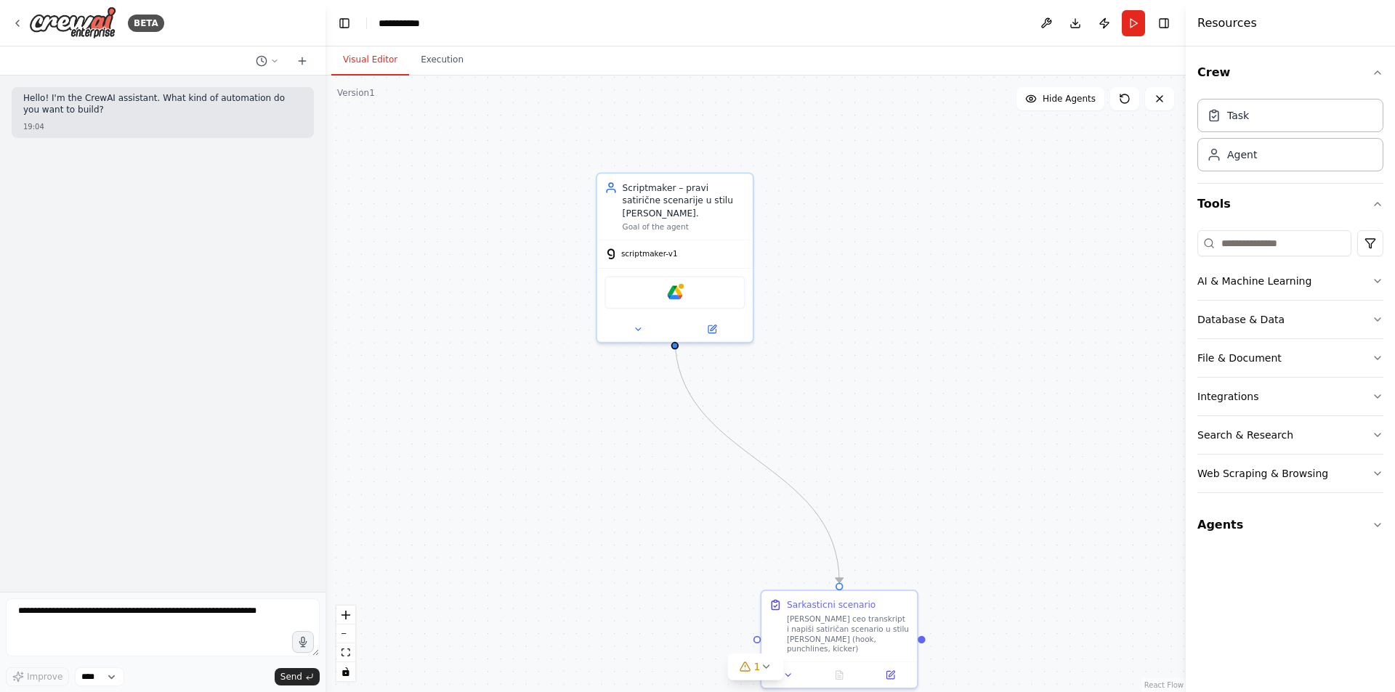
drag, startPoint x: 844, startPoint y: 222, endPoint x: 863, endPoint y: 399, distance: 178.2
click at [872, 398] on div ".deletable-edge-delete-btn { width: 20px; height: 20px; border: 0px solid #ffff…" at bounding box center [755, 384] width 860 height 617
click at [665, 275] on div "Google Drive" at bounding box center [675, 291] width 140 height 33
click at [680, 284] on img at bounding box center [675, 291] width 15 height 15
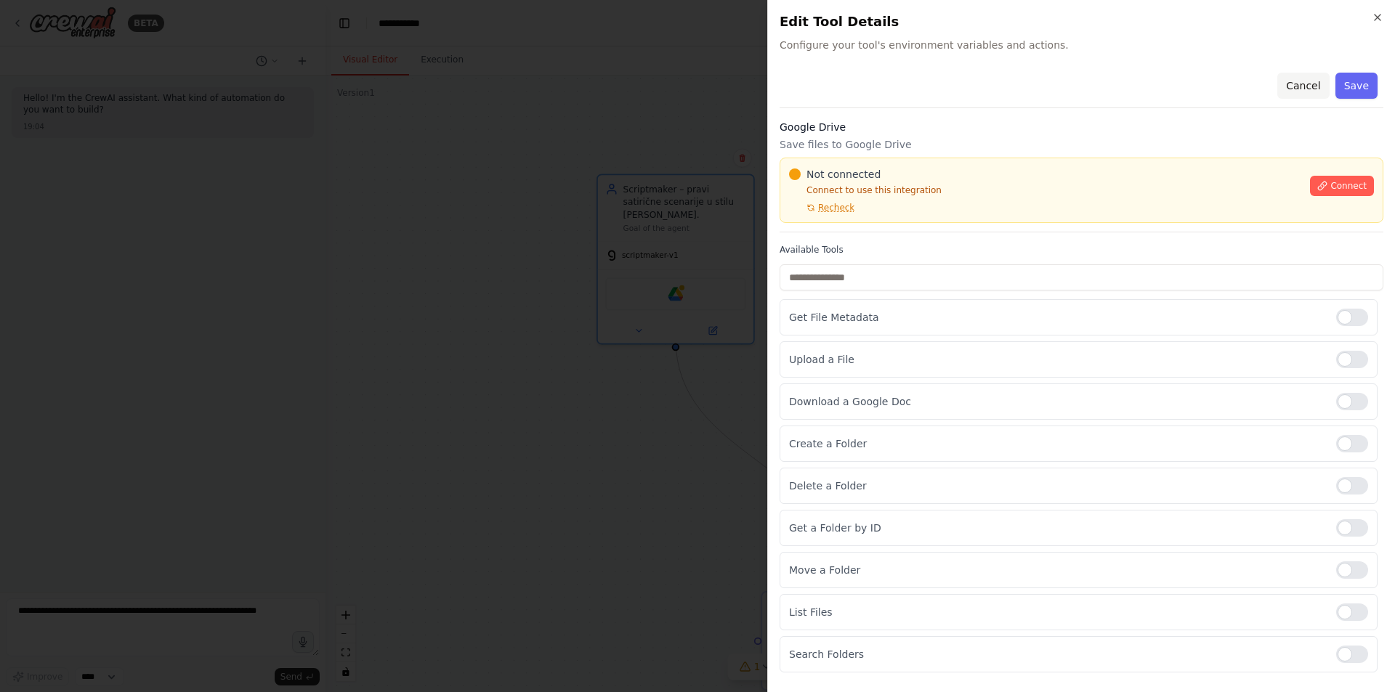
click at [1314, 91] on button "Cancel" at bounding box center [1303, 86] width 52 height 26
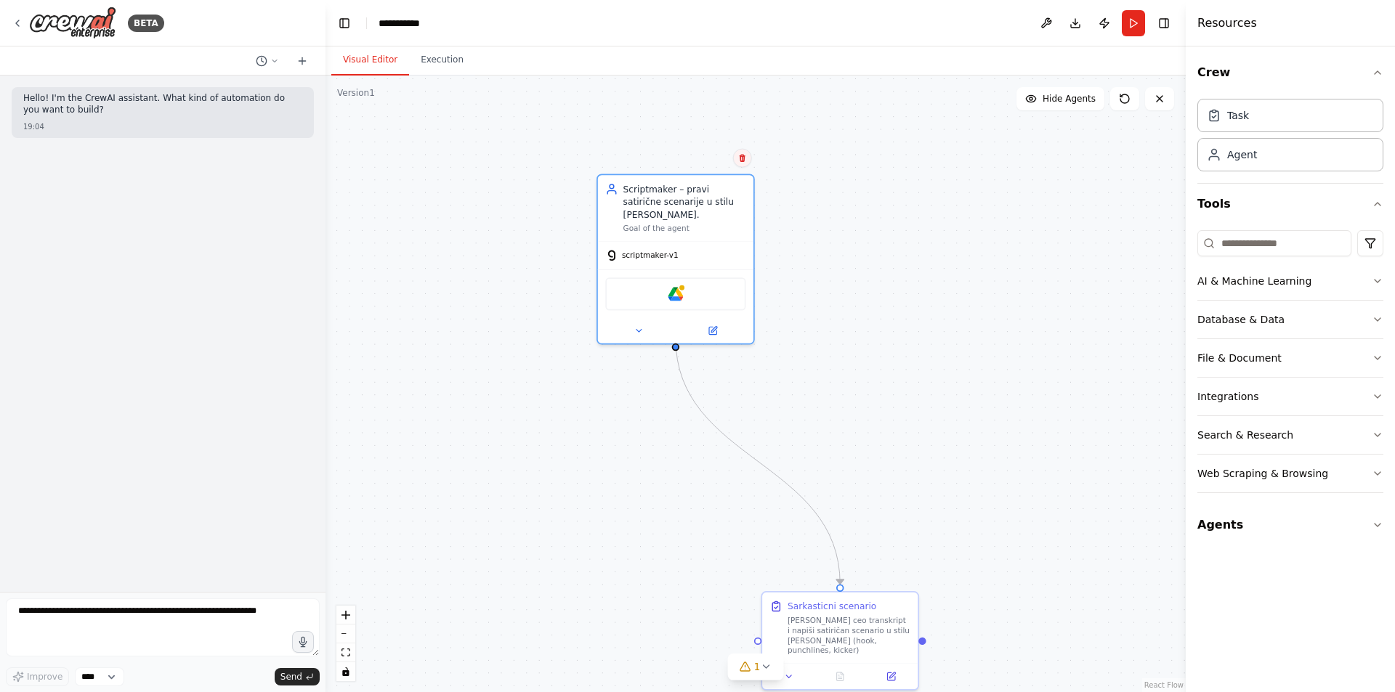
click at [748, 157] on button at bounding box center [742, 158] width 19 height 19
click at [782, 327] on div ".deletable-edge-delete-btn { width: 20px; height: 20px; border: 0px solid #ffff…" at bounding box center [755, 384] width 860 height 617
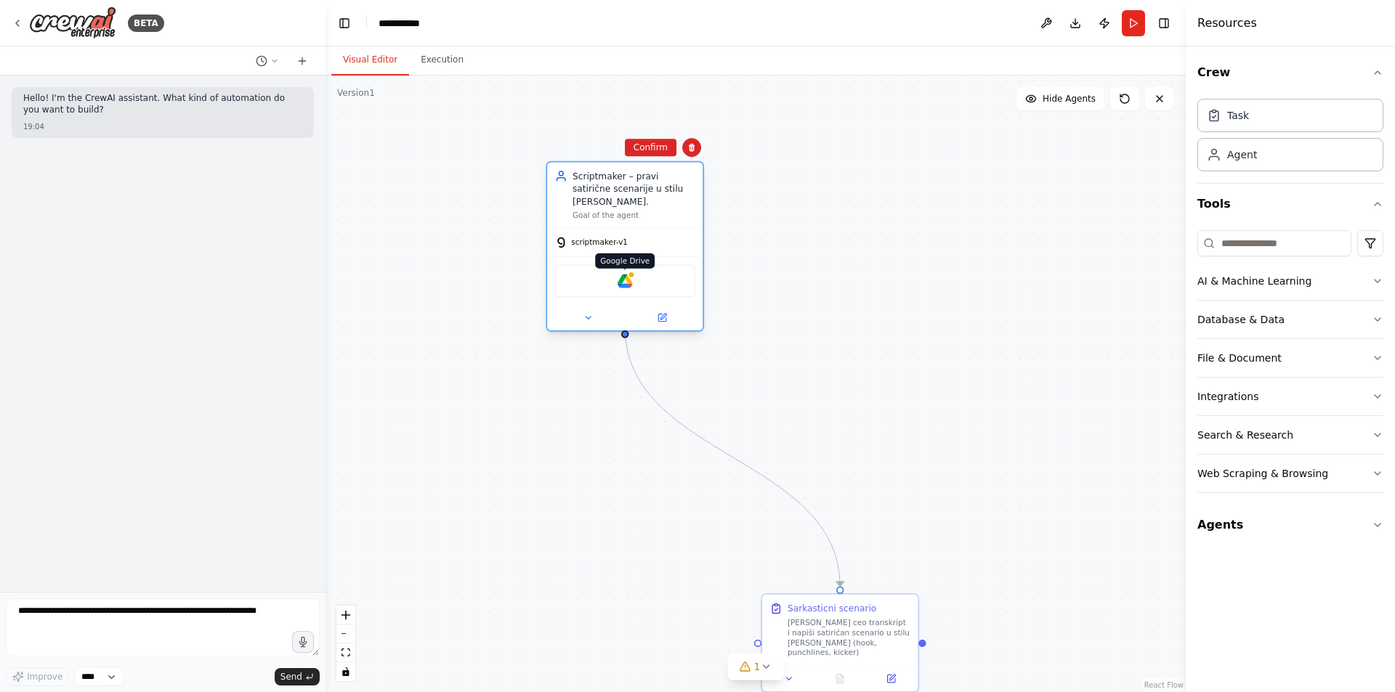
drag, startPoint x: 677, startPoint y: 282, endPoint x: 617, endPoint y: 274, distance: 60.1
click at [617, 274] on img at bounding box center [624, 281] width 15 height 15
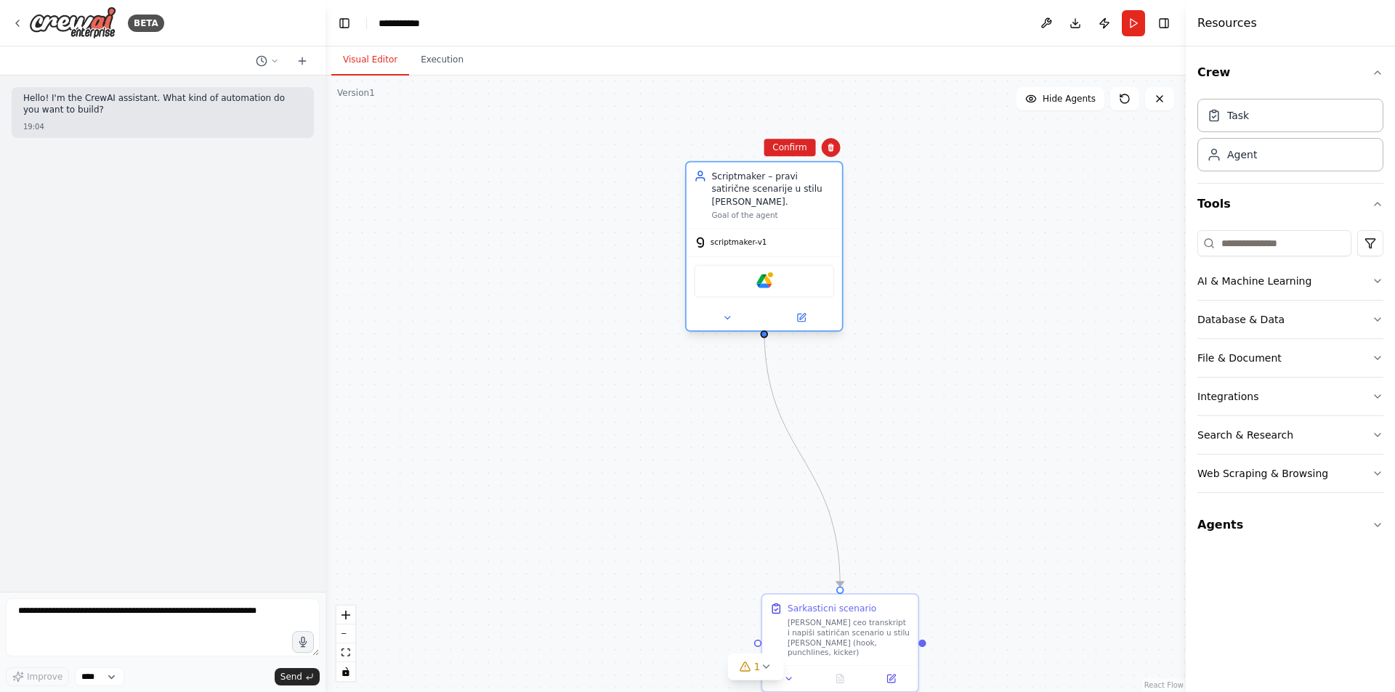
drag, startPoint x: 631, startPoint y: 274, endPoint x: 787, endPoint y: 280, distance: 155.6
click at [787, 280] on div "Google Drive" at bounding box center [764, 280] width 140 height 33
click at [842, 150] on div "Confirm" at bounding box center [831, 147] width 25 height 25
click at [820, 139] on div "Confirm" at bounding box center [831, 146] width 25 height 25
click at [825, 139] on button at bounding box center [831, 146] width 19 height 19
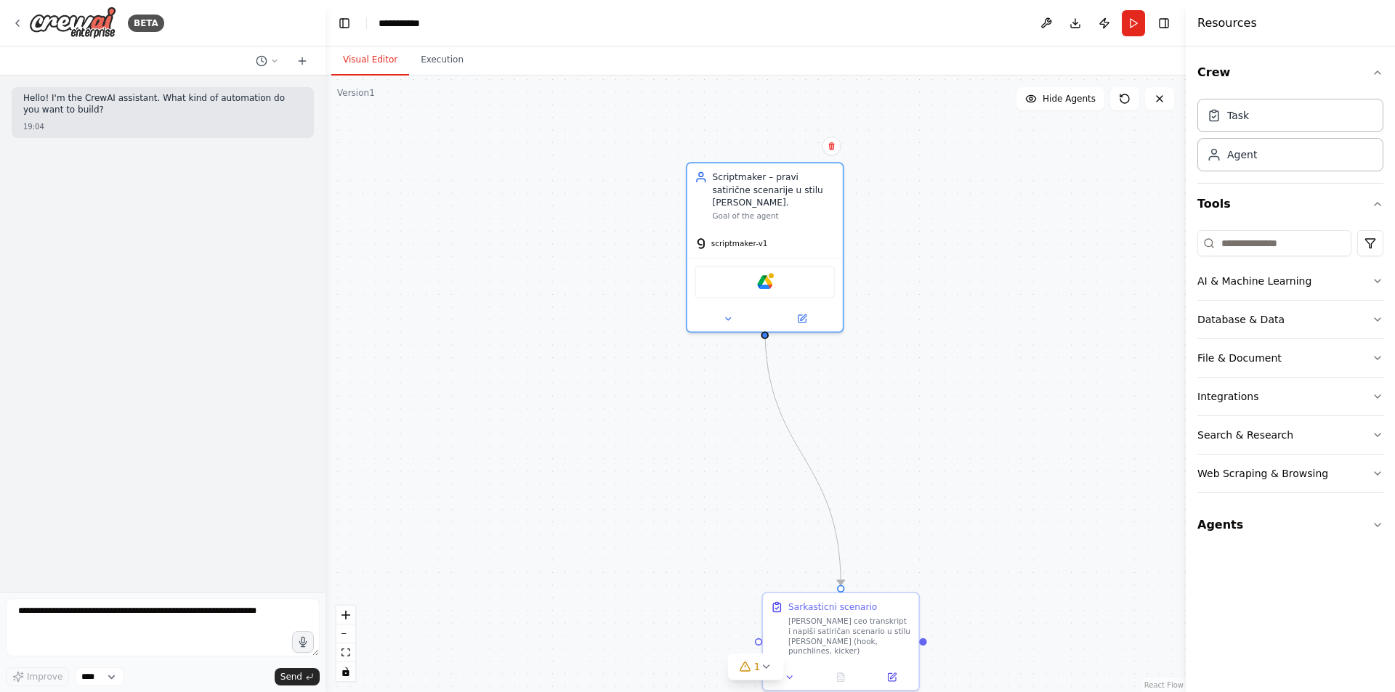
click at [828, 155] on div "Confirm" at bounding box center [831, 146] width 25 height 25
click at [830, 147] on icon at bounding box center [831, 143] width 9 height 9
click at [827, 143] on icon at bounding box center [831, 142] width 9 height 9
click at [798, 141] on button "Confirm" at bounding box center [790, 140] width 52 height 17
click at [795, 147] on button "Confirm" at bounding box center [790, 140] width 52 height 17
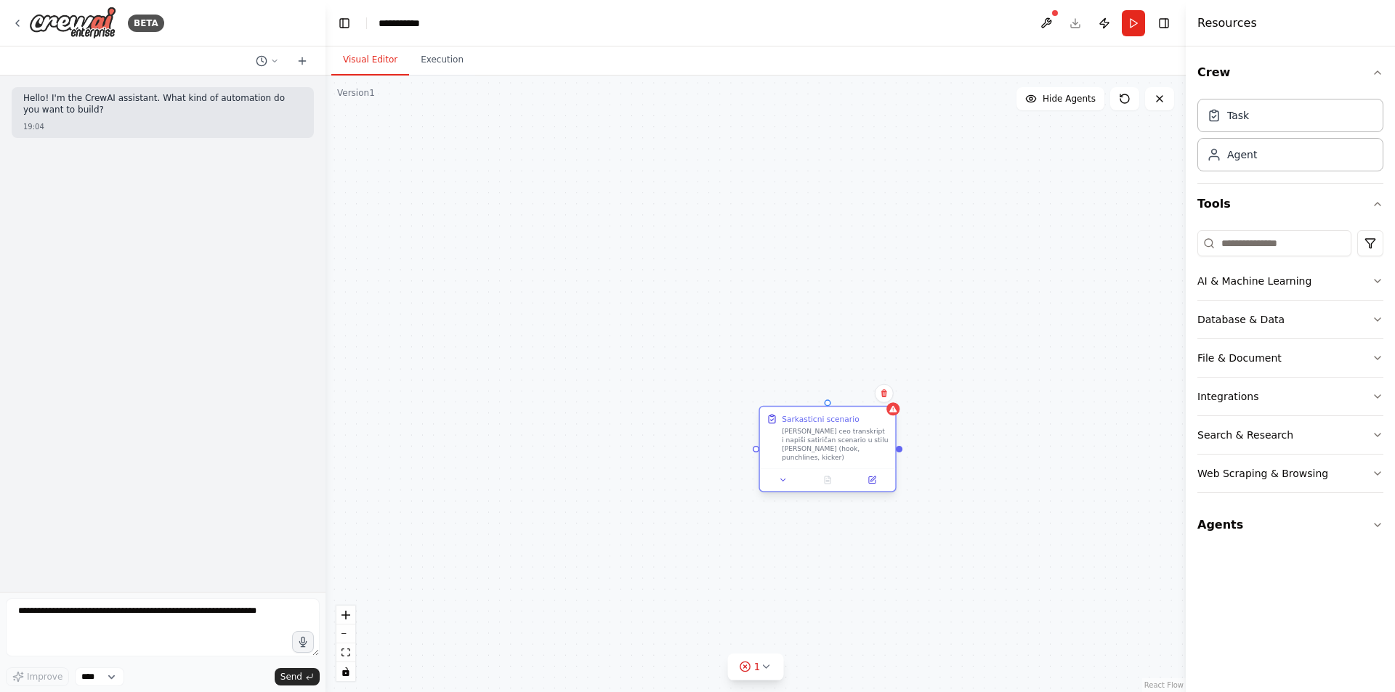
drag, startPoint x: 854, startPoint y: 606, endPoint x: 829, endPoint y: 308, distance: 298.9
click at [832, 426] on div "Uzmi ceo transkript i napiši satiričan scenario u stilu Jon Stewart (hook, punc…" at bounding box center [835, 444] width 107 height 36
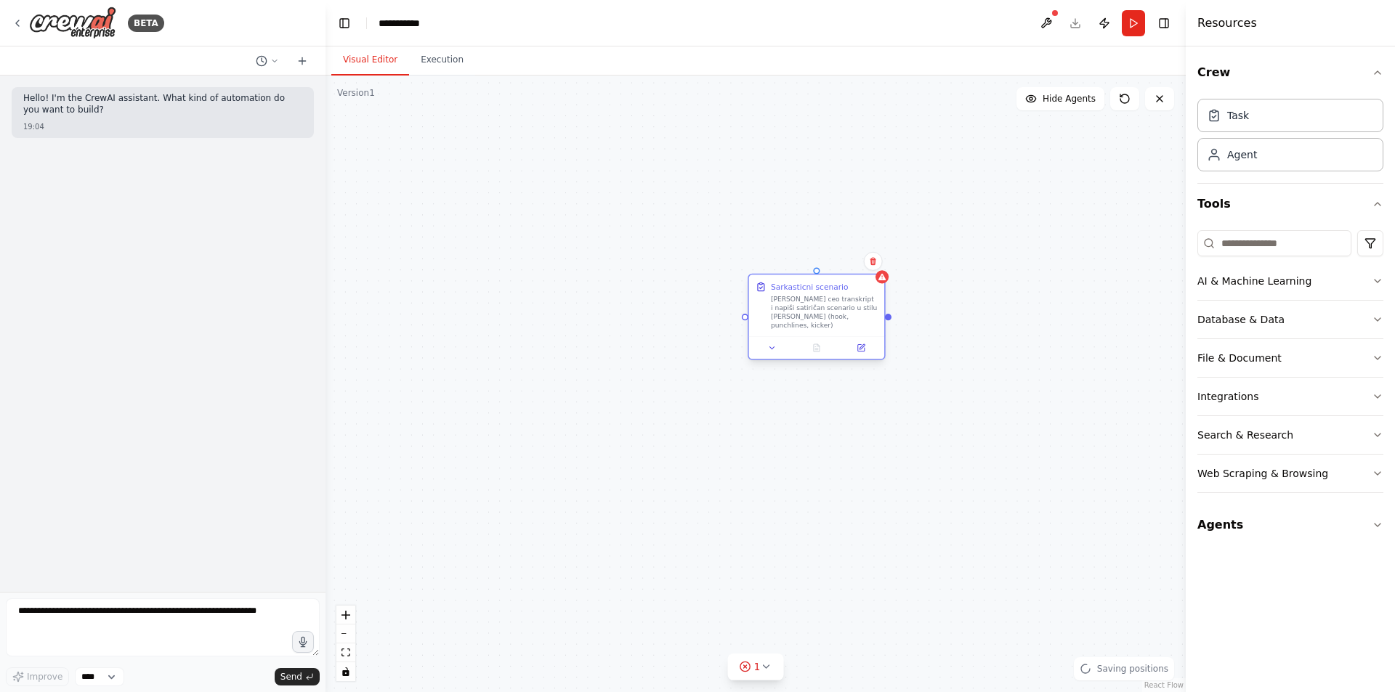
drag, startPoint x: 831, startPoint y: 320, endPoint x: 758, endPoint y: 313, distance: 73.7
drag, startPoint x: 758, startPoint y: 313, endPoint x: 621, endPoint y: 262, distance: 145.7
click at [621, 262] on div "Sarkasticni scenario Uzmi ceo transkript i napiši satiričan scenario u stilu Jo…" at bounding box center [755, 384] width 860 height 617
drag, startPoint x: 835, startPoint y: 309, endPoint x: 760, endPoint y: 338, distance: 80.0
click at [760, 338] on div "Uzmi ceo transkript i napiši satiričan scenario u stilu Jon Stewart (hook, punc…" at bounding box center [747, 345] width 107 height 36
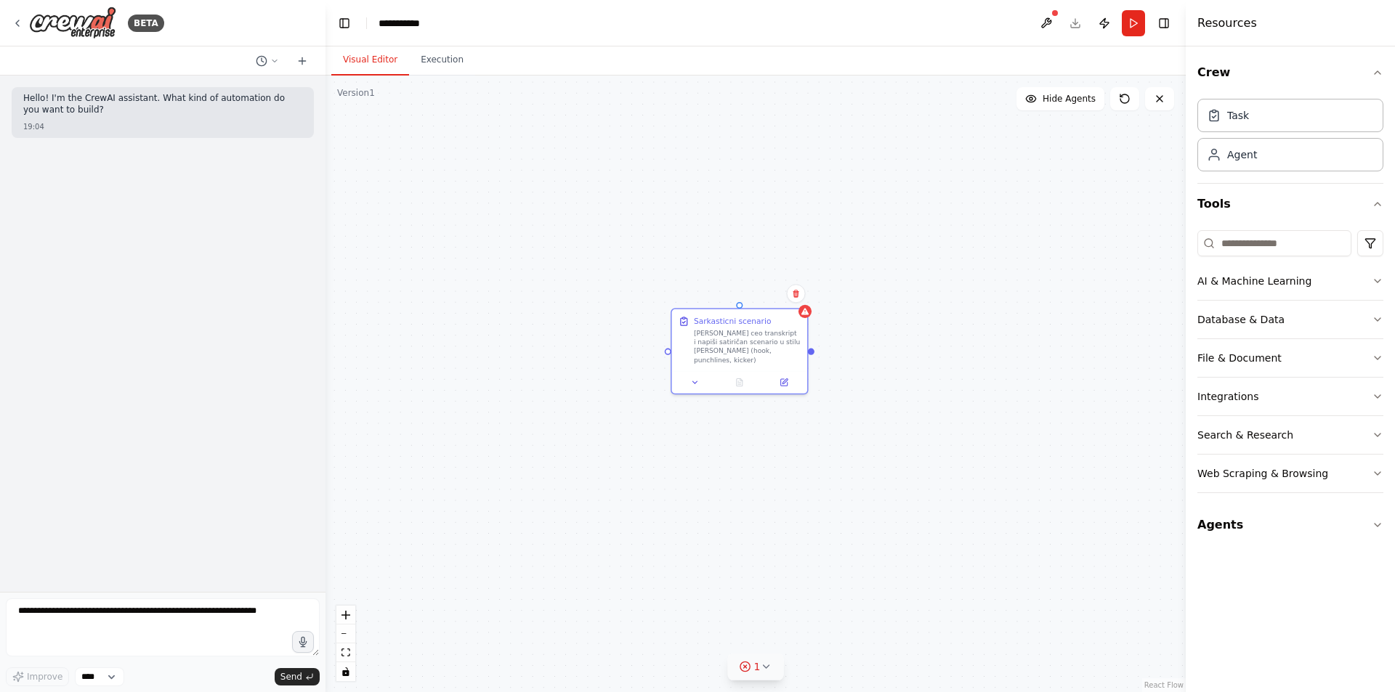
click at [766, 666] on icon at bounding box center [766, 667] width 12 height 12
click at [858, 602] on icon at bounding box center [864, 601] width 12 height 12
click at [692, 378] on button at bounding box center [695, 379] width 38 height 13
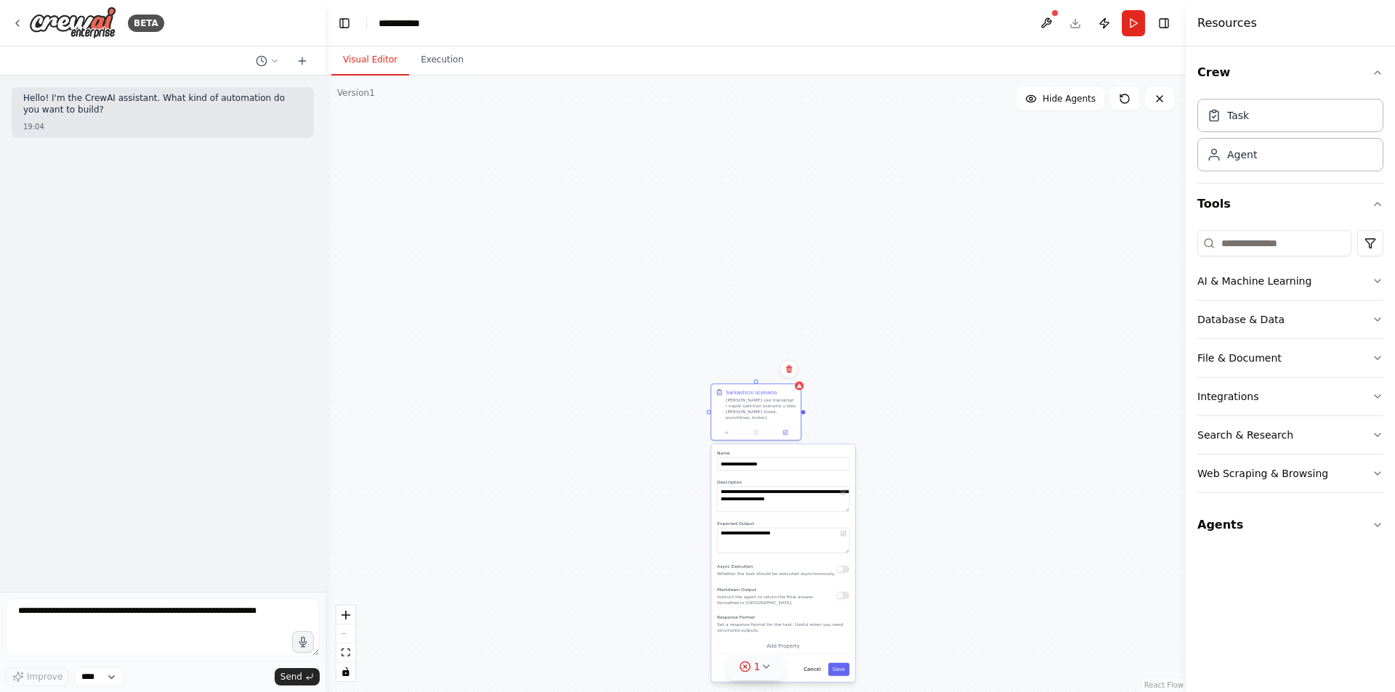
click at [816, 670] on div "**********" at bounding box center [783, 564] width 144 height 238
click at [787, 368] on icon at bounding box center [790, 370] width 6 height 8
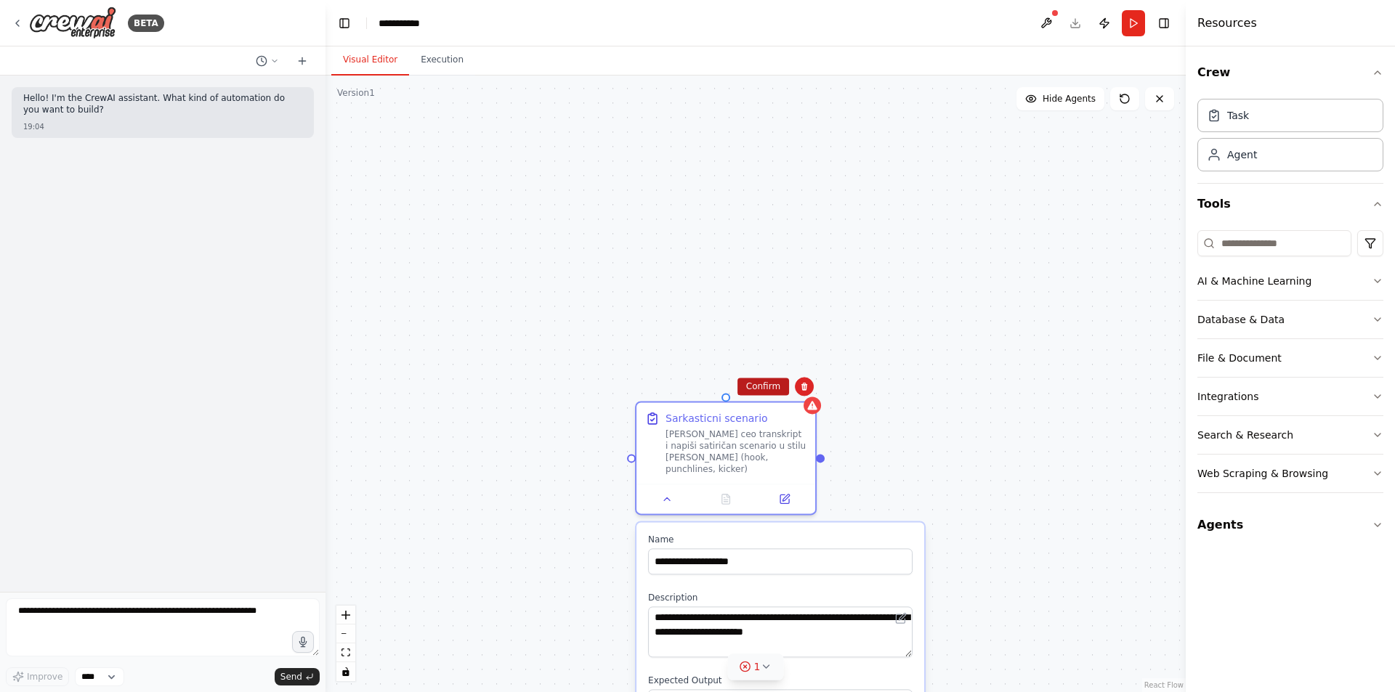
click at [771, 389] on button "Confirm" at bounding box center [763, 386] width 52 height 17
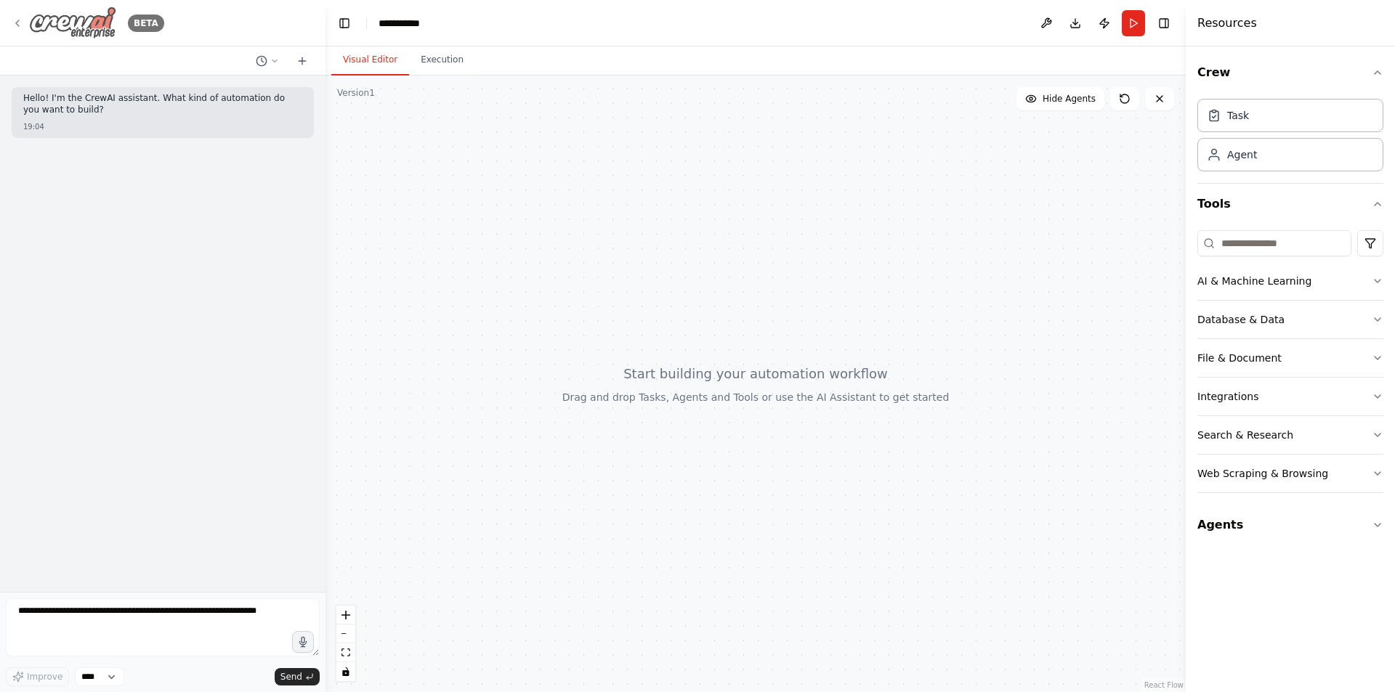
click at [15, 29] on div "BETA" at bounding box center [88, 23] width 153 height 33
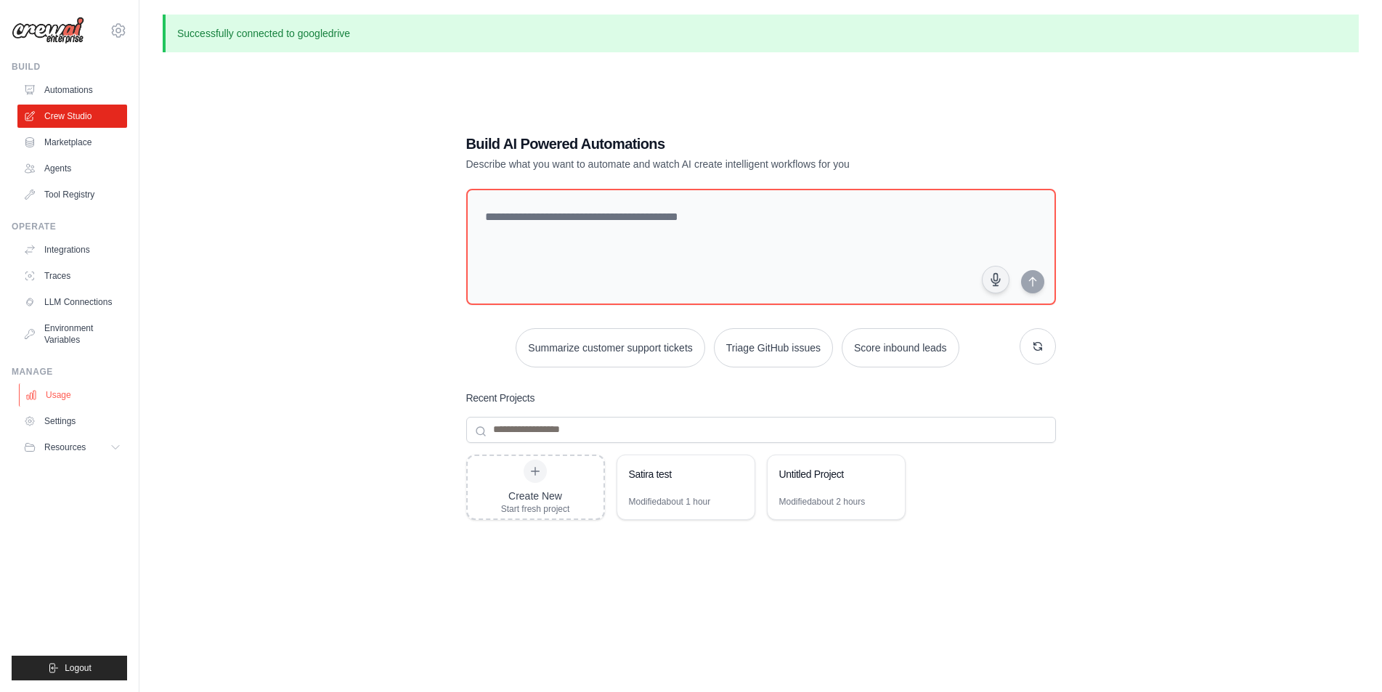
click at [65, 402] on link "Usage" at bounding box center [74, 395] width 110 height 23
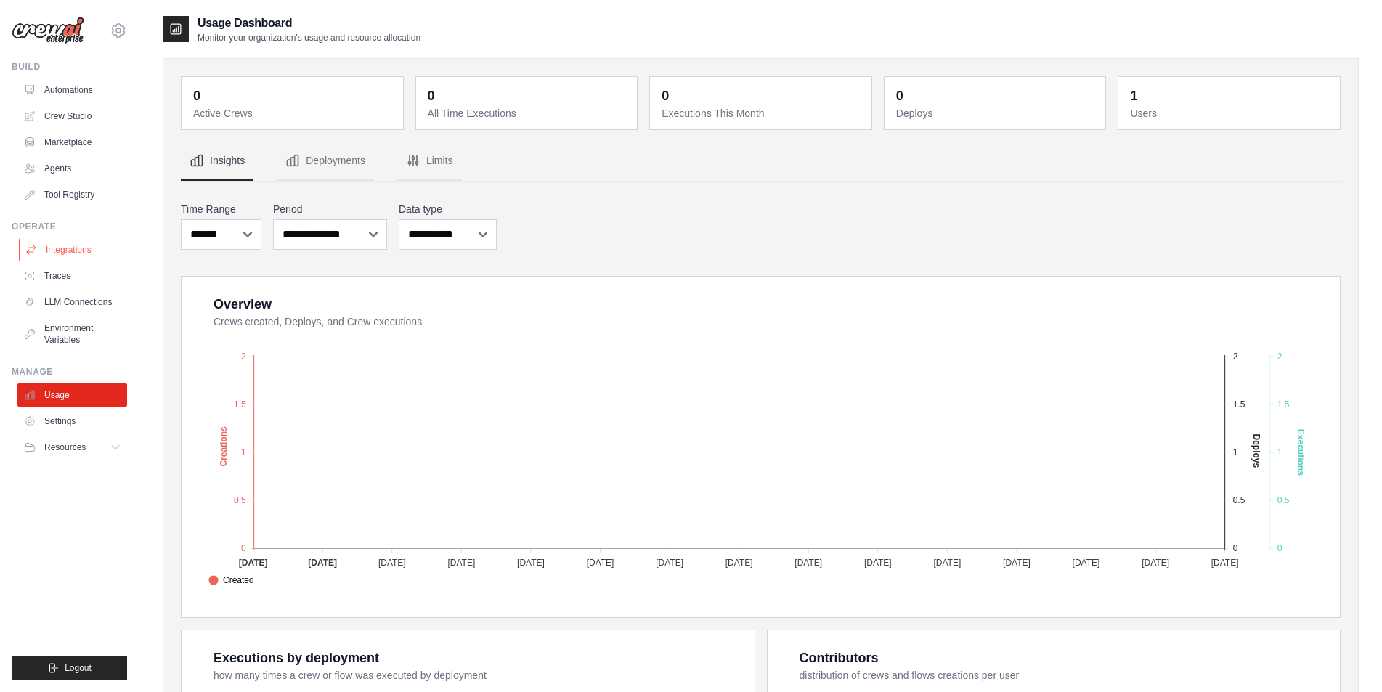
click at [56, 246] on link "Integrations" at bounding box center [74, 249] width 110 height 23
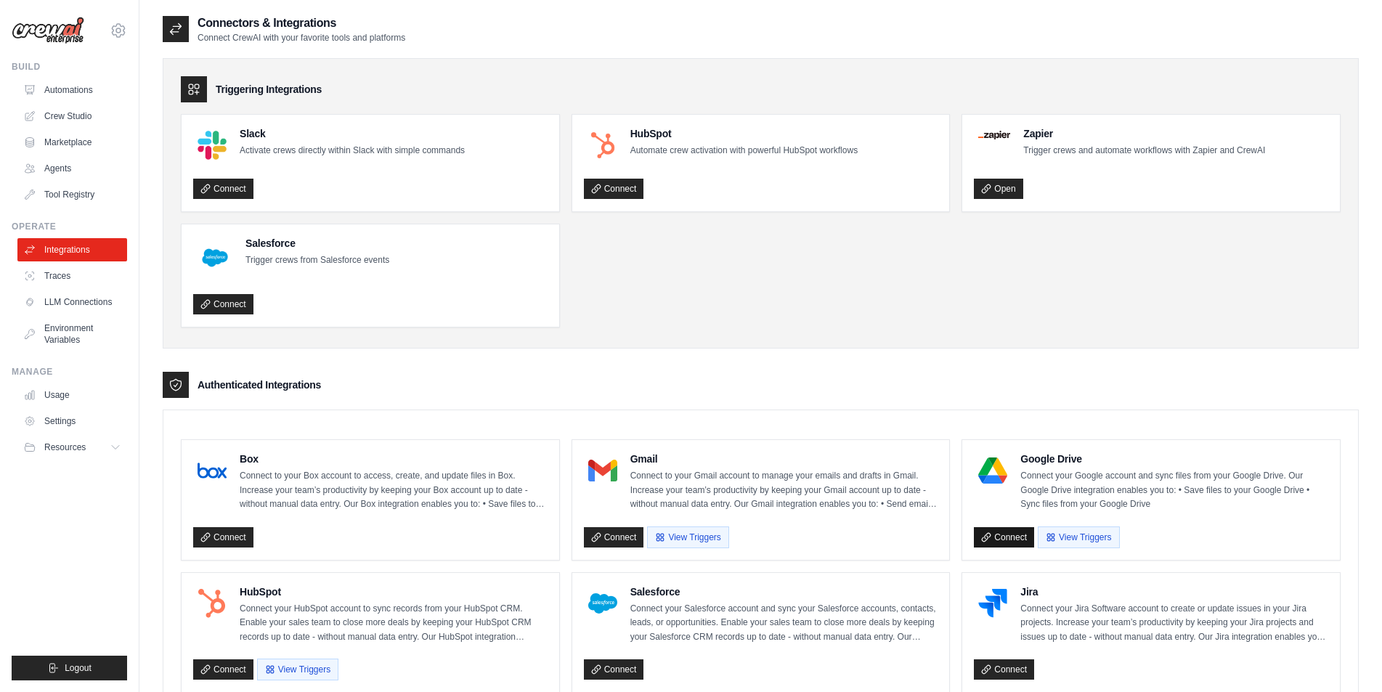
click at [1011, 538] on link "Connect" at bounding box center [1004, 537] width 60 height 20
